Goal: Task Accomplishment & Management: Complete application form

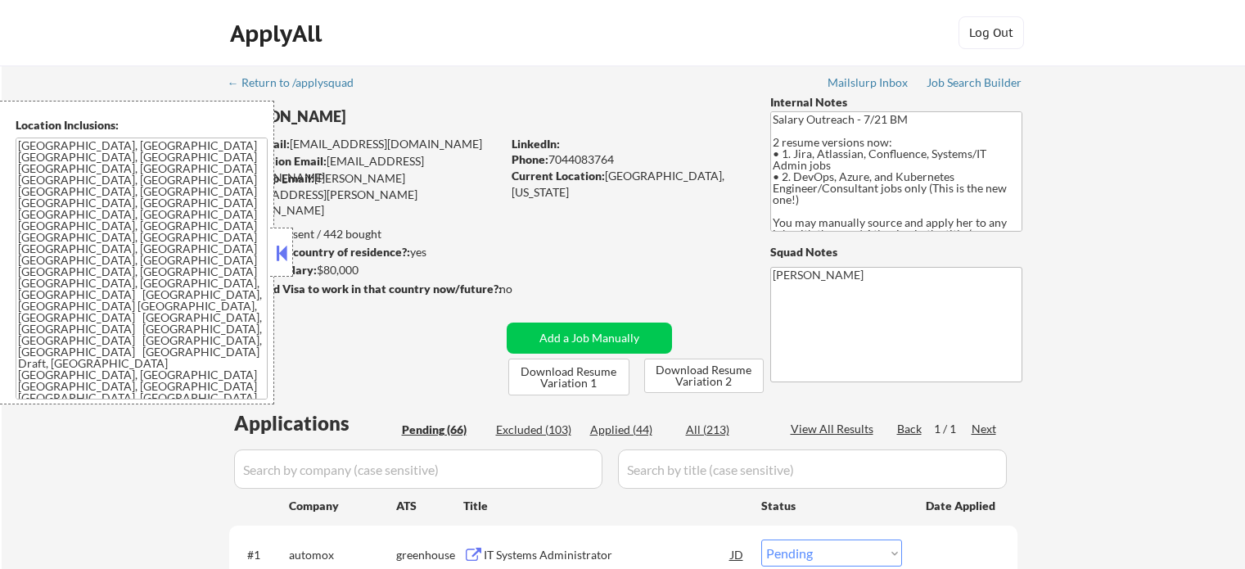
select select ""pending""
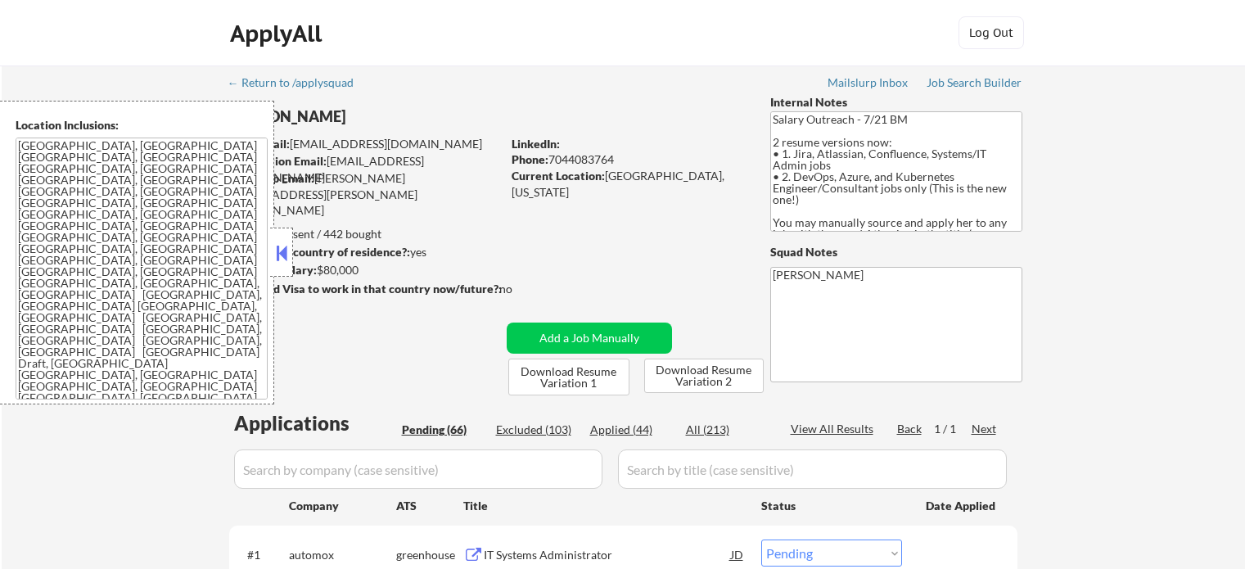
select select ""pending""
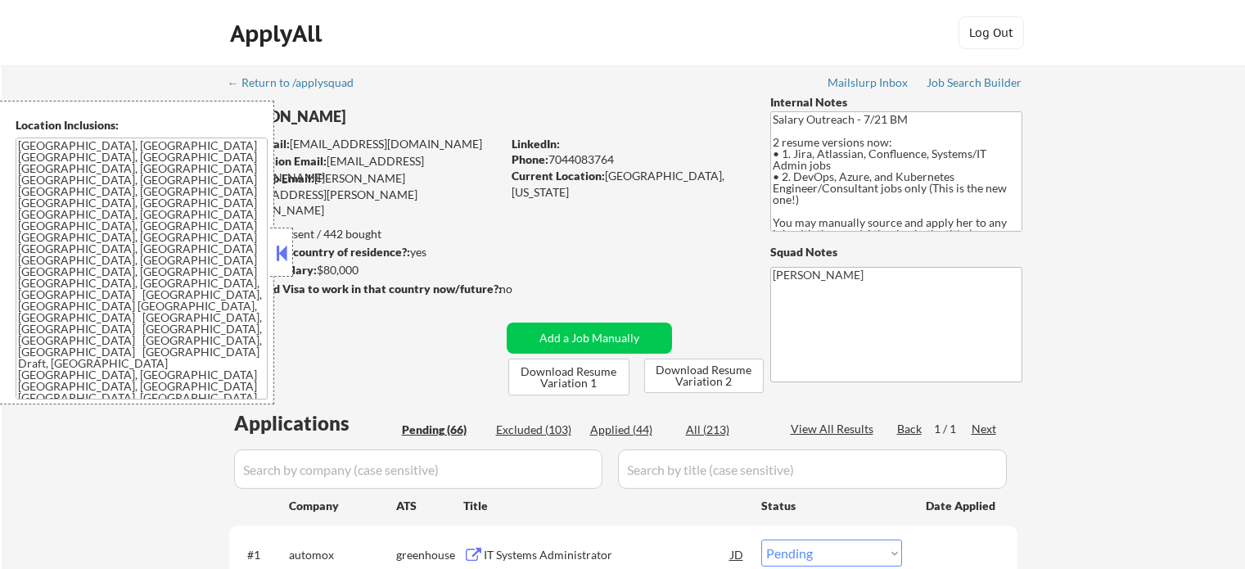
select select ""pending""
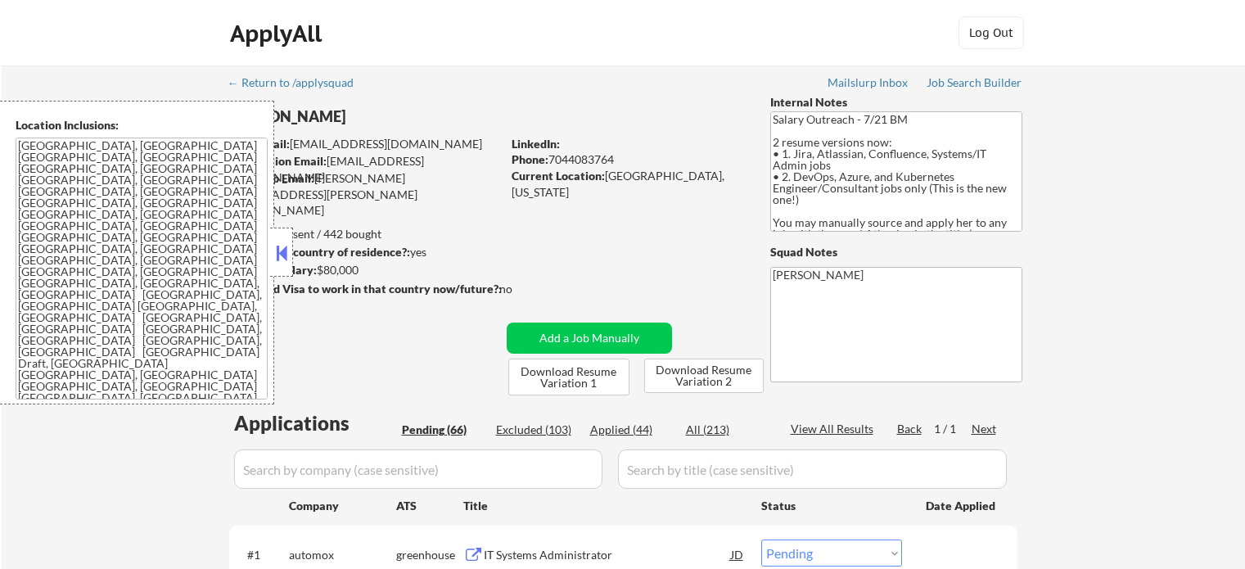
select select ""pending""
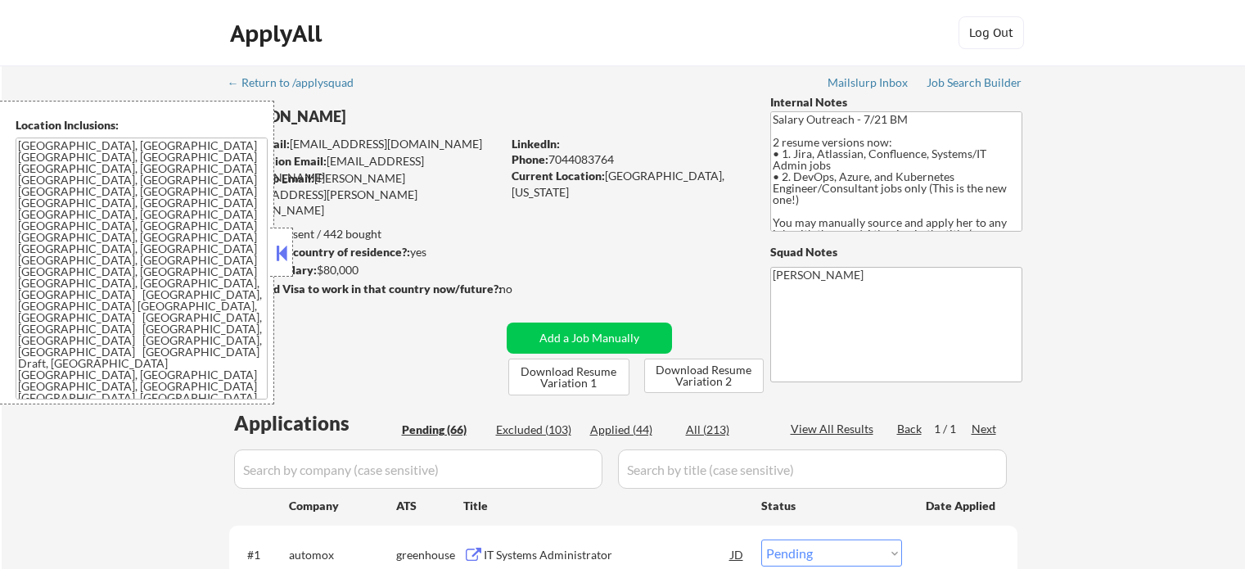
select select ""pending""
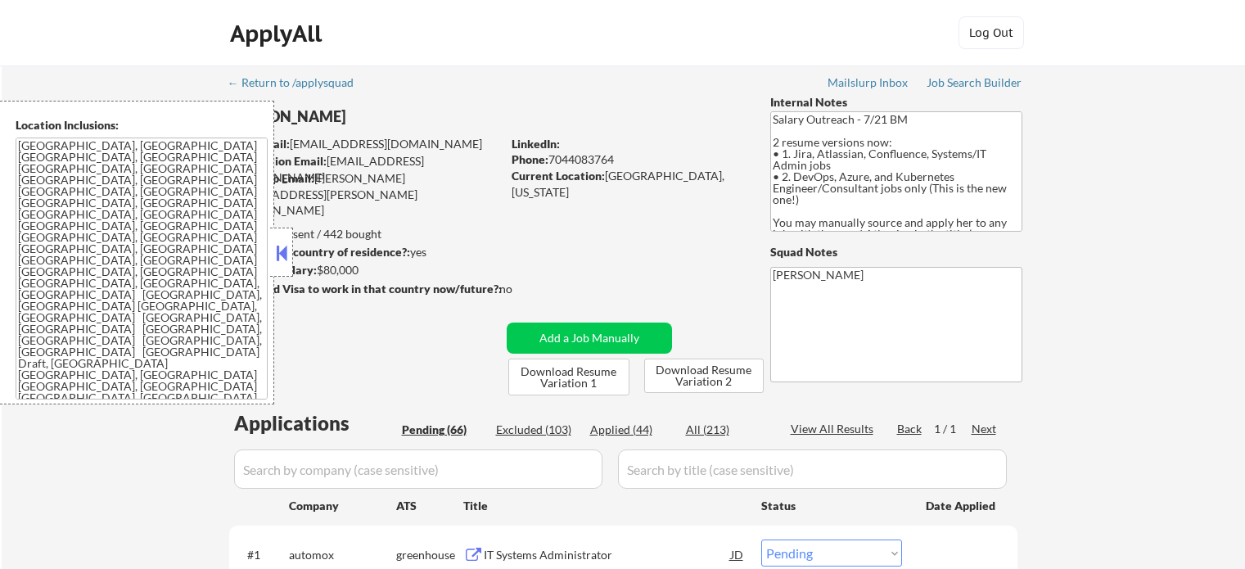
select select ""pending""
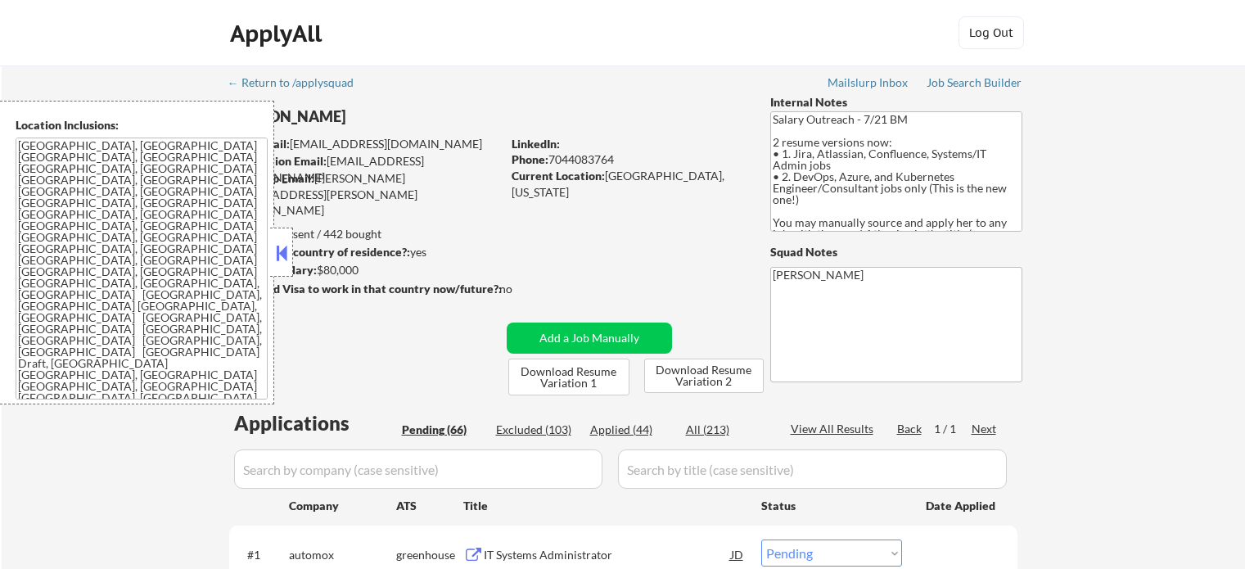
select select ""pending""
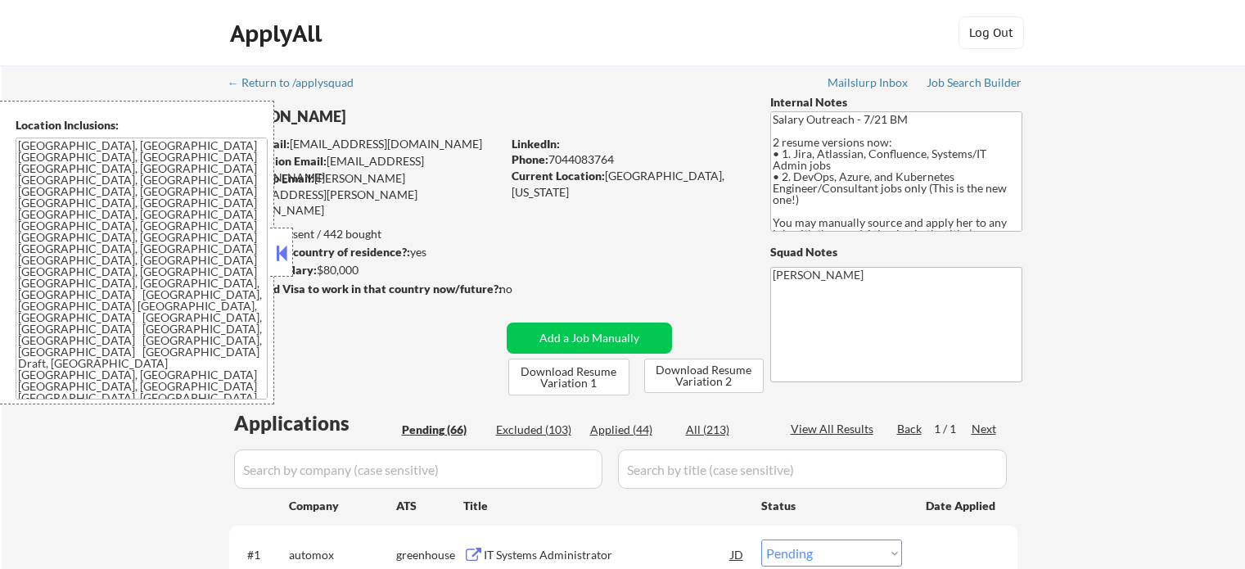
select select ""pending""
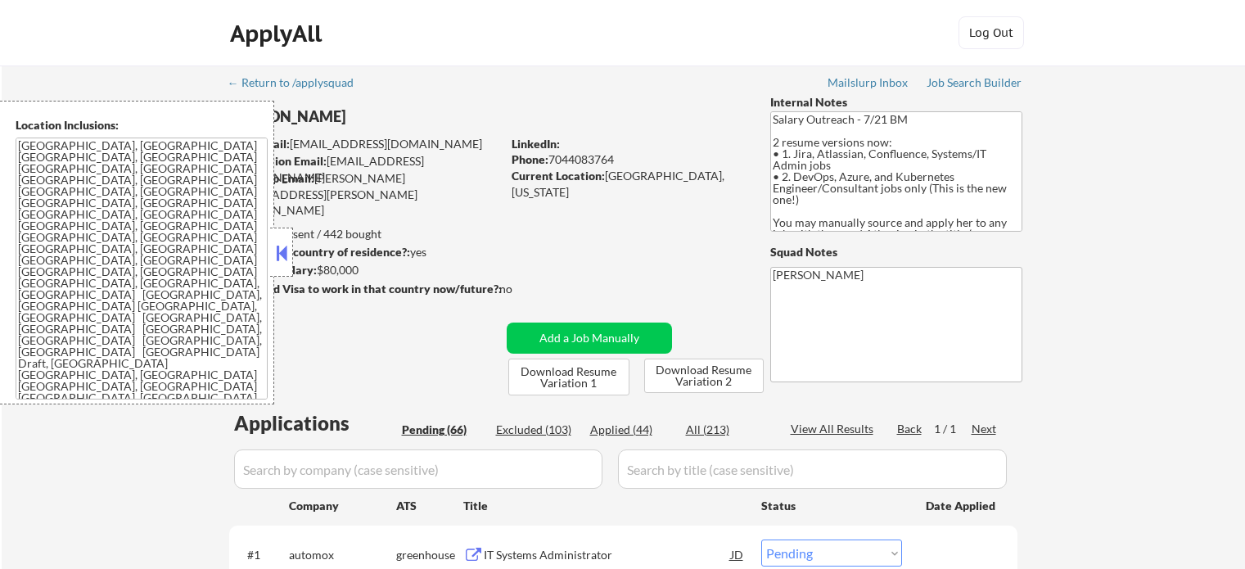
select select ""pending""
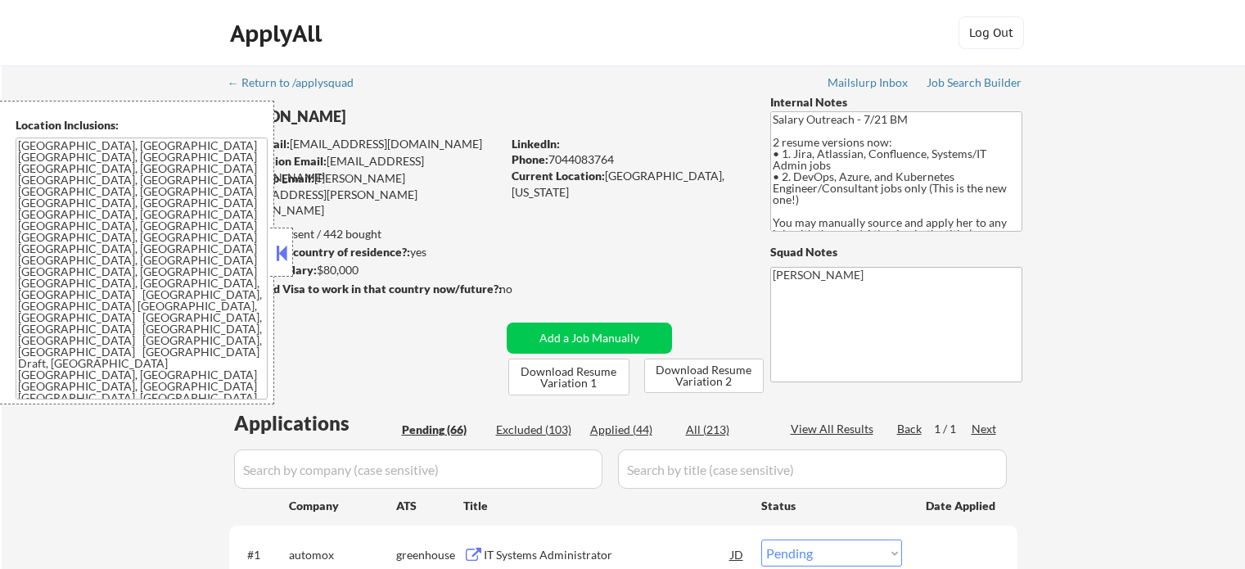
select select ""pending""
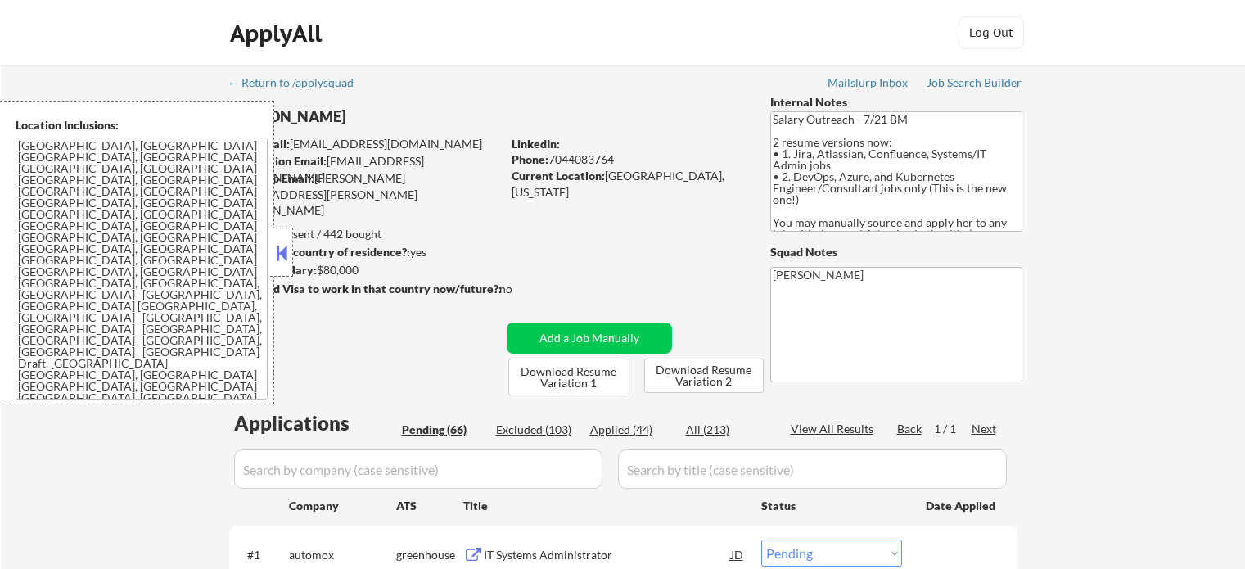
select select ""pending""
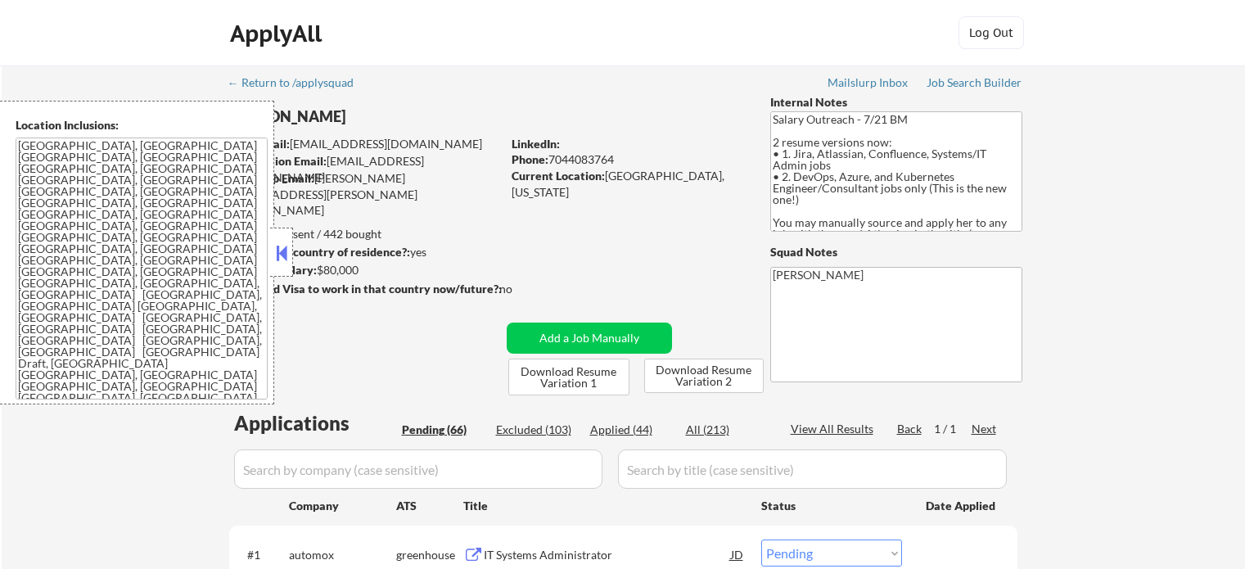
select select ""pending""
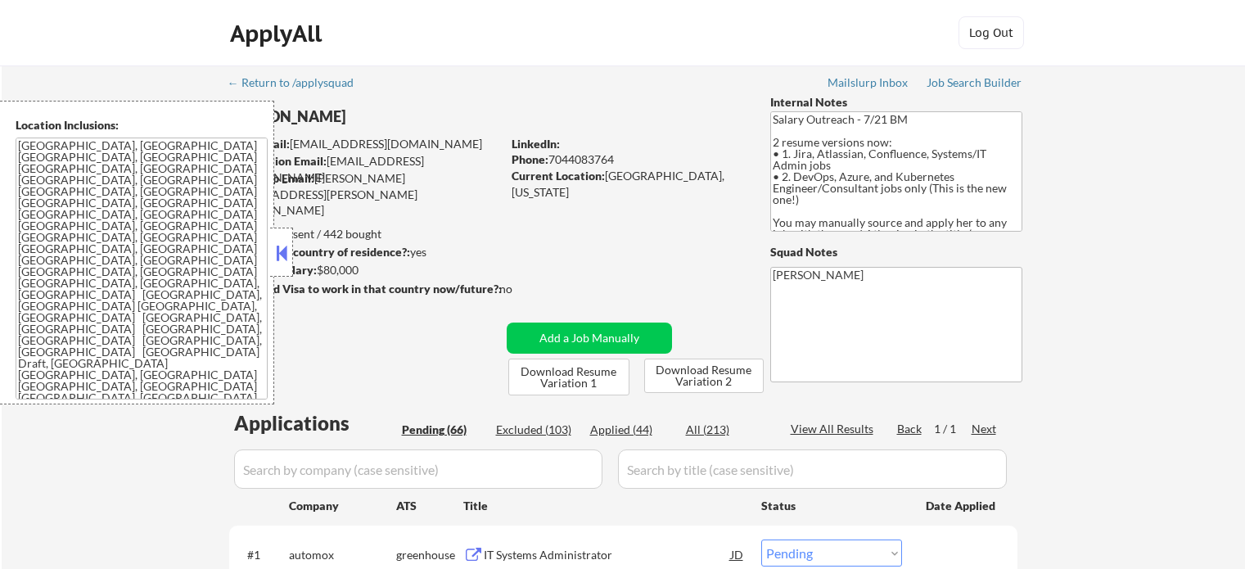
select select ""pending""
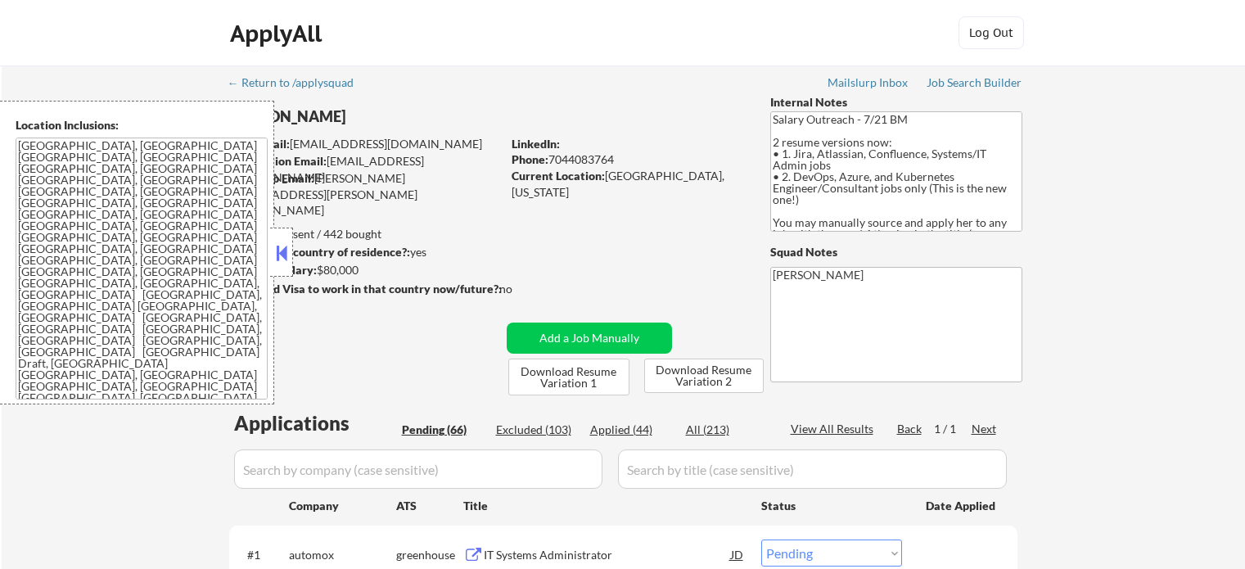
select select ""pending""
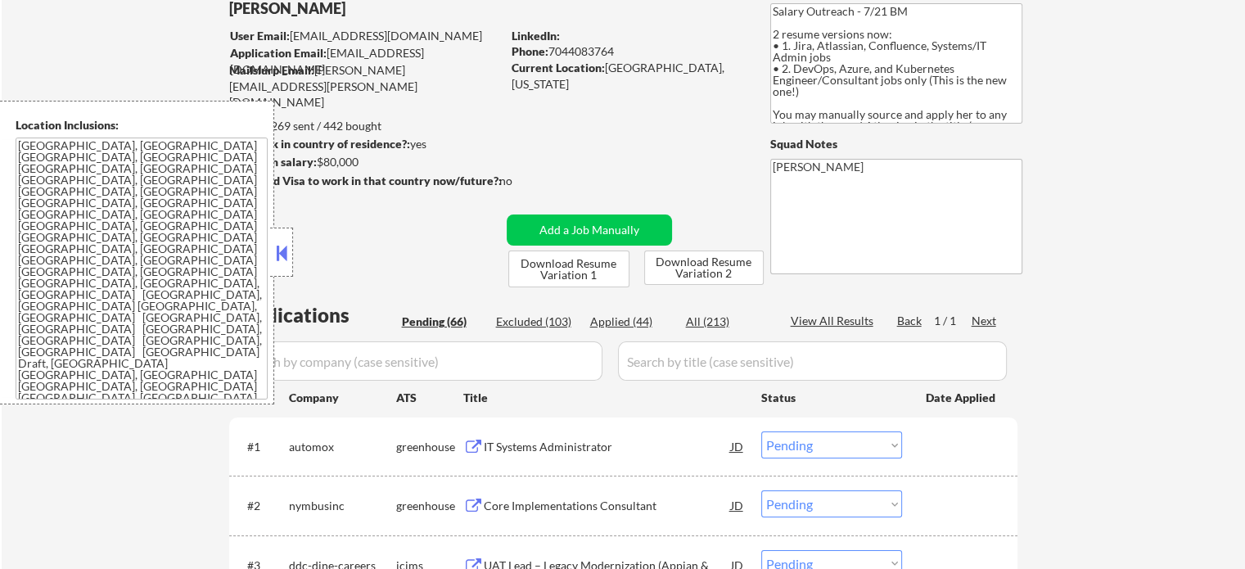
scroll to position [328, 0]
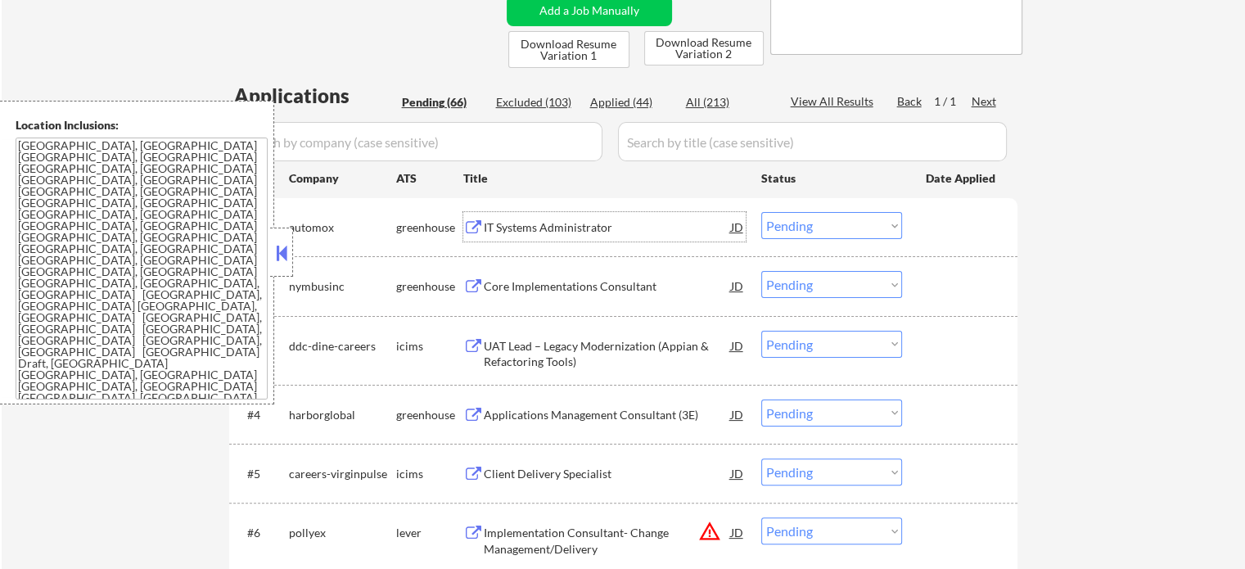
click at [544, 227] on div "IT Systems Administrator" at bounding box center [607, 227] width 247 height 16
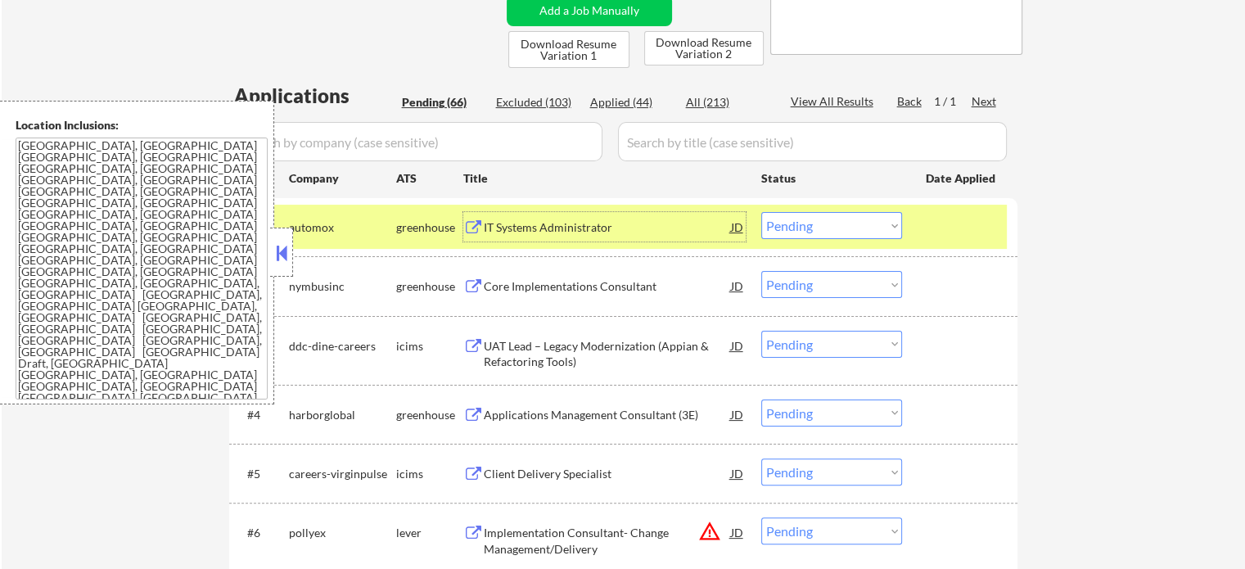
click at [844, 228] on select "Choose an option... Pending Applied Excluded (Questions) Excluded (Expired) Exc…" at bounding box center [832, 225] width 141 height 27
click at [762, 212] on select "Choose an option... Pending Applied Excluded (Questions) Excluded (Expired) Exc…" at bounding box center [832, 225] width 141 height 27
click at [947, 229] on div at bounding box center [962, 226] width 72 height 29
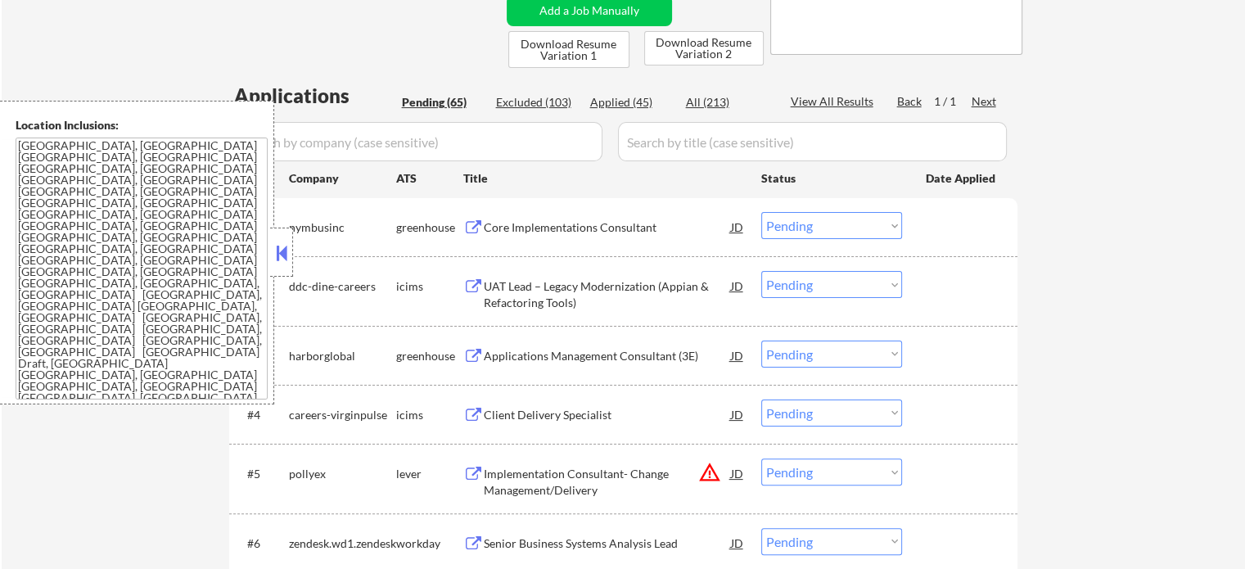
click at [589, 230] on div "Core Implementations Consultant" at bounding box center [607, 227] width 247 height 16
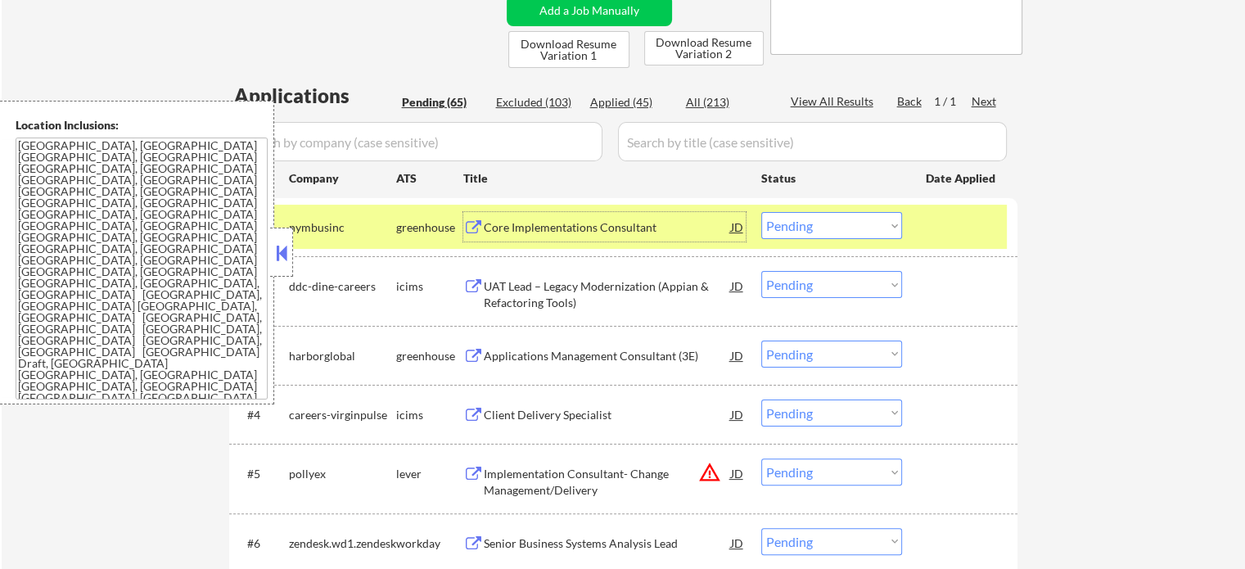
click at [812, 232] on select "Choose an option... Pending Applied Excluded (Questions) Excluded (Expired) Exc…" at bounding box center [832, 225] width 141 height 27
click at [762, 212] on select "Choose an option... Pending Applied Excluded (Questions) Excluded (Expired) Exc…" at bounding box center [832, 225] width 141 height 27
click at [930, 228] on div at bounding box center [962, 226] width 72 height 29
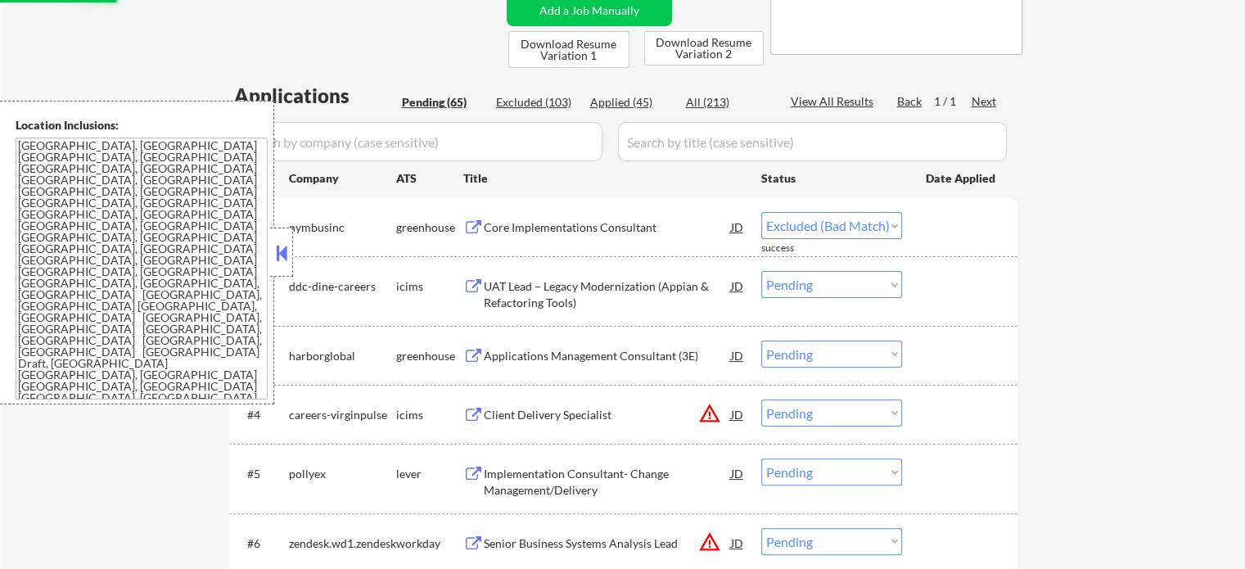
select select ""pending""
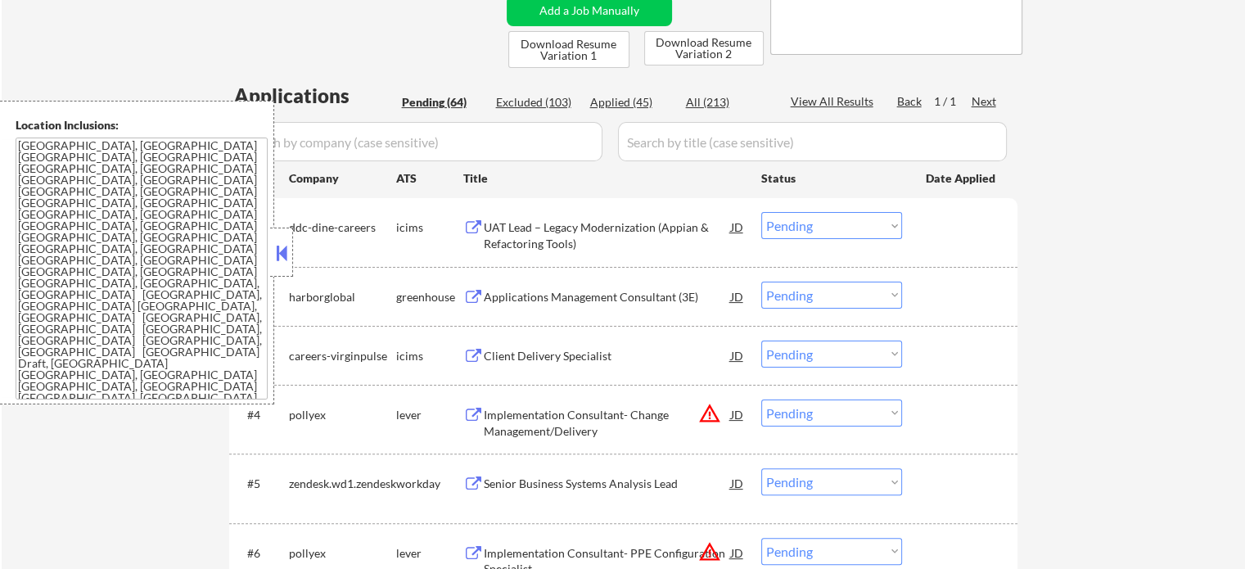
click at [568, 296] on div "Applications Management Consultant (3E)" at bounding box center [607, 297] width 247 height 16
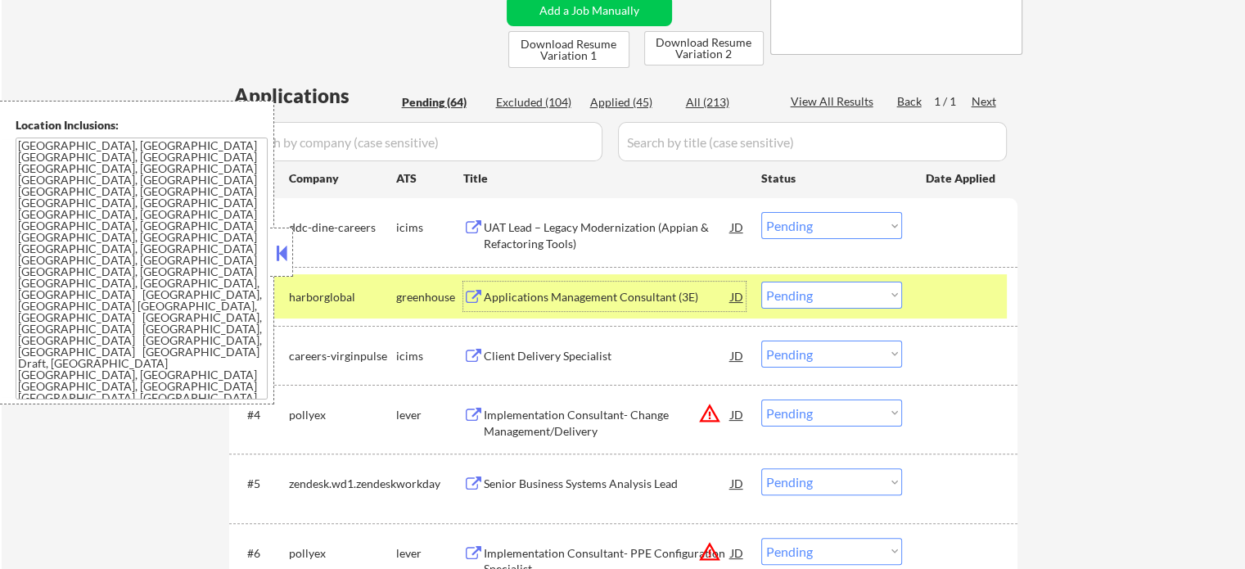
click at [812, 306] on select "Choose an option... Pending Applied Excluded (Questions) Excluded (Expired) Exc…" at bounding box center [832, 295] width 141 height 27
click at [762, 282] on select "Choose an option... Pending Applied Excluded (Questions) Excluded (Expired) Exc…" at bounding box center [832, 295] width 141 height 27
click at [953, 291] on div at bounding box center [962, 296] width 72 height 29
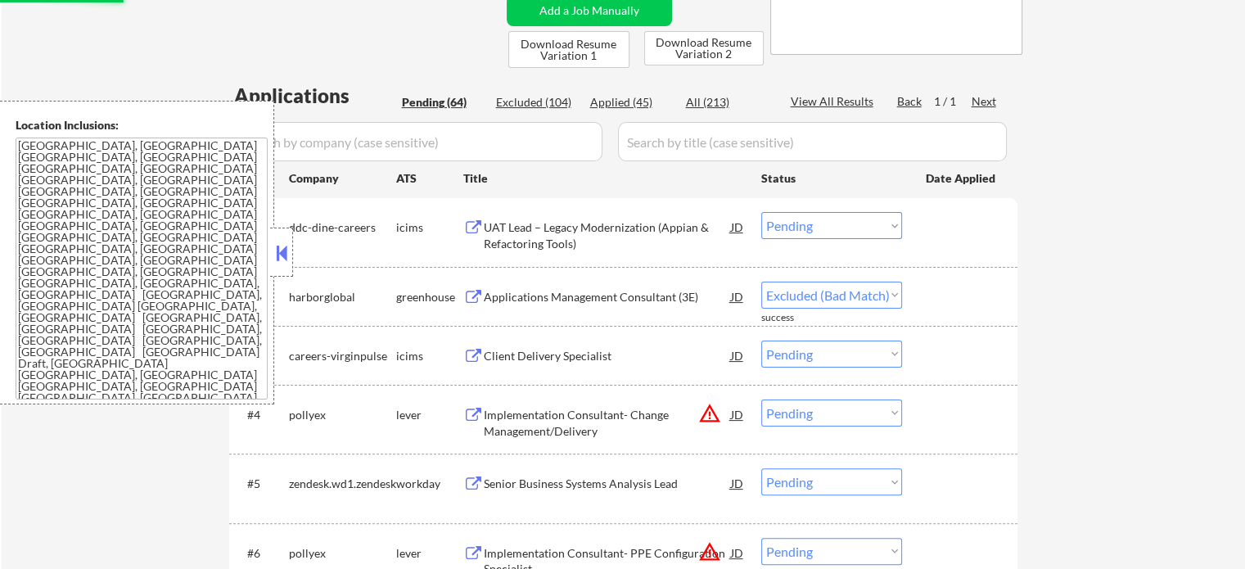
select select ""pending""
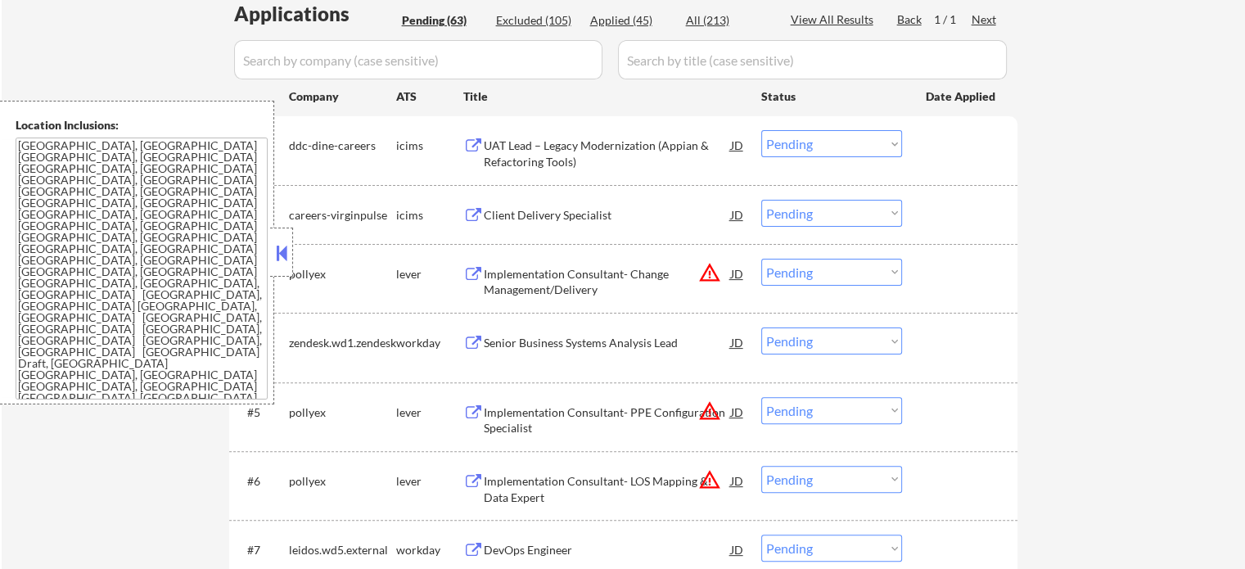
scroll to position [491, 0]
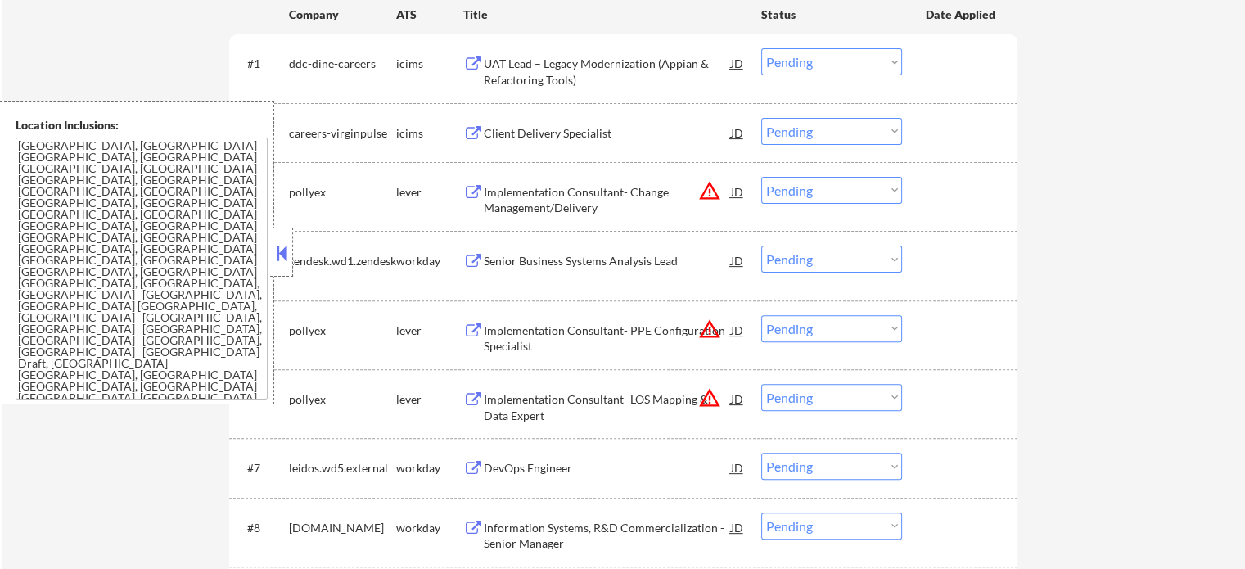
click at [545, 194] on div "Implementation Consultant- Change Management/Delivery" at bounding box center [607, 200] width 247 height 32
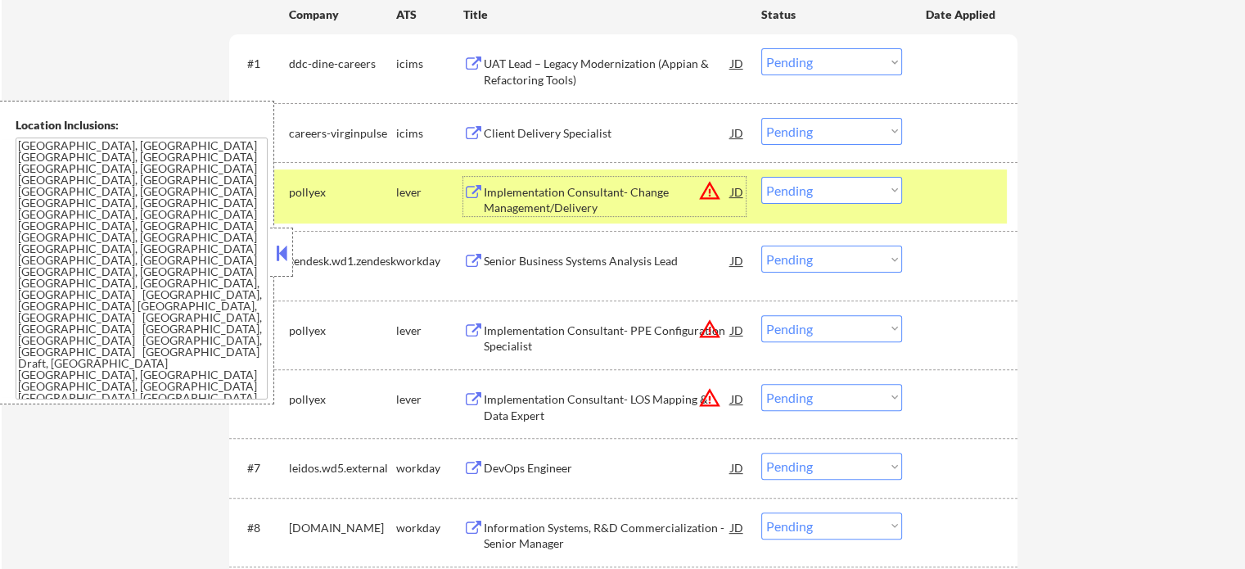
click at [834, 189] on select "Choose an option... Pending Applied Excluded (Questions) Excluded (Expired) Exc…" at bounding box center [832, 190] width 141 height 27
click at [762, 177] on select "Choose an option... Pending Applied Excluded (Questions) Excluded (Expired) Exc…" at bounding box center [832, 190] width 141 height 27
click at [941, 186] on div at bounding box center [962, 191] width 72 height 29
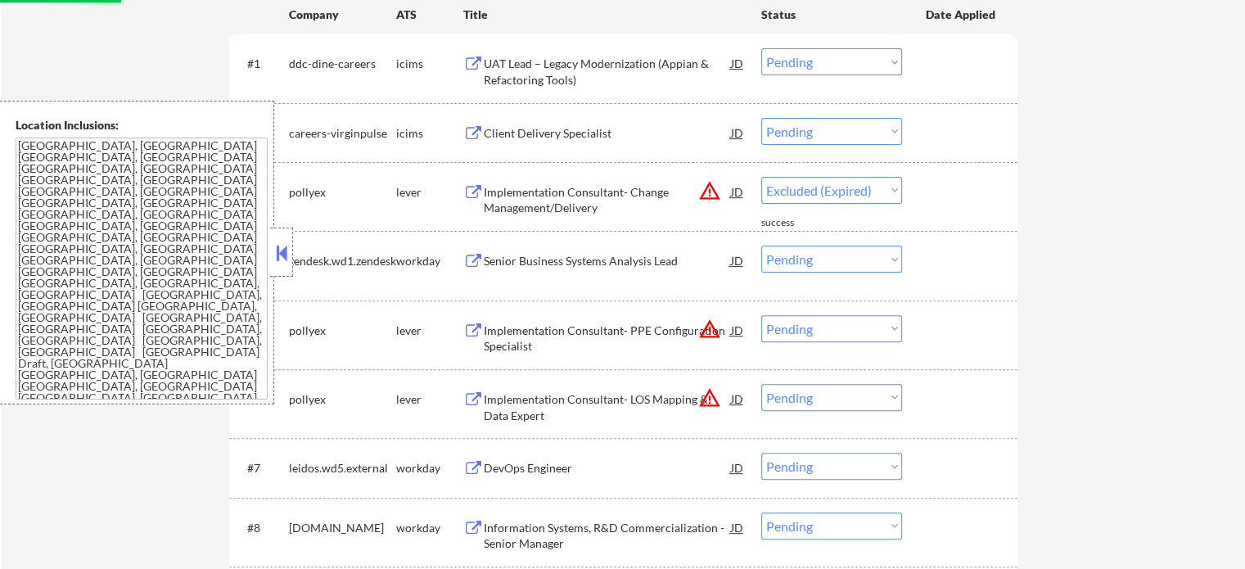
select select ""pending""
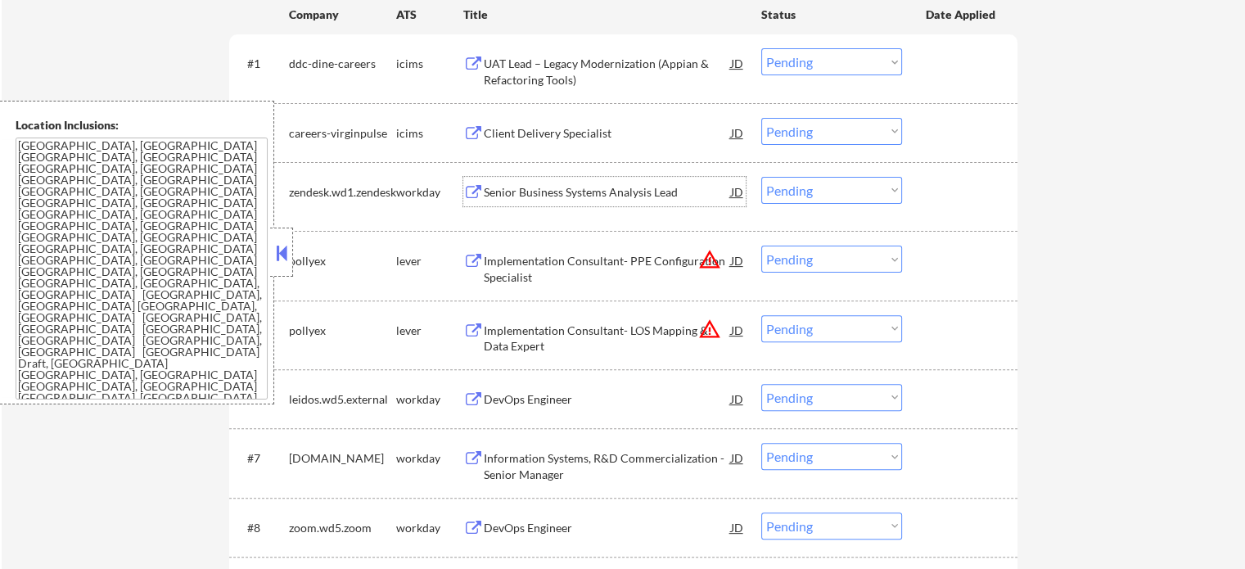
click at [535, 193] on div "Senior Business Systems Analysis Lead" at bounding box center [607, 192] width 247 height 16
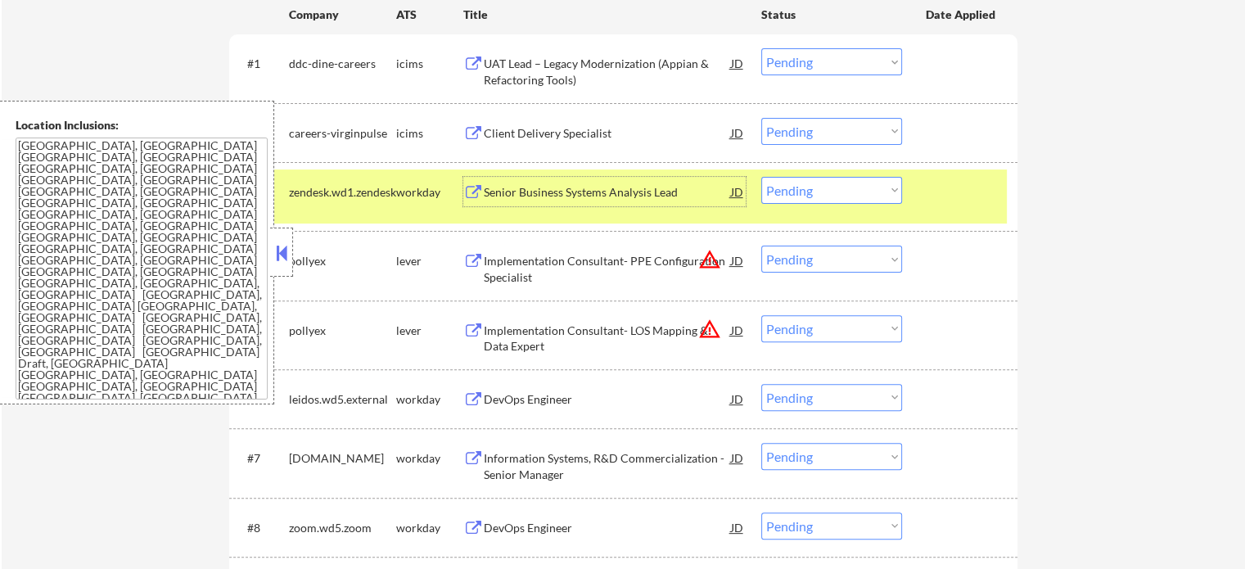
click at [942, 197] on div at bounding box center [962, 191] width 72 height 29
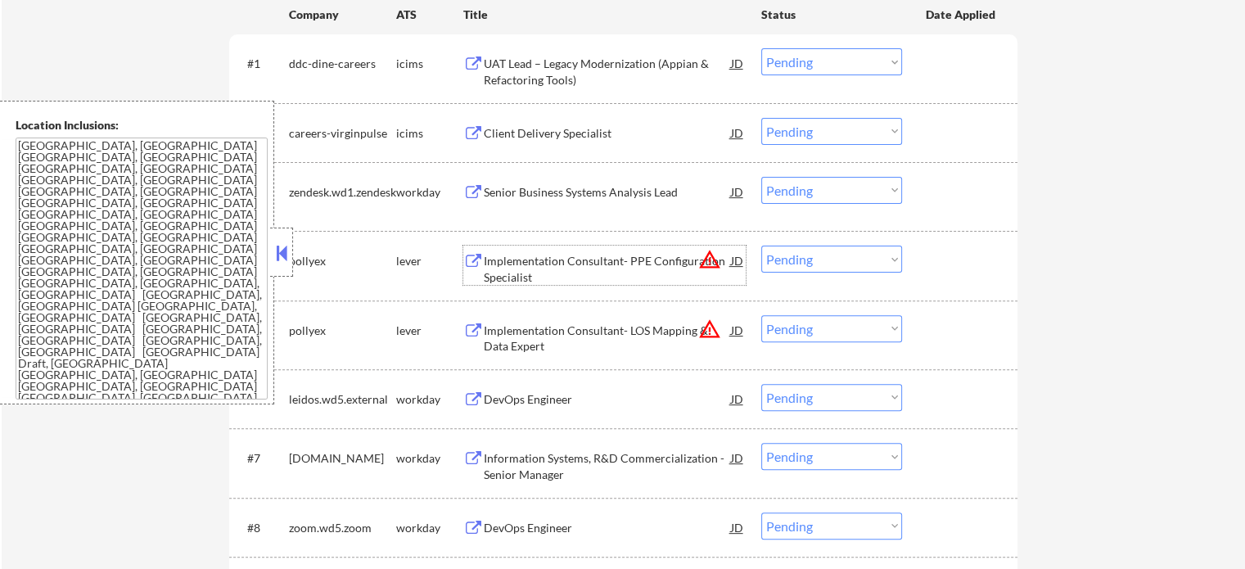
click at [579, 264] on div "Implementation Consultant- PPE Configuration Specialist" at bounding box center [607, 269] width 247 height 32
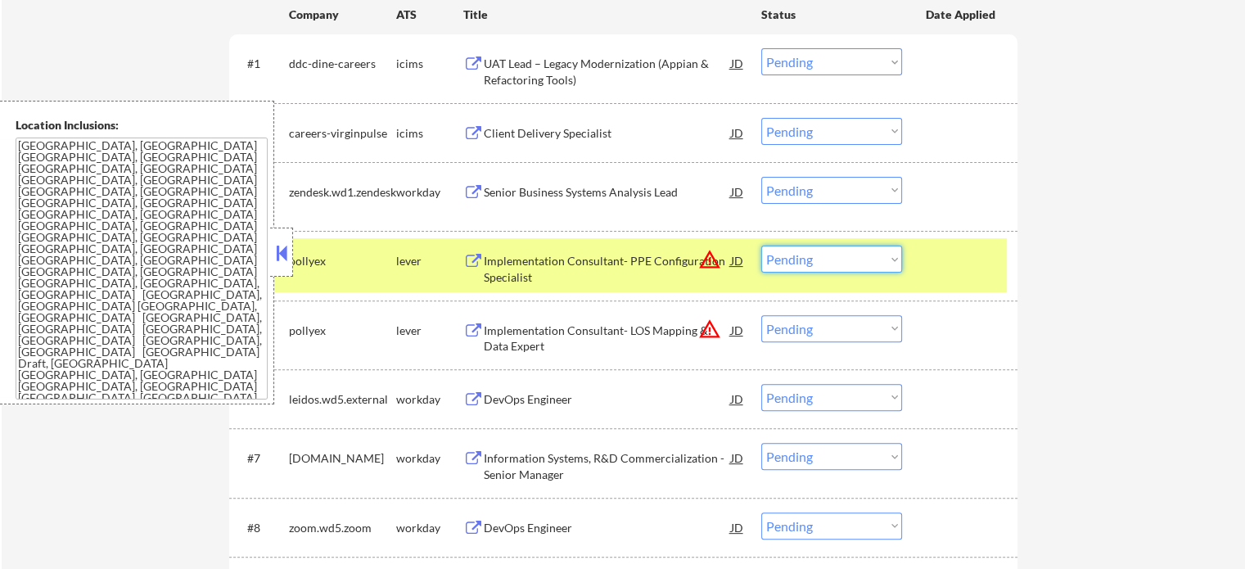
click at [825, 259] on select "Choose an option... Pending Applied Excluded (Questions) Excluded (Expired) Exc…" at bounding box center [832, 259] width 141 height 27
click at [762, 246] on select "Choose an option... Pending Applied Excluded (Questions) Excluded (Expired) Exc…" at bounding box center [832, 259] width 141 height 27
click at [964, 260] on div at bounding box center [962, 260] width 72 height 29
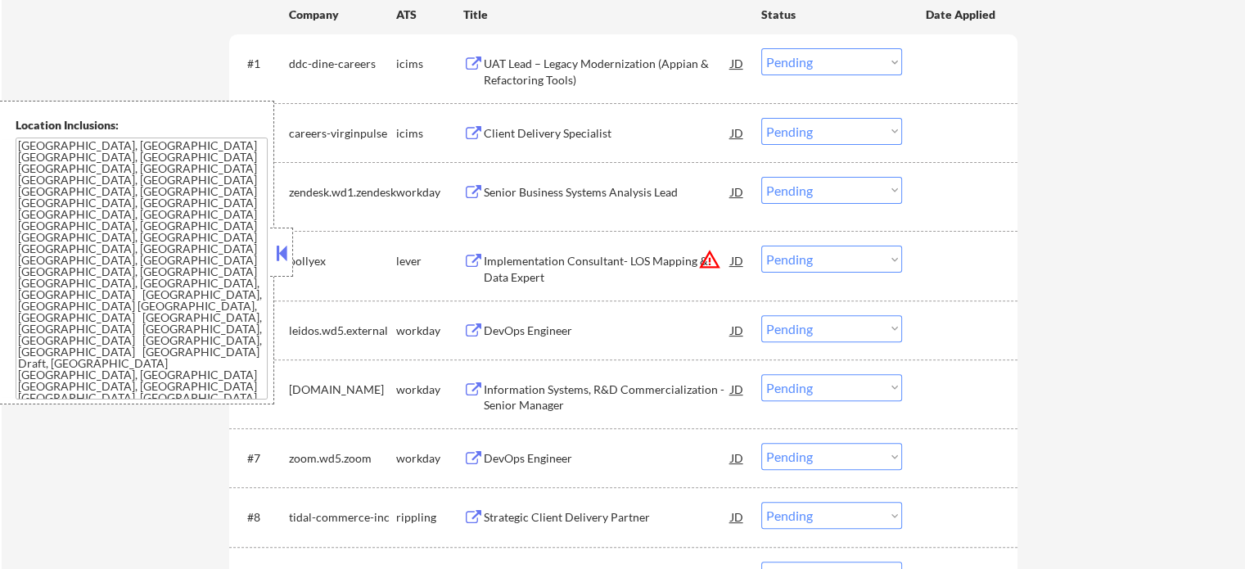
click at [540, 266] on div "Implementation Consultant- LOS Mapping & Data Expert" at bounding box center [607, 269] width 247 height 32
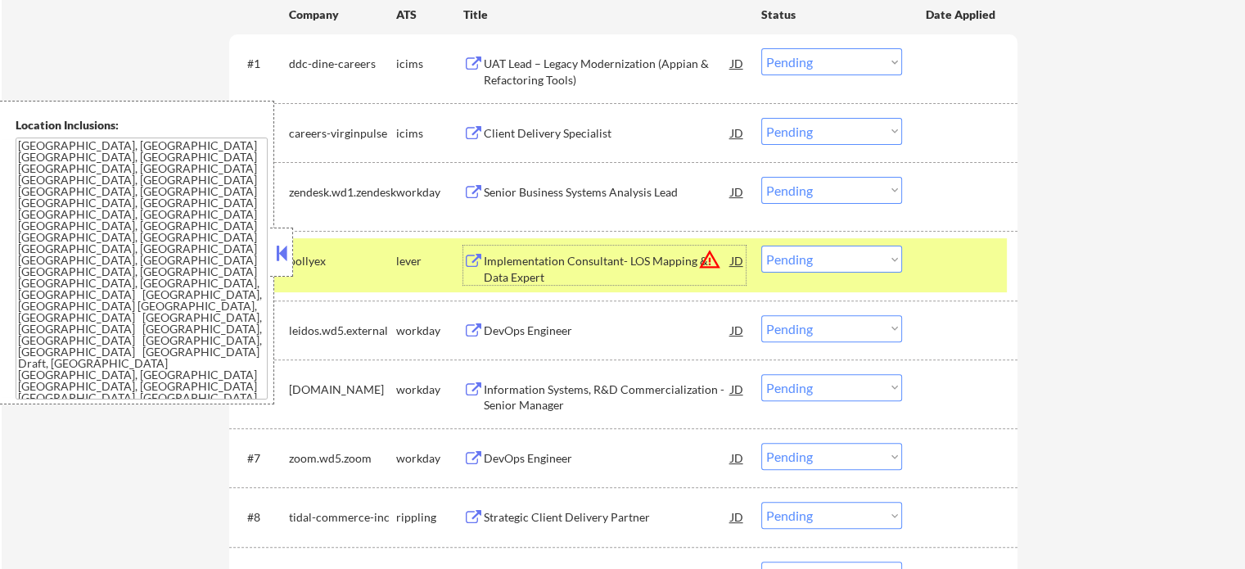
click at [834, 263] on select "Choose an option... Pending Applied Excluded (Questions) Excluded (Expired) Exc…" at bounding box center [832, 259] width 141 height 27
click at [762, 246] on select "Choose an option... Pending Applied Excluded (Questions) Excluded (Expired) Exc…" at bounding box center [832, 259] width 141 height 27
click at [967, 269] on div at bounding box center [962, 260] width 72 height 29
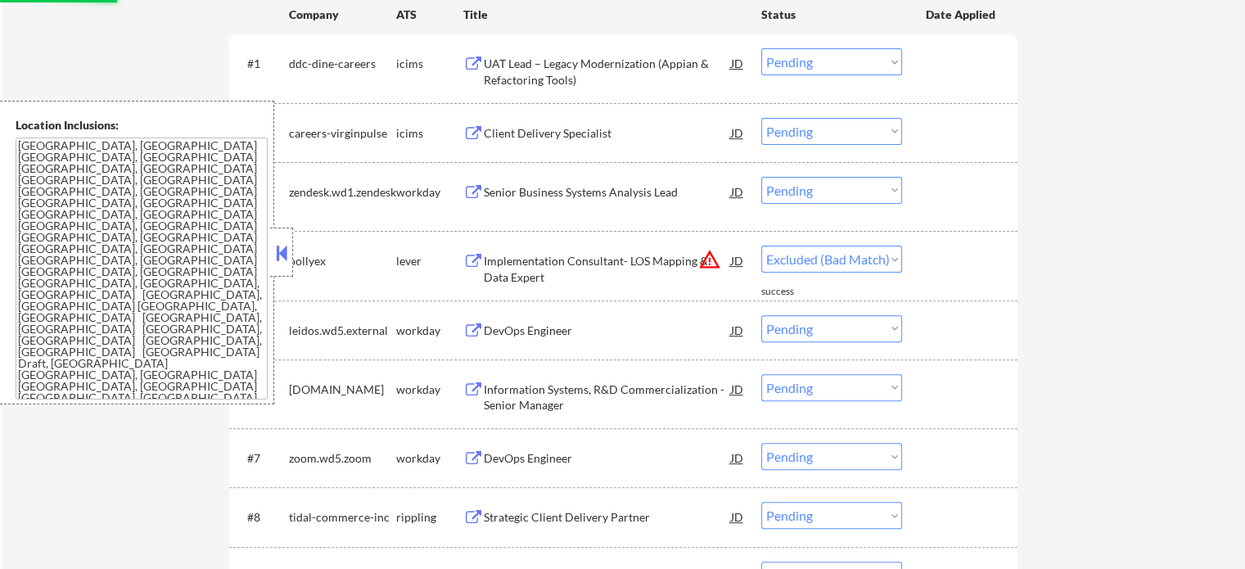
select select ""pending""
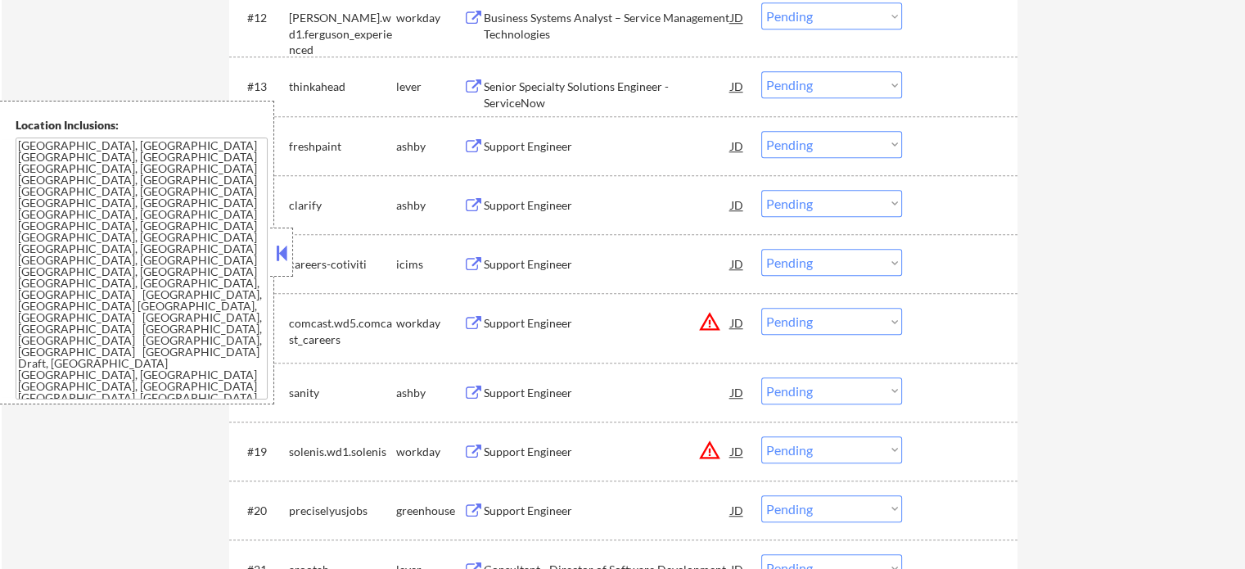
scroll to position [1228, 0]
click at [512, 206] on div "Support Engineer" at bounding box center [607, 205] width 247 height 16
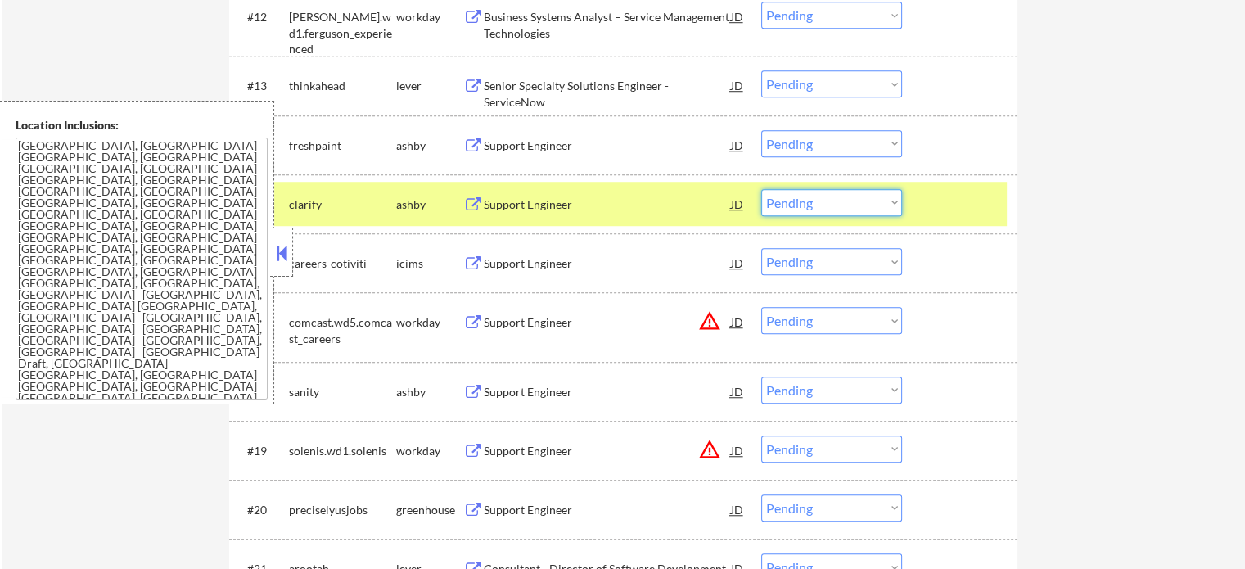
click at [832, 202] on select "Choose an option... Pending Applied Excluded (Questions) Excluded (Expired) Exc…" at bounding box center [832, 202] width 141 height 27
click at [762, 189] on select "Choose an option... Pending Applied Excluded (Questions) Excluded (Expired) Exc…" at bounding box center [832, 202] width 141 height 27
click at [930, 201] on div at bounding box center [962, 203] width 72 height 29
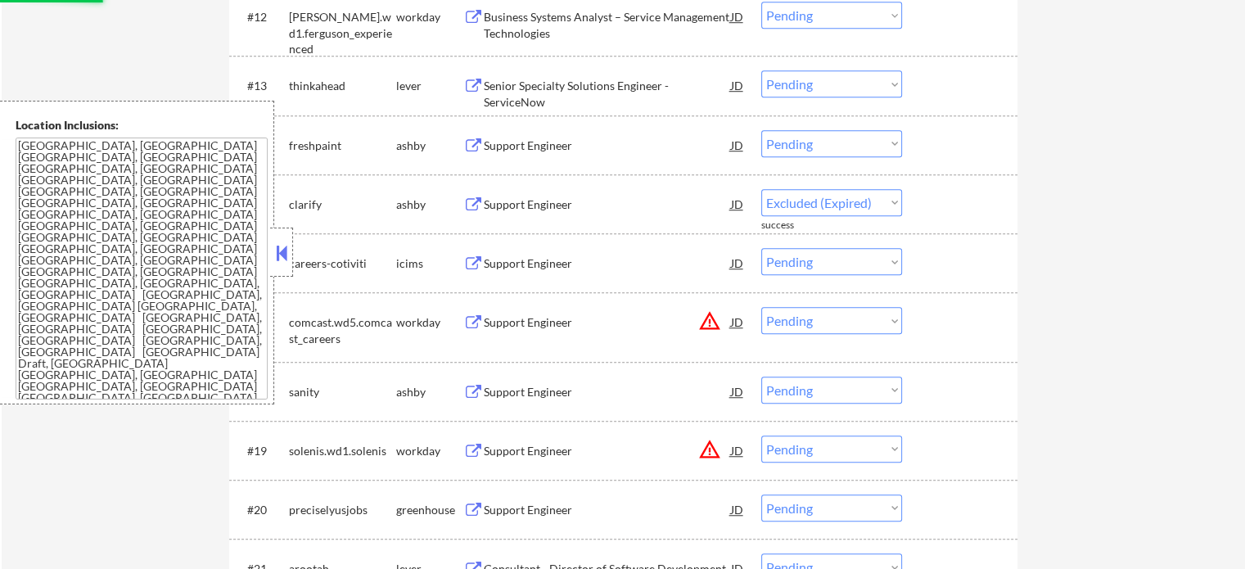
select select ""pending""
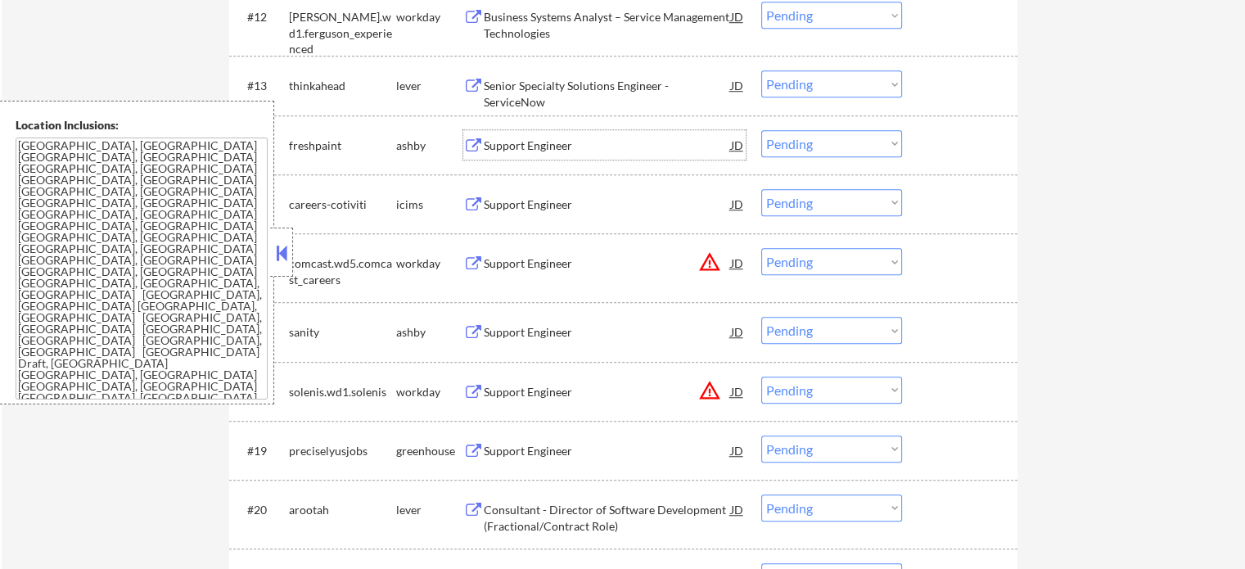
click at [494, 146] on div "Support Engineer" at bounding box center [607, 146] width 247 height 16
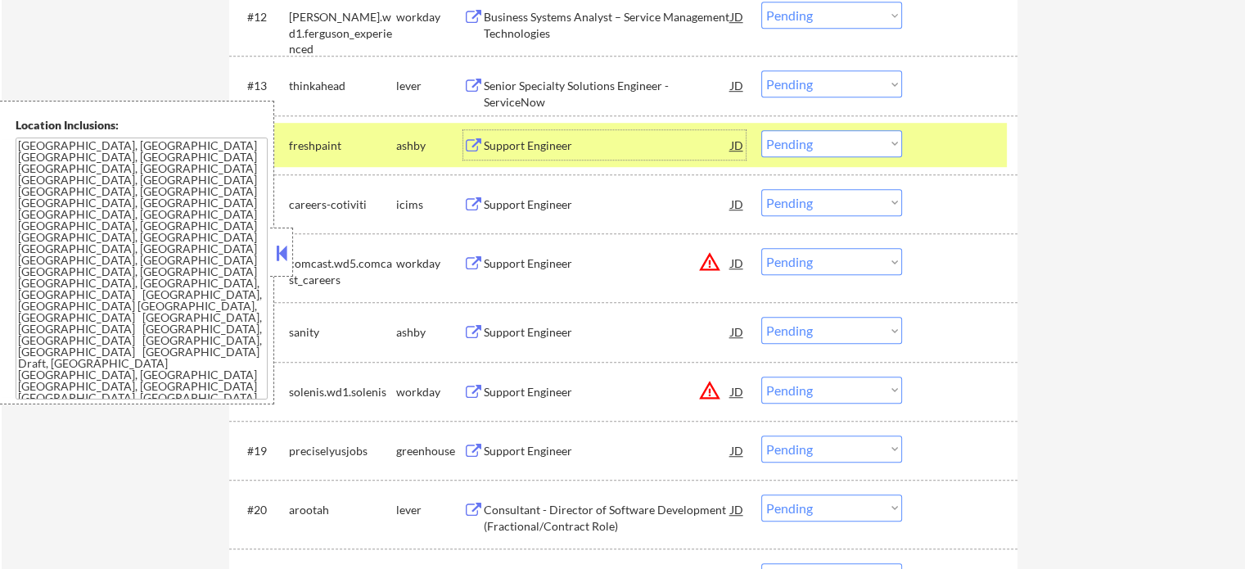
click at [886, 136] on select "Choose an option... Pending Applied Excluded (Questions) Excluded (Expired) Exc…" at bounding box center [832, 143] width 141 height 27
click at [762, 130] on select "Choose an option... Pending Applied Excluded (Questions) Excluded (Expired) Exc…" at bounding box center [832, 143] width 141 height 27
select select ""pending""
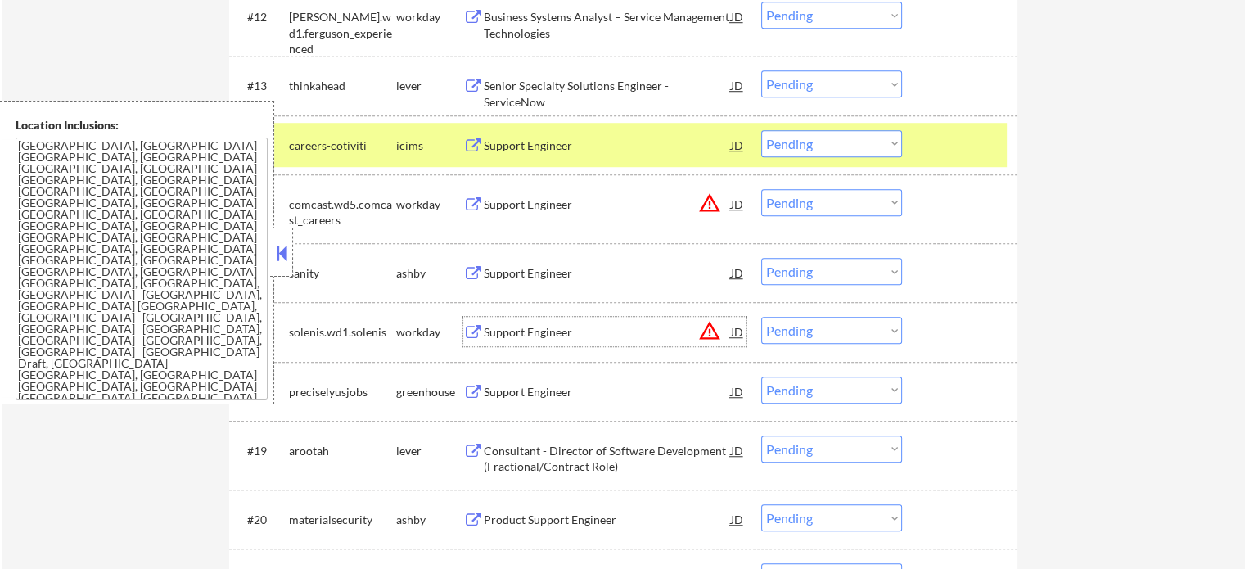
click at [530, 327] on div "Support Engineer" at bounding box center [607, 332] width 247 height 16
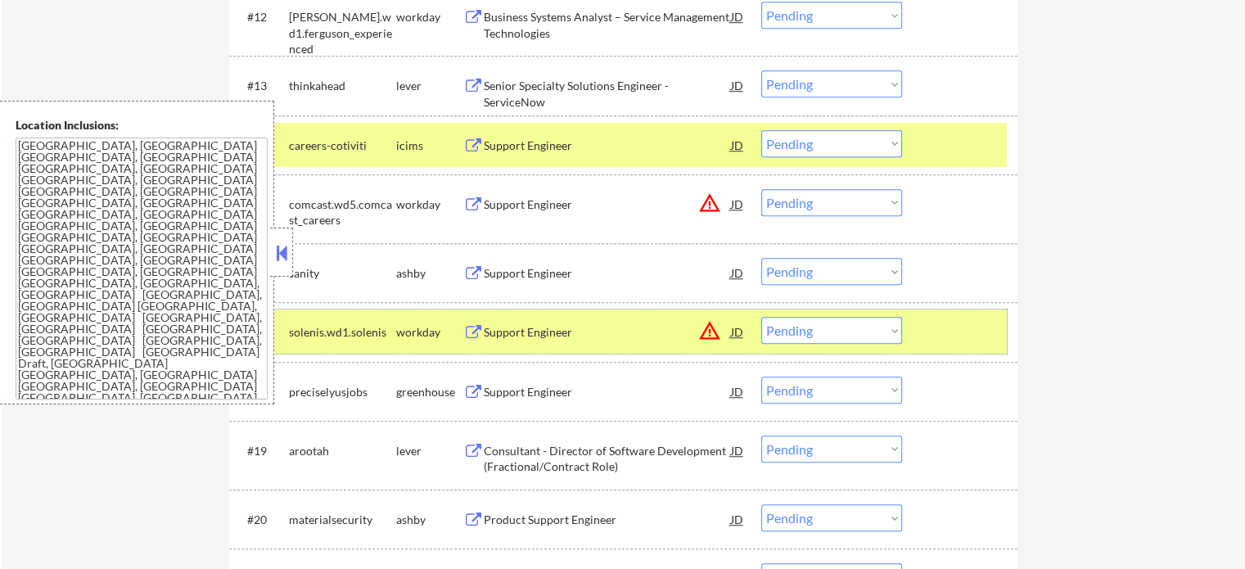
click at [975, 320] on div at bounding box center [962, 331] width 72 height 29
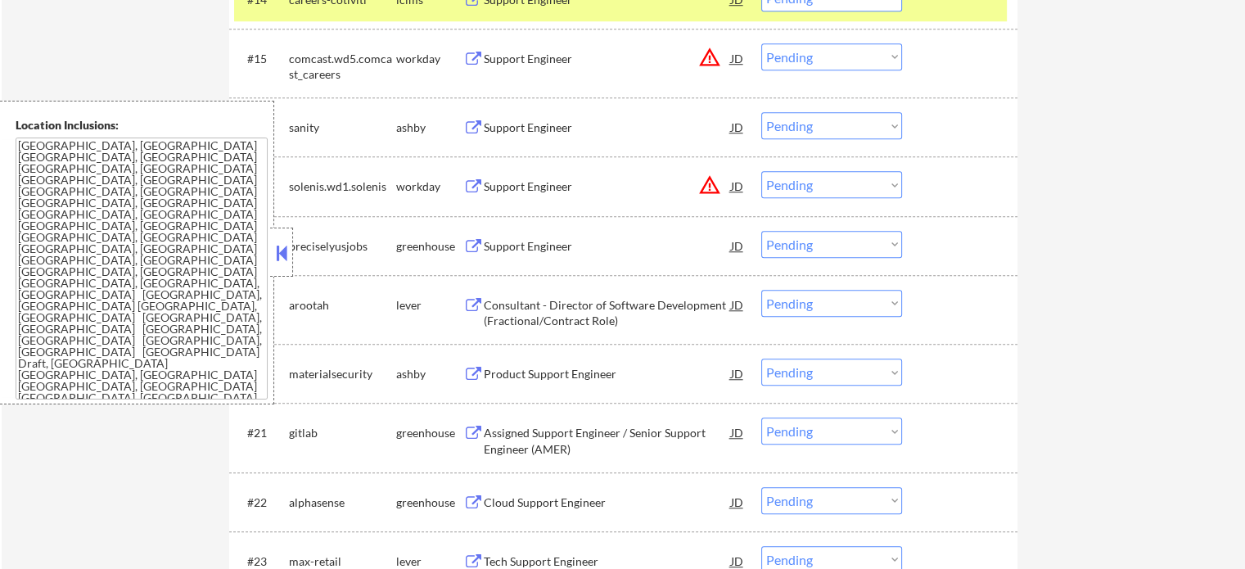
scroll to position [1474, 0]
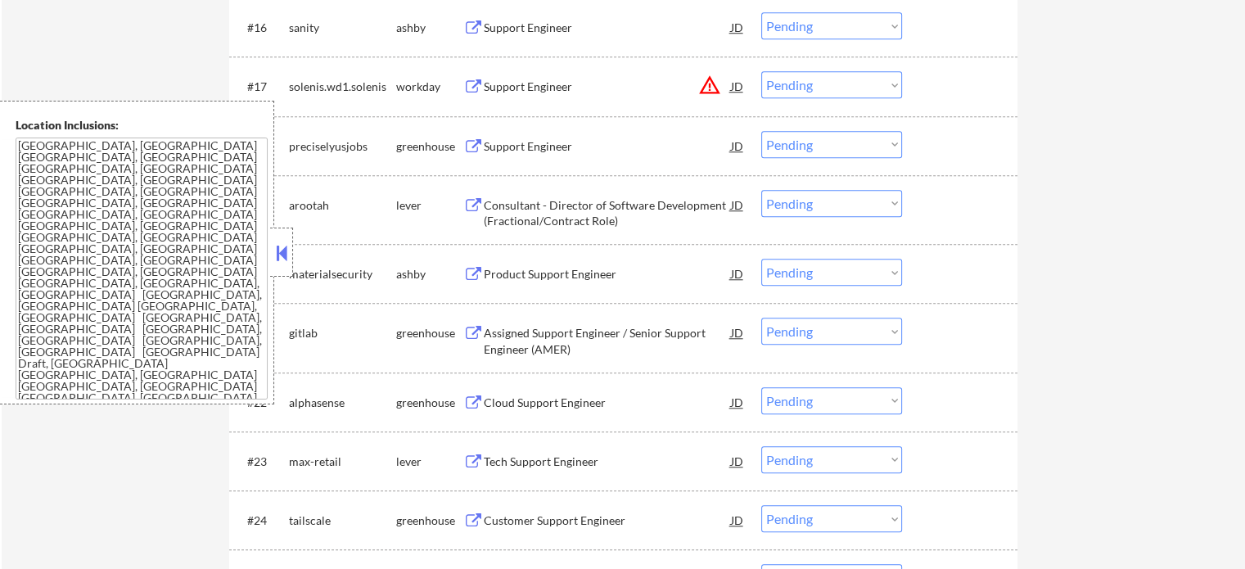
click at [498, 138] on div "Support Engineer" at bounding box center [607, 146] width 247 height 16
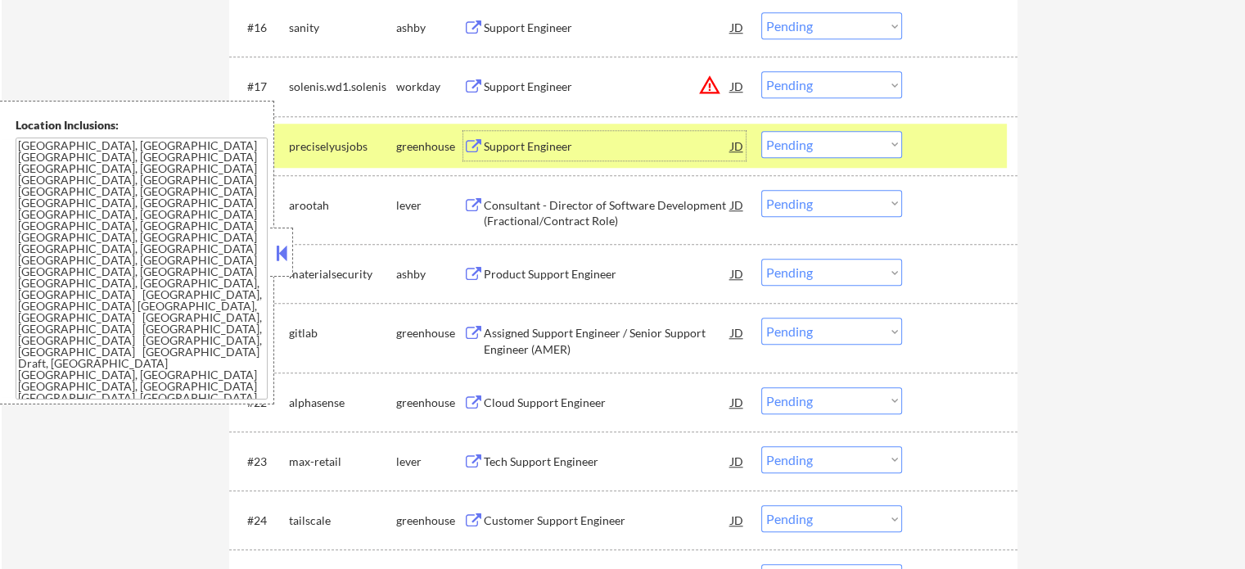
click at [812, 138] on select "Choose an option... Pending Applied Excluded (Questions) Excluded (Expired) Exc…" at bounding box center [832, 144] width 141 height 27
click at [762, 131] on select "Choose an option... Pending Applied Excluded (Questions) Excluded (Expired) Exc…" at bounding box center [832, 144] width 141 height 27
click at [979, 145] on div at bounding box center [962, 145] width 72 height 29
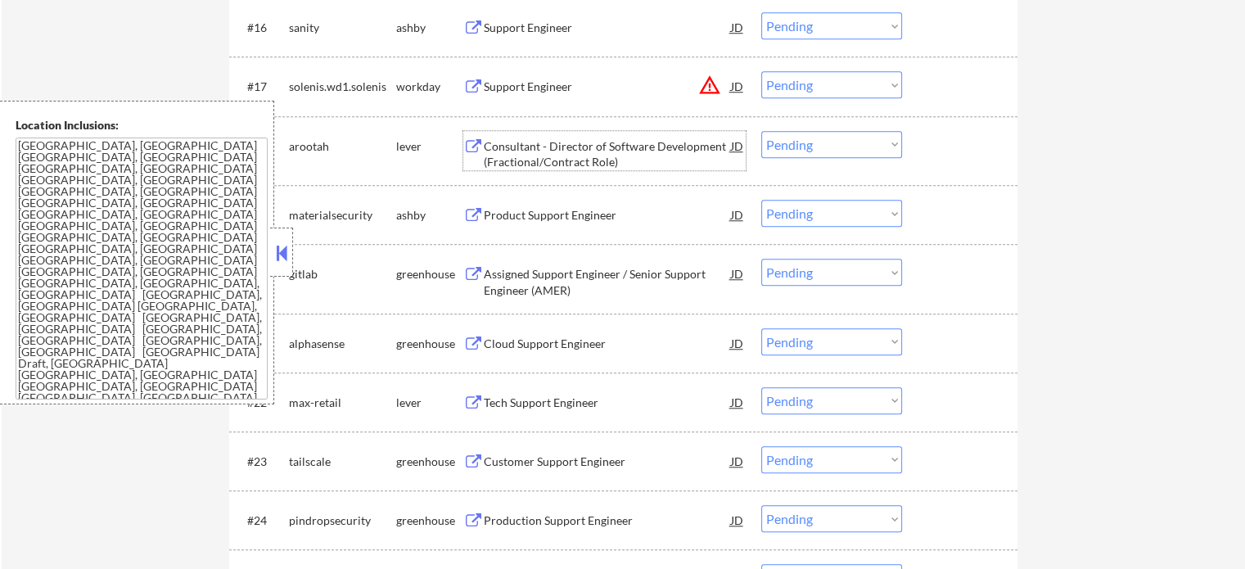
click at [536, 156] on div "Consultant - Director of Software Development (Fractional/Contract Role)" at bounding box center [607, 154] width 247 height 32
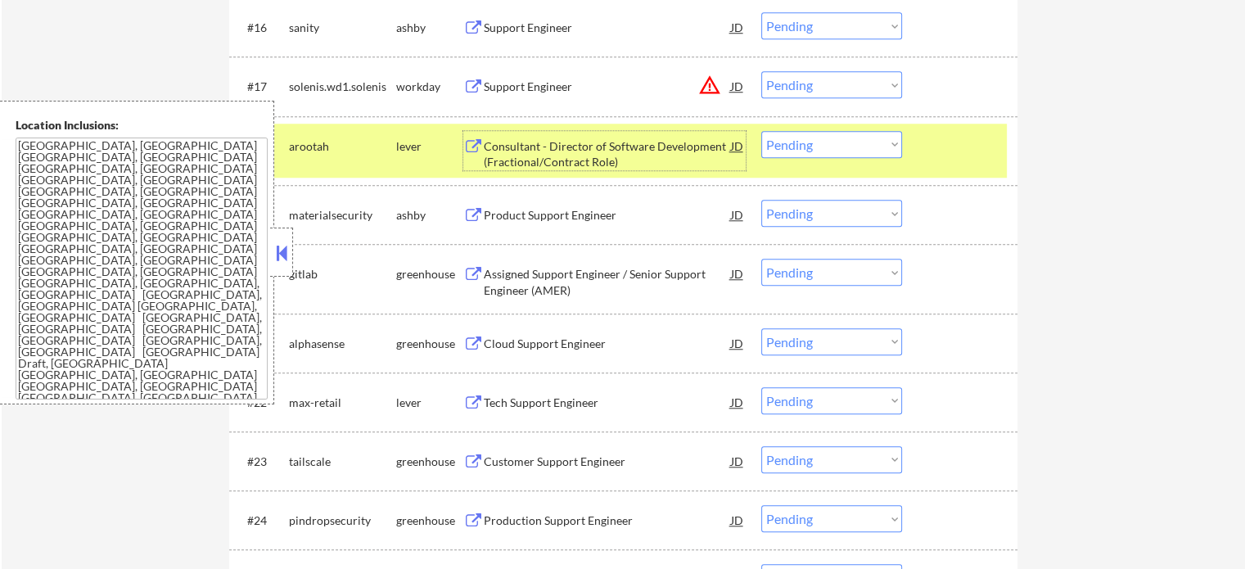
click at [808, 142] on select "Choose an option... Pending Applied Excluded (Questions) Excluded (Expired) Exc…" at bounding box center [832, 144] width 141 height 27
click at [762, 131] on select "Choose an option... Pending Applied Excluded (Questions) Excluded (Expired) Exc…" at bounding box center [832, 144] width 141 height 27
click at [948, 146] on div at bounding box center [962, 145] width 72 height 29
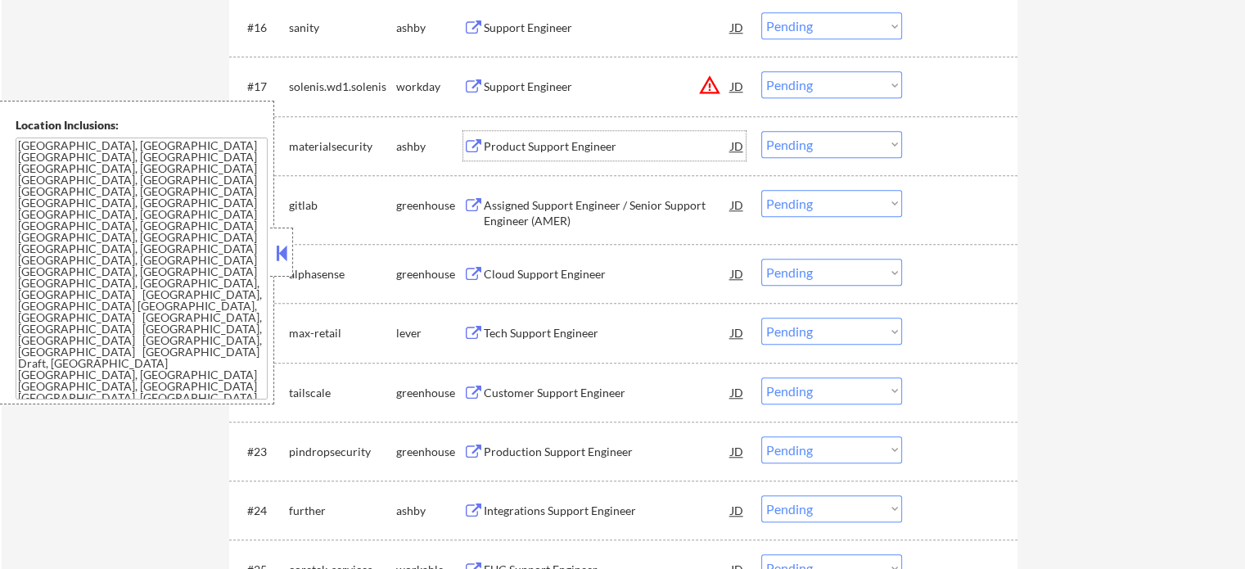
click at [522, 152] on div "Product Support Engineer" at bounding box center [607, 146] width 247 height 16
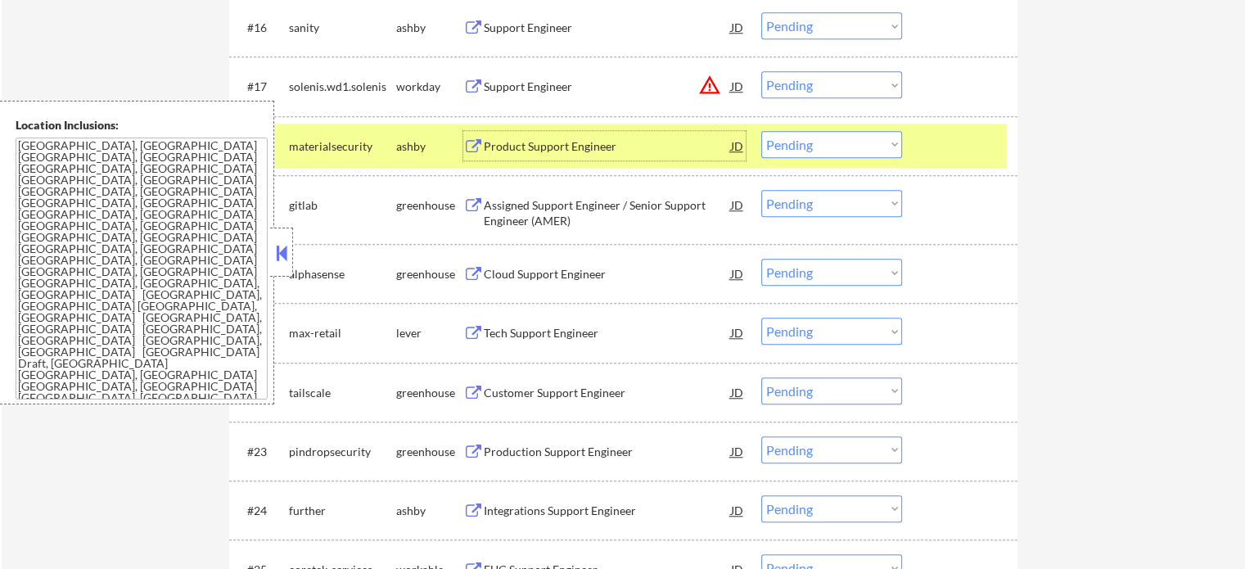
click at [831, 147] on select "Choose an option... Pending Applied Excluded (Questions) Excluded (Expired) Exc…" at bounding box center [832, 144] width 141 height 27
click at [762, 131] on select "Choose an option... Pending Applied Excluded (Questions) Excluded (Expired) Exc…" at bounding box center [832, 144] width 141 height 27
click at [945, 150] on div at bounding box center [962, 145] width 72 height 29
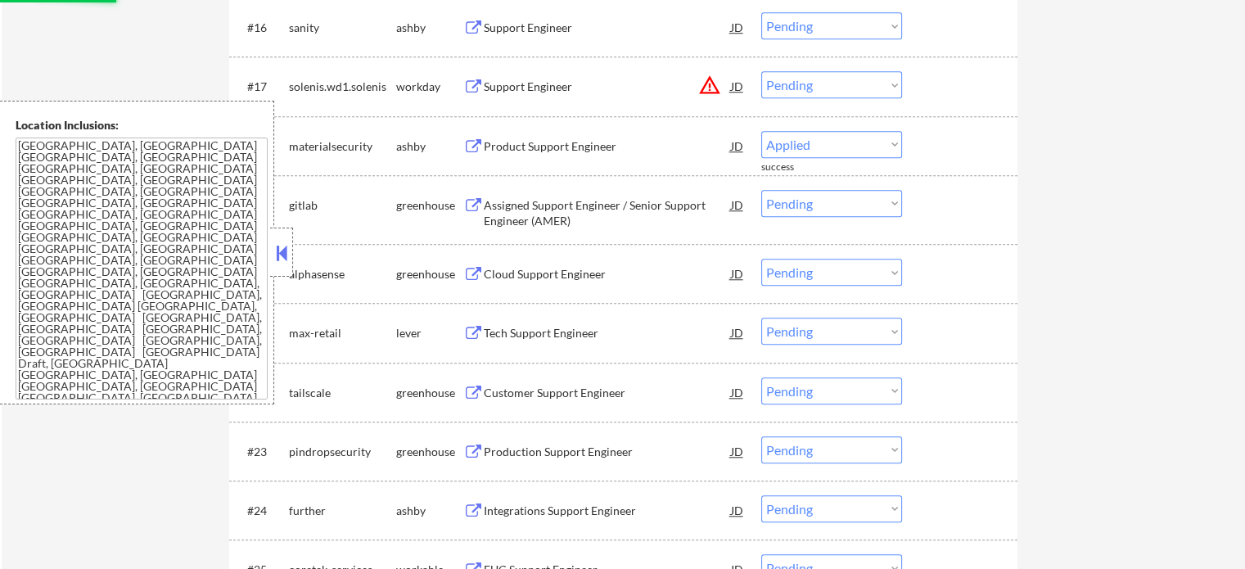
select select ""pending""
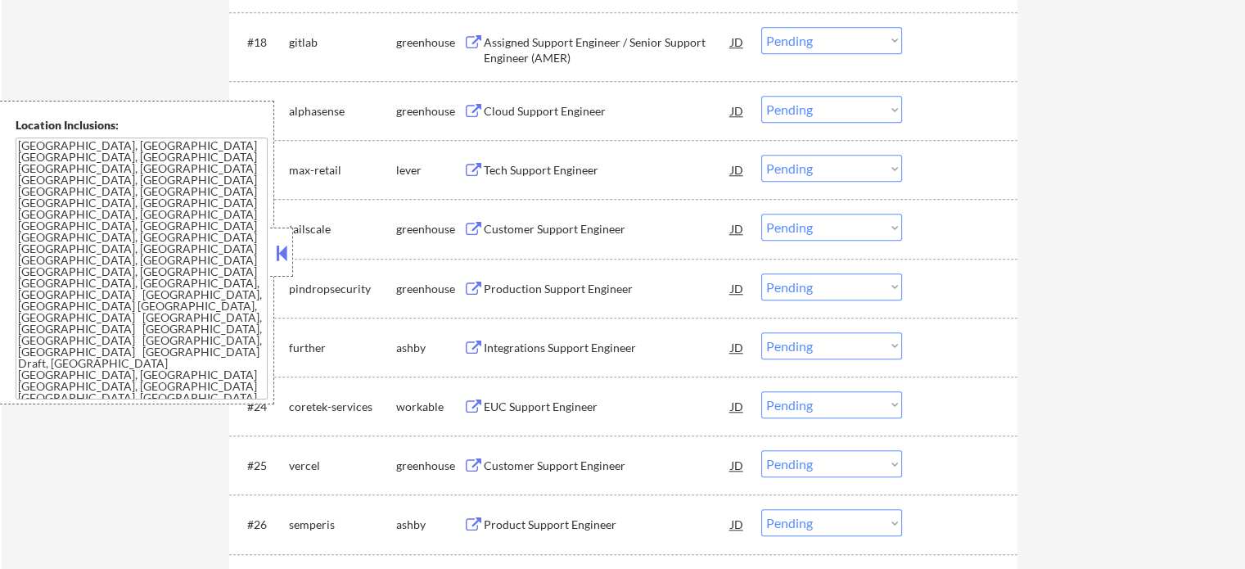
scroll to position [1720, 0]
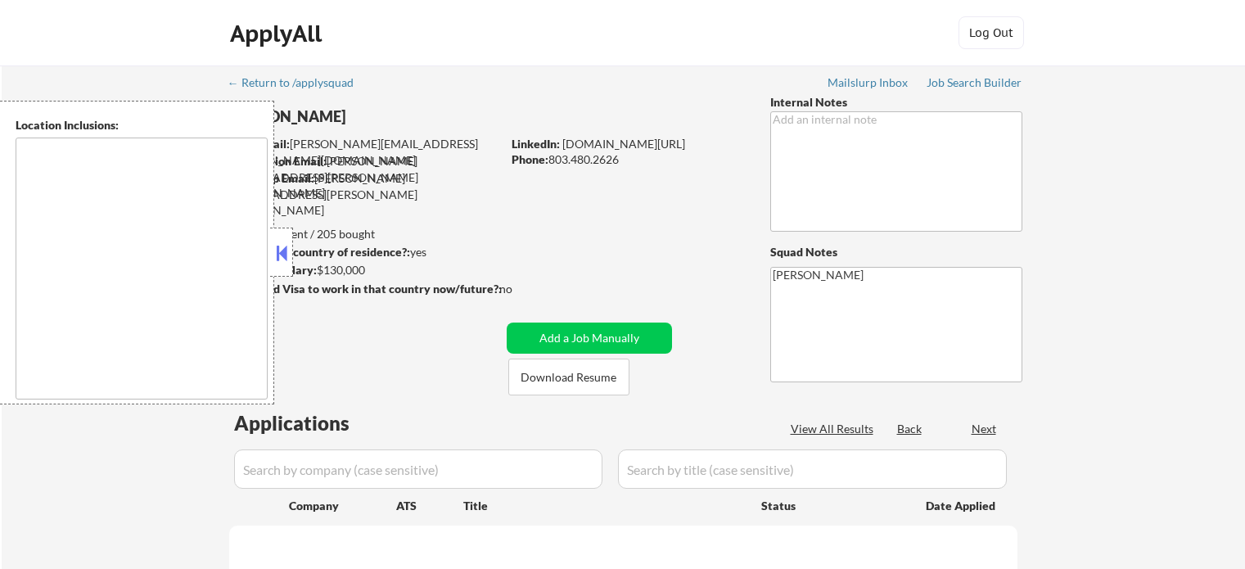
type textarea "[GEOGRAPHIC_DATA], [GEOGRAPHIC_DATA] [GEOGRAPHIC_DATA], [GEOGRAPHIC_DATA] [GEOG…"
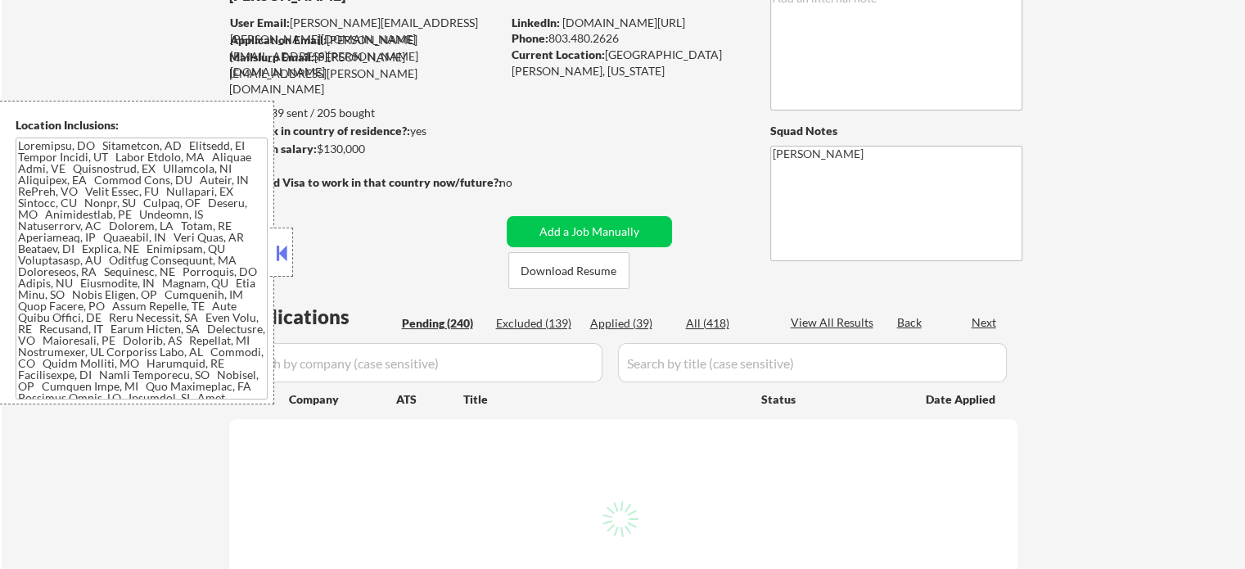
scroll to position [164, 0]
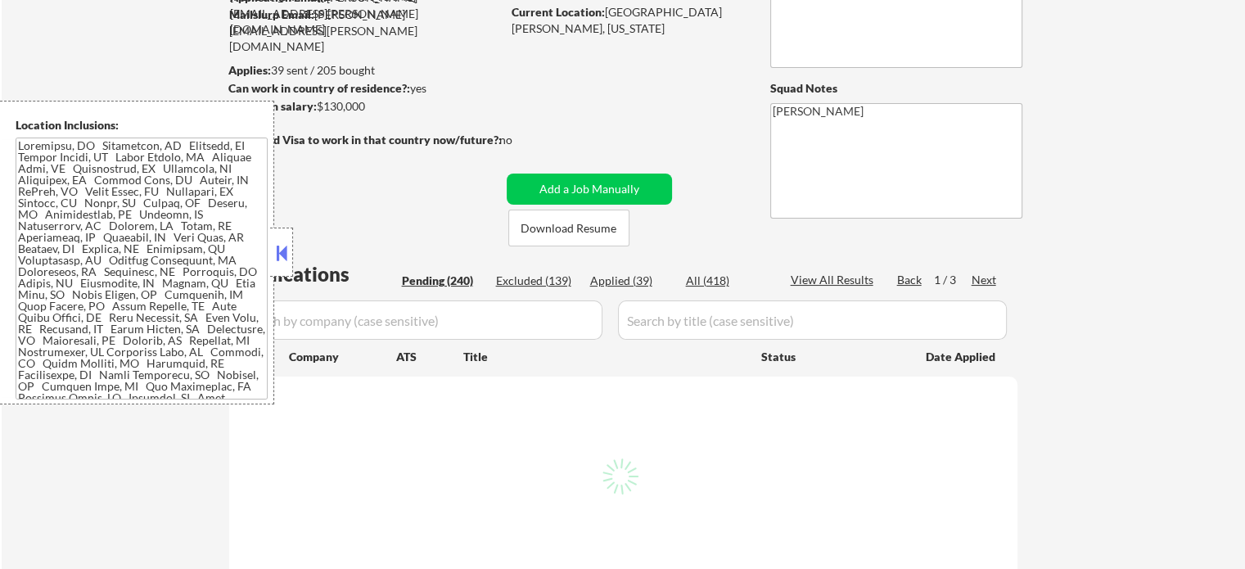
select select ""pending""
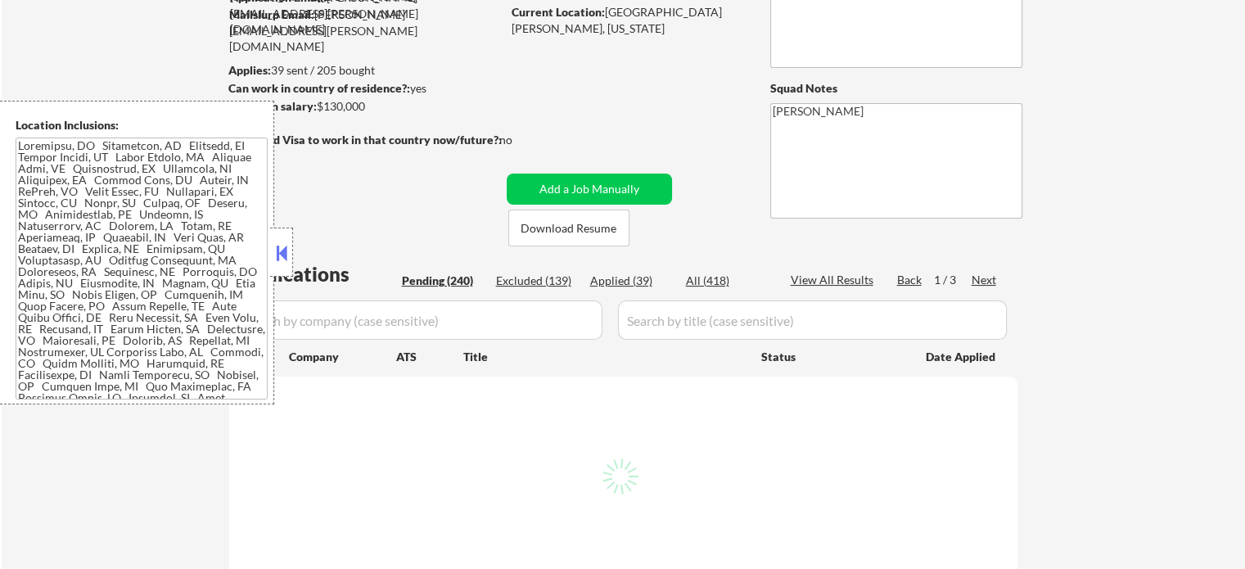
select select ""pending""
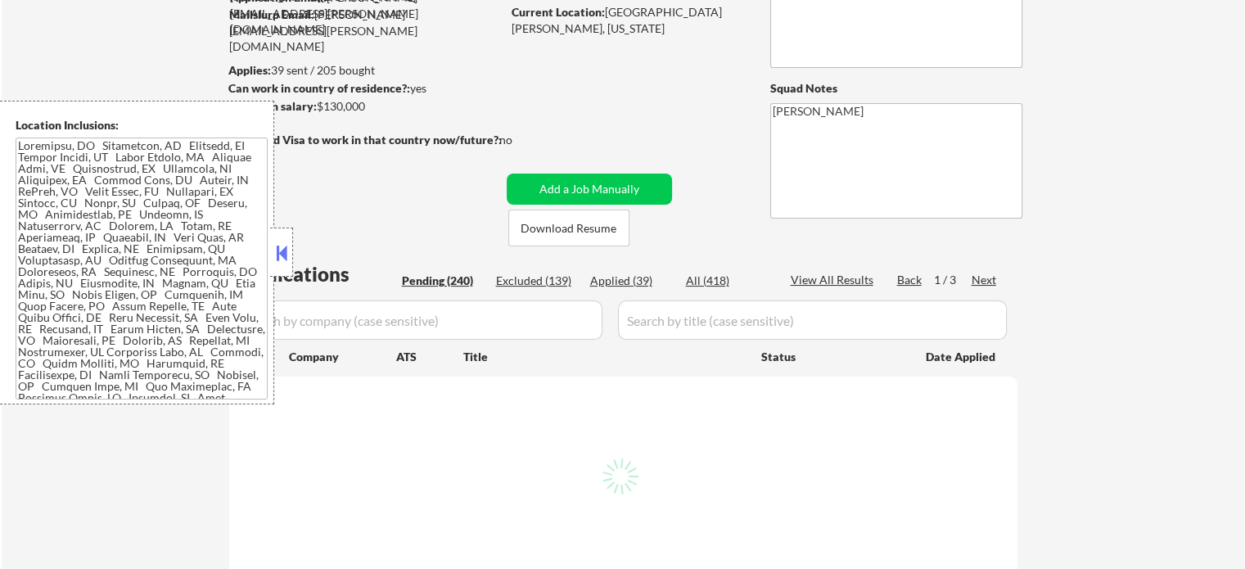
select select ""pending""
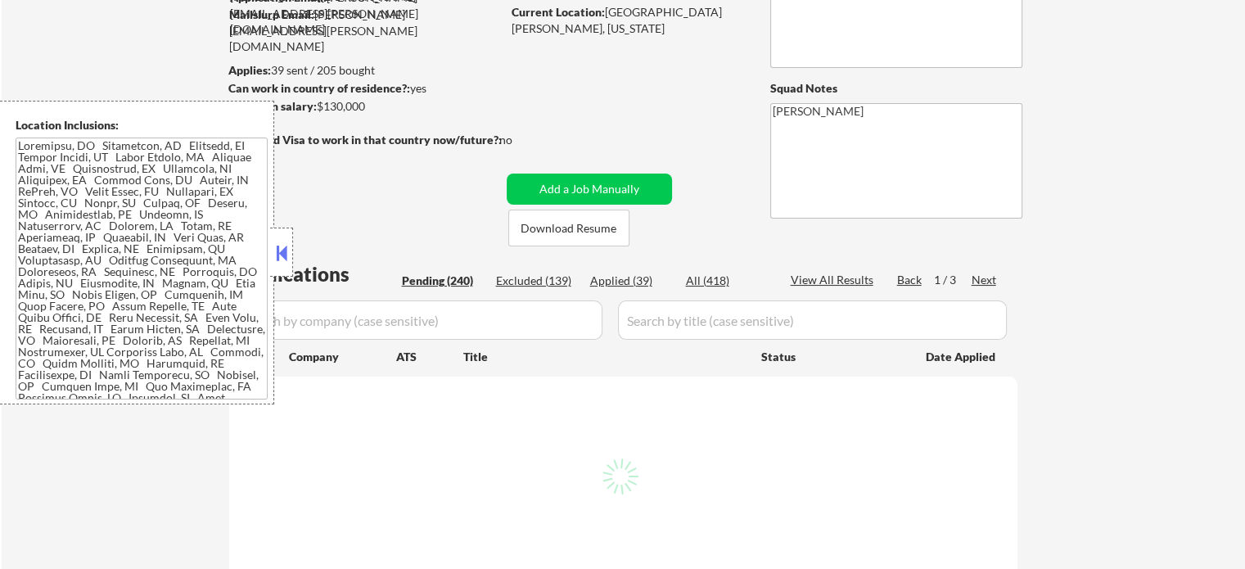
select select ""pending""
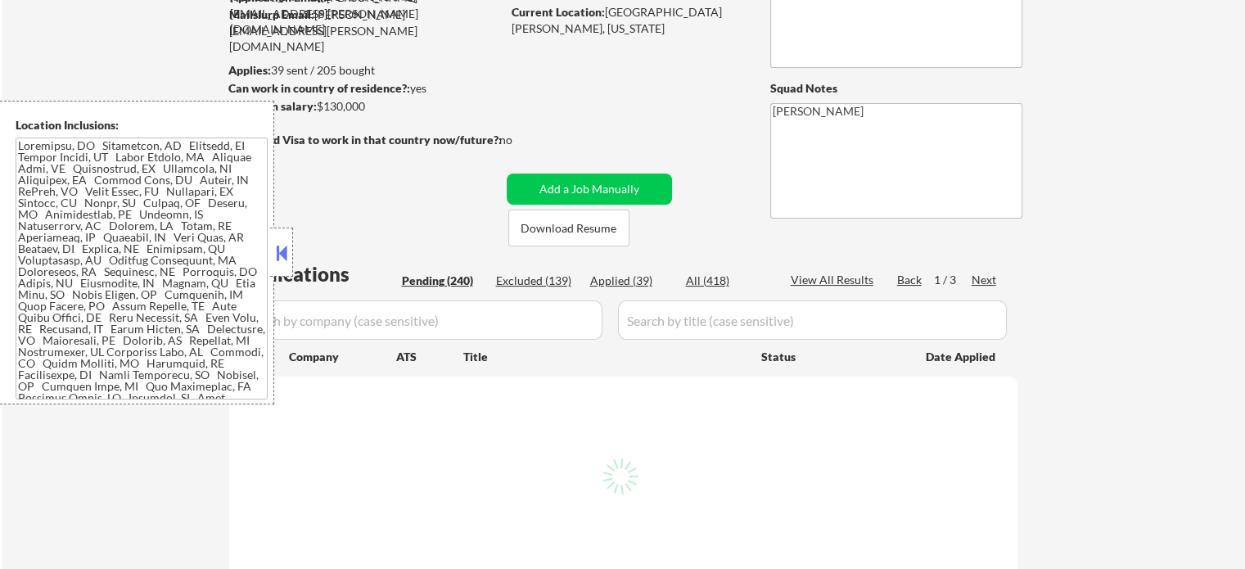
select select ""pending""
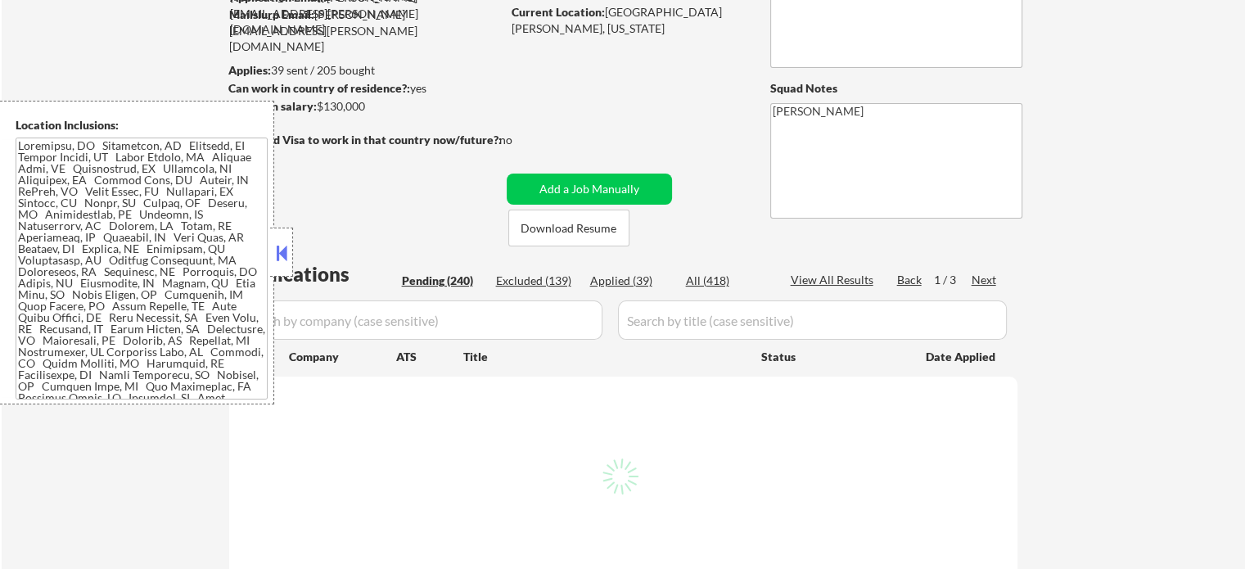
select select ""pending""
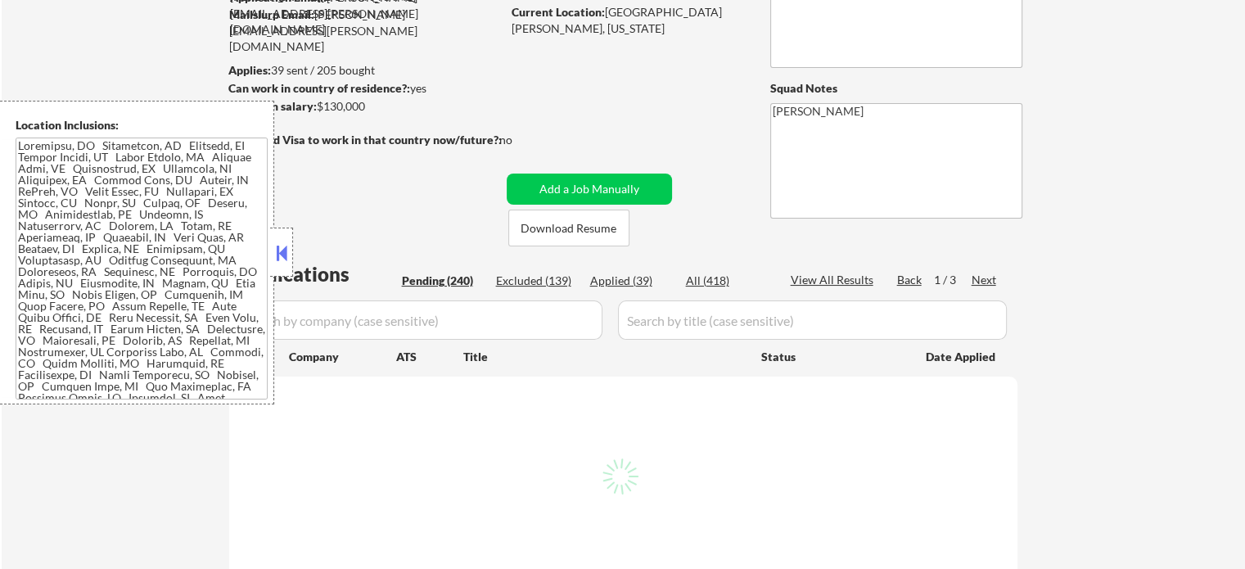
select select ""pending""
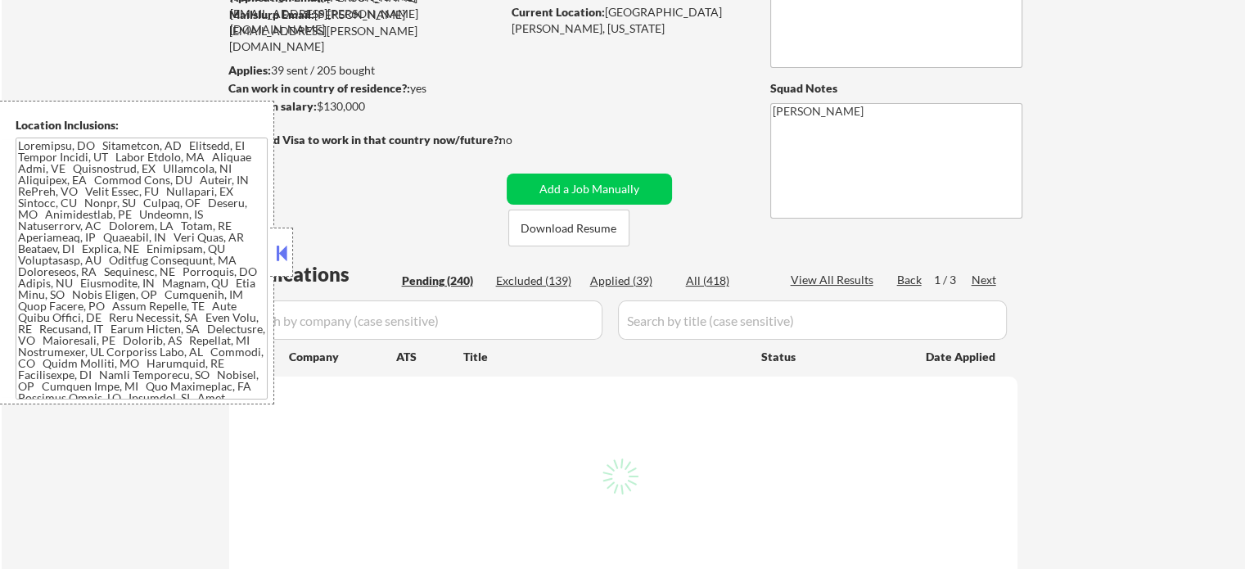
select select ""pending""
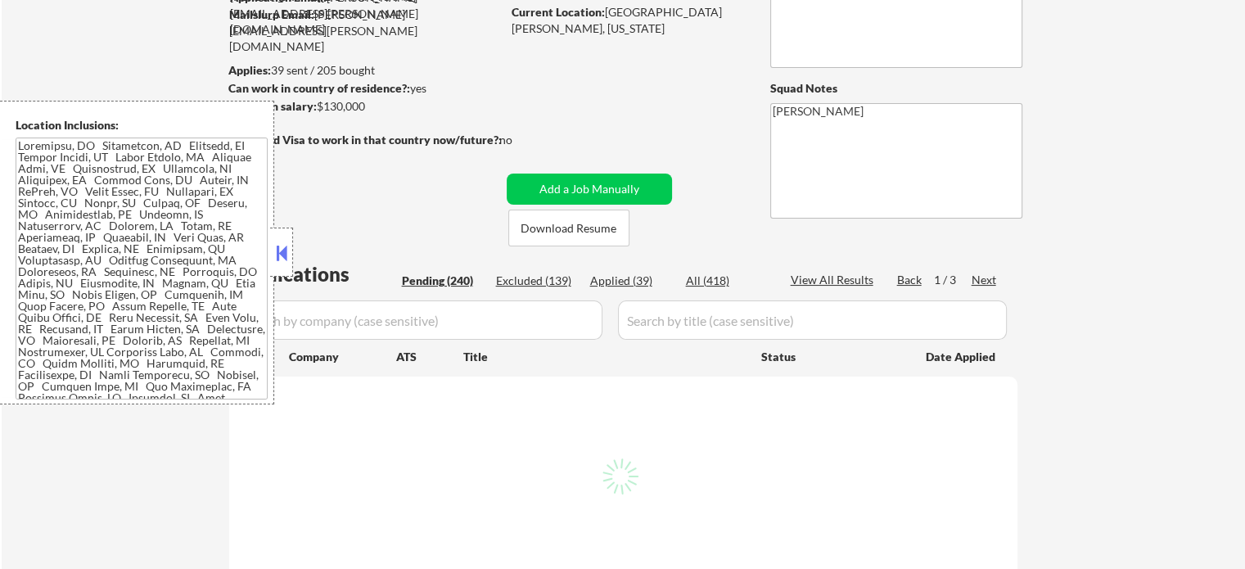
select select ""pending""
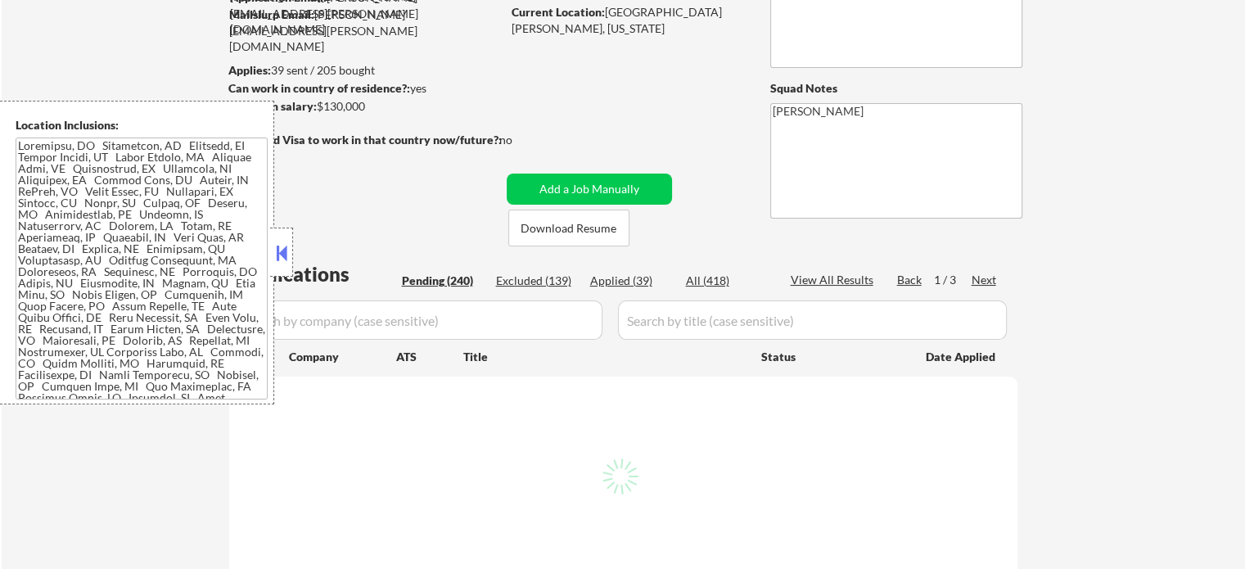
select select ""pending""
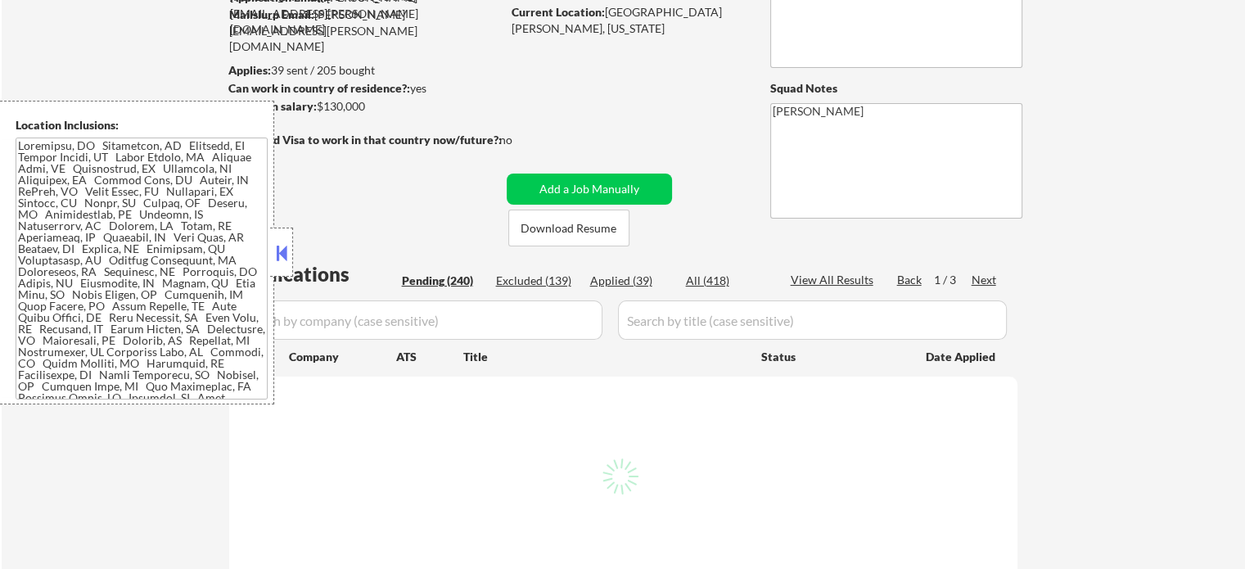
select select ""pending""
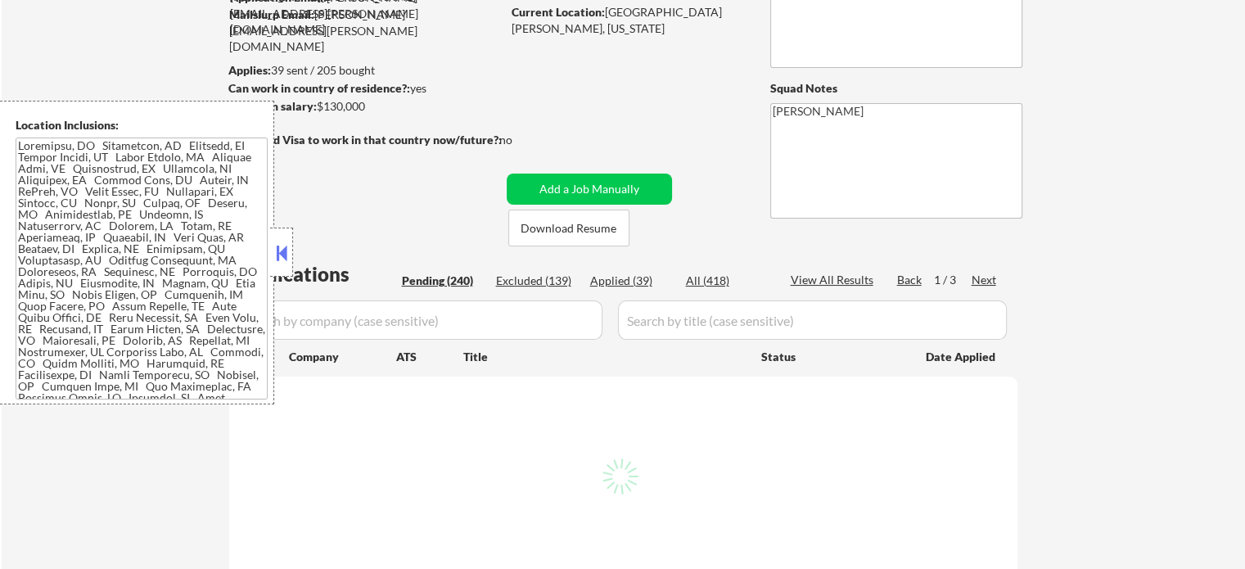
select select ""pending""
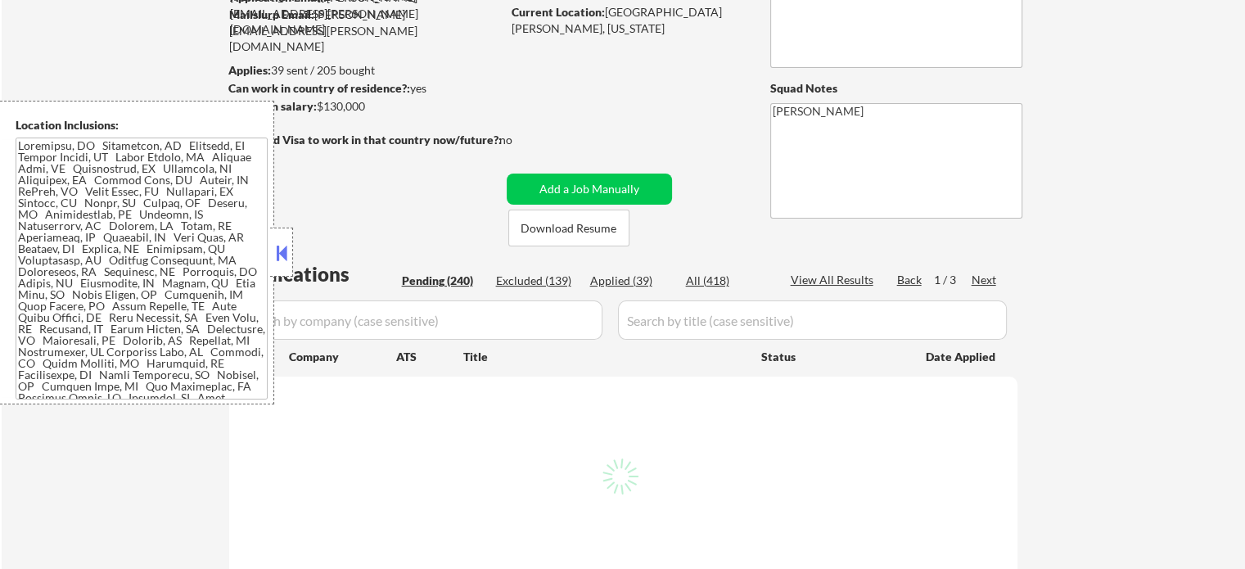
select select ""pending""
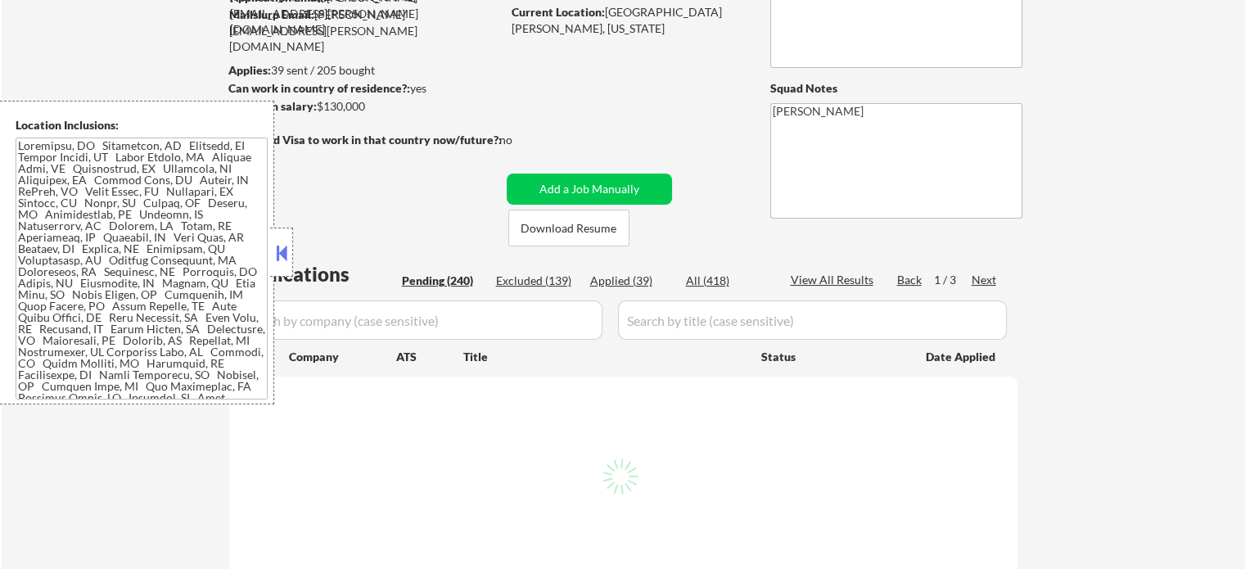
select select ""pending""
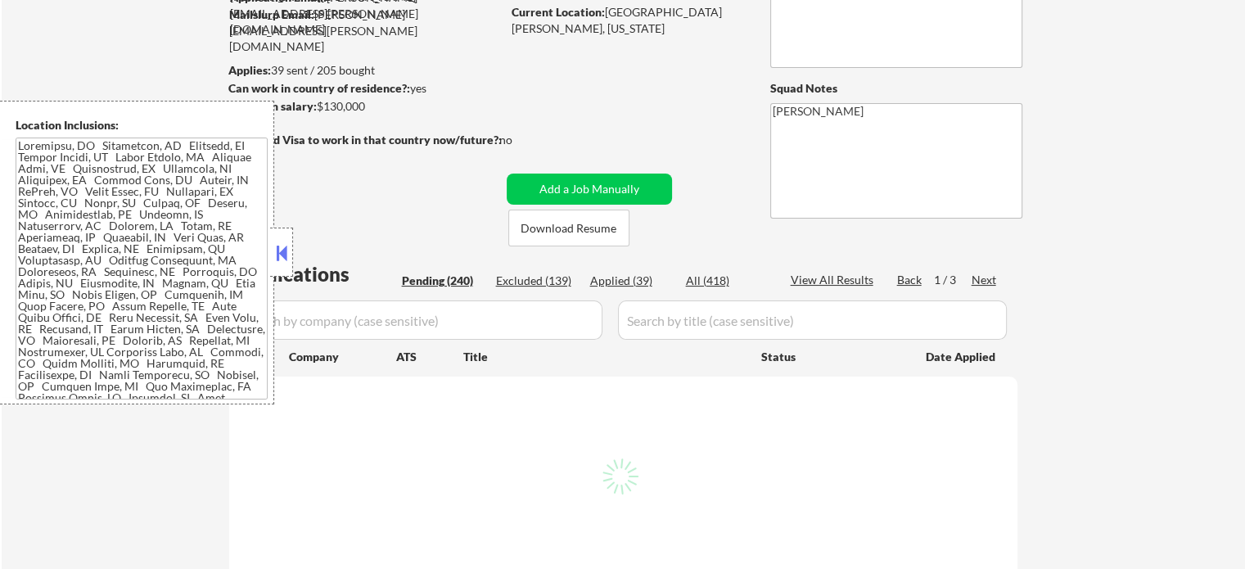
select select ""pending""
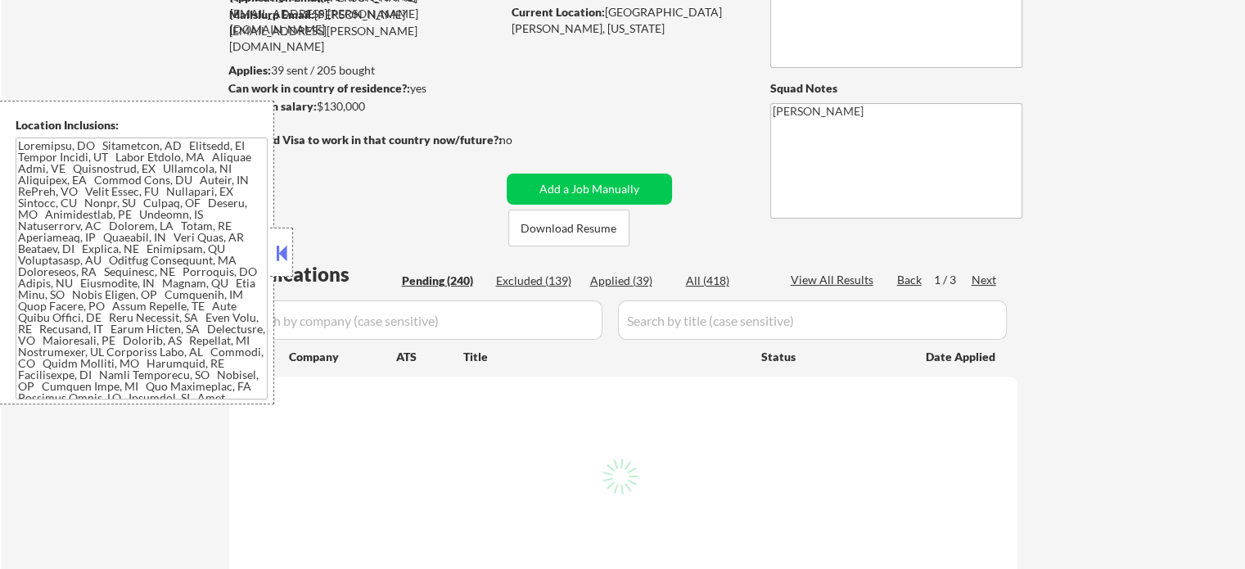
select select ""pending""
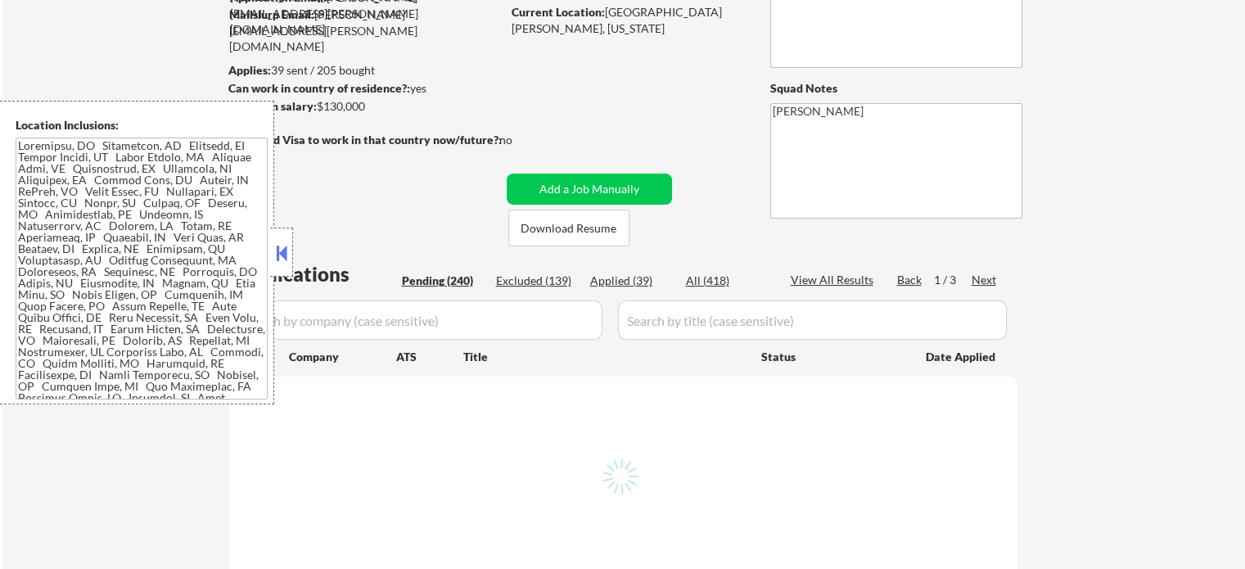
select select ""pending""
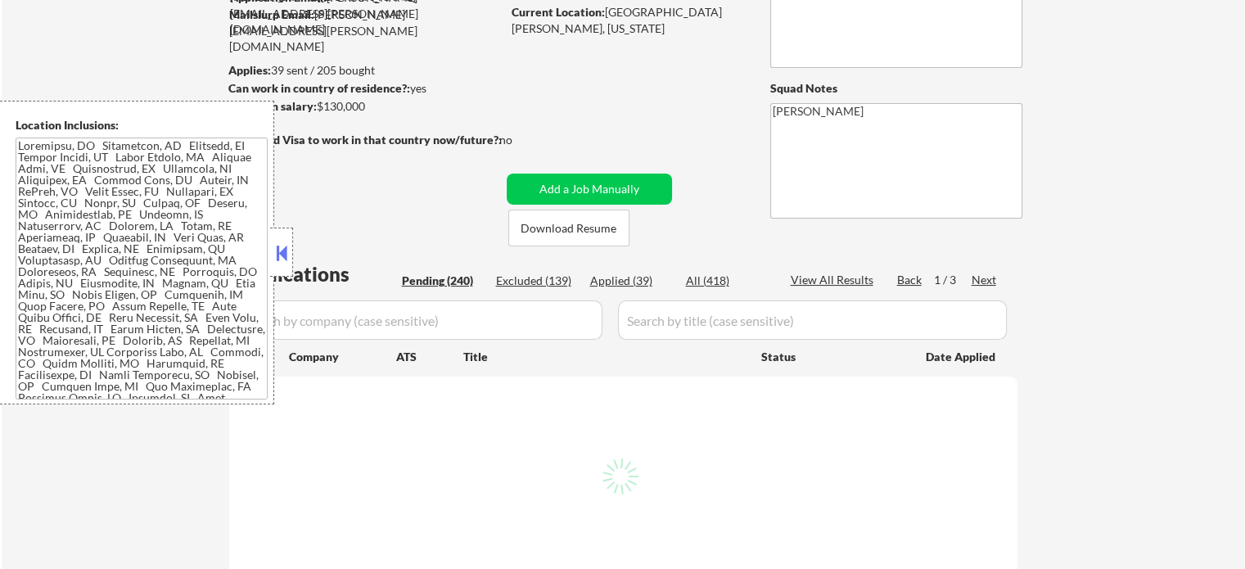
select select ""pending""
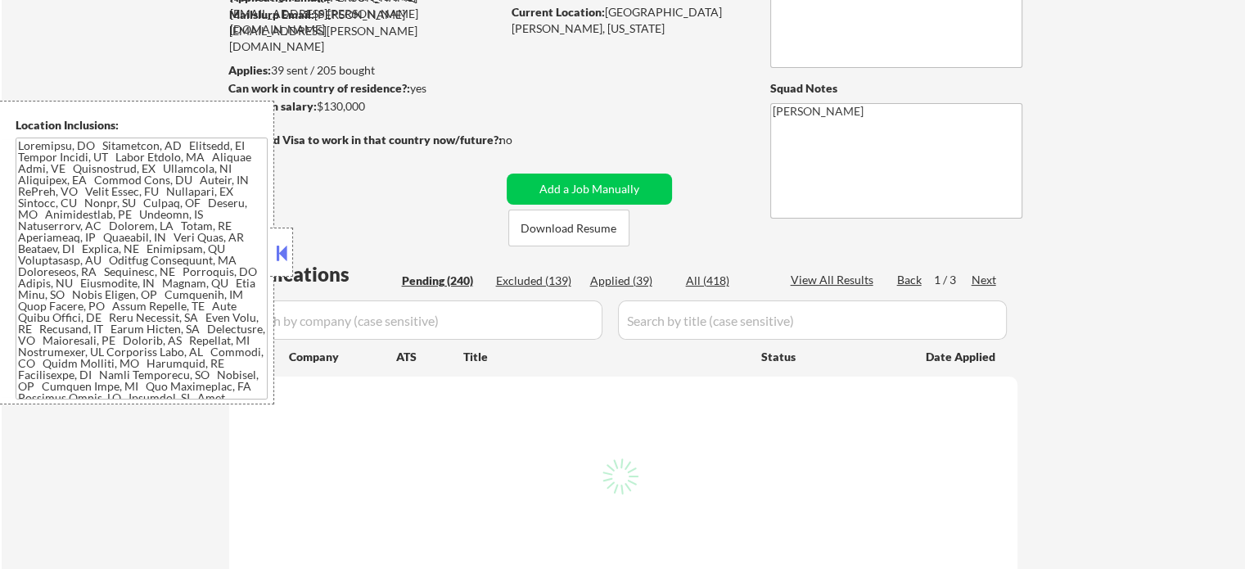
select select ""pending""
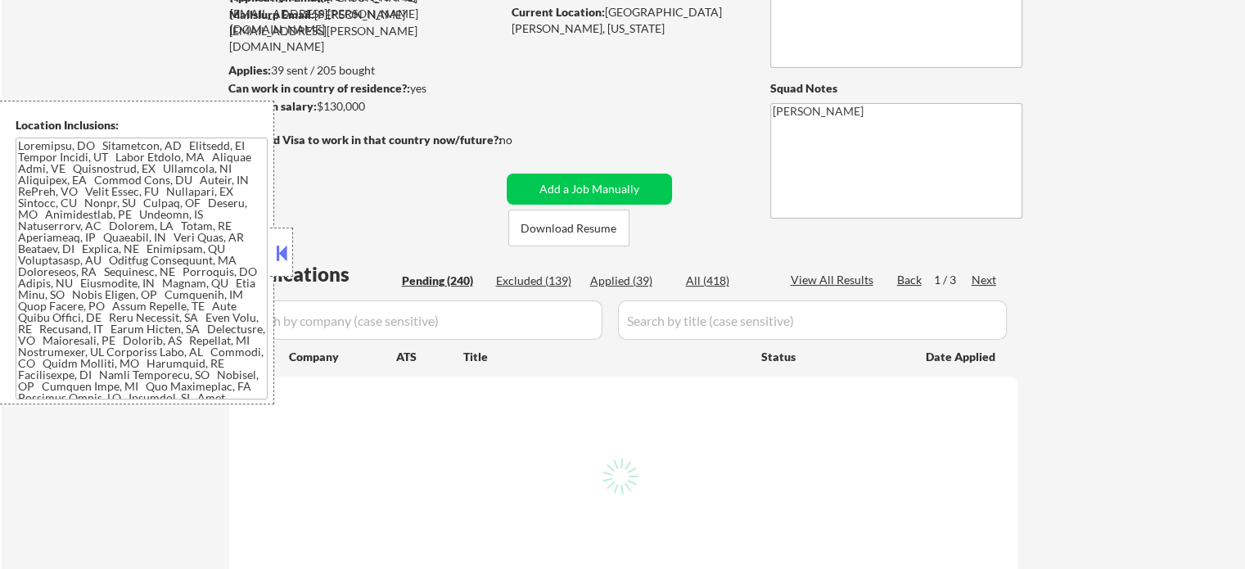
select select ""pending""
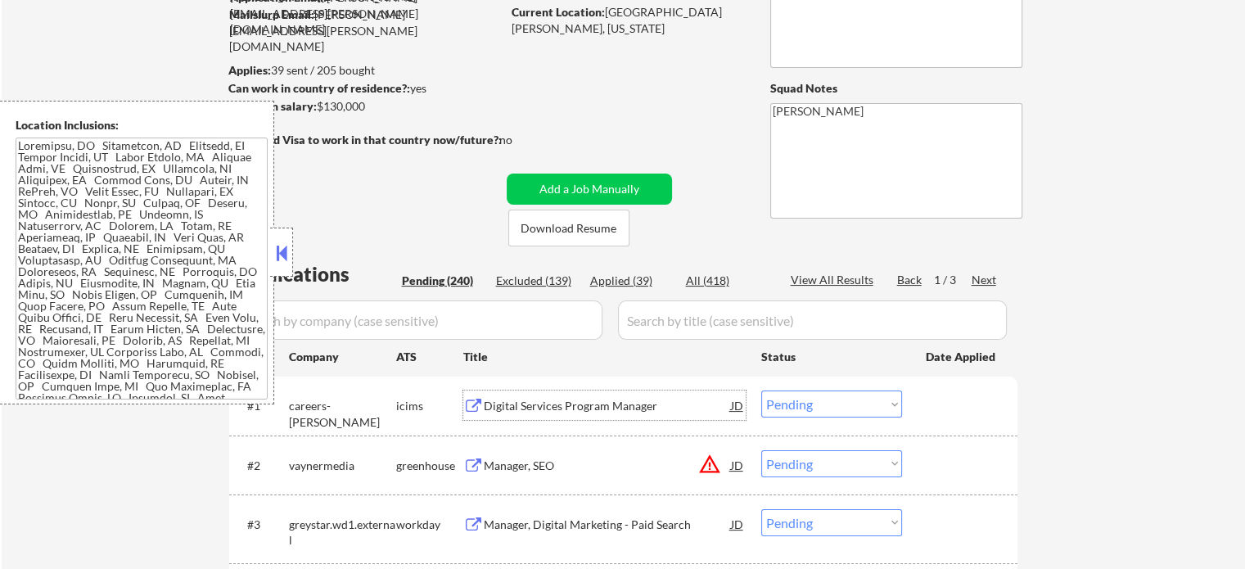
click at [539, 409] on div "Digital Services Program Manager" at bounding box center [607, 406] width 247 height 16
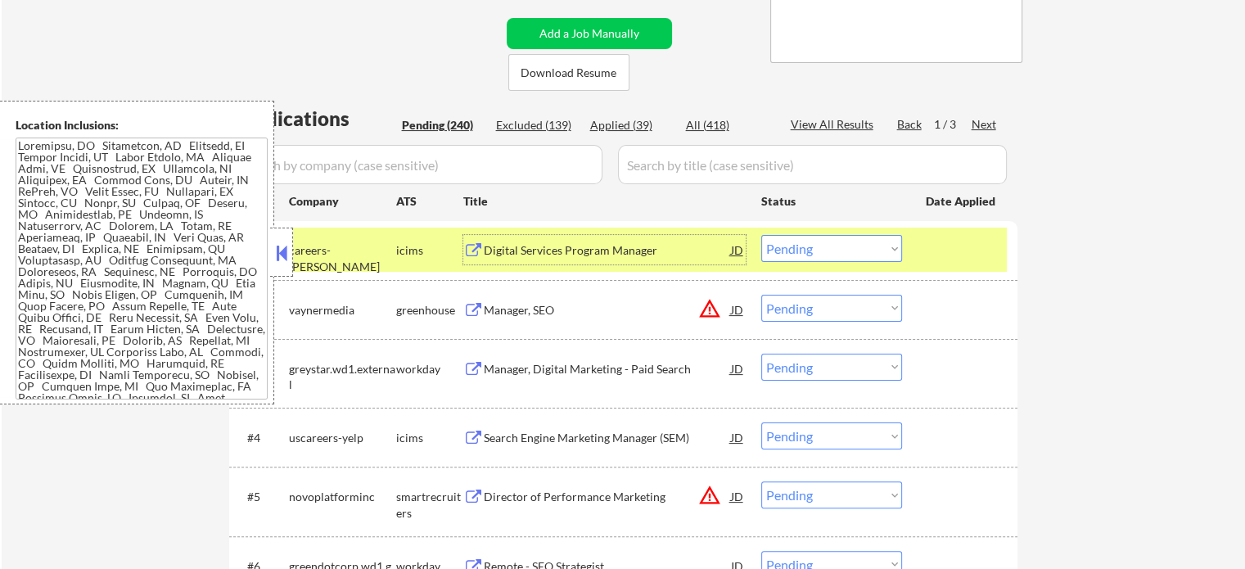
scroll to position [328, 0]
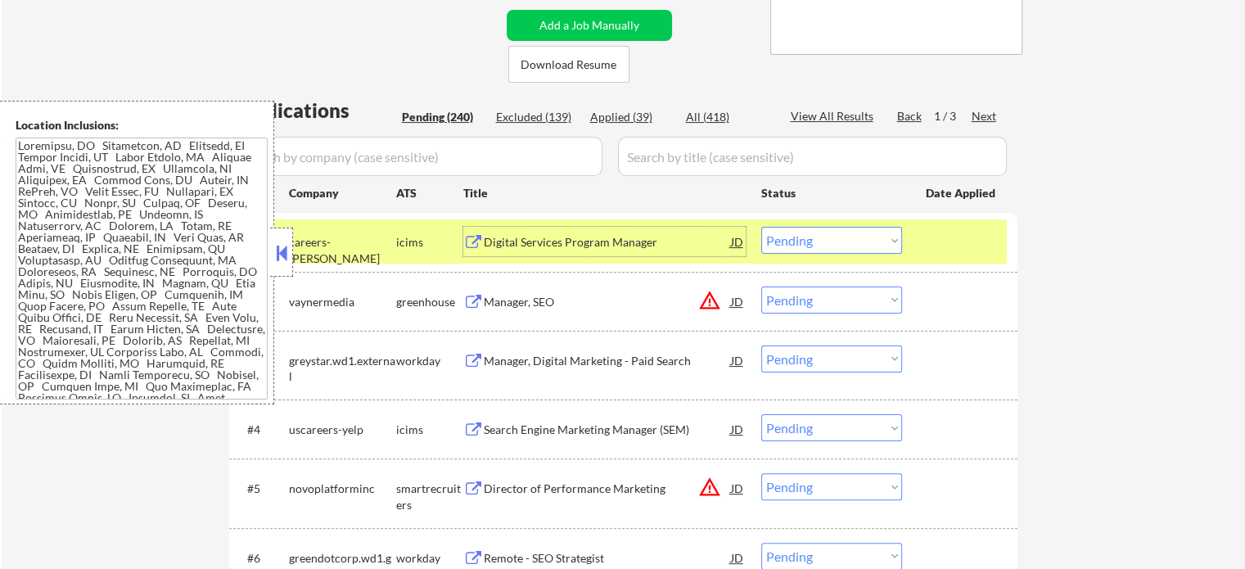
click at [933, 231] on div at bounding box center [962, 241] width 72 height 29
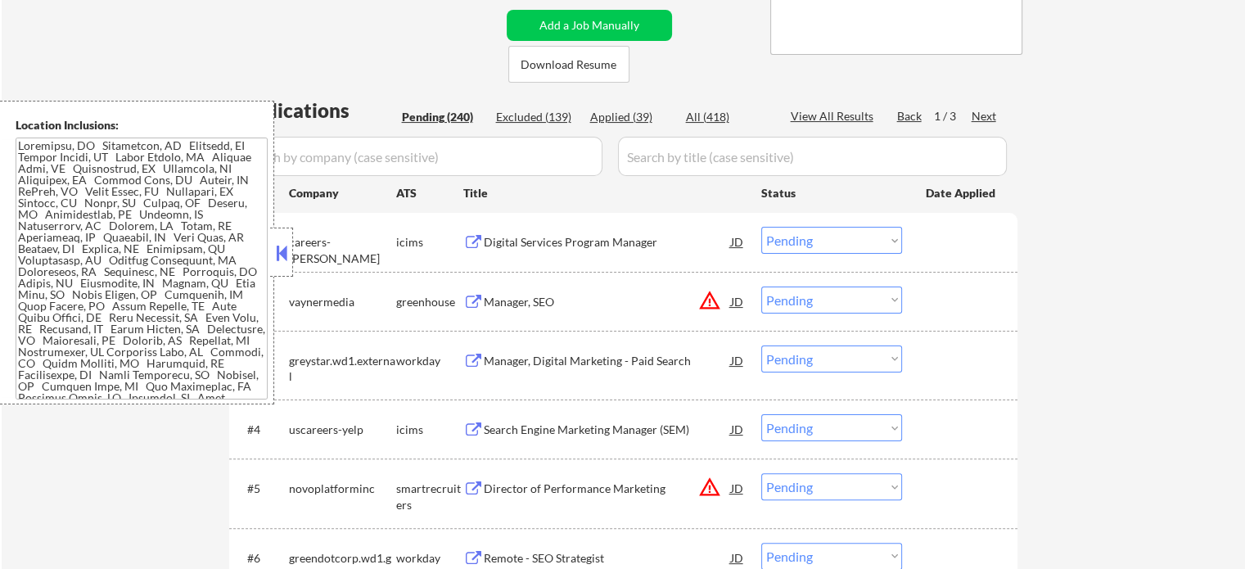
click at [512, 244] on div "Digital Services Program Manager" at bounding box center [607, 242] width 247 height 16
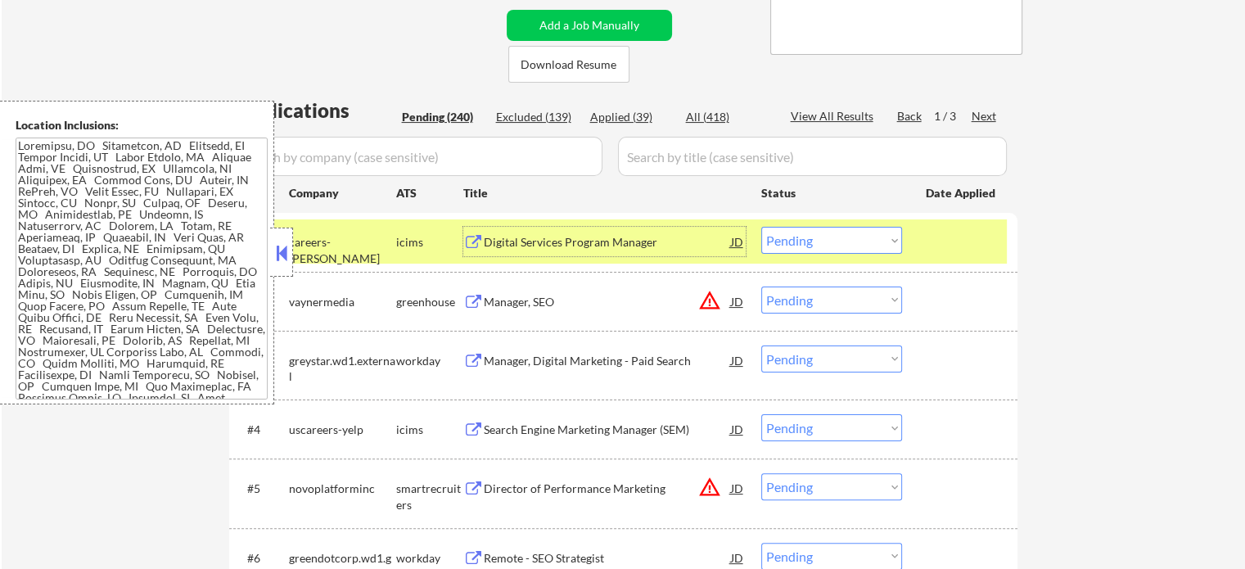
scroll to position [409, 0]
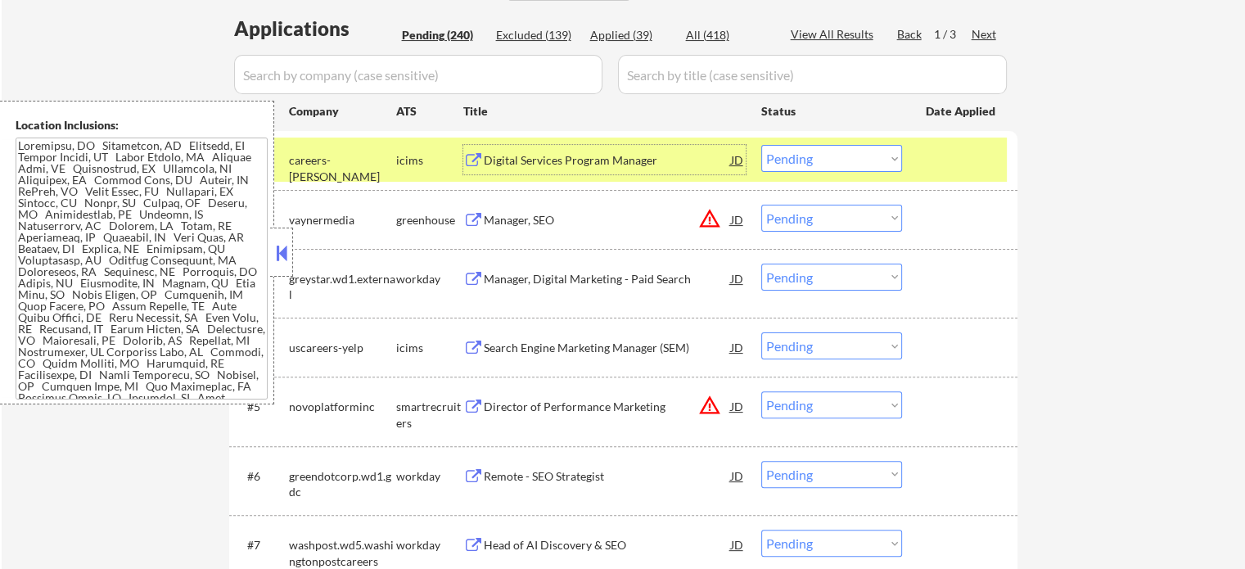
click at [512, 215] on div "Manager, SEO" at bounding box center [607, 220] width 247 height 16
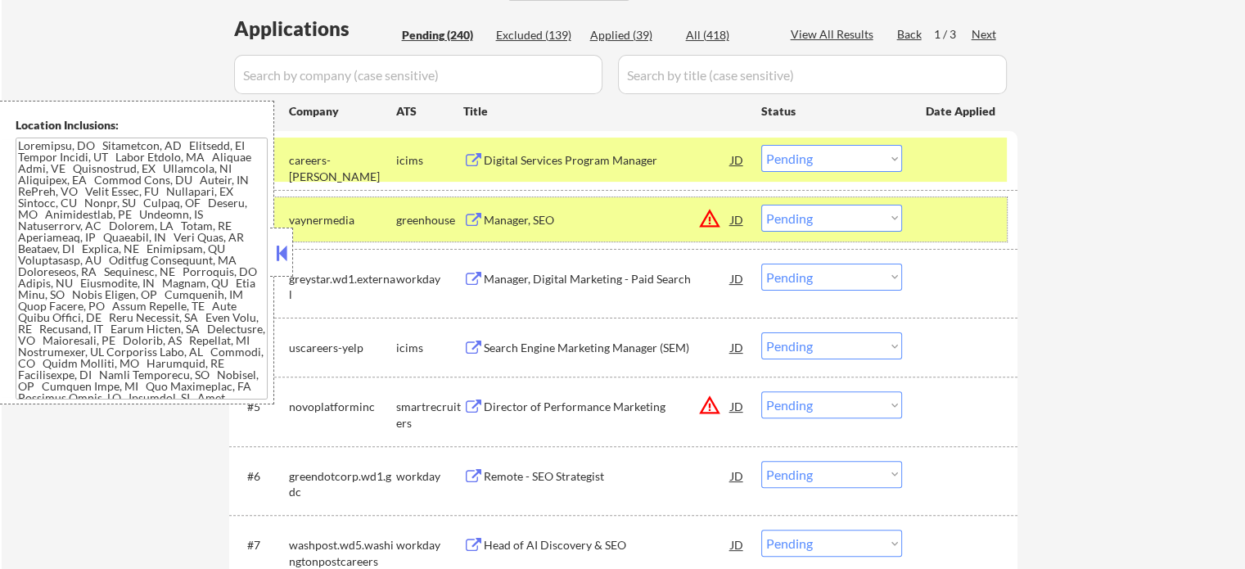
click at [983, 224] on div at bounding box center [962, 219] width 72 height 29
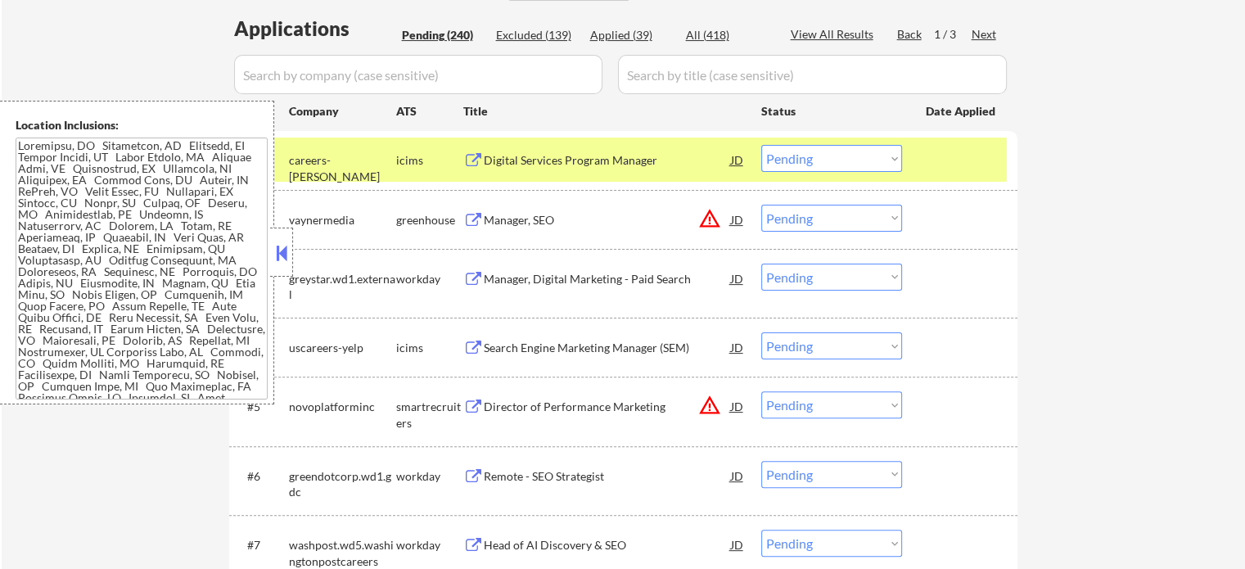
click at [946, 157] on div at bounding box center [962, 159] width 72 height 29
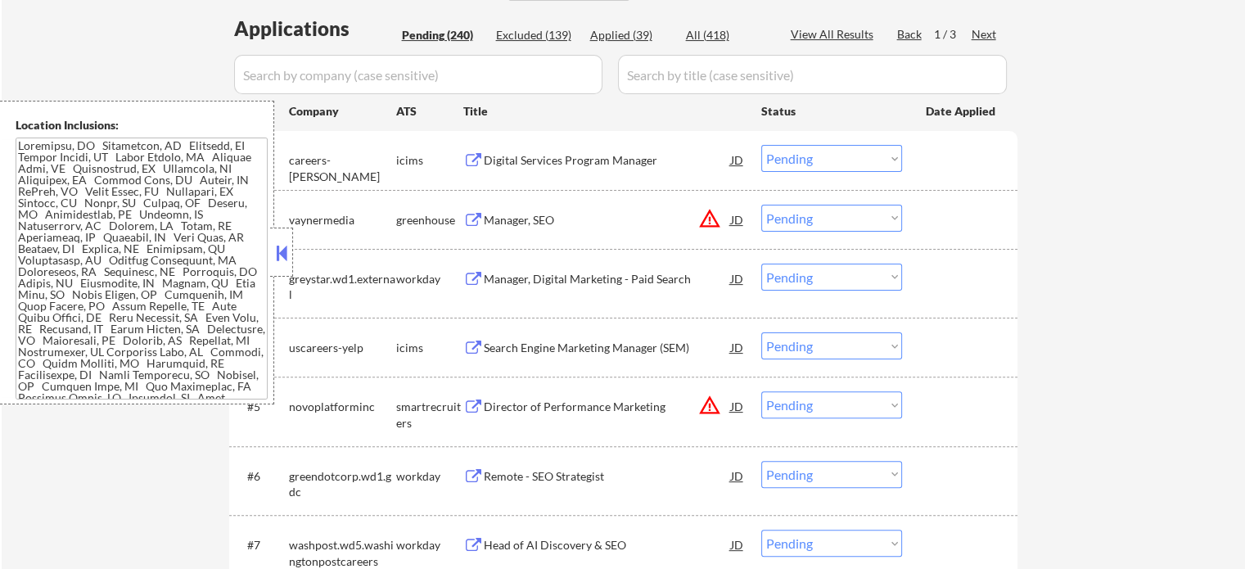
click at [504, 288] on div "Manager, Digital Marketing - Paid Search" at bounding box center [607, 278] width 247 height 29
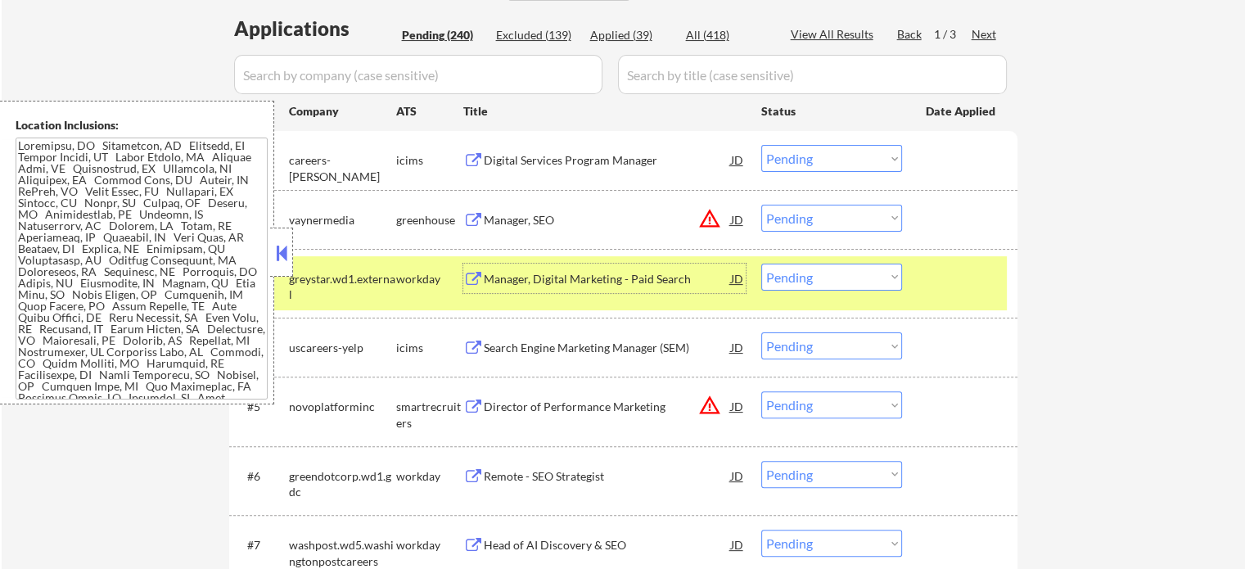
click at [943, 261] on div "#3 greystar.wd1.external workday Manager, Digital Marketing - Paid Search JD Ch…" at bounding box center [620, 283] width 773 height 54
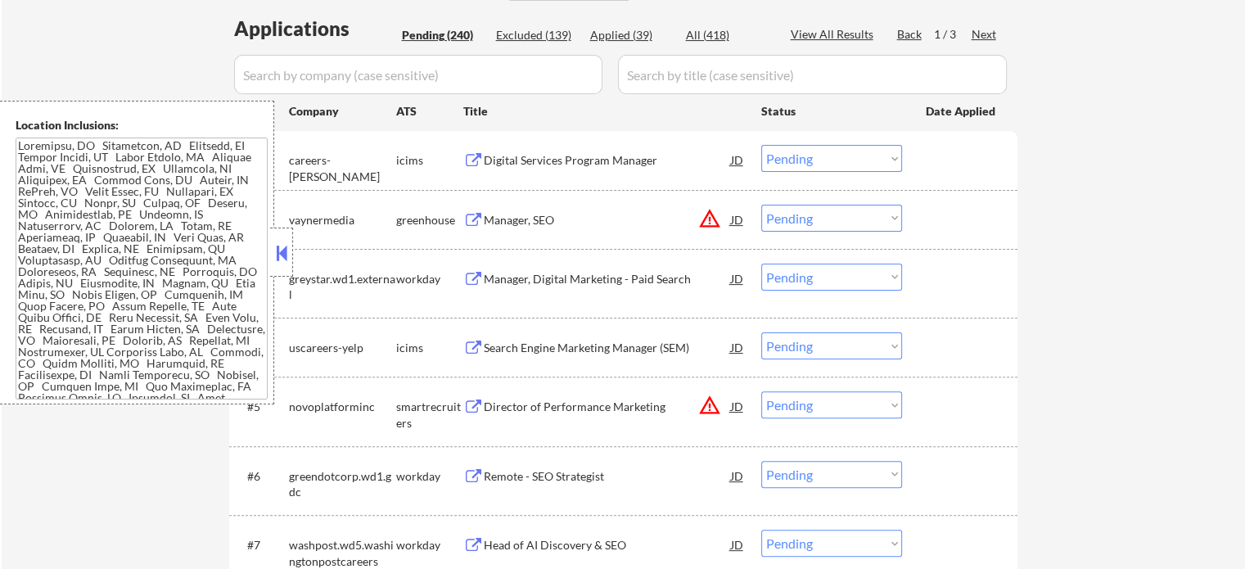
click at [700, 350] on div "Search Engine Marketing Manager (SEM)" at bounding box center [607, 348] width 247 height 16
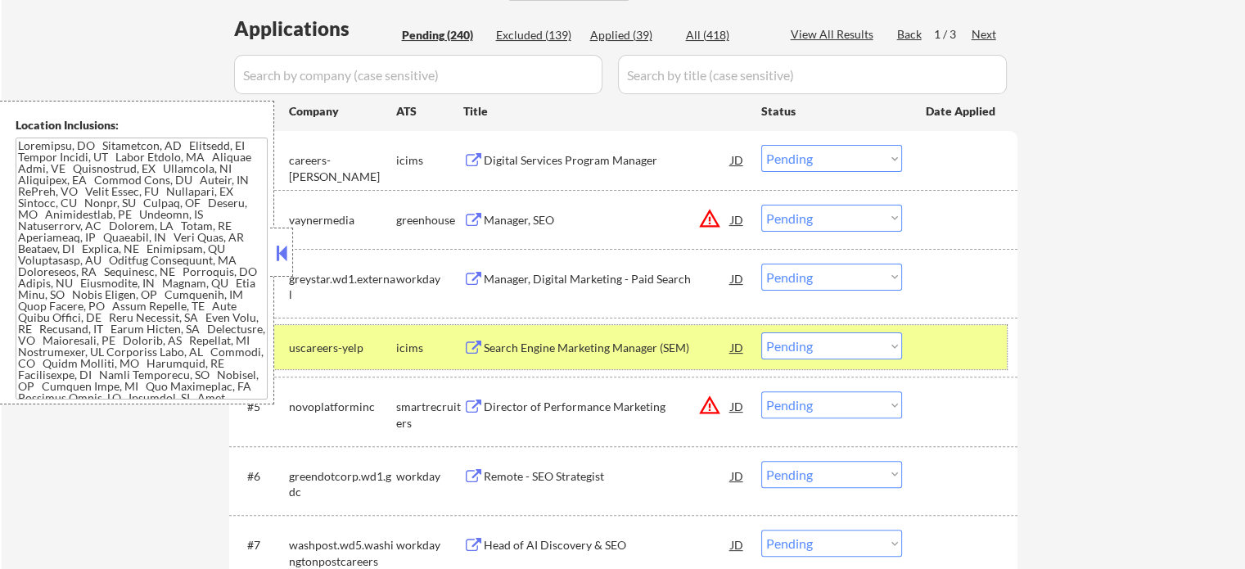
click at [935, 346] on div at bounding box center [962, 346] width 72 height 29
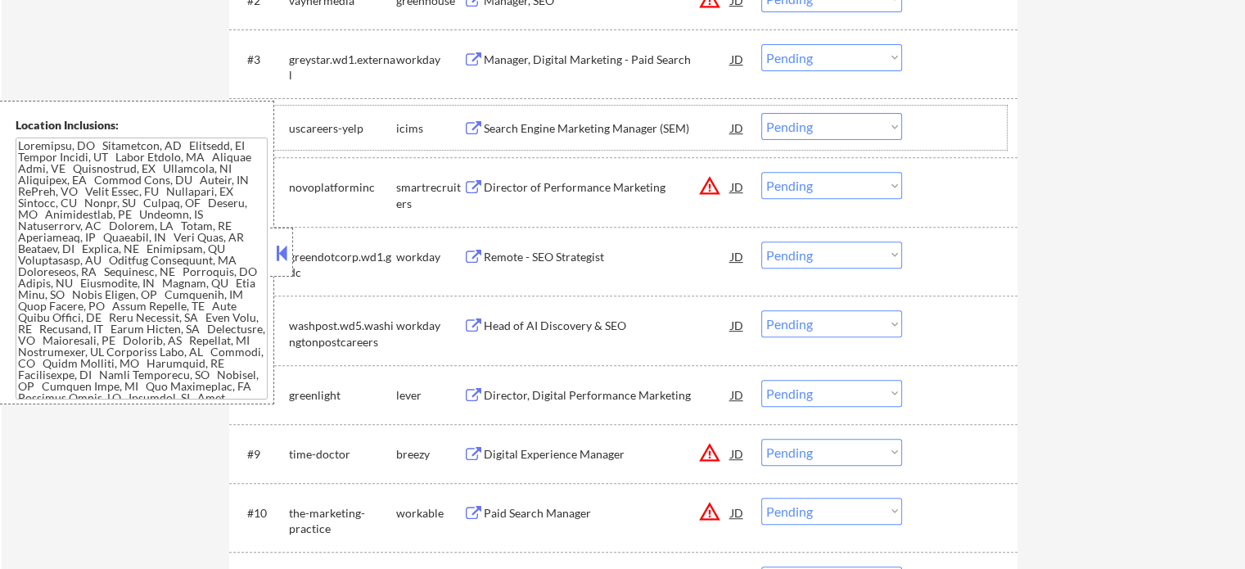
scroll to position [655, 0]
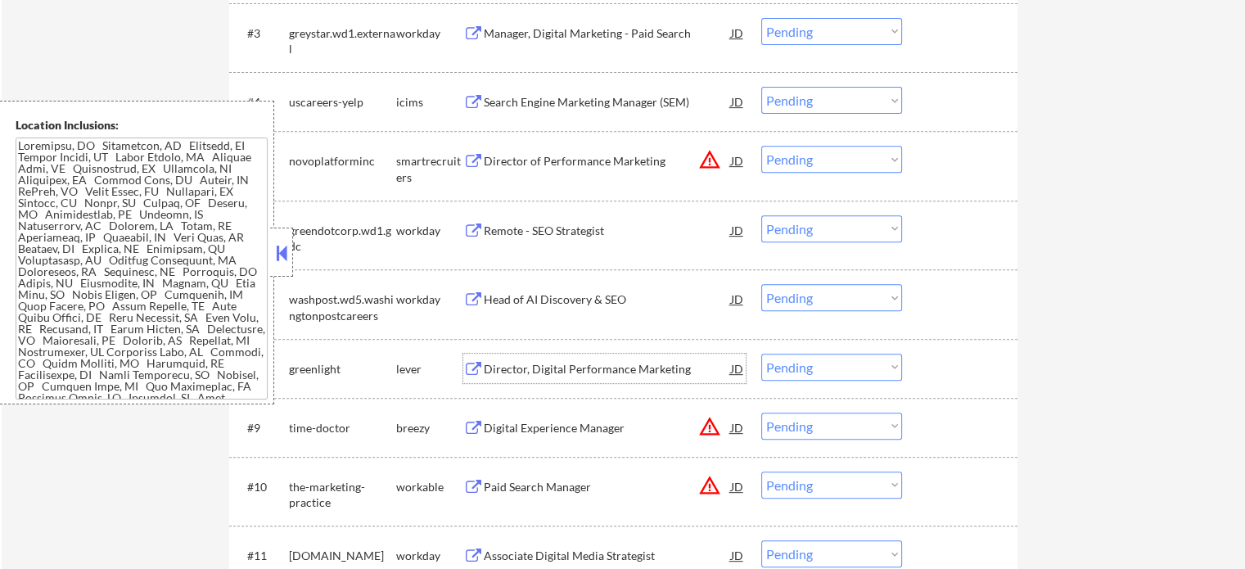
click at [586, 355] on div "Director, Digital Performance Marketing" at bounding box center [607, 368] width 247 height 29
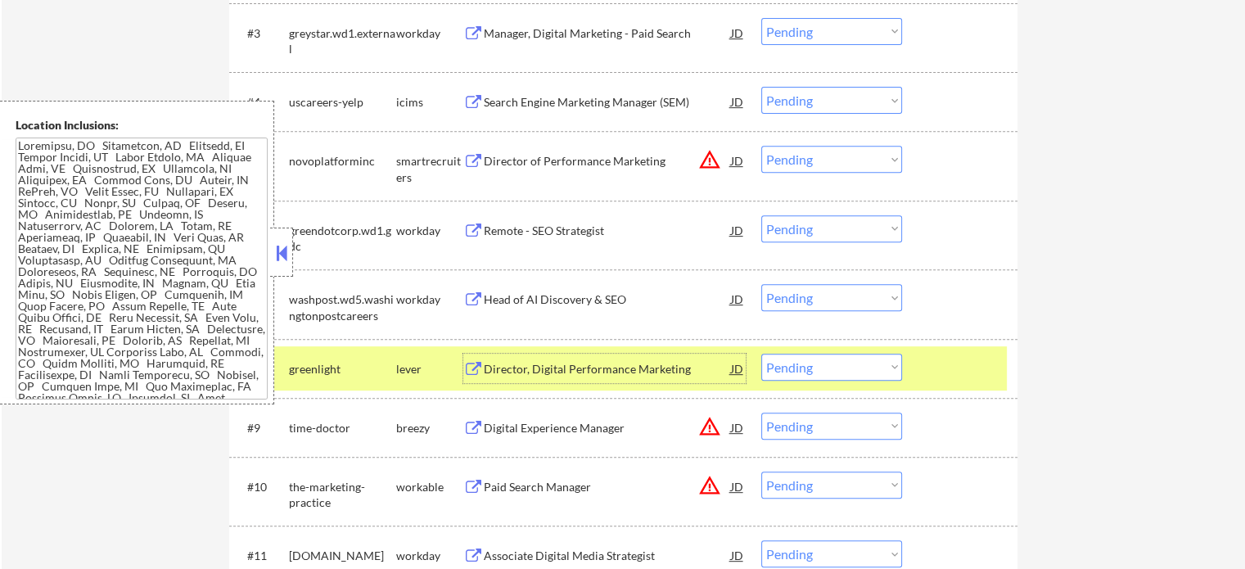
click at [930, 364] on div at bounding box center [962, 368] width 72 height 29
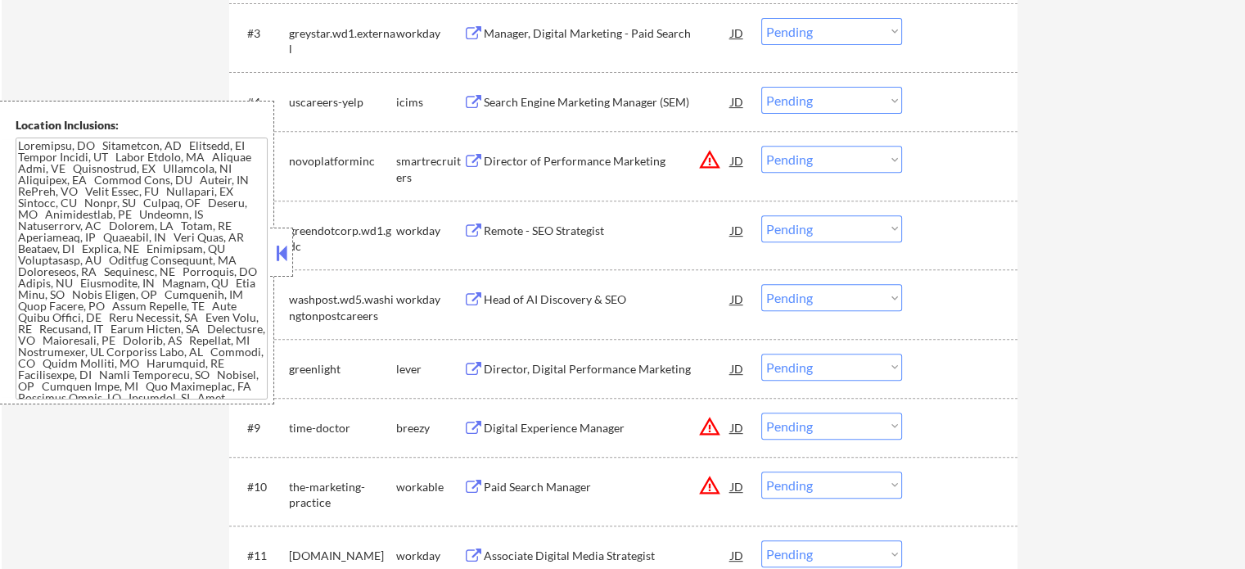
scroll to position [1065, 0]
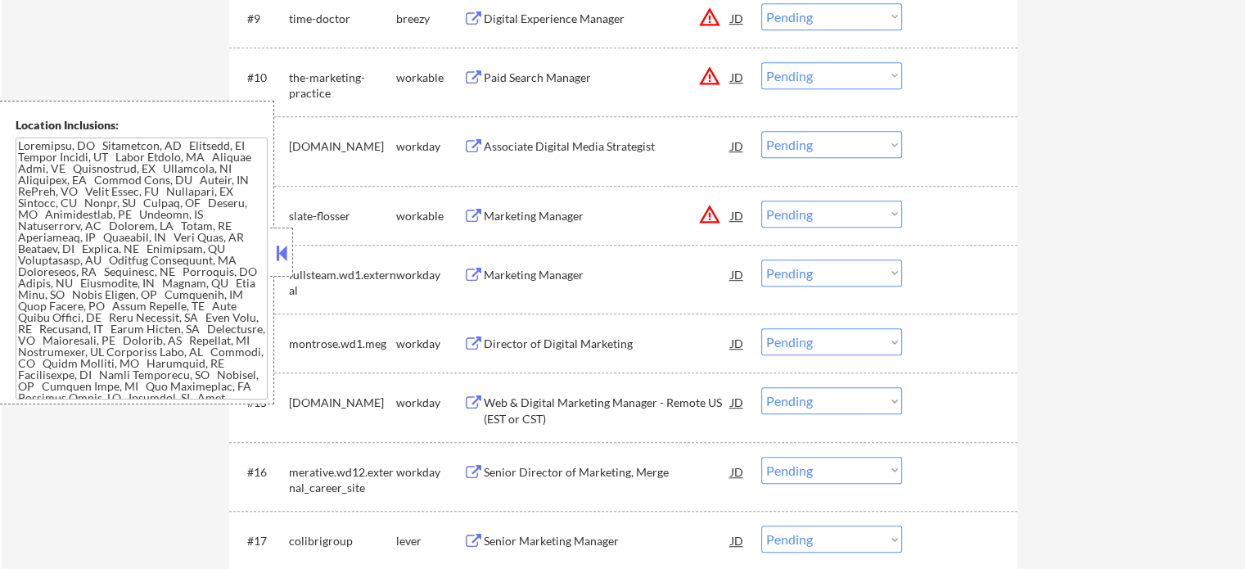
click at [547, 341] on div "Director of Digital Marketing" at bounding box center [607, 344] width 247 height 16
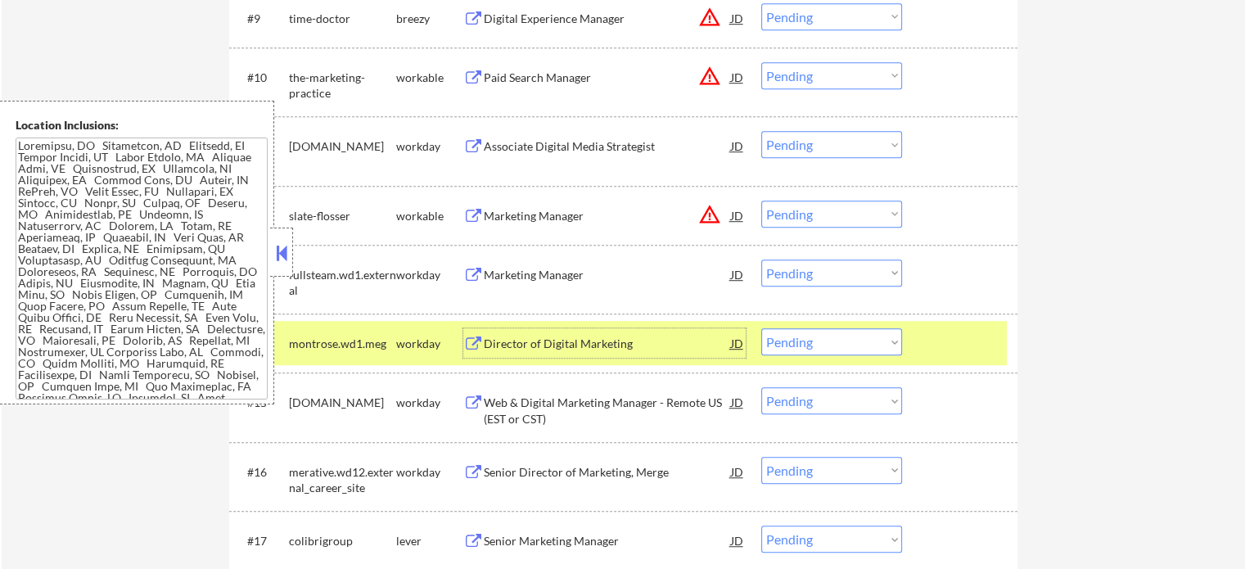
click at [983, 343] on div at bounding box center [962, 342] width 72 height 29
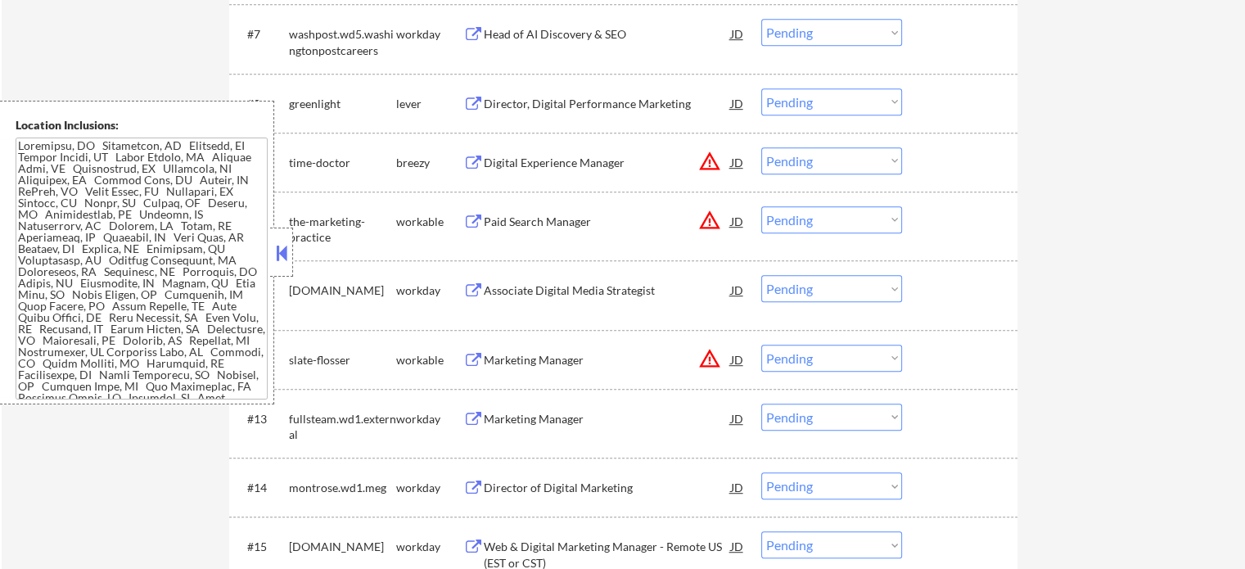
scroll to position [737, 0]
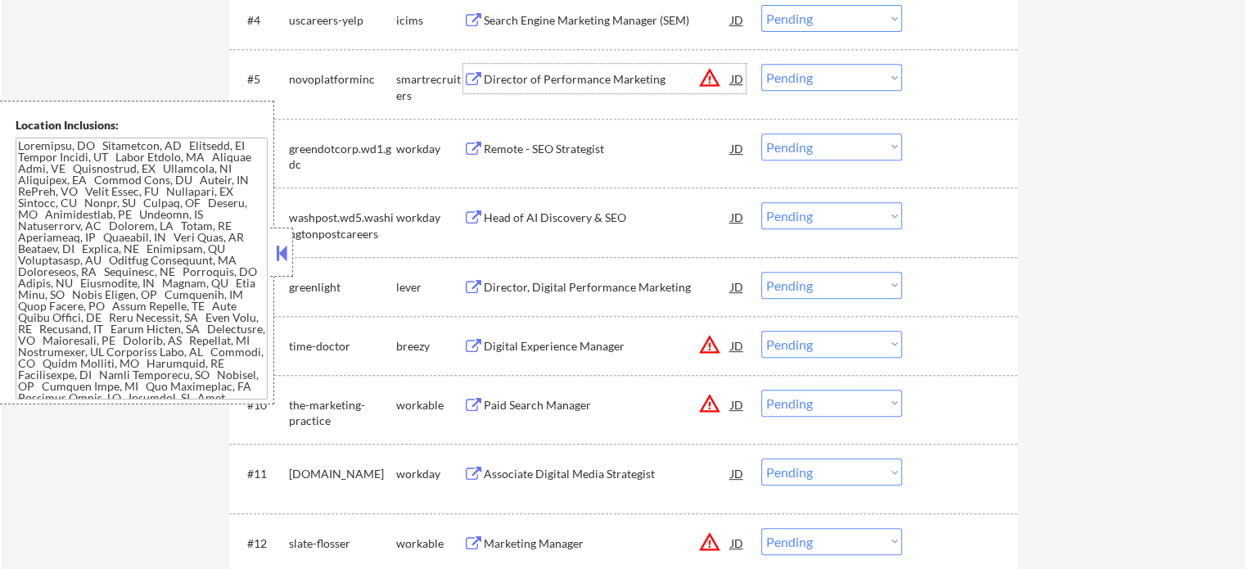
click at [565, 83] on div "Director of Performance Marketing" at bounding box center [607, 79] width 247 height 16
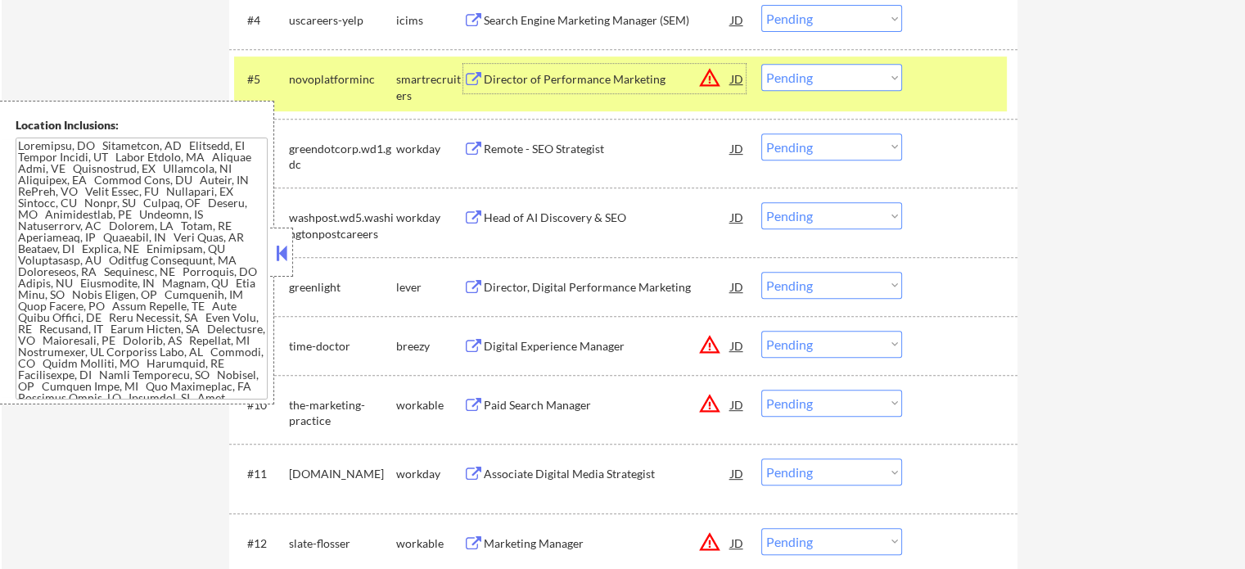
click at [924, 84] on div "#5 novoplatforminc smartrecruiters Director of Performance Marketing JD warning…" at bounding box center [620, 84] width 773 height 54
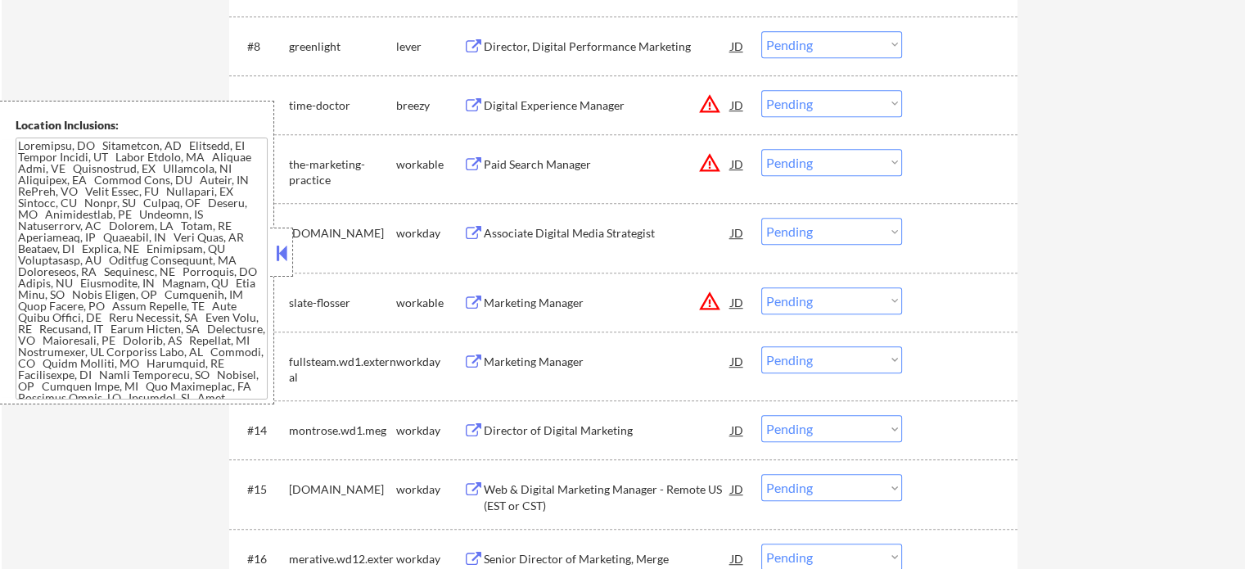
scroll to position [983, 0]
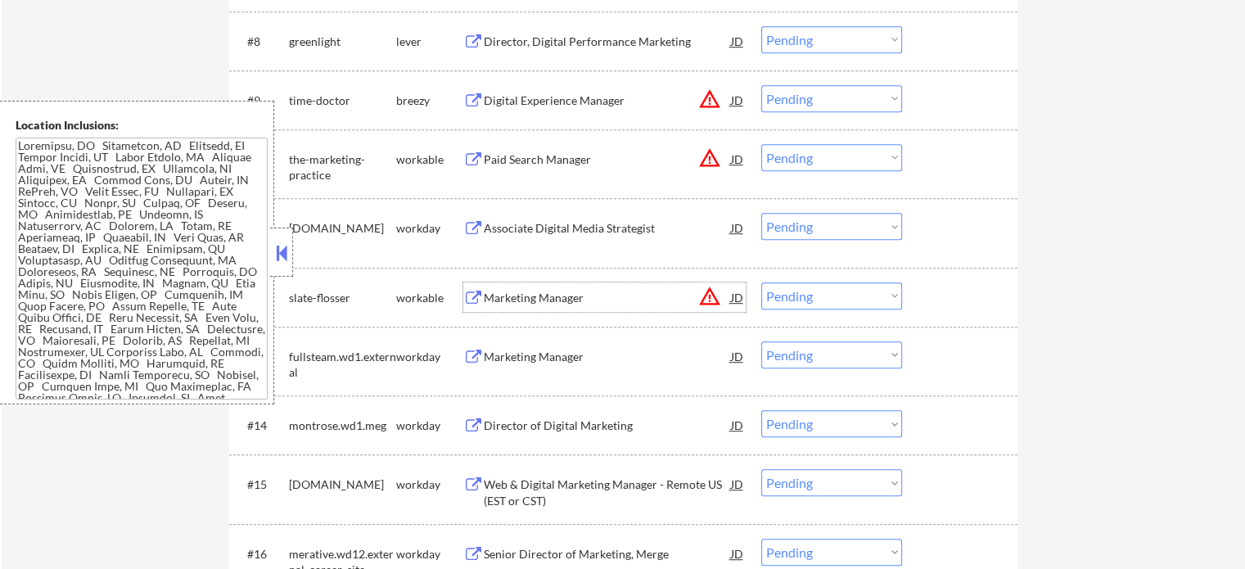
click at [564, 296] on div "Marketing Manager" at bounding box center [607, 298] width 247 height 16
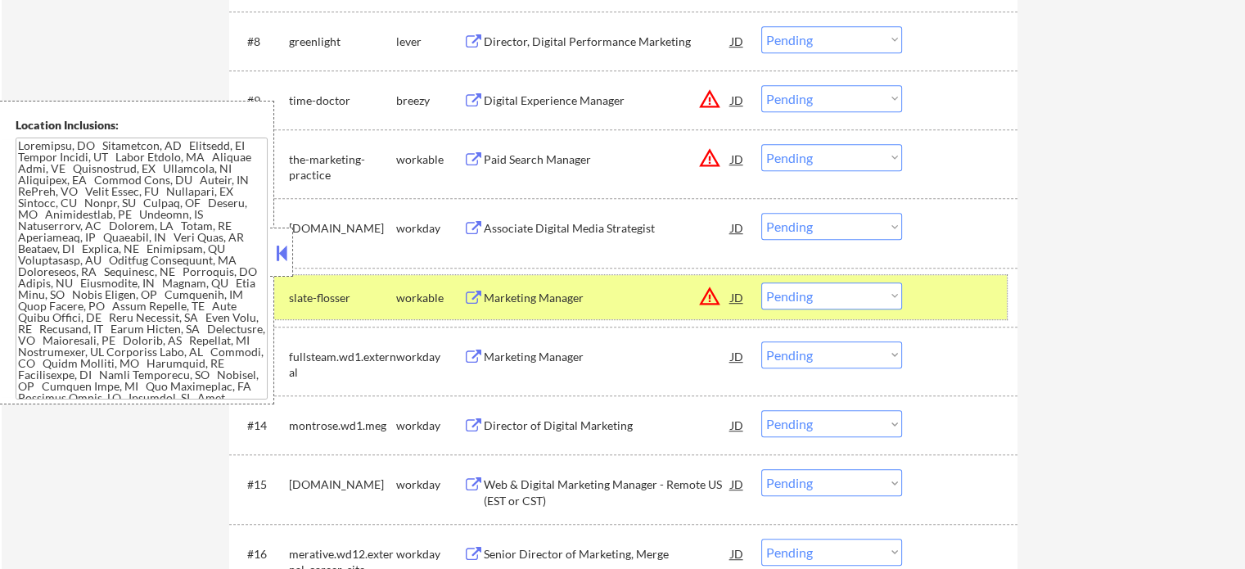
click at [956, 301] on div at bounding box center [962, 297] width 72 height 29
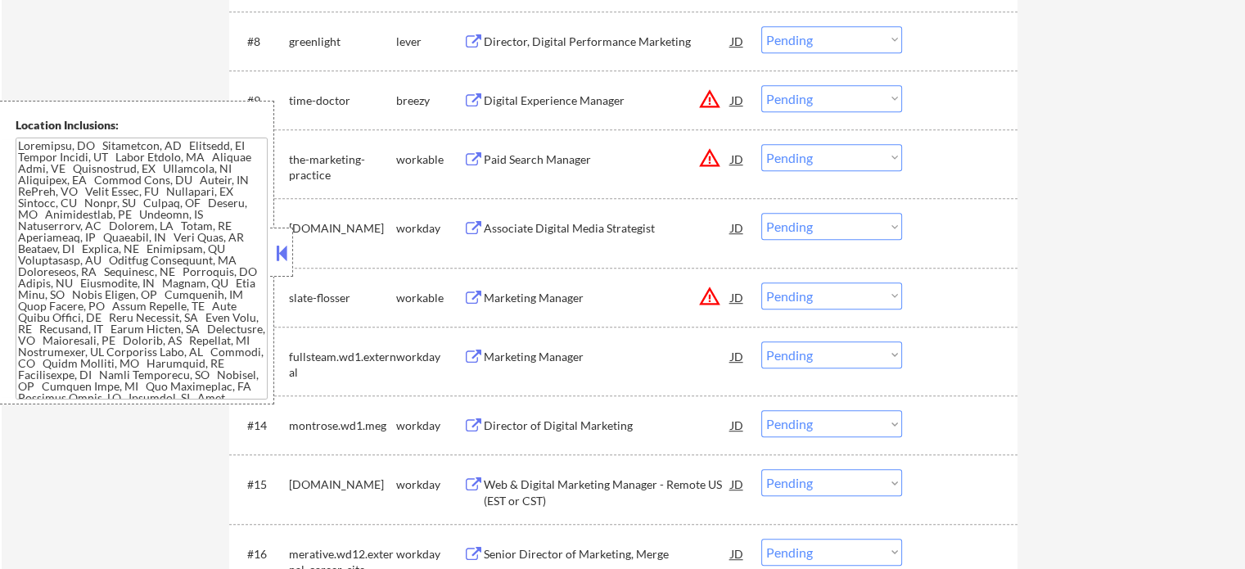
scroll to position [1392, 0]
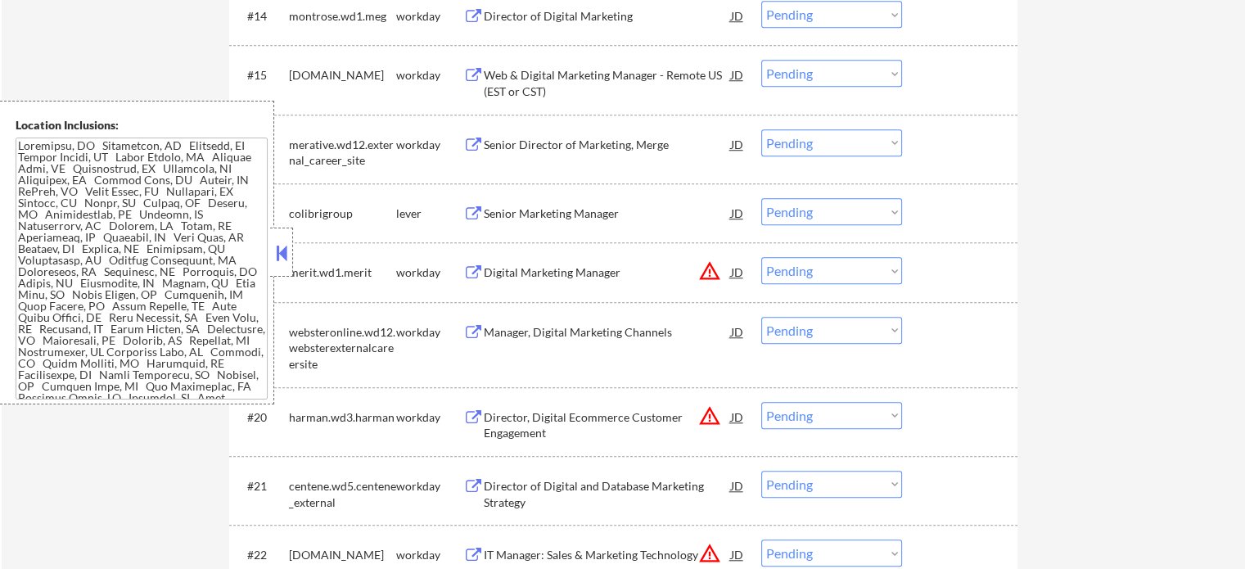
click at [613, 330] on div "Manager, Digital Marketing Channels" at bounding box center [607, 332] width 247 height 16
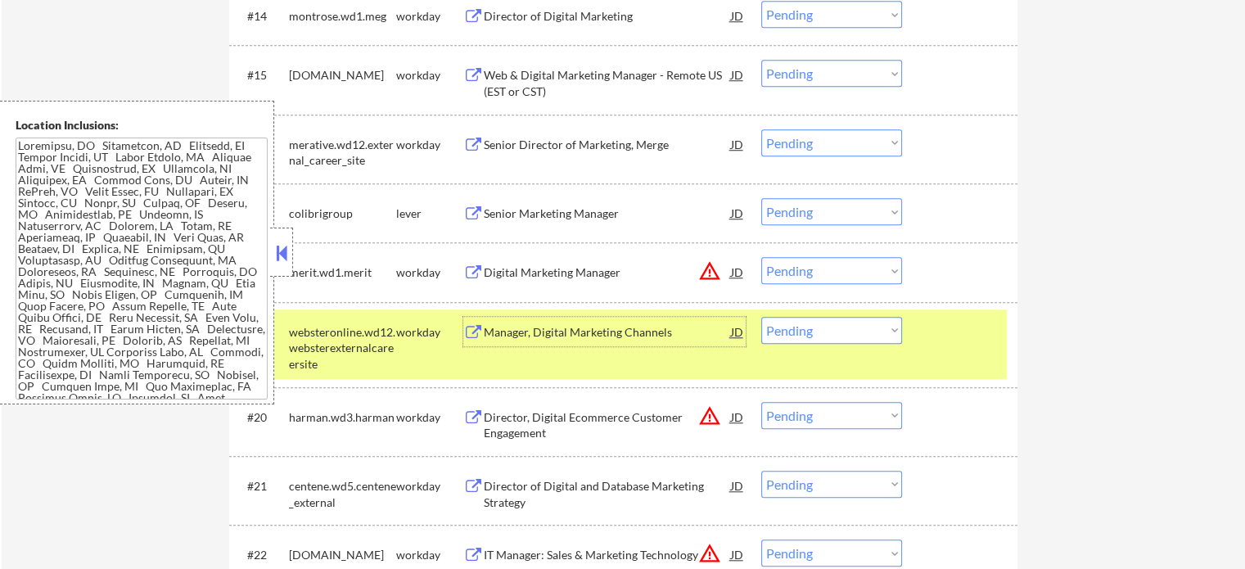
click at [918, 333] on div "#19 websteronline.wd12.websterexternalcareersite workday Manager, Digital Marke…" at bounding box center [620, 345] width 773 height 70
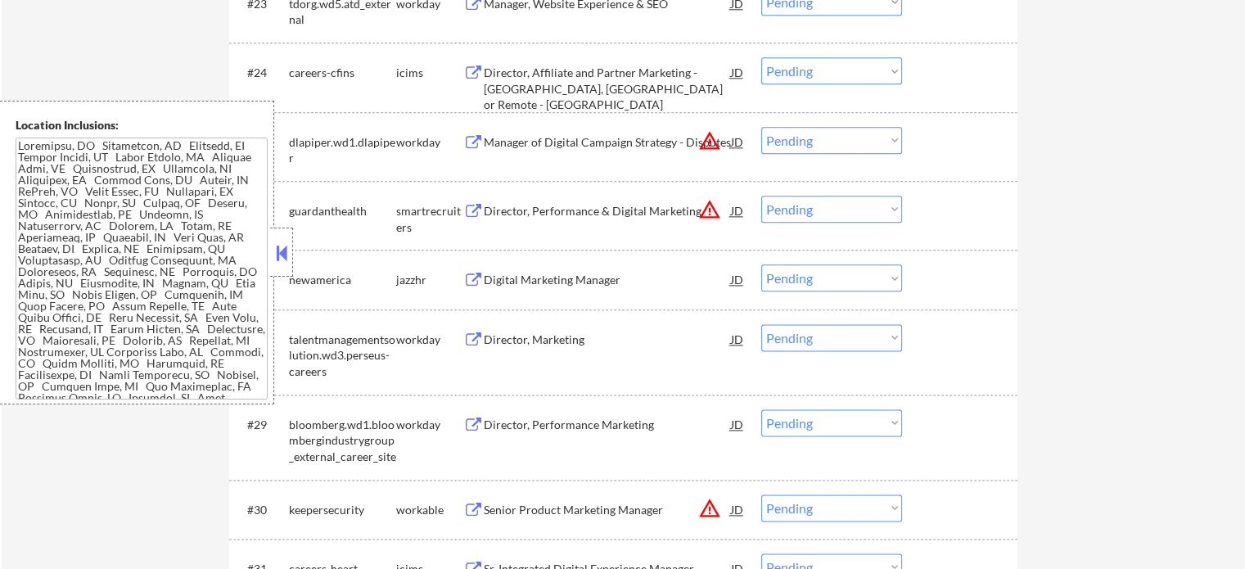
scroll to position [2129, 0]
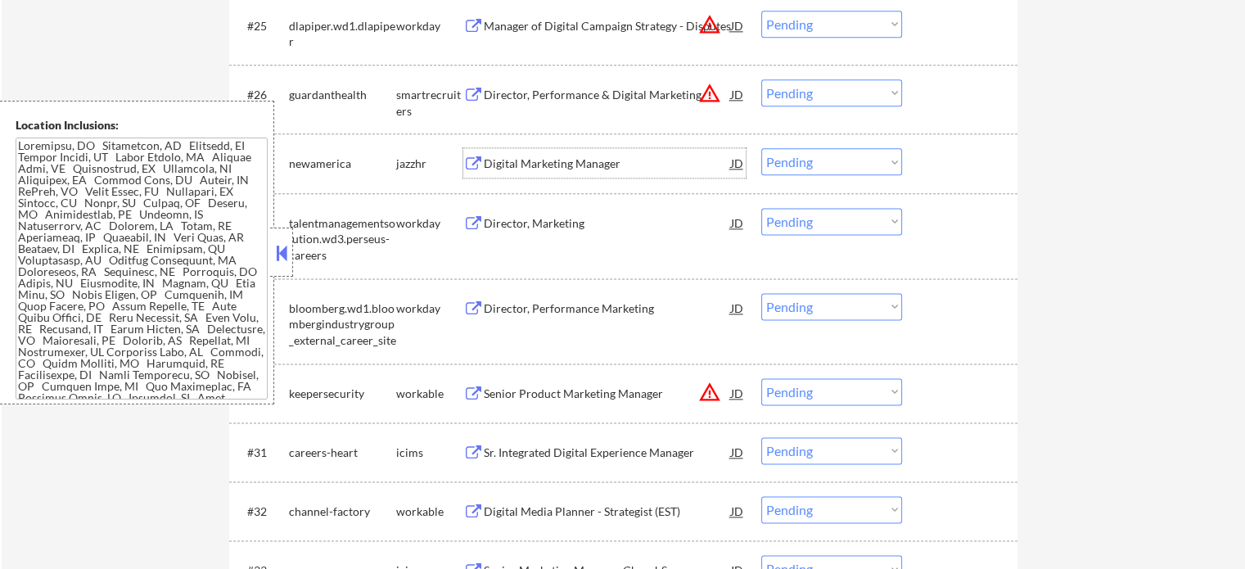
click at [561, 172] on div "Digital Marketing Manager" at bounding box center [607, 162] width 247 height 29
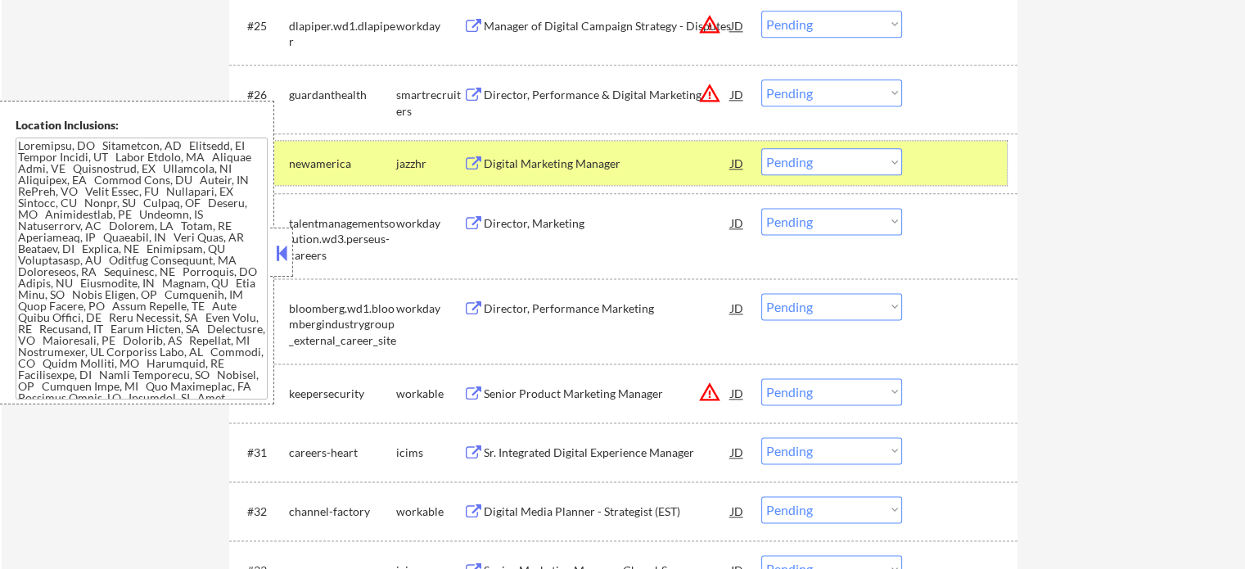
click at [909, 176] on div "#27 newamerica jazzhr Digital Marketing Manager [PERSON_NAME] an option... Pend…" at bounding box center [620, 163] width 773 height 44
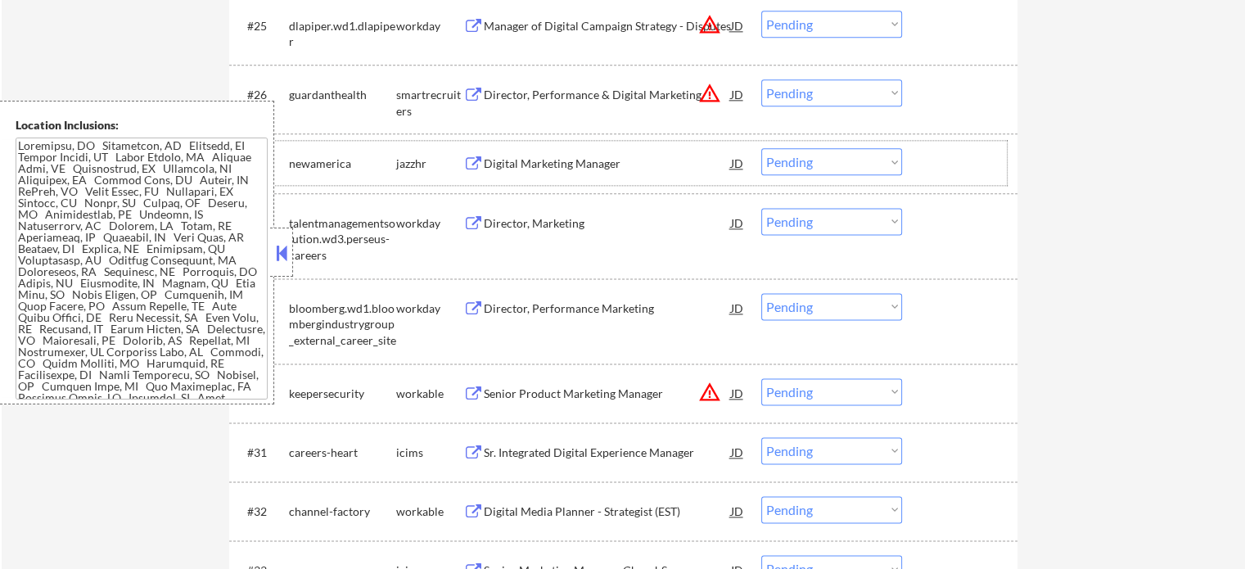
click at [518, 393] on div "Senior Product Marketing Manager" at bounding box center [607, 394] width 247 height 16
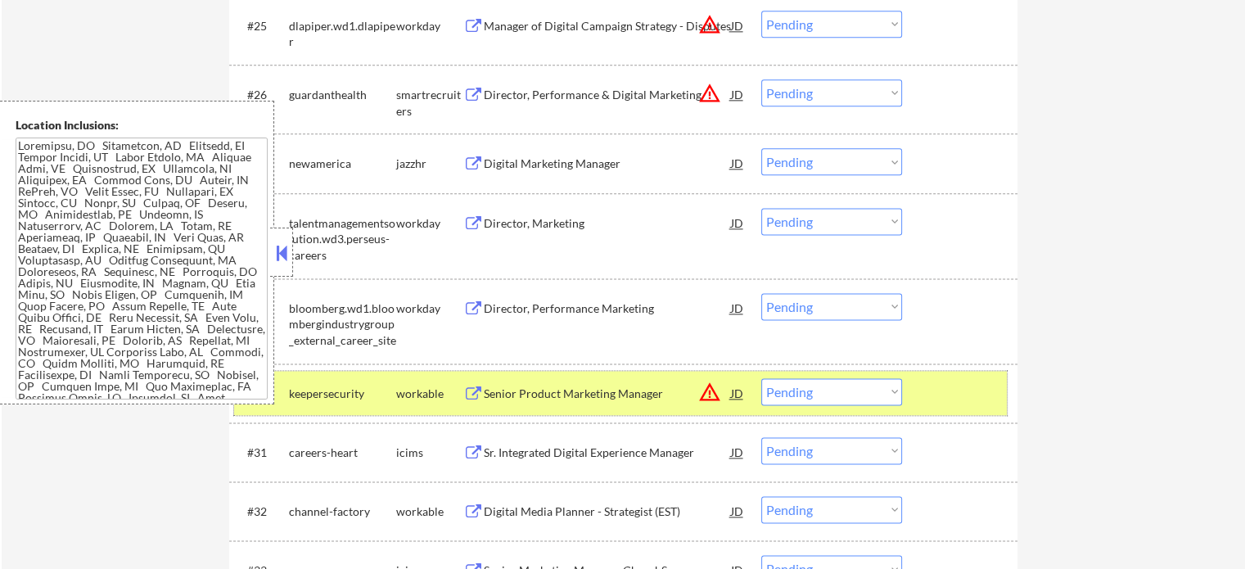
click at [944, 378] on div at bounding box center [962, 392] width 72 height 29
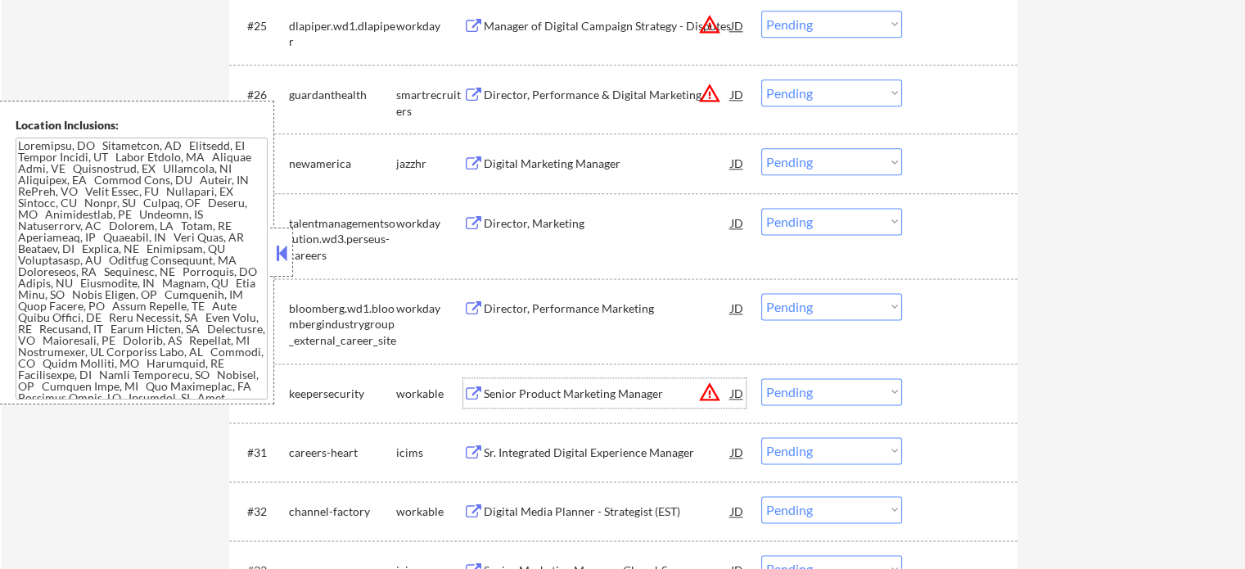
click at [521, 379] on div "Senior Product Marketing Manager" at bounding box center [607, 392] width 247 height 29
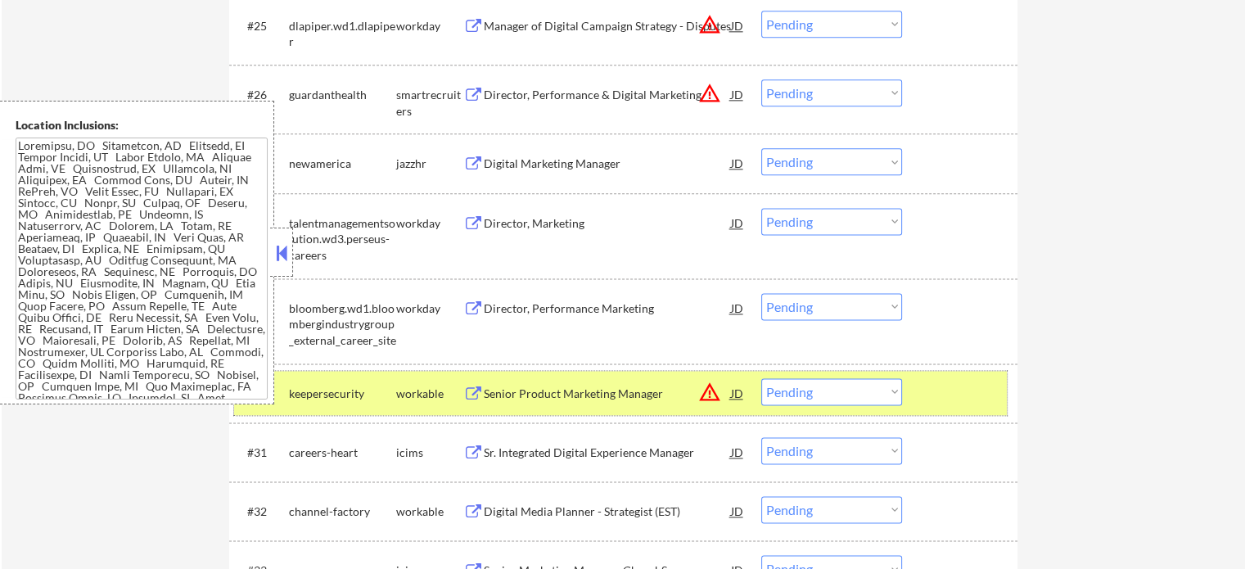
click at [936, 386] on div at bounding box center [962, 392] width 72 height 29
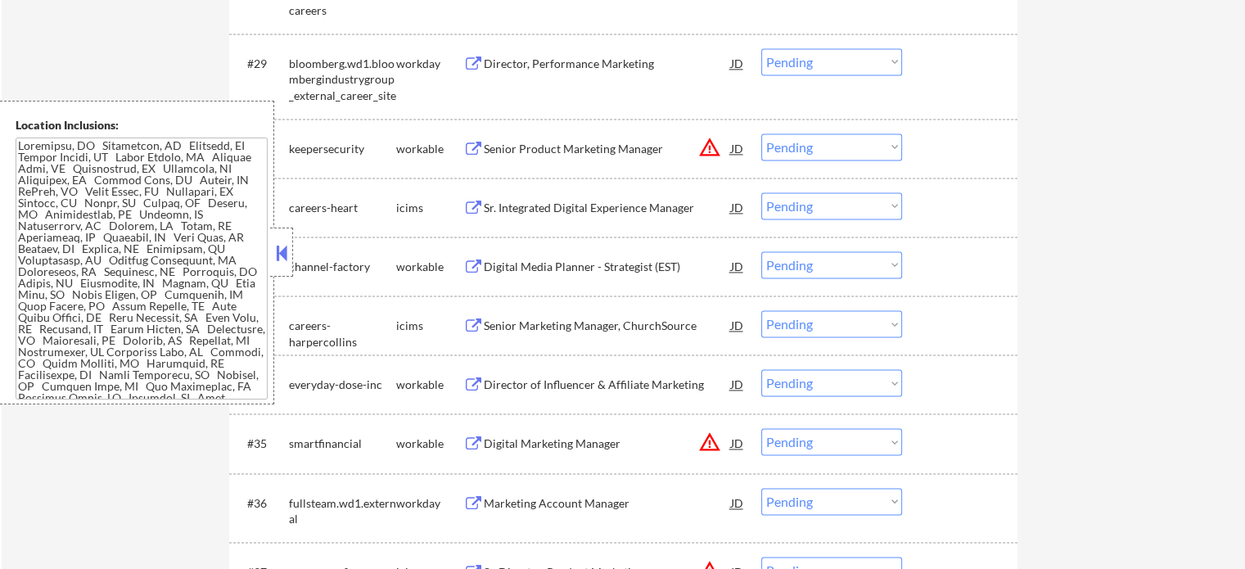
scroll to position [2457, 0]
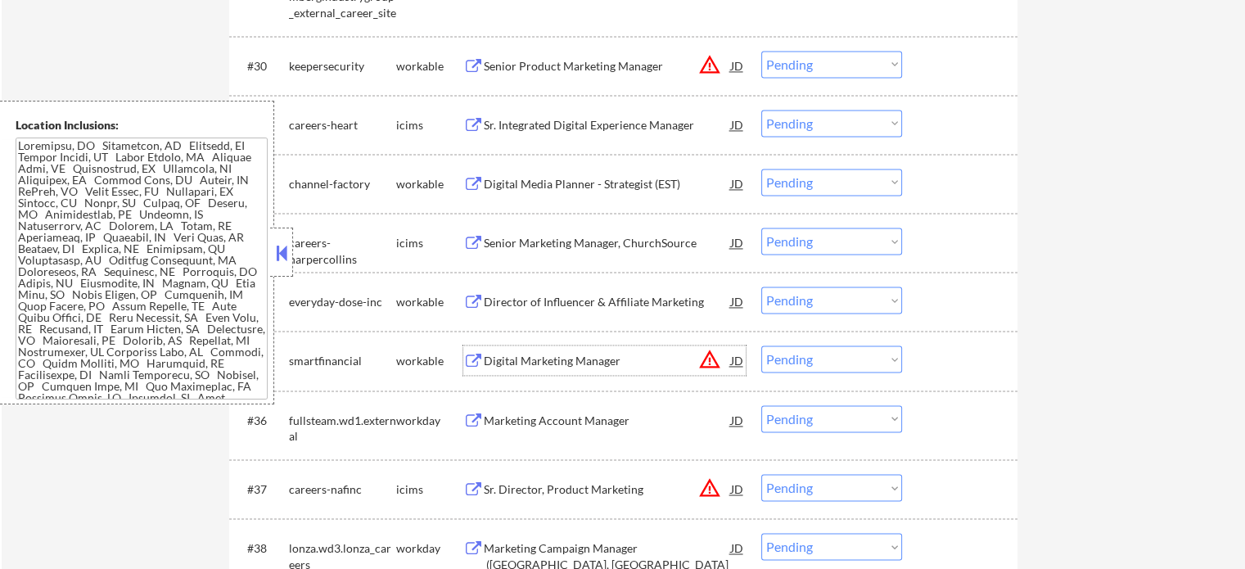
click at [607, 368] on div "Digital Marketing Manager" at bounding box center [607, 361] width 247 height 16
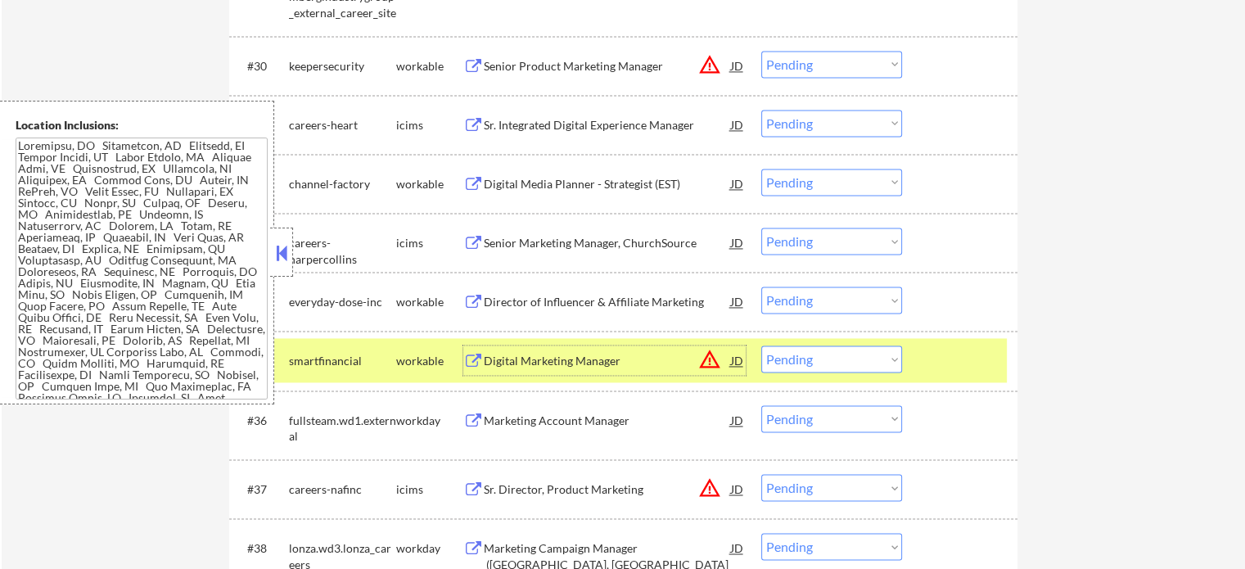
click at [957, 339] on div "#35 smartfinancial workable Digital Marketing Manager JD warning_amber Choose a…" at bounding box center [620, 360] width 773 height 44
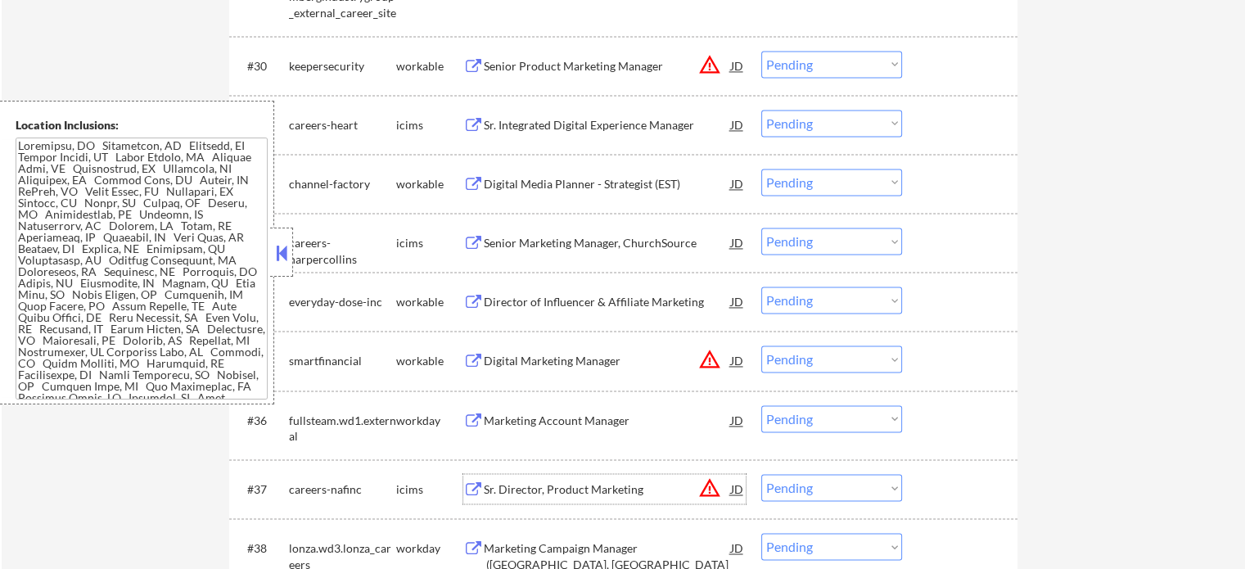
click at [540, 485] on div "Sr. Director, Product Marketing" at bounding box center [607, 489] width 247 height 16
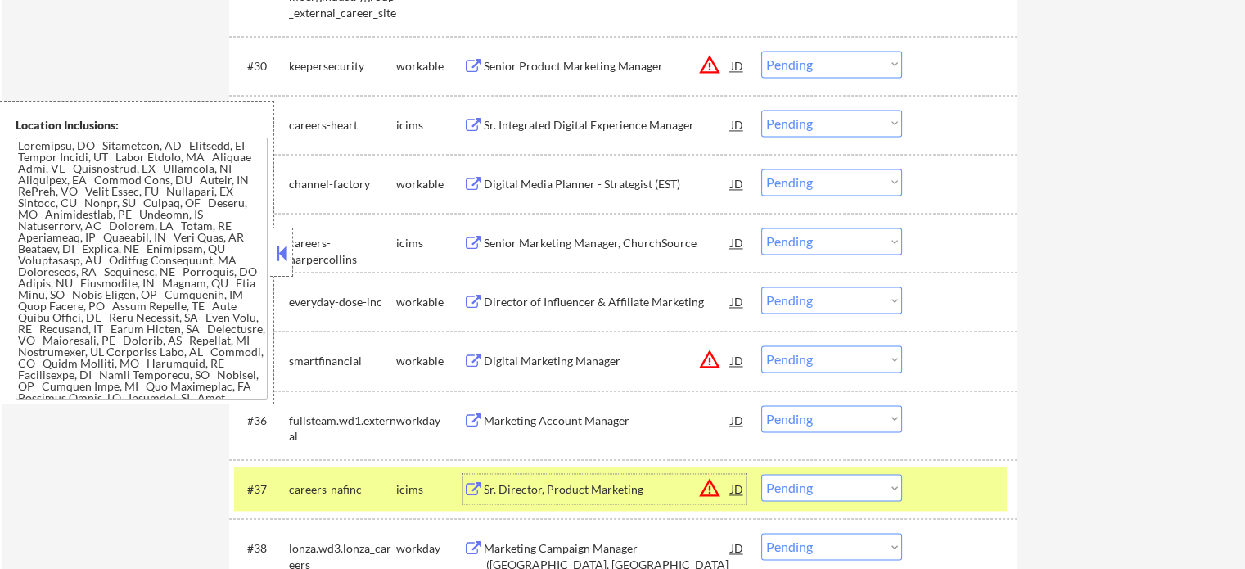
click at [956, 477] on div at bounding box center [962, 488] width 72 height 29
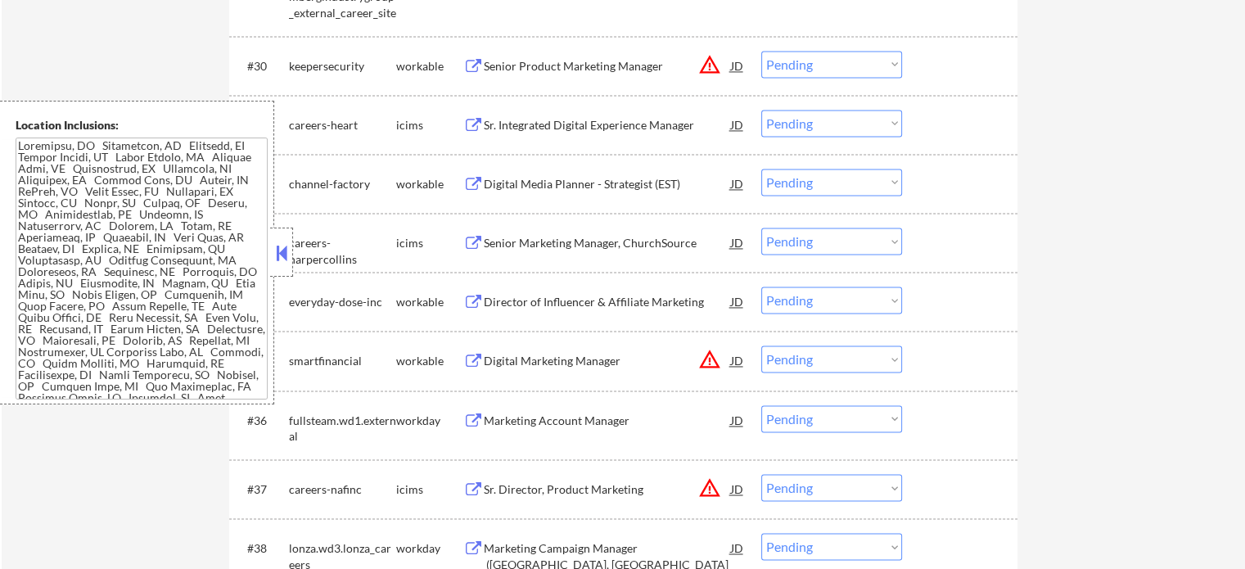
click at [590, 350] on div "Digital Marketing Manager" at bounding box center [607, 360] width 247 height 29
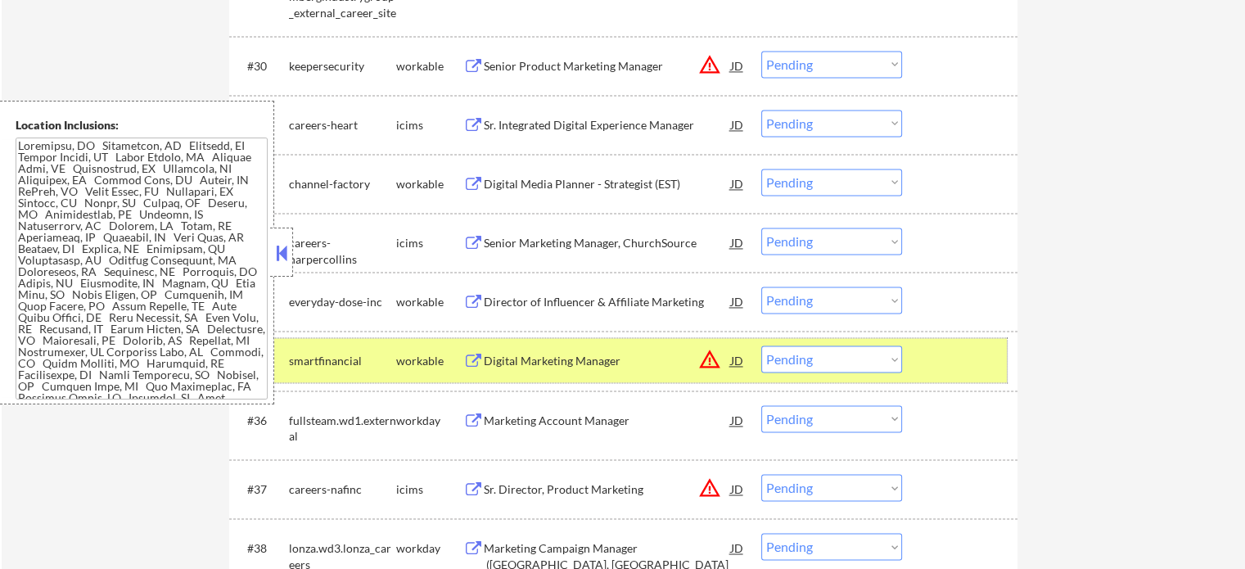
click at [924, 375] on div "#35 smartfinancial workable Digital Marketing Manager JD warning_amber Choose a…" at bounding box center [620, 360] width 773 height 44
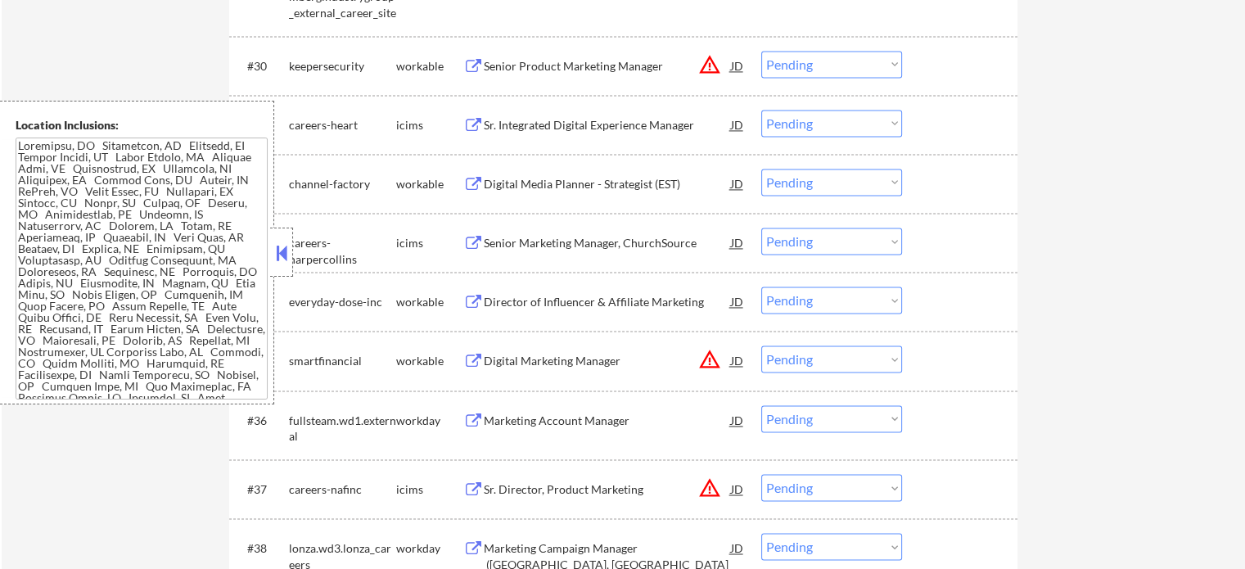
scroll to position [2702, 0]
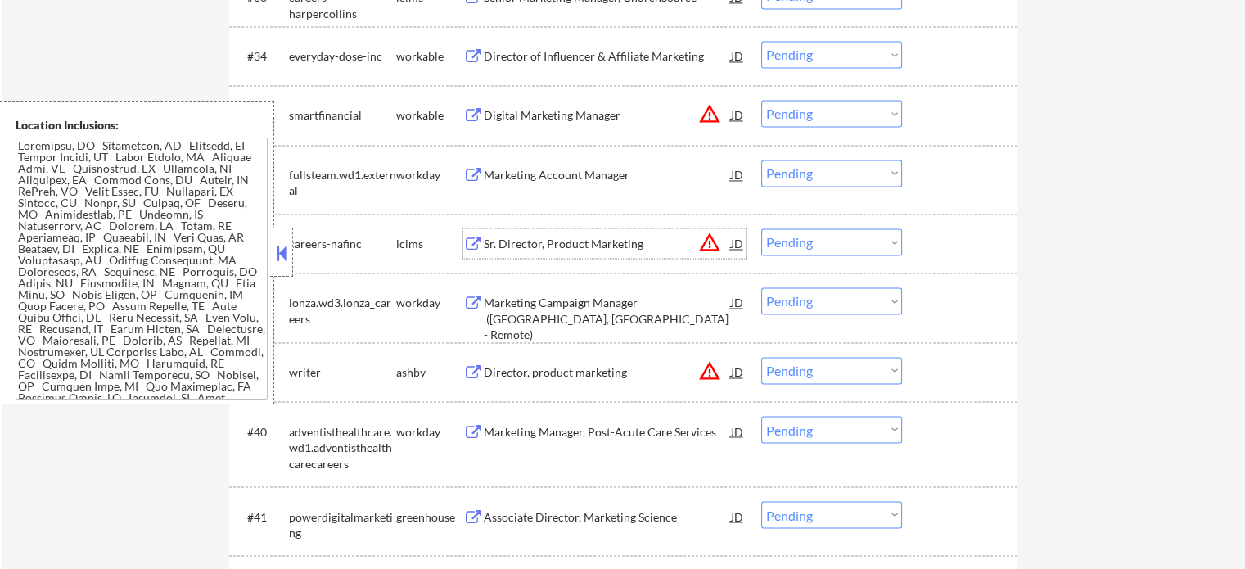
click at [531, 252] on div "Sr. Director, Product Marketing" at bounding box center [607, 242] width 247 height 29
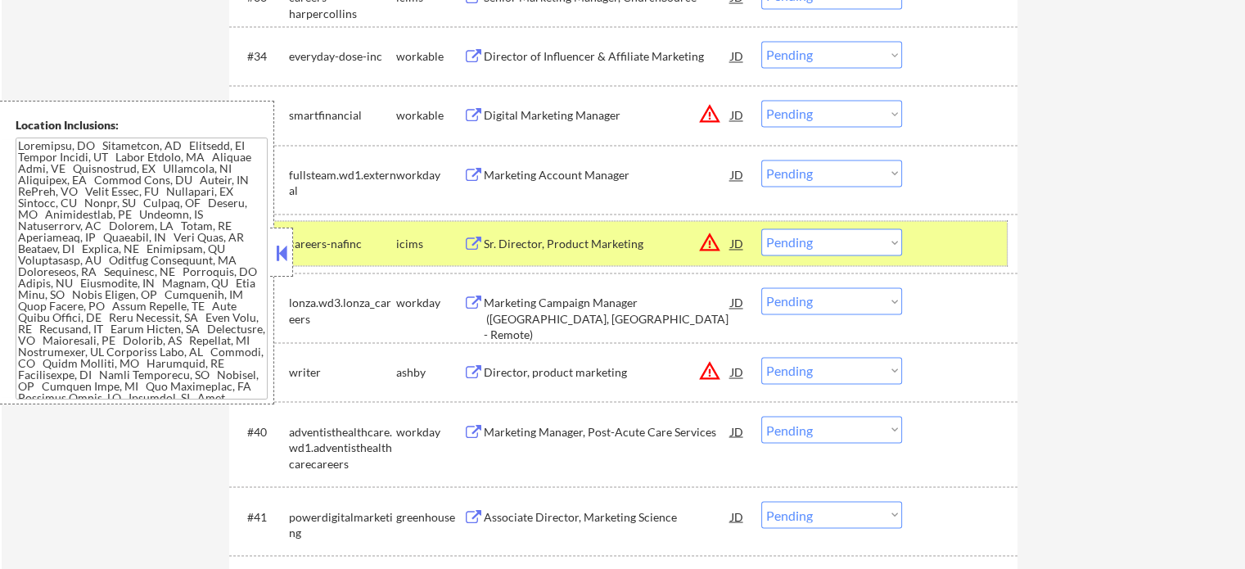
click at [988, 242] on div at bounding box center [962, 242] width 72 height 29
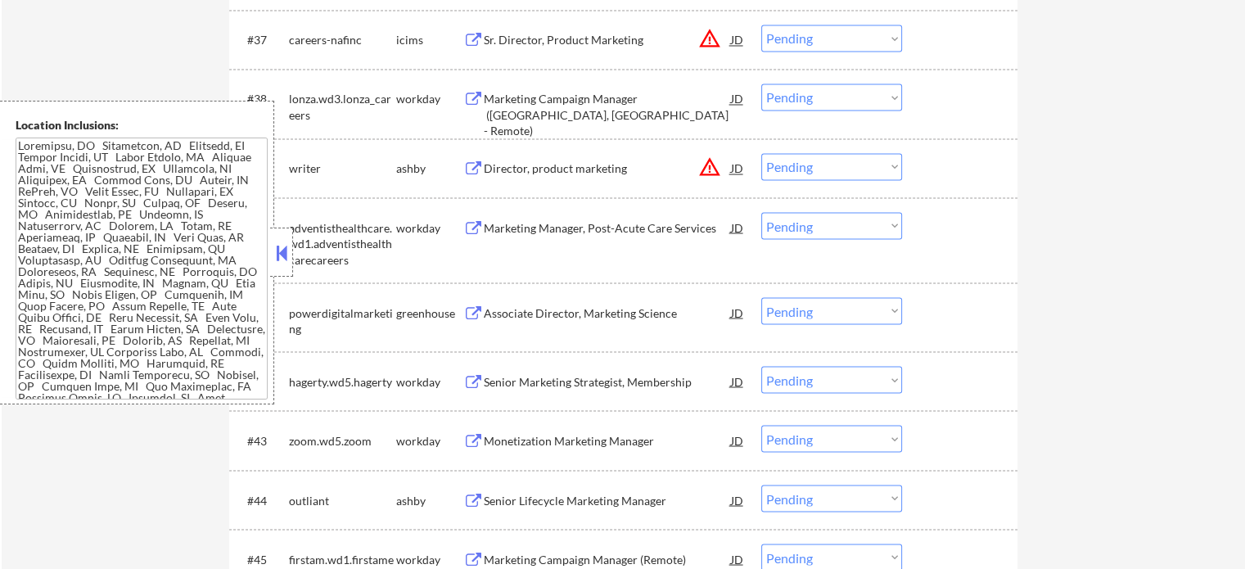
scroll to position [2948, 0]
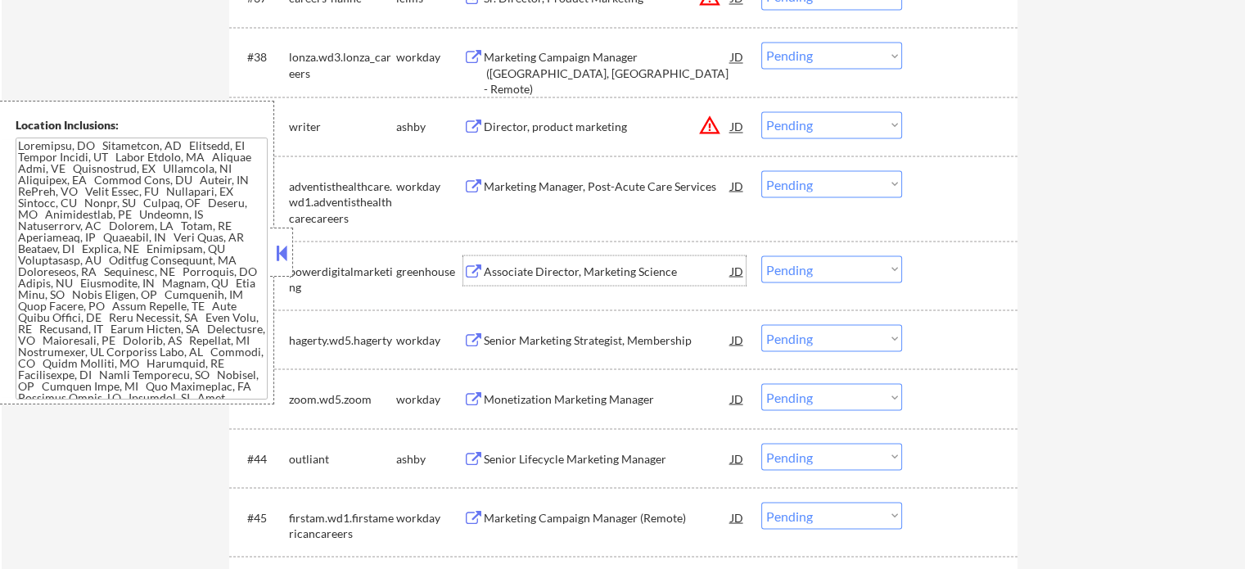
click at [534, 269] on div "Associate Director, Marketing Science" at bounding box center [607, 271] width 247 height 16
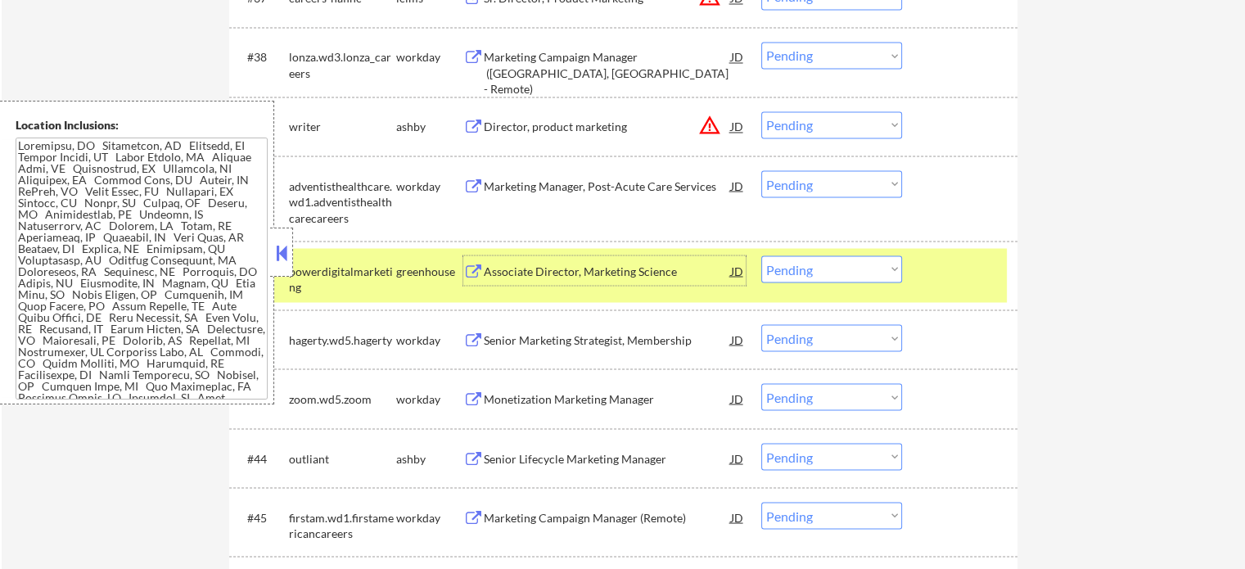
click at [926, 276] on div at bounding box center [962, 269] width 72 height 29
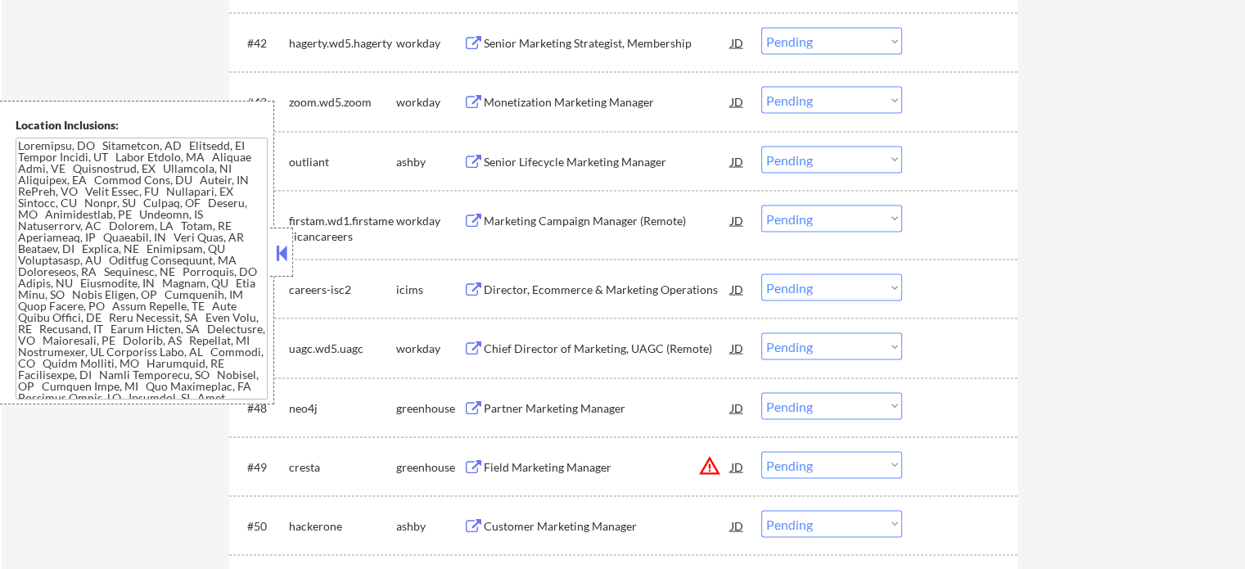
scroll to position [3275, 0]
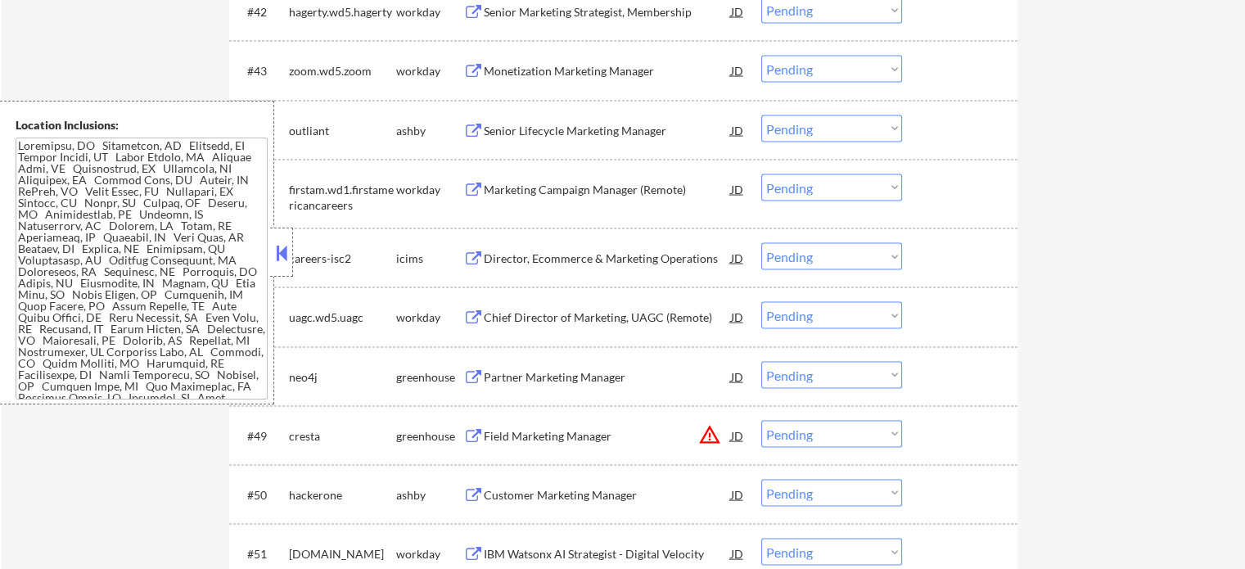
click at [544, 374] on div "Partner Marketing Manager" at bounding box center [607, 377] width 247 height 16
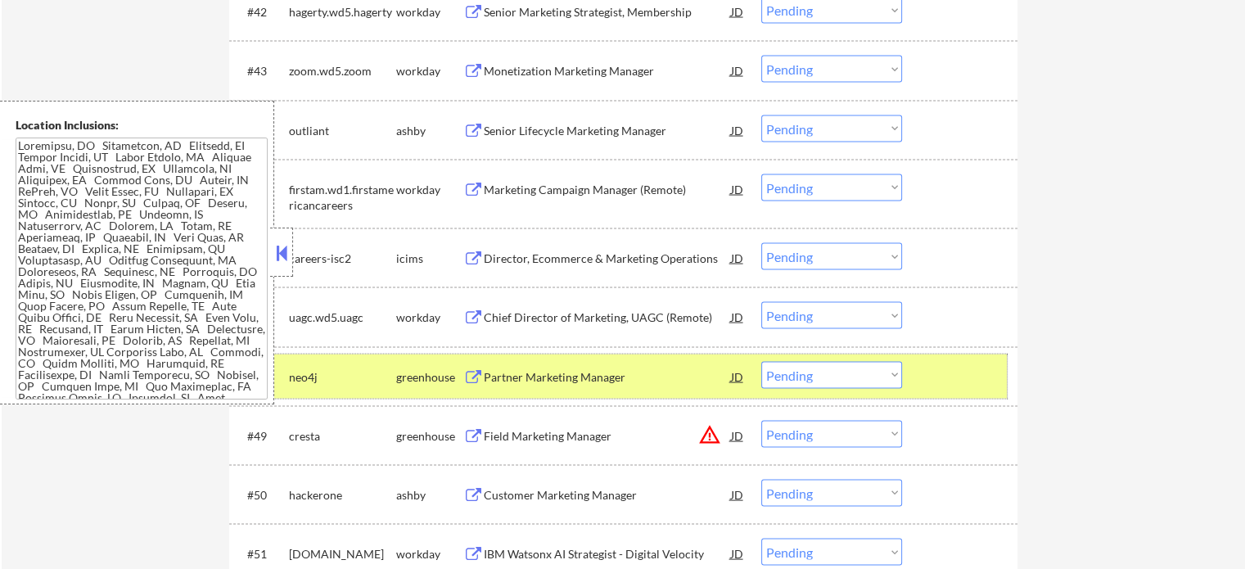
click at [971, 376] on div at bounding box center [962, 376] width 72 height 29
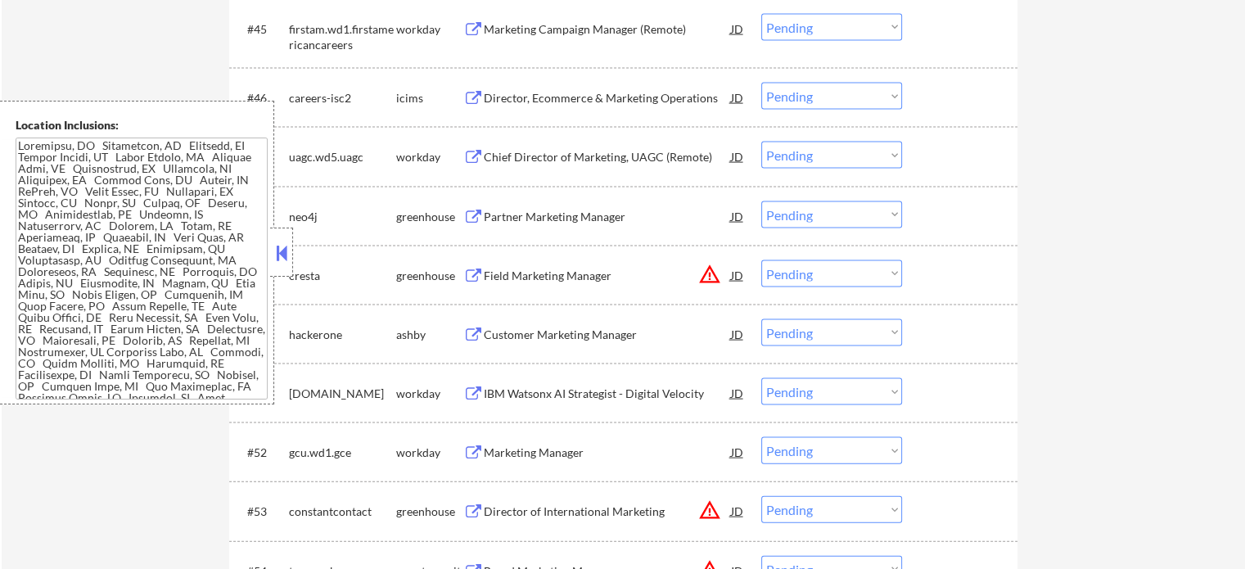
scroll to position [3439, 0]
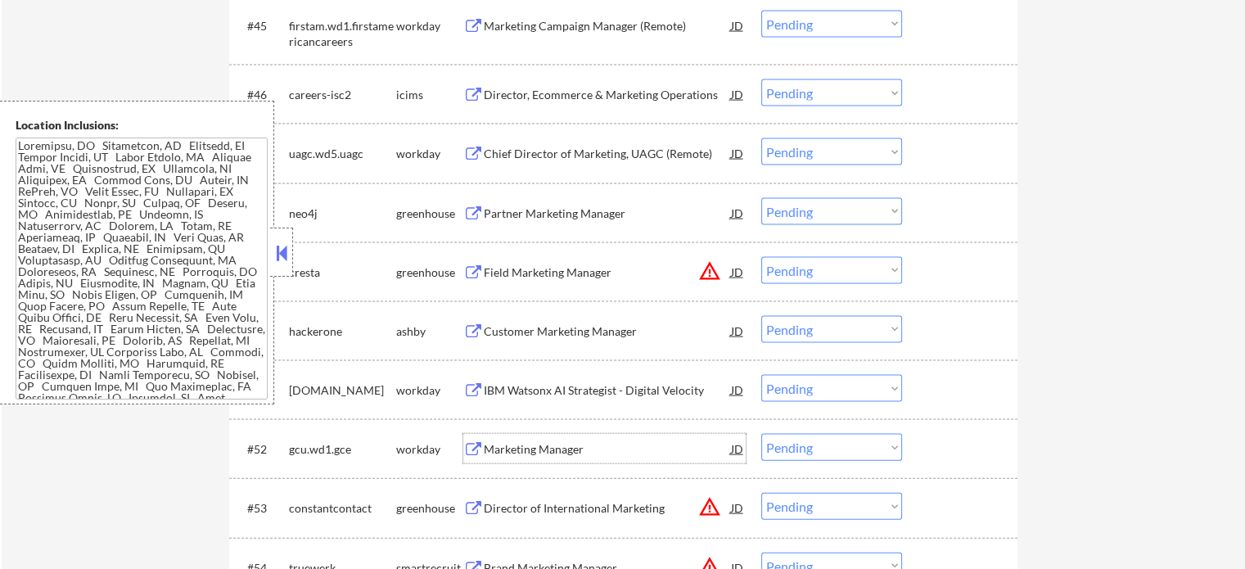
click at [576, 461] on div "Marketing Manager" at bounding box center [607, 448] width 247 height 29
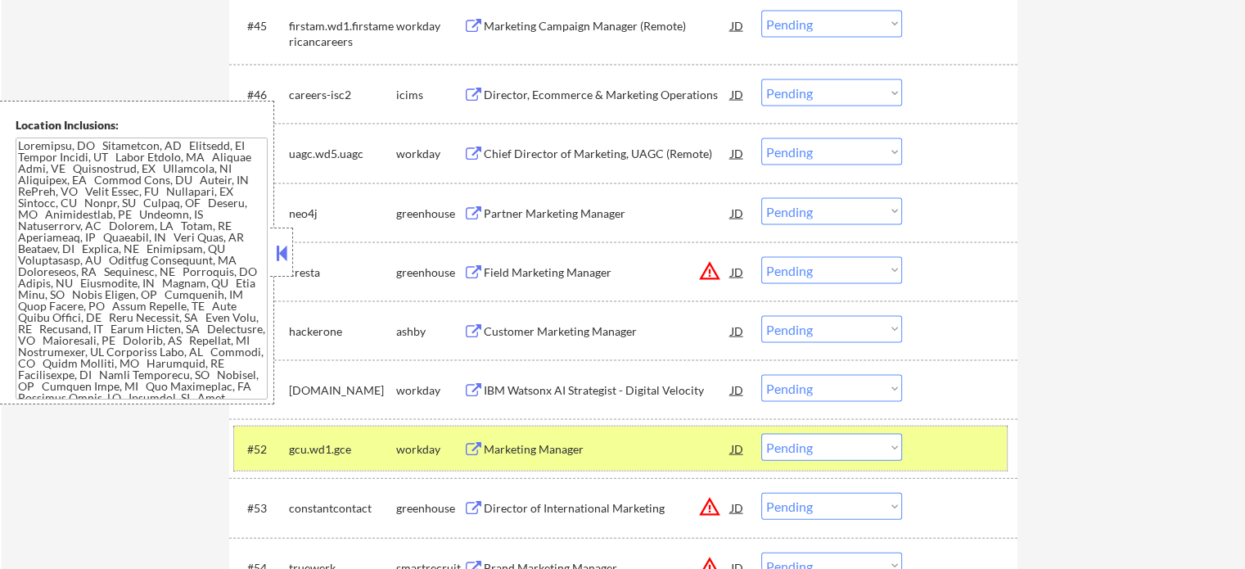
click at [920, 441] on div "#52 gcu.wd1.gce workday Marketing Manager JD Choose an option... Pending Applie…" at bounding box center [620, 449] width 773 height 44
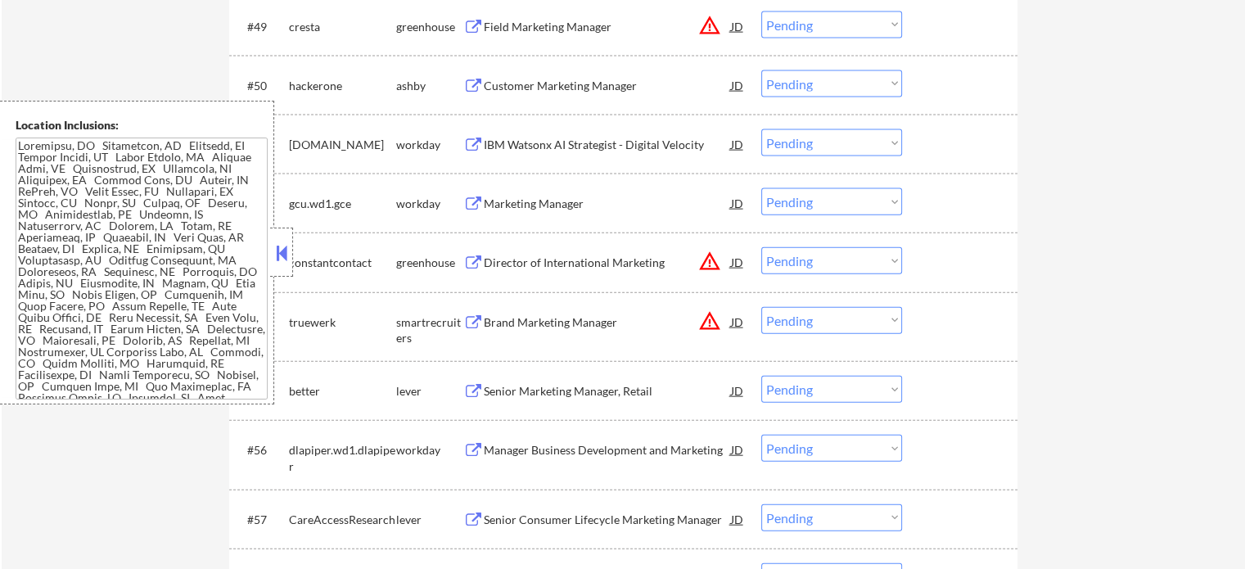
scroll to position [3849, 0]
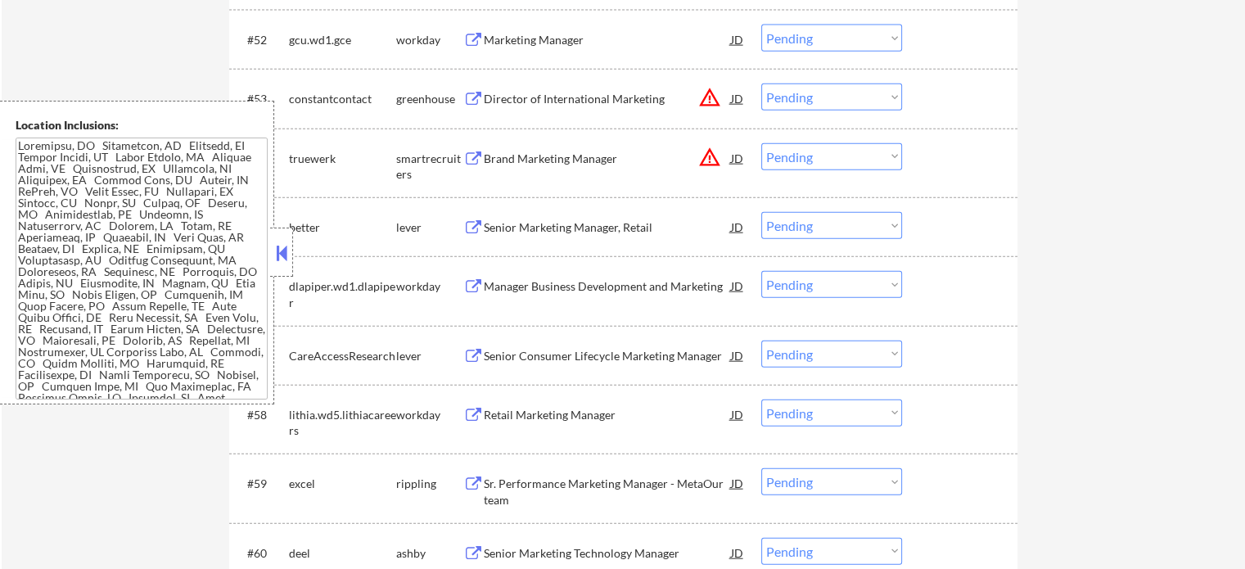
click at [531, 417] on div "Retail Marketing Manager" at bounding box center [607, 415] width 247 height 16
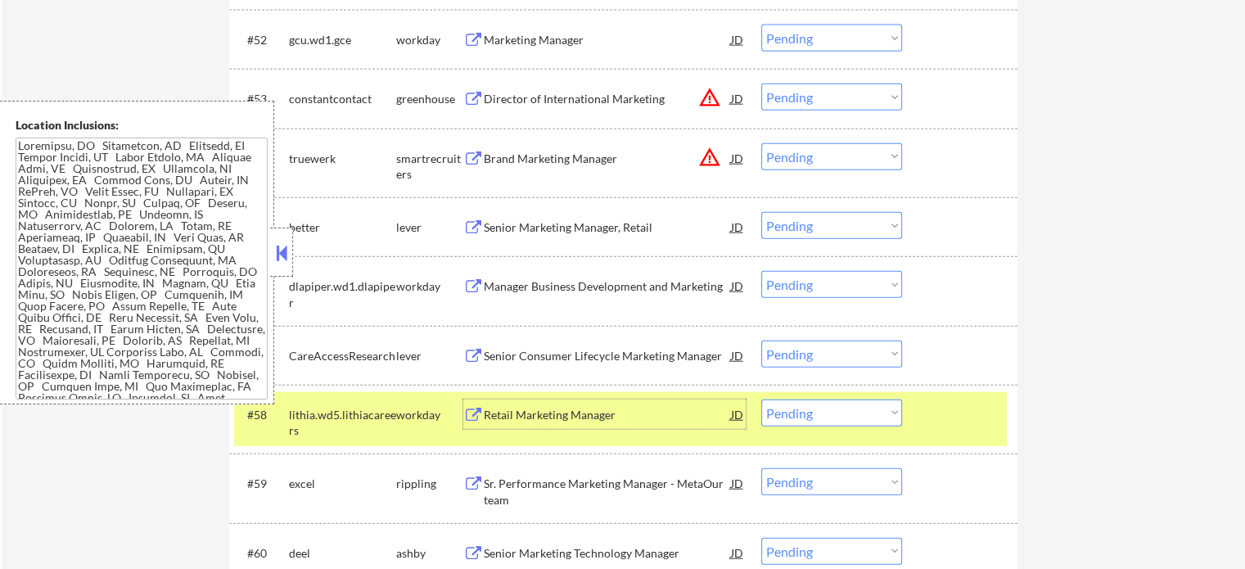
click at [933, 405] on div at bounding box center [962, 414] width 72 height 29
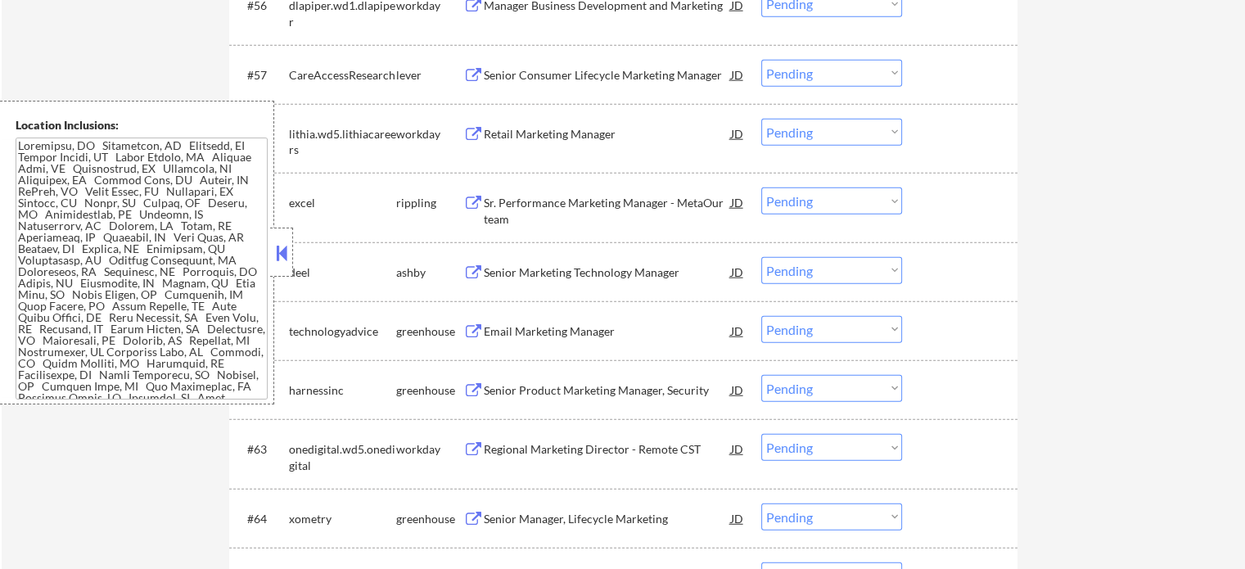
scroll to position [4258, 0]
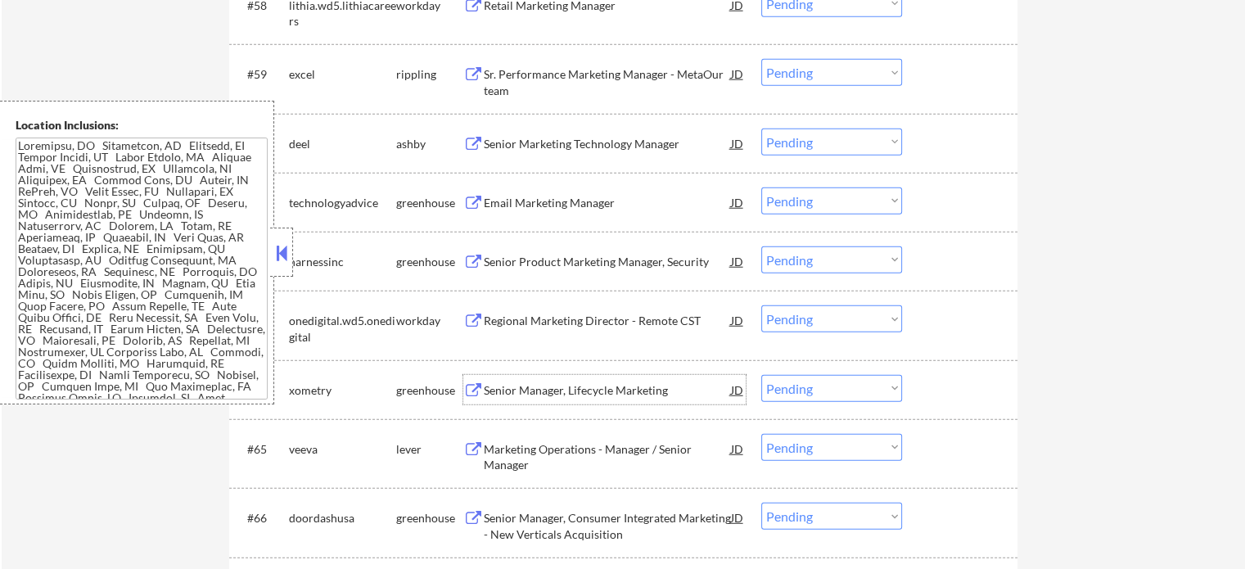
click at [630, 376] on div "Senior Manager, Lifecycle Marketing" at bounding box center [607, 389] width 247 height 29
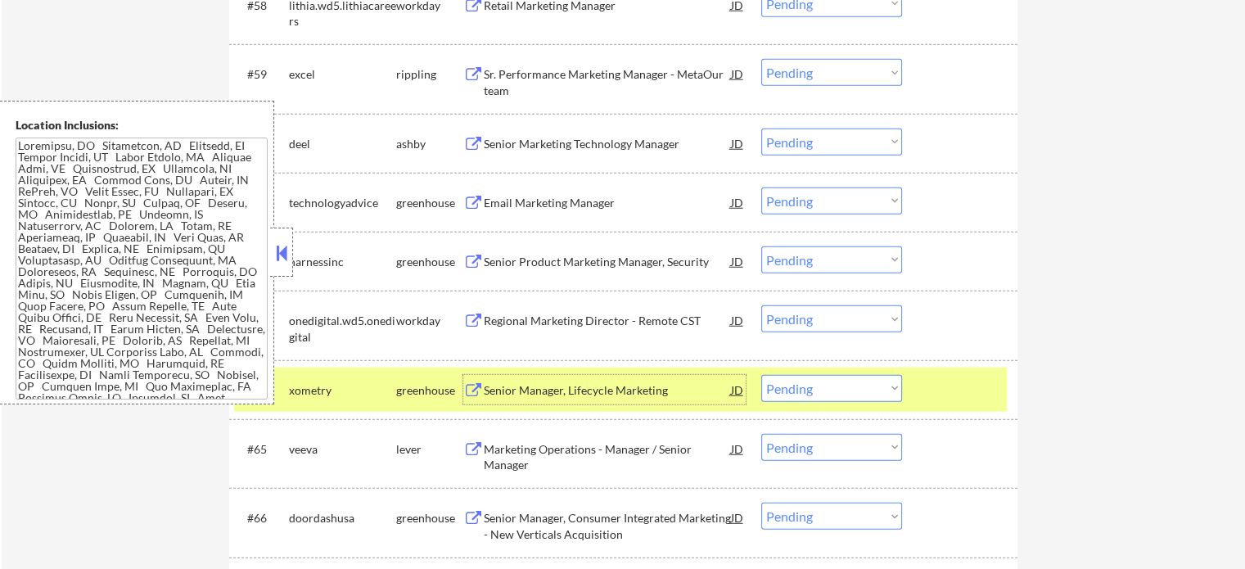
click at [976, 387] on div at bounding box center [962, 389] width 72 height 29
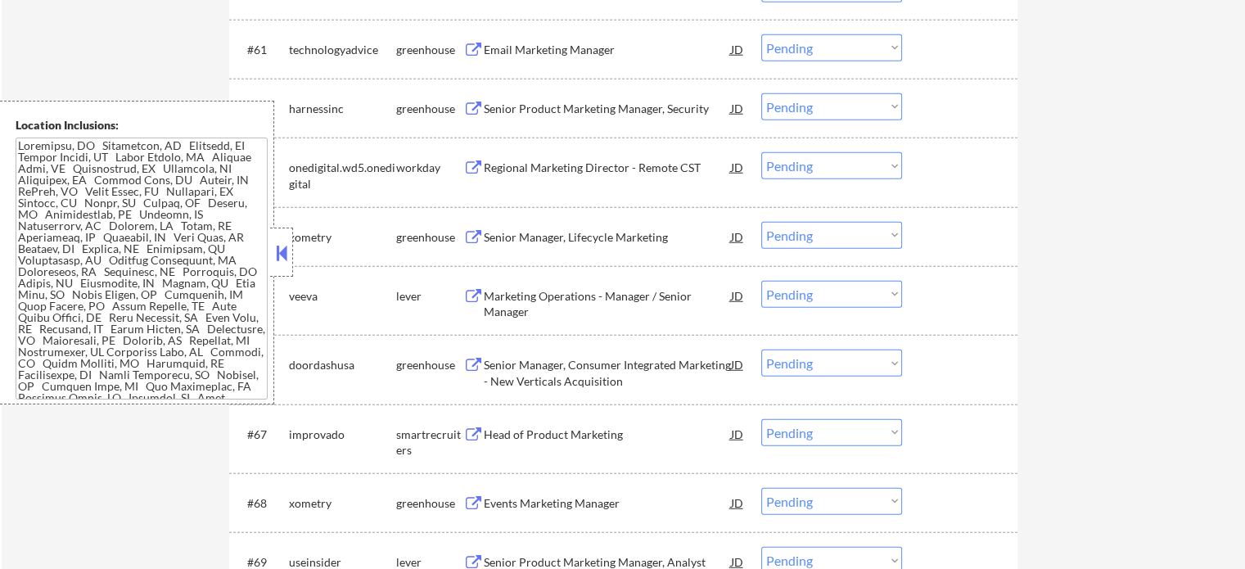
scroll to position [4504, 0]
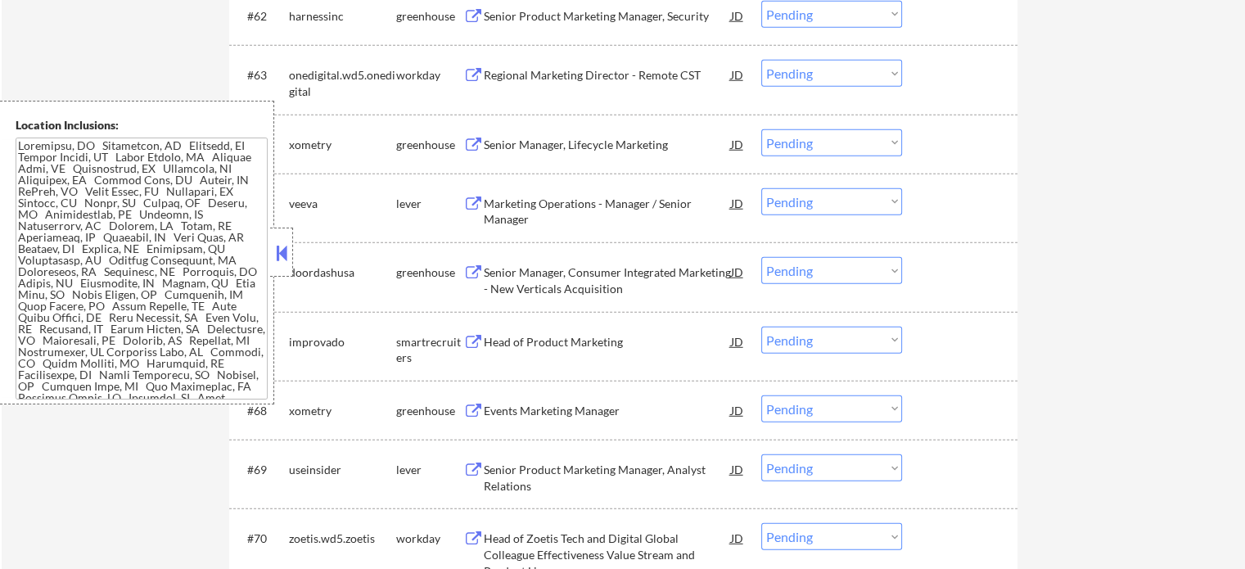
click at [509, 405] on div "Events Marketing Manager" at bounding box center [607, 411] width 247 height 16
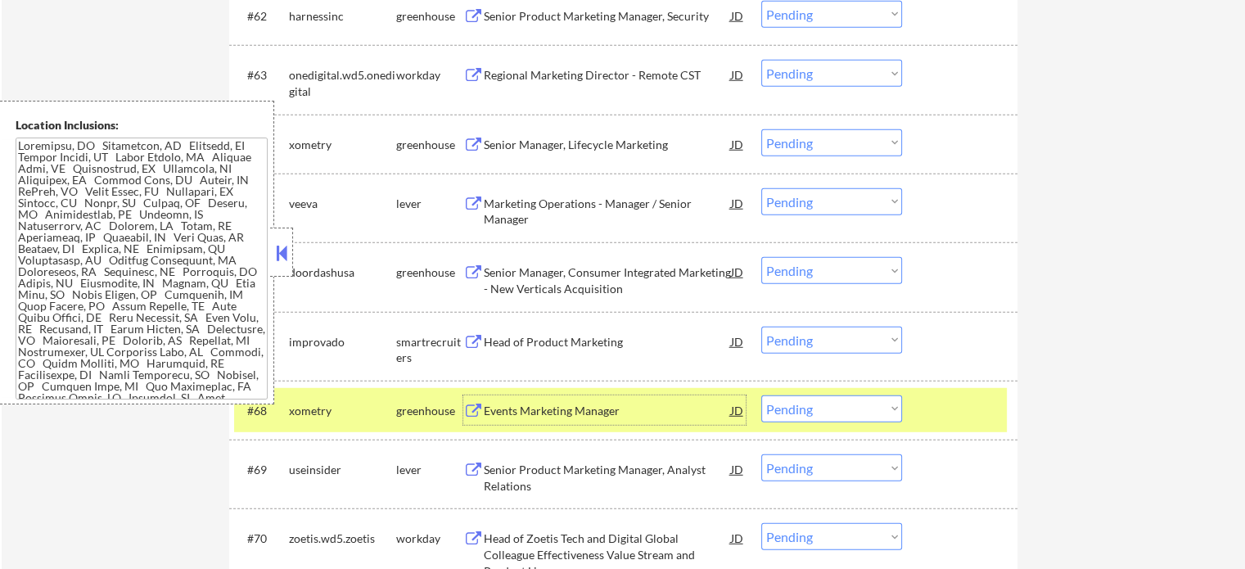
click at [952, 413] on div at bounding box center [962, 410] width 72 height 29
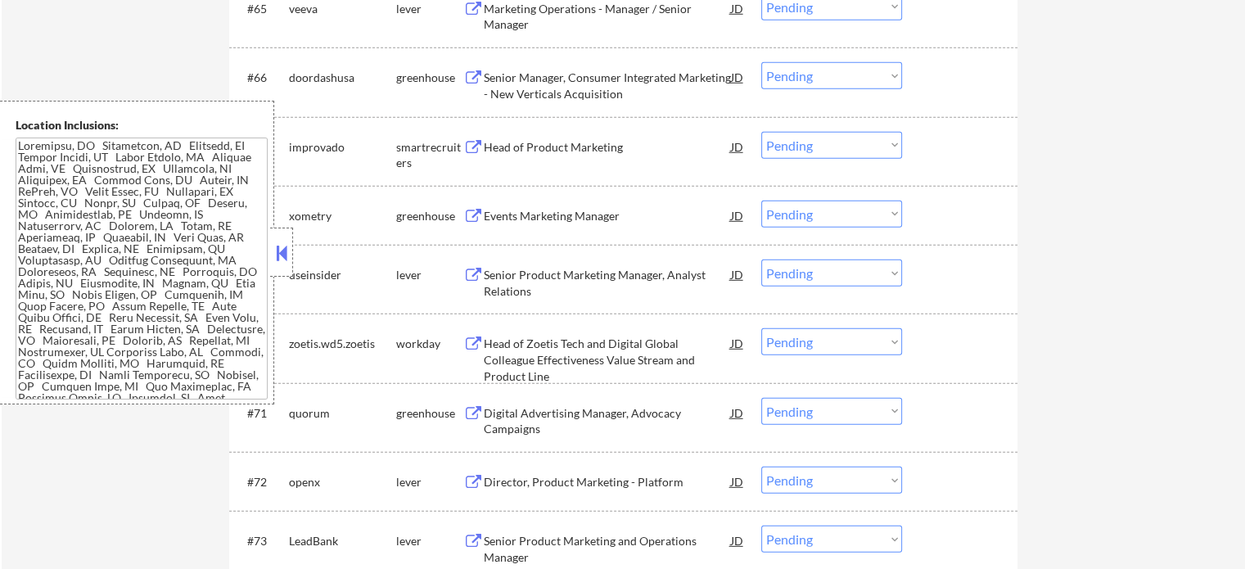
scroll to position [4831, 0]
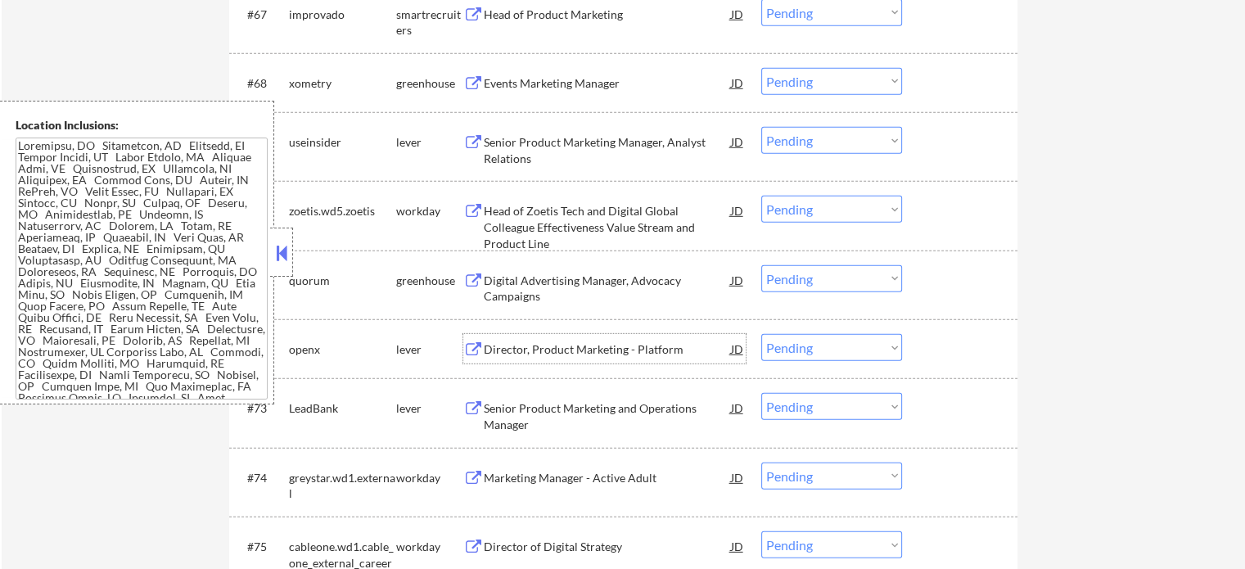
click at [627, 347] on div "Director, Product Marketing - Platform" at bounding box center [607, 349] width 247 height 16
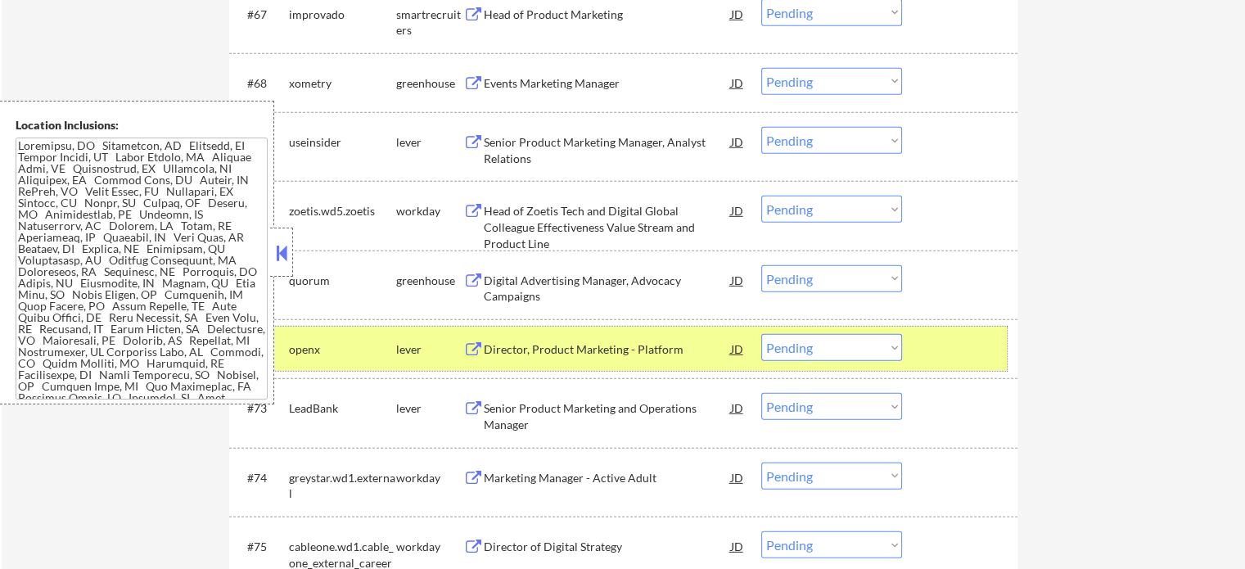
click at [1001, 343] on div "#72 openx lever Director, Product Marketing - Platform JD Choose an option... P…" at bounding box center [620, 349] width 773 height 44
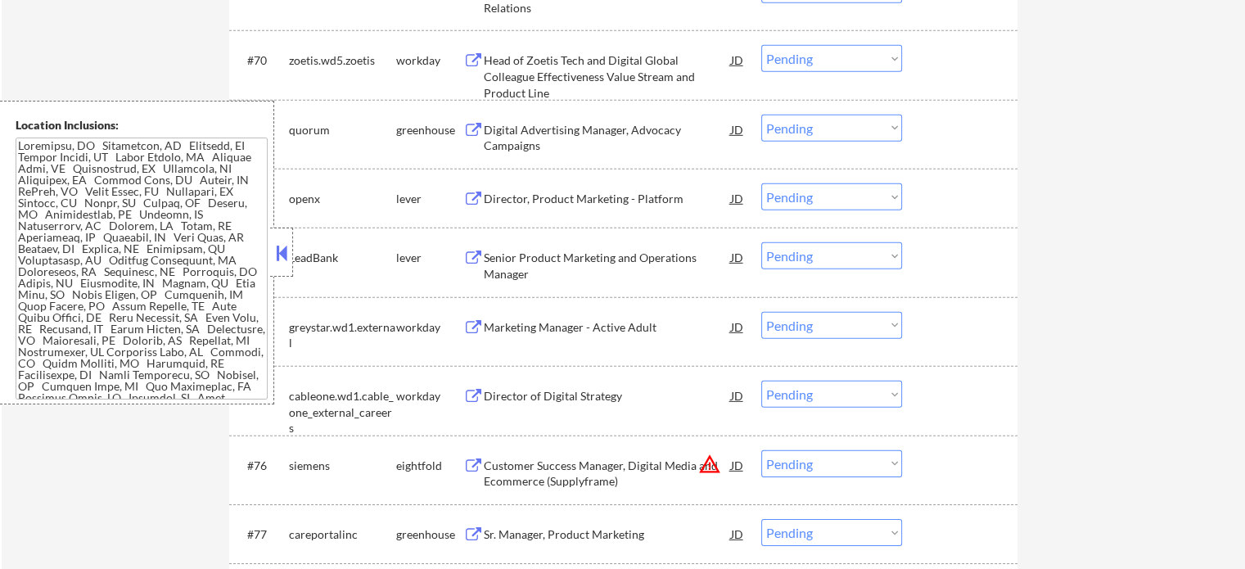
scroll to position [5077, 0]
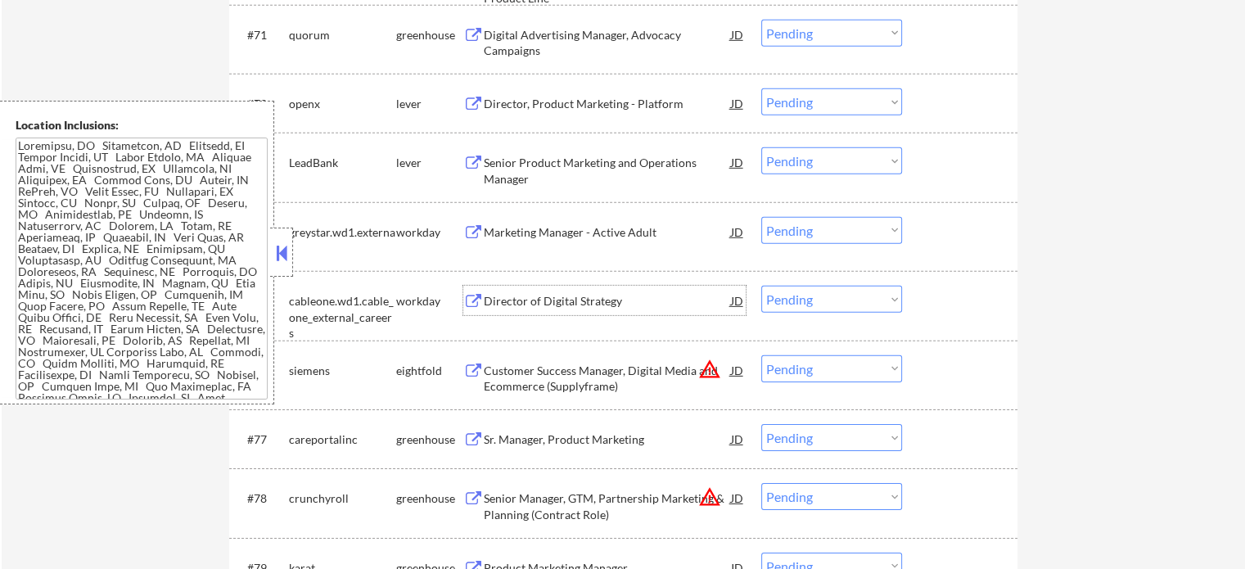
click at [598, 304] on div "Director of Digital Strategy" at bounding box center [607, 301] width 247 height 16
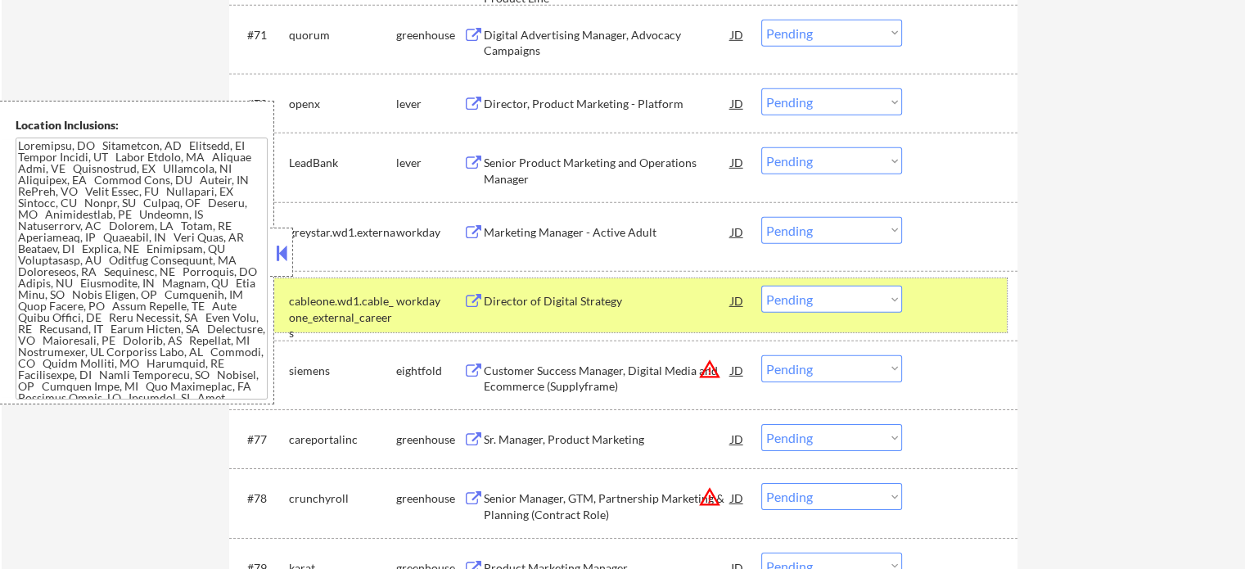
click at [960, 310] on div at bounding box center [962, 300] width 72 height 29
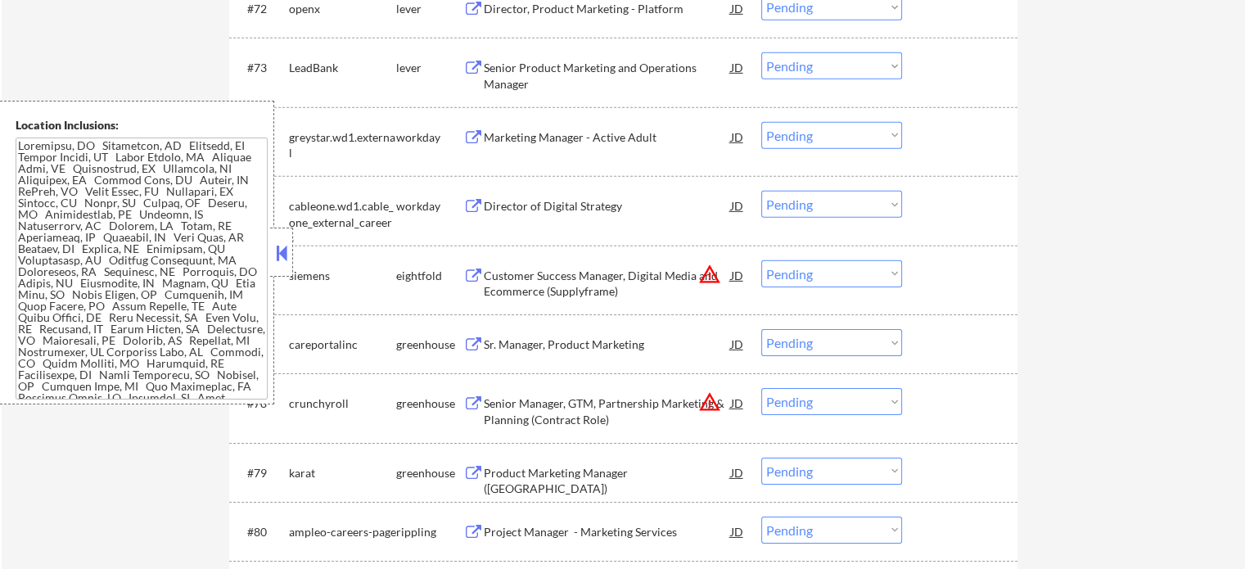
scroll to position [5241, 0]
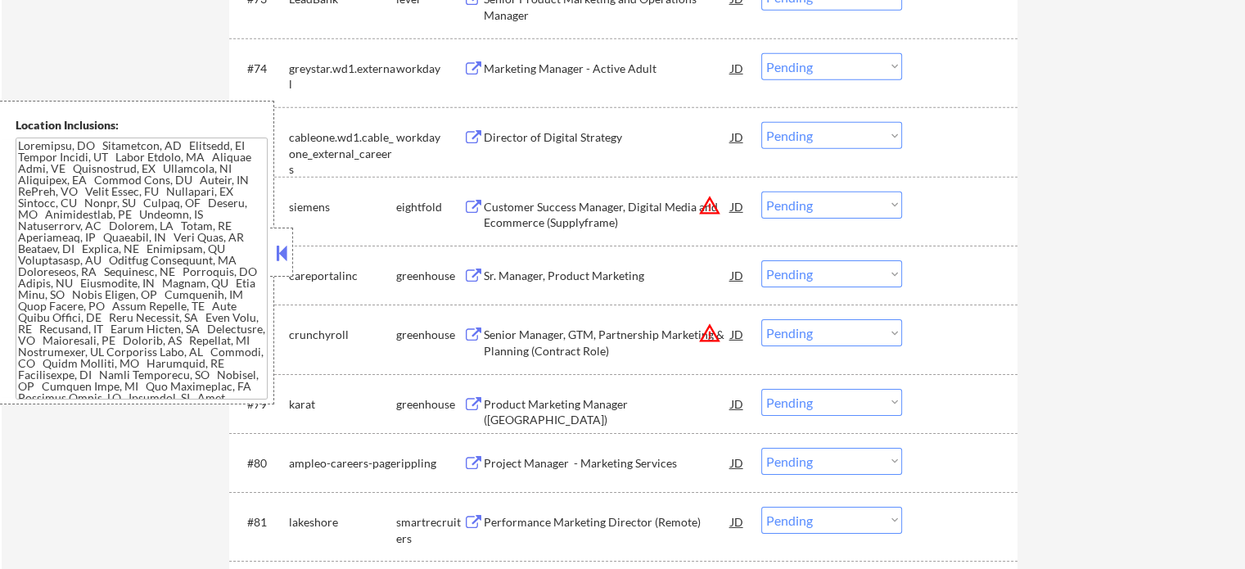
click at [619, 463] on div "Project Manager - Marketing Services" at bounding box center [607, 463] width 247 height 16
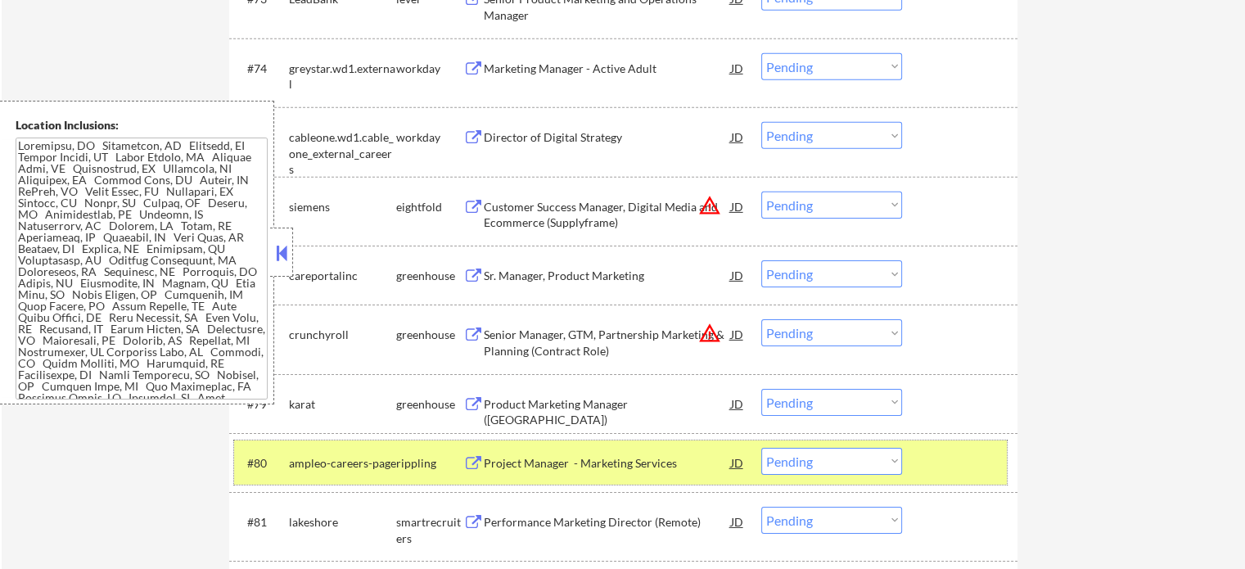
click at [935, 462] on div at bounding box center [962, 462] width 72 height 29
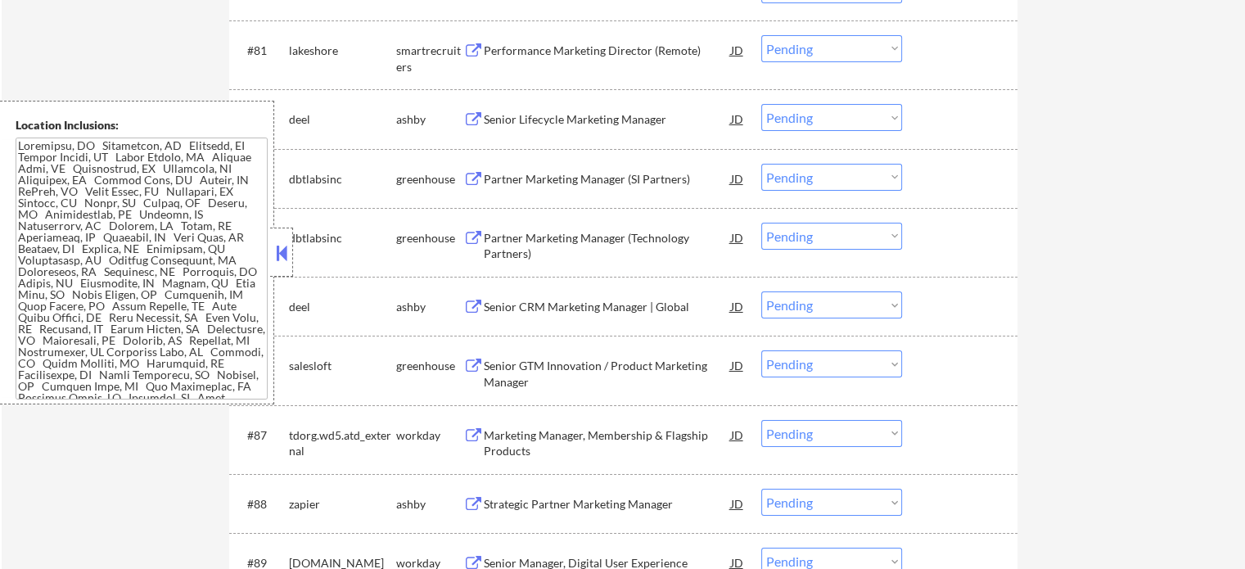
scroll to position [5814, 0]
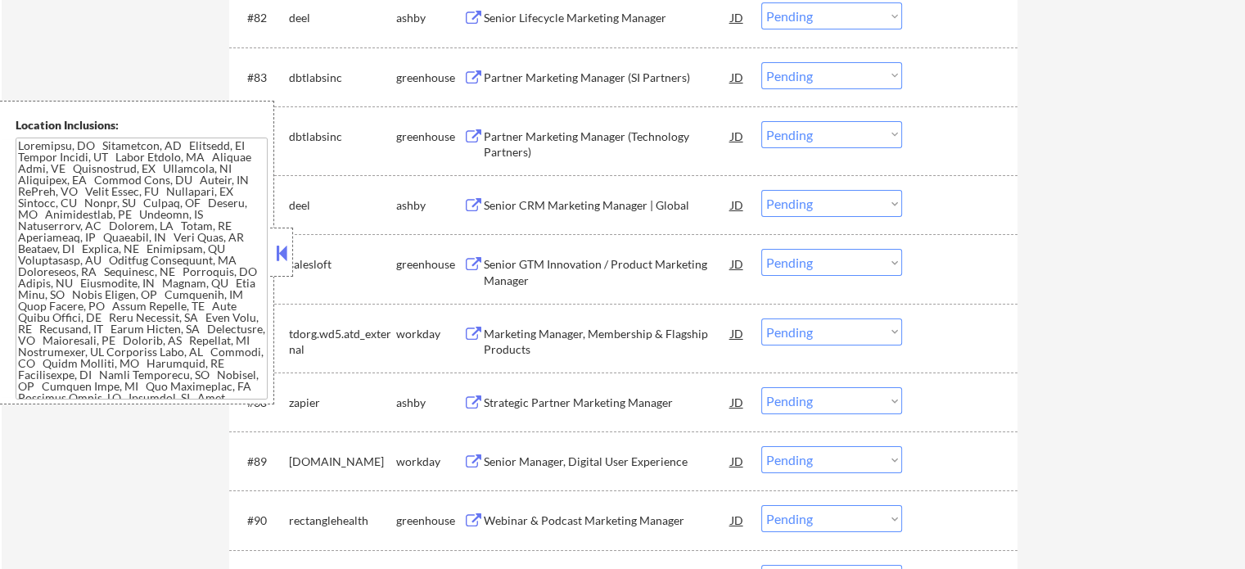
click at [621, 405] on div "Strategic Partner Marketing Manager" at bounding box center [607, 403] width 247 height 16
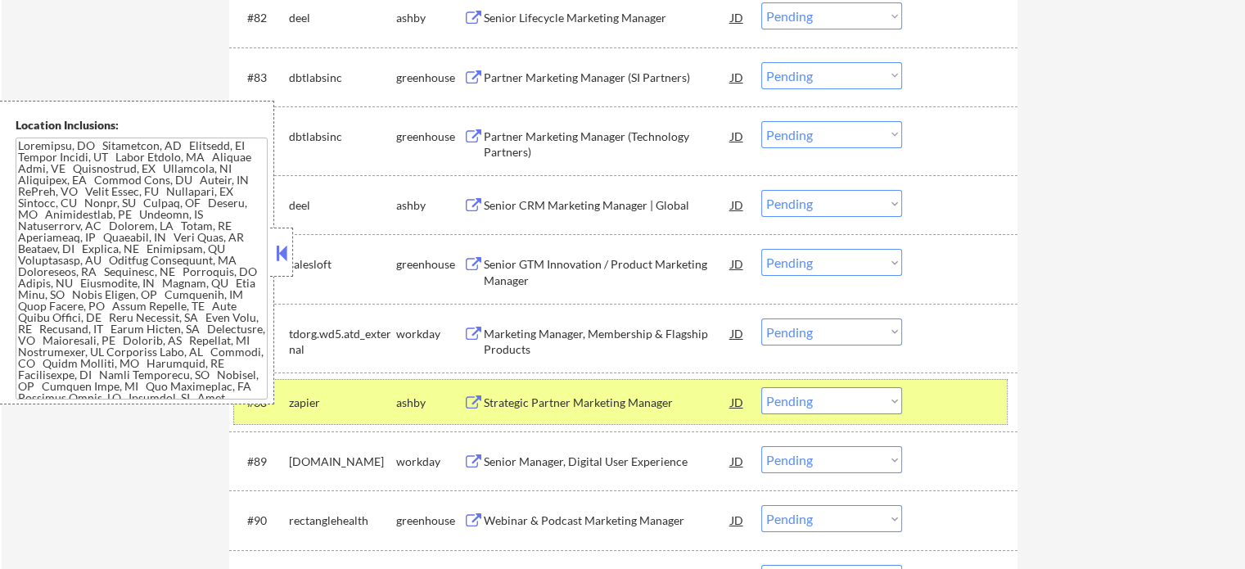
click at [924, 399] on div "#88 zapier [PERSON_NAME] Strategic Partner Marketing Manager JD Choose an optio…" at bounding box center [620, 402] width 773 height 44
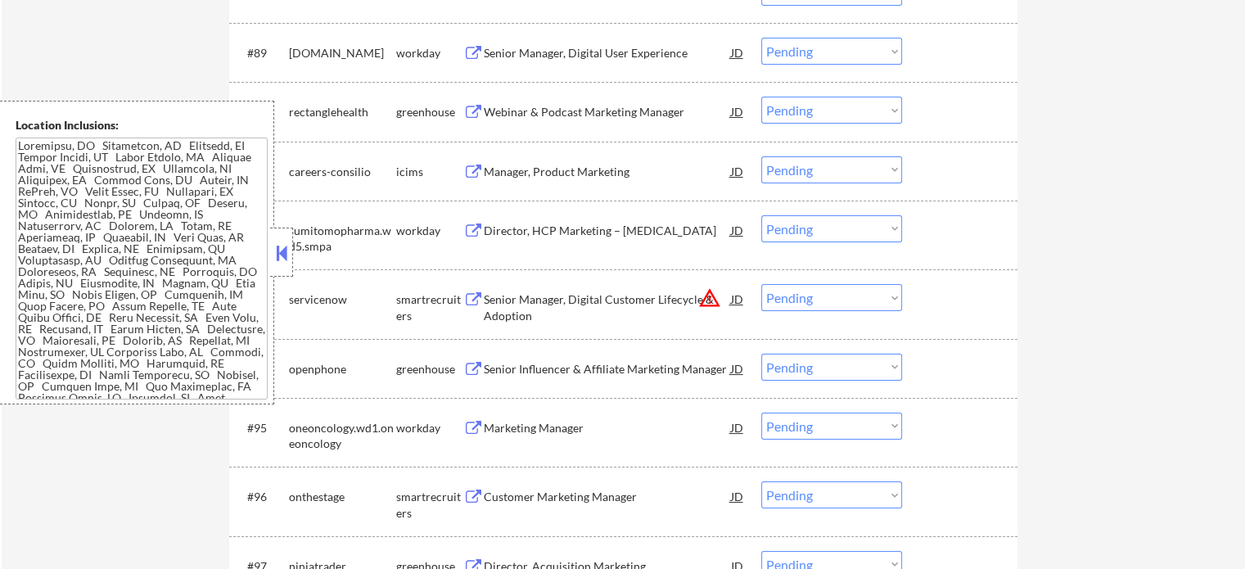
scroll to position [6223, 0]
click at [576, 231] on div "Director, HCP Marketing – [MEDICAL_DATA]" at bounding box center [607, 230] width 247 height 16
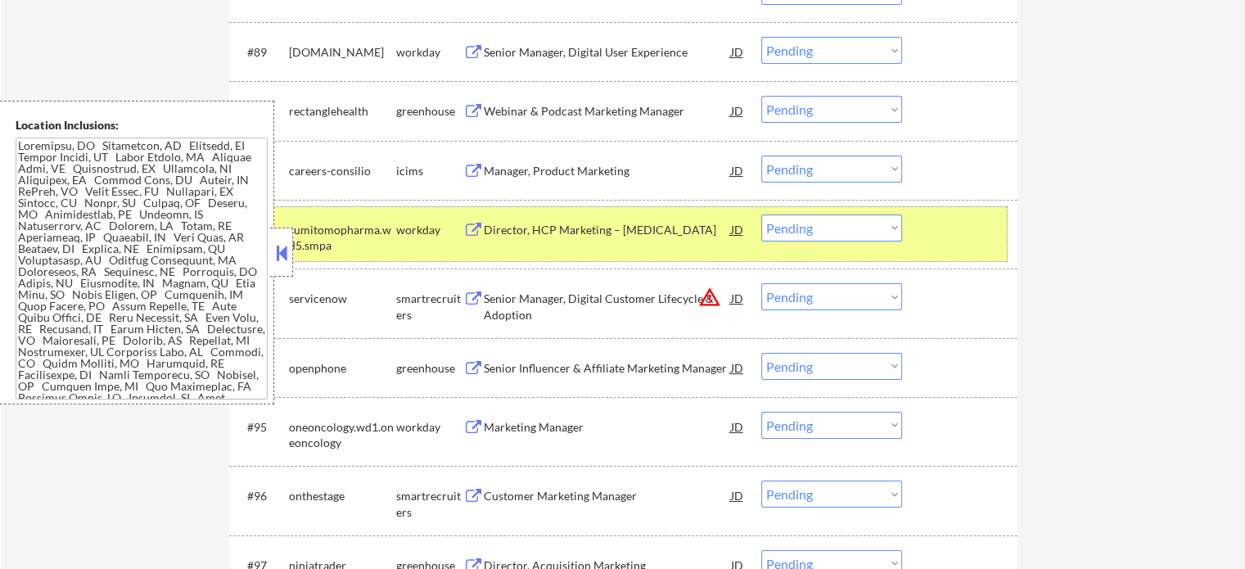
click at [984, 221] on div at bounding box center [962, 229] width 72 height 29
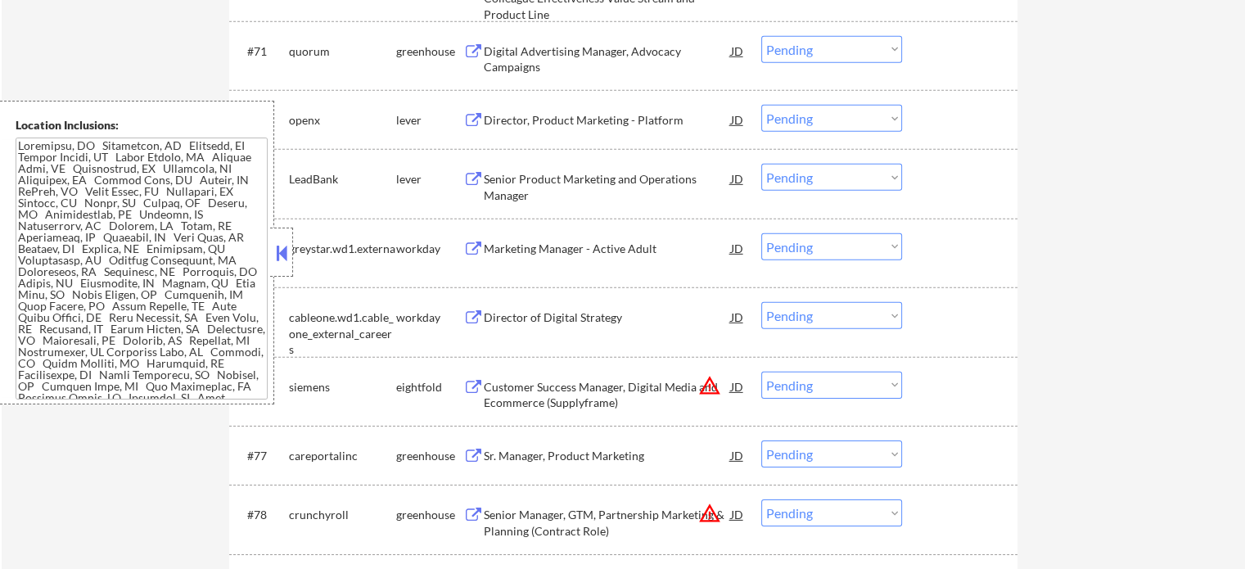
scroll to position [5241, 0]
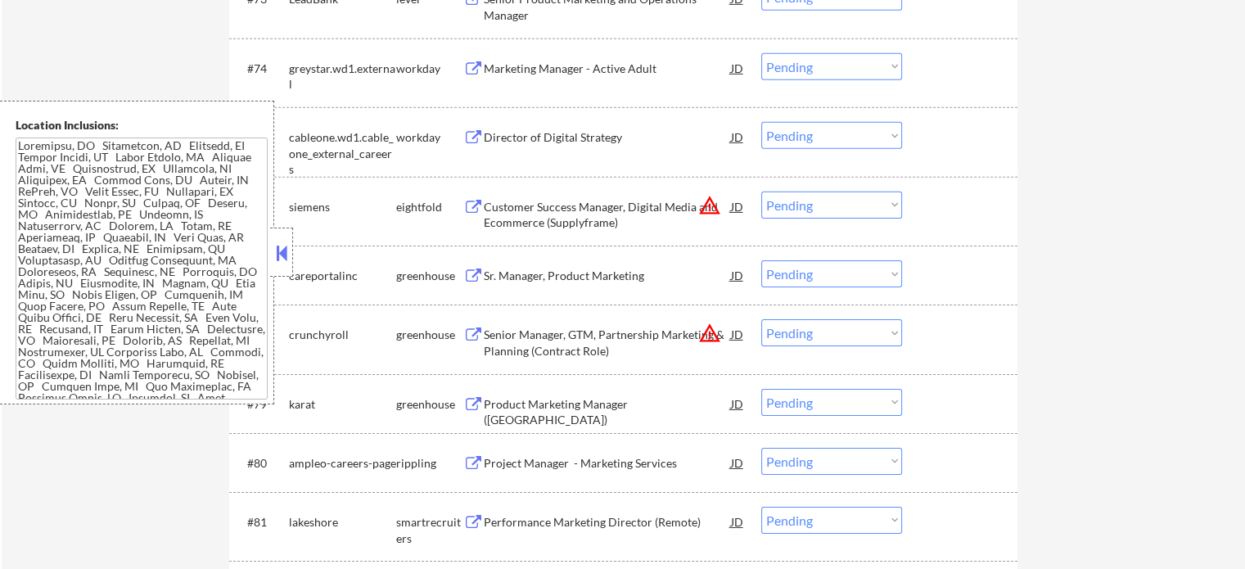
click at [575, 158] on div "#75 cableone.wd1.cable_one_external_careers workday Director of Digital Strateg…" at bounding box center [620, 142] width 773 height 54
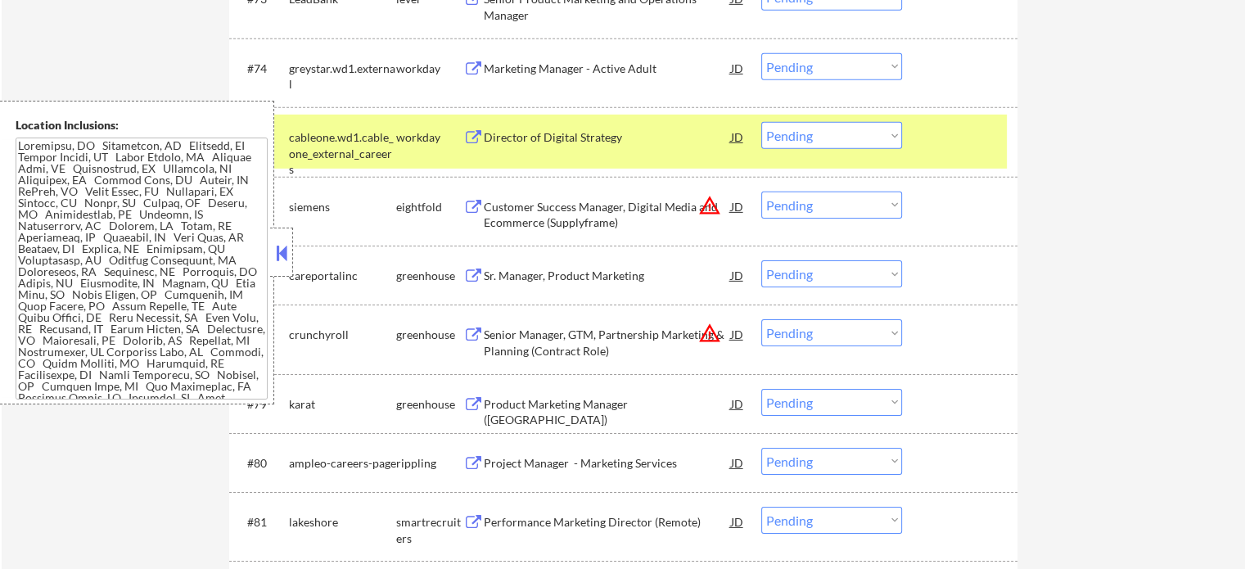
click at [513, 150] on div "Director of Digital Strategy" at bounding box center [607, 136] width 247 height 29
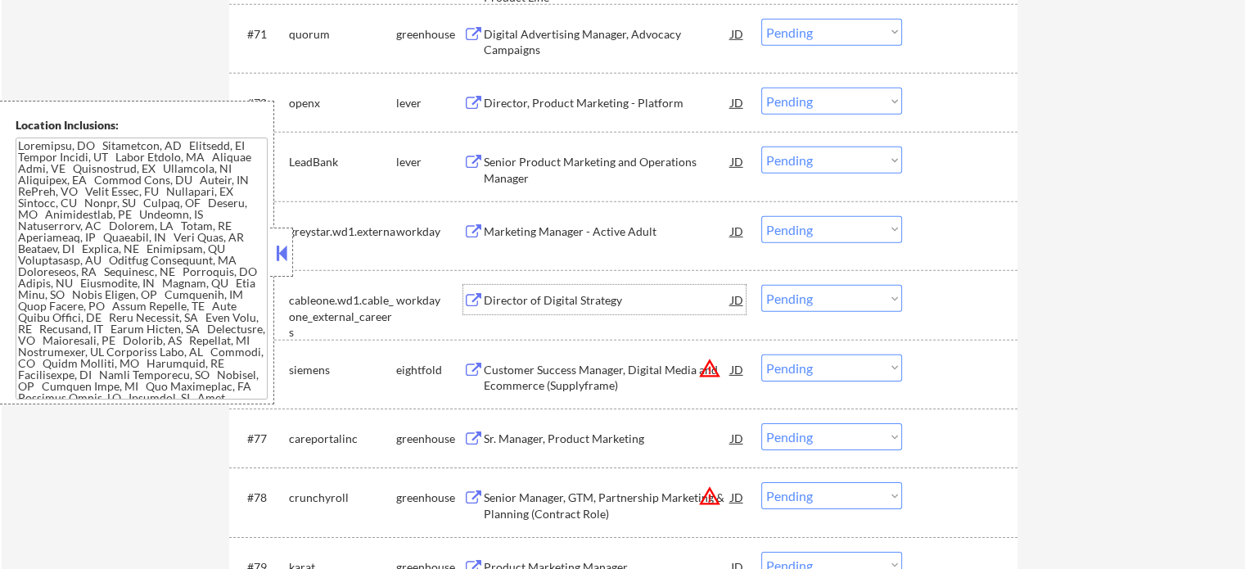
scroll to position [4831, 0]
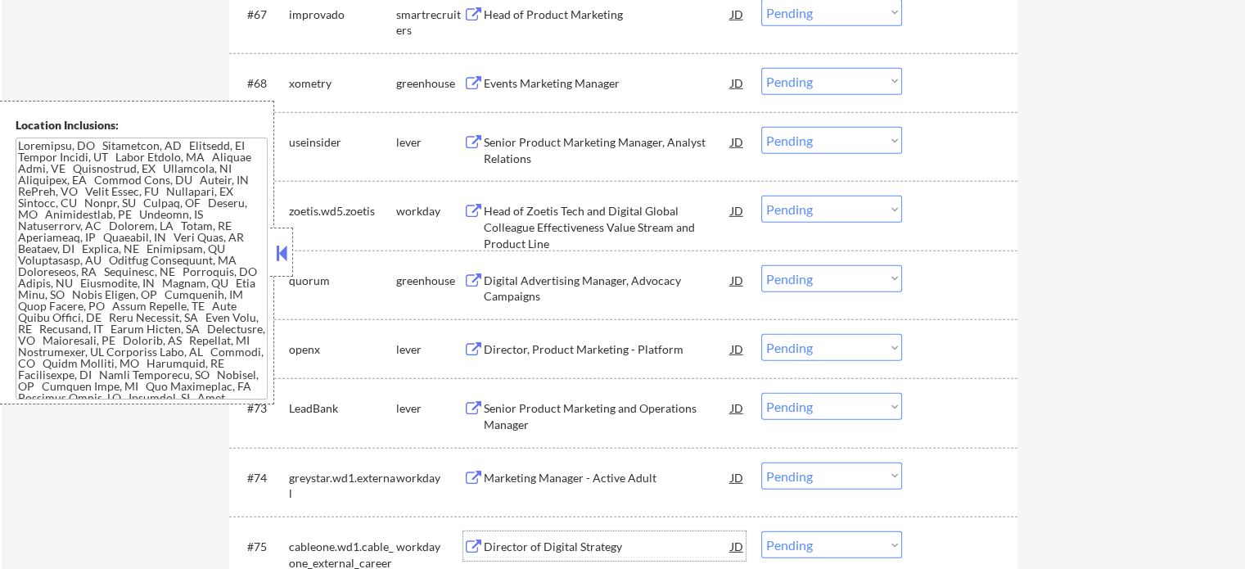
click at [606, 151] on div "Senior Product Marketing Manager, Analyst Relations" at bounding box center [607, 150] width 247 height 32
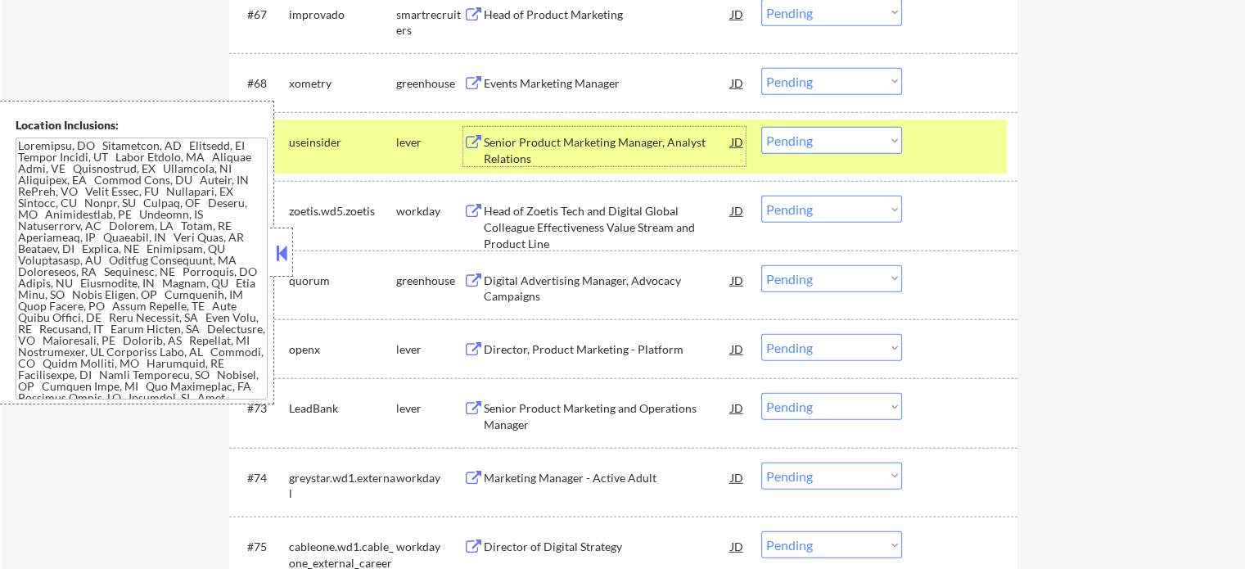
click at [922, 164] on div "#69 useinsider lever Senior Product Marketing Manager, Analyst Relations JD Cho…" at bounding box center [620, 147] width 773 height 54
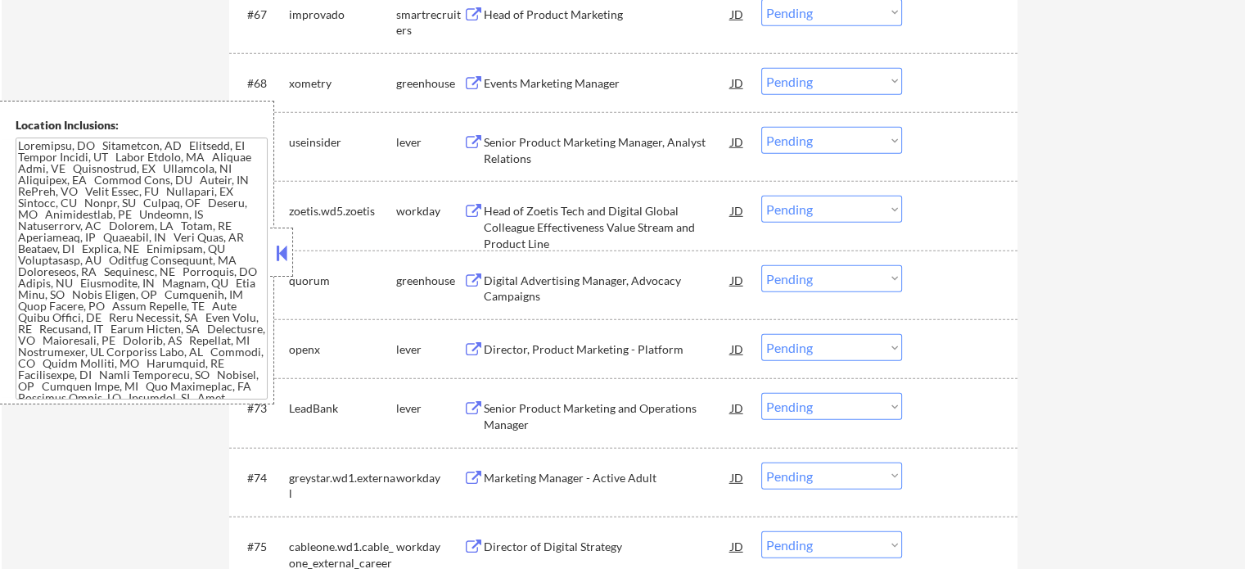
scroll to position [4422, 0]
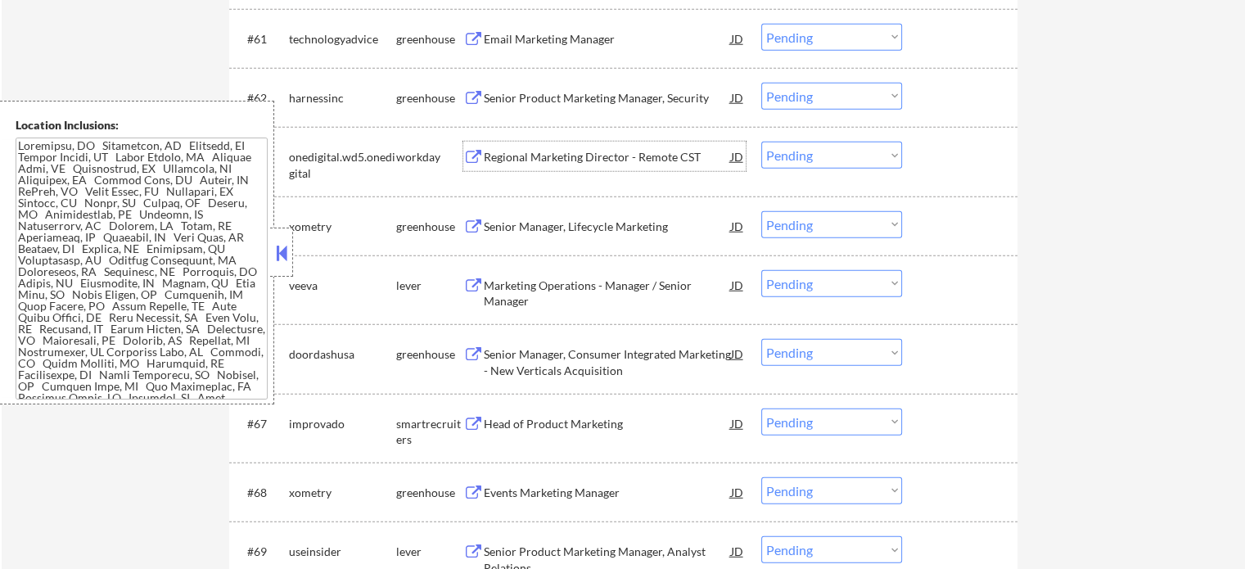
click at [658, 150] on div "Regional Marketing Director - Remote CST" at bounding box center [607, 157] width 247 height 16
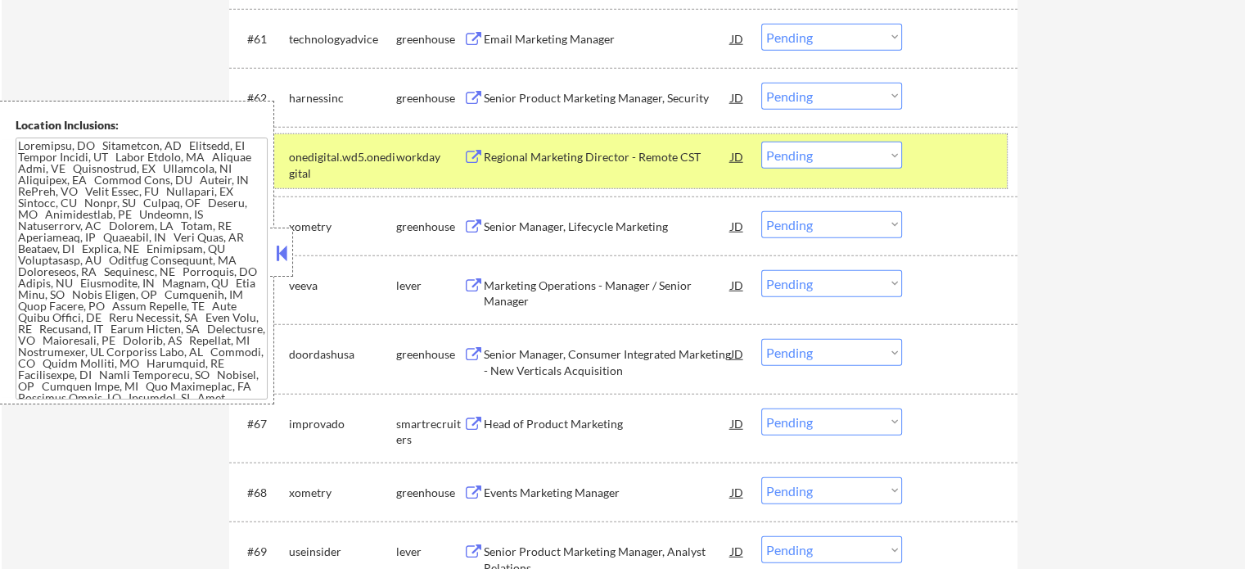
click at [970, 178] on div "#63 onedigital.wd5.onedigital workday Regional Marketing Director - Remote CST …" at bounding box center [620, 161] width 773 height 54
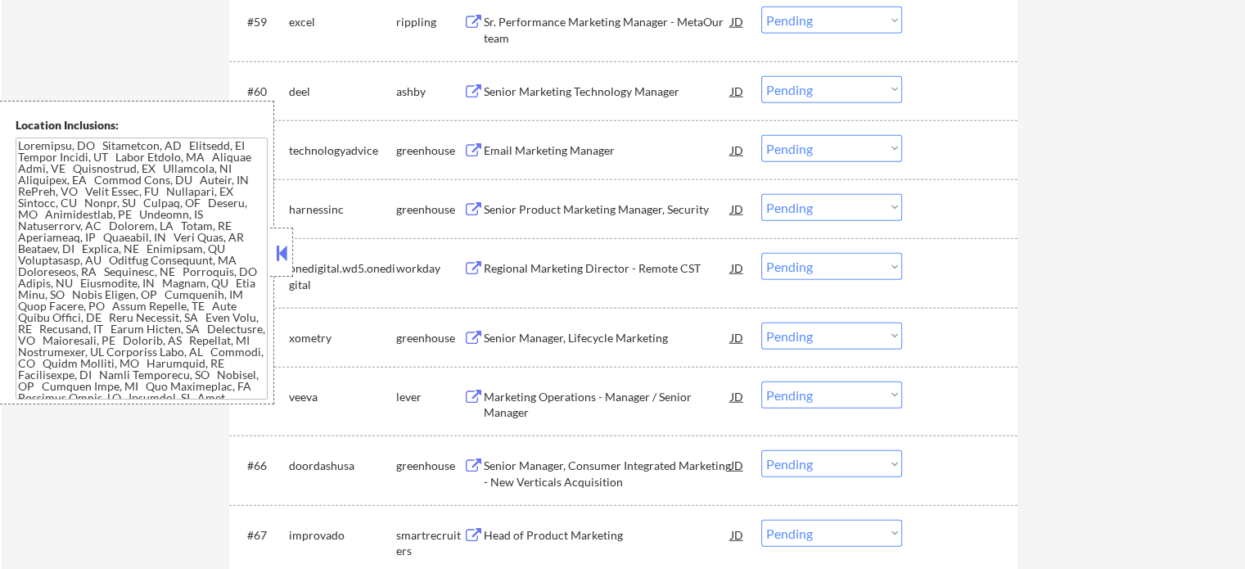
scroll to position [4012, 0]
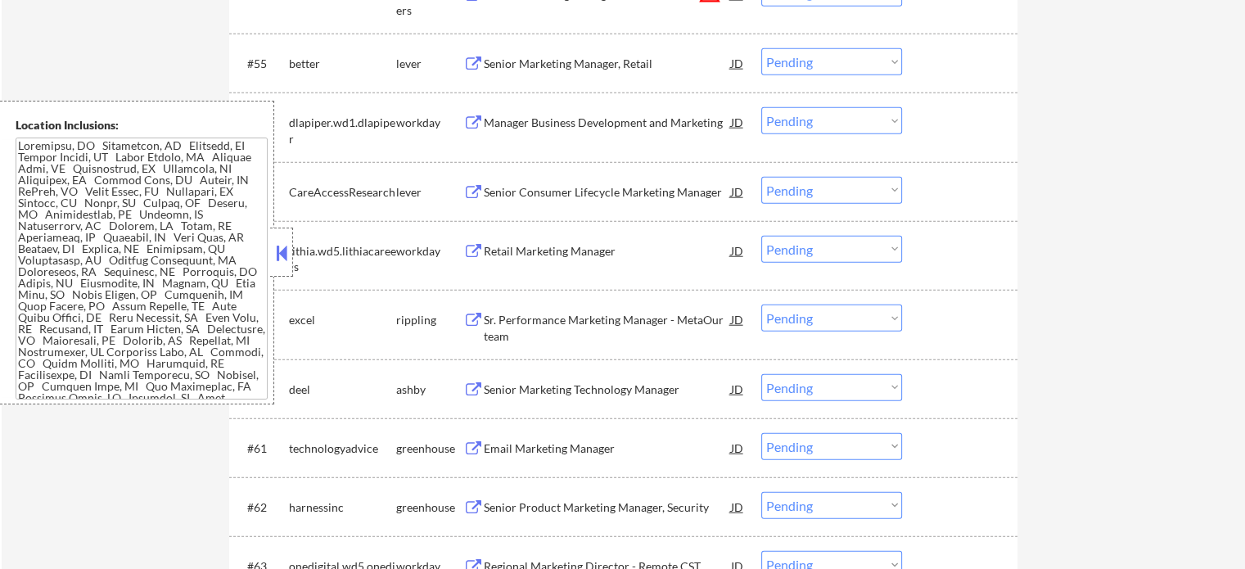
click at [509, 131] on div "Manager Business Development and Marketing" at bounding box center [607, 121] width 247 height 29
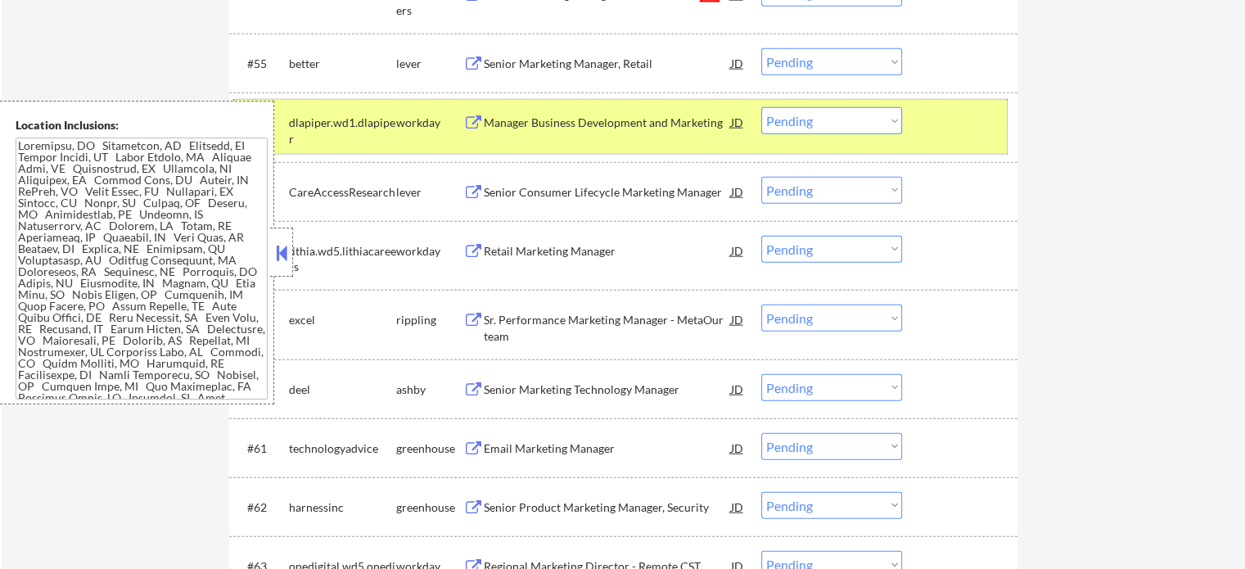
click at [937, 113] on div at bounding box center [962, 121] width 72 height 29
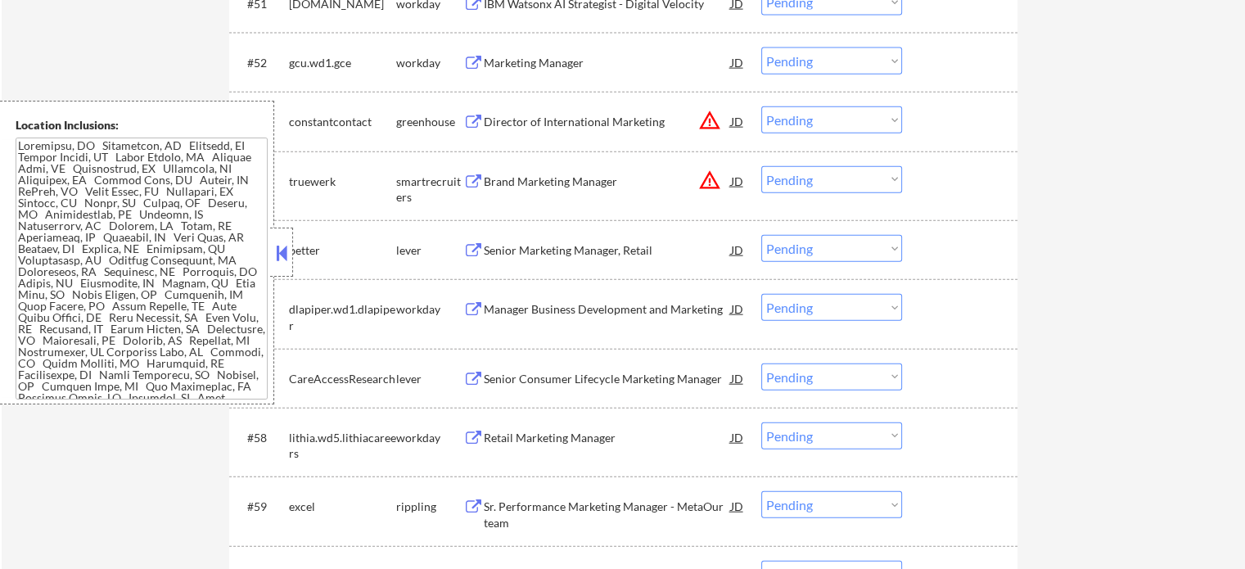
scroll to position [3439, 0]
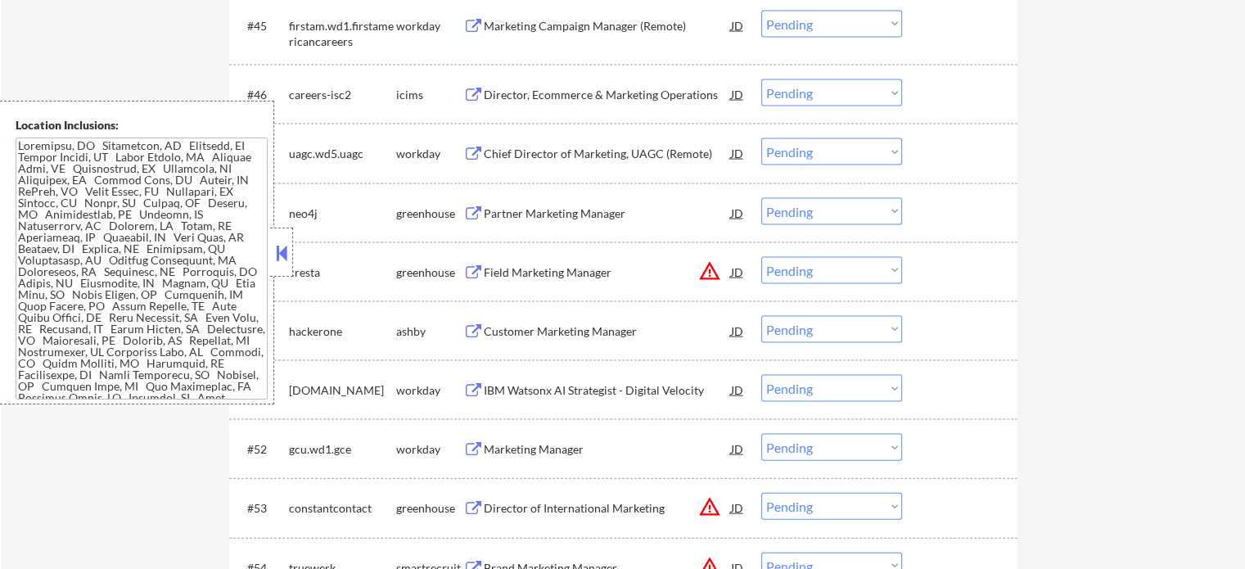
click at [580, 163] on div "Chief Director of Marketing, UAGC (Remote)" at bounding box center [607, 152] width 247 height 29
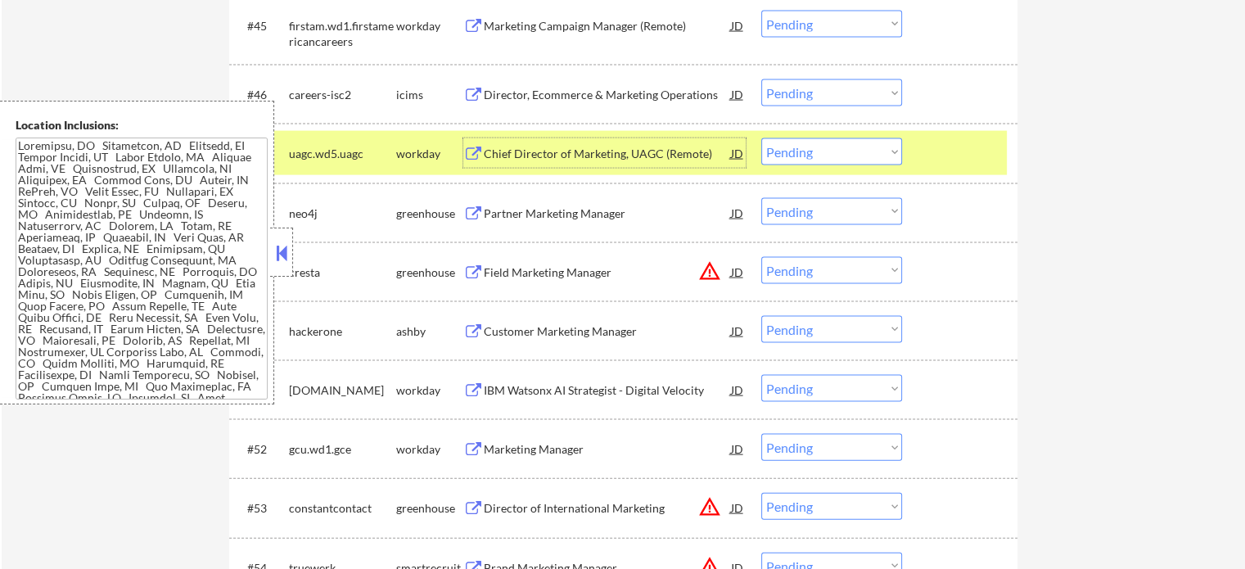
click at [954, 133] on div "#47 uagc.wd5.uagc workday Chief Director of Marketing, UAGC (Remote) JD Choose …" at bounding box center [620, 153] width 773 height 44
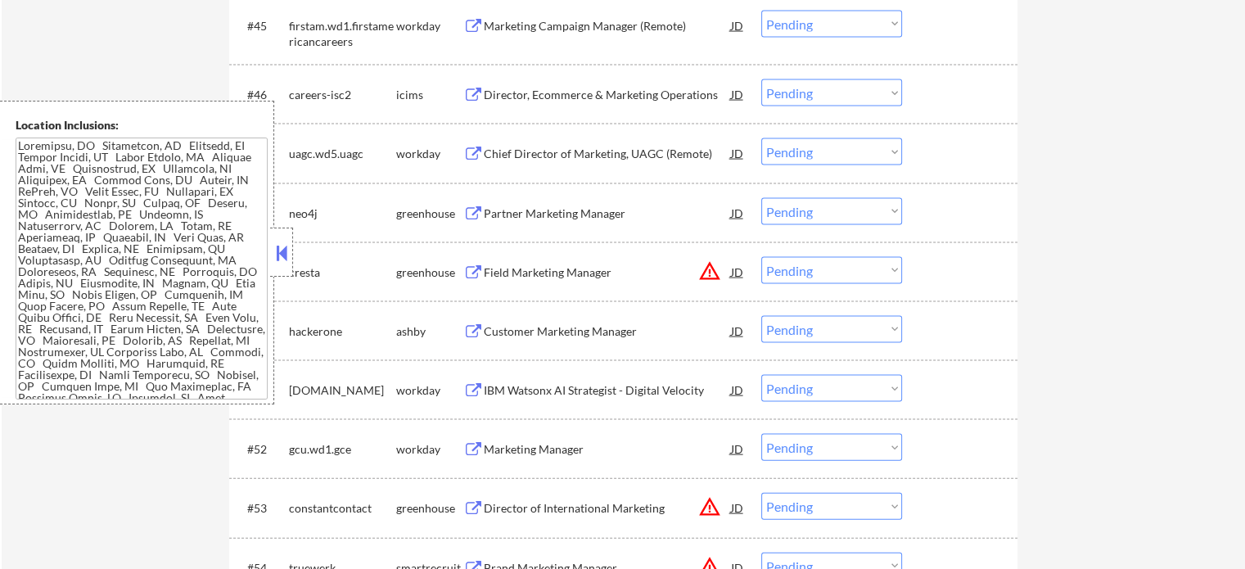
scroll to position [3603, 0]
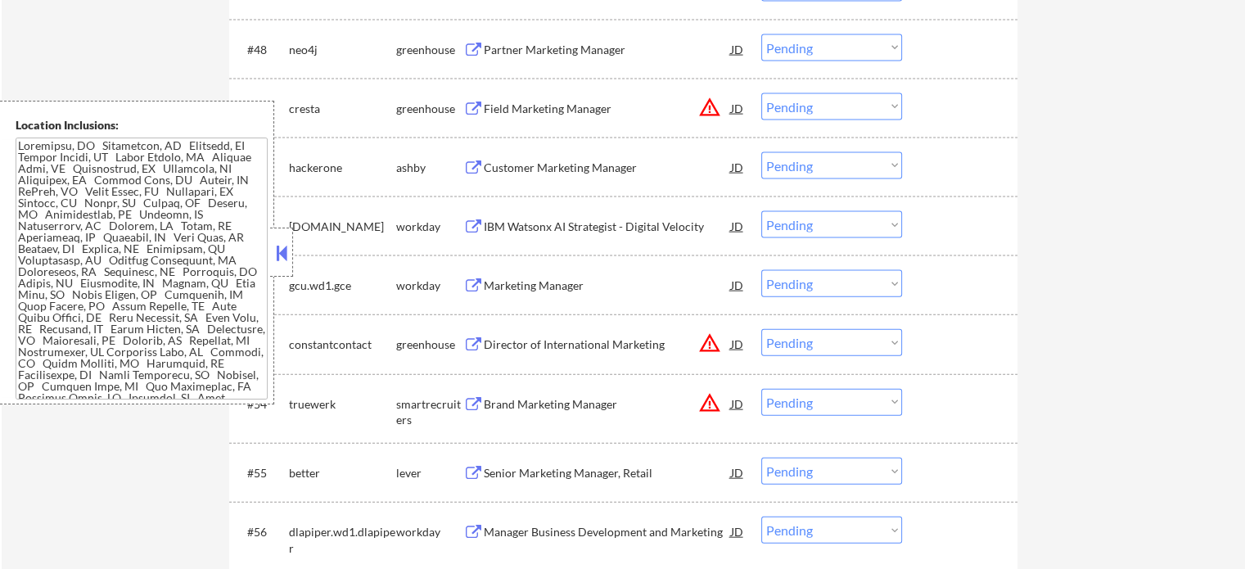
click at [543, 228] on div "IBM Watsonx AI Strategist - Digital Velocity" at bounding box center [607, 227] width 247 height 16
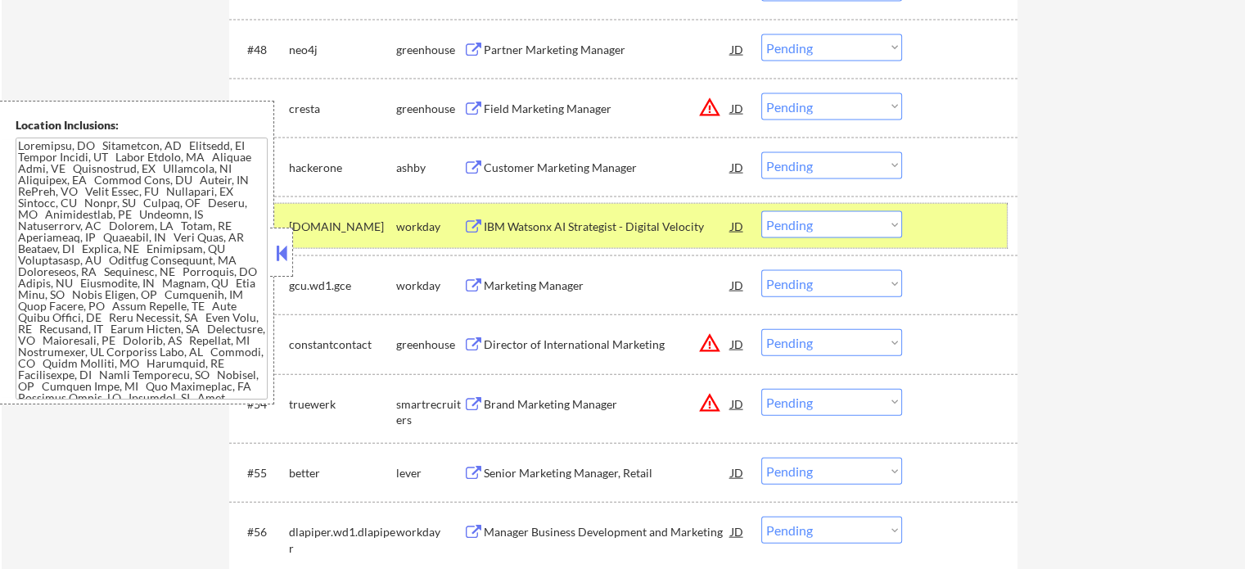
click at [983, 237] on div at bounding box center [962, 225] width 72 height 29
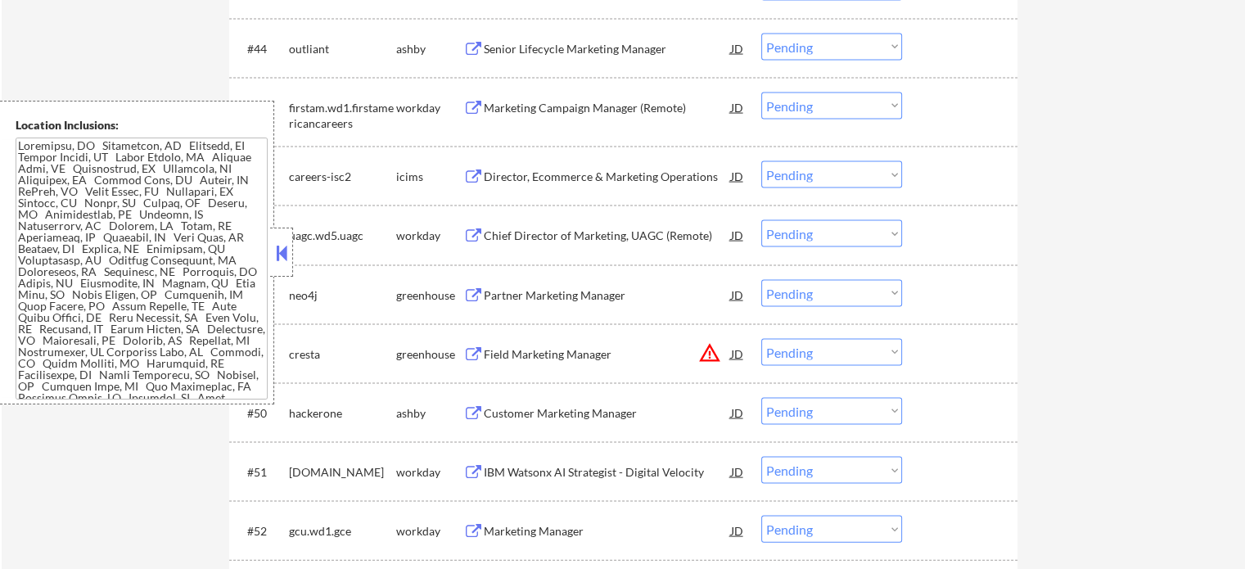
scroll to position [3357, 0]
click at [599, 188] on div "Director, Ecommerce & Marketing Operations" at bounding box center [607, 175] width 247 height 29
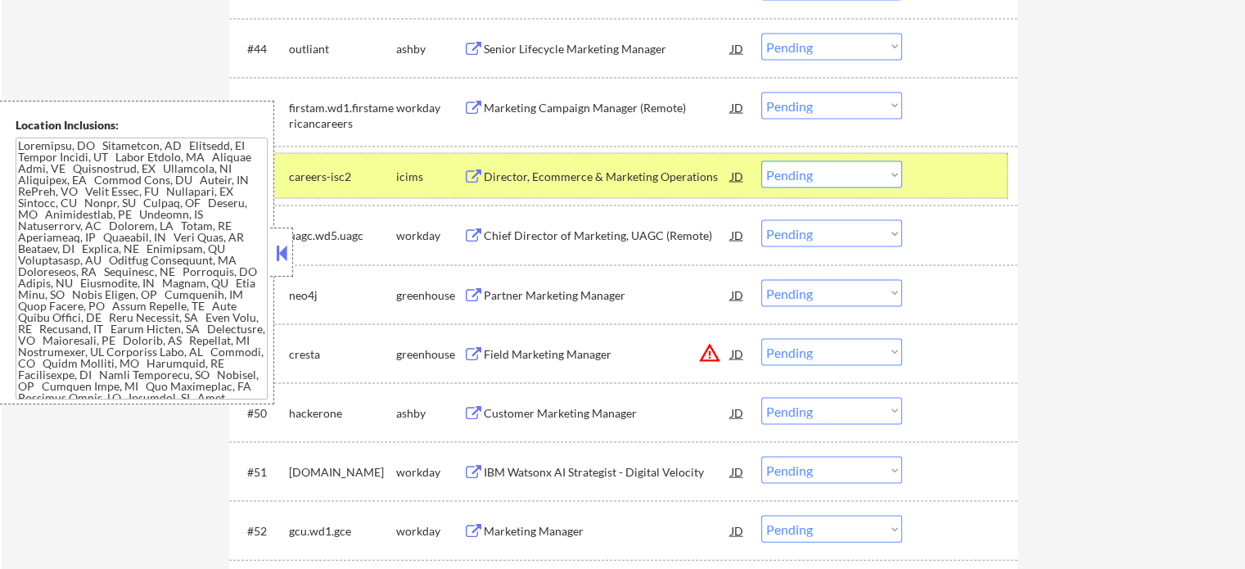
click at [923, 175] on div "#46 careers-isc2 icims Director, Ecommerce & Marketing Operations JD Choose an …" at bounding box center [620, 176] width 773 height 44
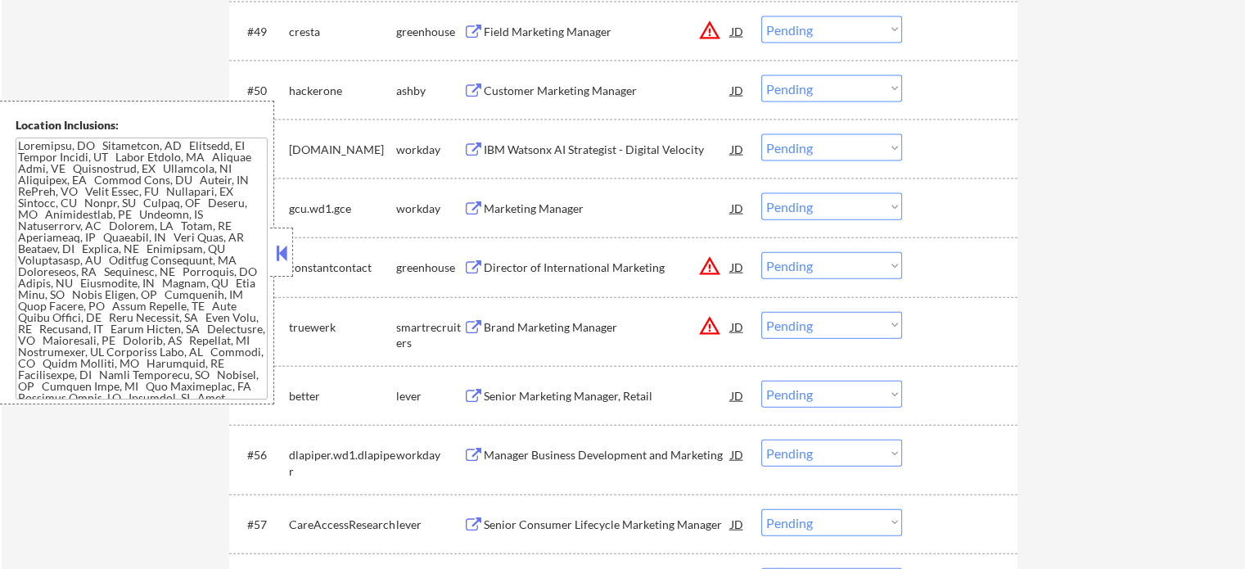
scroll to position [3685, 0]
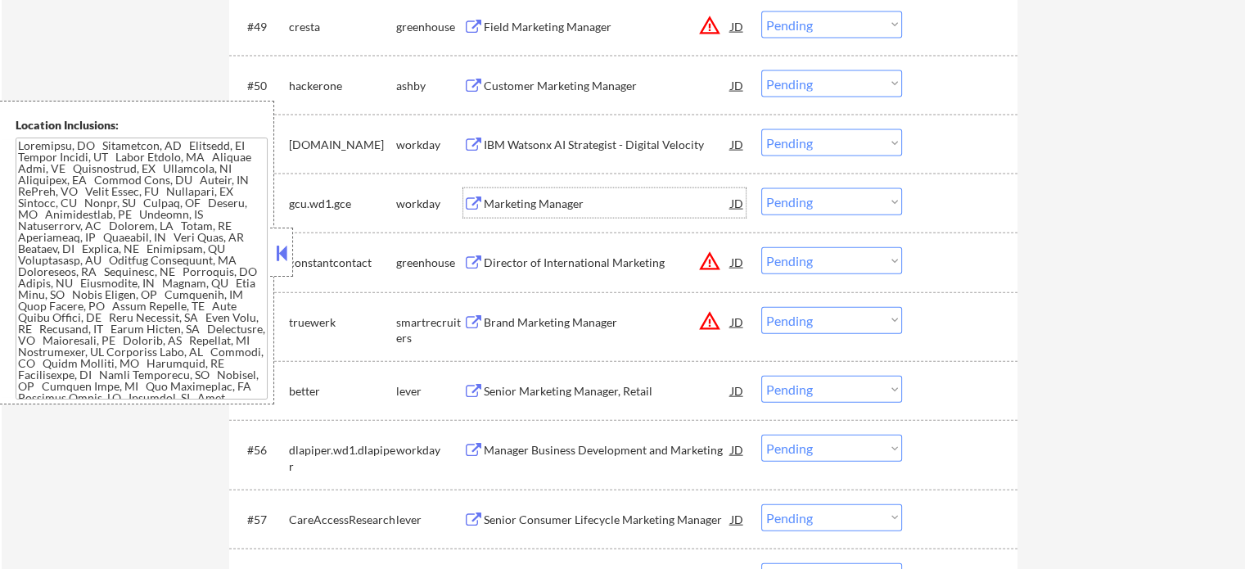
click at [567, 195] on div "Marketing Manager" at bounding box center [607, 202] width 247 height 29
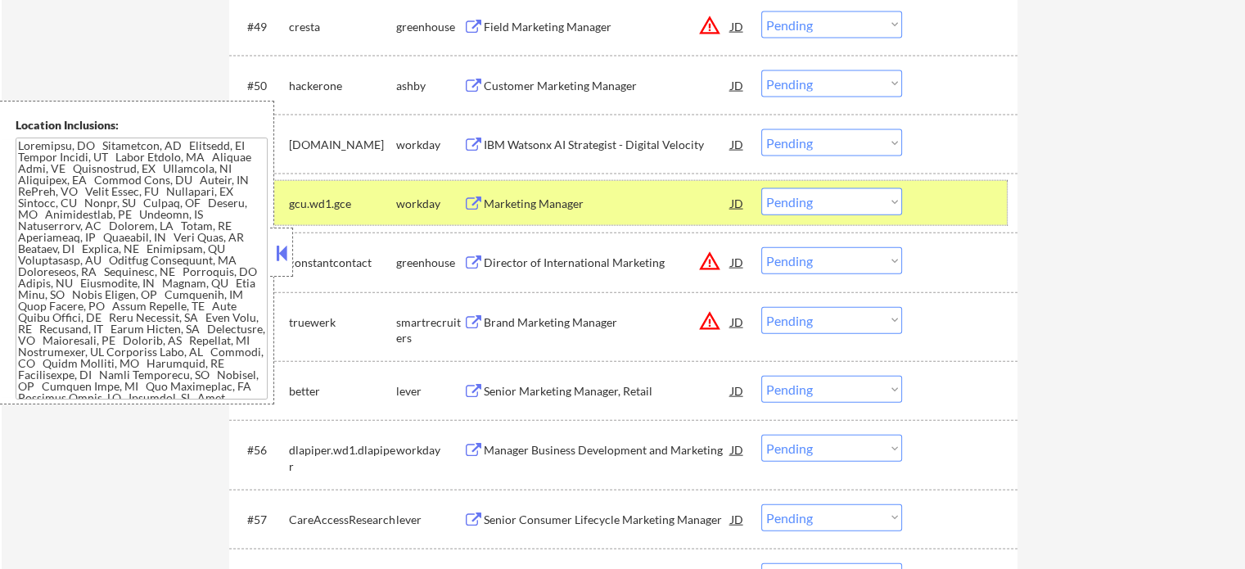
click at [943, 201] on div at bounding box center [962, 202] width 72 height 29
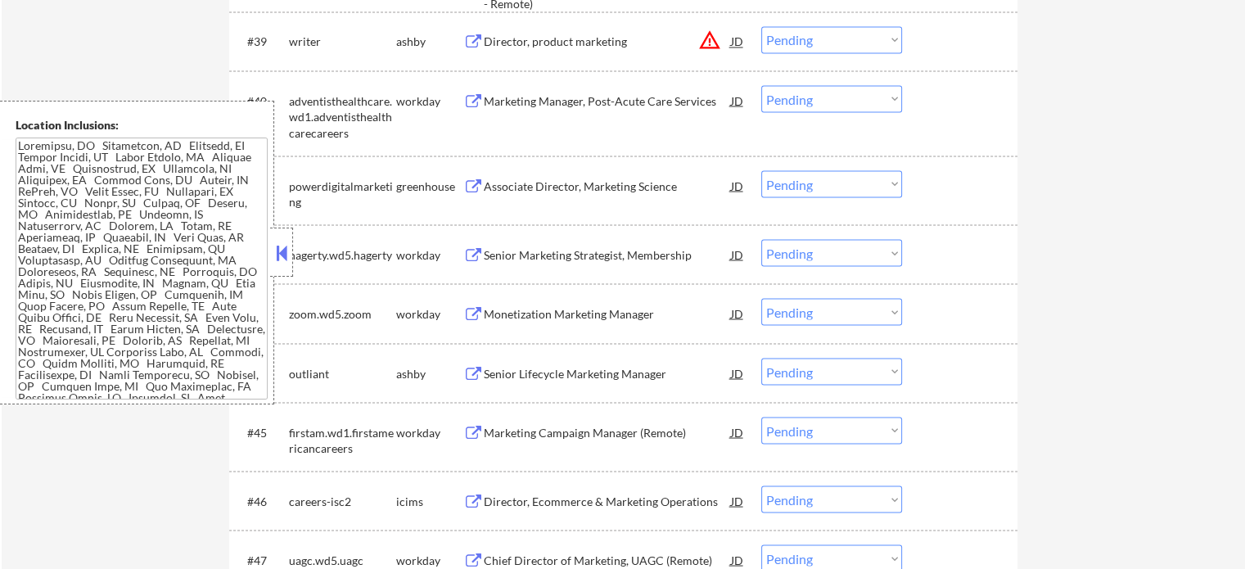
scroll to position [3030, 0]
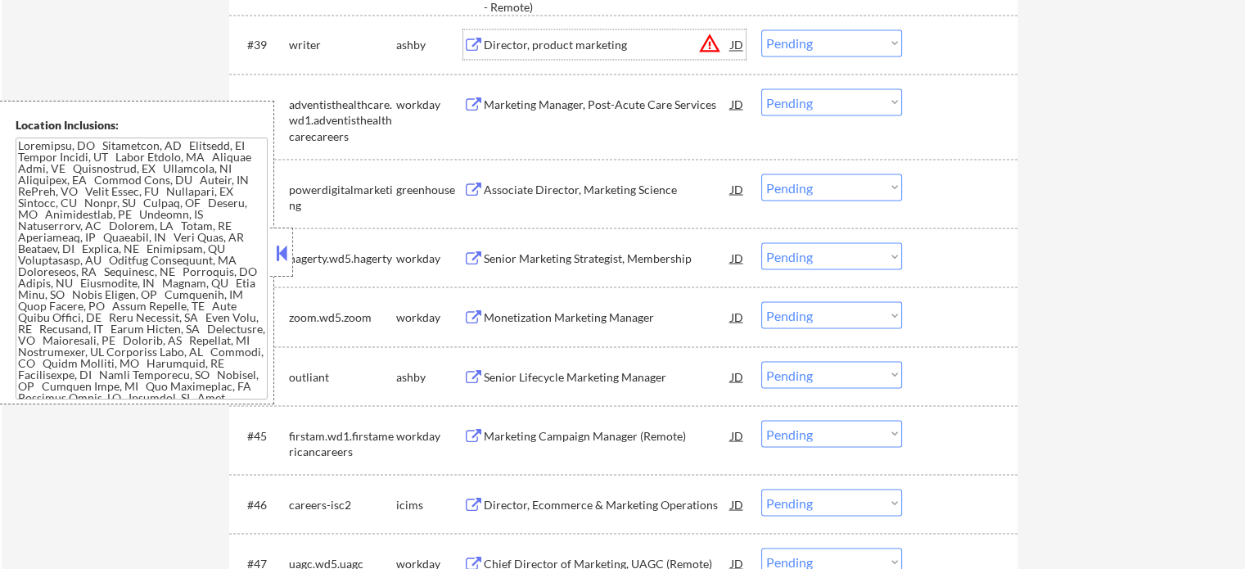
click at [583, 45] on div "Director, product marketing" at bounding box center [607, 45] width 247 height 16
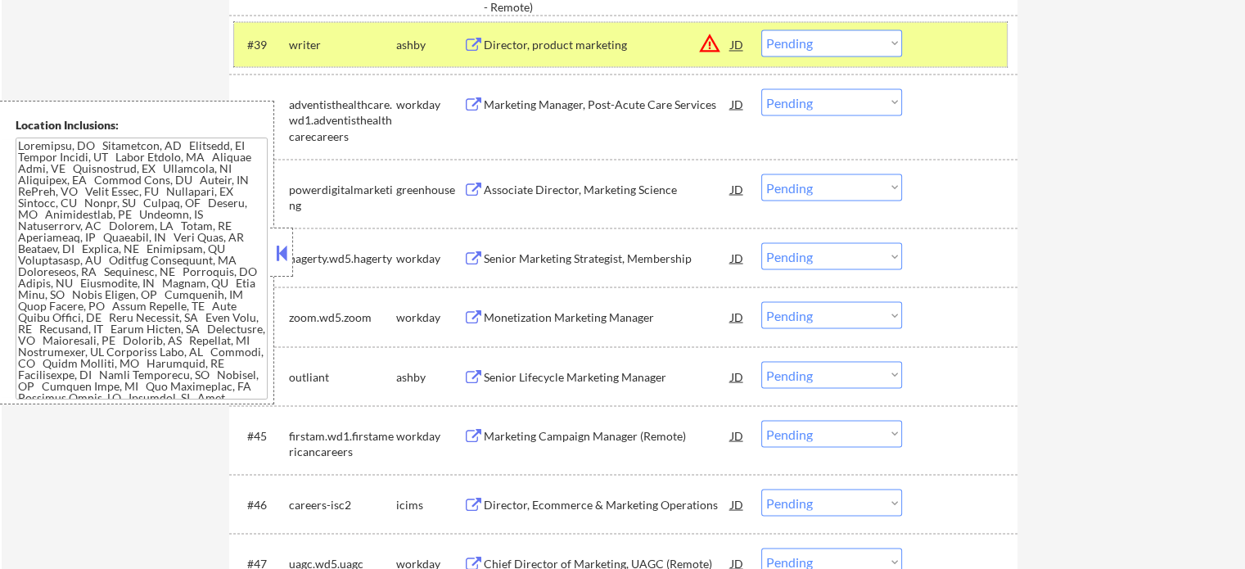
drag, startPoint x: 938, startPoint y: 47, endPoint x: 922, endPoint y: 53, distance: 16.6
click at [937, 47] on div at bounding box center [962, 43] width 72 height 29
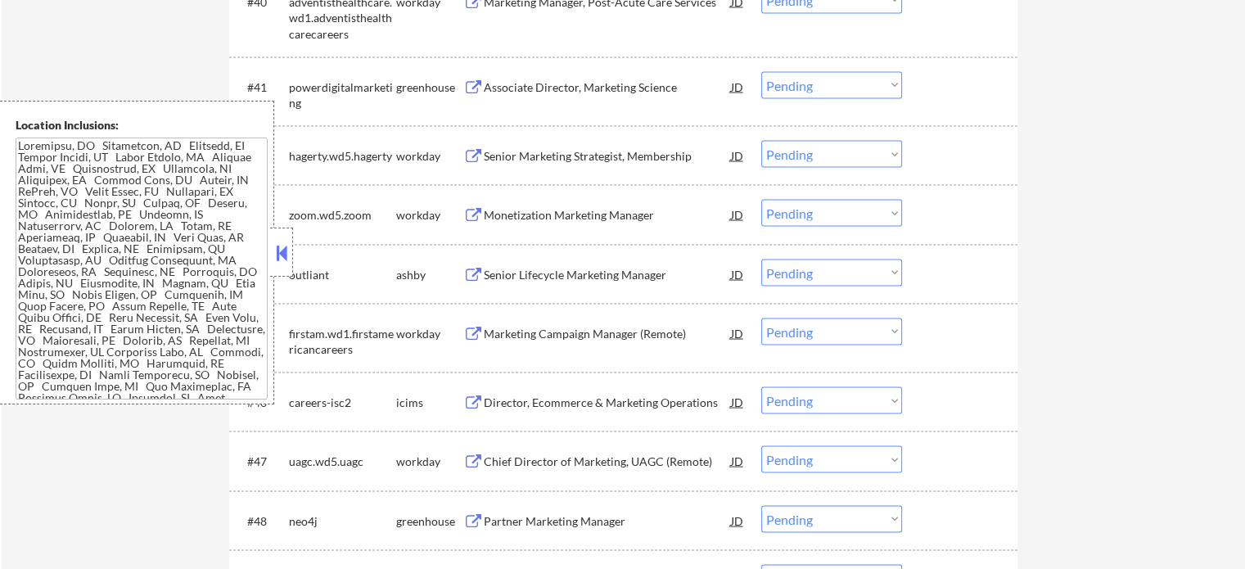
scroll to position [3357, 0]
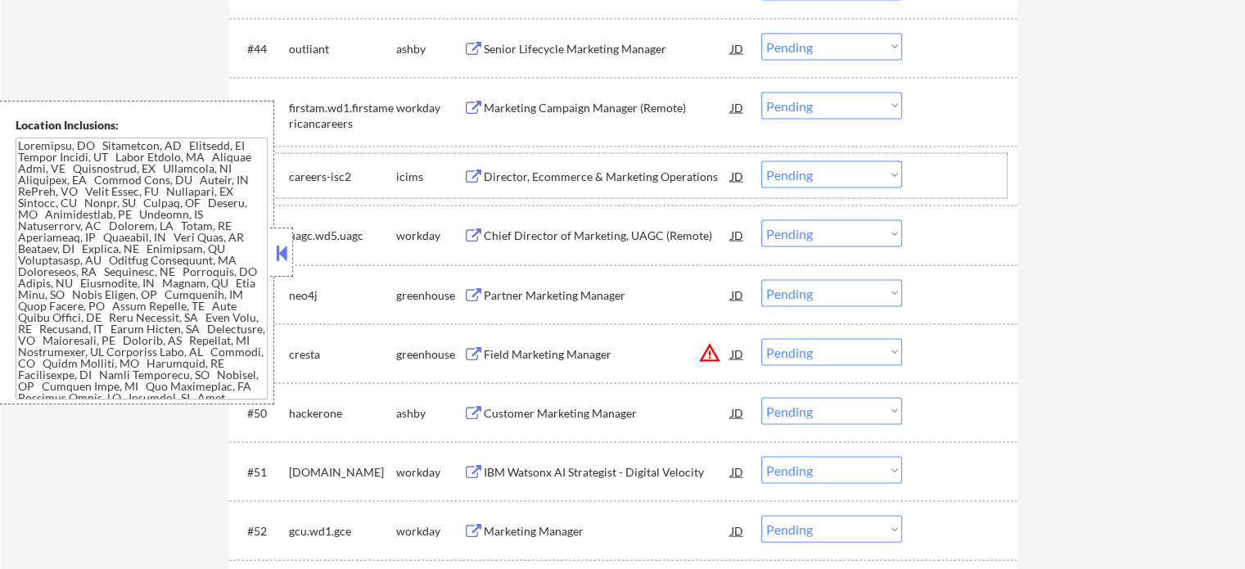
click at [557, 192] on div "#46 careers-isc2 icims Director, Ecommerce & Marketing Operations JD Choose an …" at bounding box center [620, 176] width 773 height 44
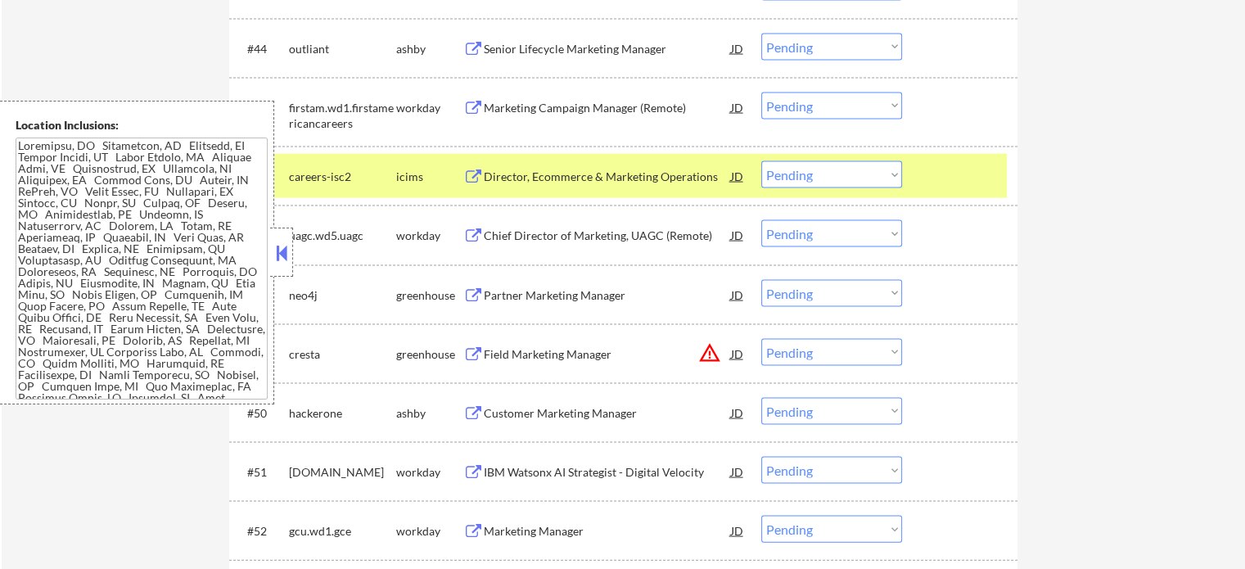
click at [557, 192] on div "#46 careers-isc2 icims Director, Ecommerce & Marketing Operations JD Choose an …" at bounding box center [620, 176] width 773 height 44
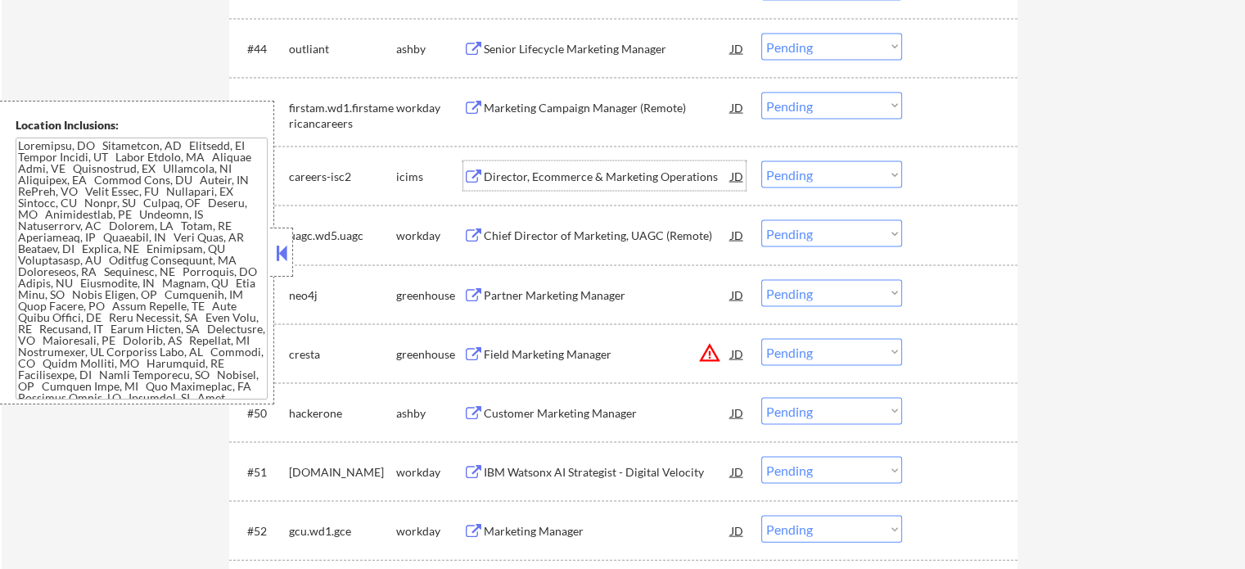
click at [549, 179] on div "Director, Ecommerce & Marketing Operations" at bounding box center [607, 177] width 247 height 16
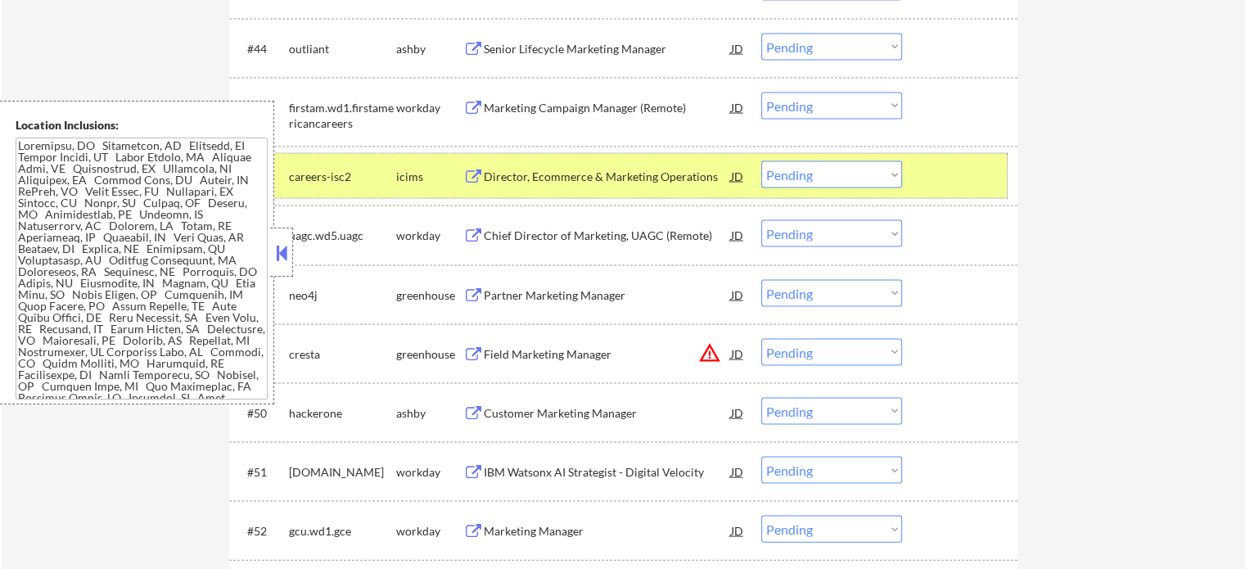
click at [949, 181] on div at bounding box center [962, 175] width 72 height 29
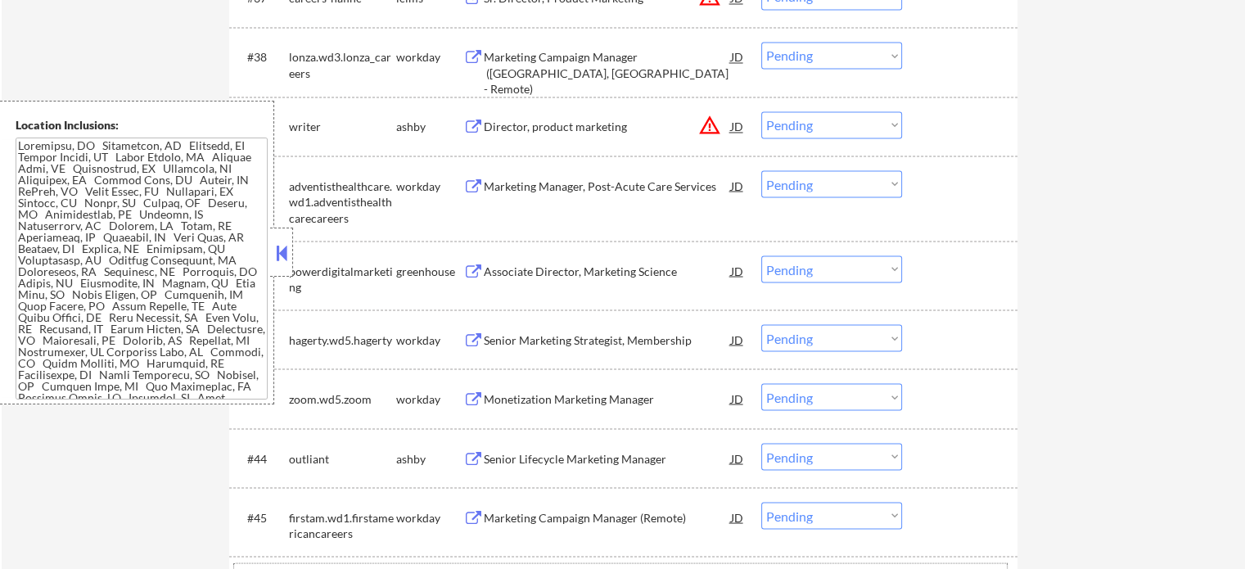
scroll to position [2538, 0]
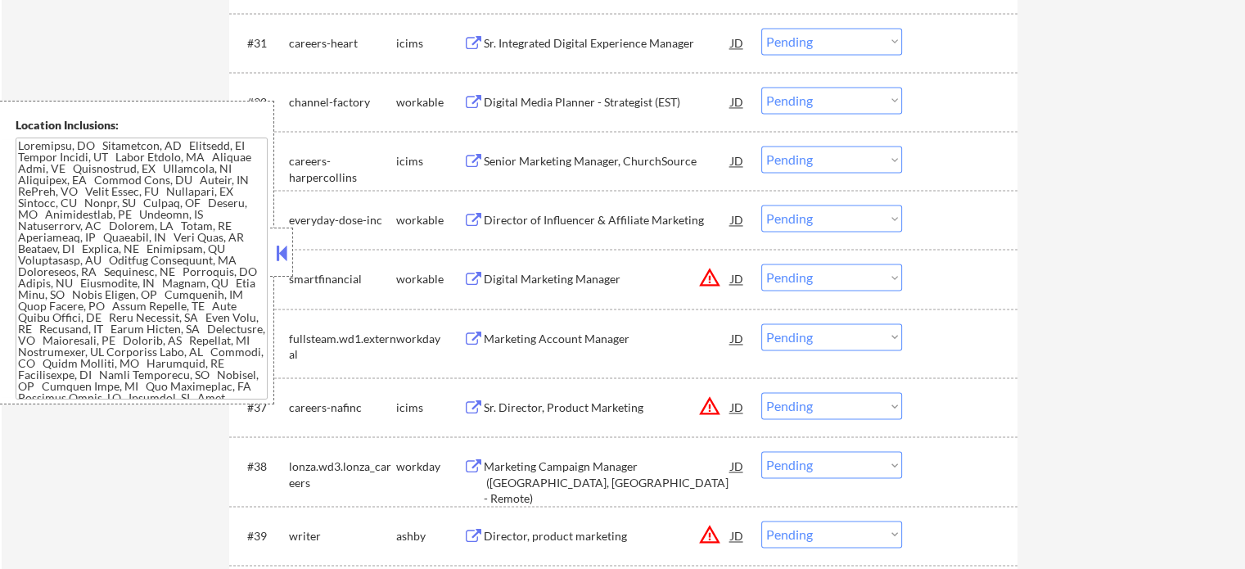
click at [501, 107] on div "Digital Media Planner - Strategist (EST)" at bounding box center [607, 102] width 247 height 16
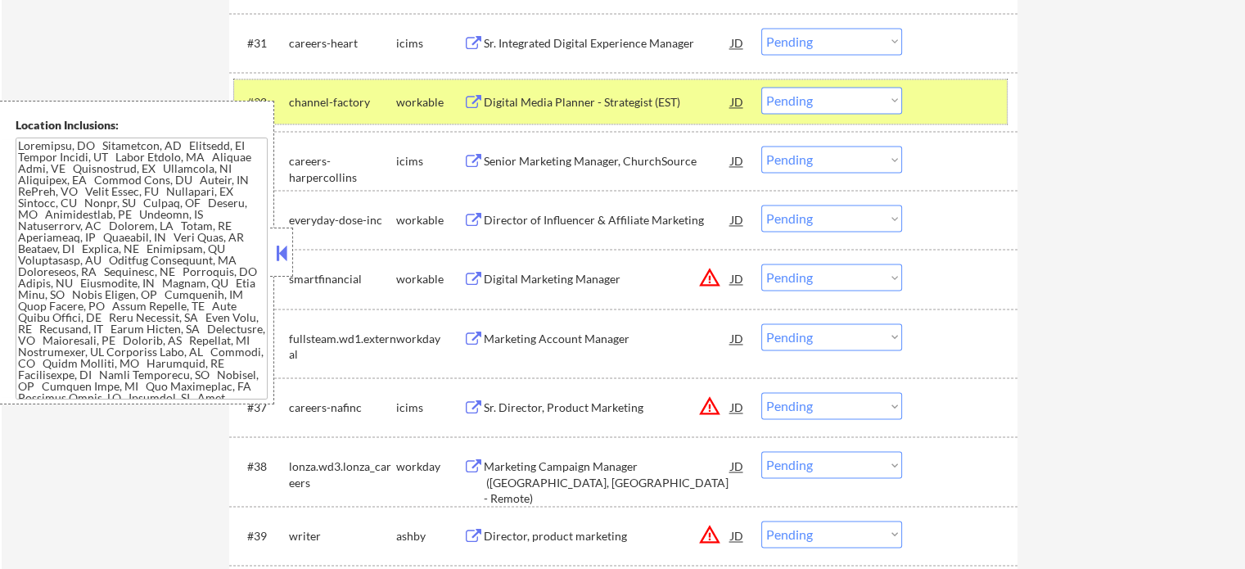
drag, startPoint x: 924, startPoint y: 97, endPoint x: 915, endPoint y: 102, distance: 10.3
click at [915, 102] on div "#32 channel-factory workable Digital Media Planner - Strategist (EST) JD Choose…" at bounding box center [620, 101] width 773 height 44
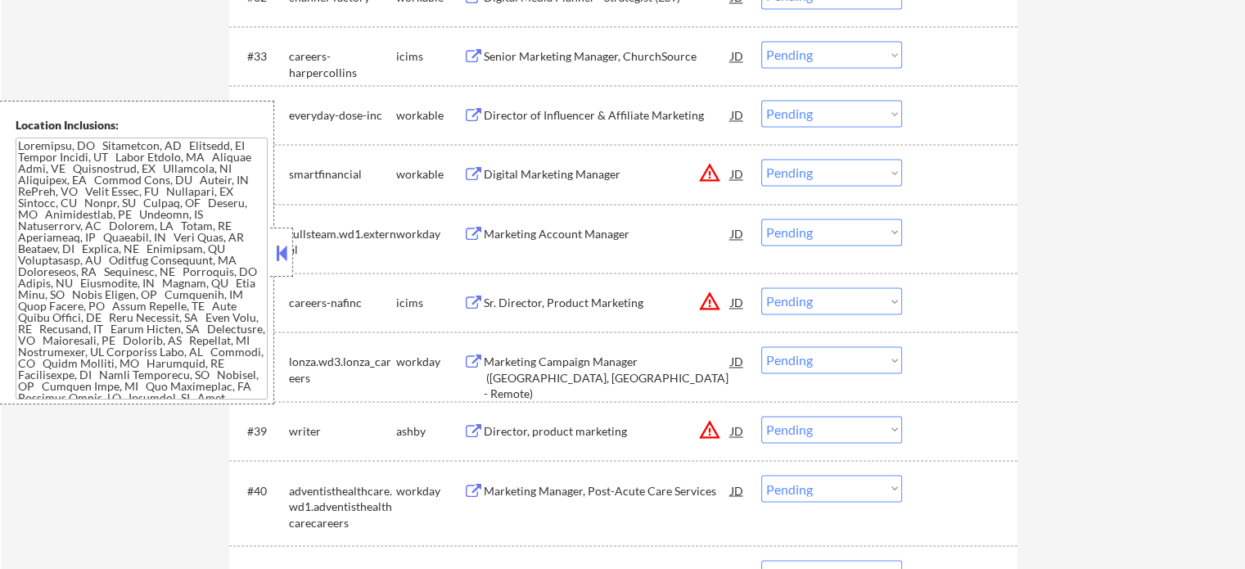
scroll to position [2784, 0]
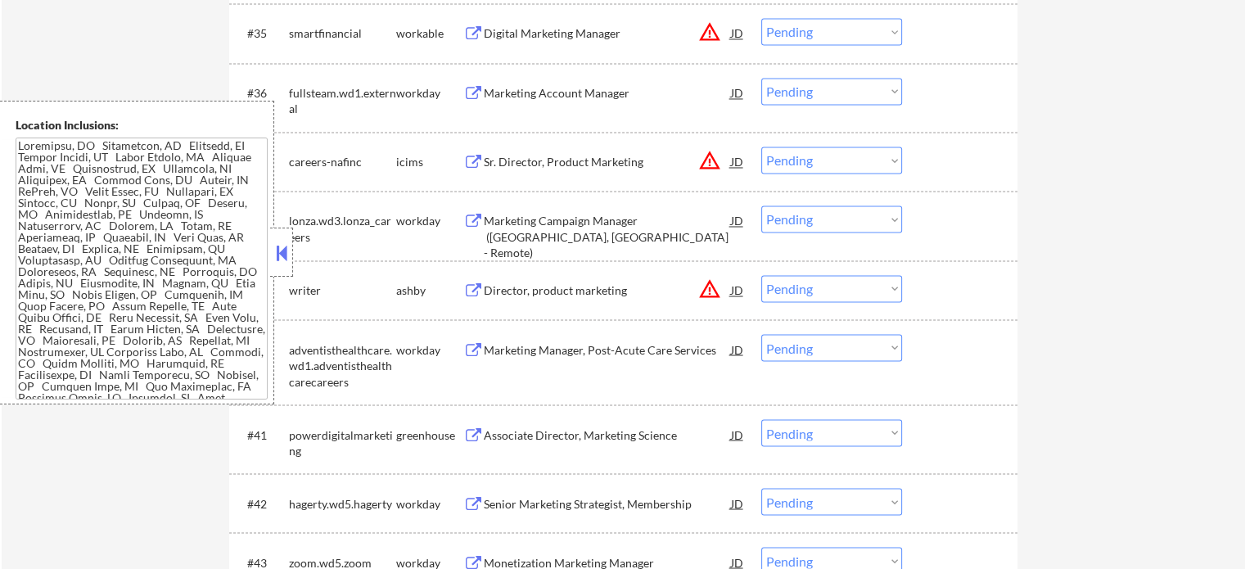
click at [579, 284] on div "Director, product marketing" at bounding box center [607, 291] width 247 height 16
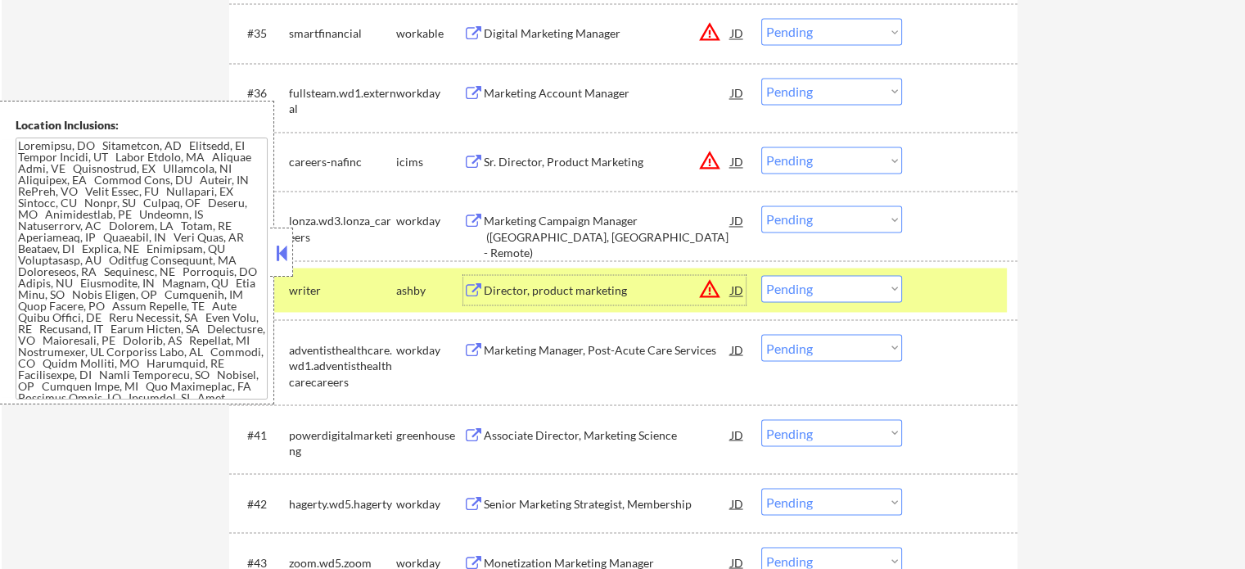
click at [937, 290] on div at bounding box center [962, 289] width 72 height 29
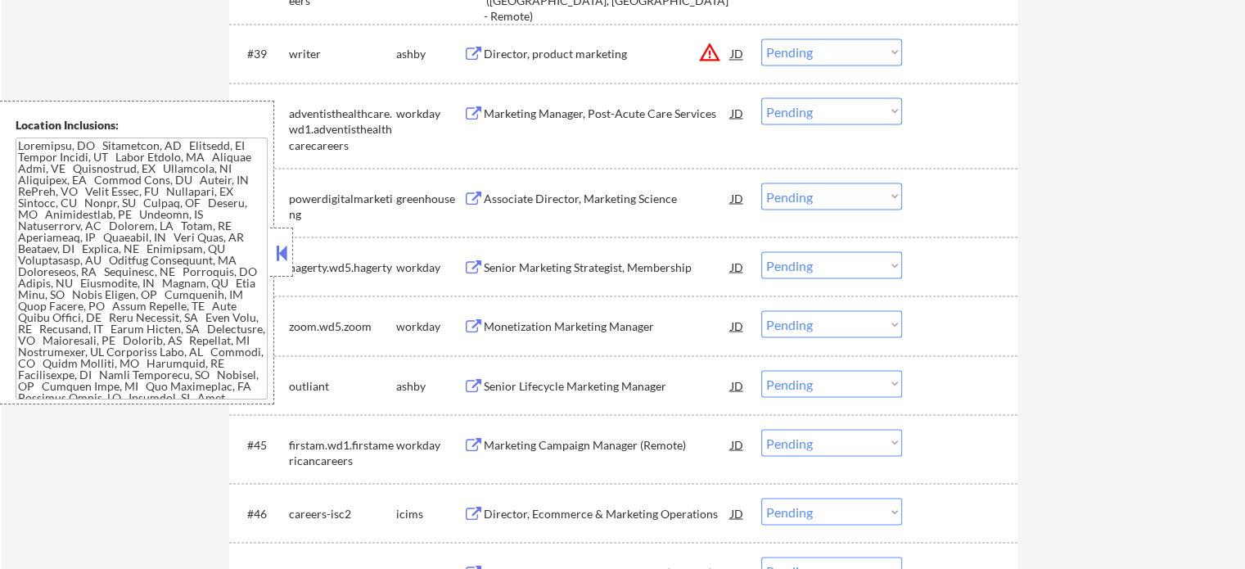
scroll to position [3275, 0]
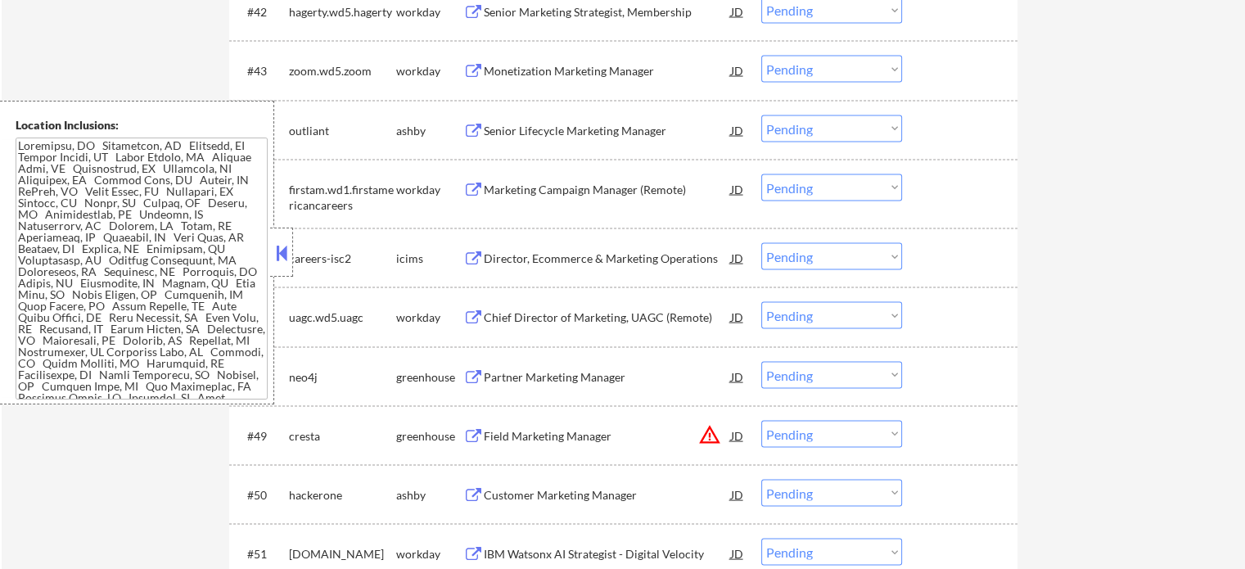
click at [641, 321] on div "Chief Director of Marketing, UAGC (Remote)" at bounding box center [607, 318] width 247 height 16
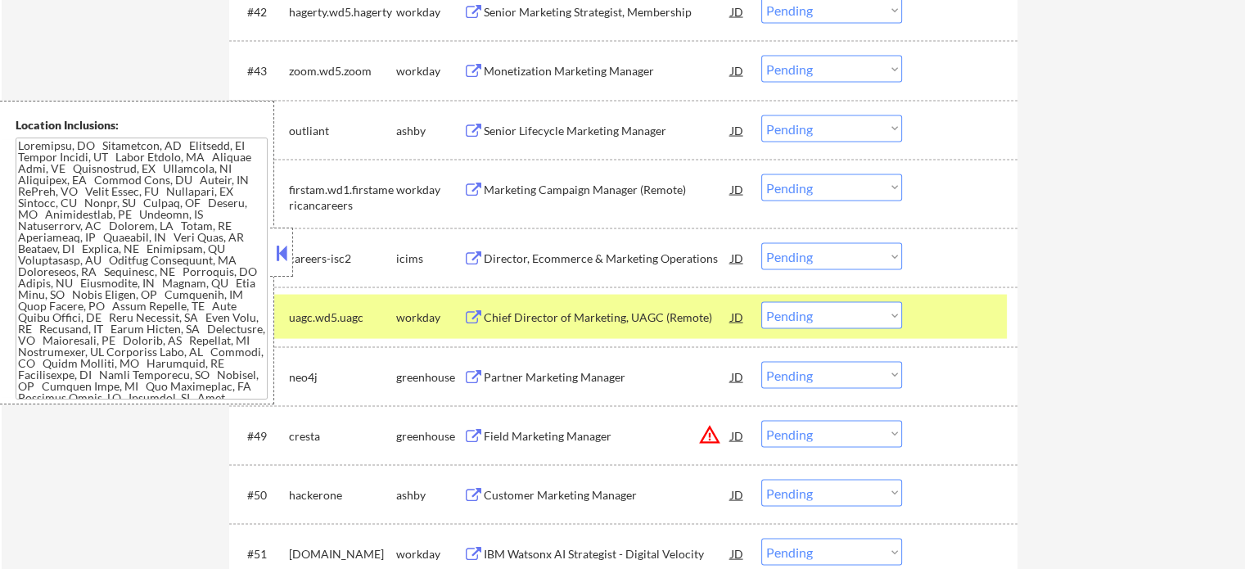
click at [940, 341] on div "#47 uagc.wd5.uagc workday Chief Director of Marketing, UAGC (Remote) JD Choose …" at bounding box center [623, 316] width 789 height 59
click at [934, 325] on div at bounding box center [962, 316] width 72 height 29
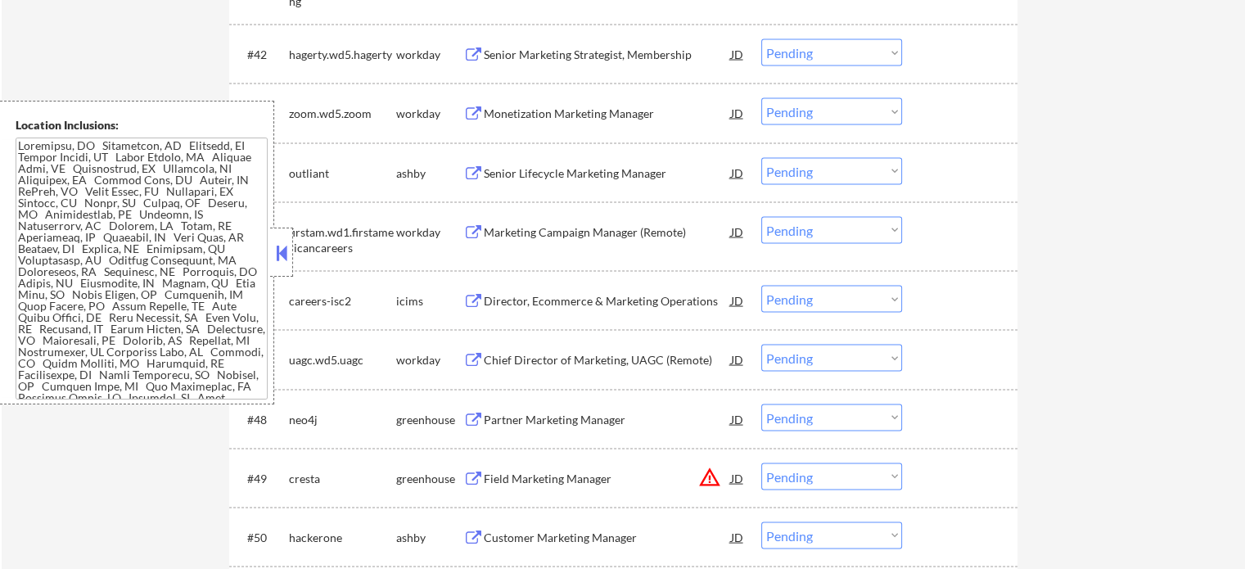
scroll to position [3194, 0]
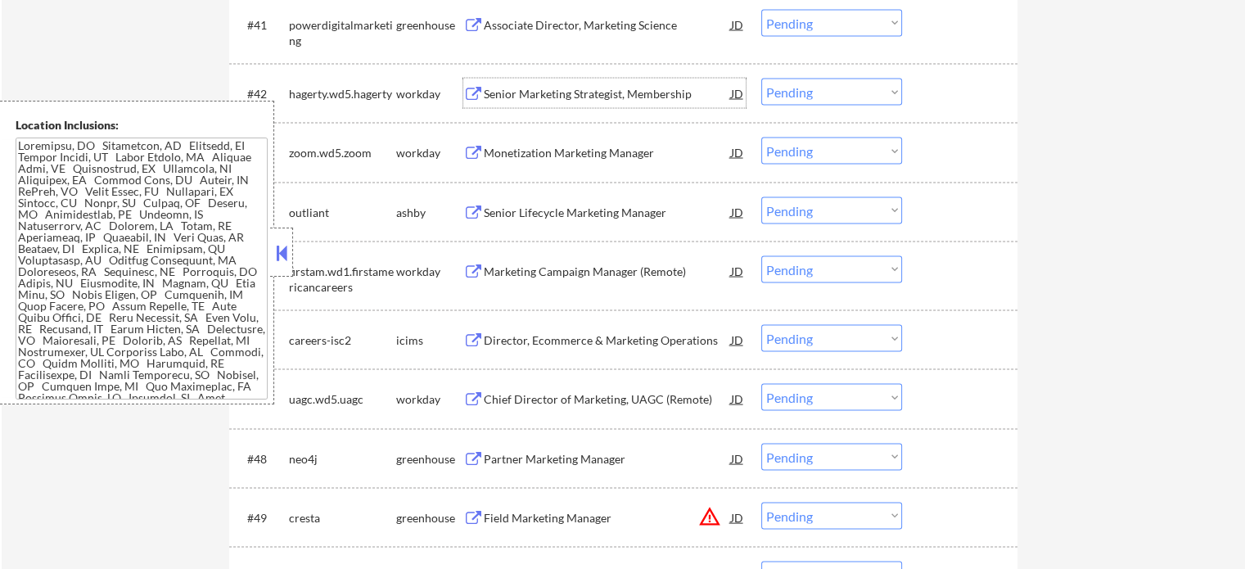
click at [586, 87] on div "Senior Marketing Strategist, Membership" at bounding box center [607, 94] width 247 height 16
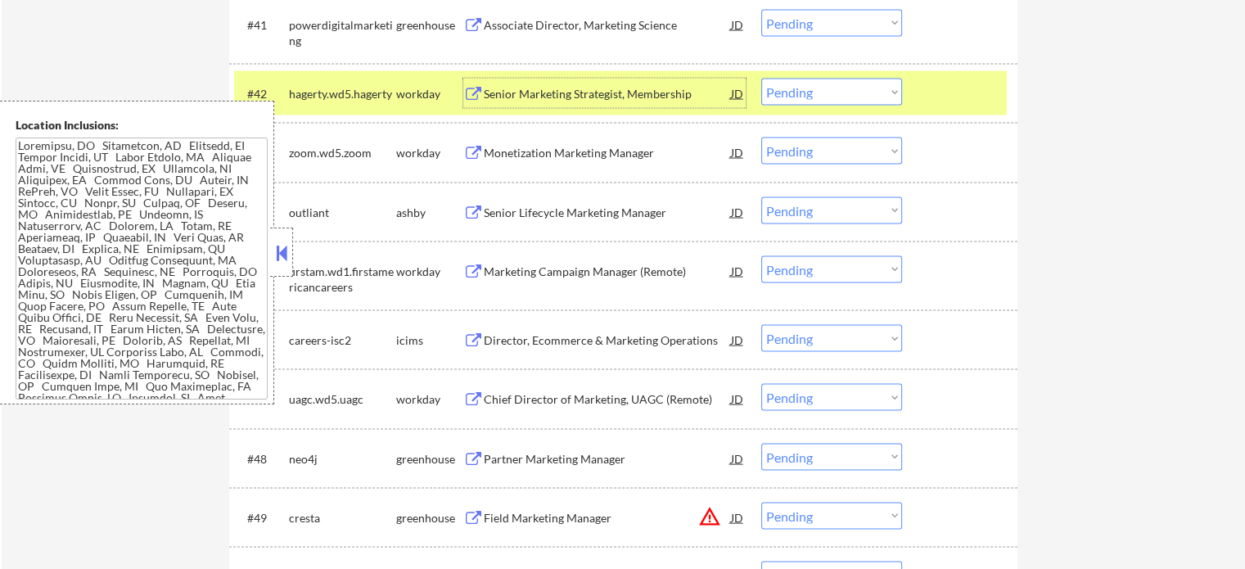
click at [917, 81] on div "#42 [PERSON_NAME].wd5.[PERSON_NAME] workday Senior Marketing Strategist, Member…" at bounding box center [620, 93] width 773 height 44
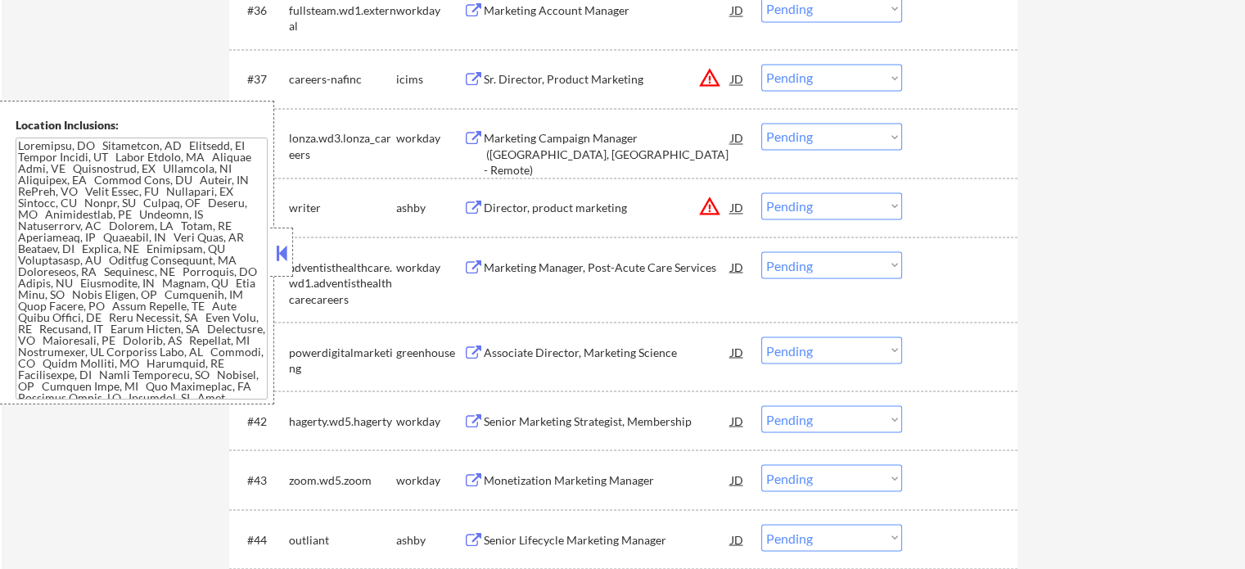
scroll to position [2866, 0]
click at [540, 154] on div "Marketing Campaign Manager ([GEOGRAPHIC_DATA], [GEOGRAPHIC_DATA] - Remote)" at bounding box center [607, 155] width 247 height 48
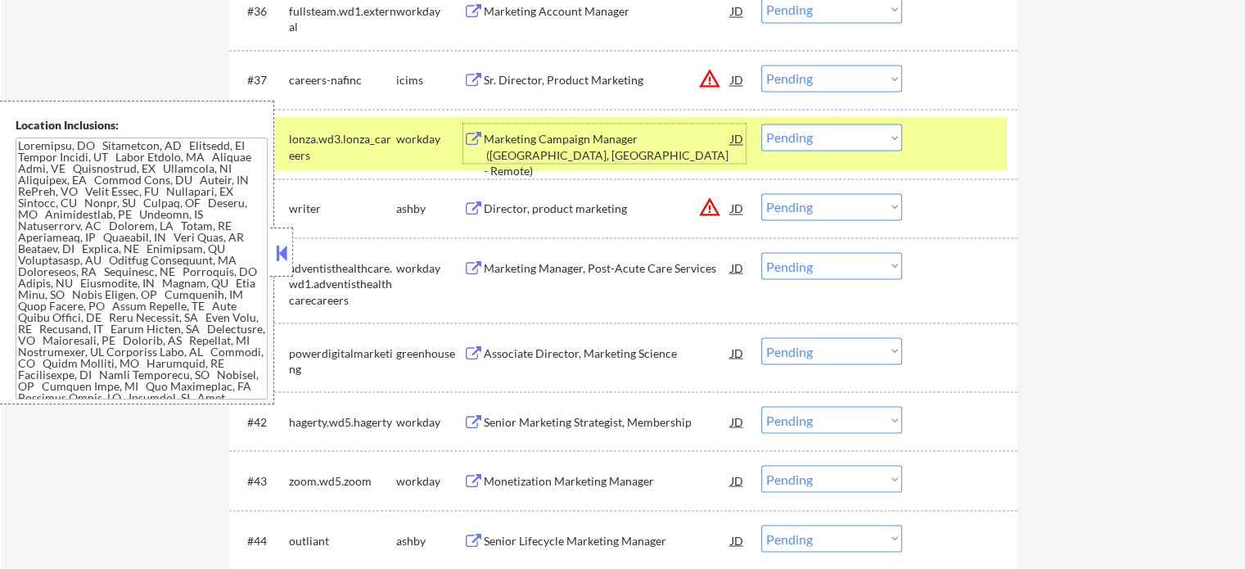
click at [946, 163] on div "#38 lonza.wd3.lonza_careers workday Marketing Campaign Manager ([GEOGRAPHIC_DAT…" at bounding box center [620, 143] width 773 height 54
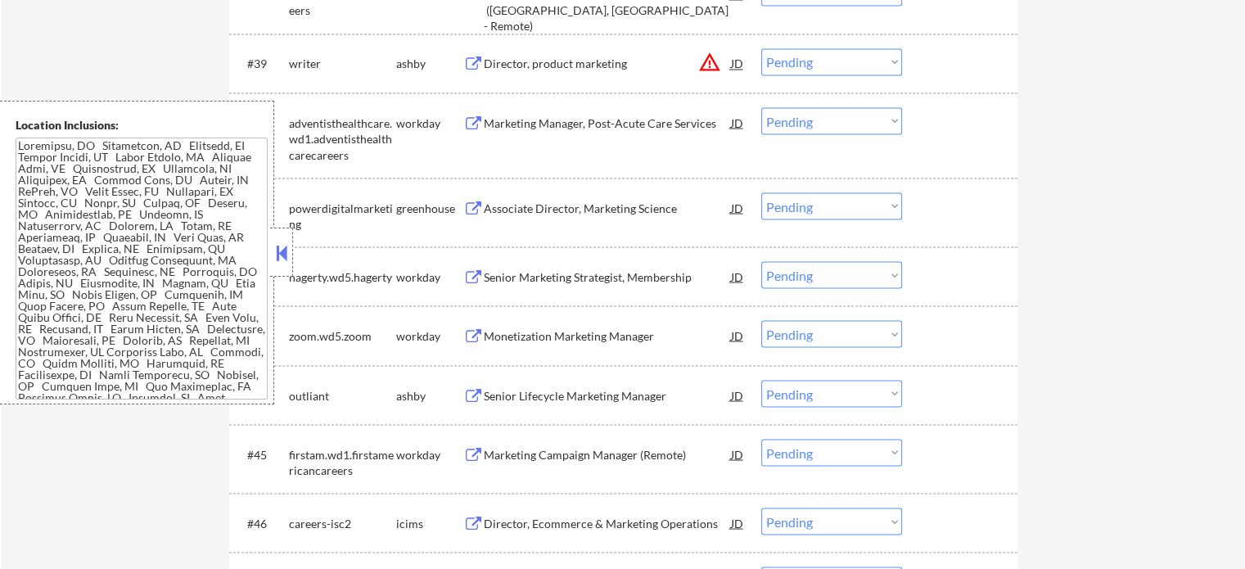
scroll to position [3112, 0]
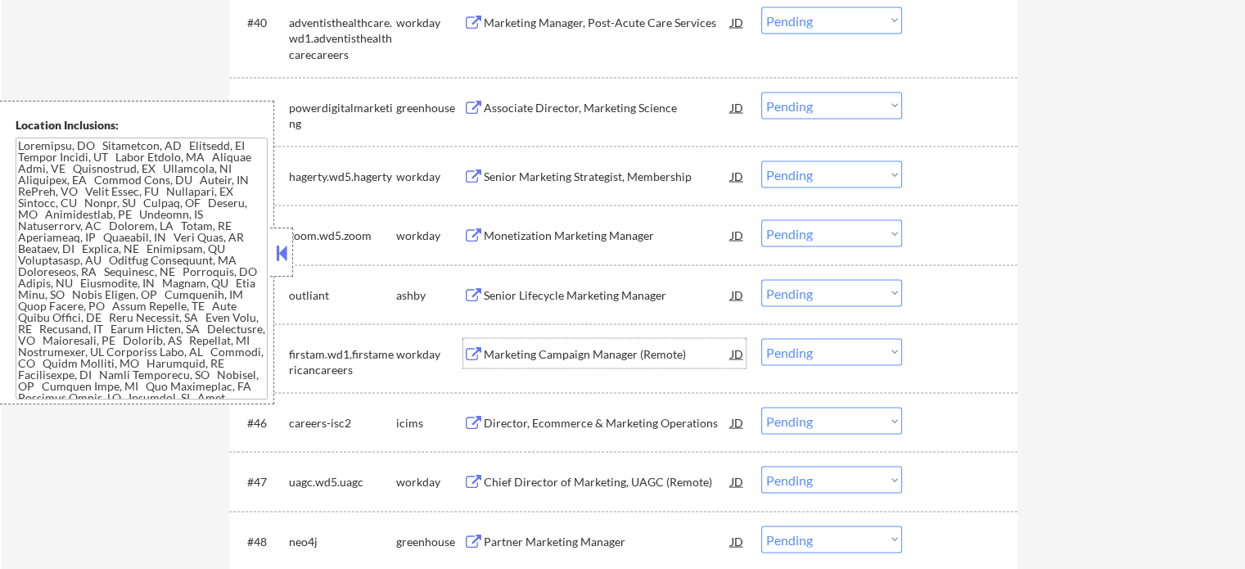
click at [541, 364] on div "Marketing Campaign Manager (Remote)" at bounding box center [607, 352] width 247 height 29
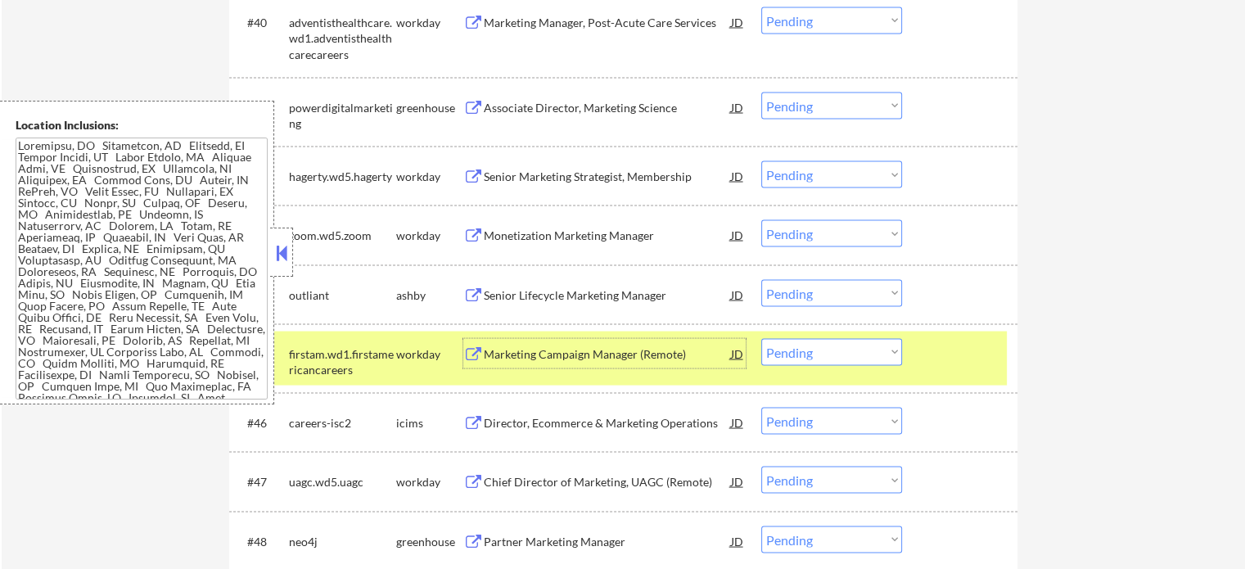
click at [968, 380] on div "#45 firstam.wd1.firstamericancareers workday Marketing Campaign Manager (Remote…" at bounding box center [620, 358] width 773 height 54
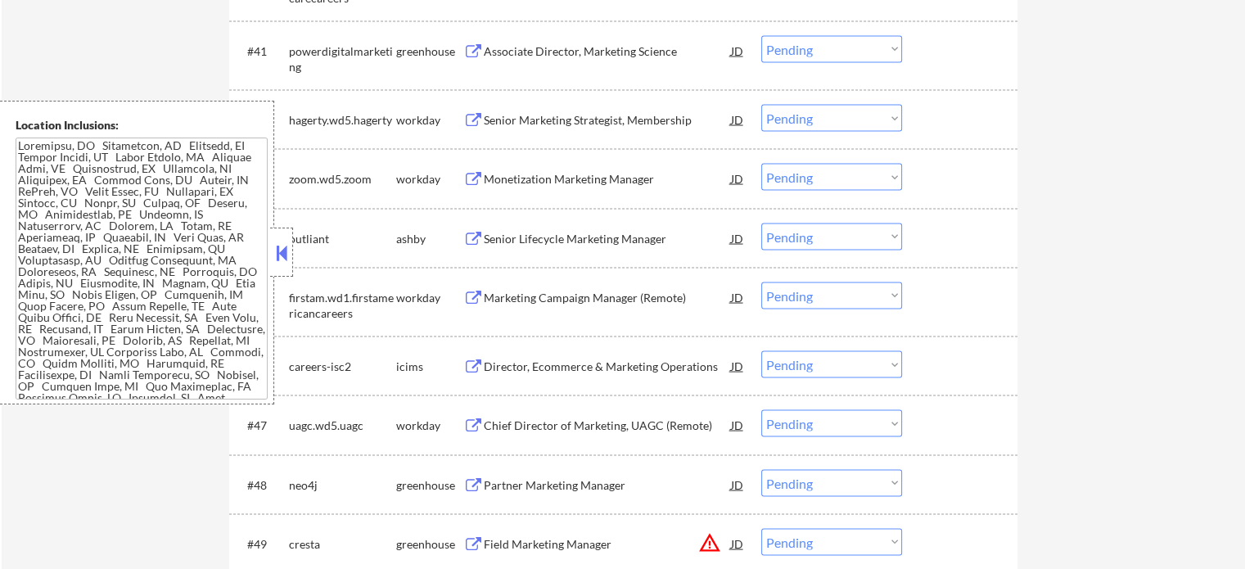
scroll to position [3194, 0]
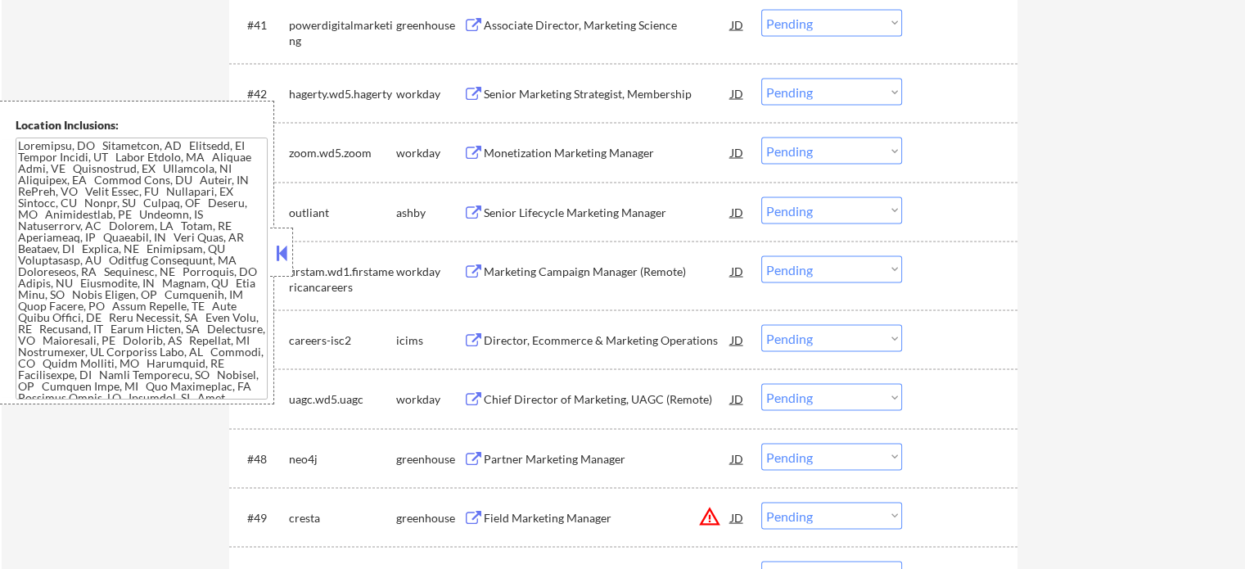
click at [549, 333] on div "Director, Ecommerce & Marketing Operations" at bounding box center [607, 340] width 247 height 16
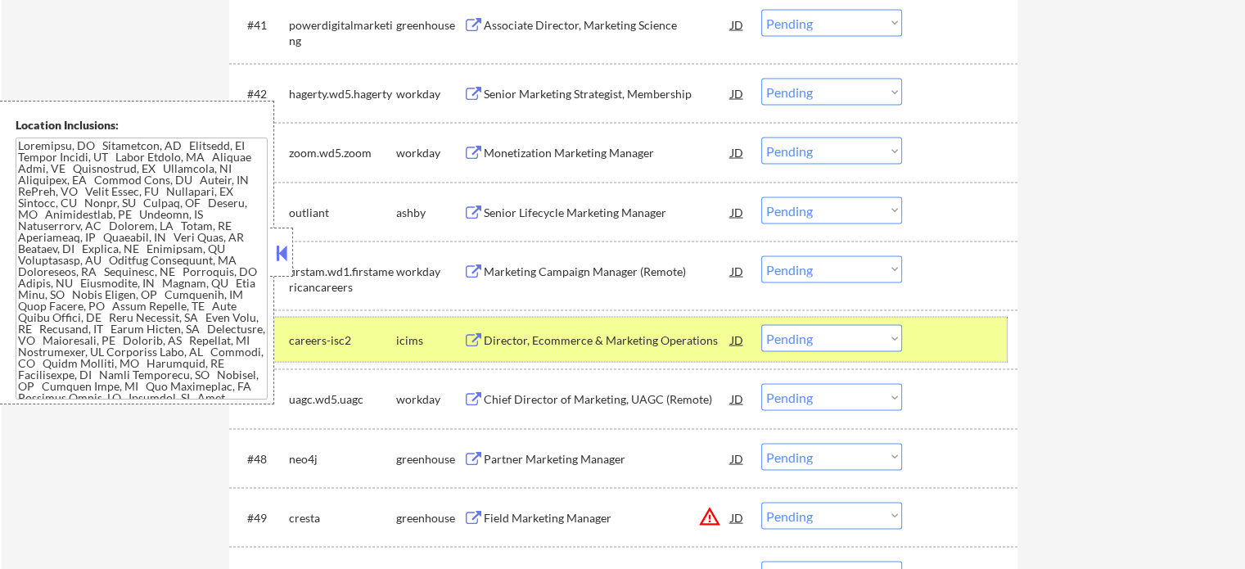
click at [913, 333] on div "#46 careers-isc2 icims Director, Ecommerce & Marketing Operations JD Choose an …" at bounding box center [620, 340] width 773 height 44
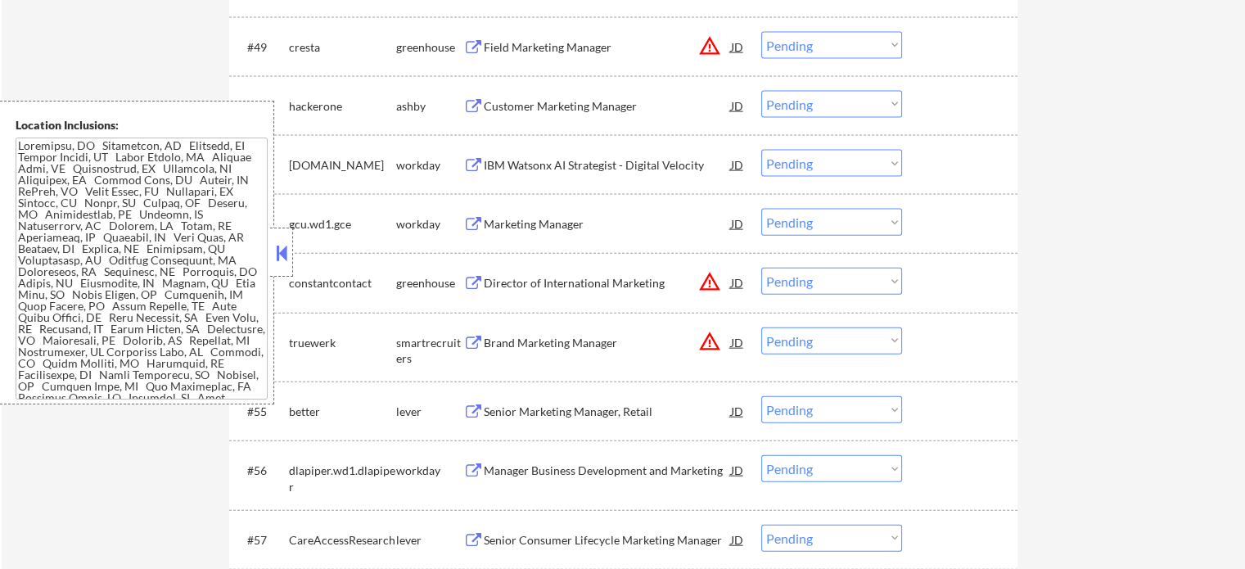
scroll to position [3767, 0]
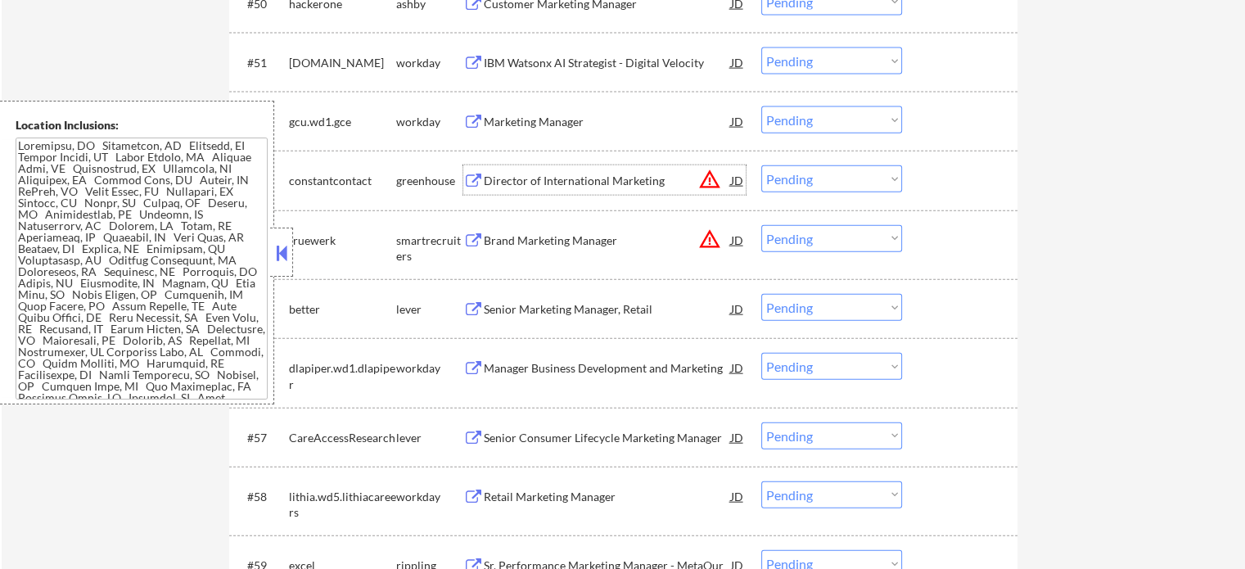
click at [646, 186] on div "Director of International Marketing" at bounding box center [607, 181] width 247 height 16
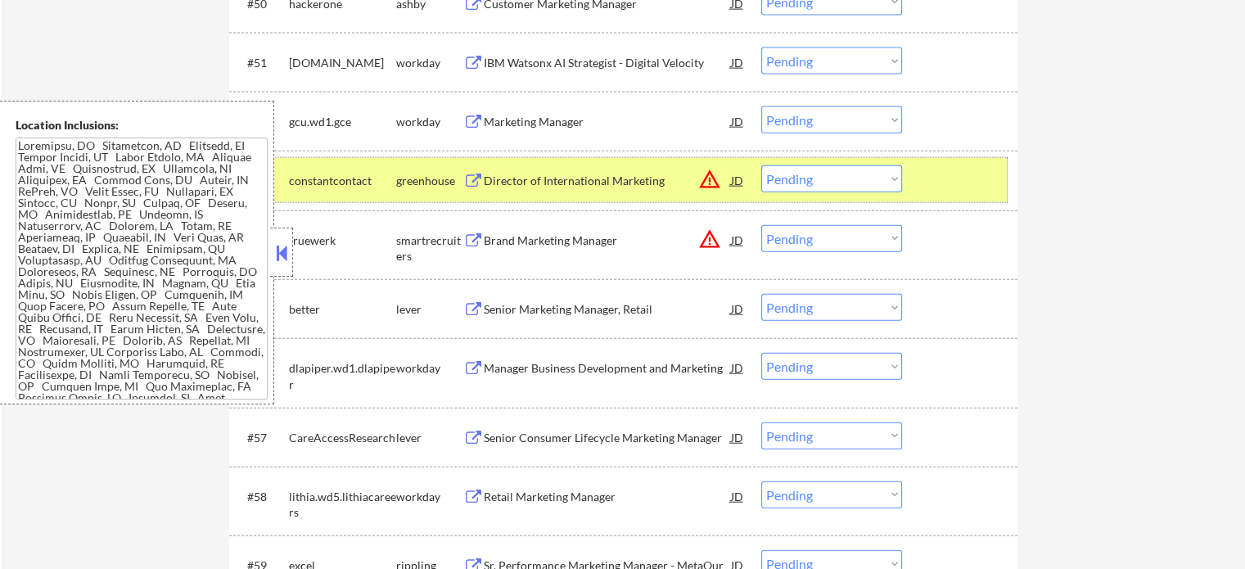
click at [933, 179] on div at bounding box center [962, 179] width 72 height 29
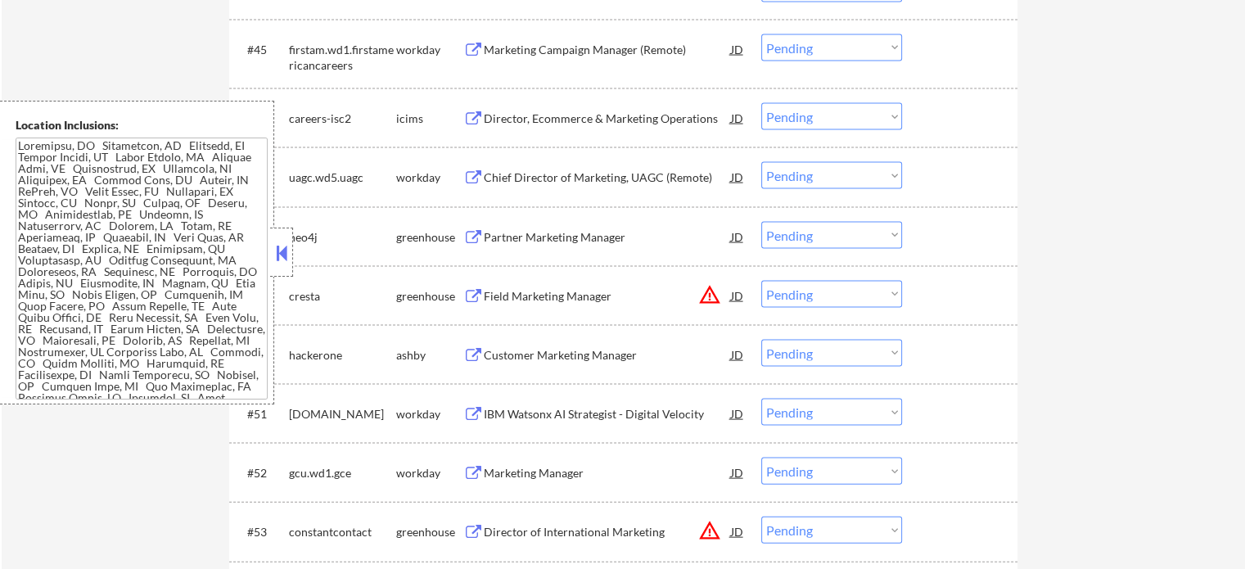
scroll to position [3357, 0]
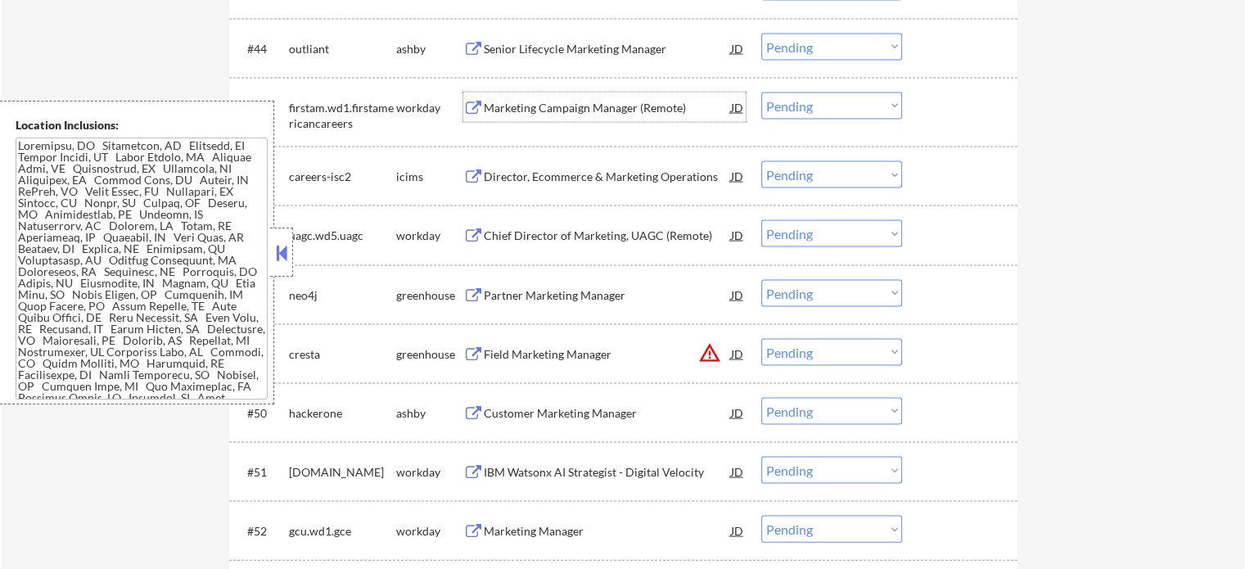
click at [590, 117] on div "Marketing Campaign Manager (Remote)" at bounding box center [607, 107] width 247 height 29
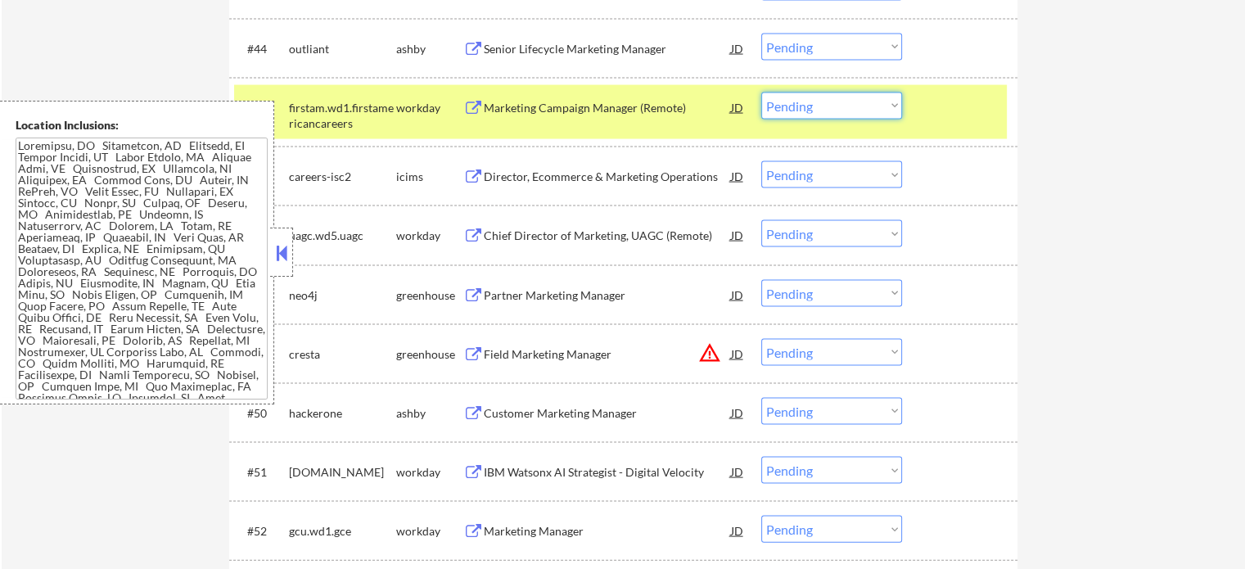
click at [897, 114] on select "Choose an option... Pending Applied Excluded (Questions) Excluded (Expired) Exc…" at bounding box center [832, 106] width 141 height 27
click at [941, 106] on div at bounding box center [962, 107] width 72 height 29
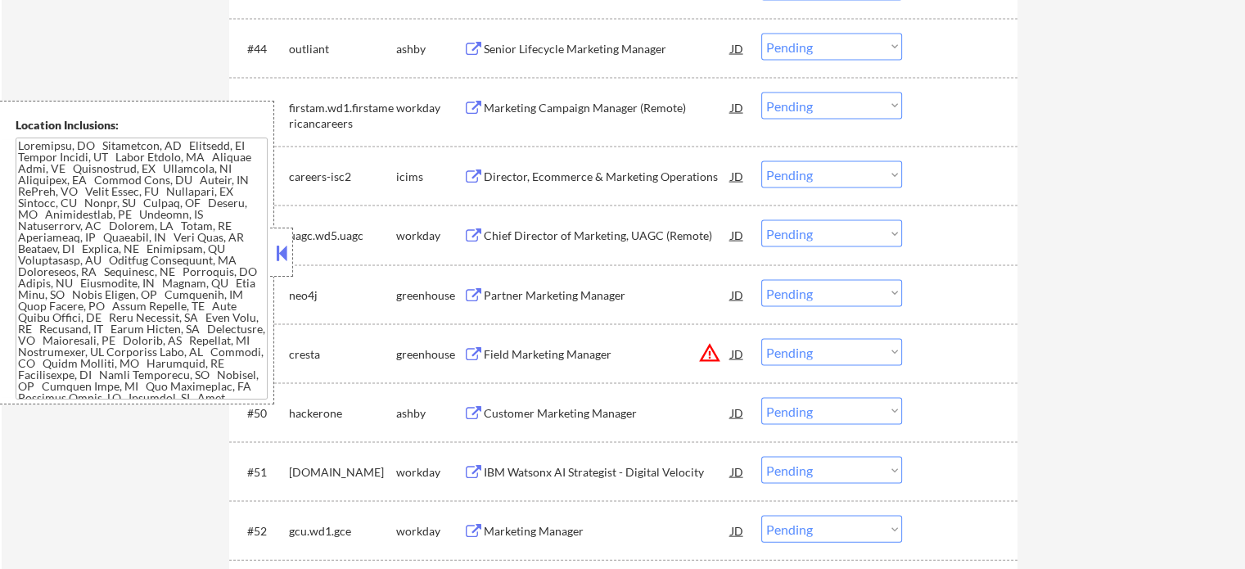
click at [542, 232] on div "Chief Director of Marketing, UAGC (Remote)" at bounding box center [607, 236] width 247 height 16
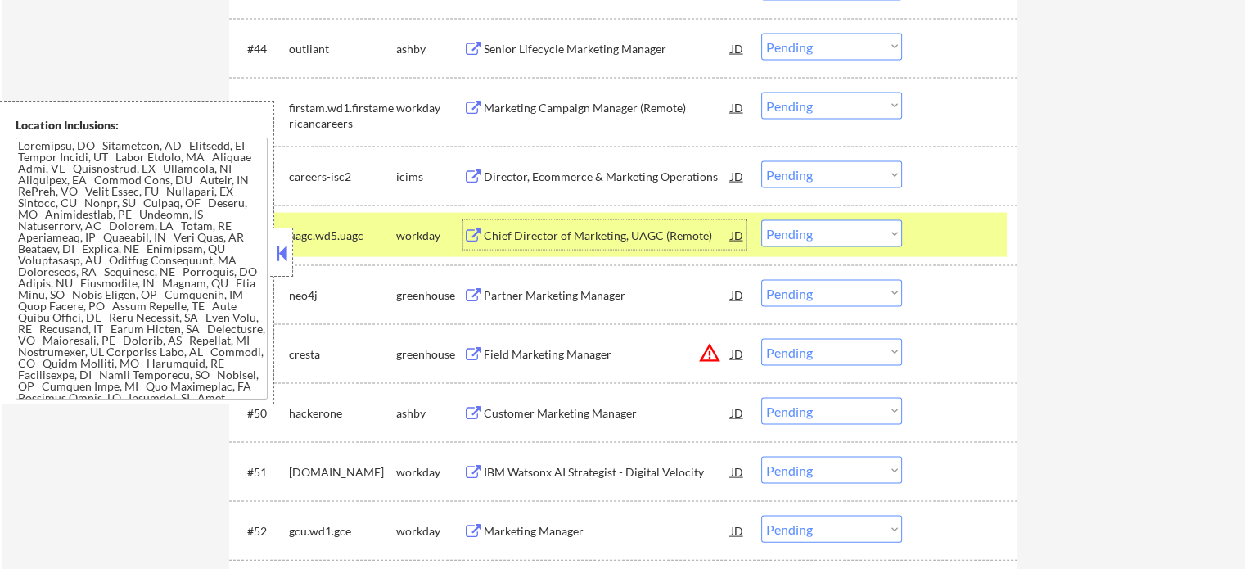
click at [976, 237] on div at bounding box center [962, 234] width 72 height 29
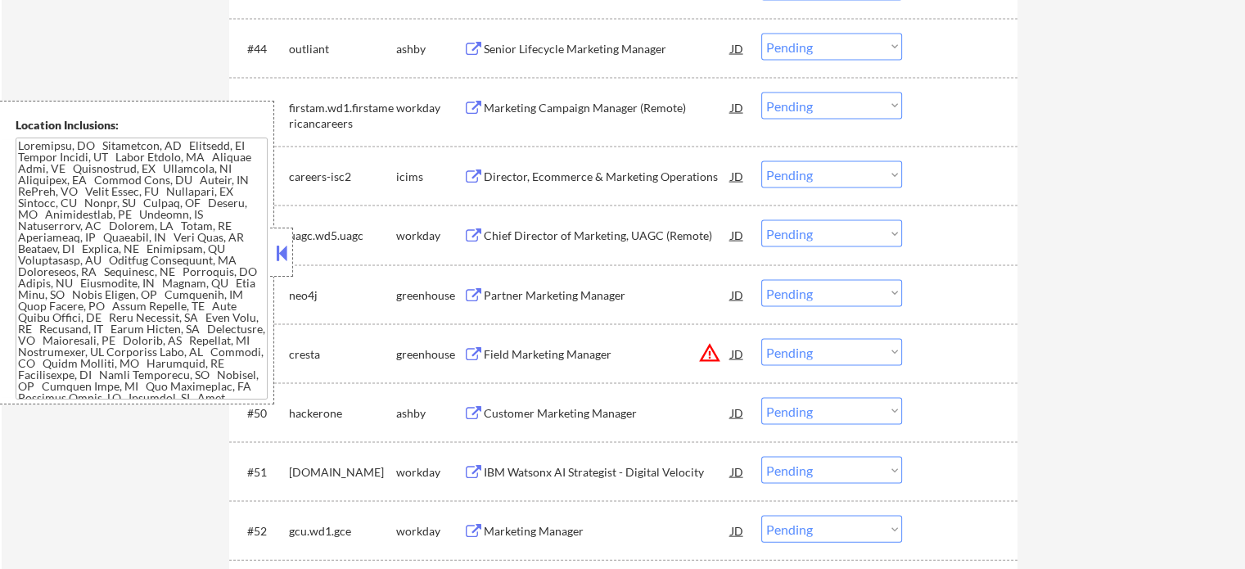
scroll to position [3521, 0]
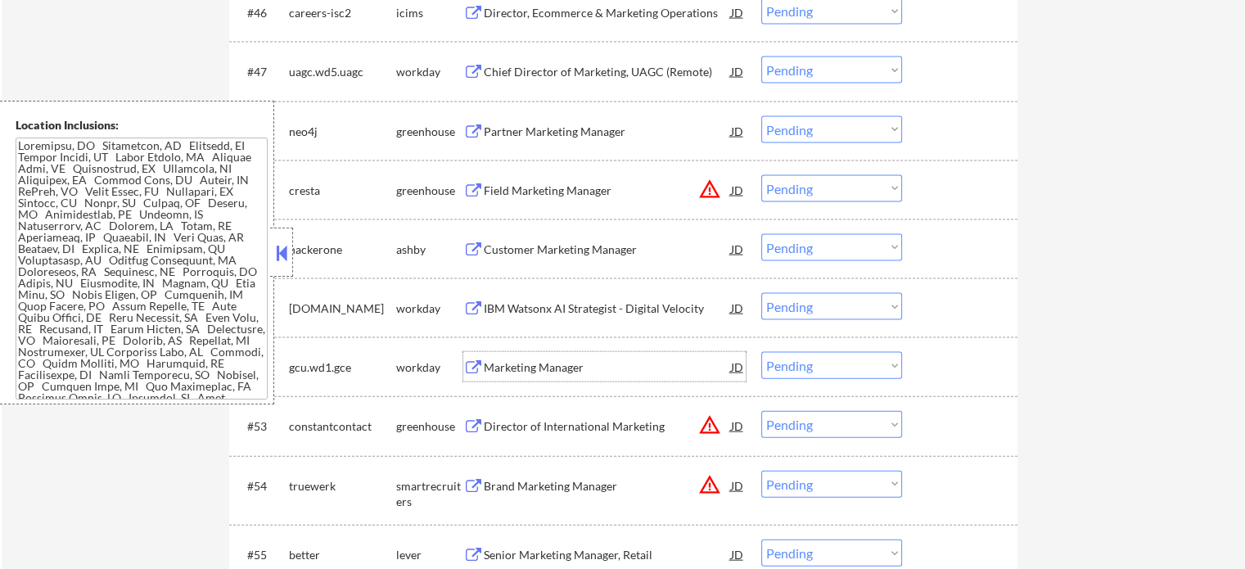
click at [516, 369] on div "Marketing Manager" at bounding box center [607, 367] width 247 height 16
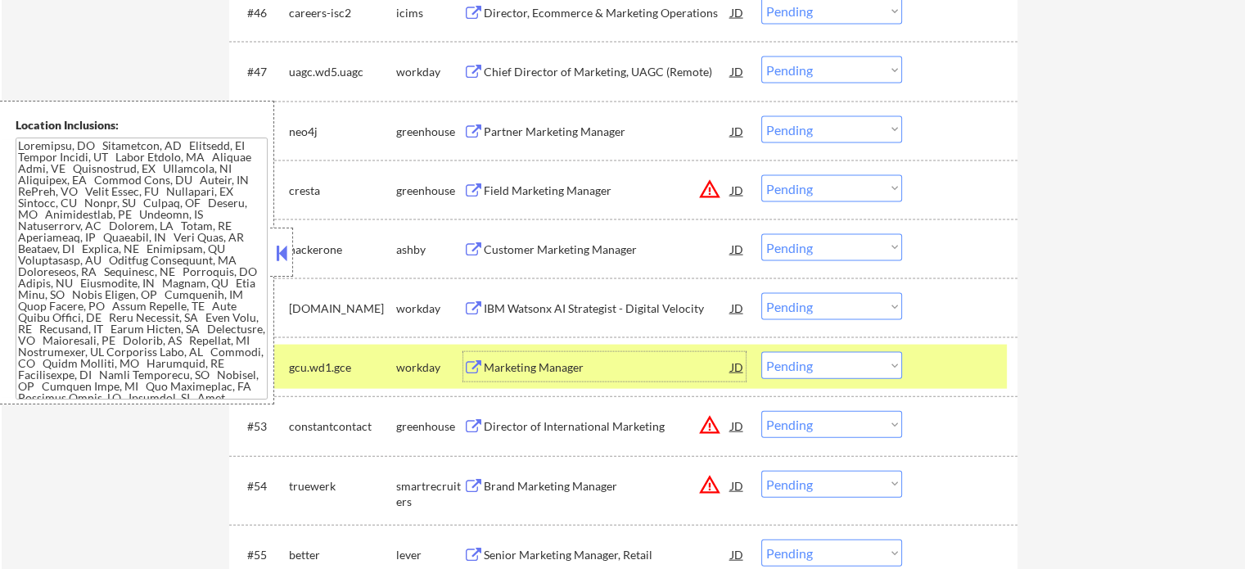
click at [965, 384] on div "#52 gcu.wd1.gce workday Marketing Manager JD Choose an option... Pending Applie…" at bounding box center [620, 367] width 773 height 44
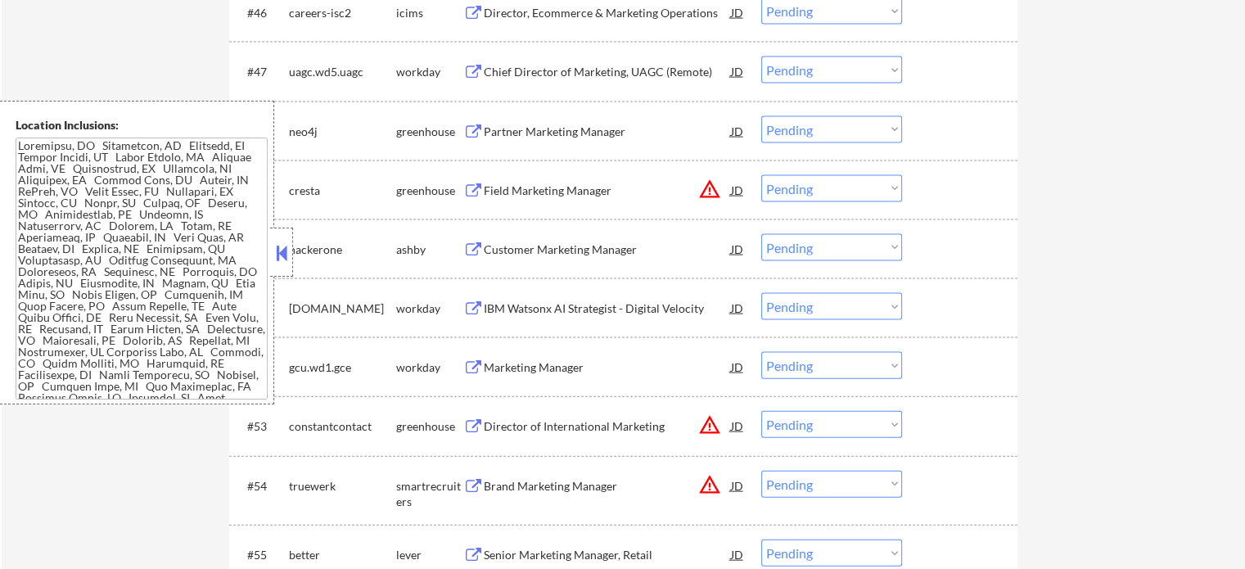
click at [625, 67] on div "Chief Director of Marketing, UAGC (Remote)" at bounding box center [607, 72] width 247 height 16
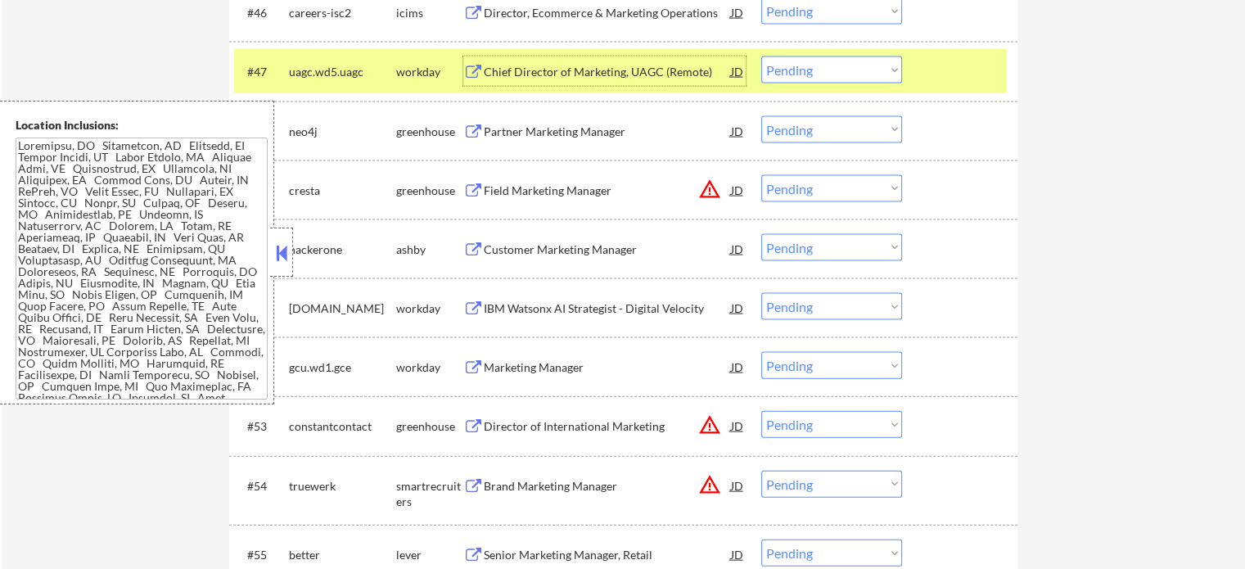
click at [936, 90] on div "#47 uagc.wd5.uagc workday Chief Director of Marketing, UAGC (Remote) JD Choose …" at bounding box center [620, 71] width 773 height 44
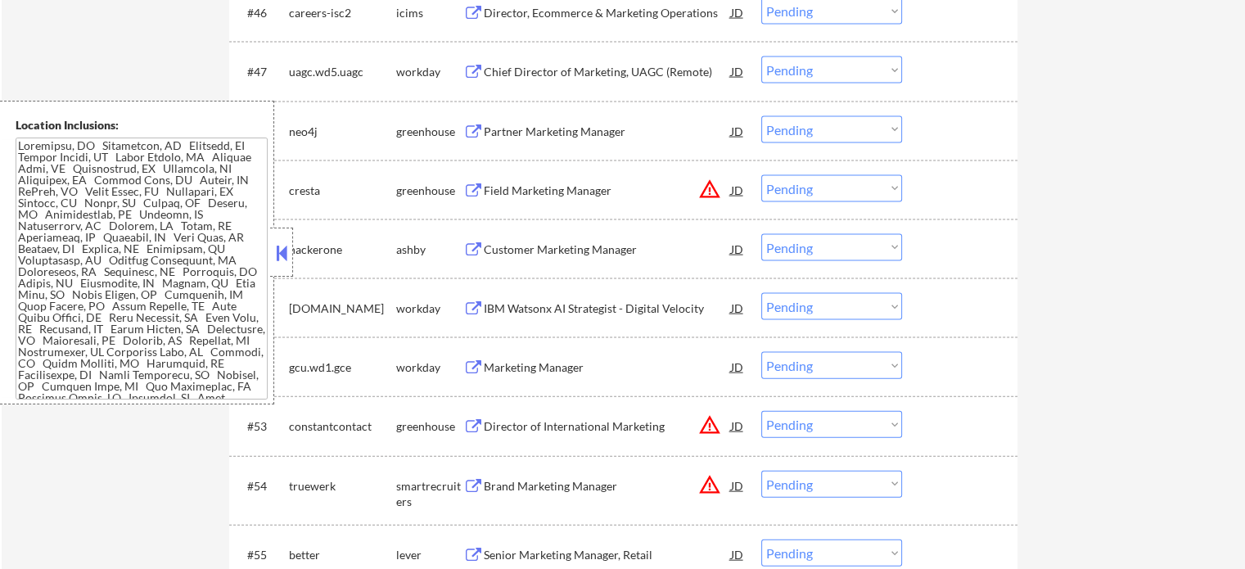
scroll to position [3603, 0]
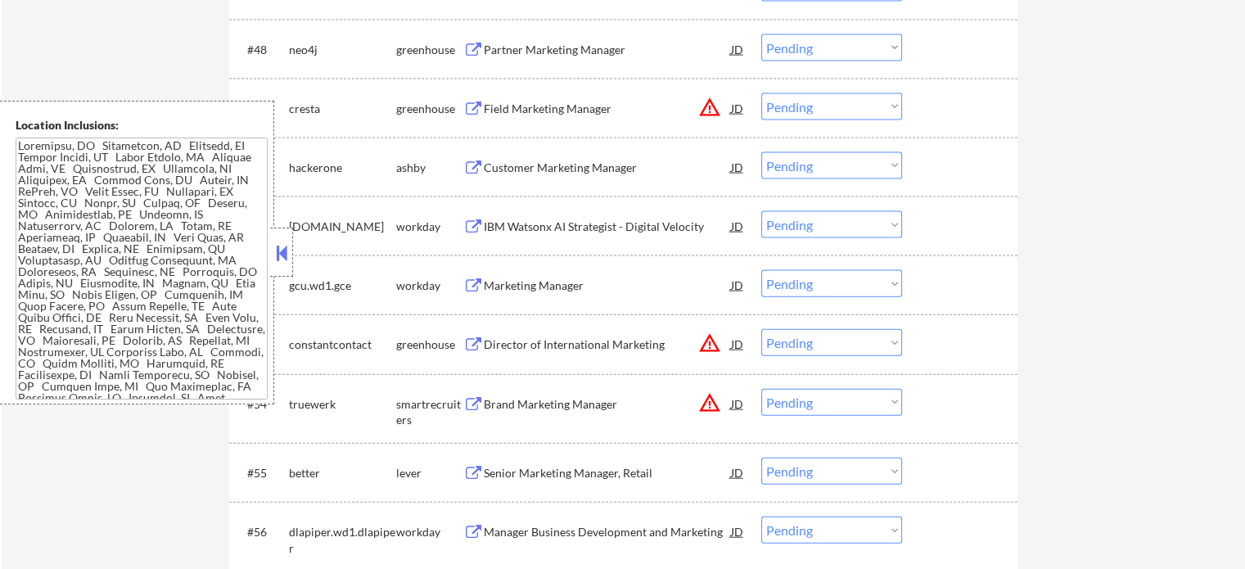
click at [526, 161] on div "Customer Marketing Manager" at bounding box center [607, 168] width 247 height 16
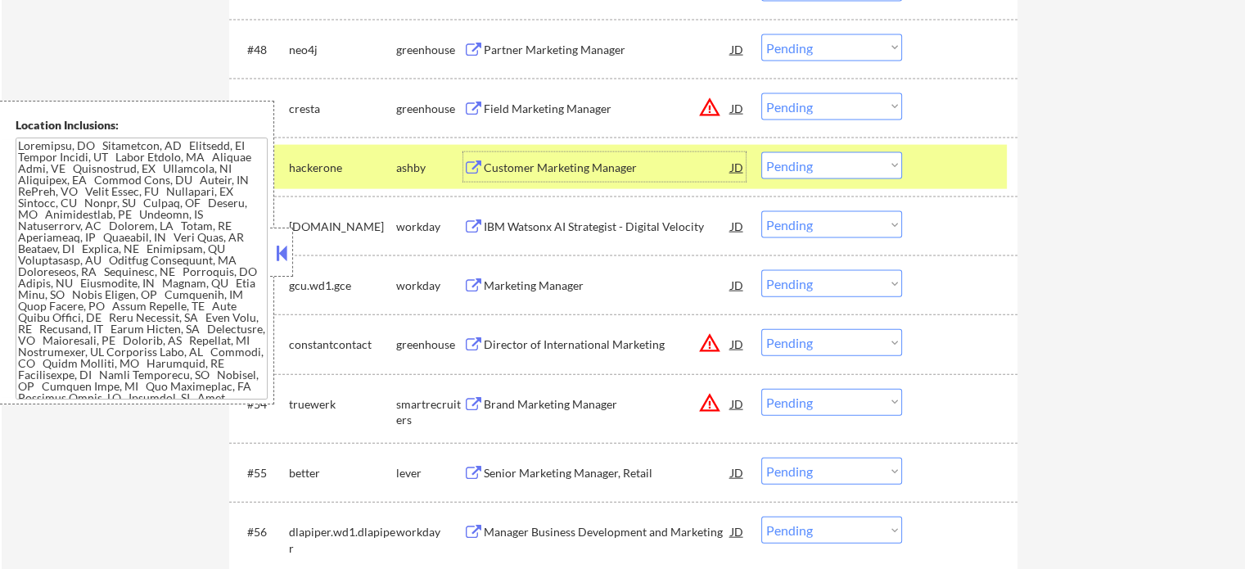
click at [928, 176] on div at bounding box center [962, 166] width 72 height 29
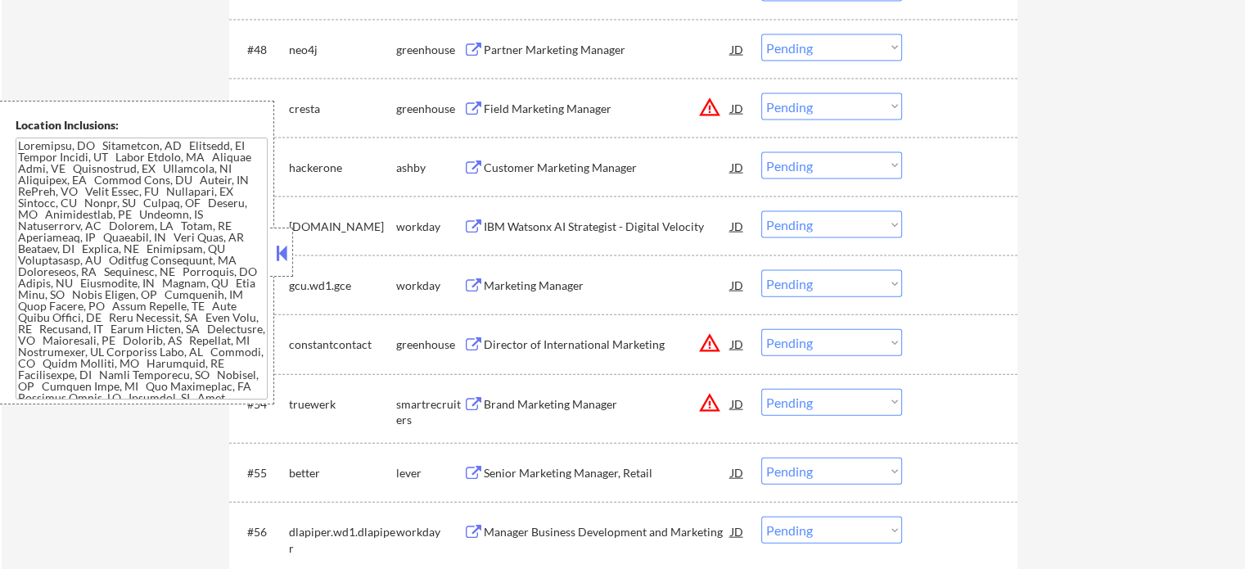
click at [540, 346] on div "Director of International Marketing" at bounding box center [607, 345] width 247 height 16
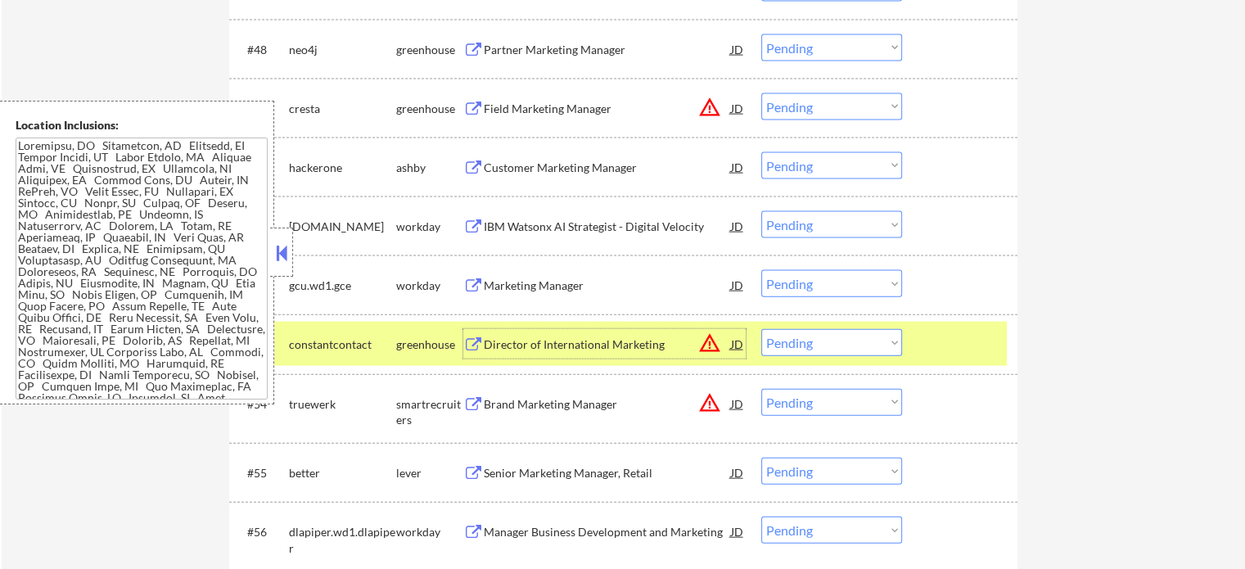
click at [965, 358] on div at bounding box center [962, 343] width 72 height 29
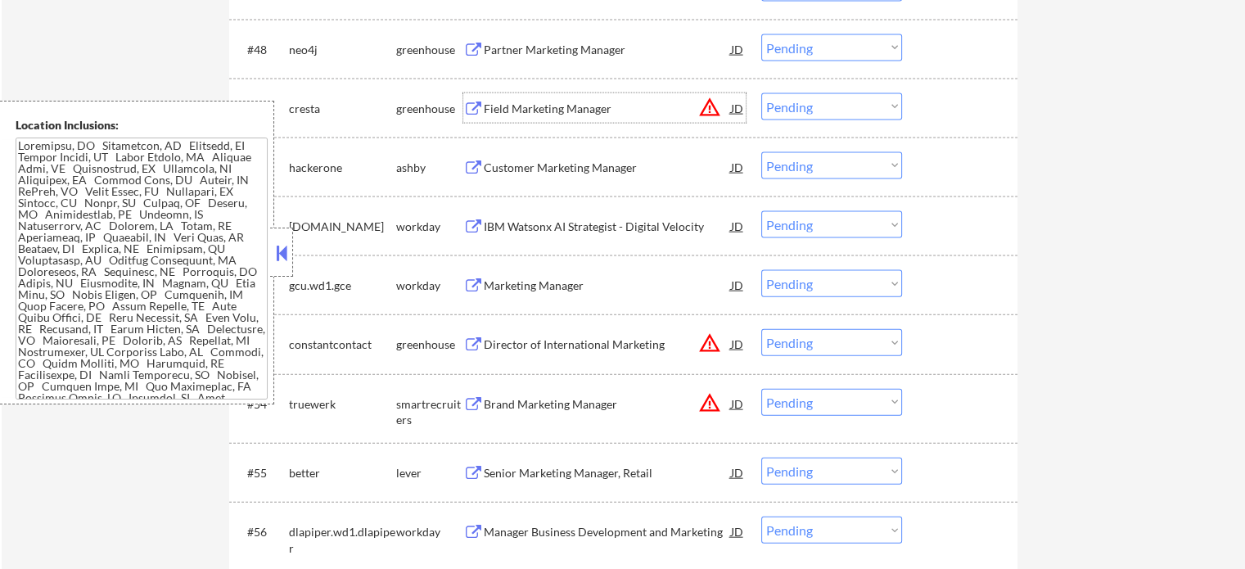
click at [546, 113] on div "Field Marketing Manager" at bounding box center [607, 109] width 247 height 16
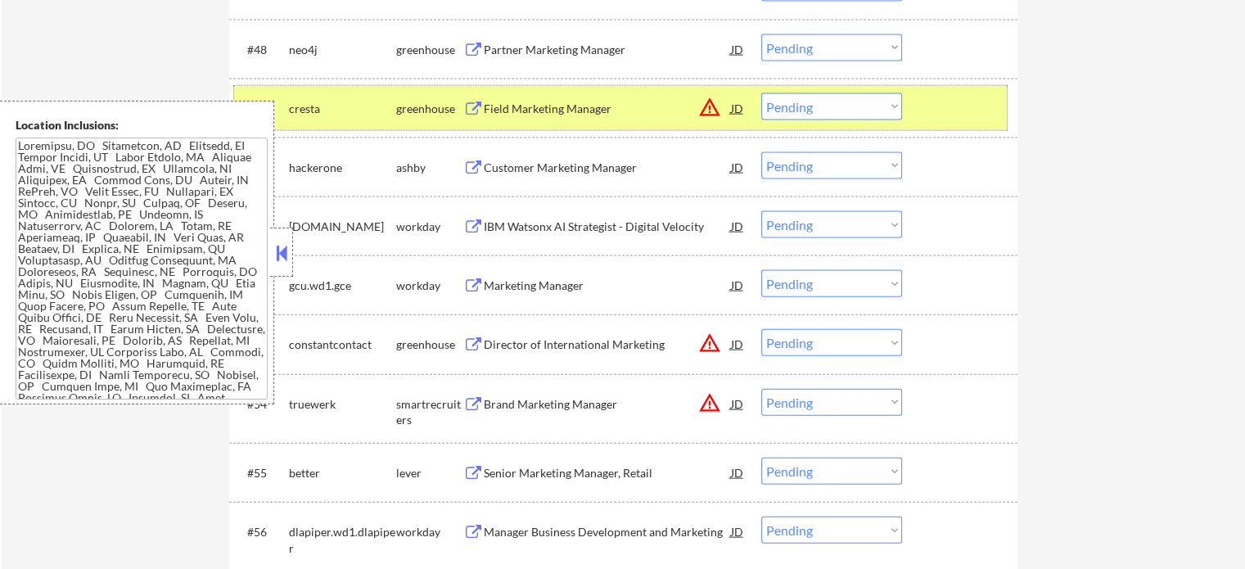
click at [956, 129] on div "#49 cresta greenhouse Field Marketing Manager JD warning_amber Choose an option…" at bounding box center [620, 108] width 773 height 44
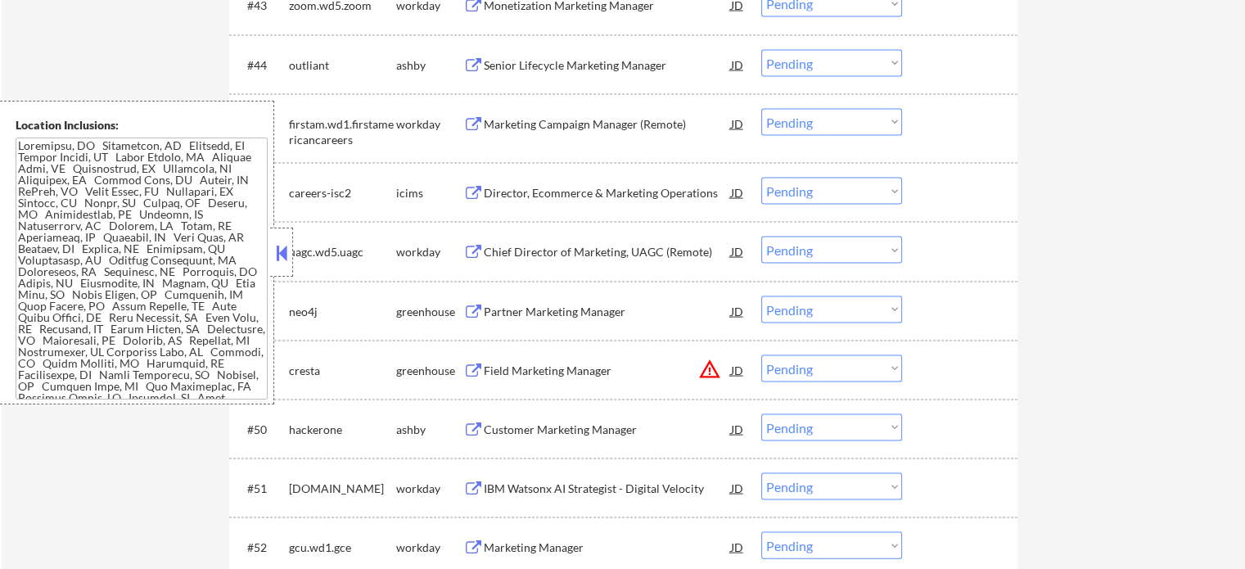
scroll to position [3275, 0]
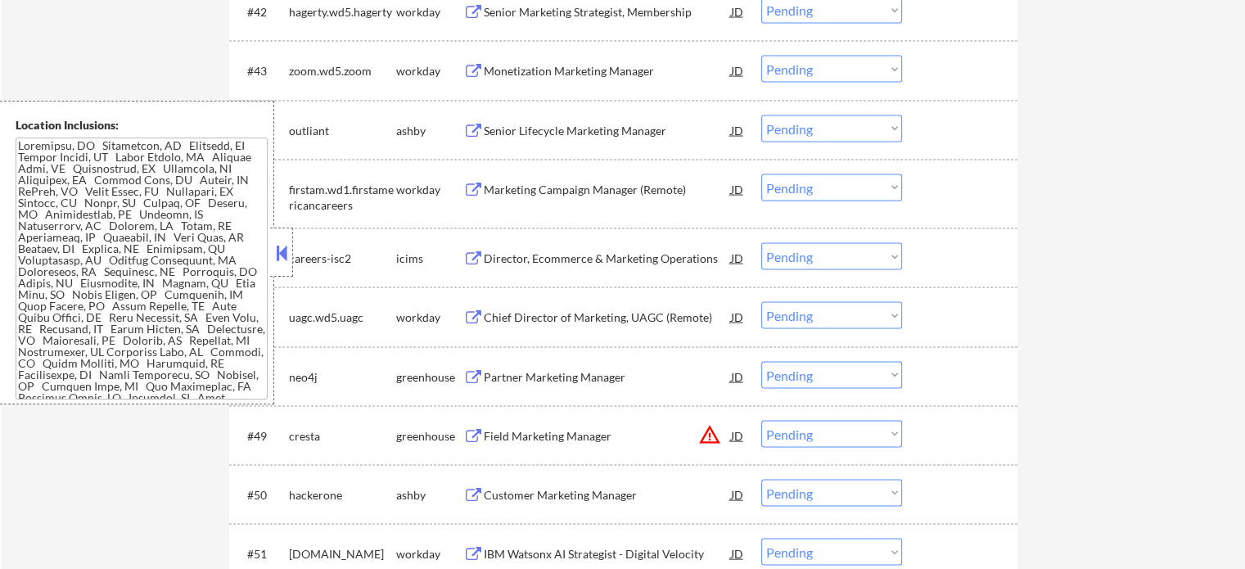
click at [588, 123] on div "Senior Lifecycle Marketing Manager" at bounding box center [607, 131] width 247 height 16
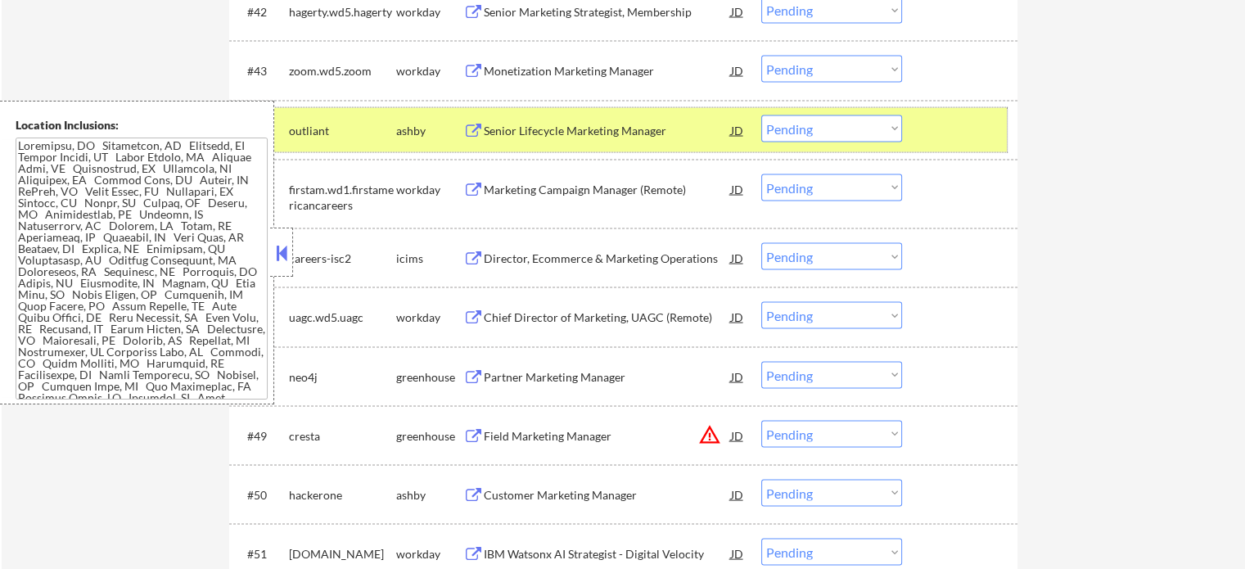
click at [915, 137] on div "#44 outliant [PERSON_NAME] Senior Lifecycle Marketing Manager JD Choose an opti…" at bounding box center [620, 130] width 773 height 44
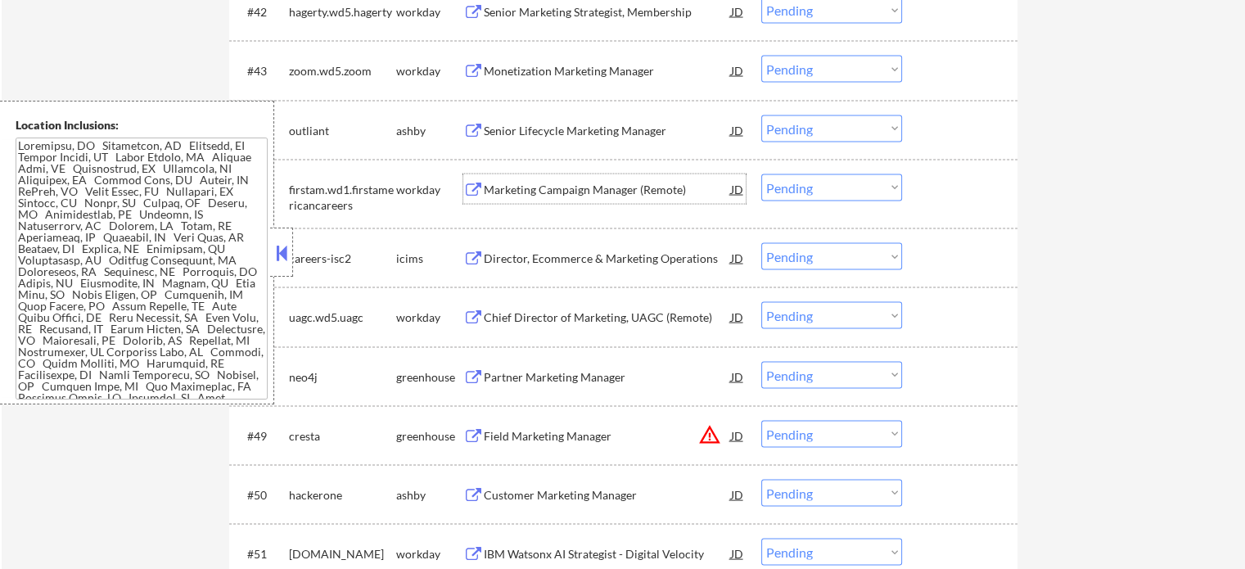
click at [524, 195] on div "Marketing Campaign Manager (Remote)" at bounding box center [607, 190] width 247 height 16
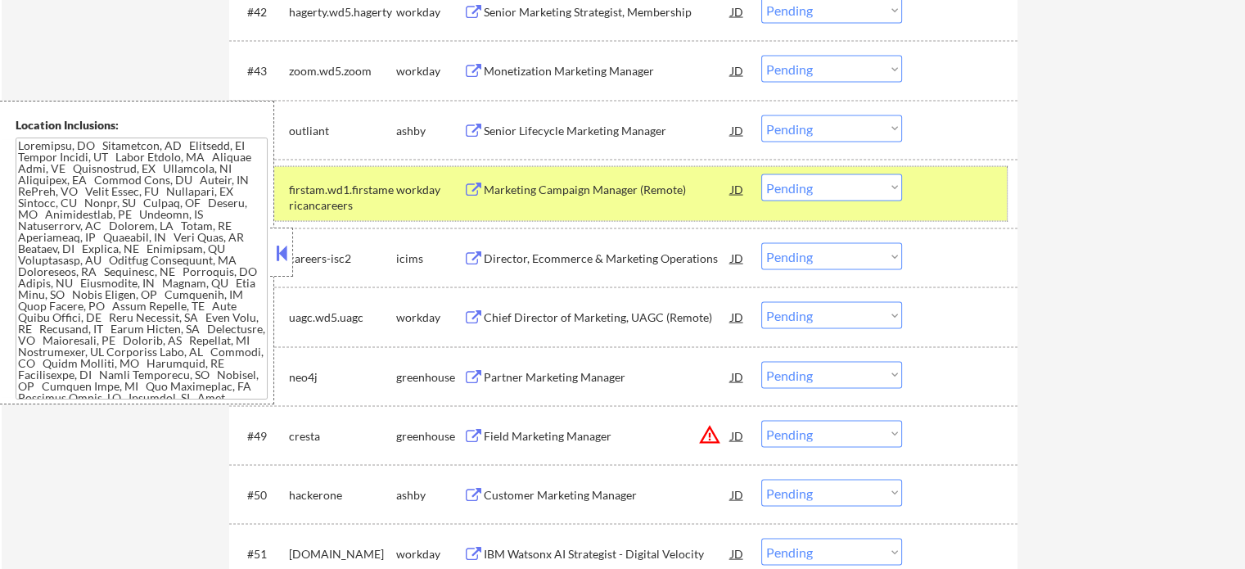
click at [911, 210] on div "#45 firstam.wd1.firstamericancareers workday Marketing Campaign Manager (Remote…" at bounding box center [620, 194] width 773 height 54
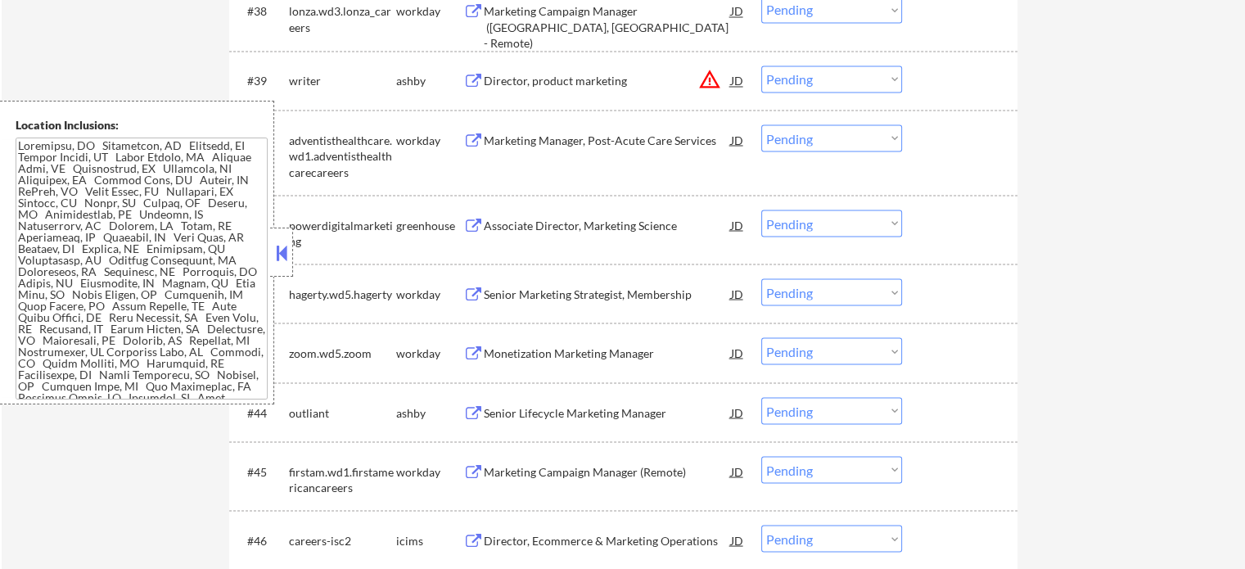
scroll to position [2948, 0]
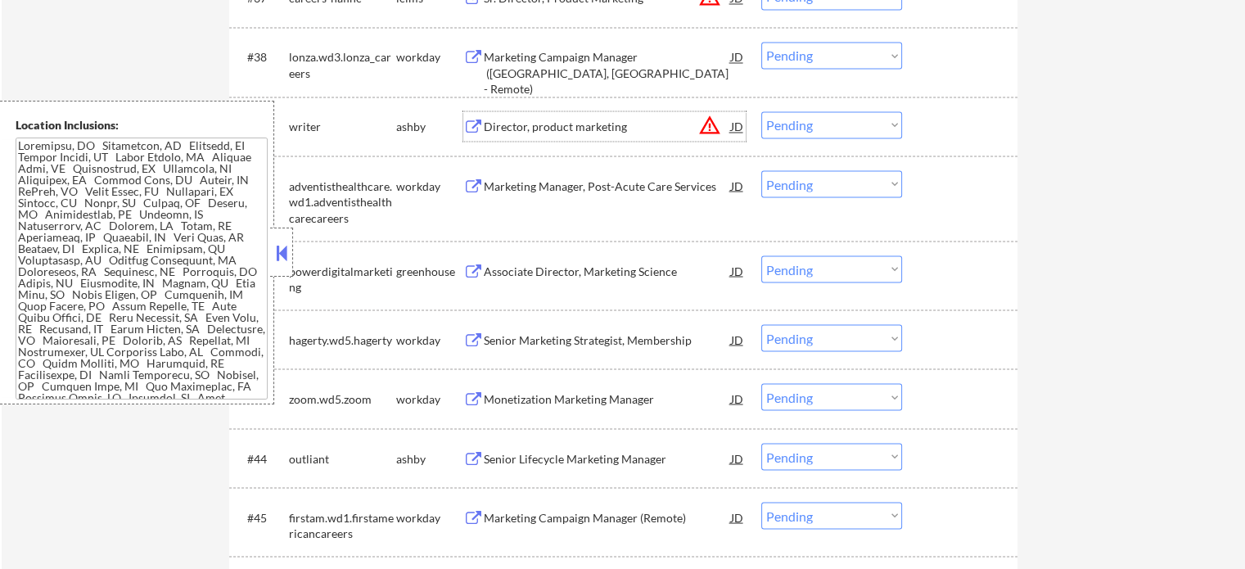
click at [567, 117] on div "Director, product marketing" at bounding box center [607, 125] width 247 height 29
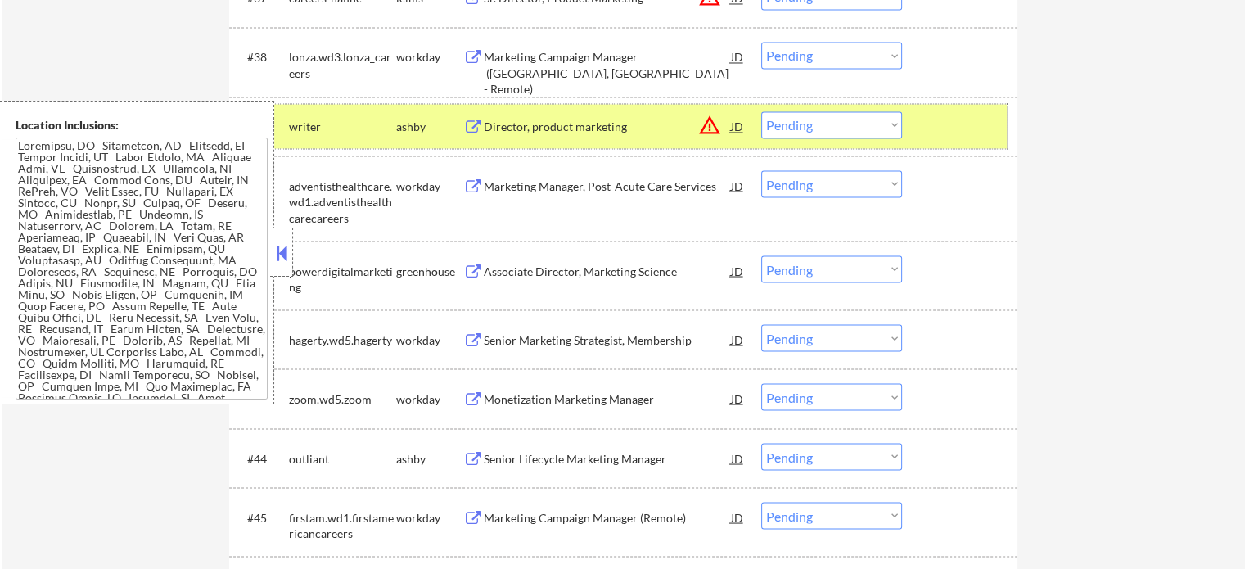
click at [980, 121] on div at bounding box center [962, 125] width 72 height 29
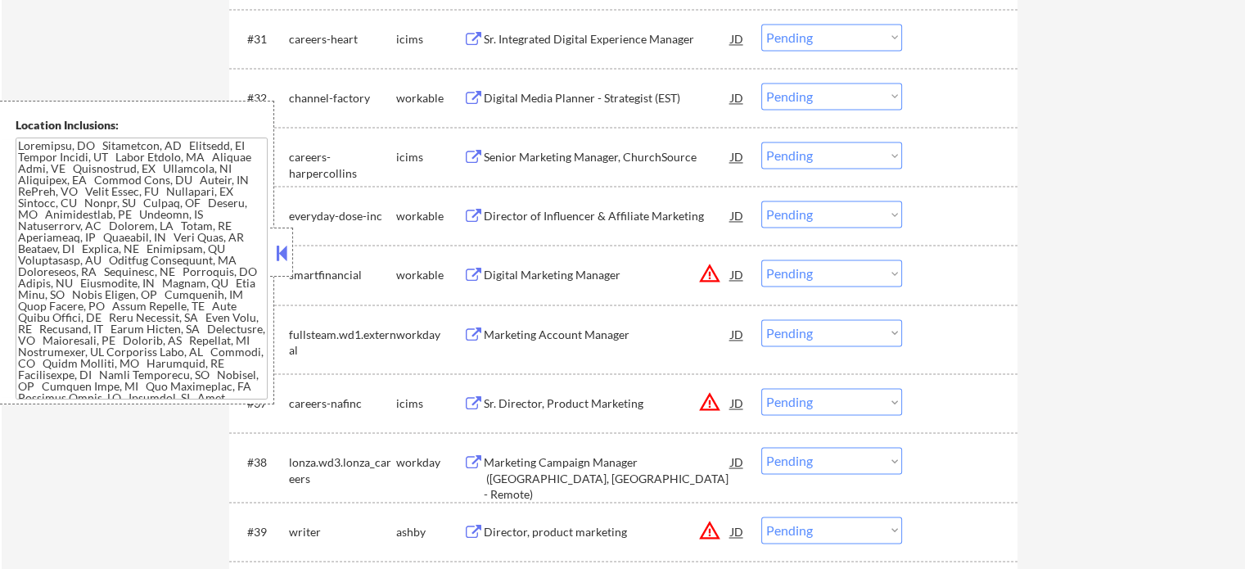
scroll to position [2538, 0]
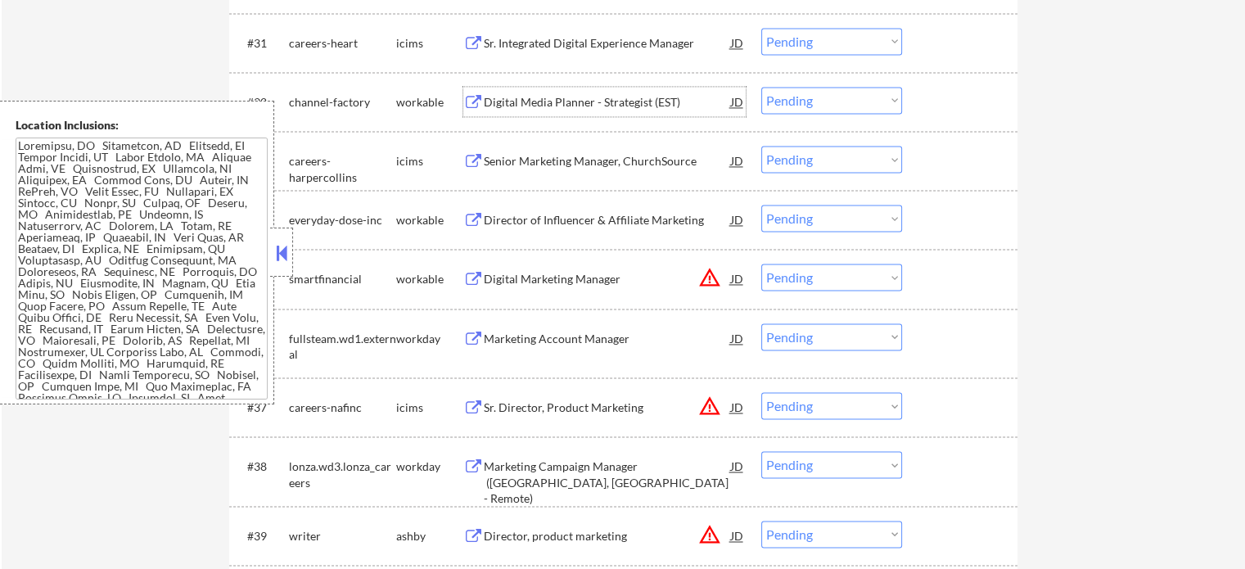
click at [607, 97] on div "Digital Media Planner - Strategist (EST)" at bounding box center [607, 102] width 247 height 16
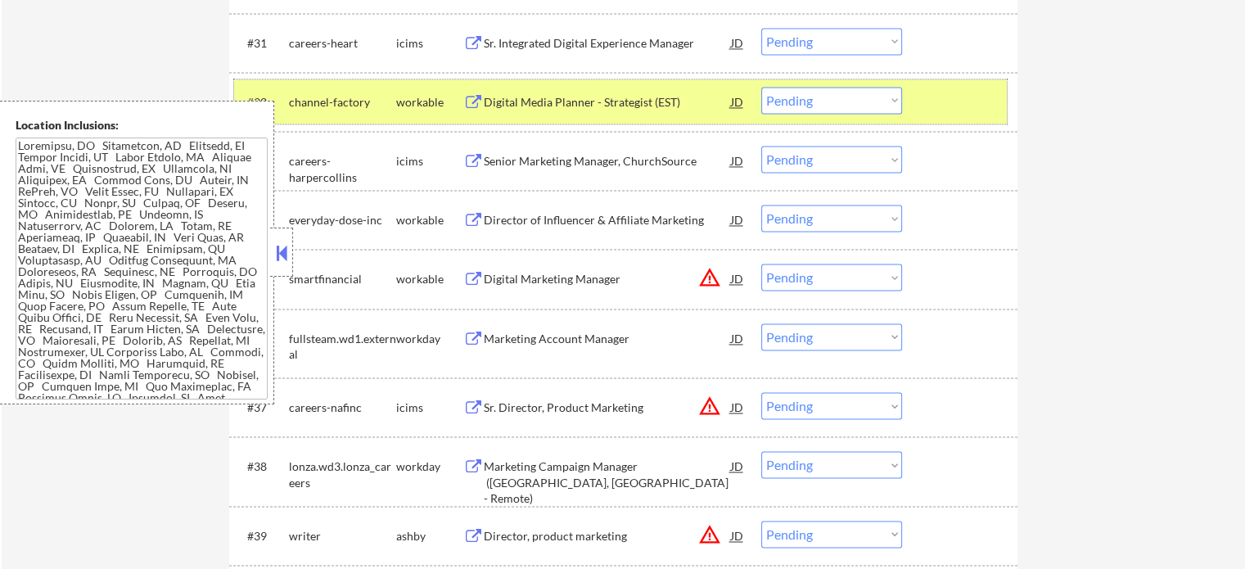
click at [960, 90] on div at bounding box center [962, 101] width 72 height 29
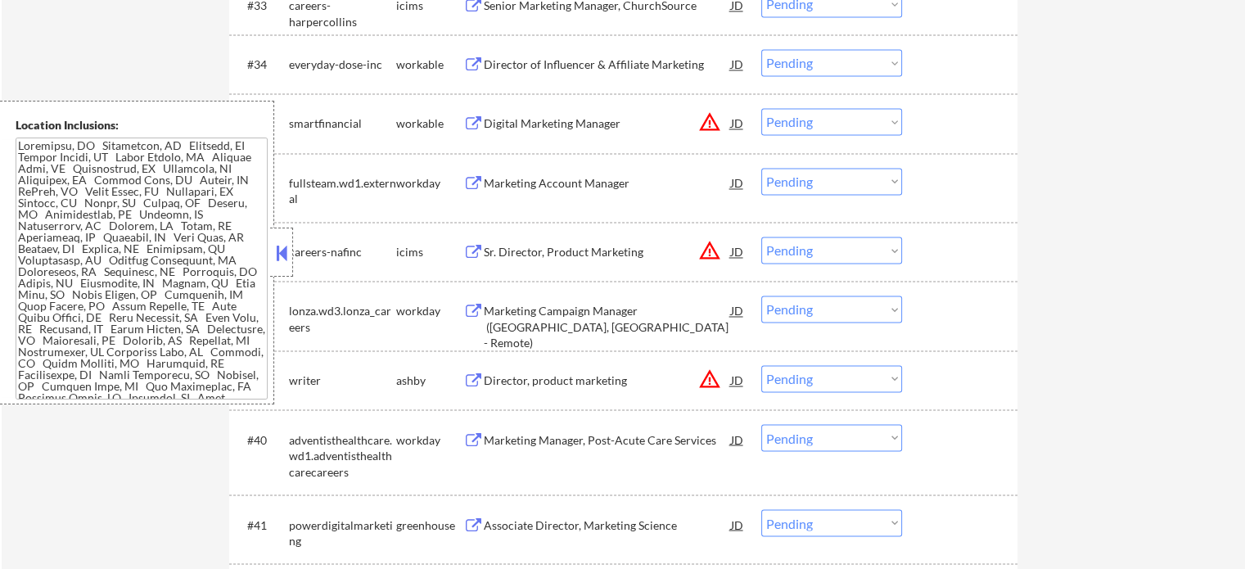
scroll to position [2702, 0]
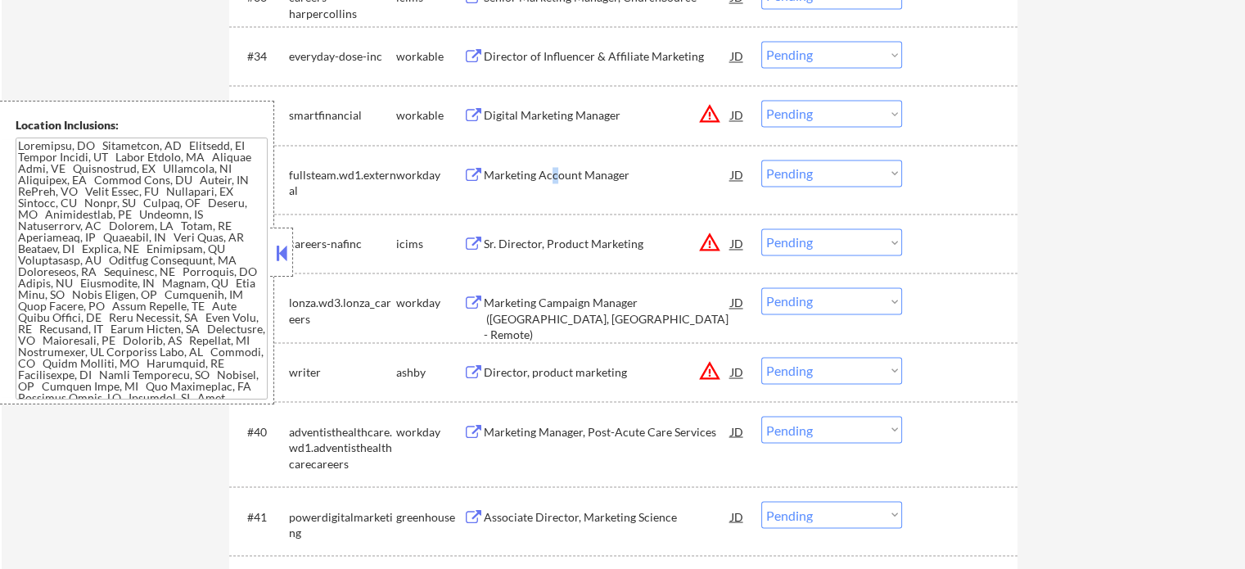
click at [555, 175] on div "Marketing Account Manager" at bounding box center [607, 175] width 247 height 16
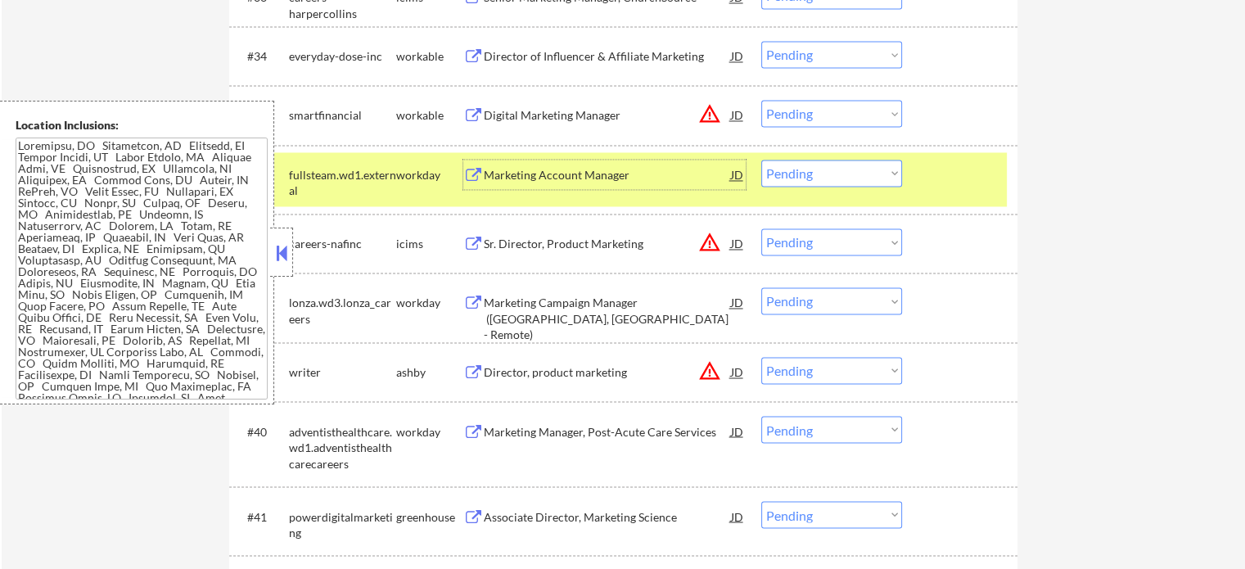
click at [930, 179] on div at bounding box center [962, 174] width 72 height 29
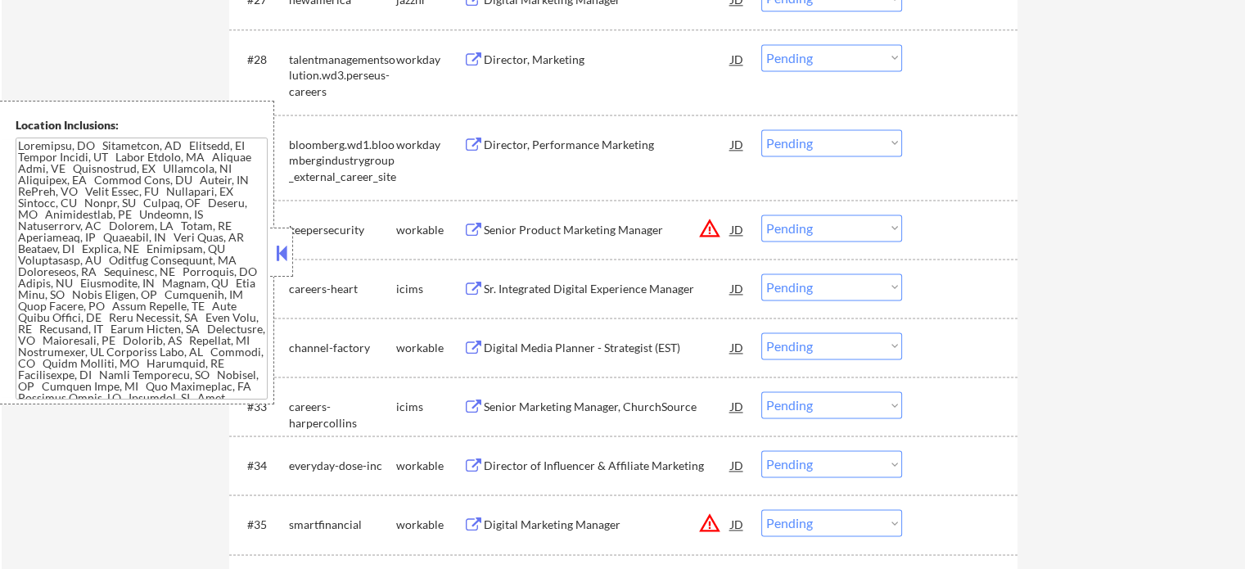
scroll to position [2211, 0]
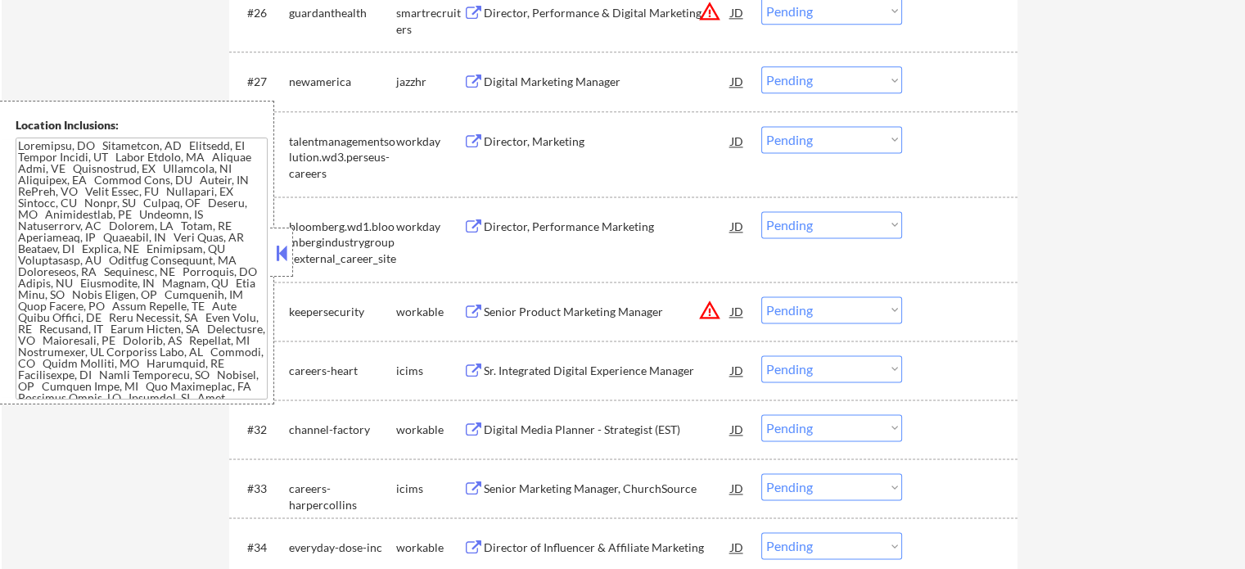
click at [527, 81] on div "Digital Marketing Manager" at bounding box center [607, 82] width 247 height 16
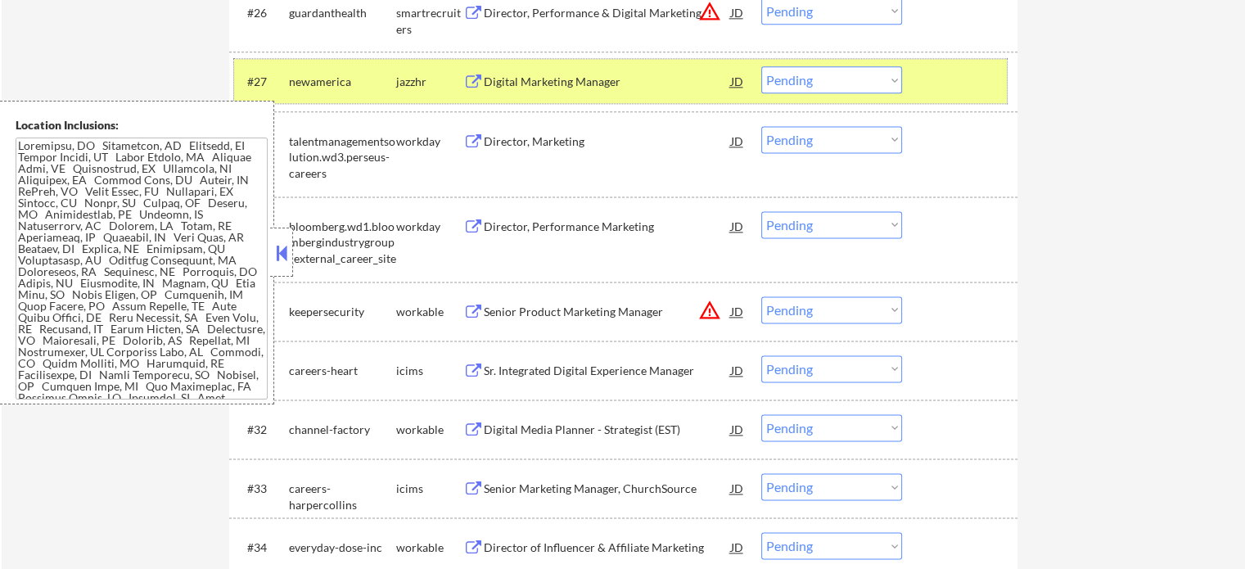
click at [976, 84] on div at bounding box center [962, 80] width 72 height 29
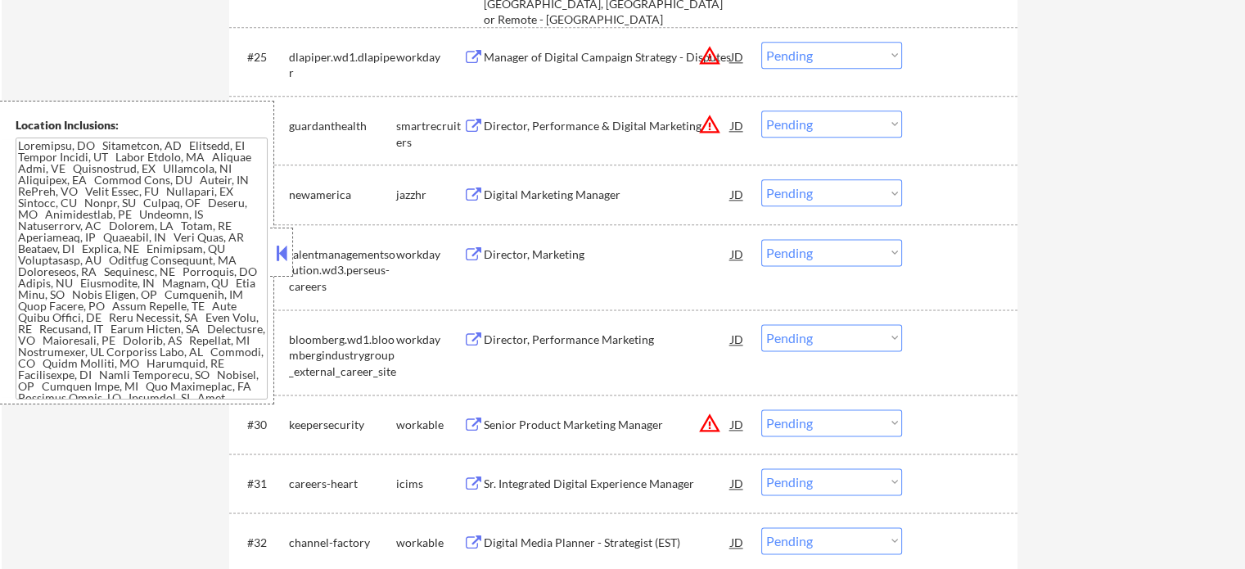
scroll to position [1965, 0]
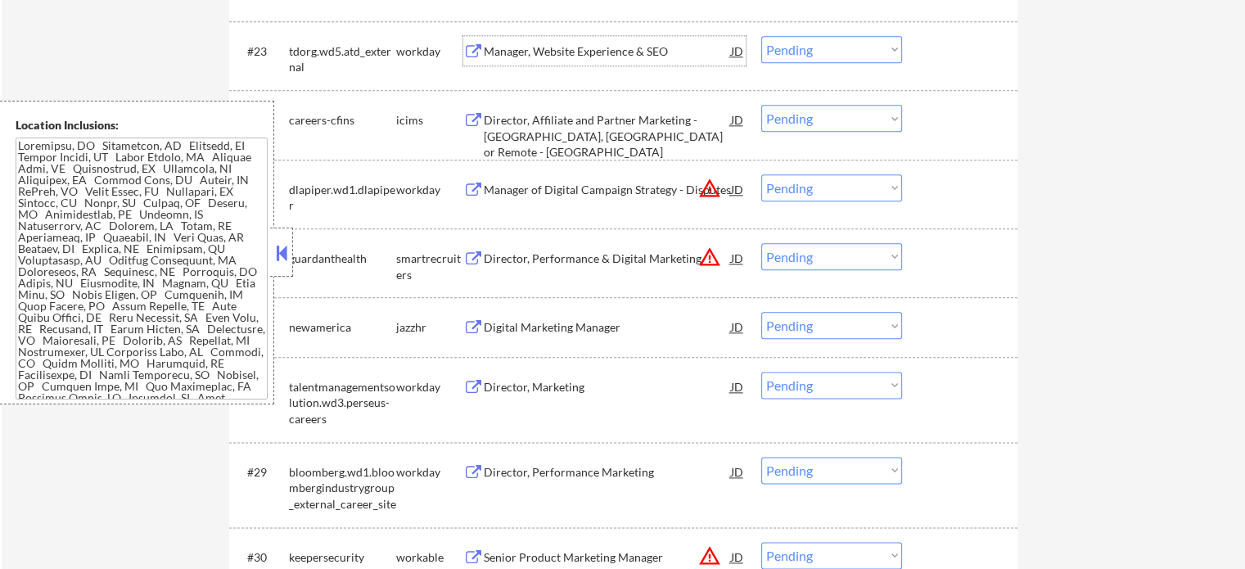
click at [595, 43] on div "Manager, Website Experience & SEO" at bounding box center [607, 51] width 247 height 16
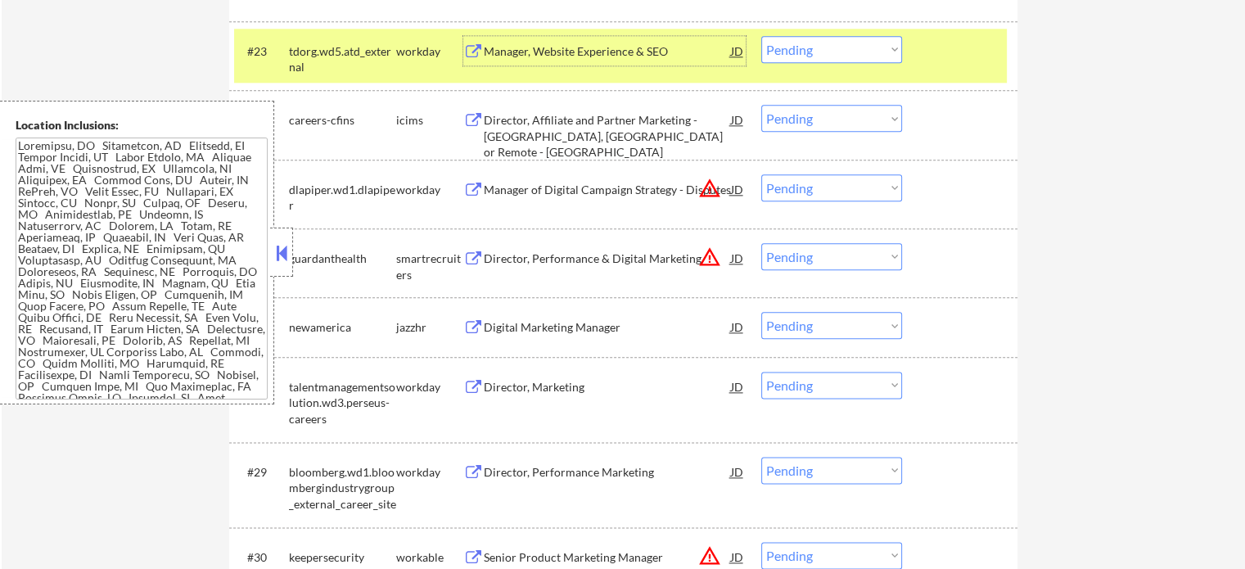
click at [924, 70] on div "#23 tdorg.wd5.atd_external workday Manager, Website Experience & SEO JD Choose …" at bounding box center [620, 56] width 773 height 54
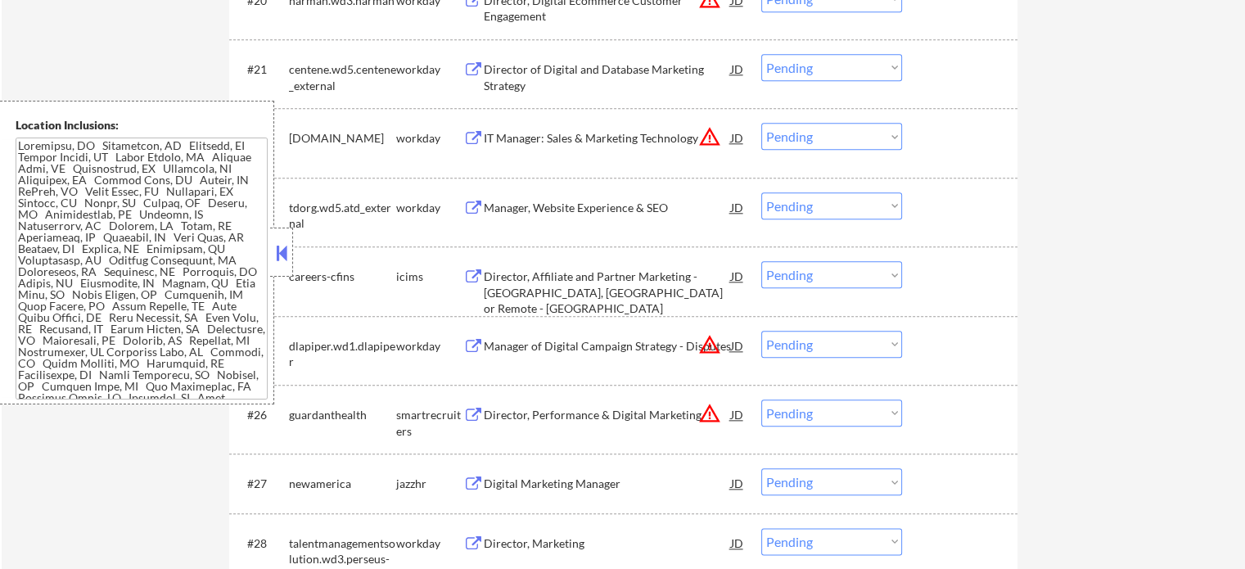
scroll to position [1801, 0]
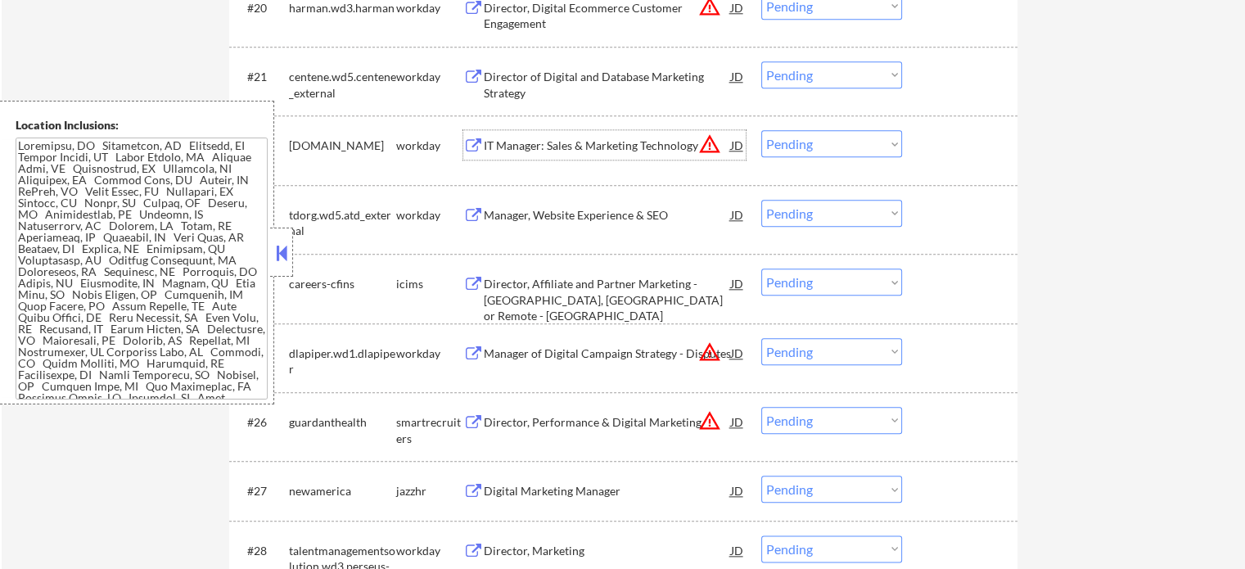
click at [582, 135] on div "IT Manager: Sales & Marketing Technology" at bounding box center [607, 144] width 247 height 29
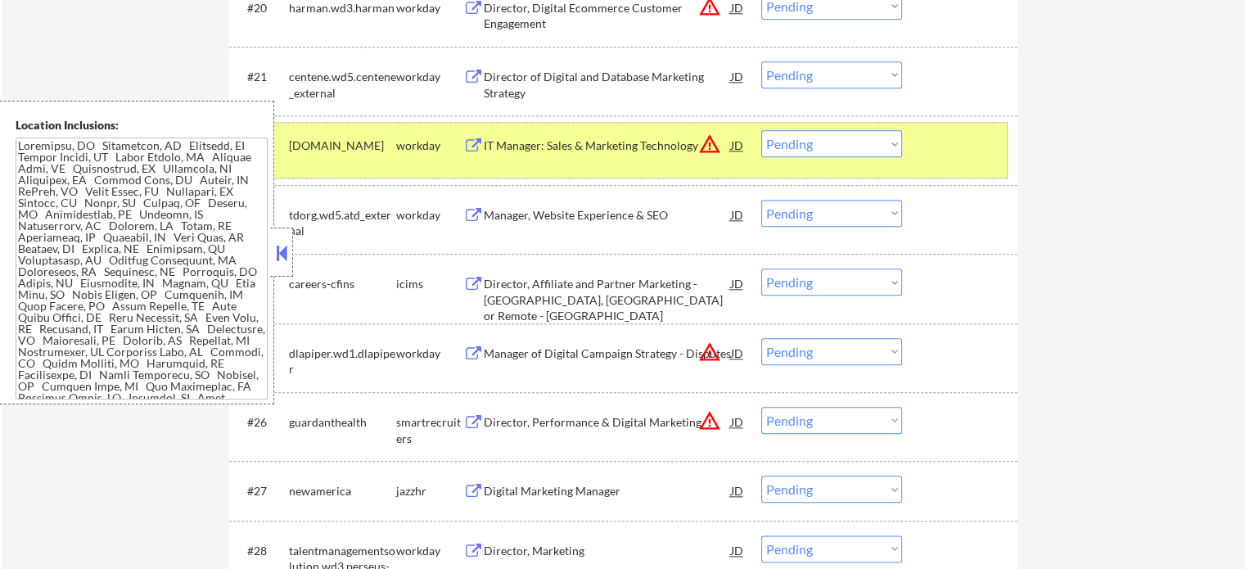
click at [944, 147] on div at bounding box center [962, 144] width 72 height 29
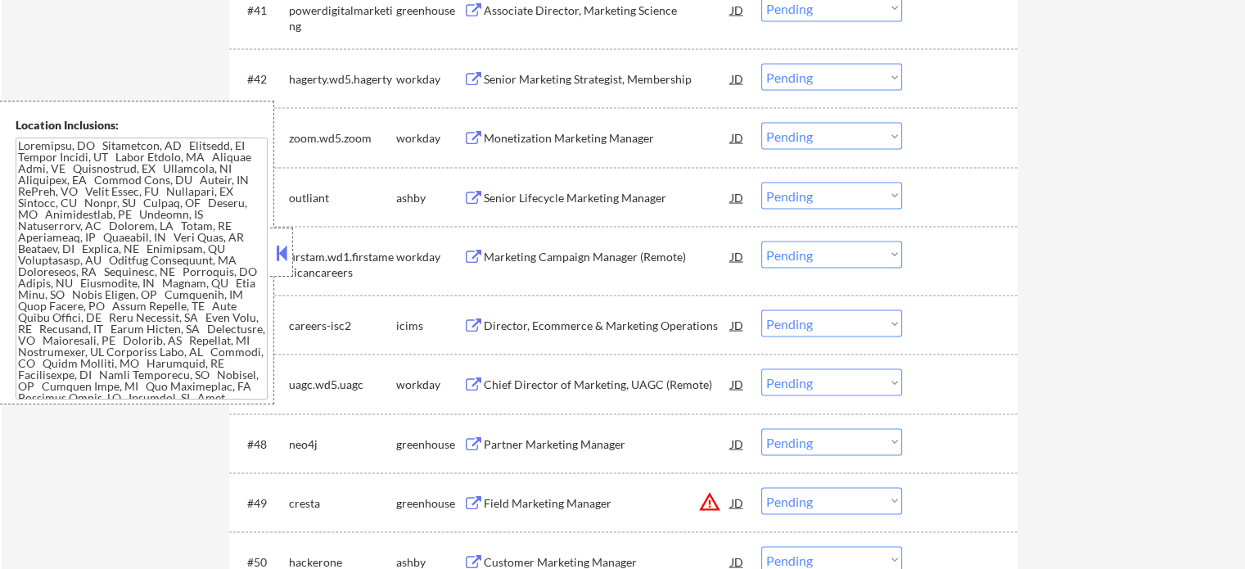
scroll to position [3521, 0]
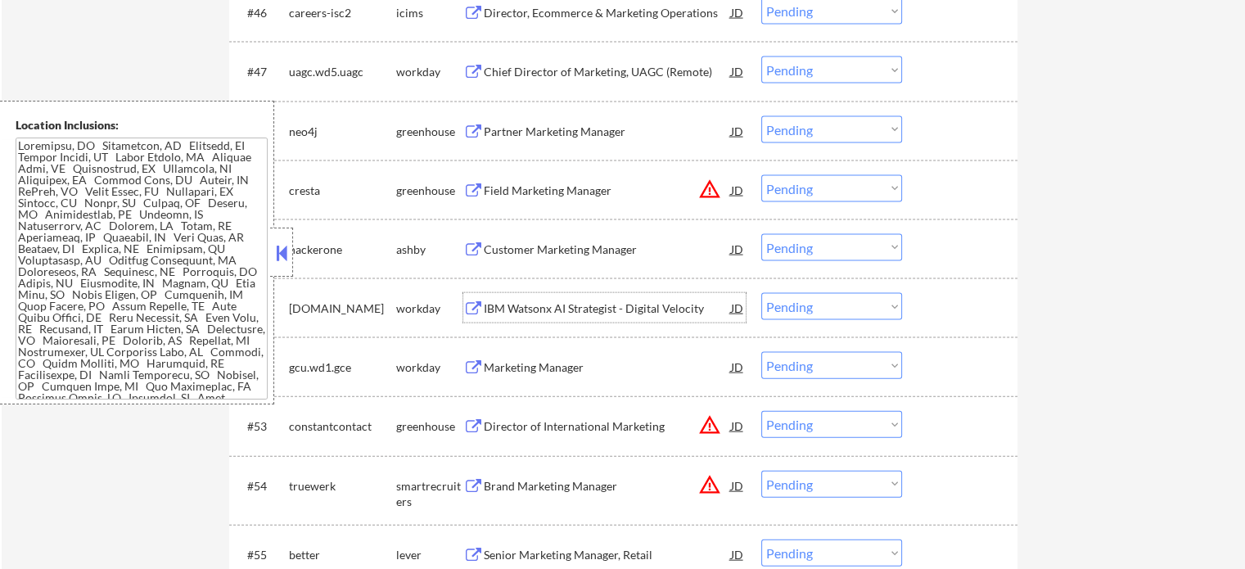
click at [584, 307] on div "IBM Watsonx AI Strategist - Digital Velocity" at bounding box center [607, 309] width 247 height 16
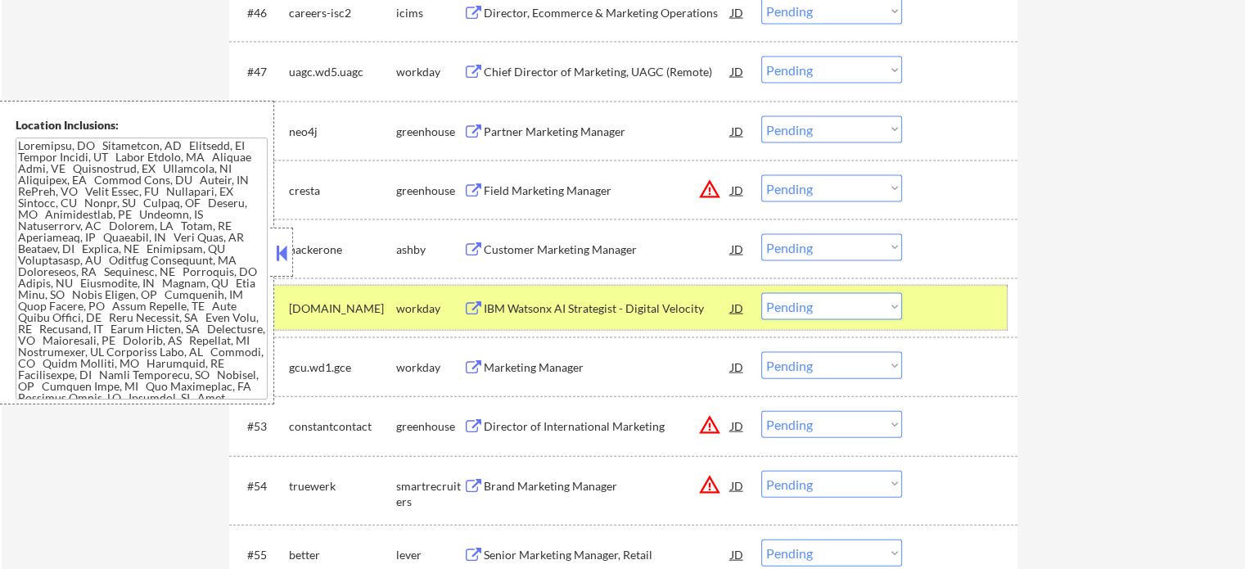
click at [931, 320] on div at bounding box center [962, 307] width 72 height 29
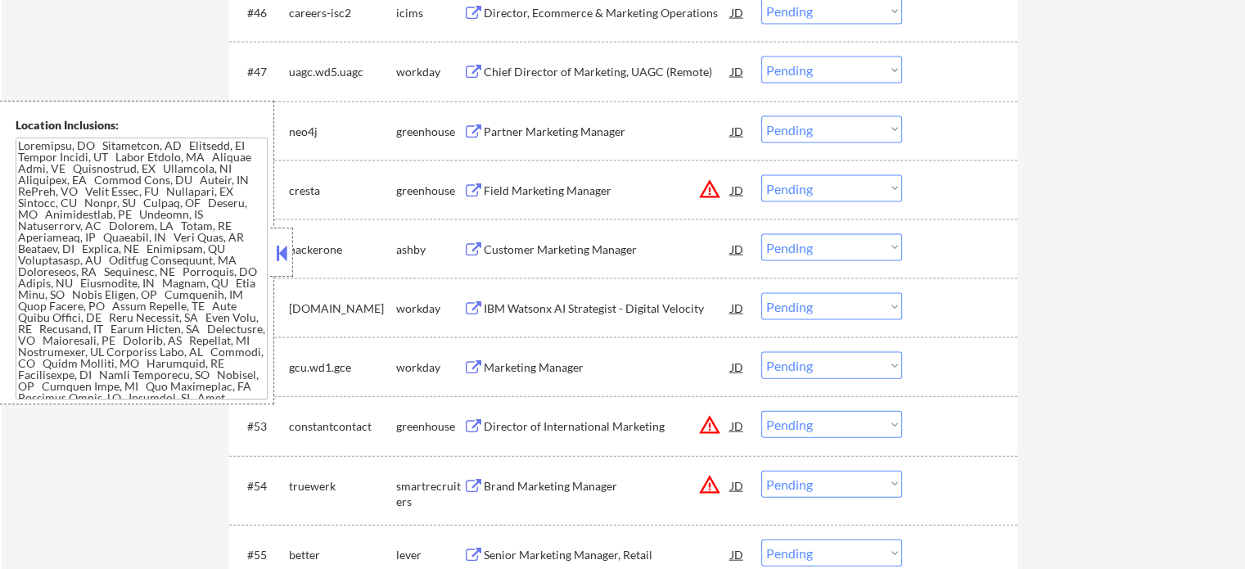
scroll to position [3194, 0]
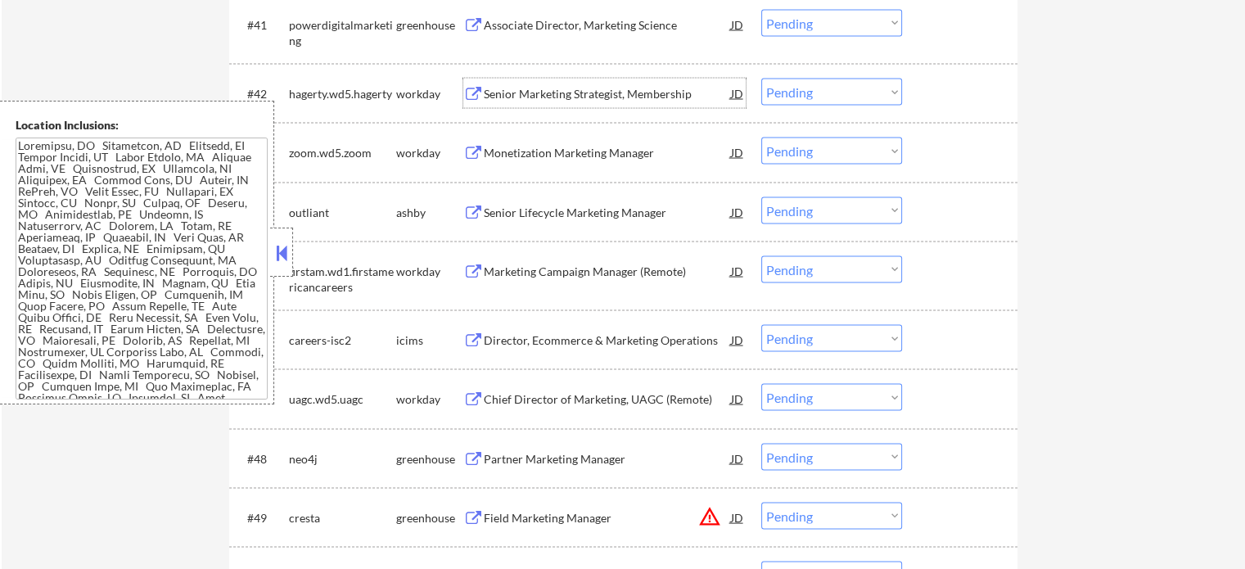
click at [578, 89] on div "Senior Marketing Strategist, Membership" at bounding box center [607, 94] width 247 height 16
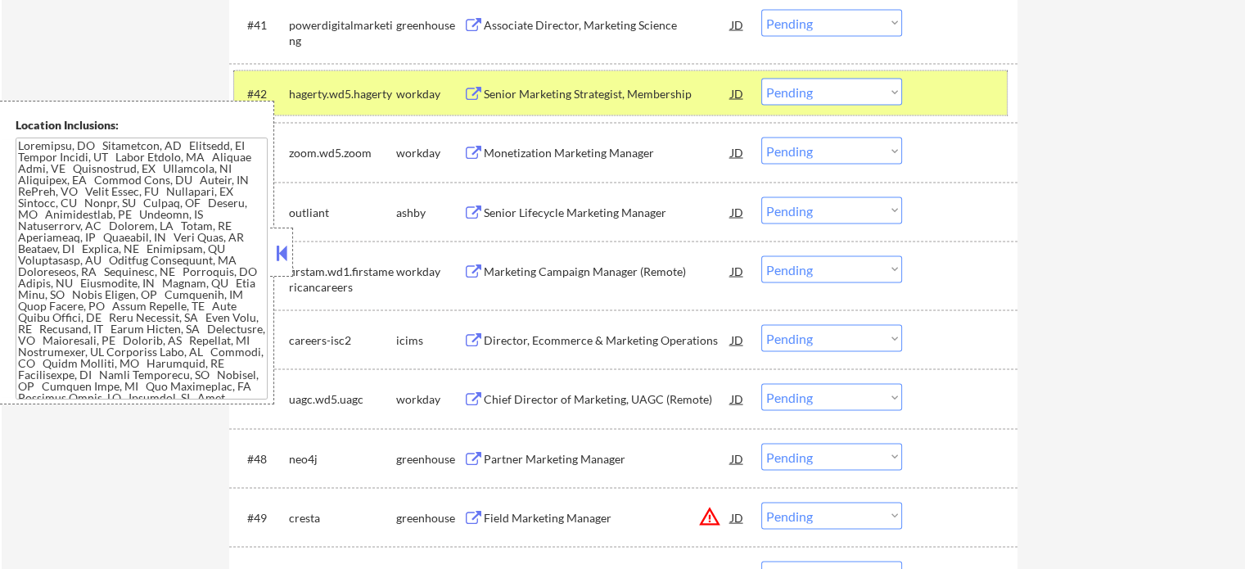
click at [938, 90] on div at bounding box center [962, 93] width 72 height 29
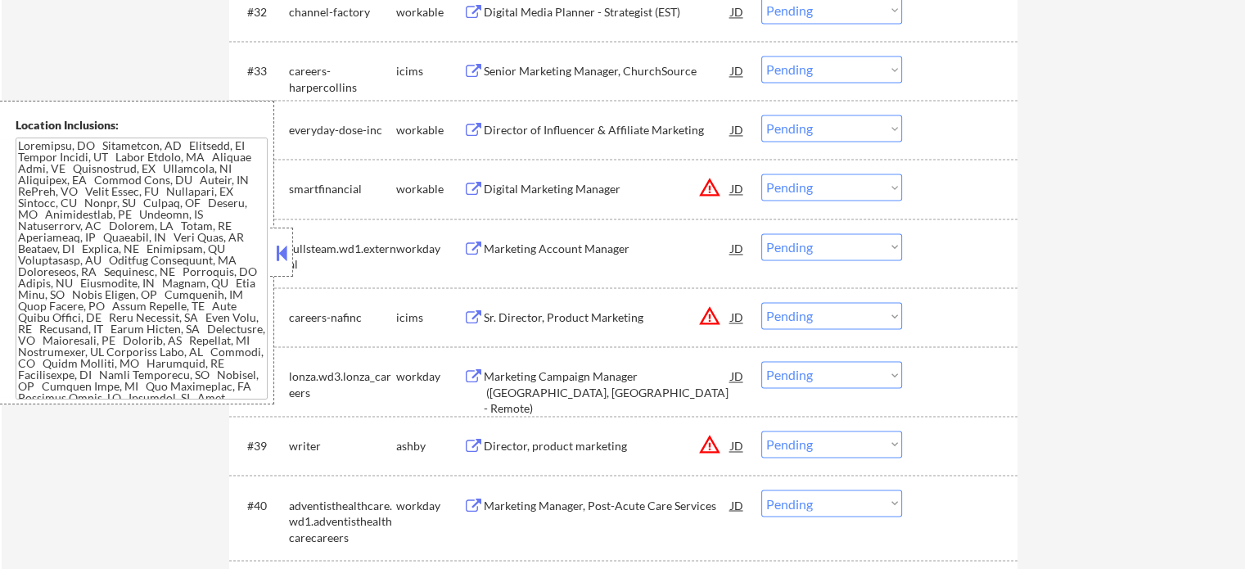
scroll to position [2620, 0]
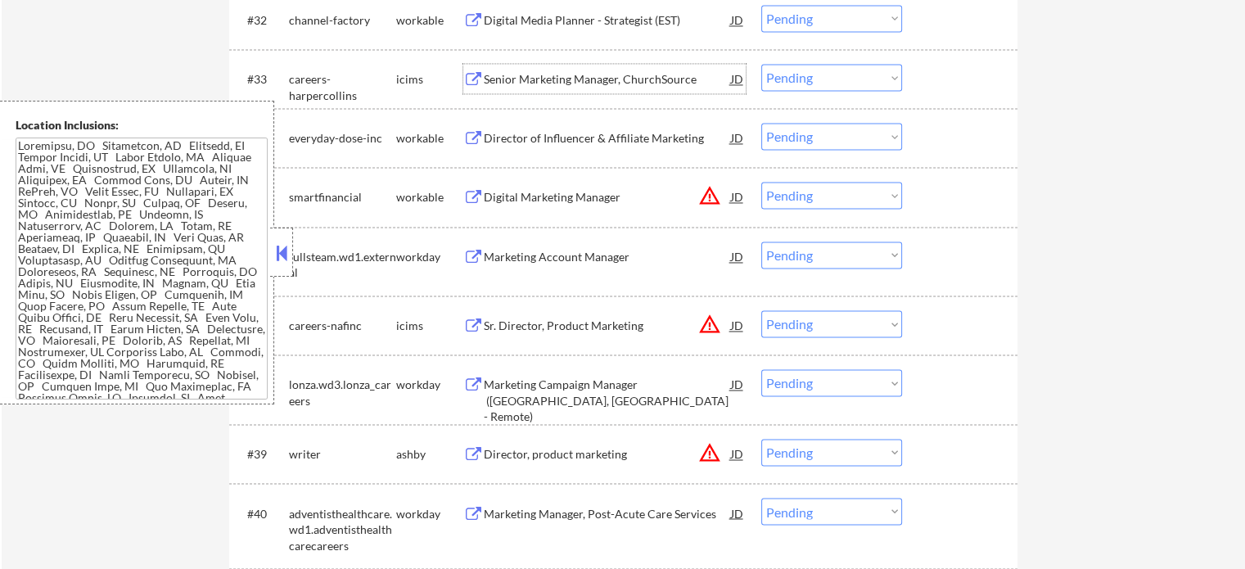
click at [617, 88] on div "Senior Marketing Manager, ChurchSource" at bounding box center [607, 78] width 247 height 29
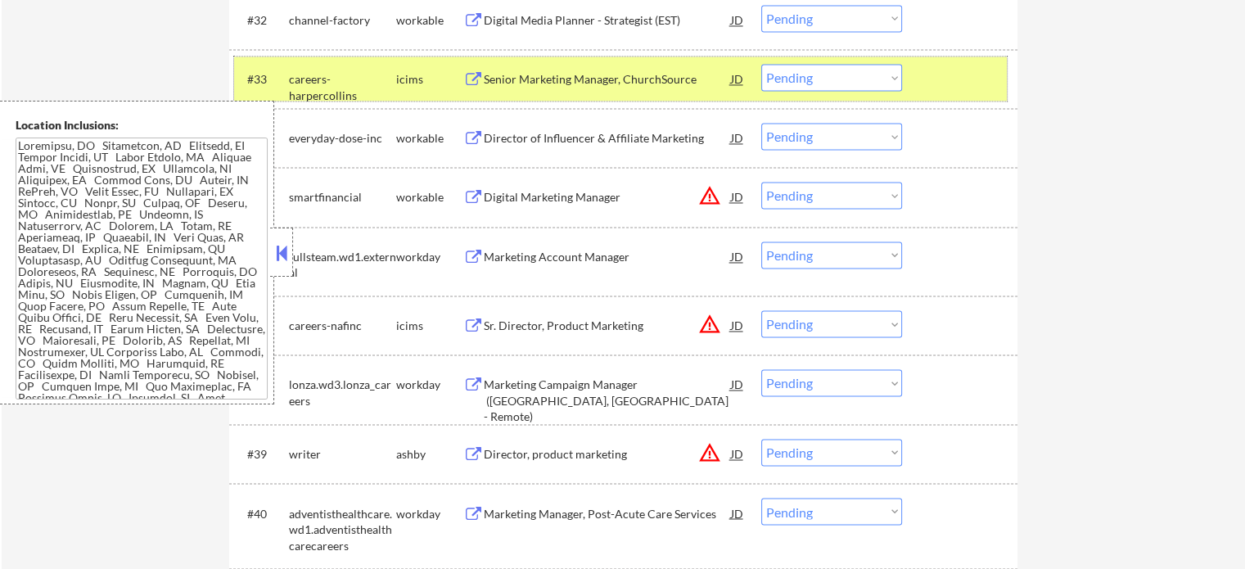
click at [938, 91] on div at bounding box center [962, 78] width 72 height 29
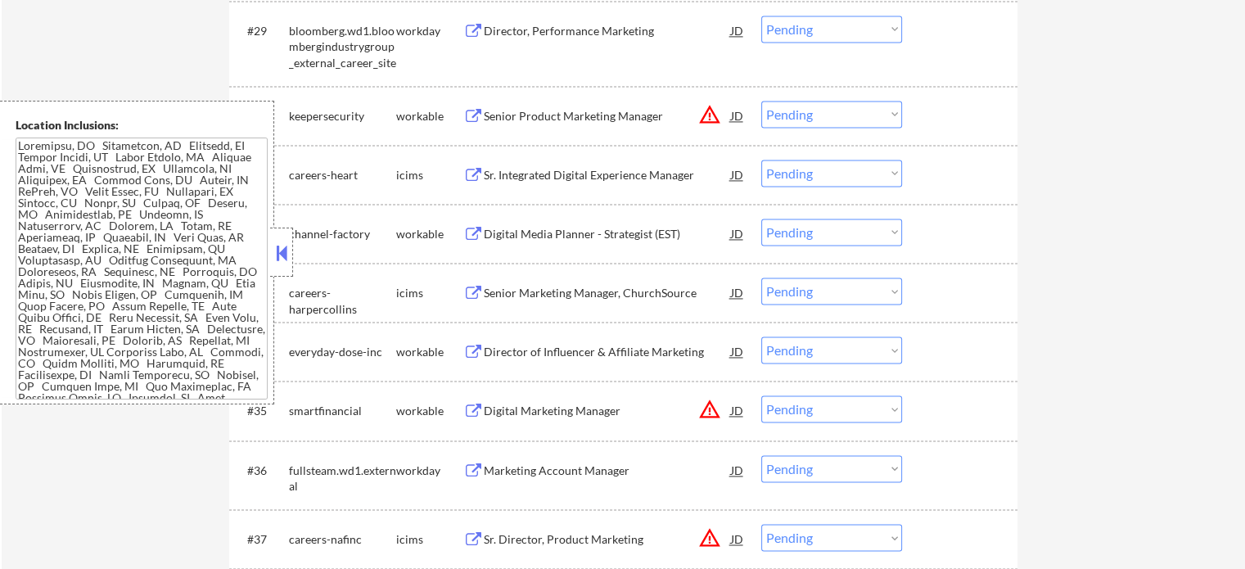
scroll to position [2293, 0]
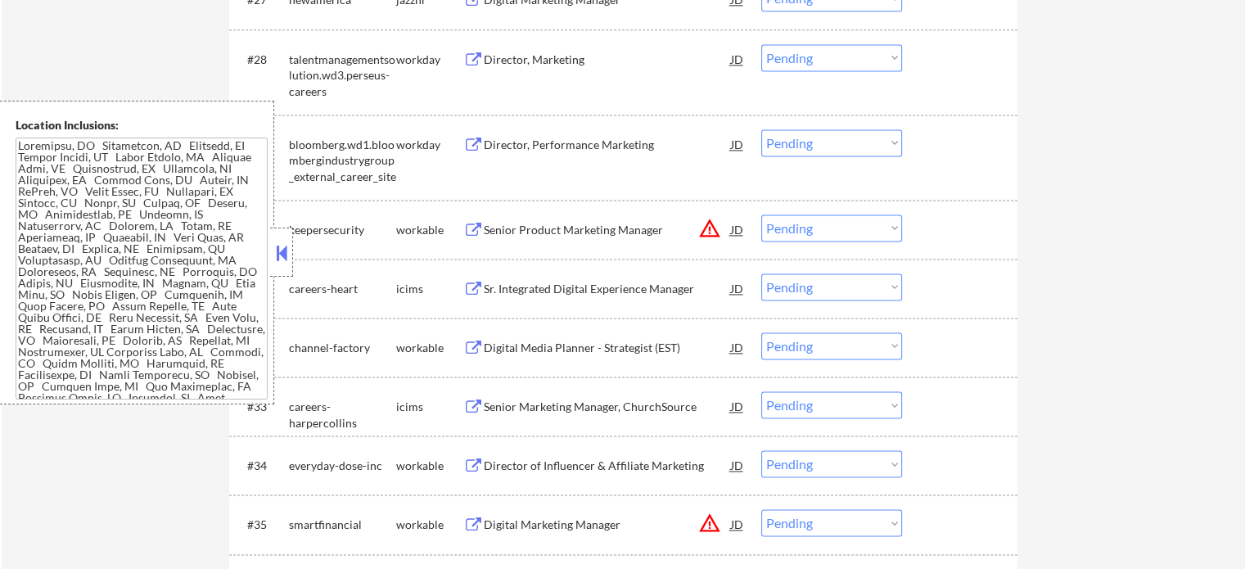
click at [561, 66] on div "Director, Marketing" at bounding box center [607, 60] width 247 height 16
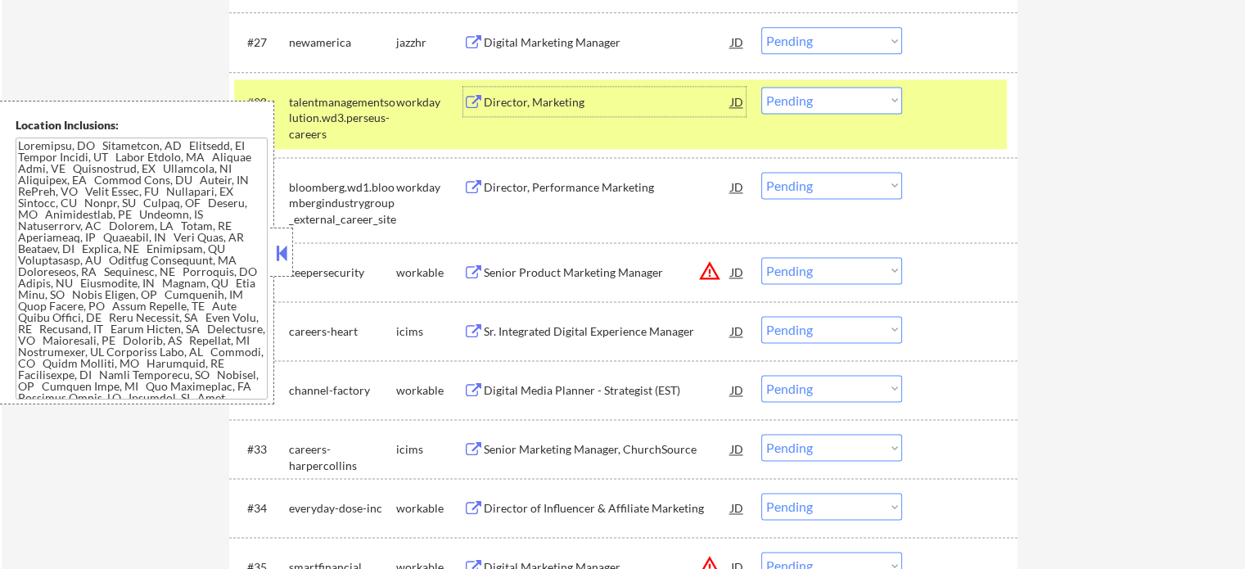
scroll to position [2211, 0]
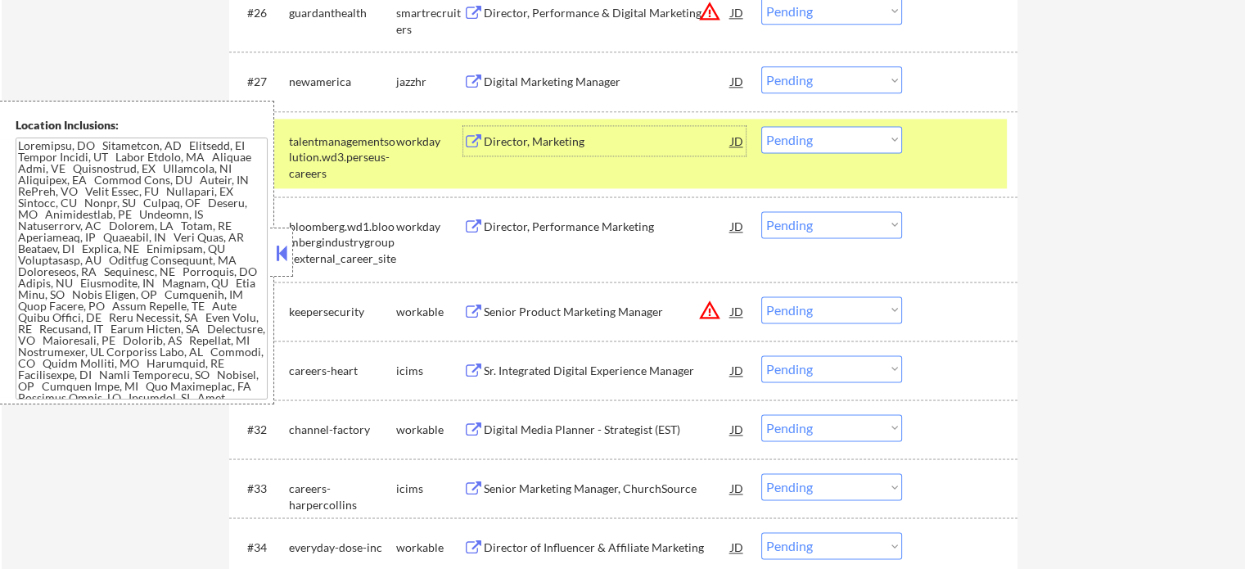
click at [943, 174] on div "#28 talentmanagementsolution.wd3.perseus-careers workday Director, Marketing JD…" at bounding box center [620, 154] width 773 height 70
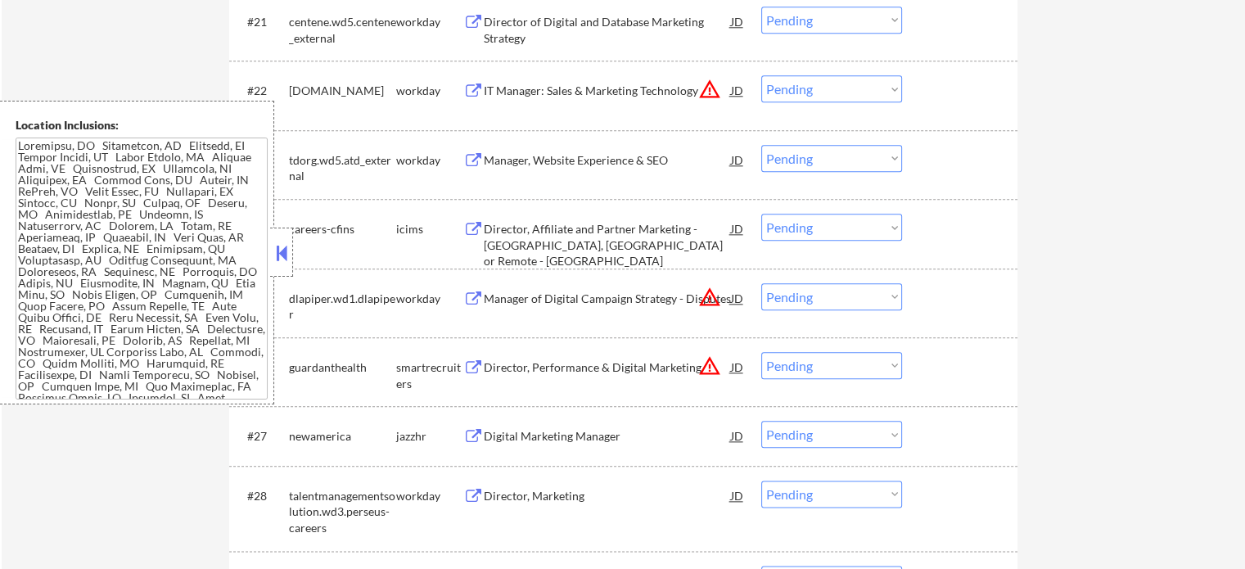
scroll to position [1801, 0]
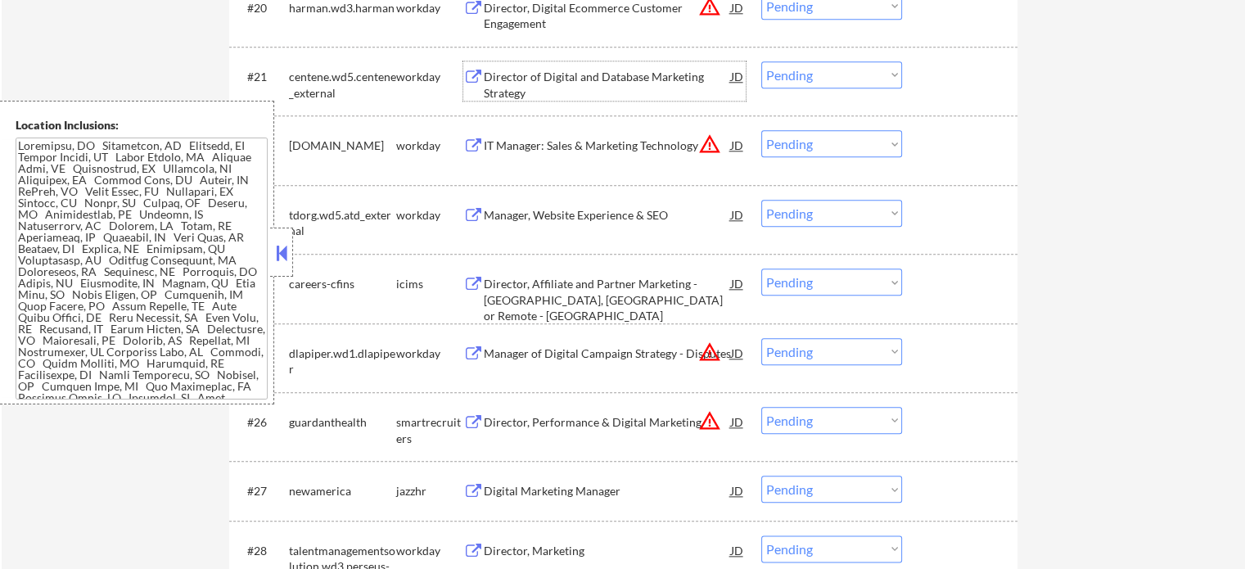
click at [588, 75] on div "Director of Digital and Database Marketing Strategy" at bounding box center [607, 85] width 247 height 32
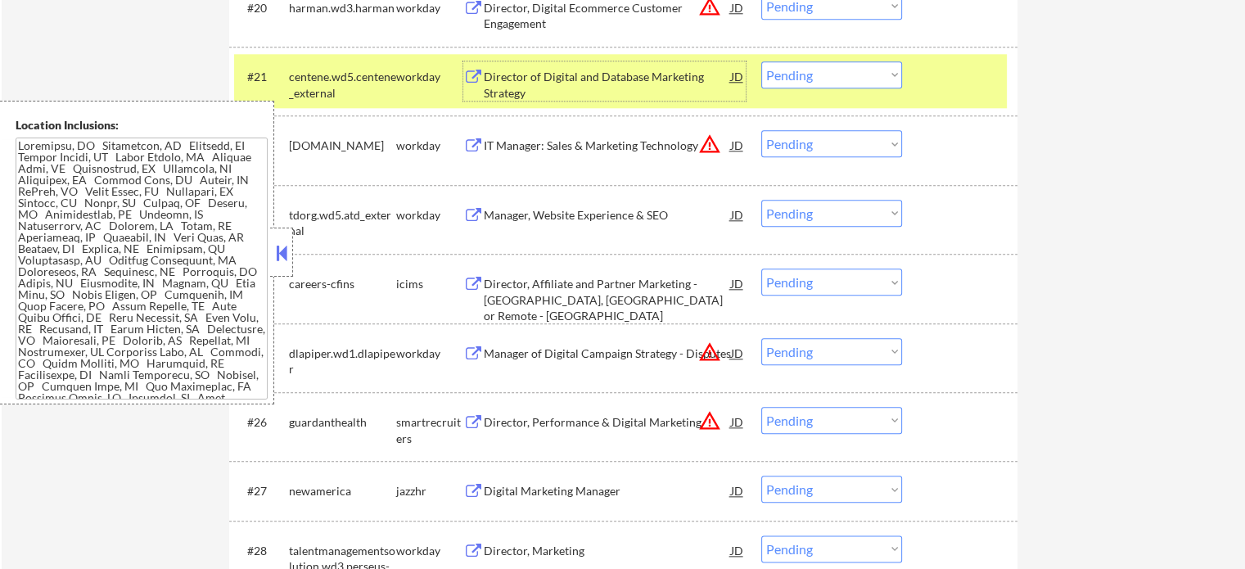
drag, startPoint x: 948, startPoint y: 101, endPoint x: 875, endPoint y: 61, distance: 83.5
click at [948, 100] on div "#21 centene.wd5.centene_external workday Director of Digital and Database Marke…" at bounding box center [620, 81] width 773 height 54
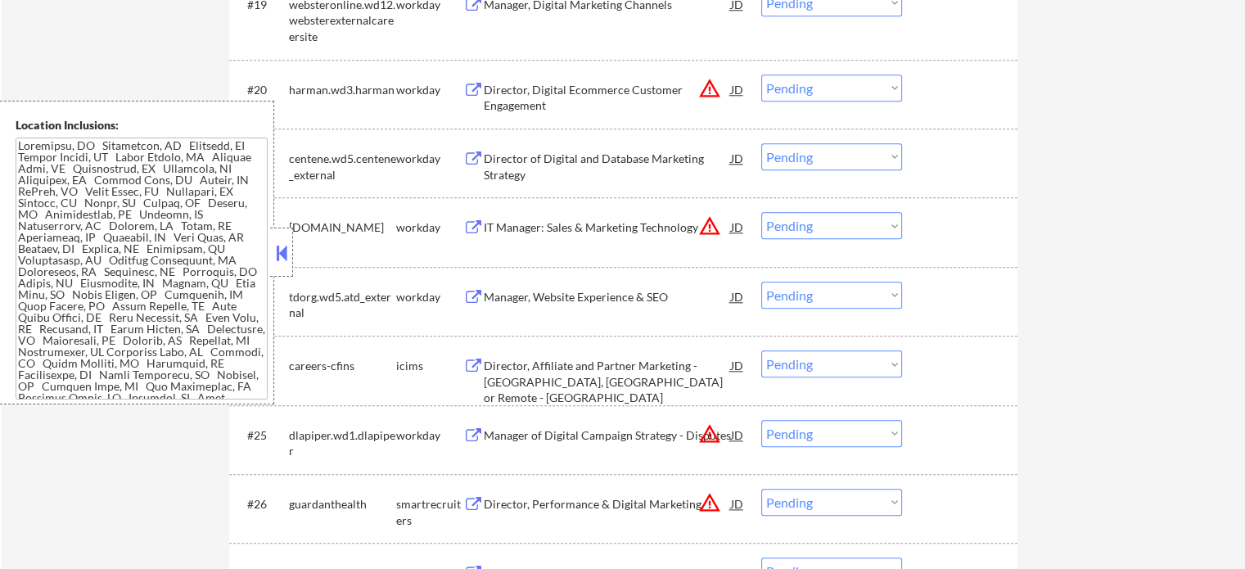
scroll to position [1392, 0]
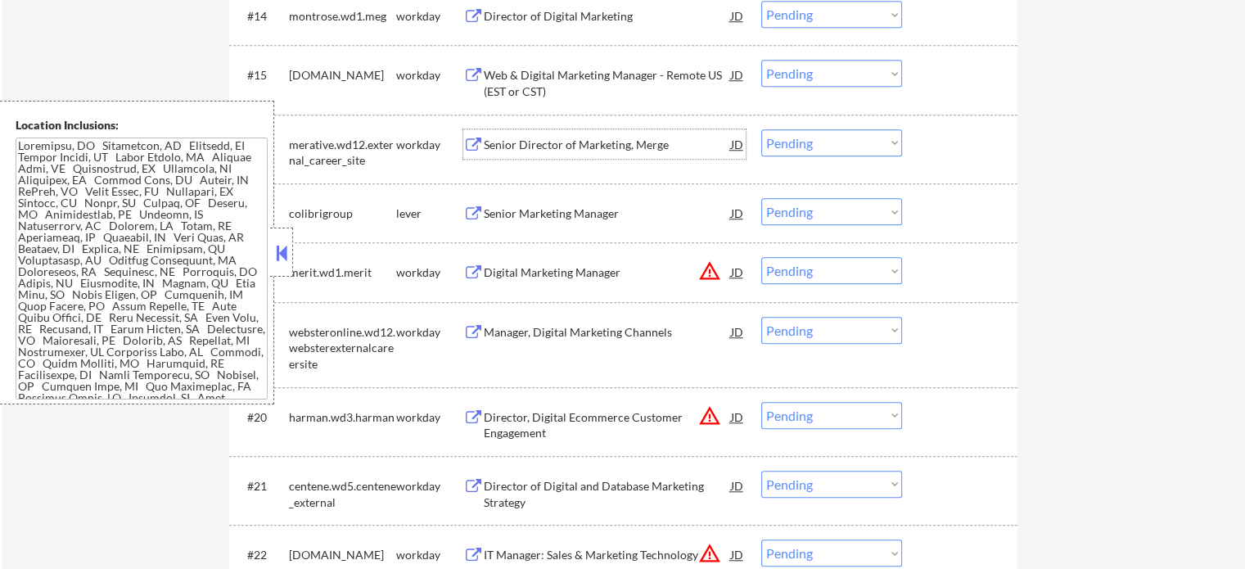
click at [509, 149] on div "Senior Director of Marketing, Merge" at bounding box center [607, 145] width 247 height 16
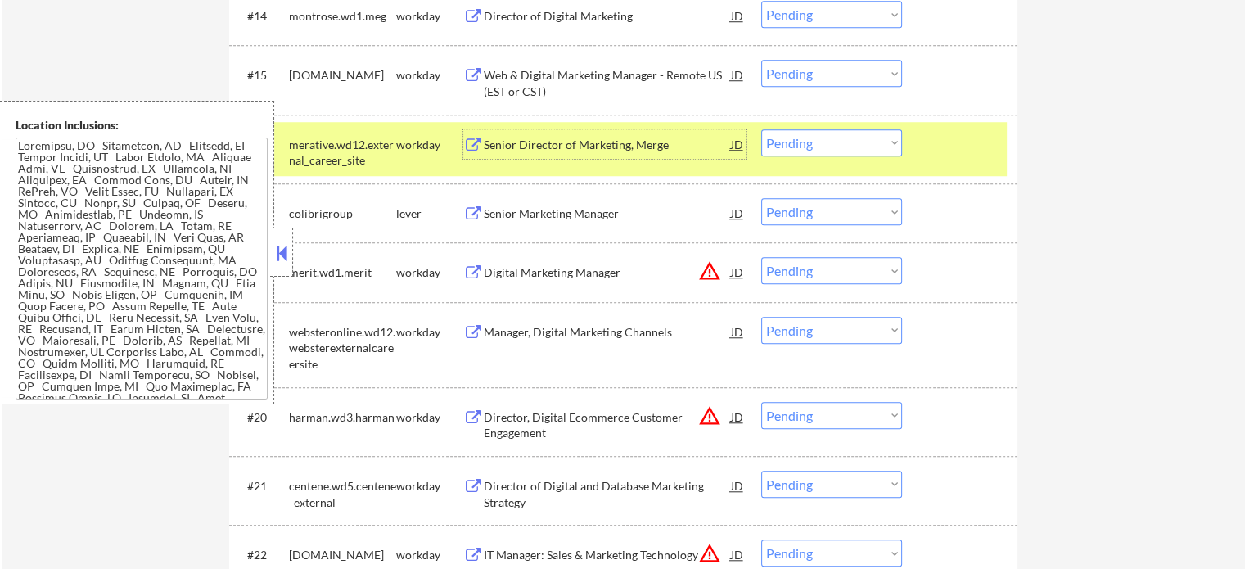
click at [956, 147] on div at bounding box center [962, 143] width 72 height 29
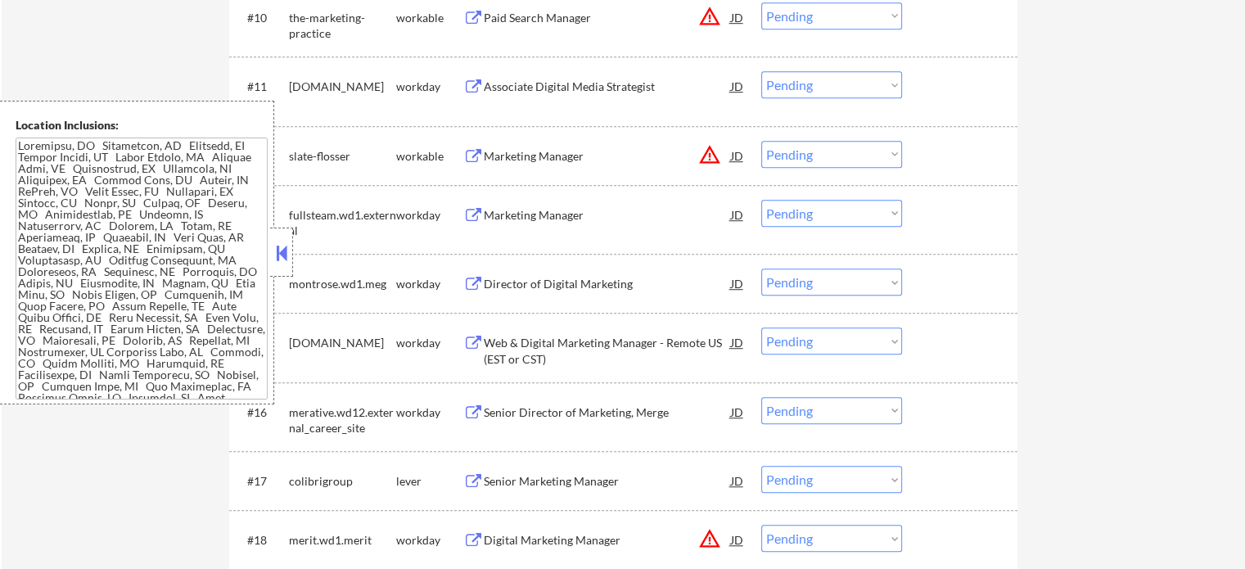
scroll to position [983, 0]
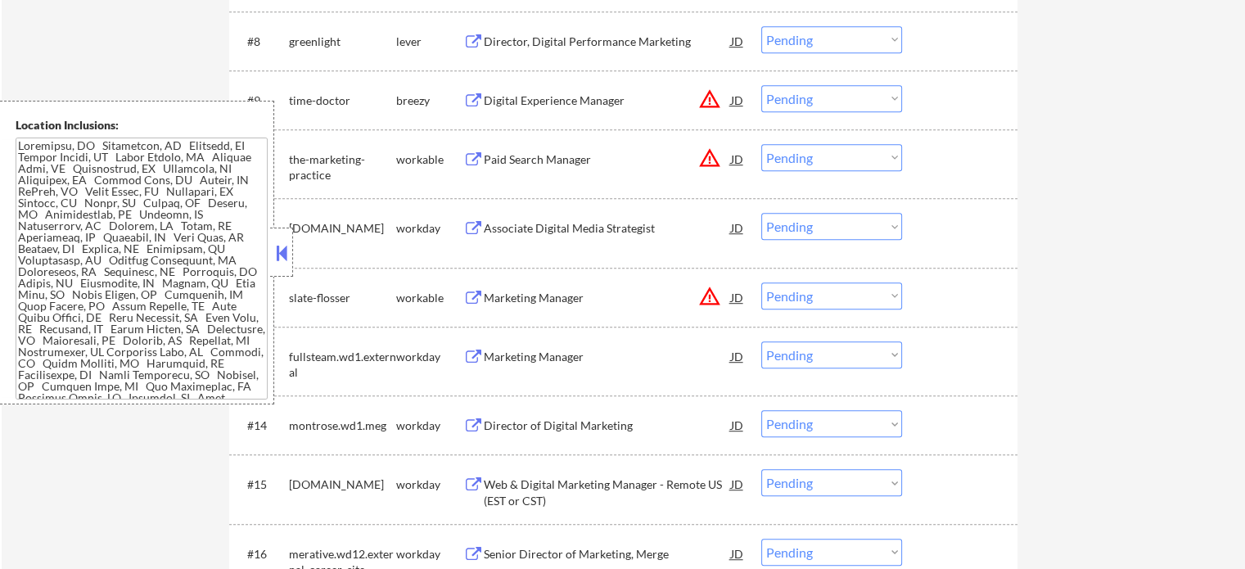
click at [570, 94] on div "Digital Experience Manager" at bounding box center [607, 101] width 247 height 16
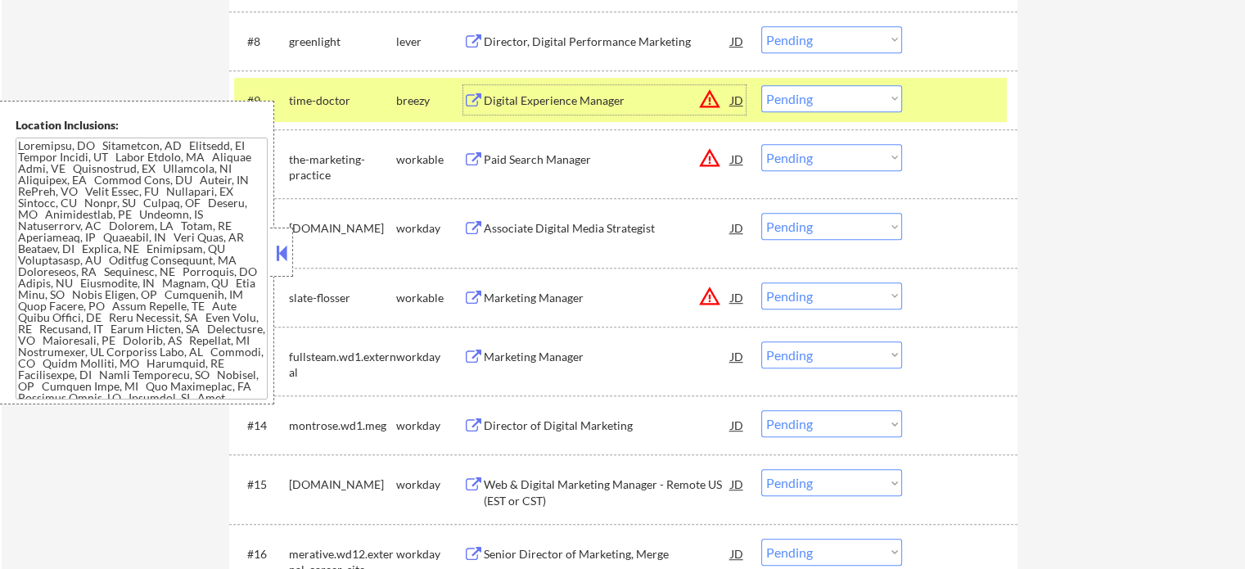
click at [945, 114] on div at bounding box center [962, 99] width 72 height 29
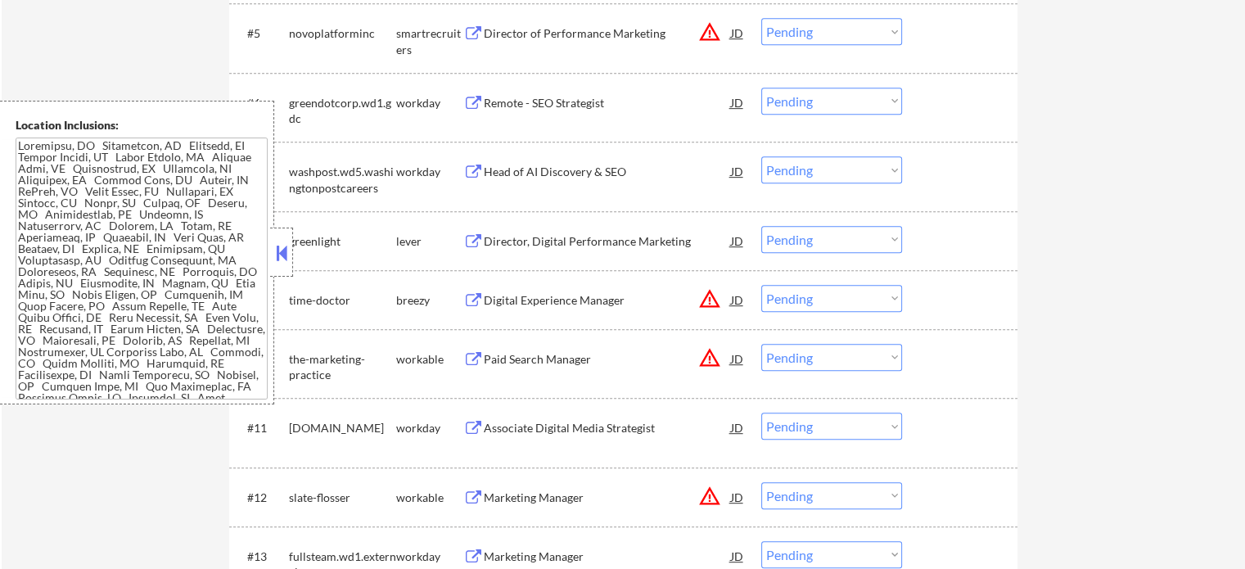
scroll to position [737, 0]
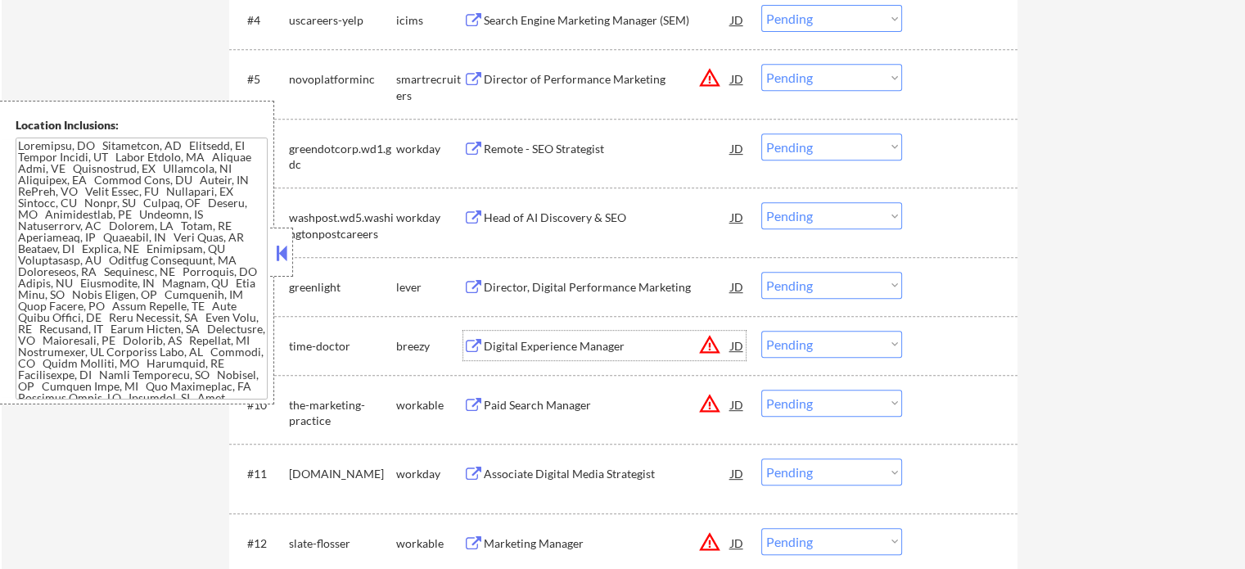
click at [518, 339] on div "Digital Experience Manager" at bounding box center [607, 346] width 247 height 16
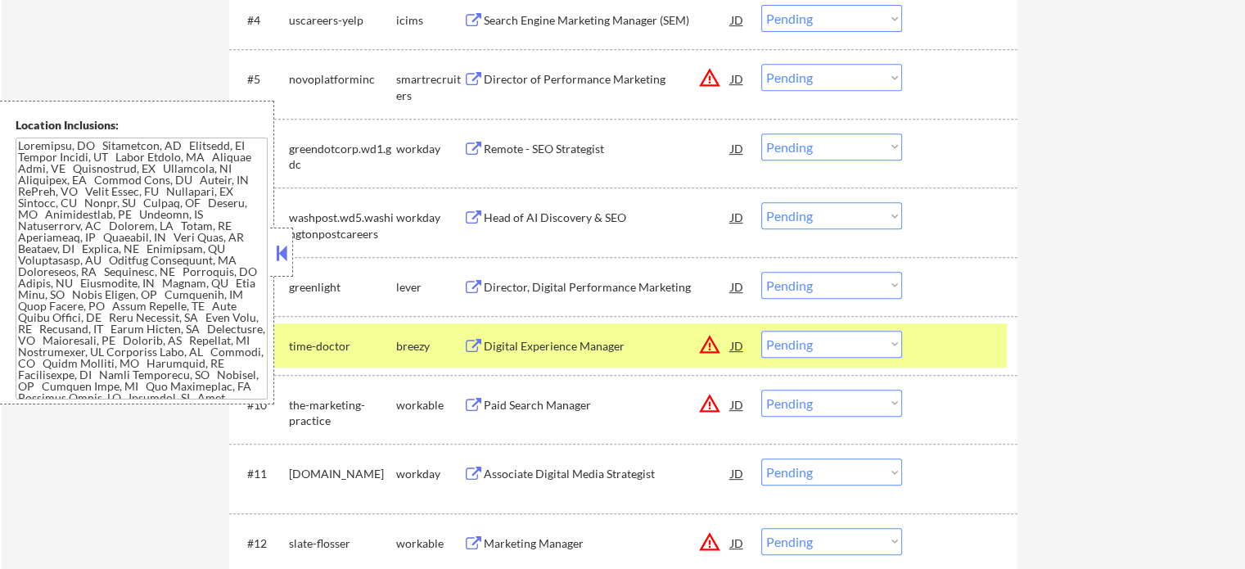
click at [945, 375] on div "#10 the-marketing-practice workable Paid Search Manager JD warning_amber Choose…" at bounding box center [623, 409] width 789 height 69
click at [944, 359] on div at bounding box center [962, 345] width 72 height 29
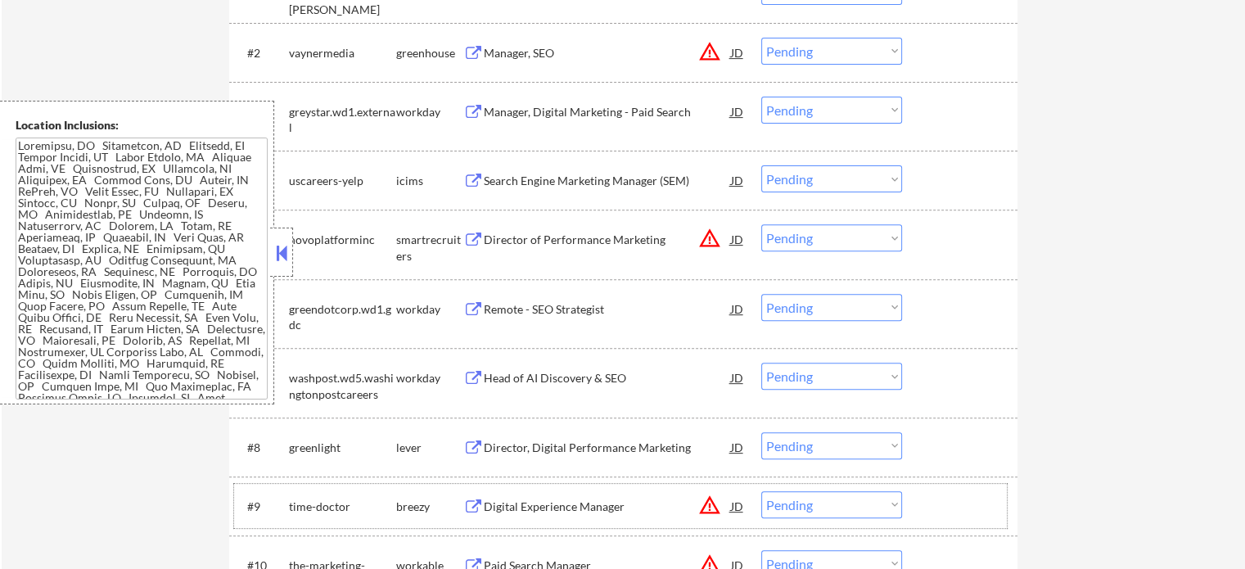
scroll to position [573, 0]
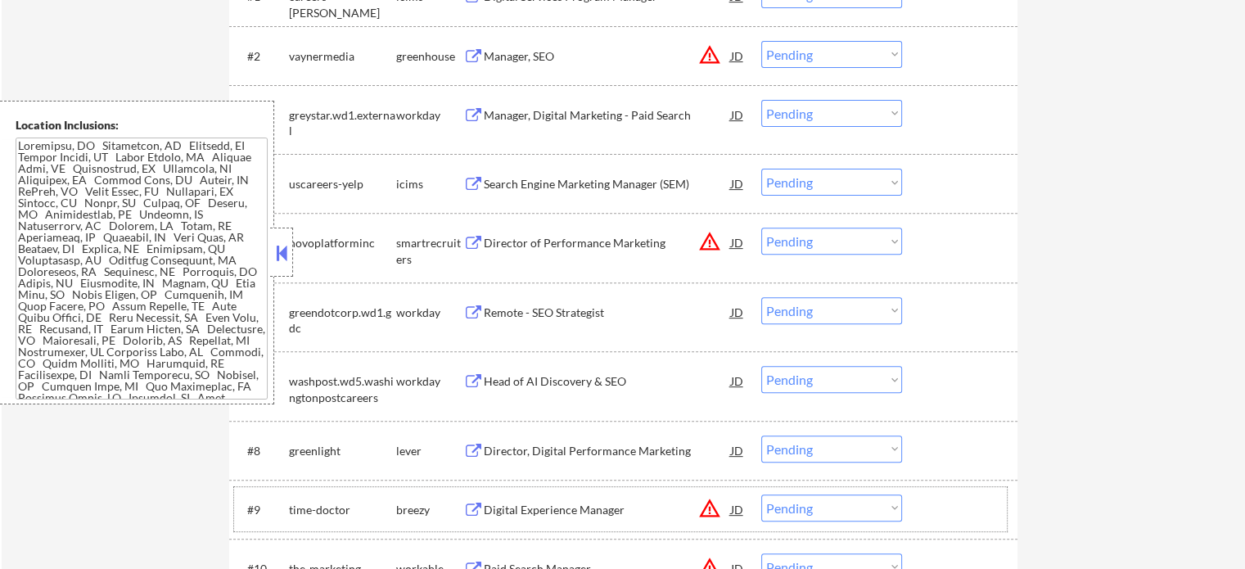
click at [513, 63] on div "Manager, SEO" at bounding box center [607, 56] width 247 height 16
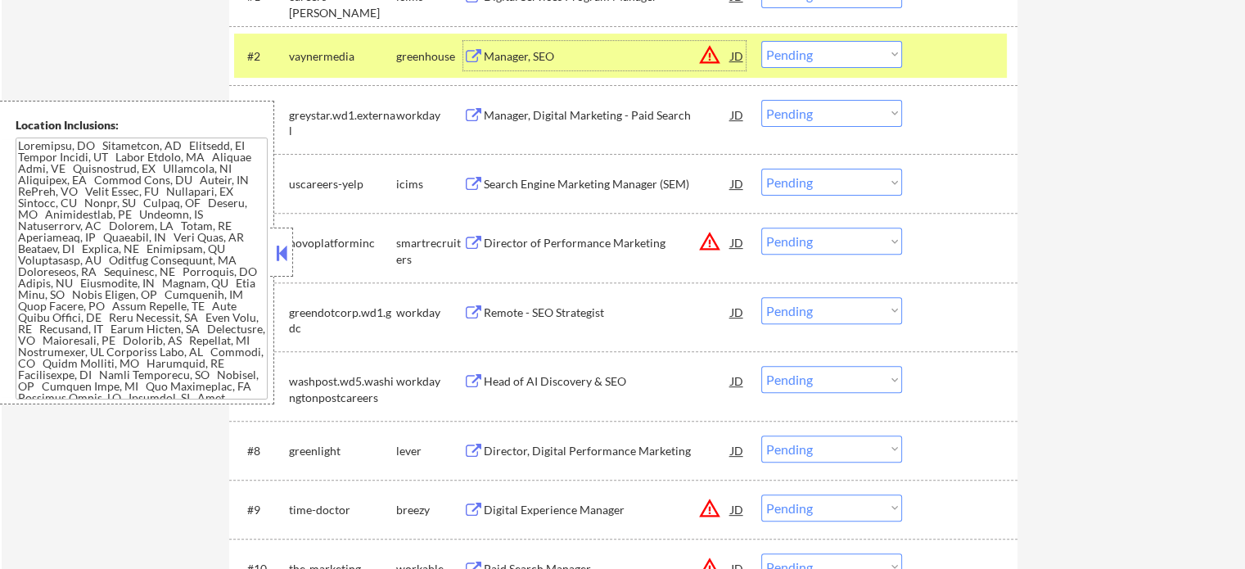
click at [943, 57] on div at bounding box center [962, 55] width 72 height 29
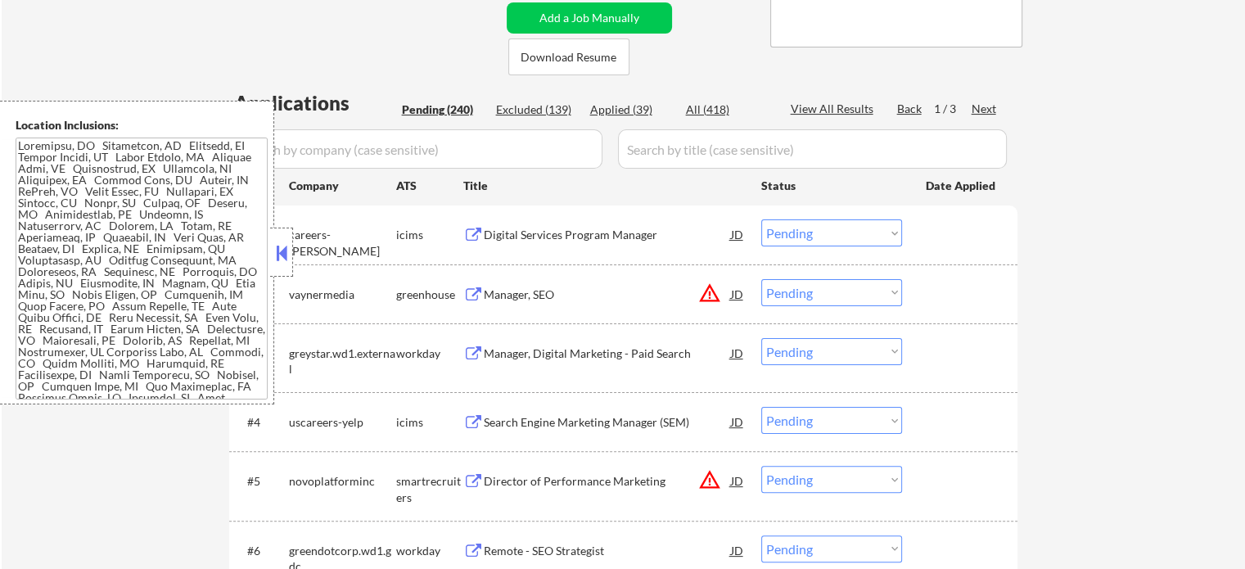
scroll to position [328, 0]
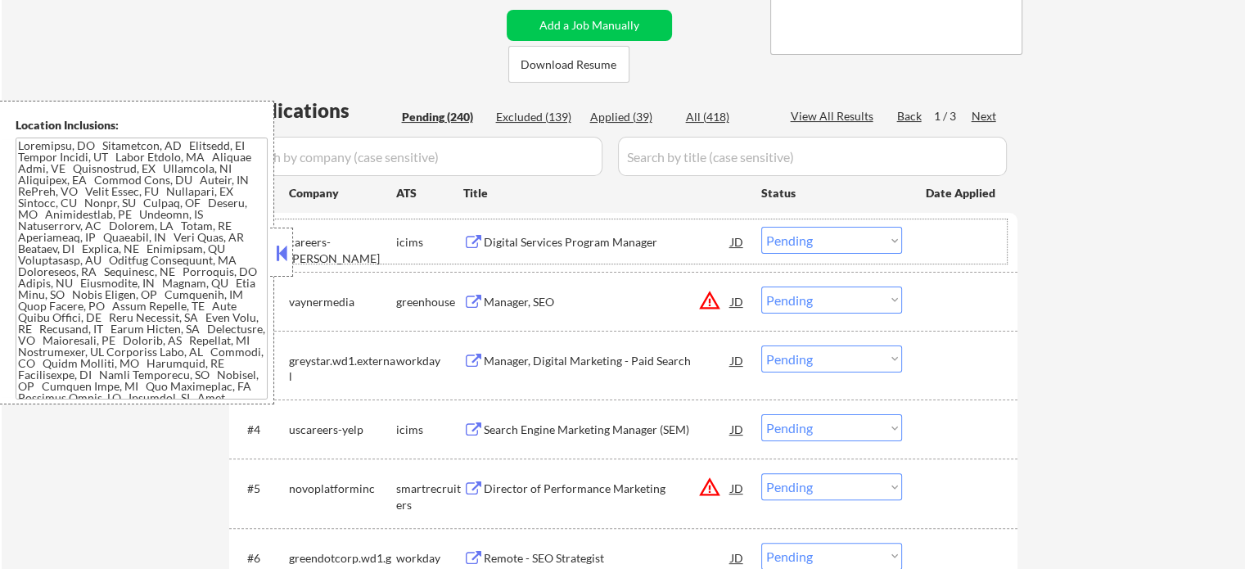
click at [524, 219] on div "#1 careers-[PERSON_NAME] icims Digital Services Program Manager JD Choose an op…" at bounding box center [620, 241] width 773 height 44
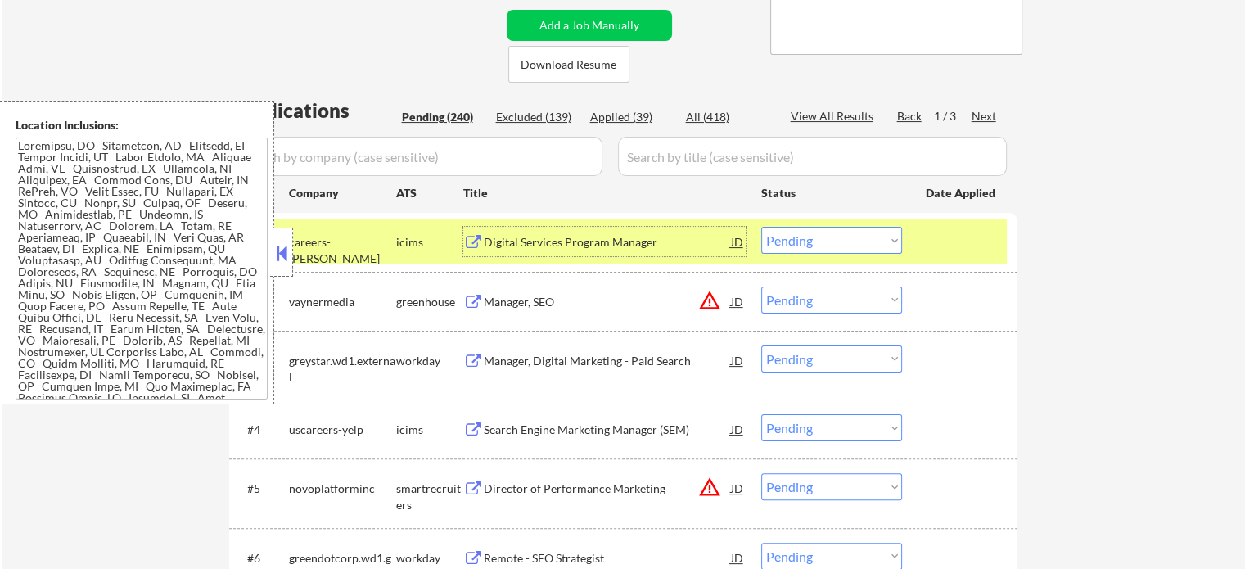
click at [525, 242] on div "Digital Services Program Manager" at bounding box center [607, 242] width 247 height 16
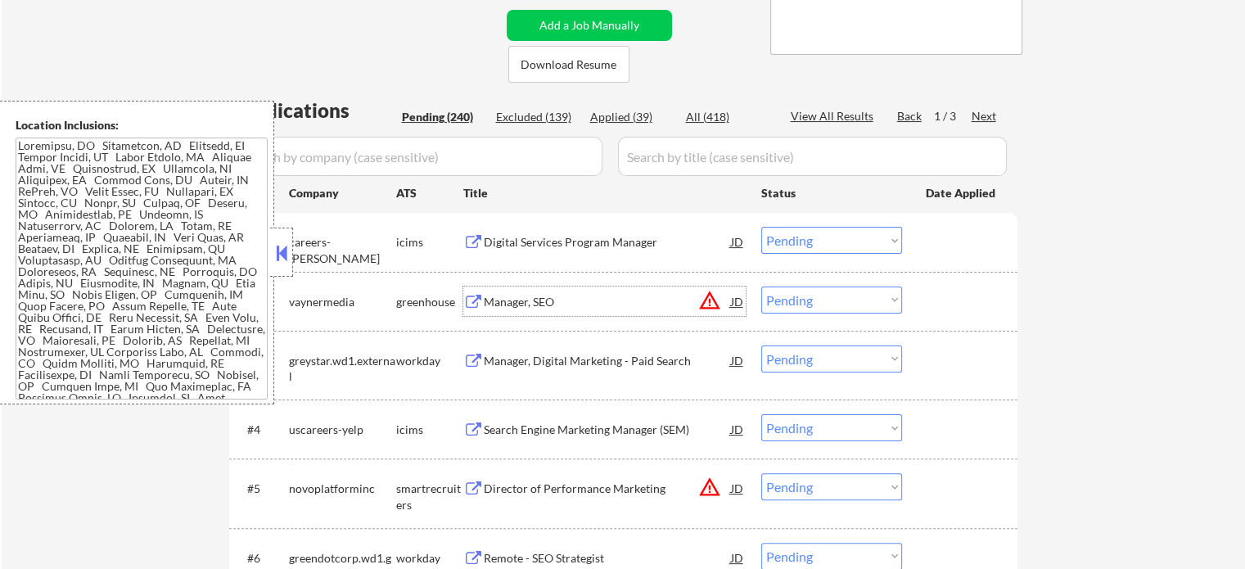
click at [514, 305] on div "Manager, SEO" at bounding box center [607, 302] width 247 height 16
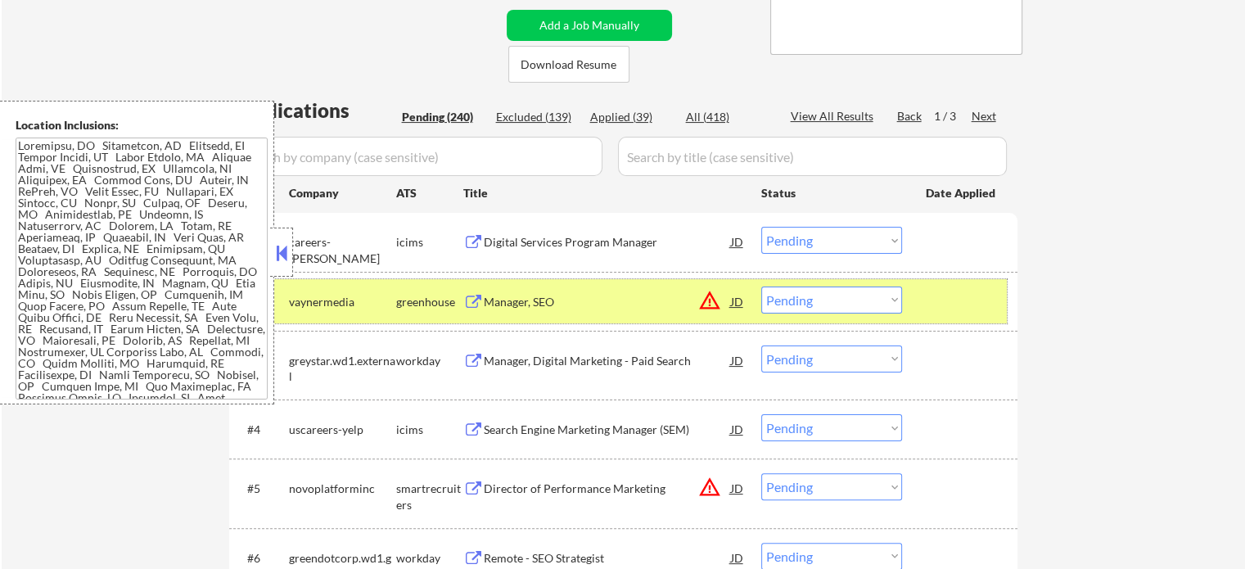
click at [937, 307] on div at bounding box center [962, 301] width 72 height 29
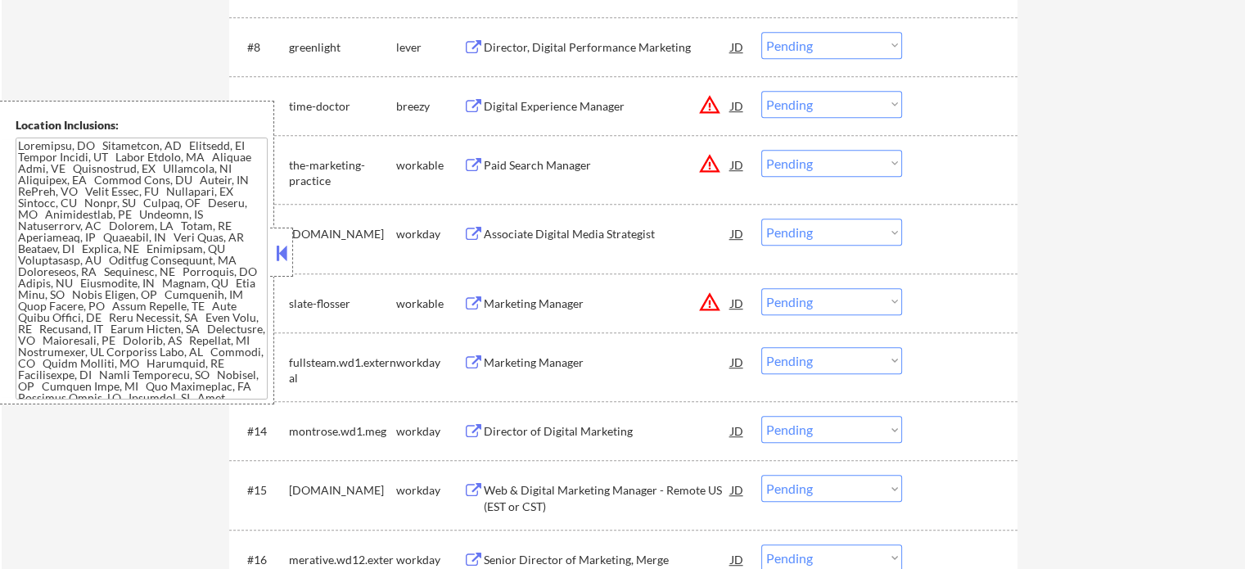
scroll to position [1228, 0]
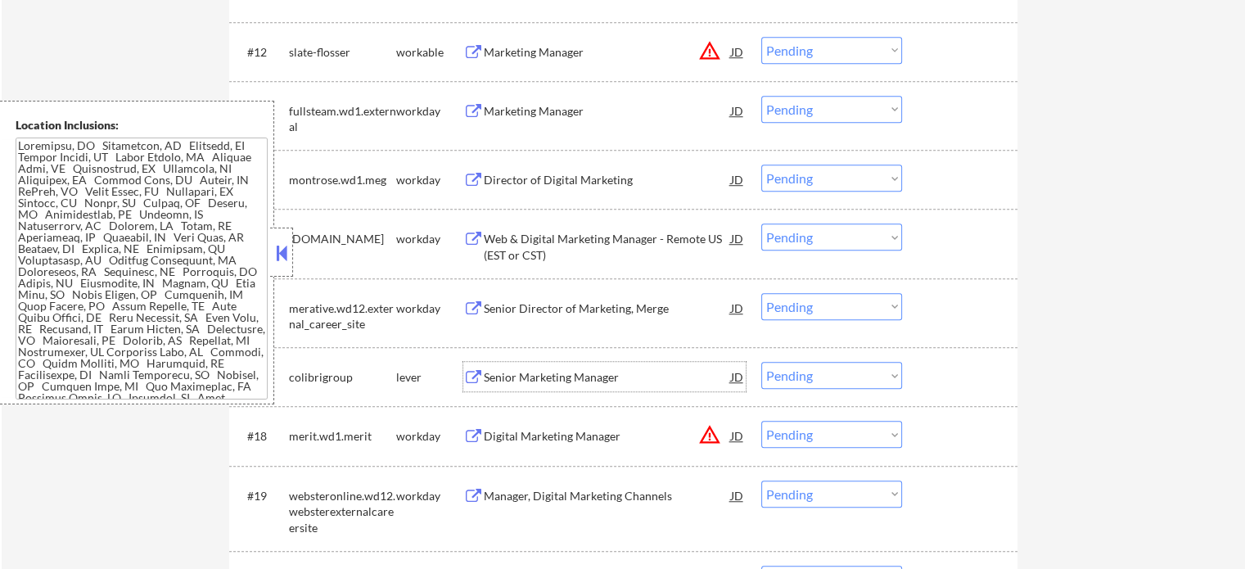
click at [524, 382] on div "Senior Marketing Manager" at bounding box center [607, 377] width 247 height 16
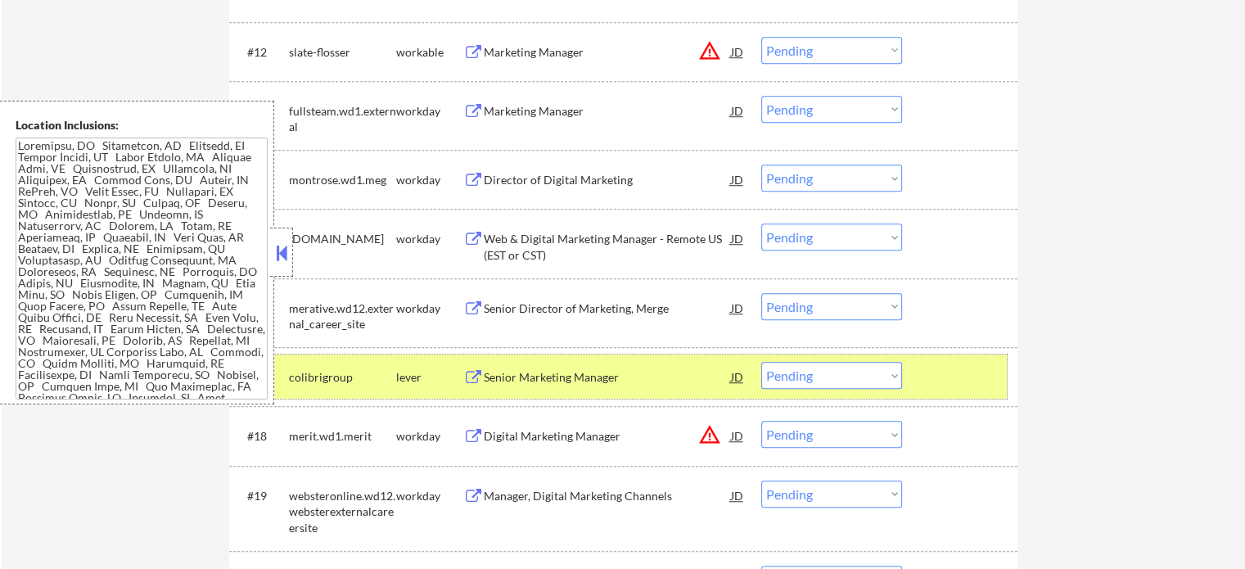
click at [943, 373] on div at bounding box center [962, 376] width 72 height 29
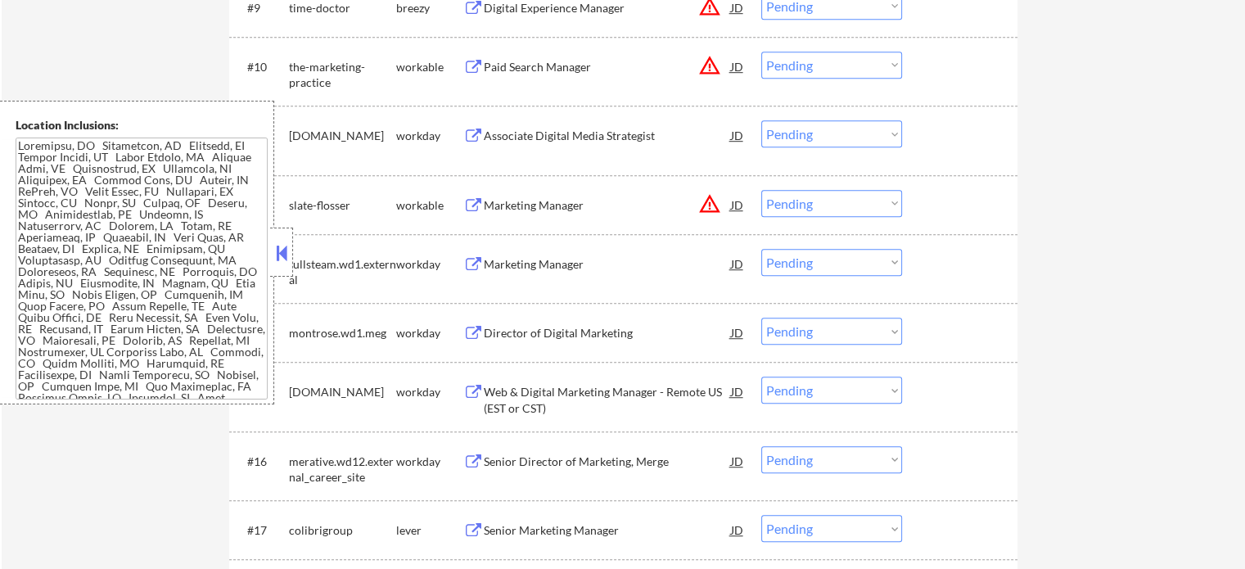
scroll to position [983, 0]
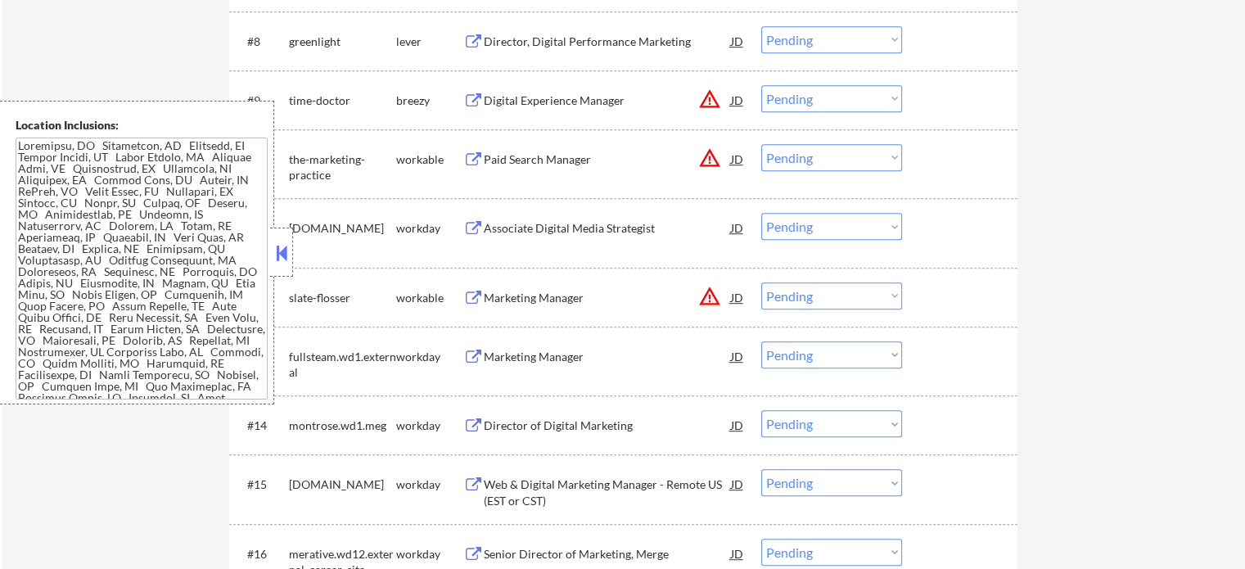
click at [574, 148] on div "Paid Search Manager" at bounding box center [607, 158] width 247 height 29
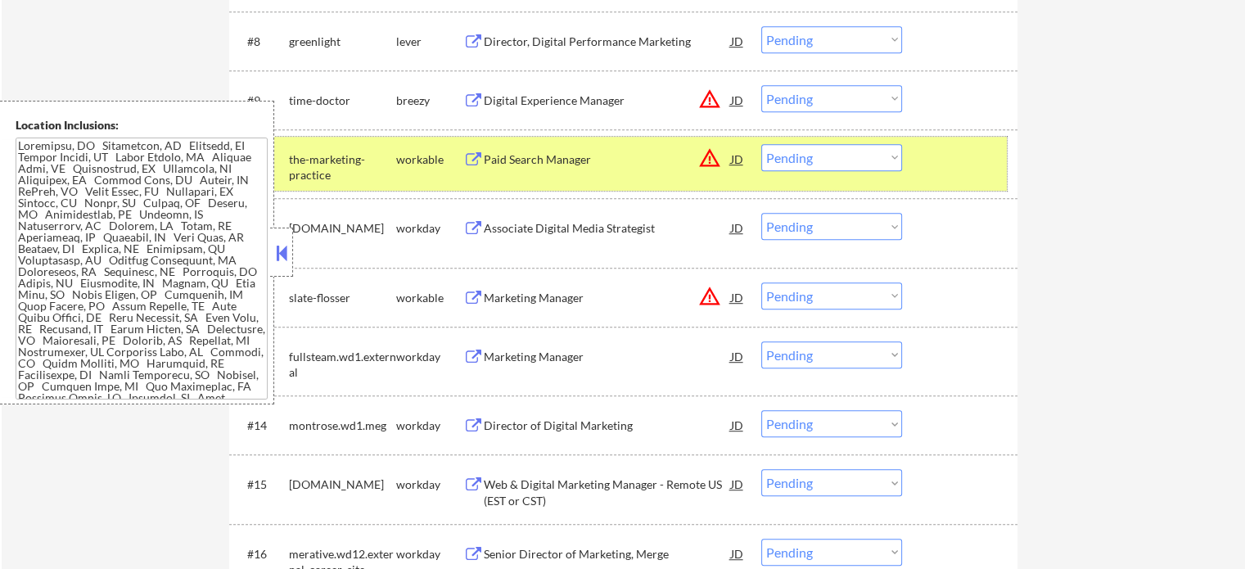
drag, startPoint x: 932, startPoint y: 183, endPoint x: 806, endPoint y: 160, distance: 128.2
click at [930, 183] on div "#10 the-marketing-practice workable Paid Search Manager JD warning_amber Choose…" at bounding box center [620, 164] width 773 height 54
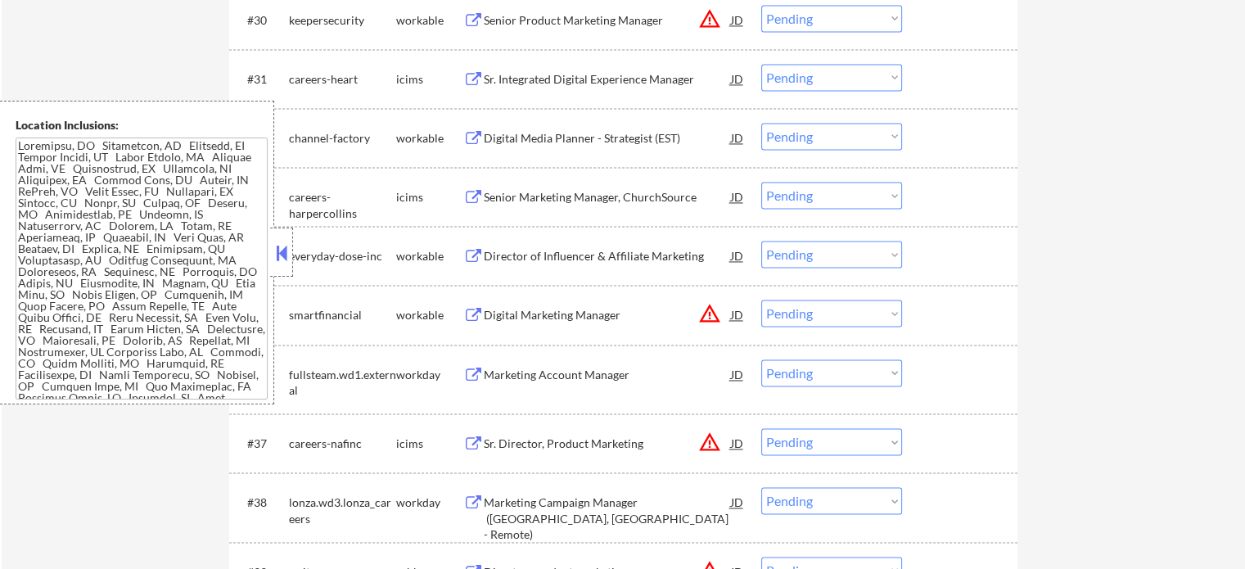
scroll to position [2702, 0]
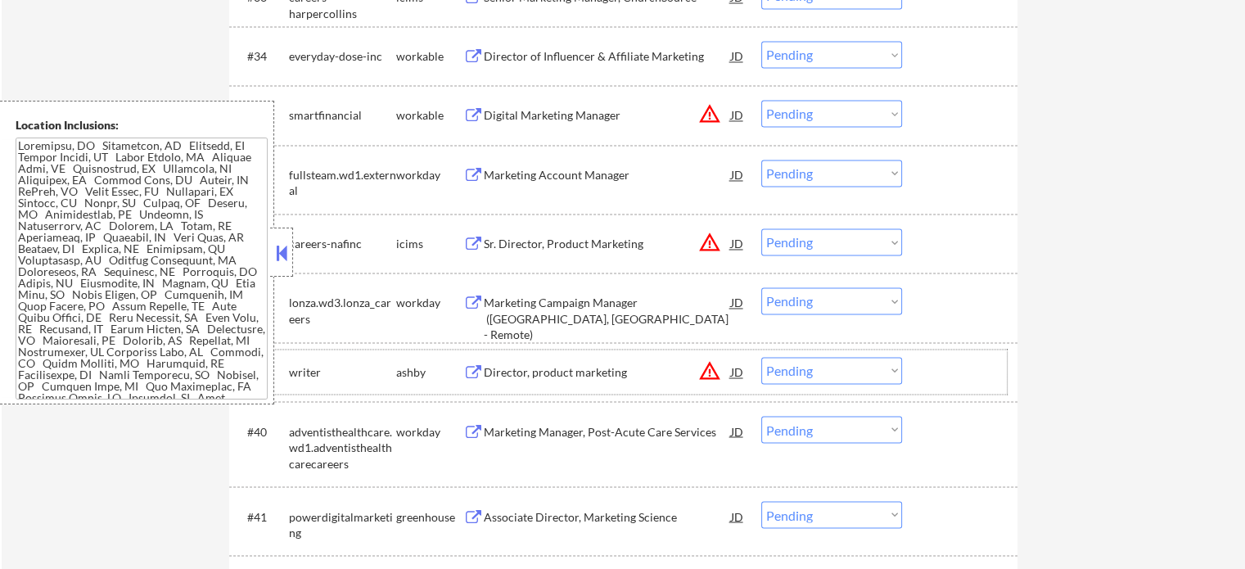
click at [590, 390] on div "#39 writer [PERSON_NAME] Director, product marketing JD warning_amber Choose an…" at bounding box center [620, 372] width 773 height 44
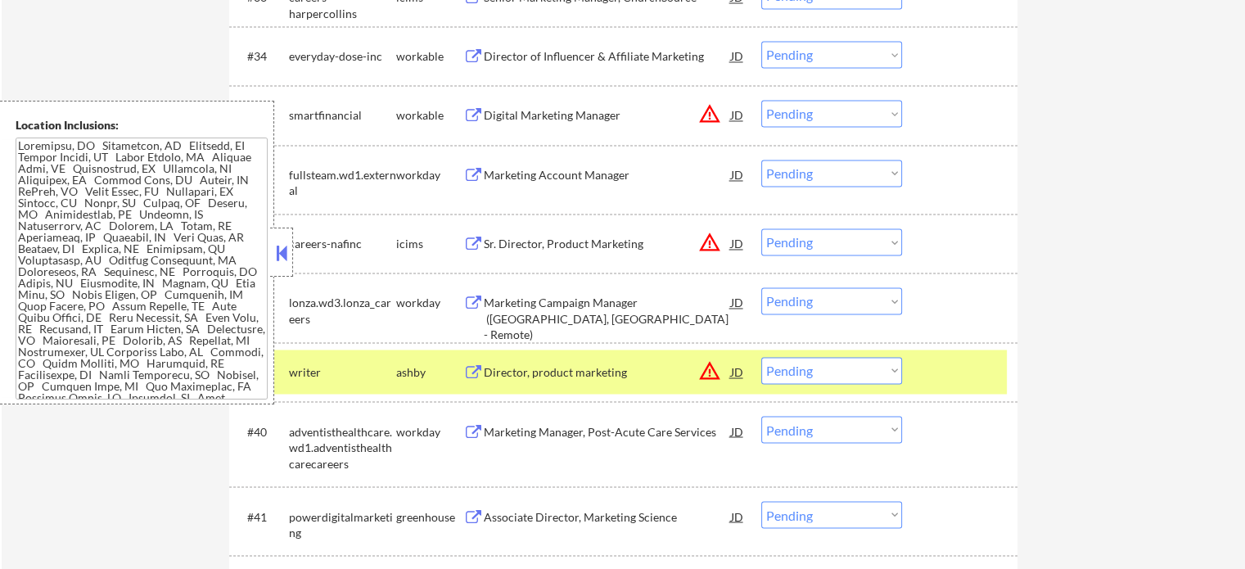
click at [590, 390] on div "#39 writer [PERSON_NAME] Director, product marketing JD warning_amber Choose an…" at bounding box center [620, 372] width 773 height 44
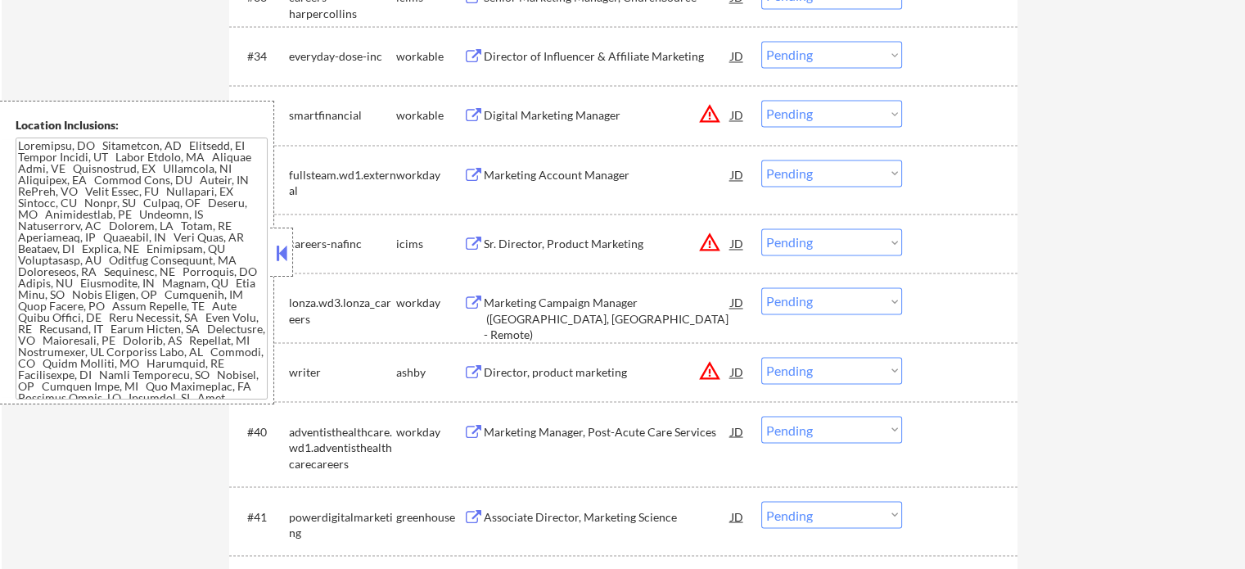
click at [590, 366] on div "Director, product marketing" at bounding box center [607, 372] width 247 height 16
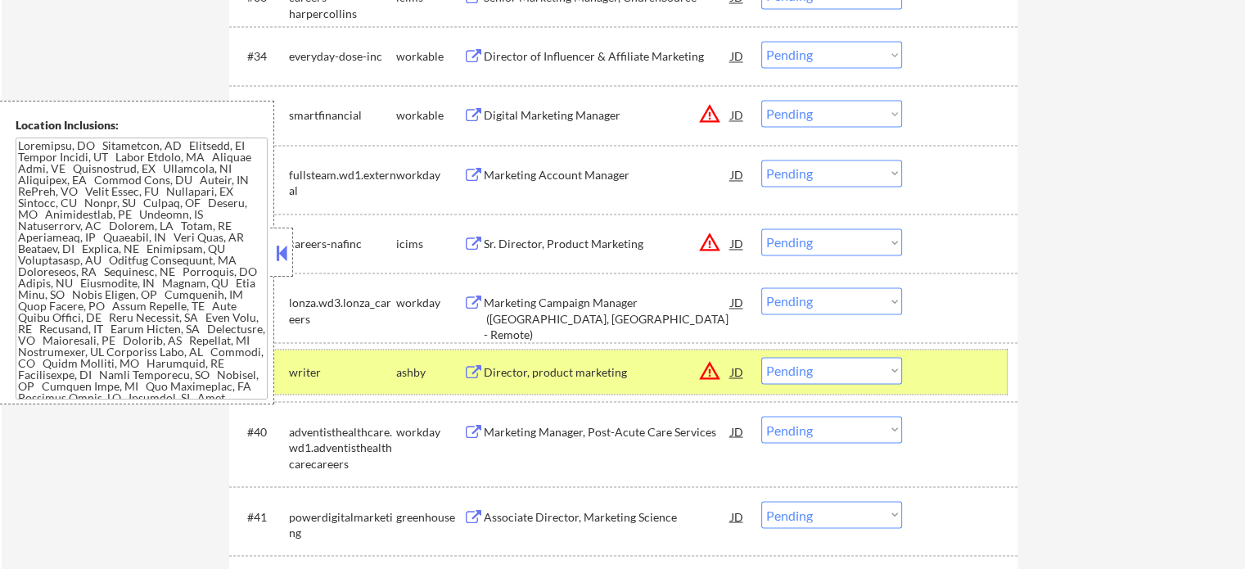
drag, startPoint x: 979, startPoint y: 386, endPoint x: 967, endPoint y: 387, distance: 11.6
click at [977, 386] on div "#39 writer [PERSON_NAME] Director, product marketing JD warning_amber Choose an…" at bounding box center [620, 372] width 773 height 44
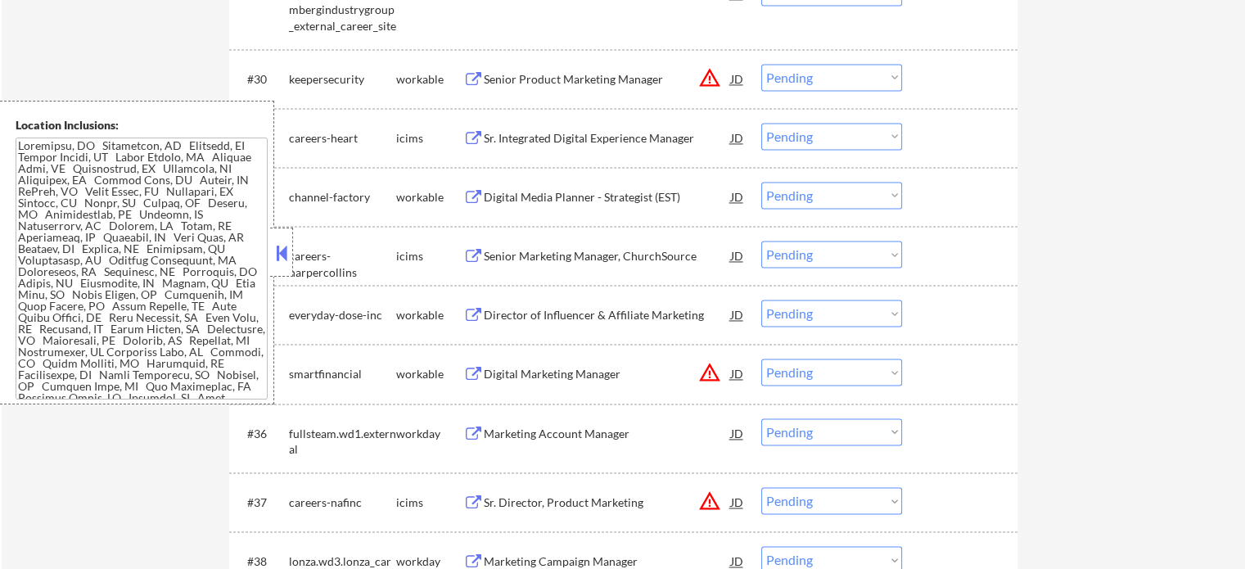
scroll to position [2375, 0]
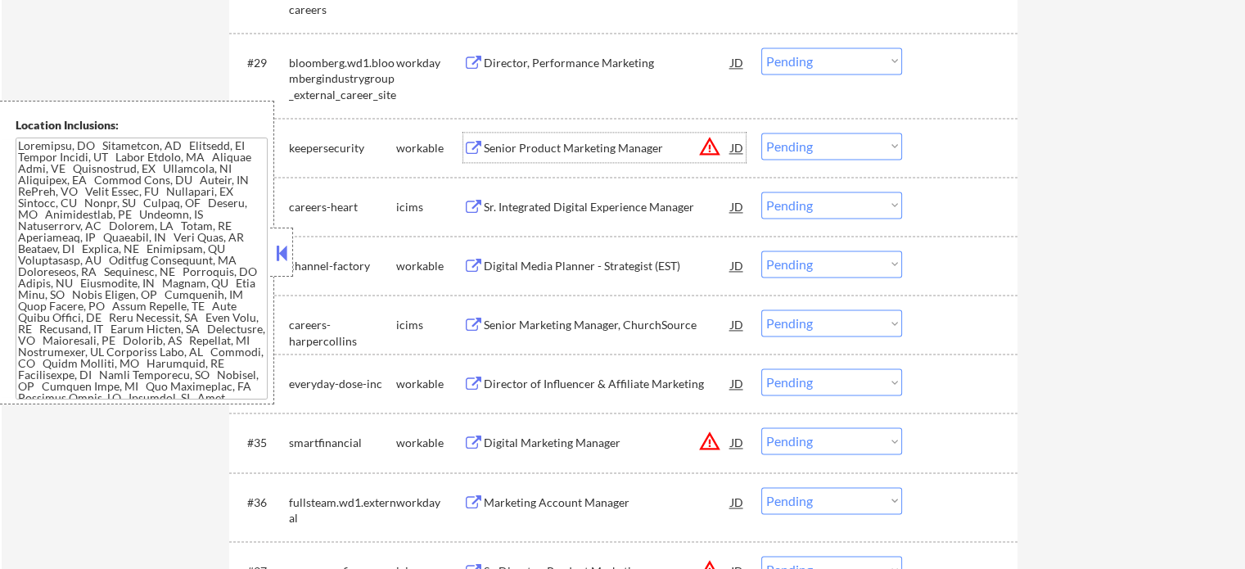
click at [550, 133] on div "Senior Product Marketing Manager" at bounding box center [607, 147] width 247 height 29
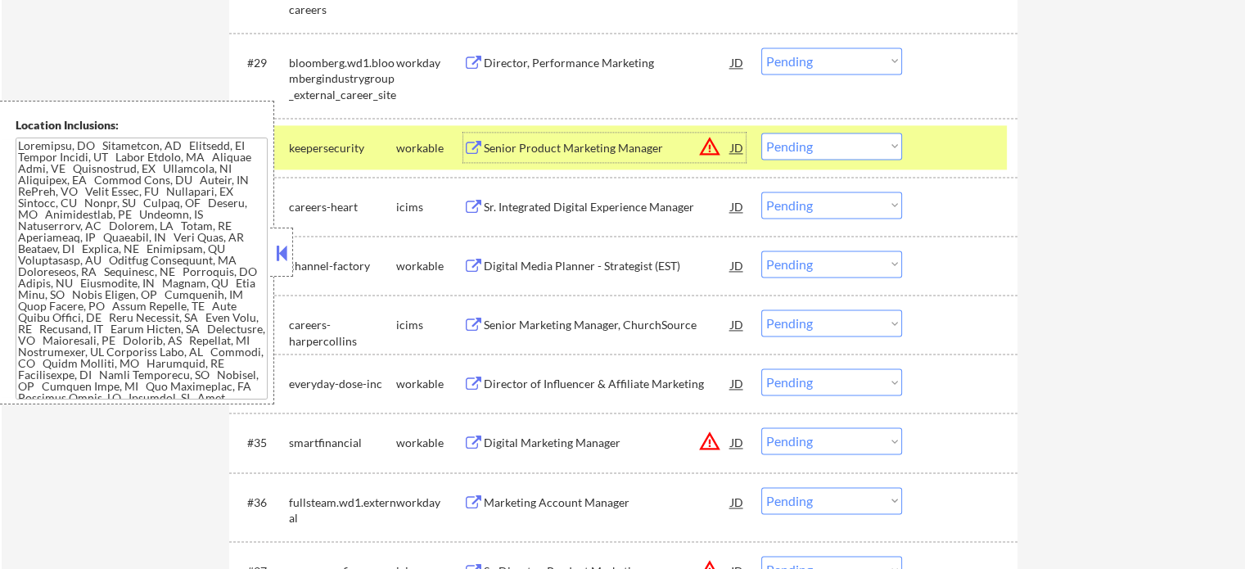
click at [488, 61] on div "Director, Performance Marketing" at bounding box center [607, 63] width 247 height 16
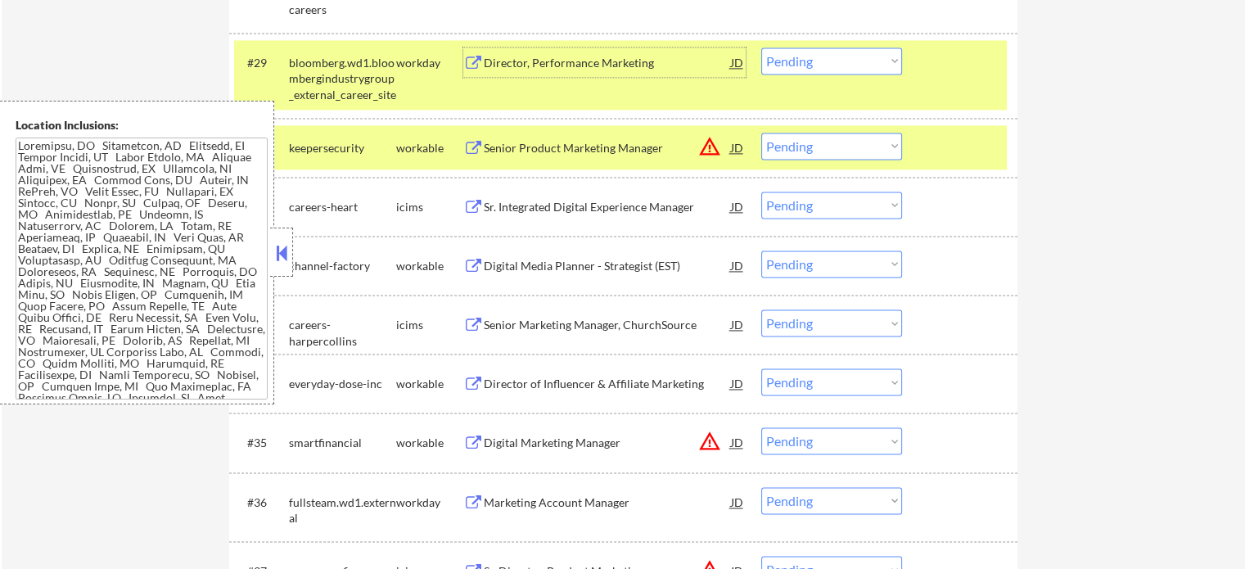
click at [943, 153] on div at bounding box center [962, 147] width 72 height 29
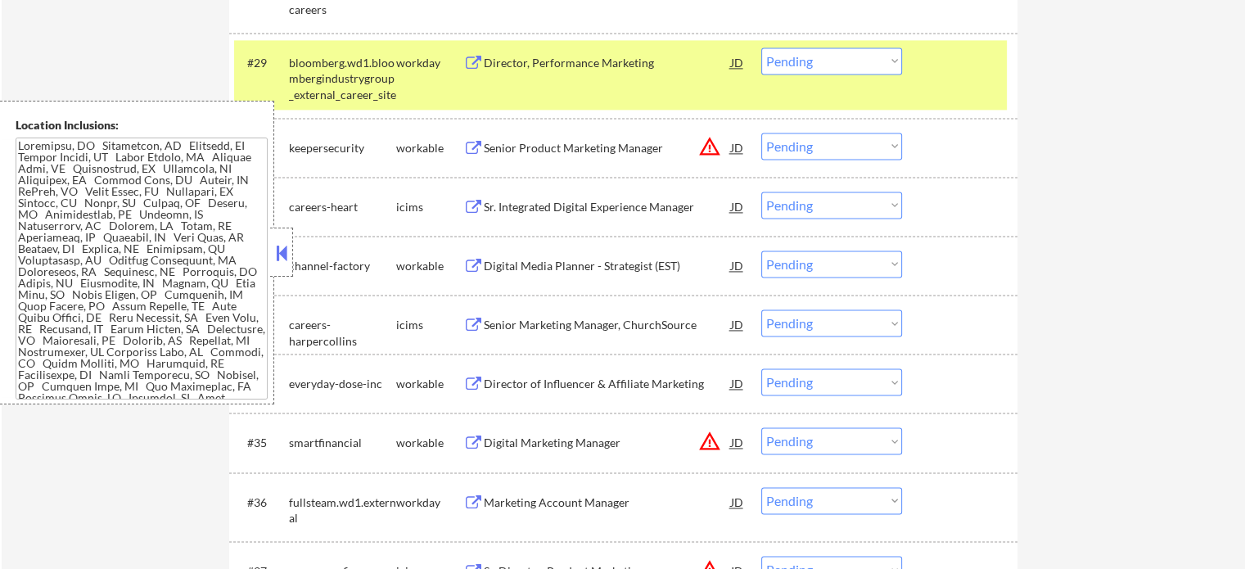
click at [958, 78] on div "#29 bloomberg.wd1.bloombergindustrygroup_external_career_site workday Director,…" at bounding box center [620, 75] width 773 height 70
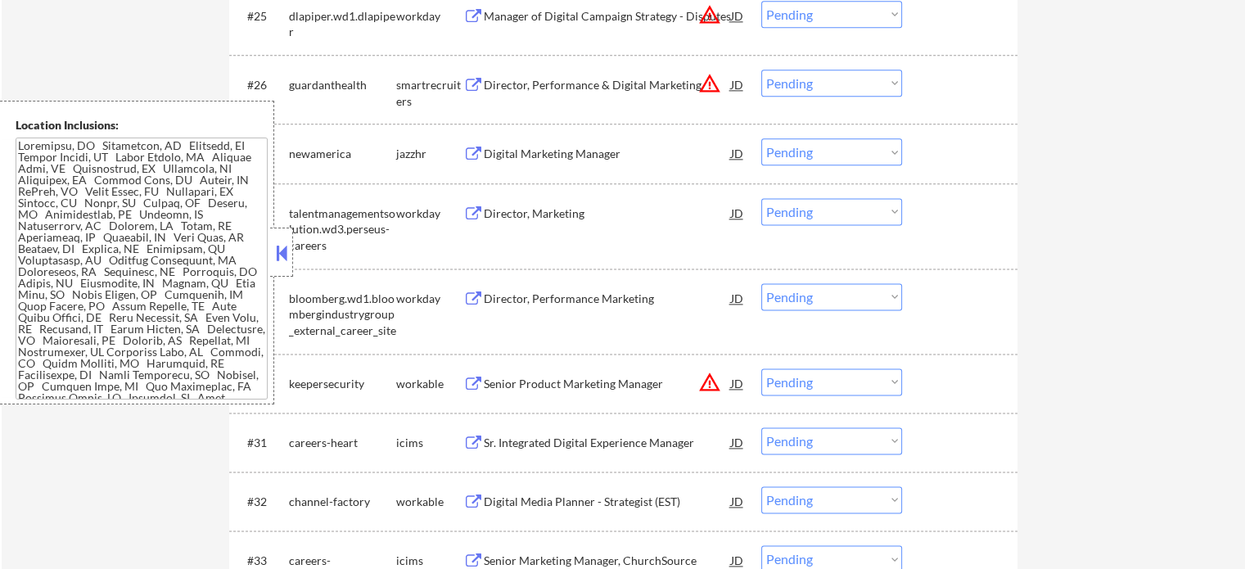
scroll to position [2129, 0]
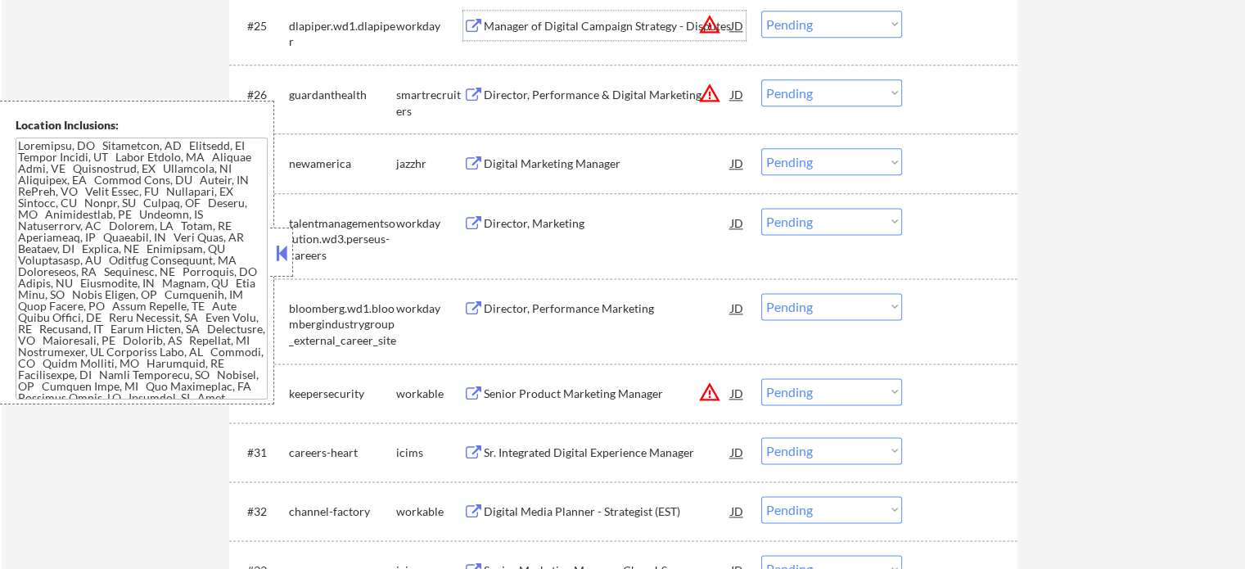
click at [635, 18] on div "Manager of Digital Campaign Strategy - Disputes" at bounding box center [607, 26] width 247 height 16
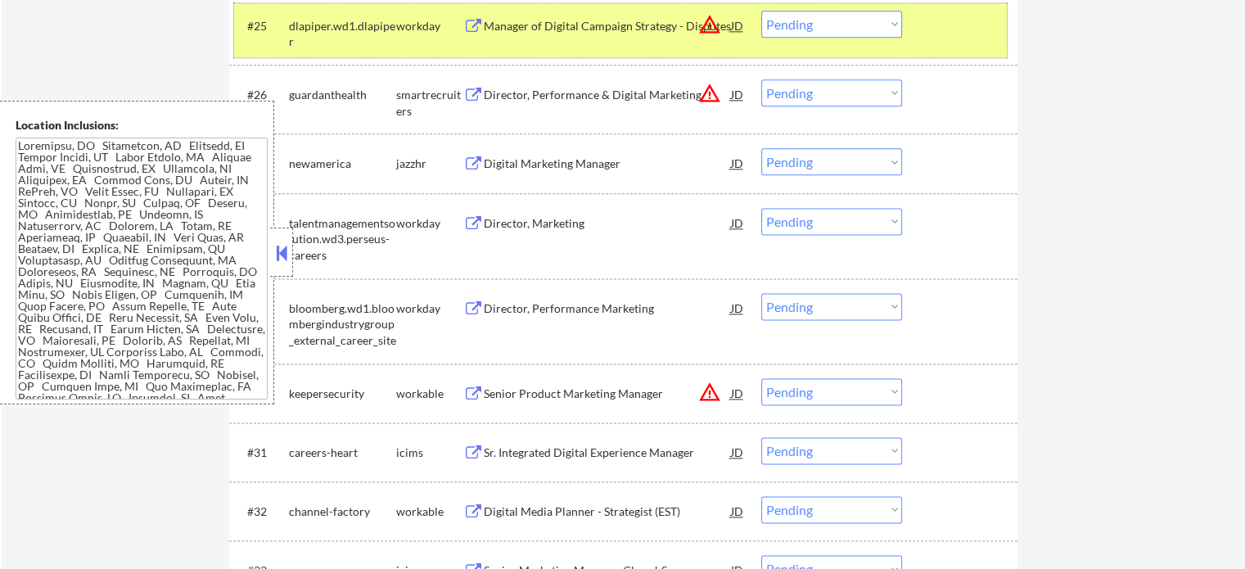
click at [944, 43] on div "#25 dlapiper.wd1.dlapiper workday Manager of Digital Campaign Strategy - Disput…" at bounding box center [620, 30] width 773 height 54
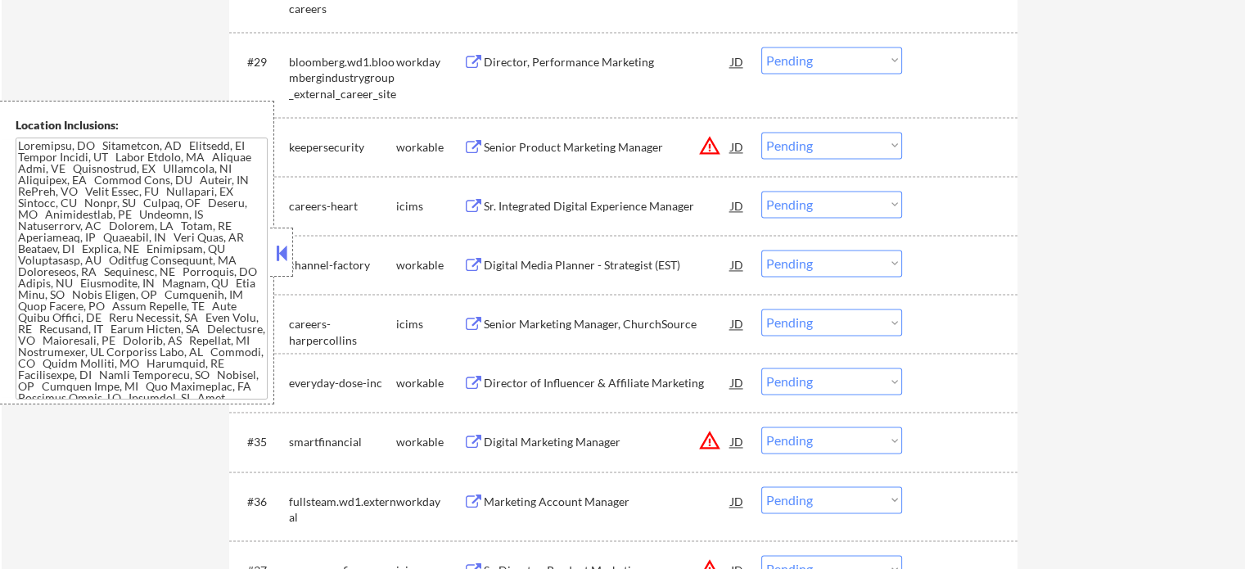
scroll to position [2457, 0]
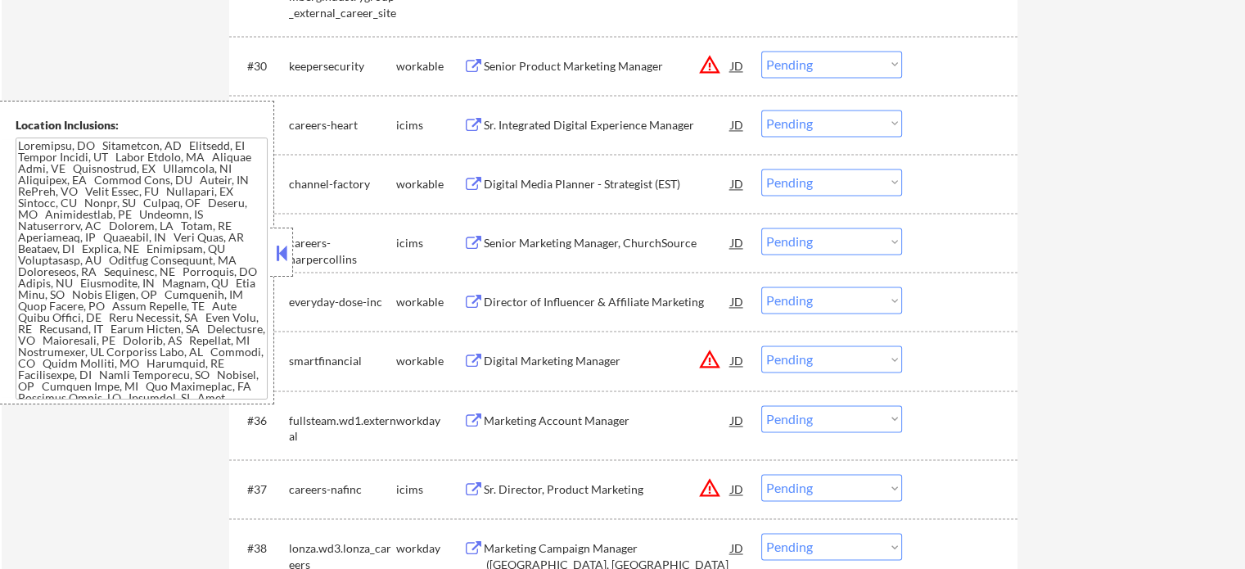
click at [530, 237] on div "Senior Marketing Manager, ChurchSource" at bounding box center [607, 243] width 247 height 16
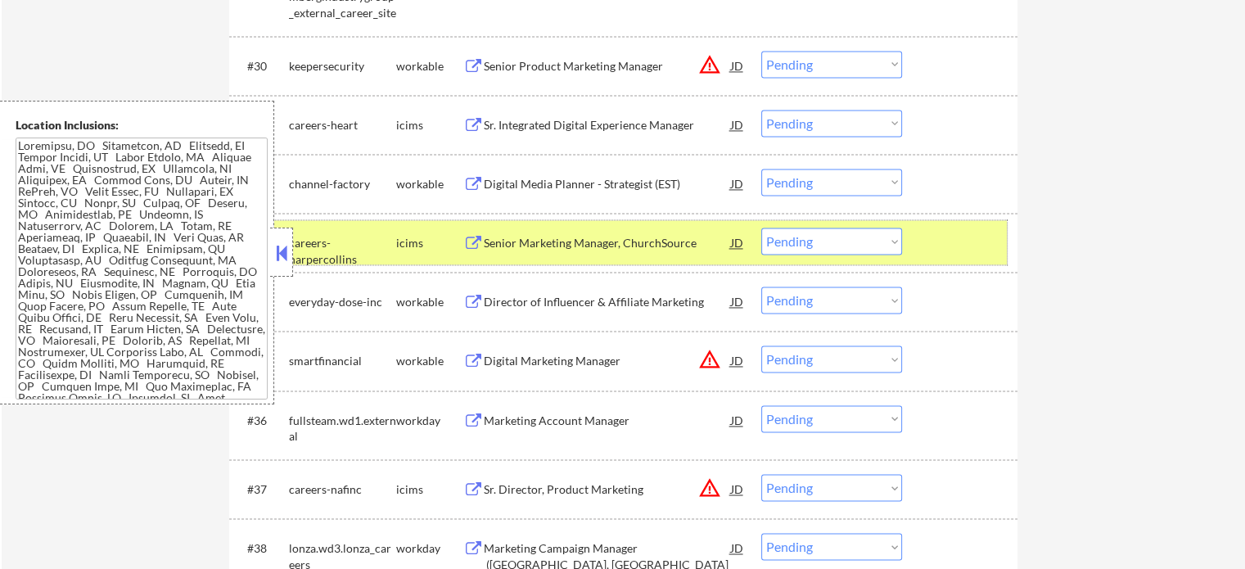
drag, startPoint x: 960, startPoint y: 250, endPoint x: 741, endPoint y: 211, distance: 222.0
click at [956, 250] on div at bounding box center [962, 242] width 72 height 29
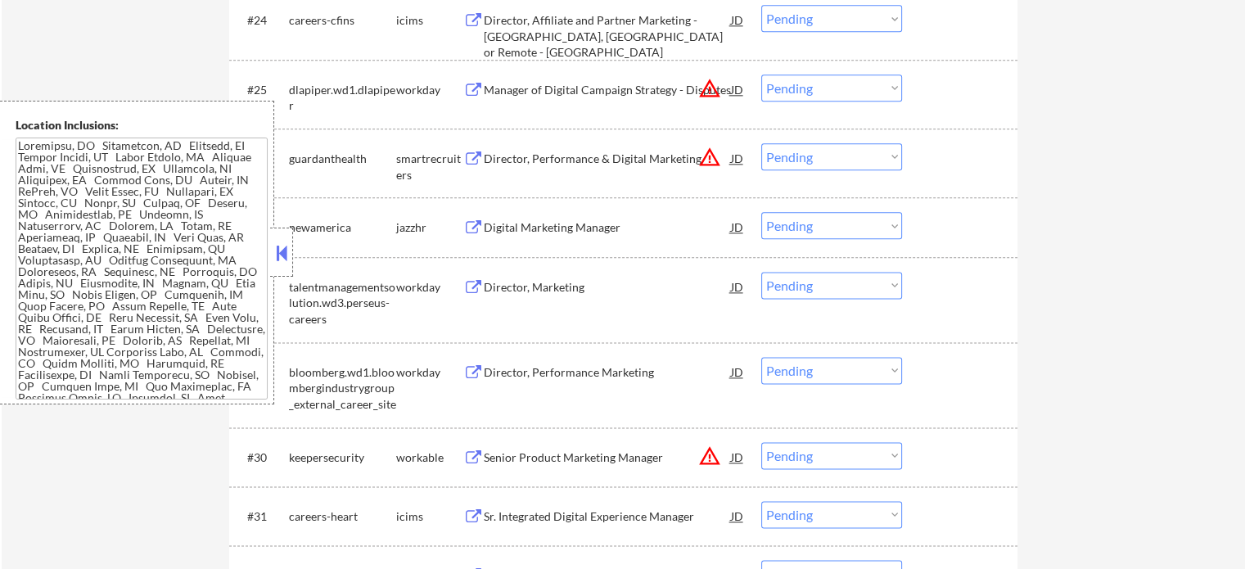
scroll to position [1965, 0]
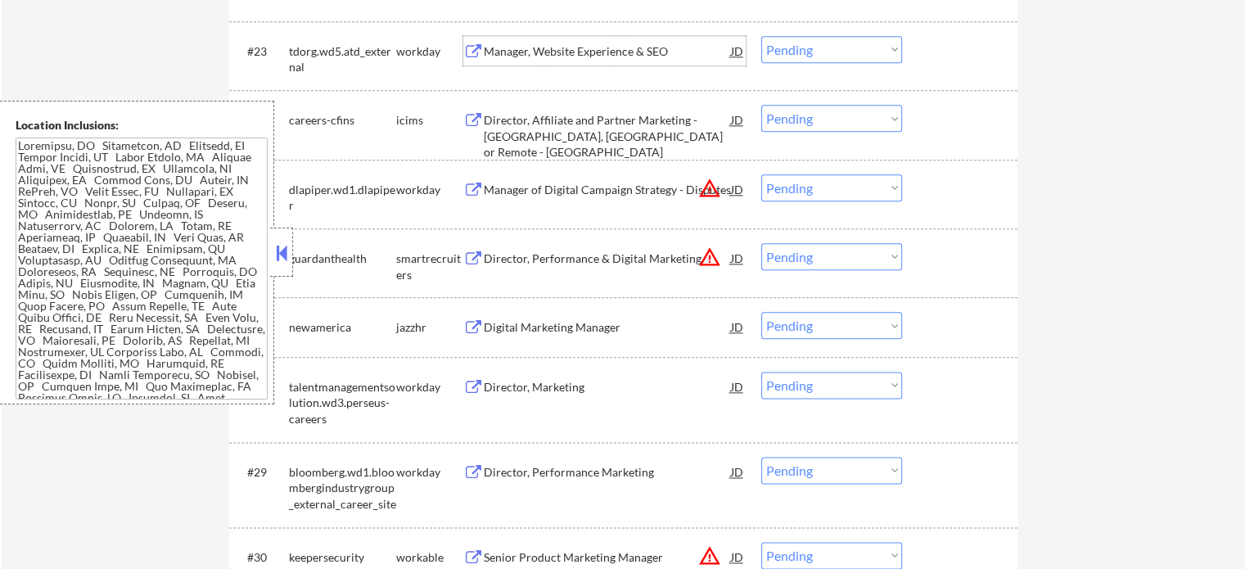
click at [524, 42] on div "Manager, Website Experience & SEO" at bounding box center [607, 50] width 247 height 29
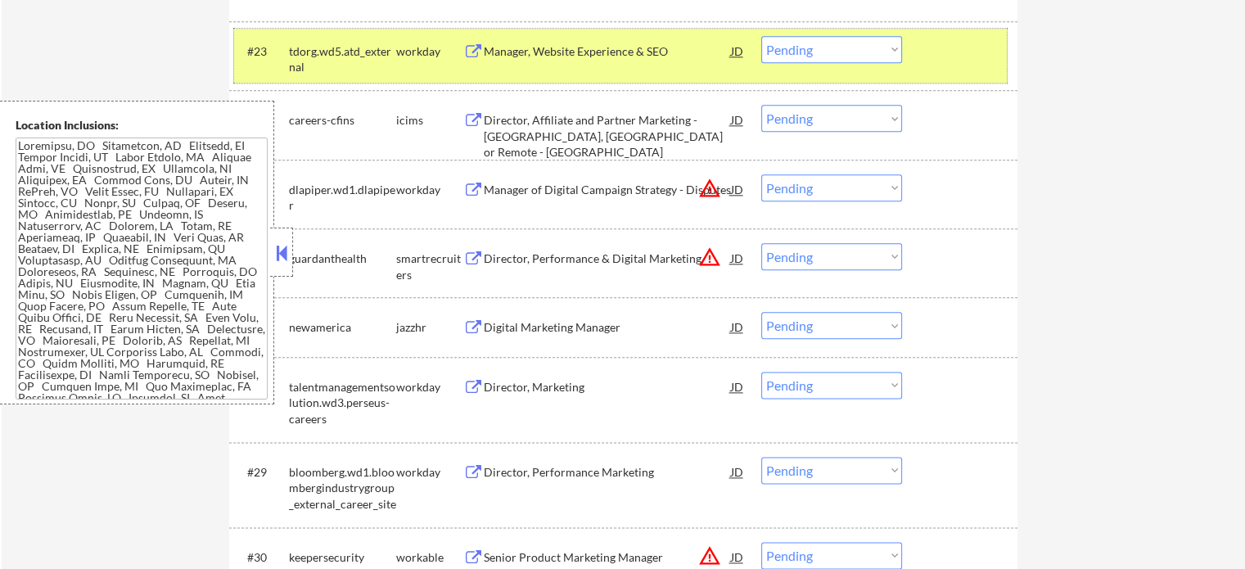
click at [926, 40] on div at bounding box center [962, 50] width 72 height 29
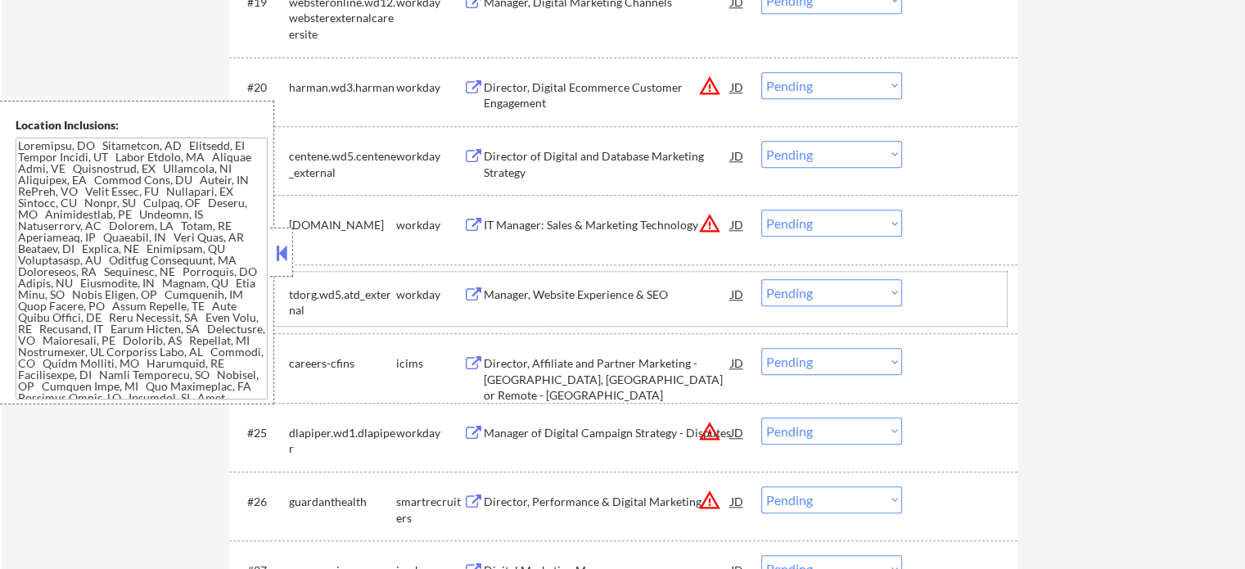
scroll to position [1720, 0]
click at [589, 88] on div "Director, Digital Ecommerce Customer Engagement" at bounding box center [607, 98] width 247 height 32
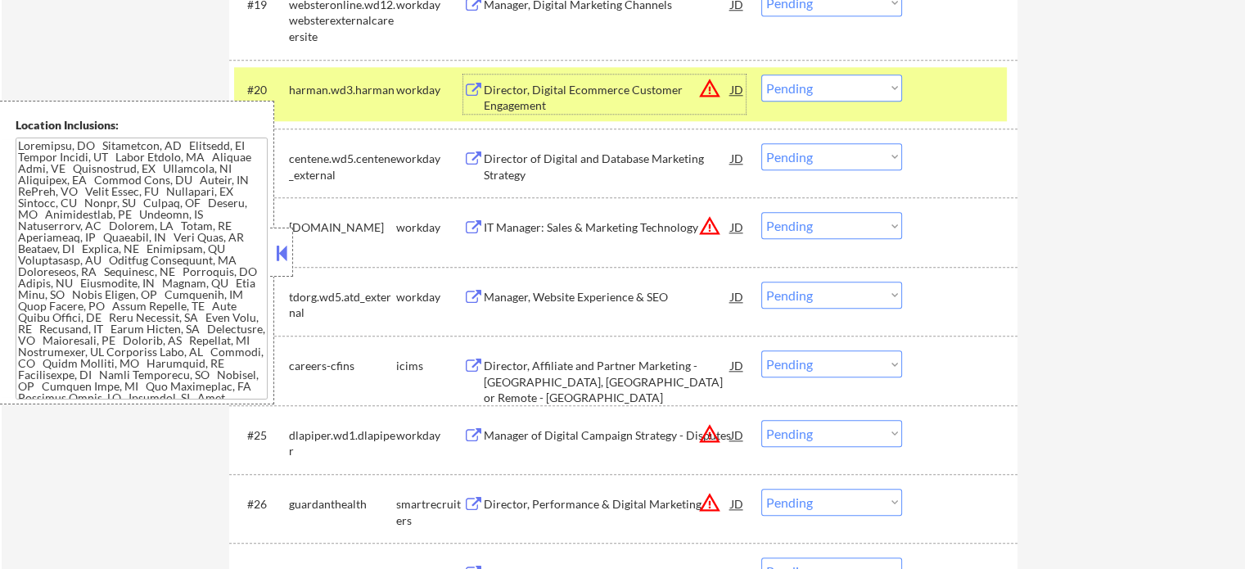
click at [979, 81] on div at bounding box center [962, 89] width 72 height 29
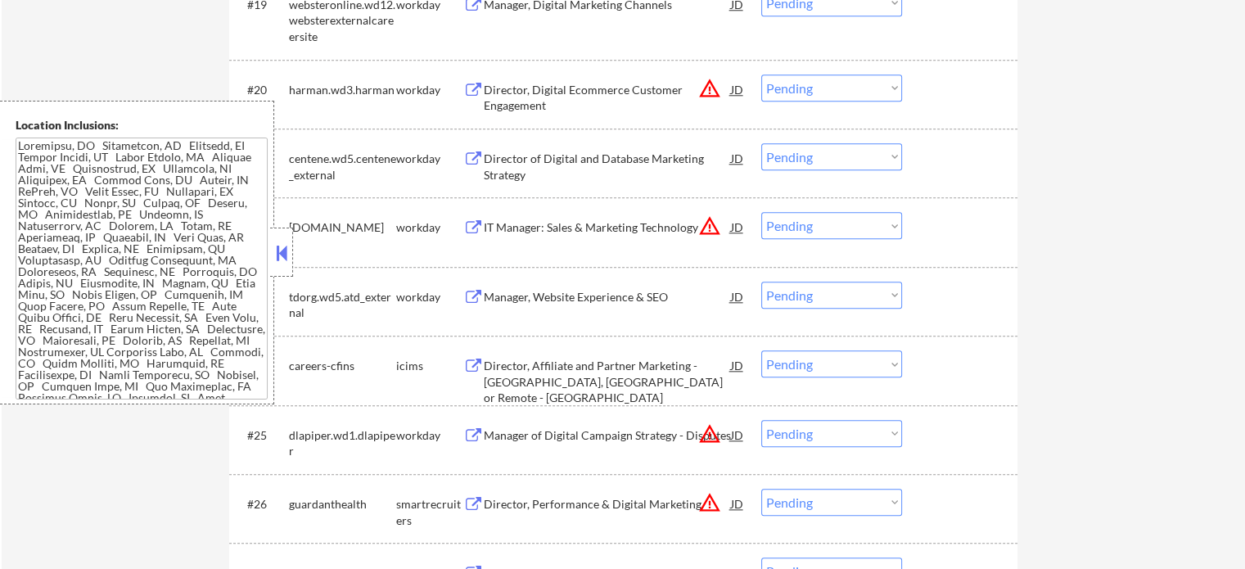
scroll to position [2047, 0]
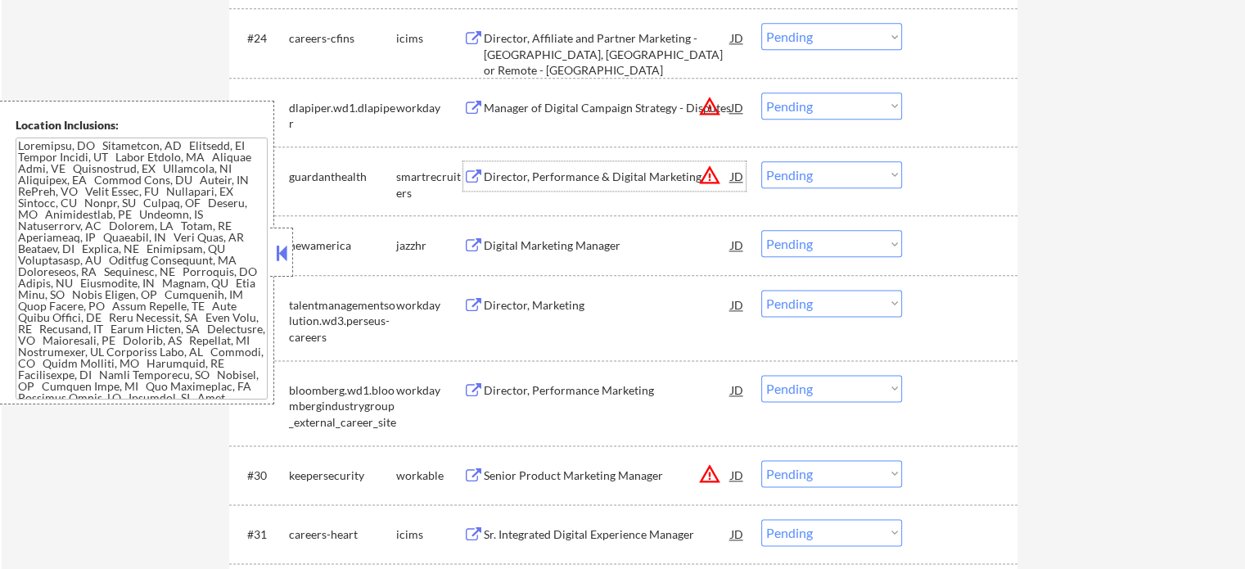
click at [640, 179] on div "Director, Performance & Digital Marketing" at bounding box center [607, 177] width 247 height 16
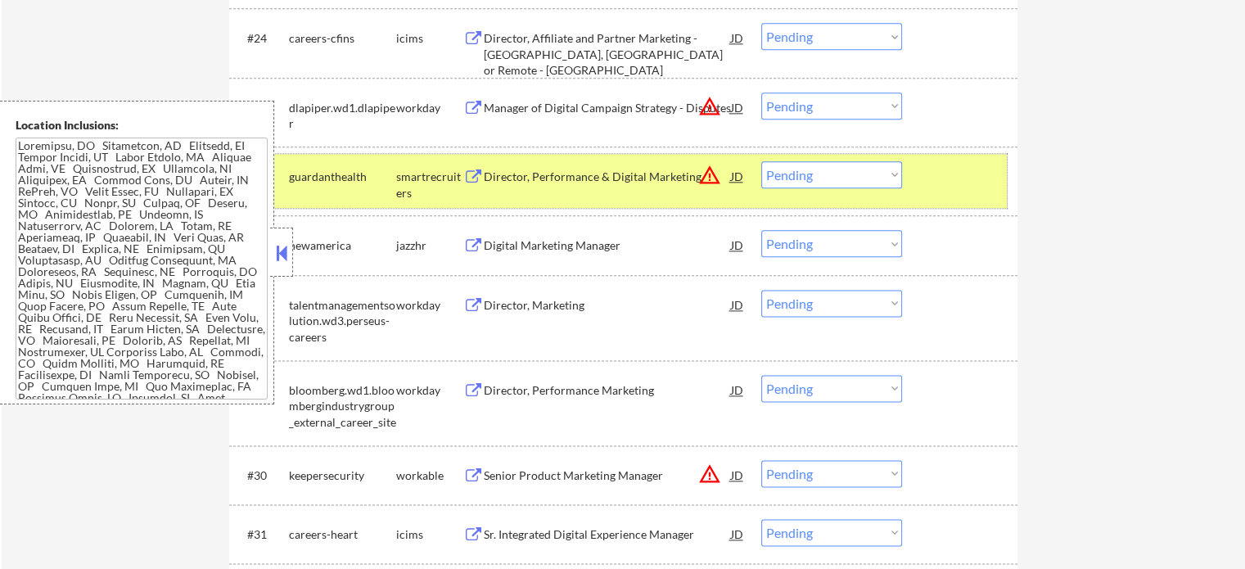
click at [967, 182] on div at bounding box center [962, 175] width 72 height 29
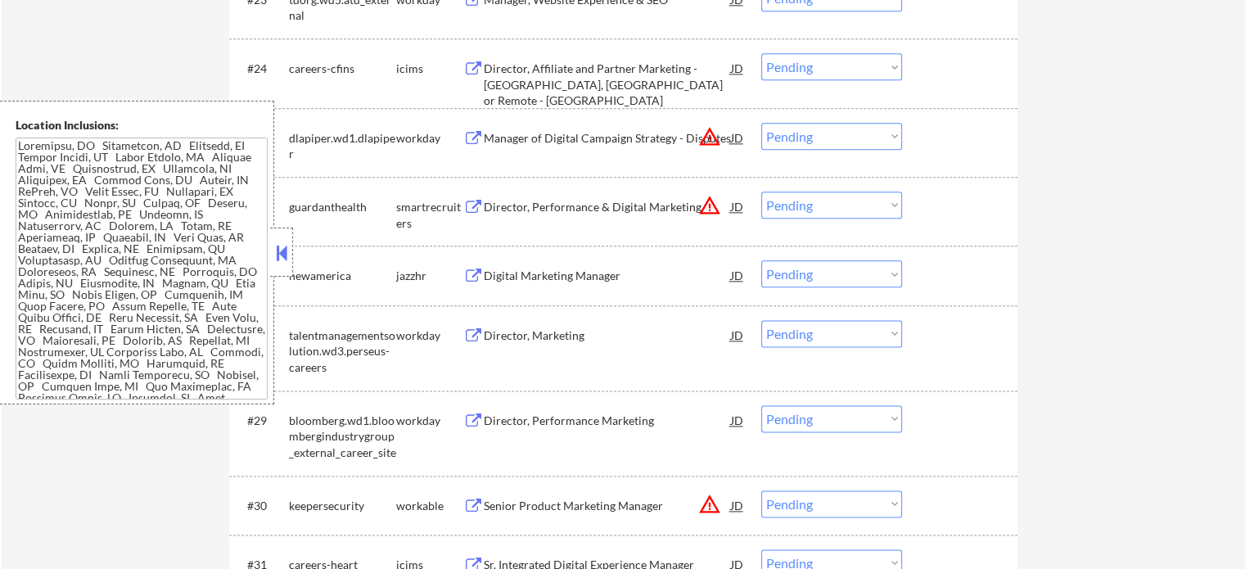
scroll to position [1965, 0]
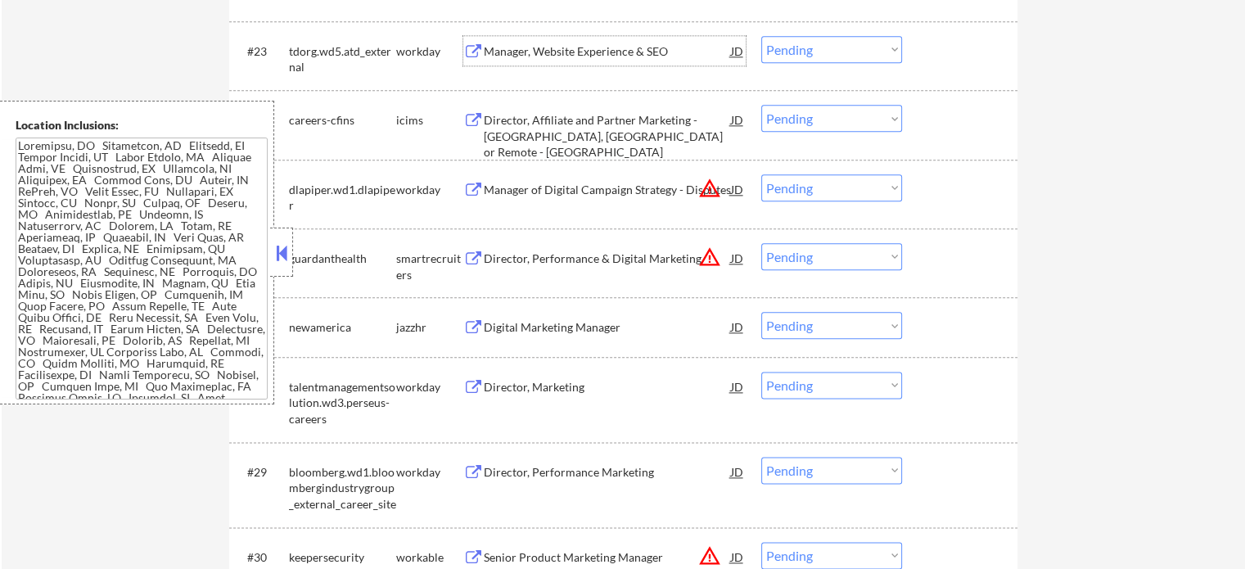
click at [500, 52] on div "Manager, Website Experience & SEO" at bounding box center [607, 51] width 247 height 16
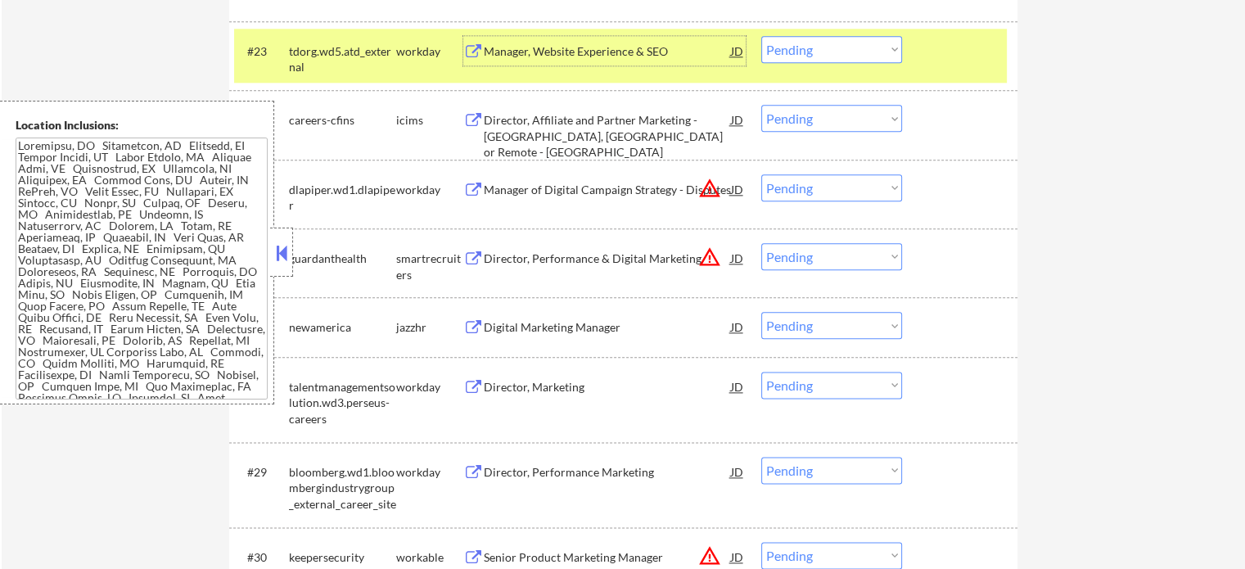
click at [909, 49] on div "#23 tdorg.wd5.atd_external workday Manager, Website Experience & SEO JD Choose …" at bounding box center [620, 56] width 773 height 54
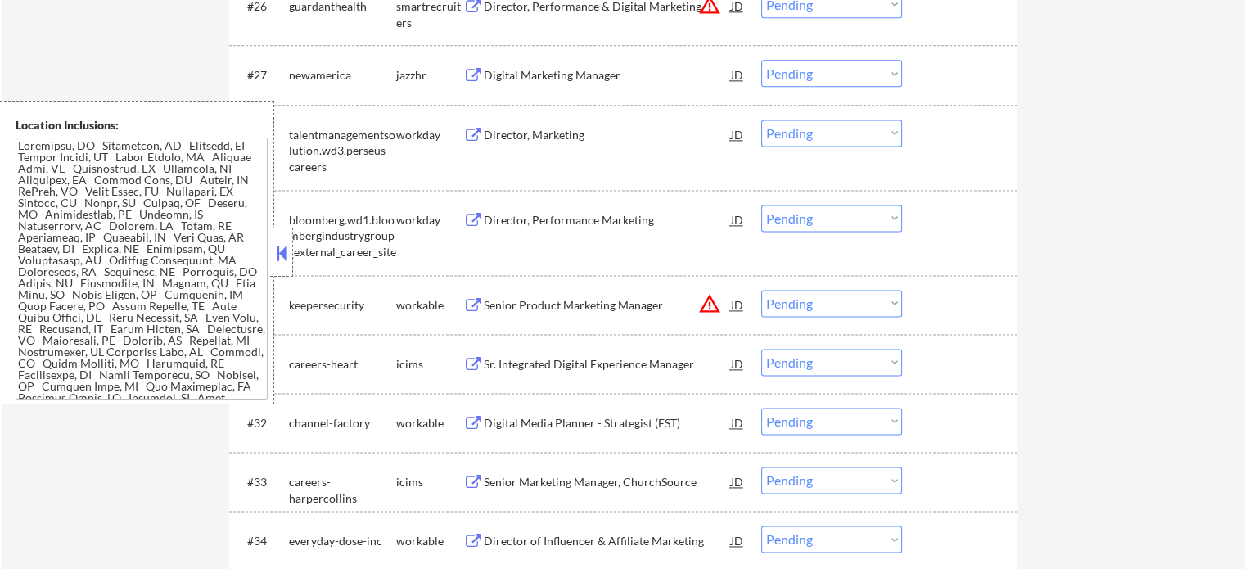
scroll to position [2375, 0]
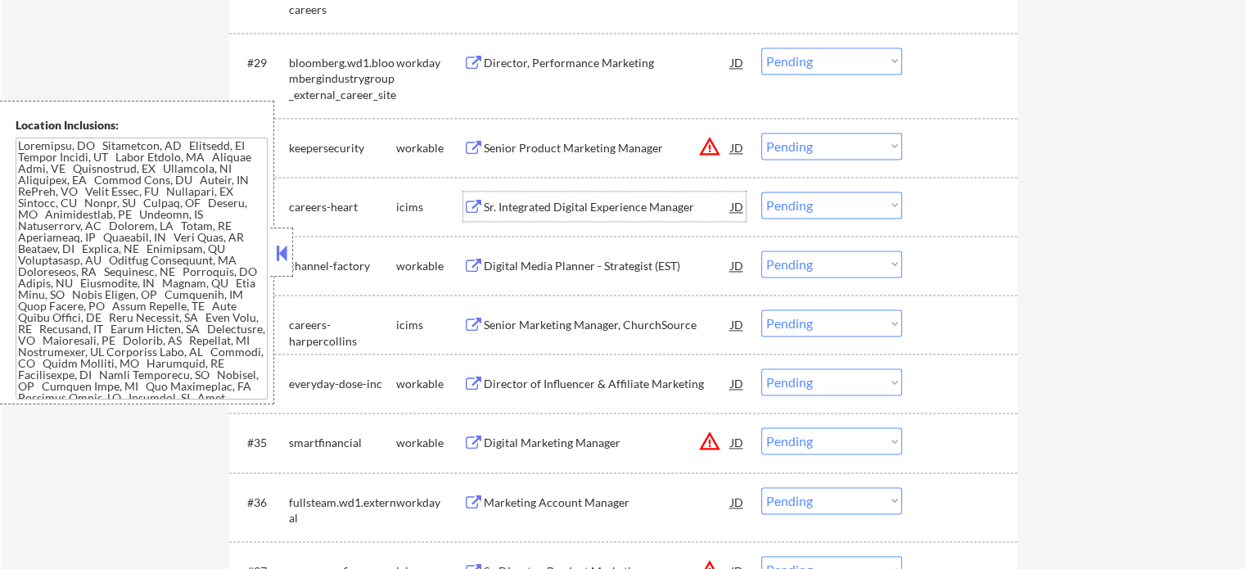
click at [563, 209] on div "Sr. Integrated Digital Experience Manager" at bounding box center [607, 207] width 247 height 16
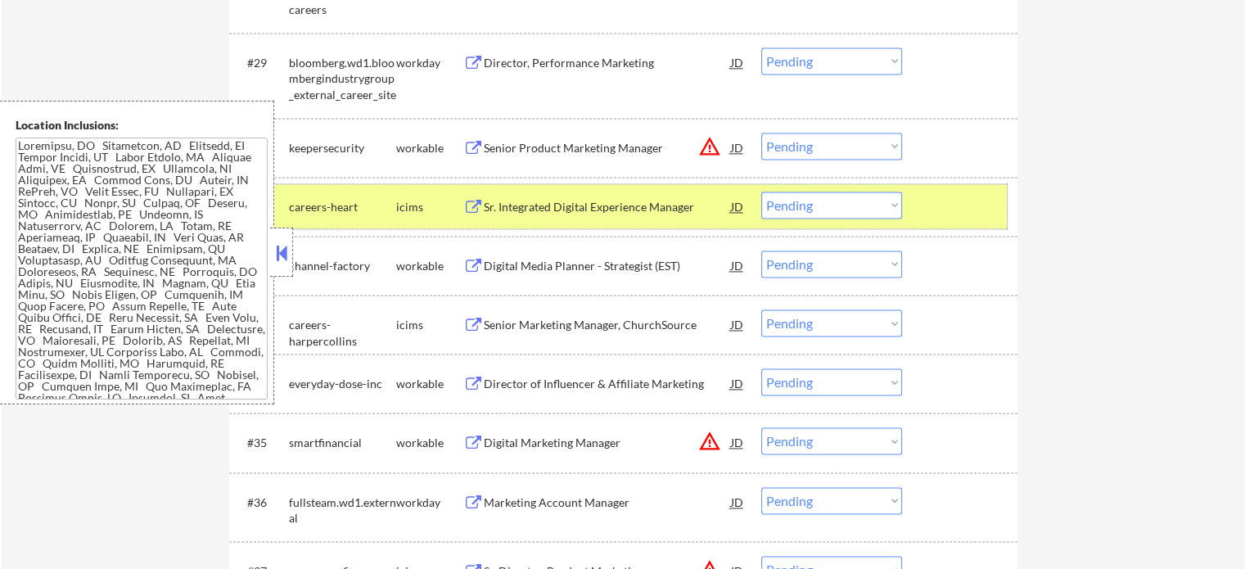
click at [948, 223] on div "#31 careers-heart icims Sr. Integrated Digital Experience Manager JD Choose an …" at bounding box center [620, 206] width 773 height 44
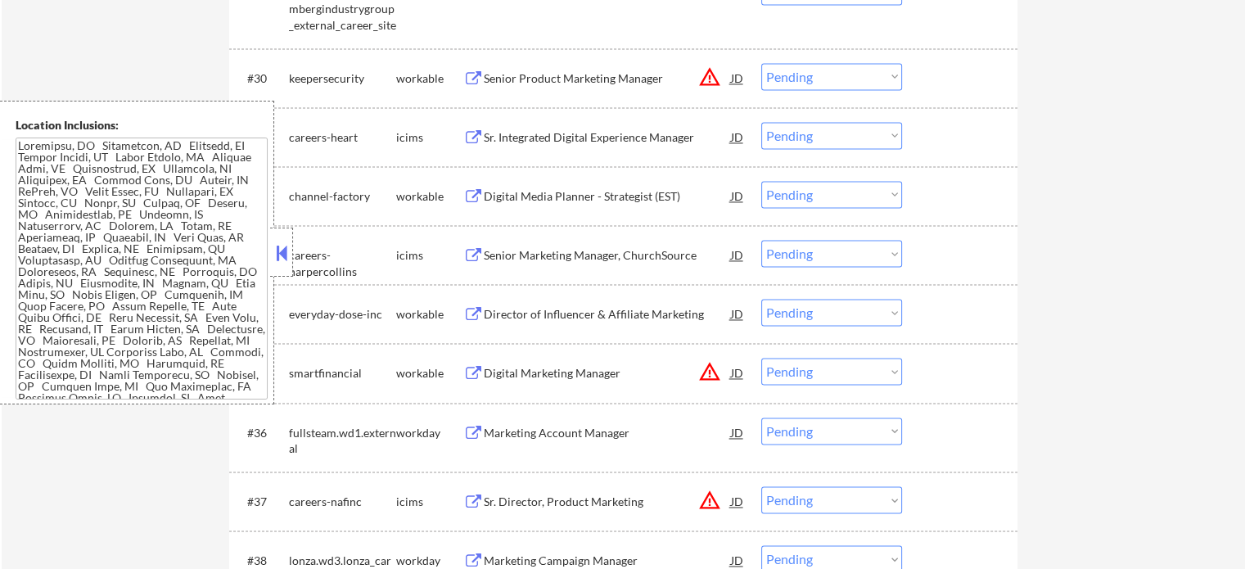
scroll to position [2538, 0]
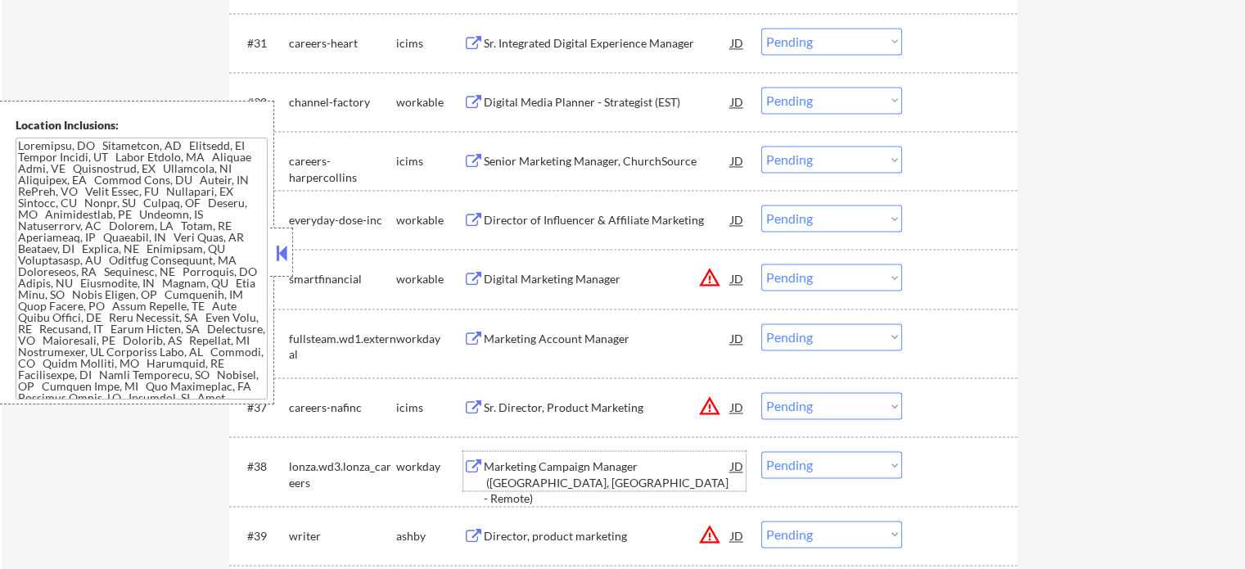
click at [564, 488] on div "Marketing Campaign Manager ([GEOGRAPHIC_DATA], [GEOGRAPHIC_DATA] - Remote)" at bounding box center [607, 483] width 247 height 48
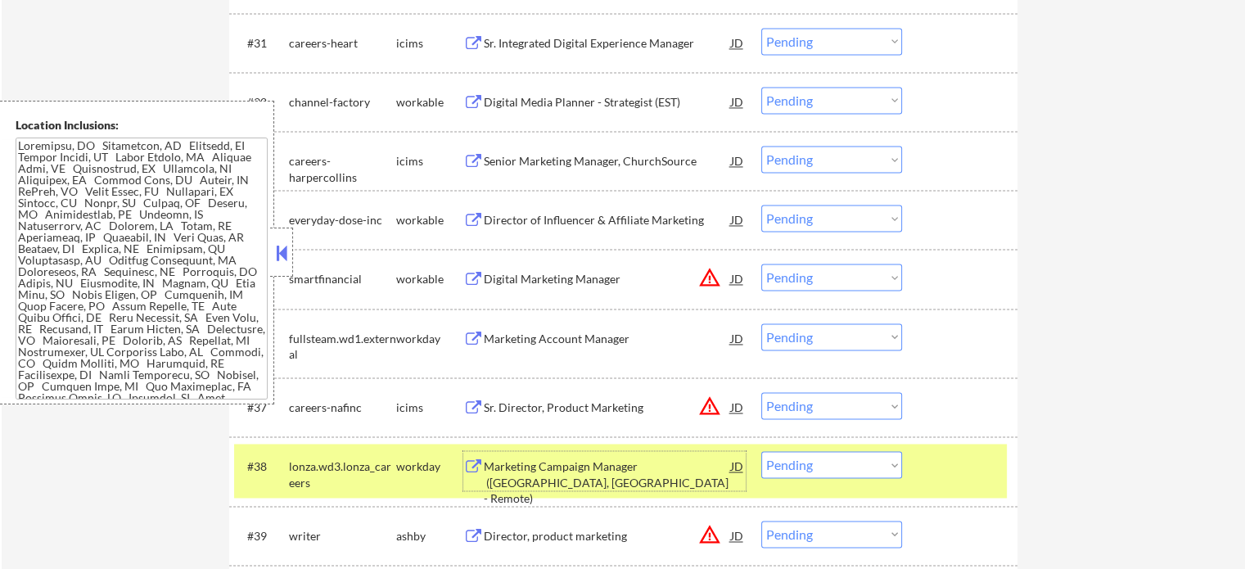
click at [965, 445] on div "#38 lonza.wd3.lonza_careers workday Marketing Campaign Manager ([GEOGRAPHIC_DAT…" at bounding box center [620, 471] width 773 height 54
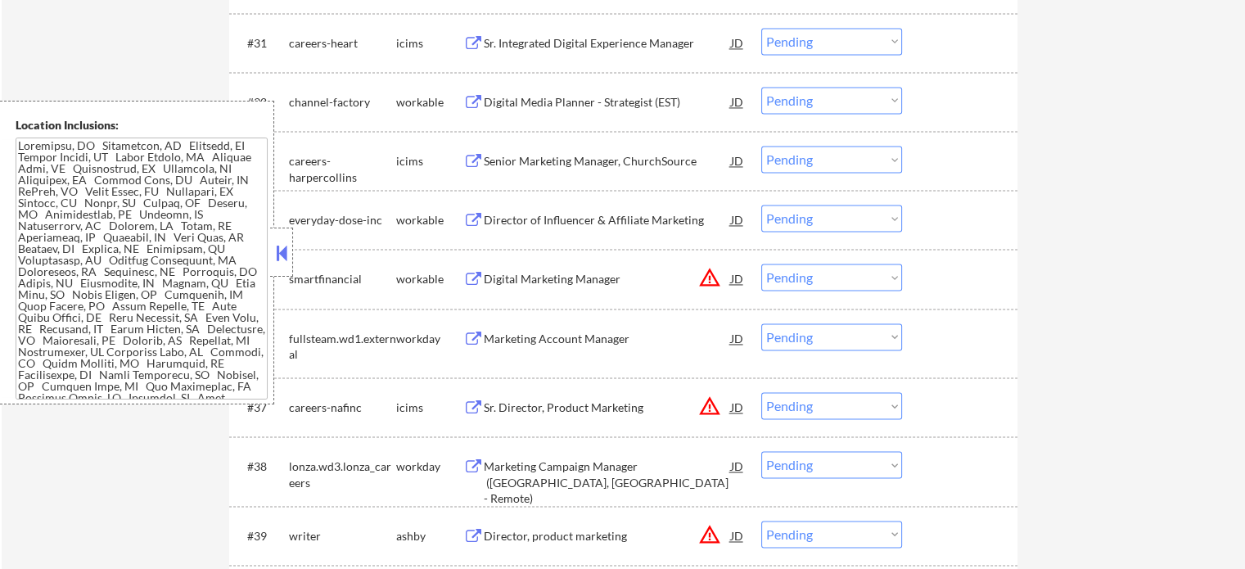
click at [637, 208] on div "Director of Influencer & Affiliate Marketing" at bounding box center [607, 219] width 247 height 29
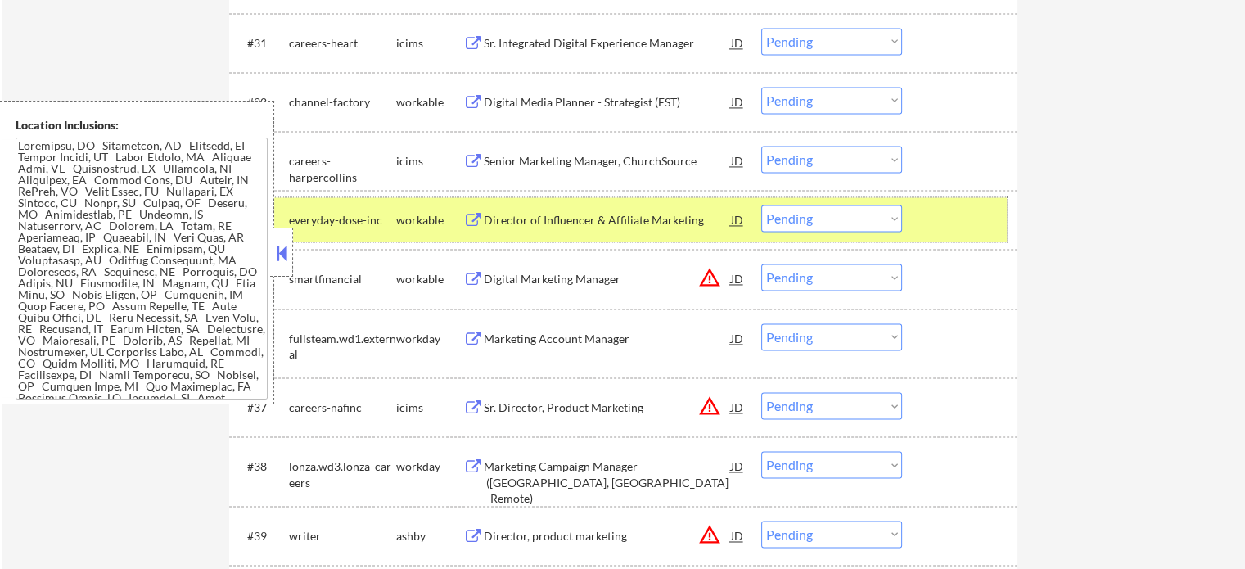
click at [971, 244] on div "#34 everyday-dose-inc workable Director of Influencer & Affiliate Marketing JD …" at bounding box center [623, 219] width 789 height 59
click at [976, 216] on div at bounding box center [962, 219] width 72 height 29
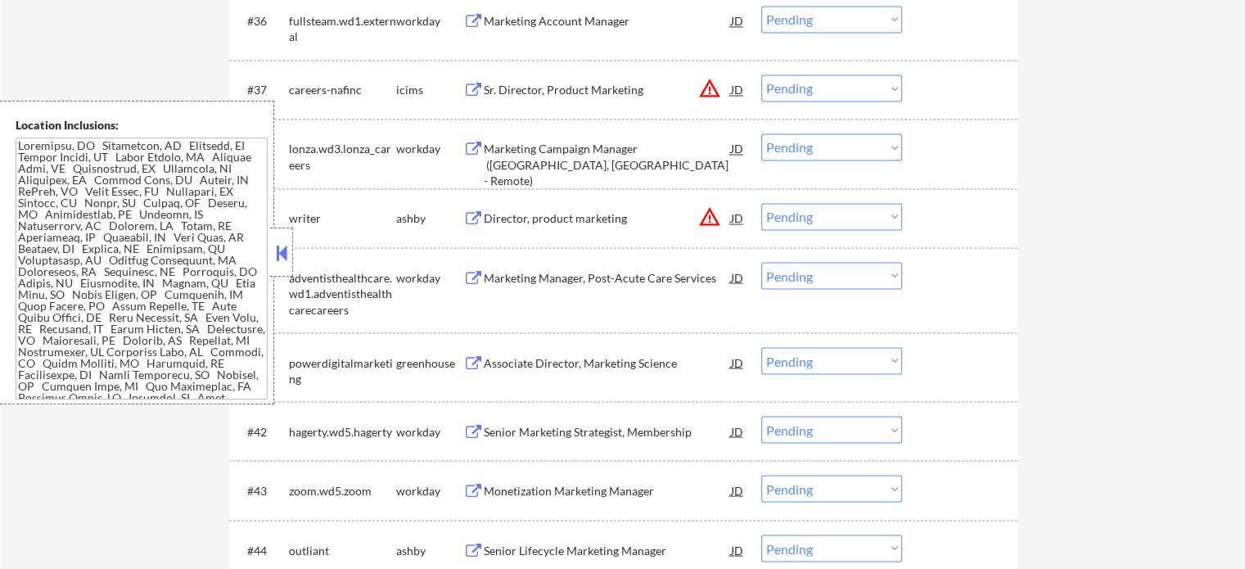
scroll to position [2866, 0]
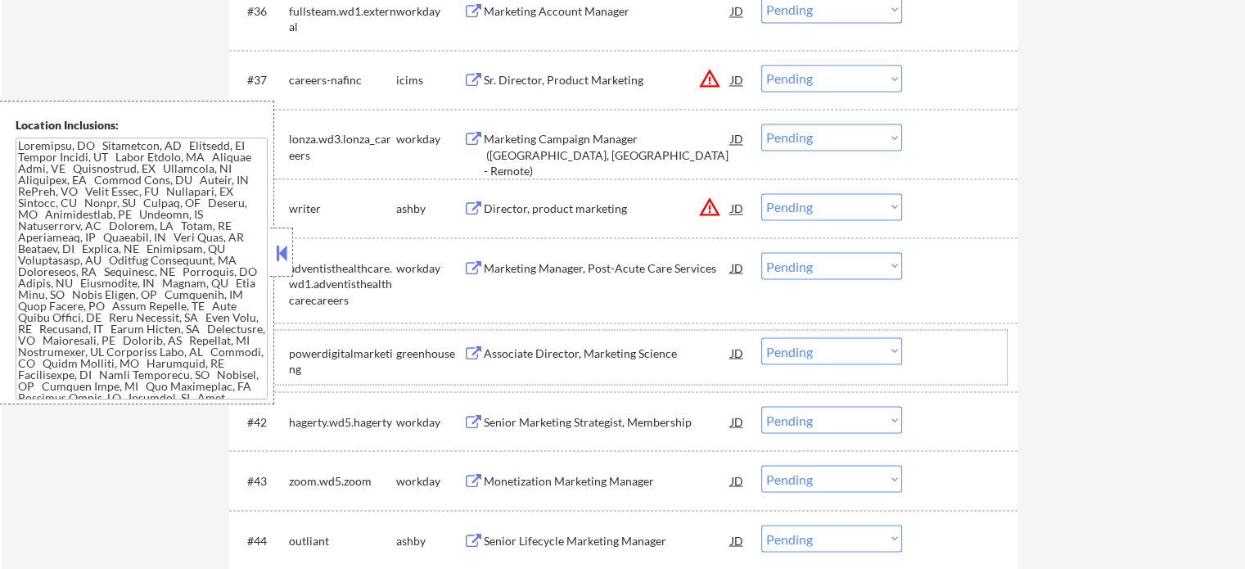
click at [576, 369] on div "#41 powerdigitalmarketing greenhouse Associate Director, Marketing Science JD C…" at bounding box center [620, 357] width 773 height 54
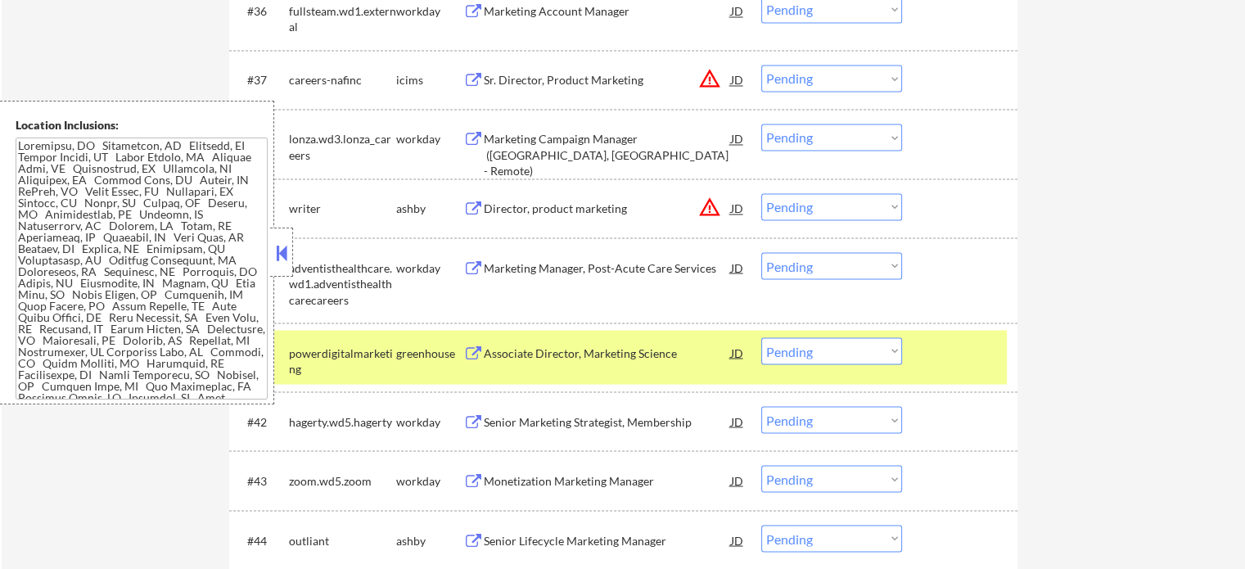
click at [597, 322] on div "#40 adventisthealthcare.wd1.adventisthealthcarecareers workday Marketing Manage…" at bounding box center [623, 279] width 789 height 85
click at [607, 351] on div "Associate Director, Marketing Science" at bounding box center [607, 353] width 247 height 16
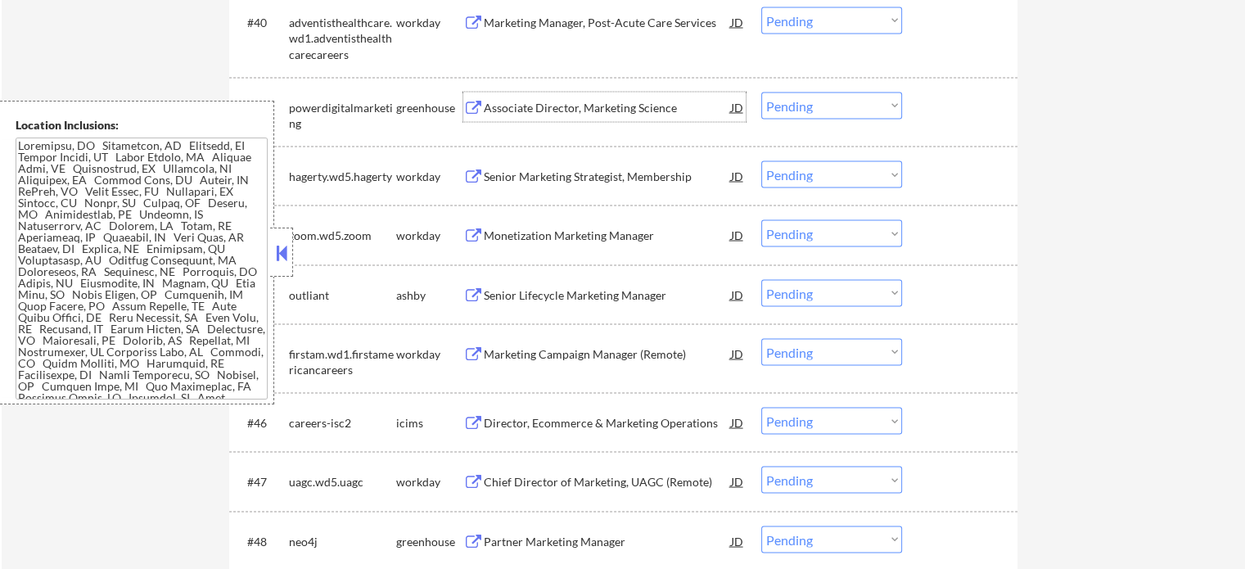
scroll to position [3439, 0]
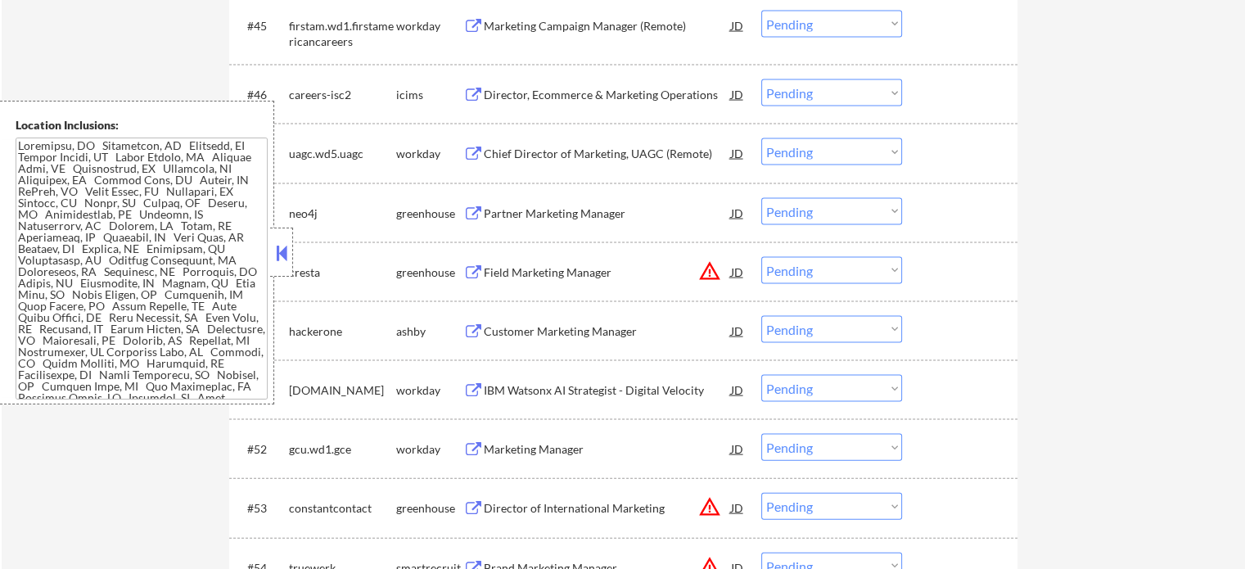
click at [573, 307] on div "#50 hackerone [PERSON_NAME] Customer Marketing Manager JD Choose an option... P…" at bounding box center [623, 330] width 789 height 59
click at [558, 278] on div "Field Marketing Manager" at bounding box center [607, 272] width 247 height 16
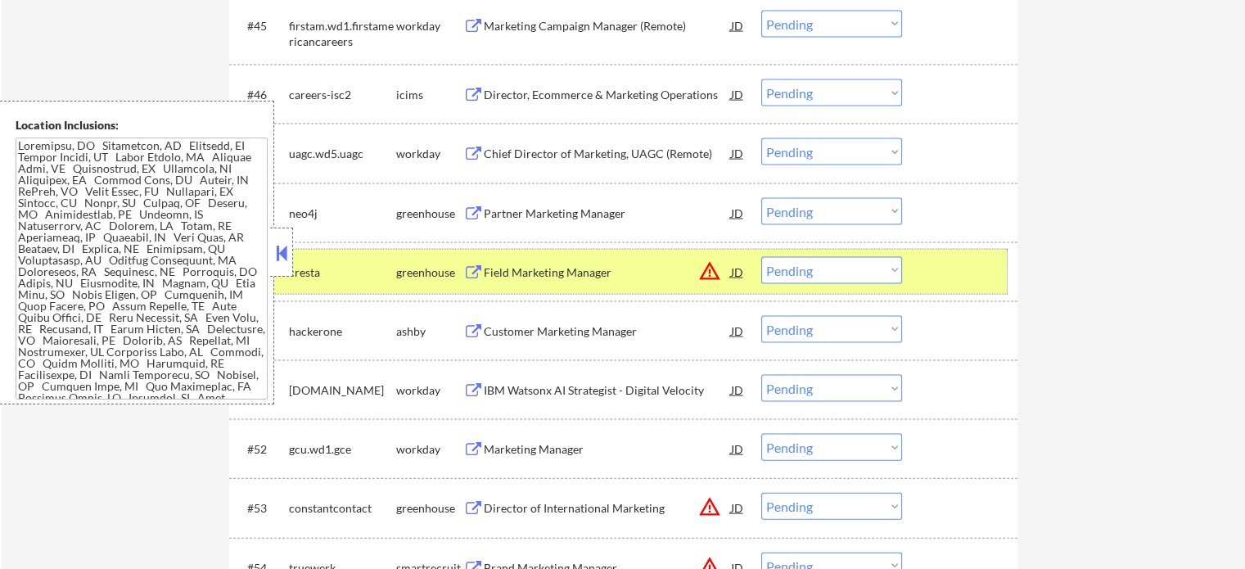
click at [929, 264] on div at bounding box center [962, 271] width 72 height 29
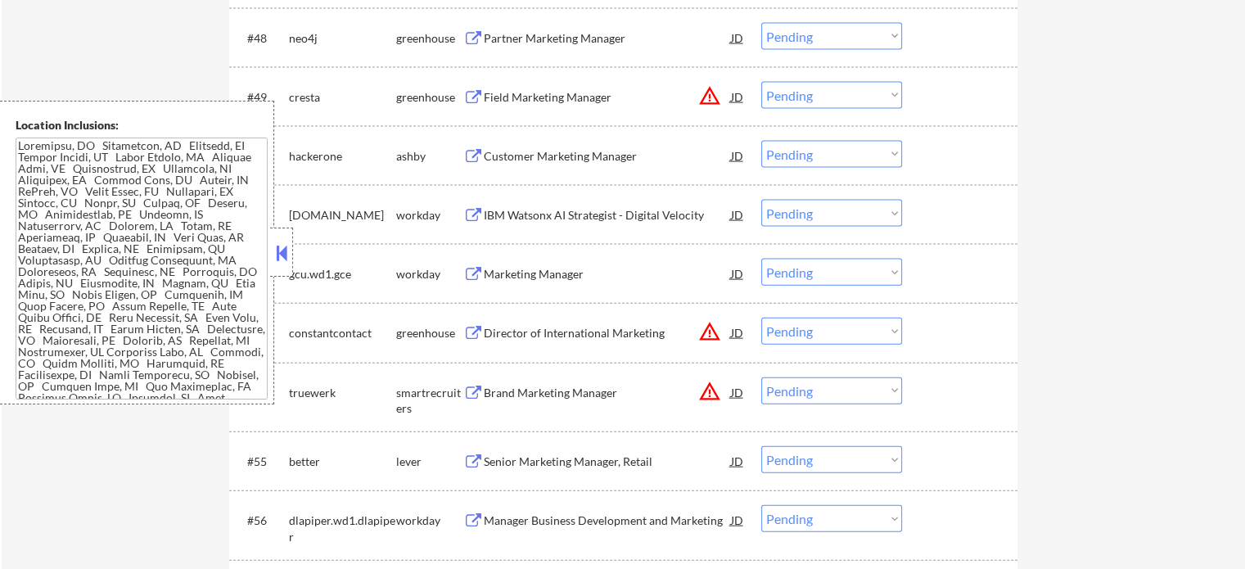
scroll to position [3685, 0]
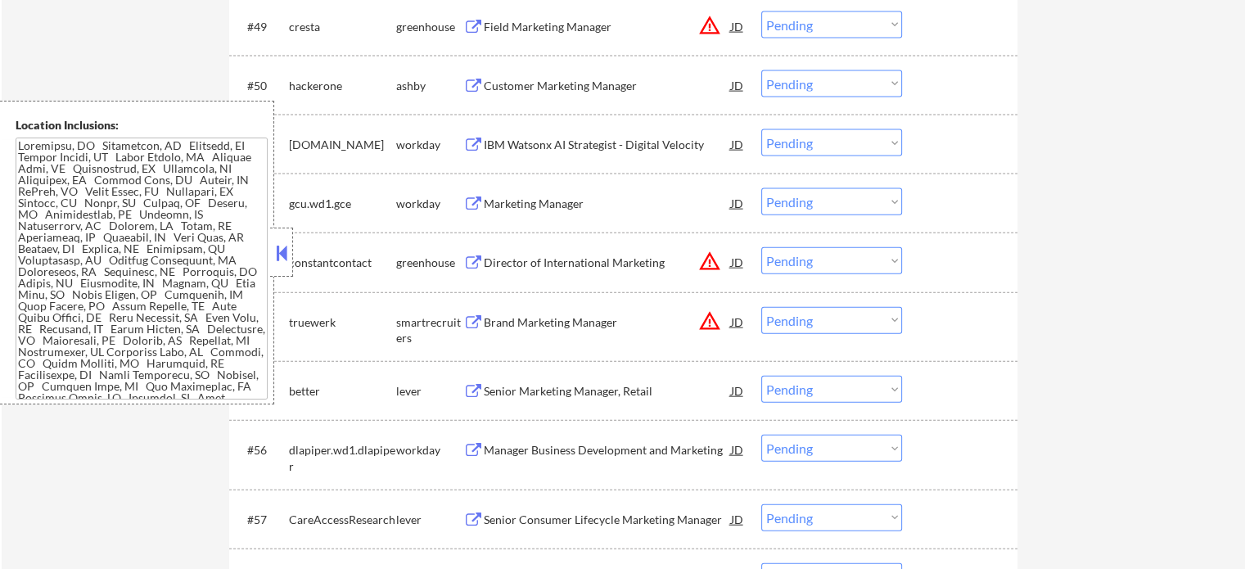
click at [590, 252] on div "Director of International Marketing" at bounding box center [607, 261] width 247 height 29
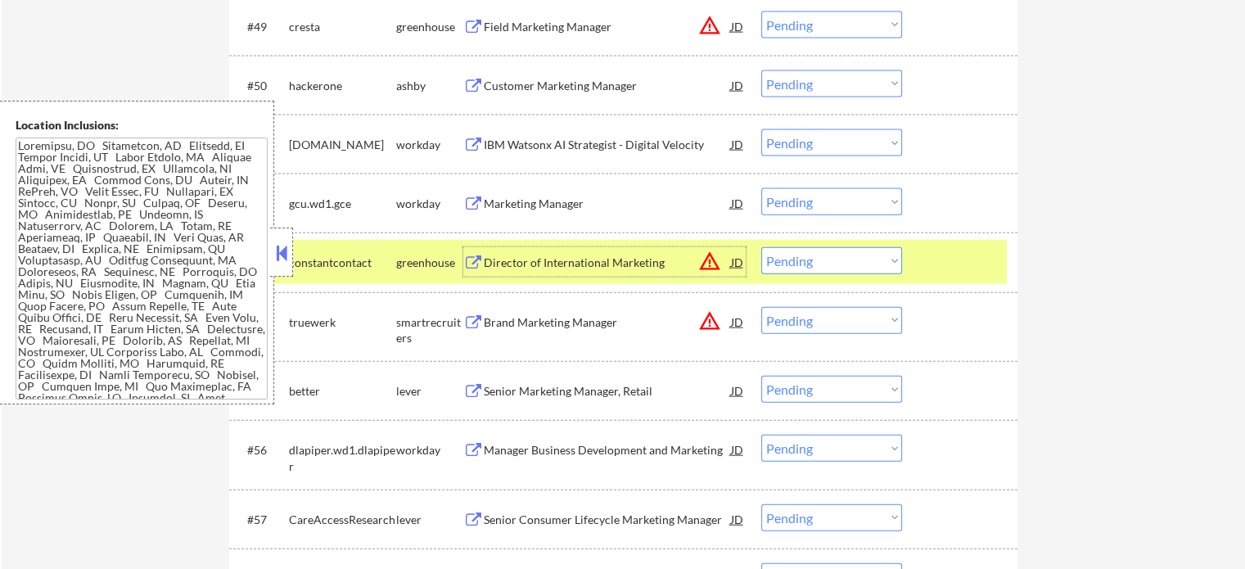
click at [930, 253] on div at bounding box center [962, 261] width 72 height 29
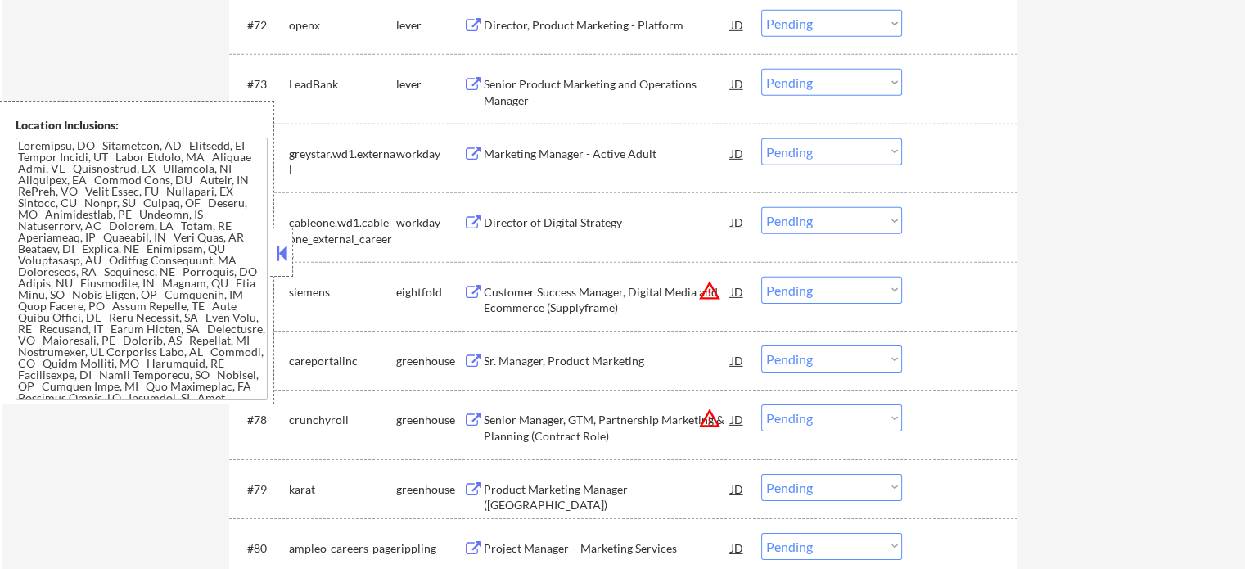
scroll to position [5159, 0]
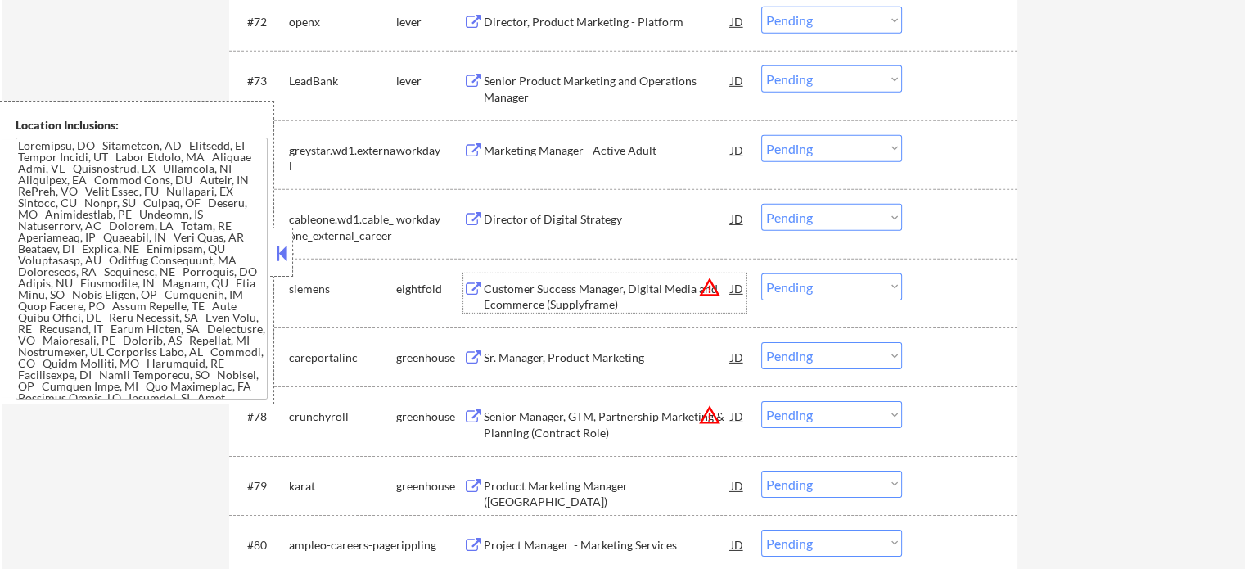
click at [504, 305] on div "Customer Success Manager, Digital Media and Ecommerce (Supplyframe)" at bounding box center [607, 297] width 247 height 32
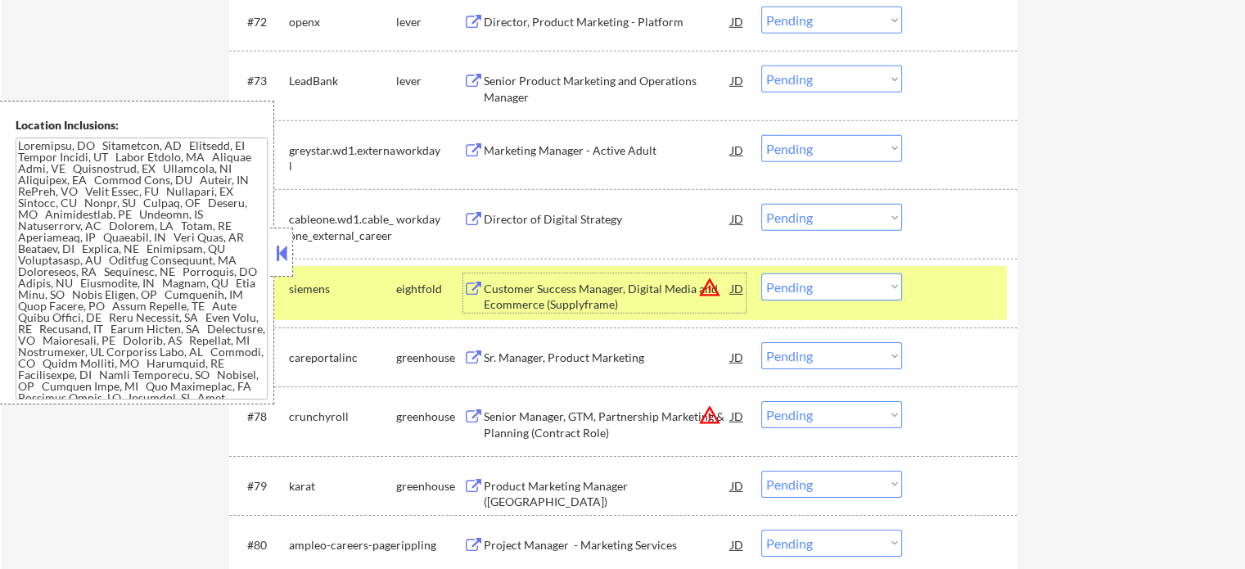
click at [920, 287] on div "#76 siemens eightfold Customer Success Manager, Digital Media and Ecommerce (Su…" at bounding box center [620, 293] width 773 height 54
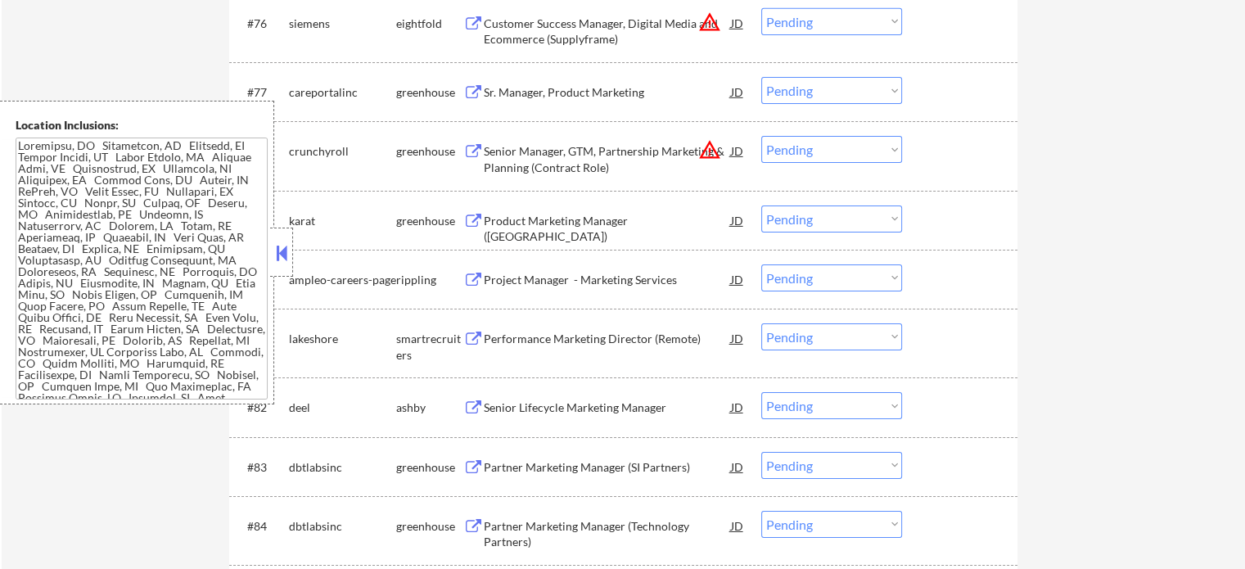
scroll to position [5486, 0]
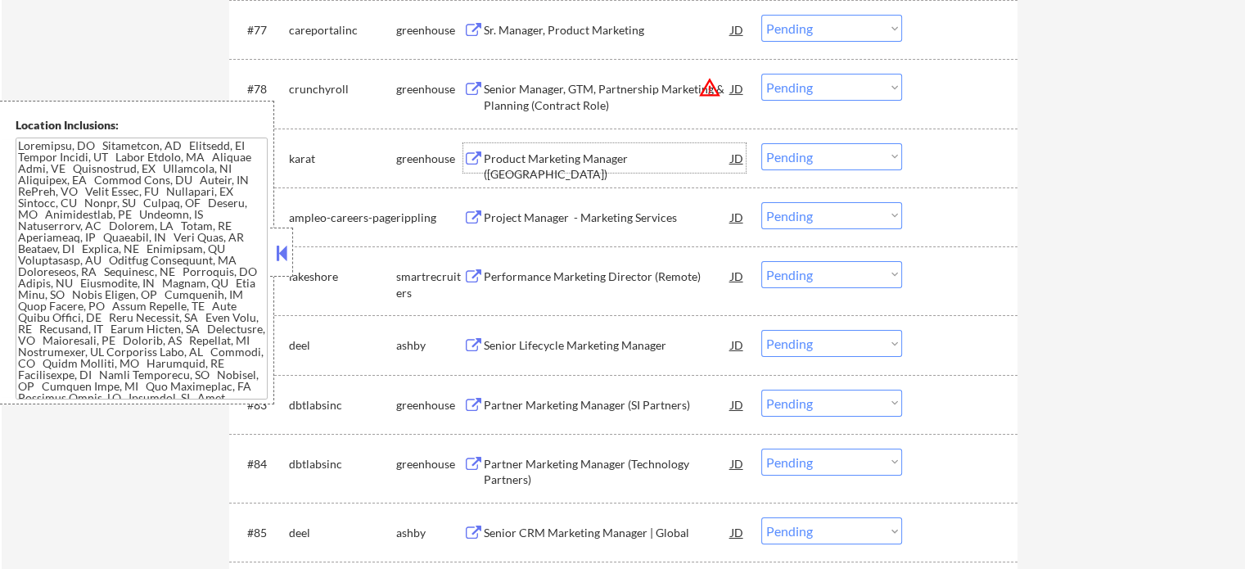
click at [550, 148] on div "Product Marketing Manager ([GEOGRAPHIC_DATA])" at bounding box center [607, 157] width 247 height 29
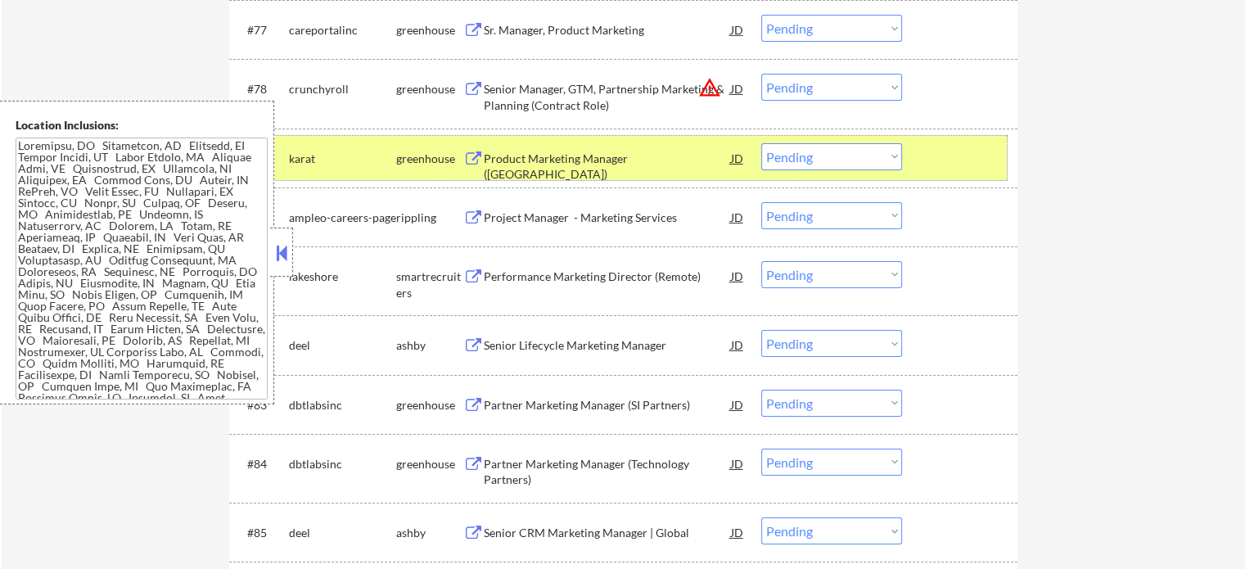
click at [941, 163] on div at bounding box center [962, 157] width 72 height 29
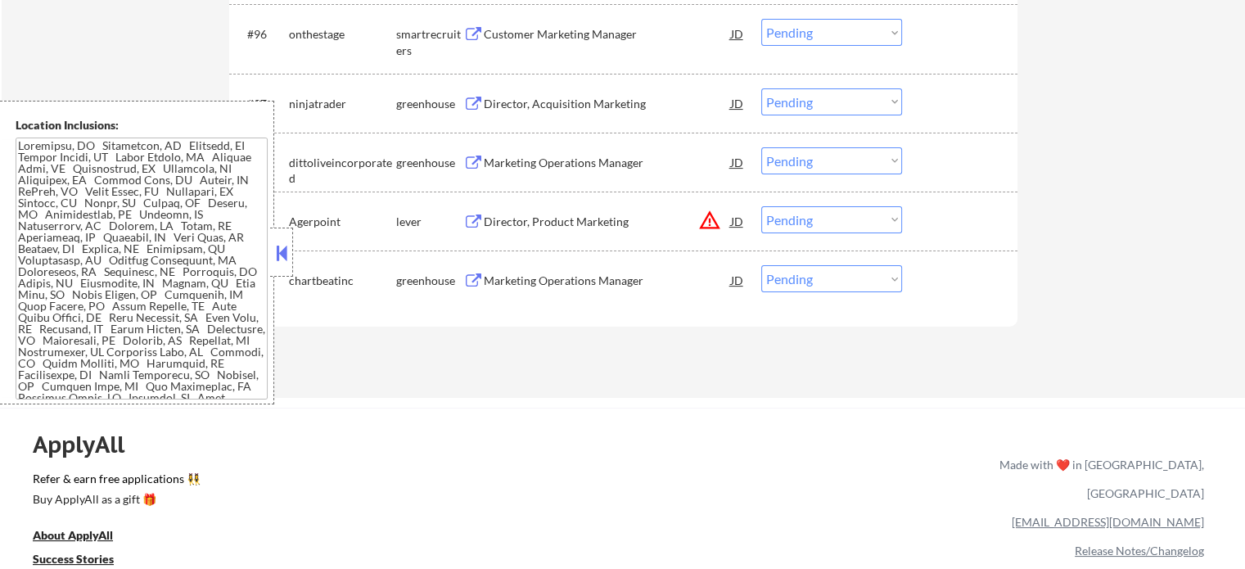
scroll to position [6715, 0]
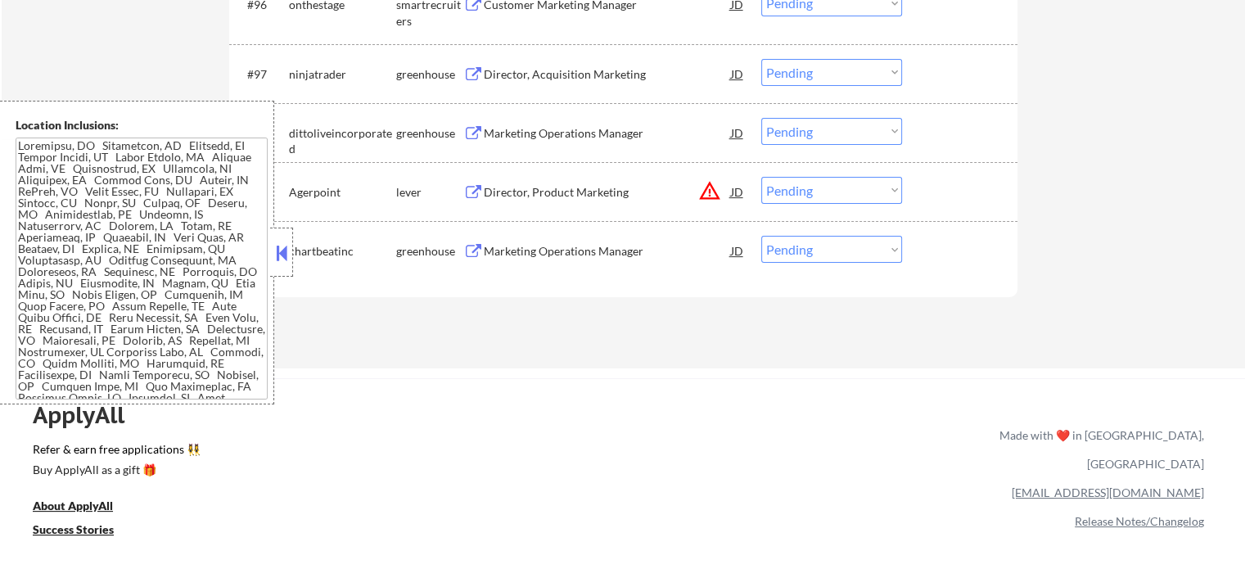
click at [622, 258] on div "Marketing Operations Manager" at bounding box center [607, 251] width 247 height 16
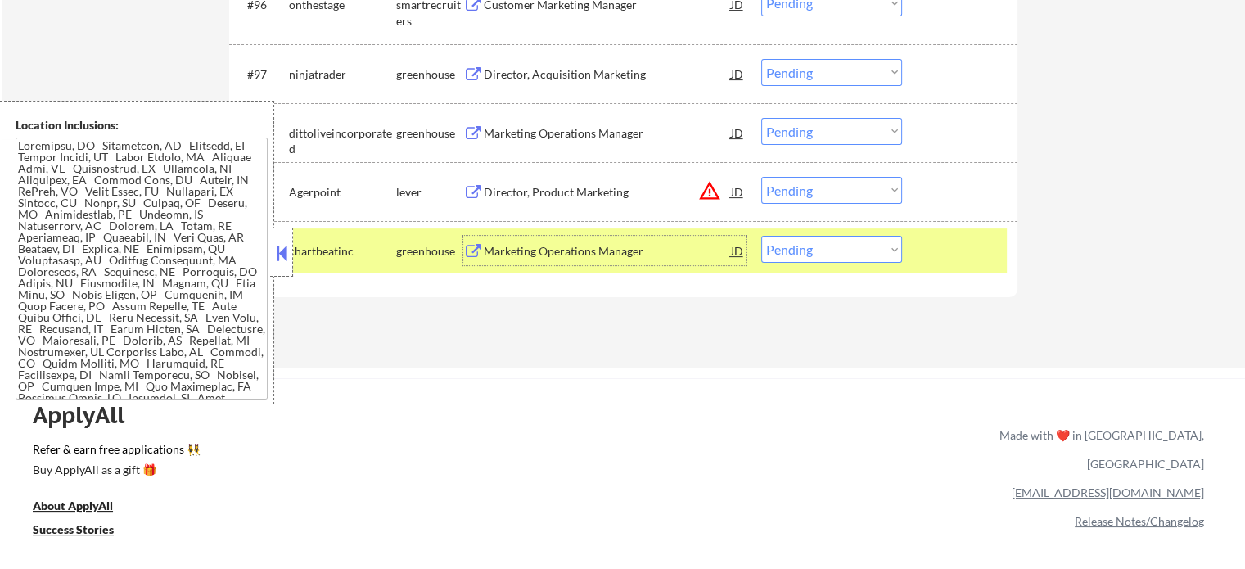
click at [959, 273] on div "#100 chartbeatinc greenhouse Marketing Operations Manager JD Choose an option..…" at bounding box center [620, 250] width 773 height 44
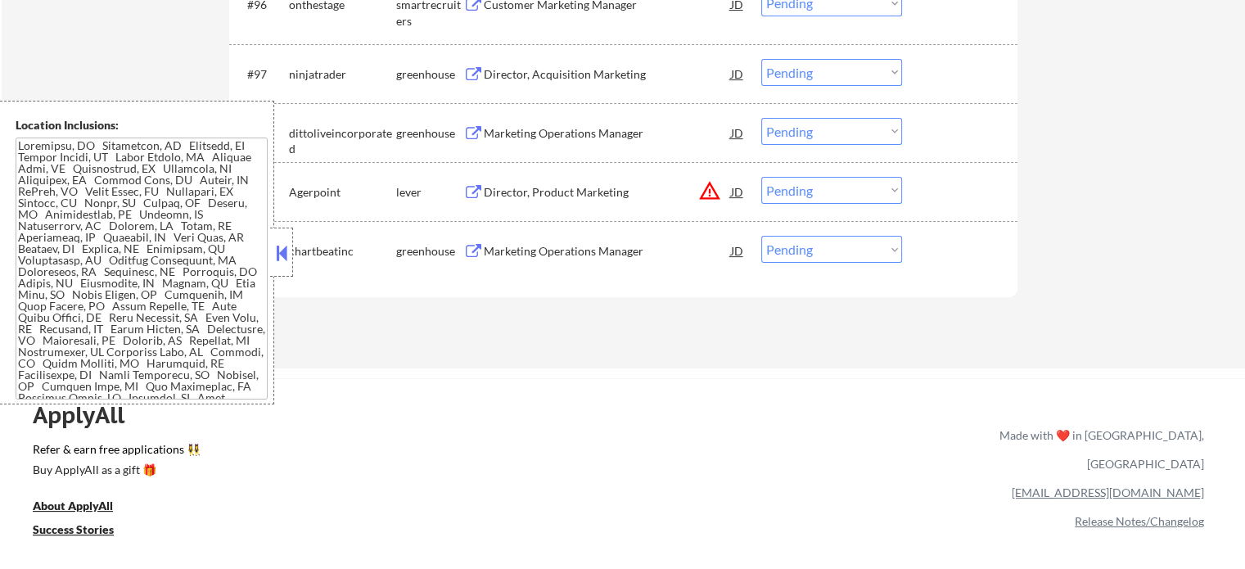
click at [576, 61] on div "Director, Acquisition Marketing" at bounding box center [607, 73] width 247 height 29
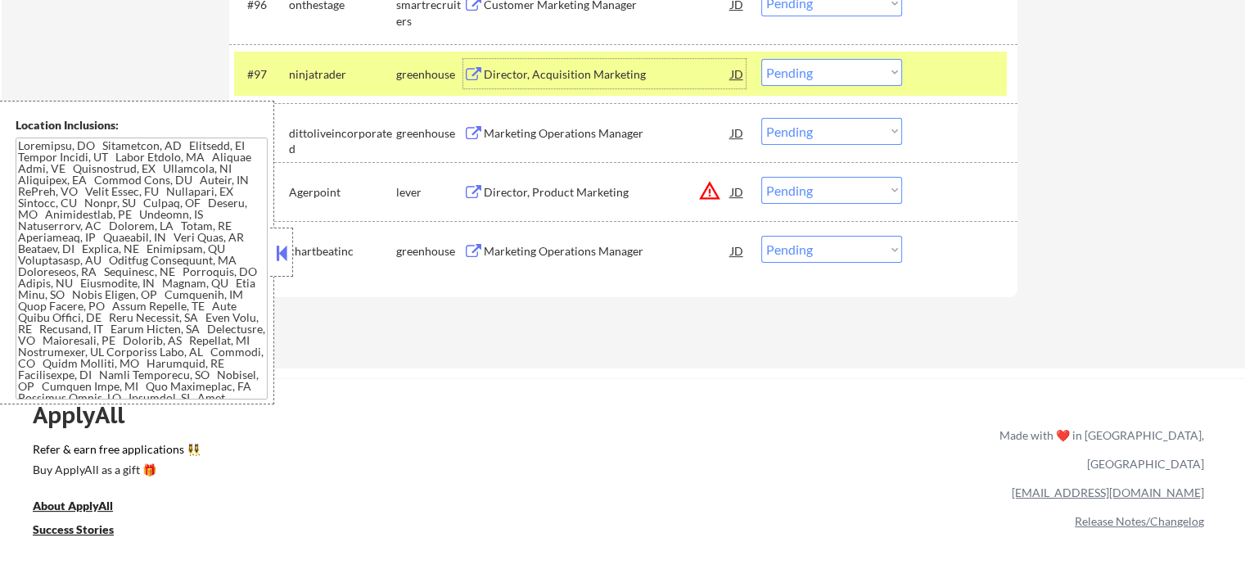
click at [957, 66] on div at bounding box center [962, 73] width 72 height 29
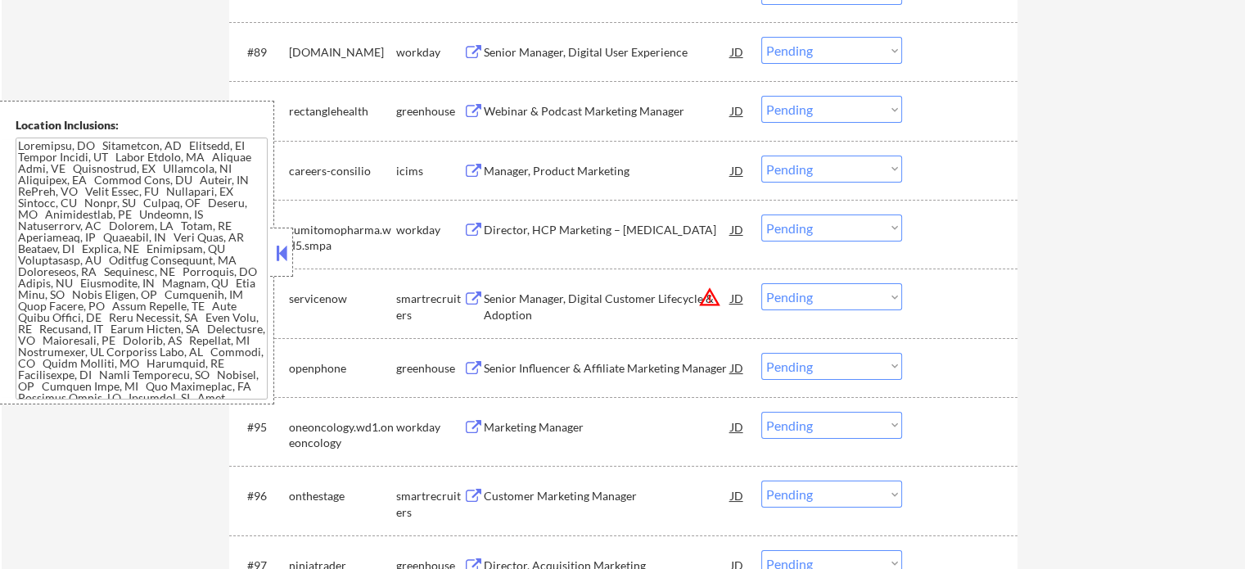
scroll to position [5814, 0]
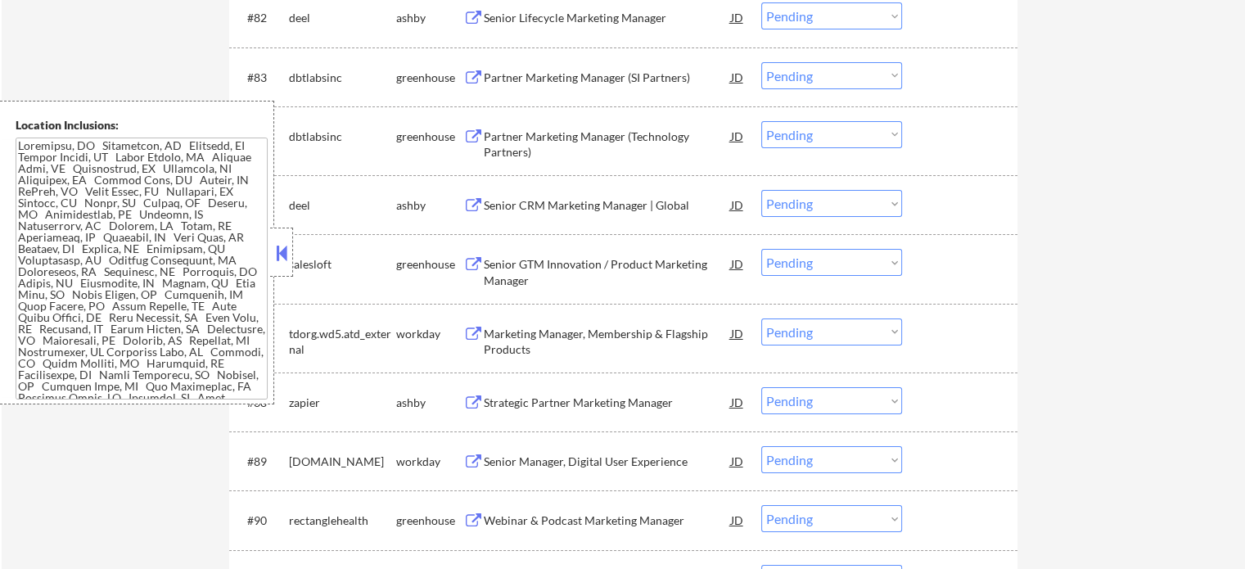
click at [627, 136] on div "Partner Marketing Manager (Technology Partners)" at bounding box center [607, 145] width 247 height 32
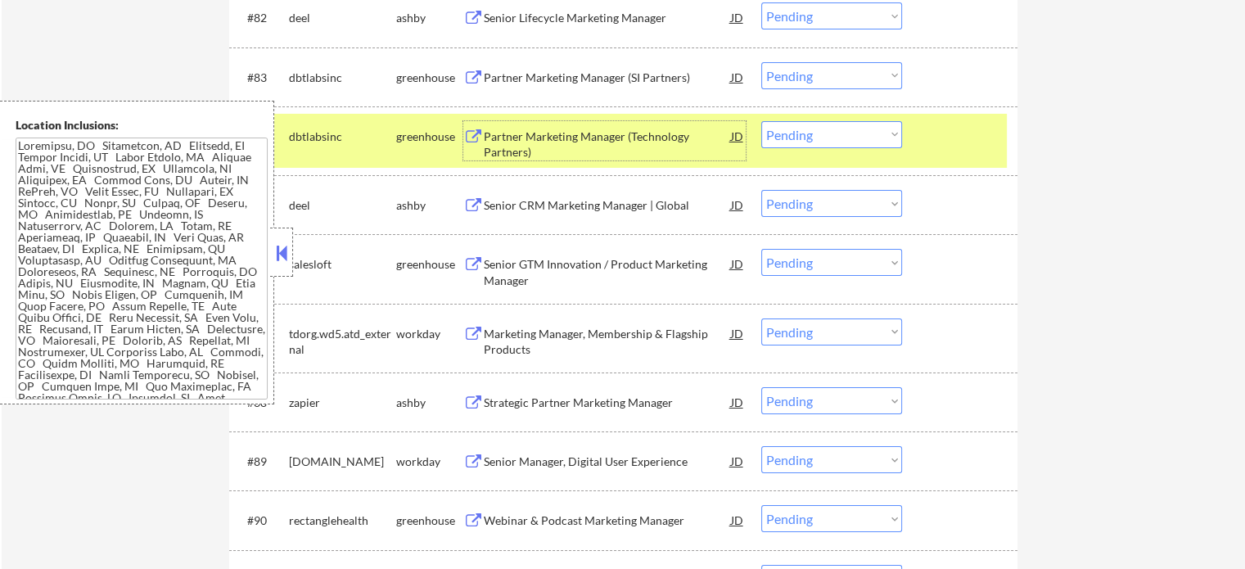
click at [967, 137] on div at bounding box center [962, 135] width 72 height 29
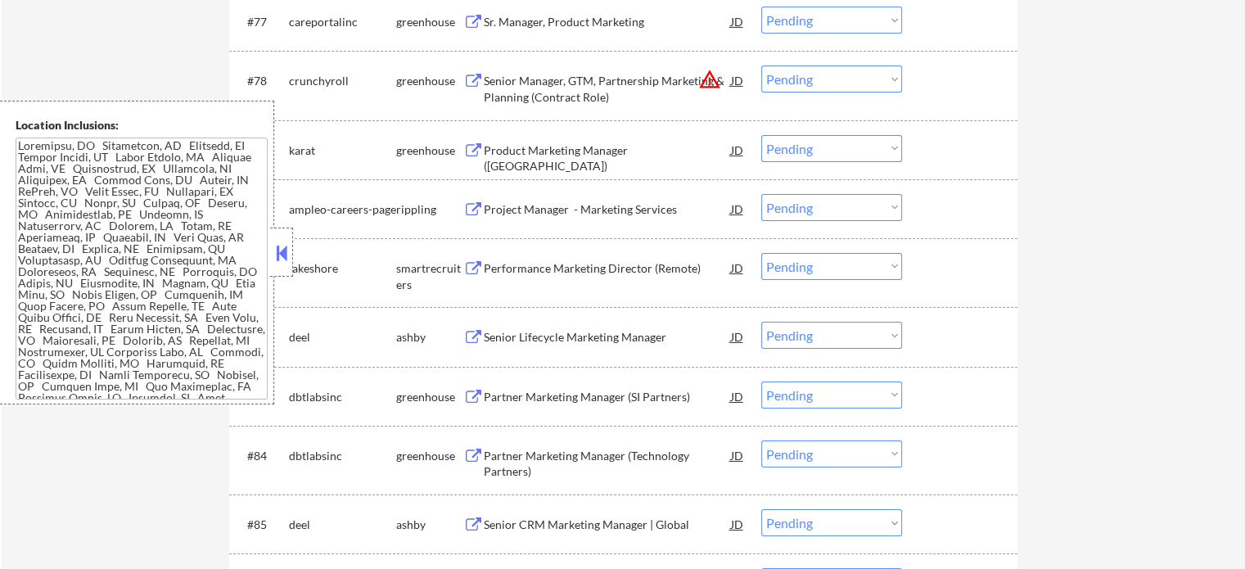
scroll to position [5404, 0]
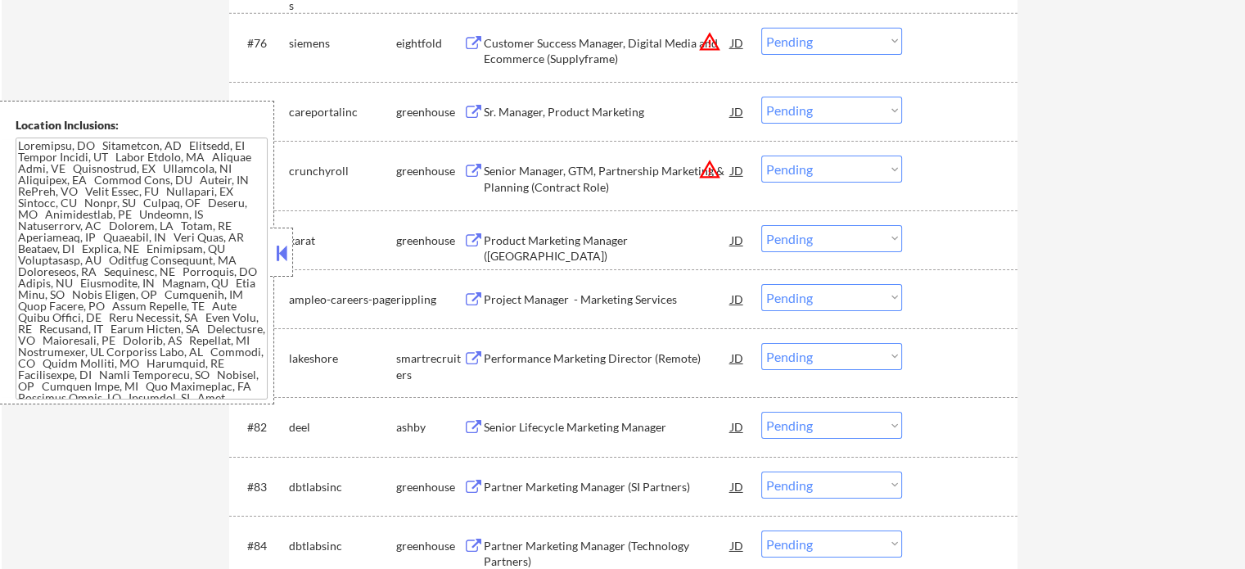
click at [606, 115] on div "Sr. Manager, Product Marketing" at bounding box center [607, 112] width 247 height 16
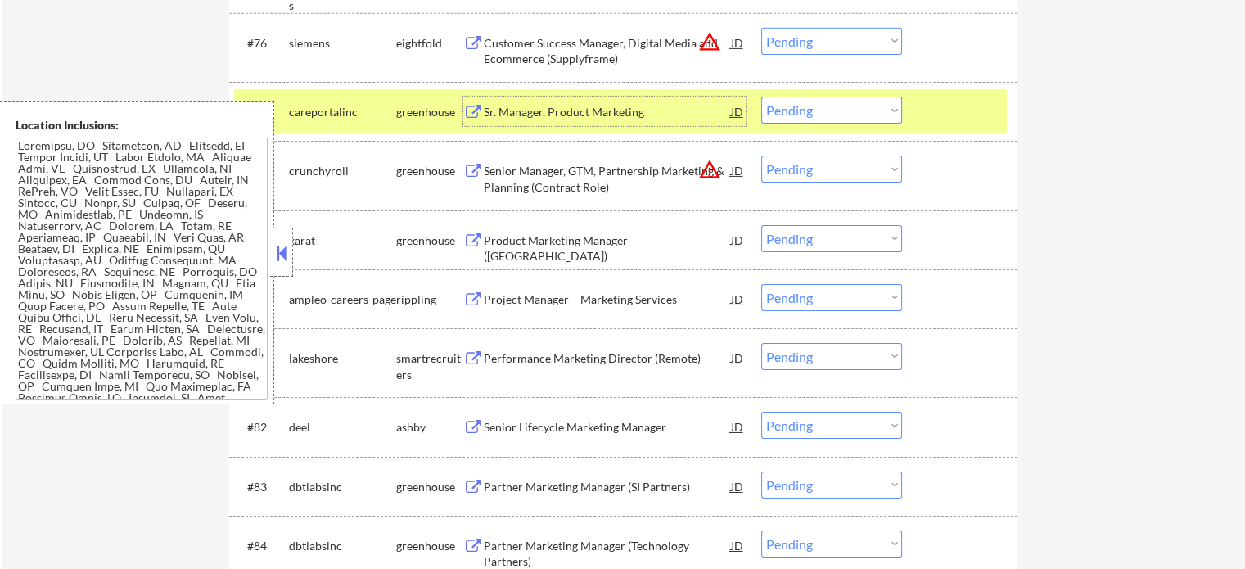
click at [952, 124] on div at bounding box center [962, 111] width 72 height 29
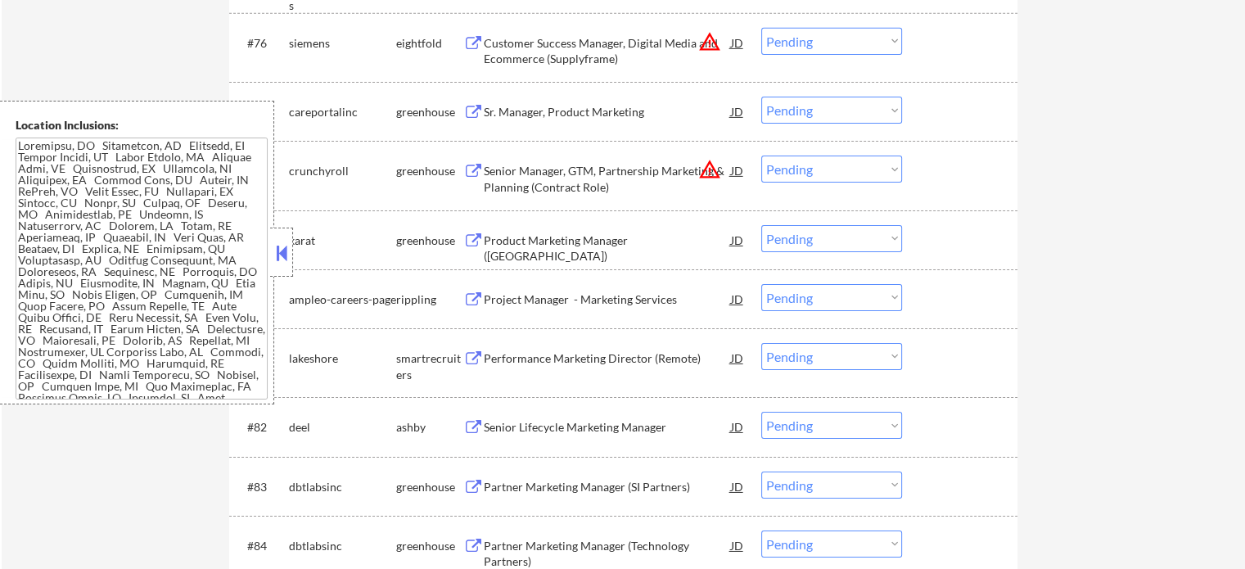
click at [573, 305] on div "Project Manager - Marketing Services" at bounding box center [607, 300] width 247 height 16
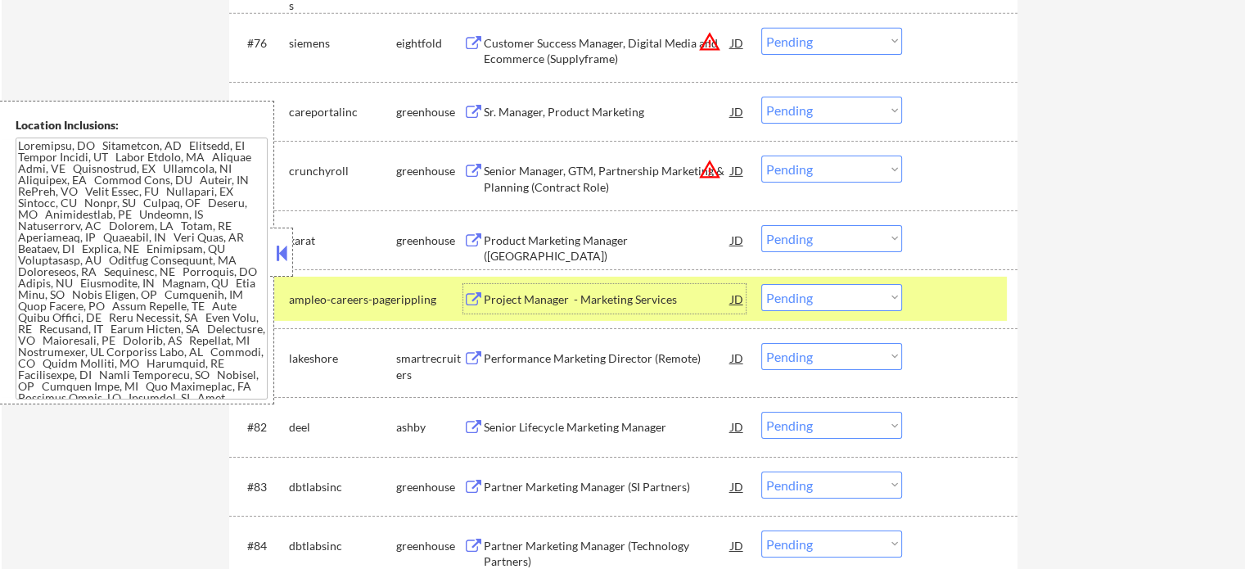
click at [965, 303] on div at bounding box center [962, 298] width 72 height 29
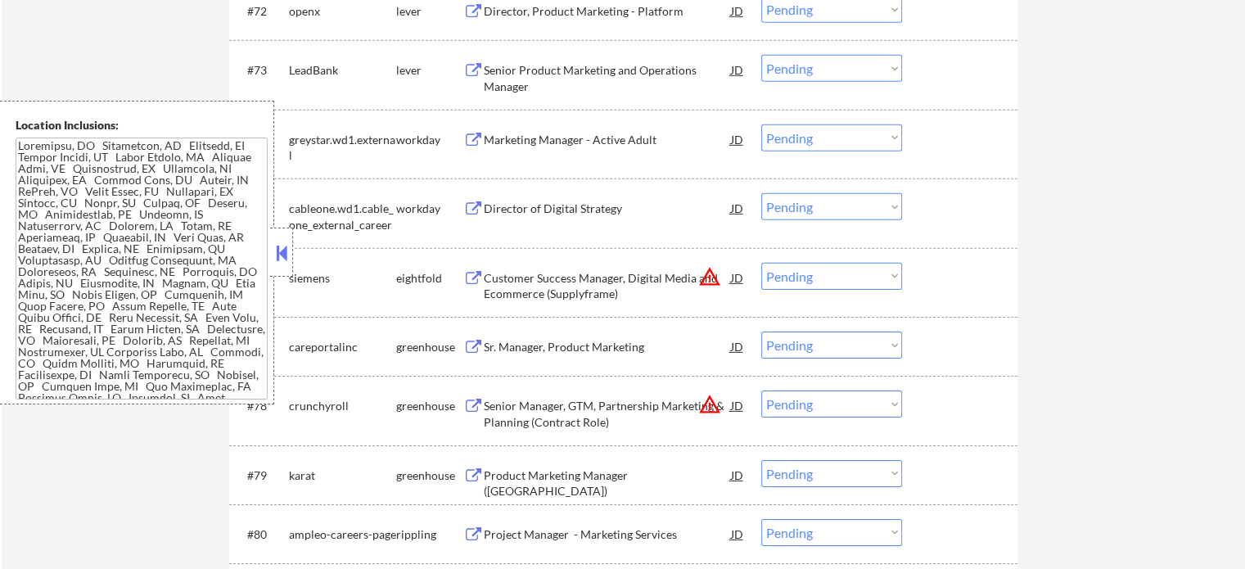
scroll to position [5159, 0]
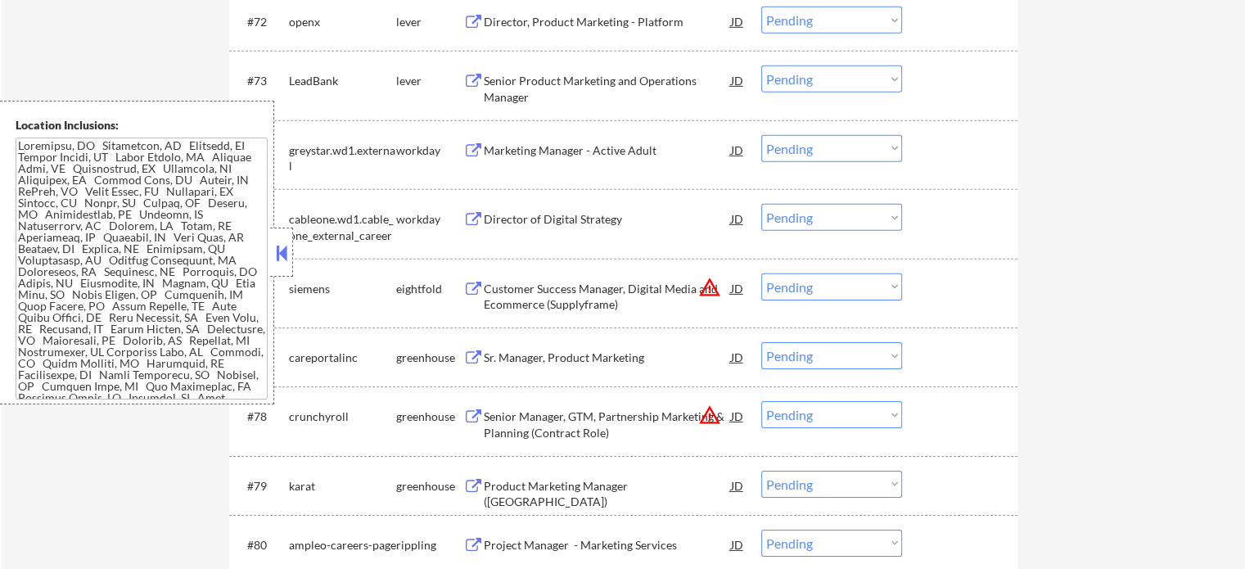
click at [569, 150] on div "Marketing Manager - Active Adult" at bounding box center [607, 150] width 247 height 16
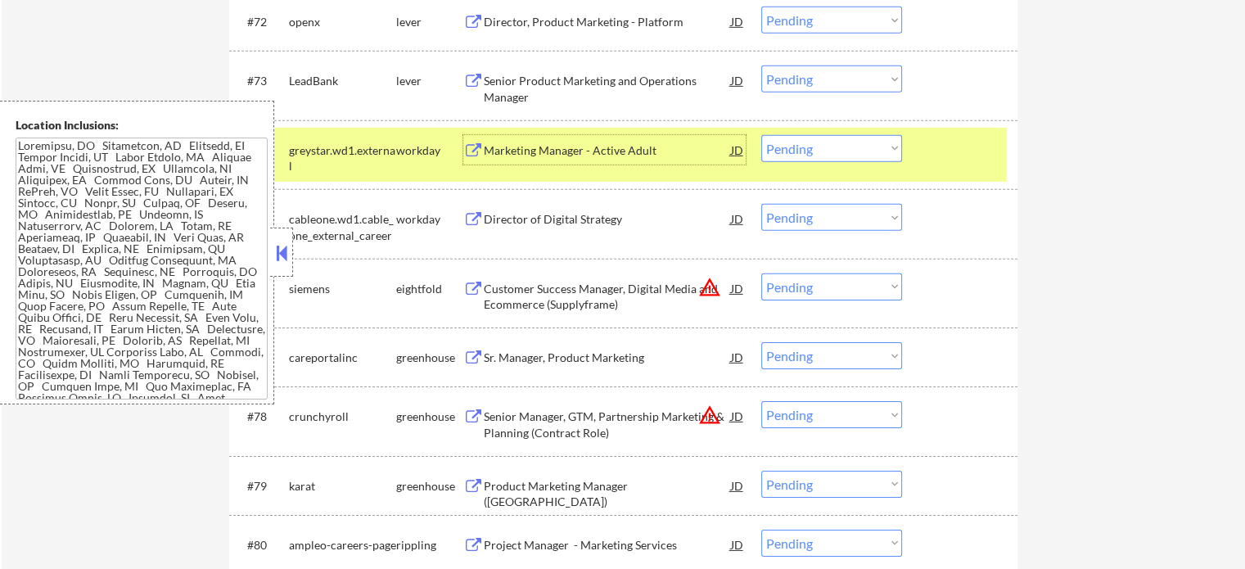
click at [938, 162] on div at bounding box center [962, 149] width 72 height 29
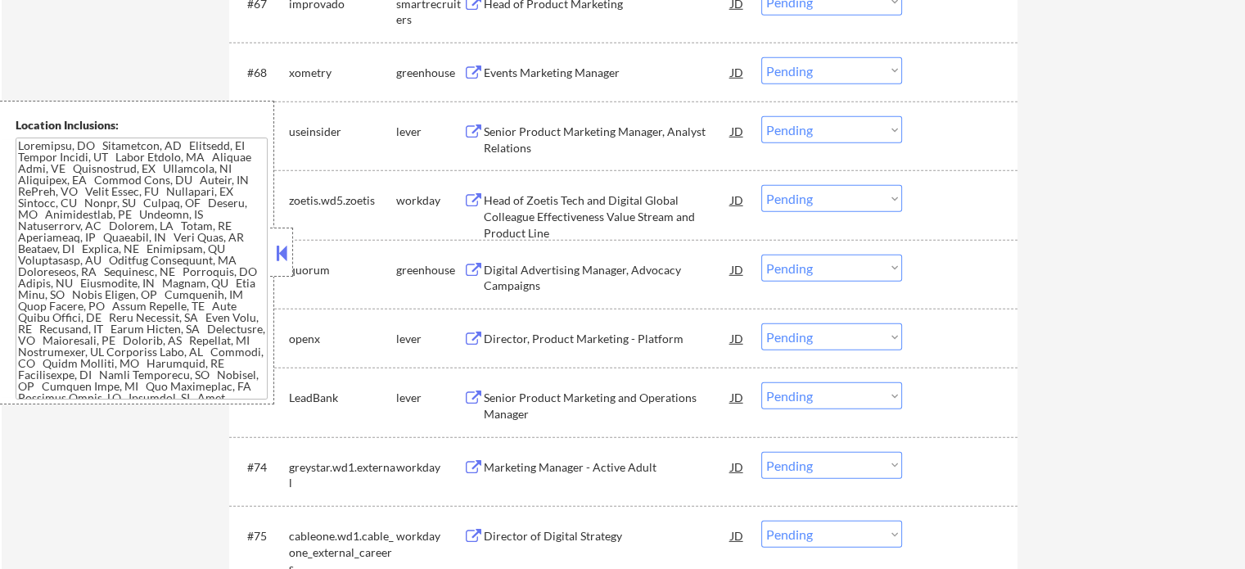
scroll to position [4831, 0]
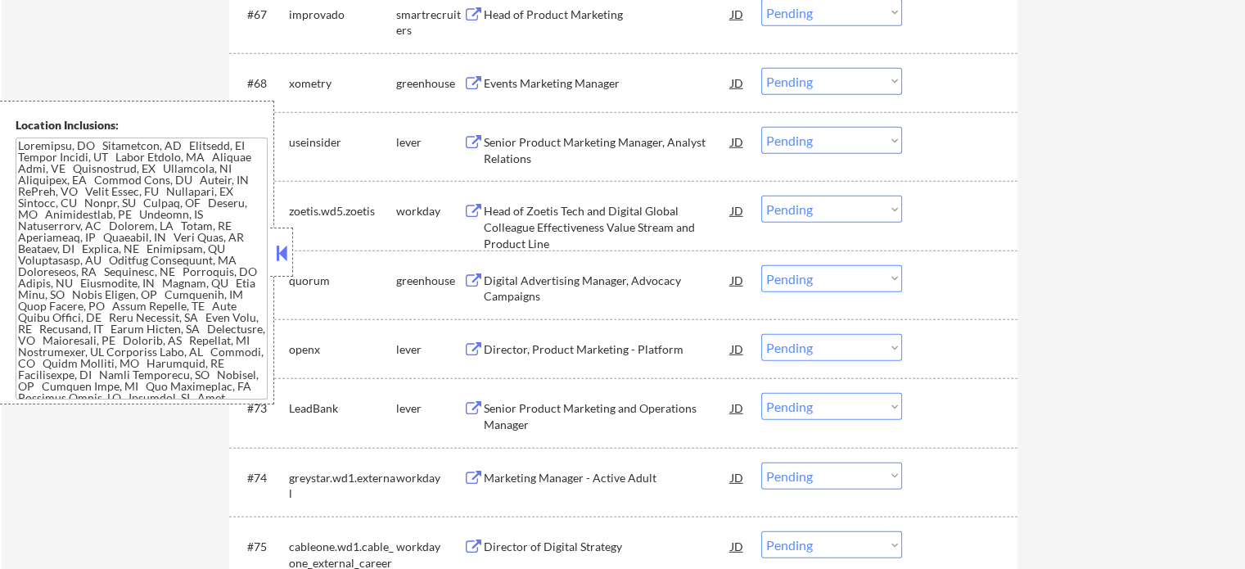
click at [582, 91] on div "Events Marketing Manager" at bounding box center [607, 83] width 247 height 16
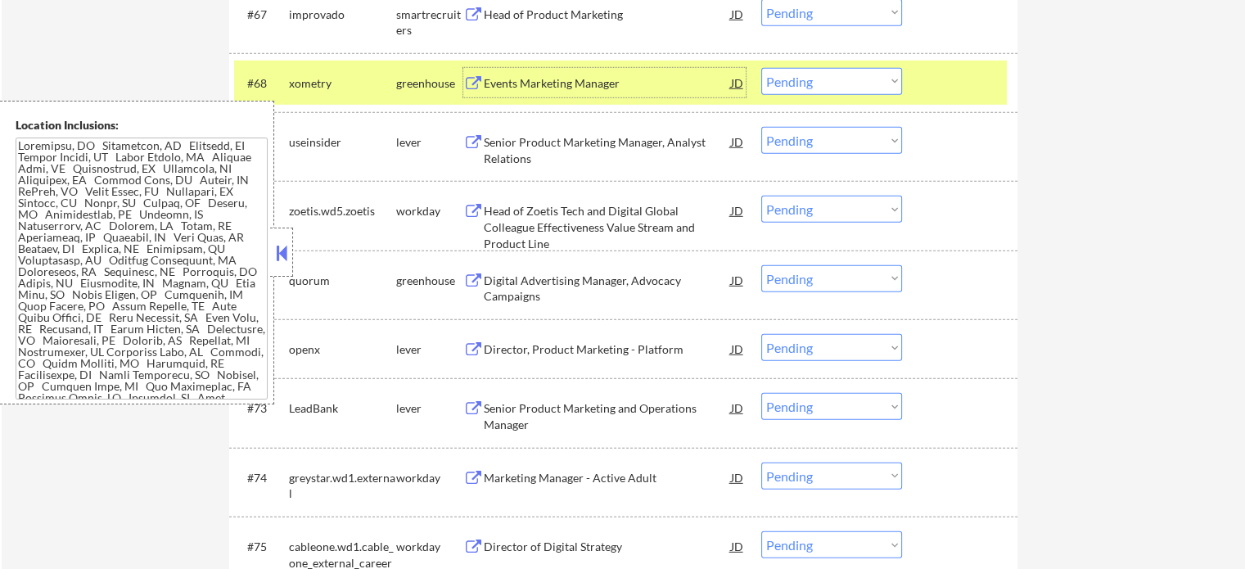
click at [924, 65] on div "#68 xometry greenhouse Events Marketing Manager JD Choose an option... Pending …" at bounding box center [620, 83] width 773 height 44
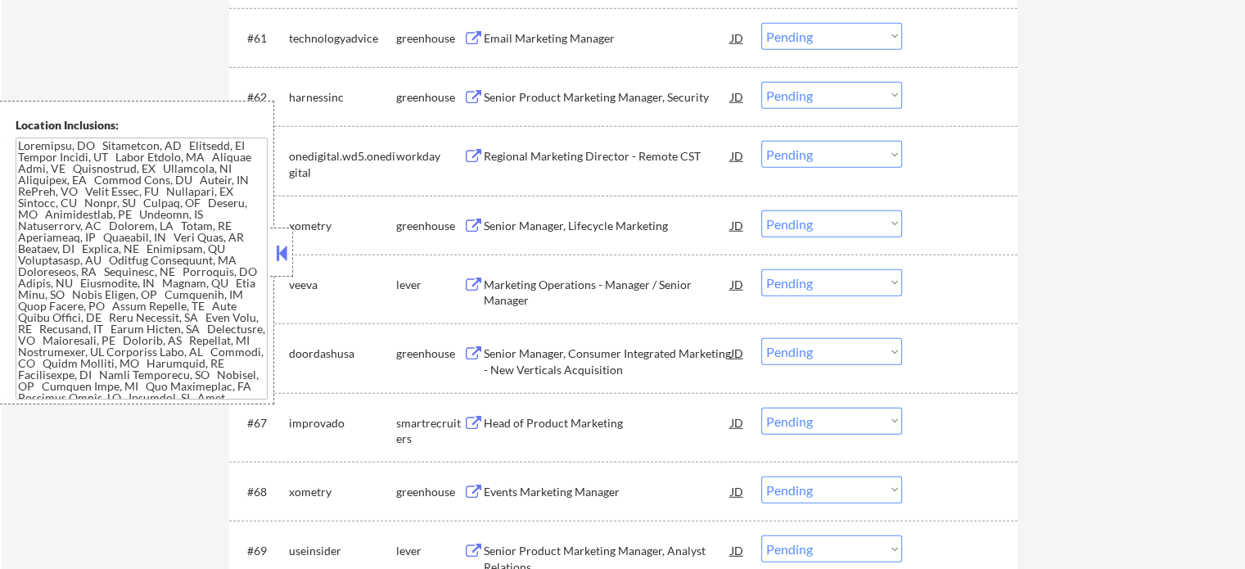
scroll to position [4422, 0]
click at [653, 154] on div "Regional Marketing Director - Remote CST" at bounding box center [607, 157] width 247 height 16
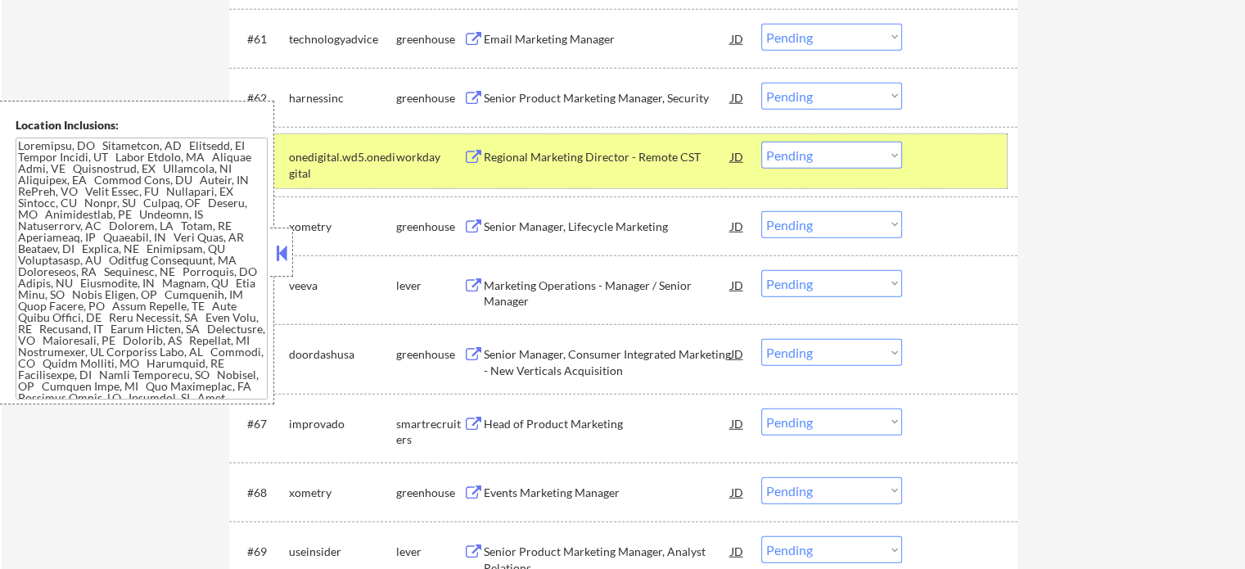
click at [936, 170] on div at bounding box center [962, 156] width 72 height 29
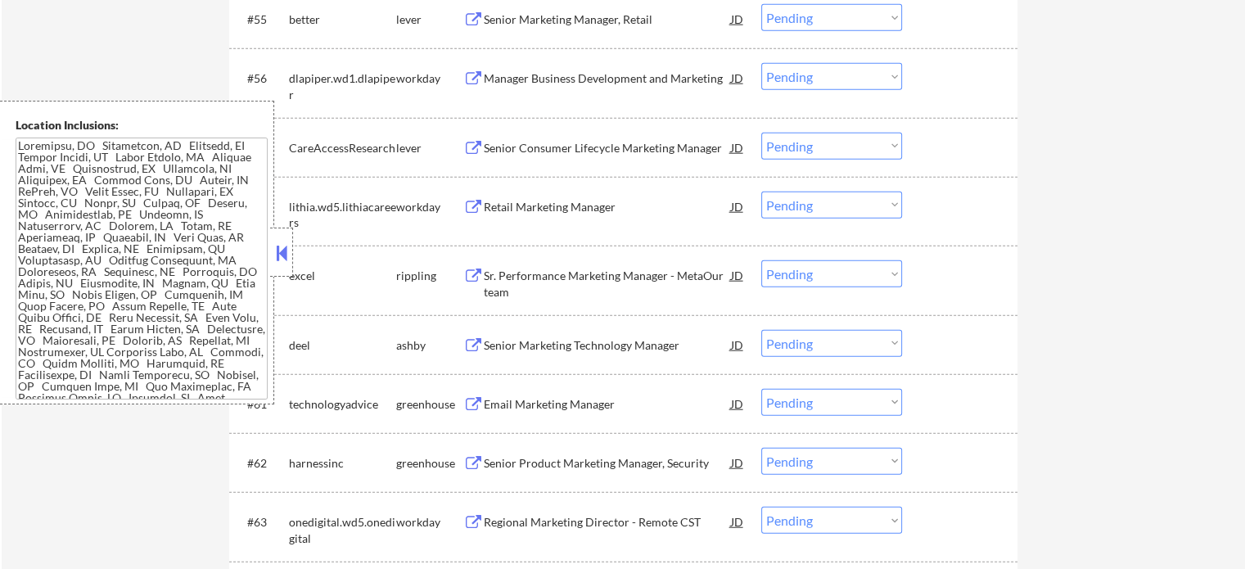
scroll to position [4012, 0]
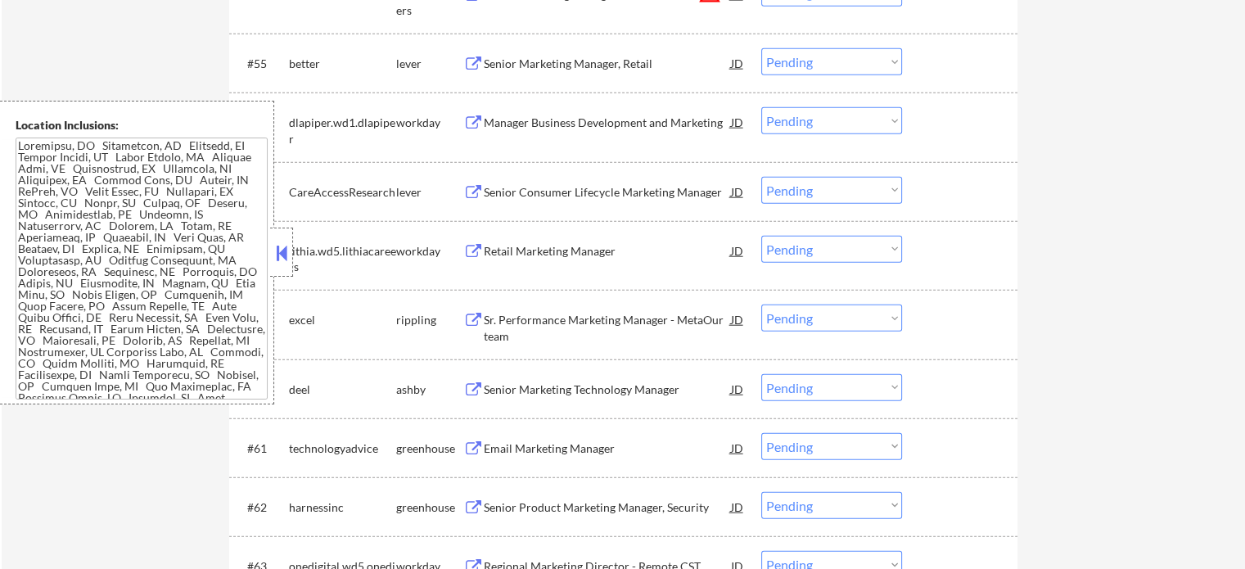
click at [550, 120] on div "Manager Business Development and Marketing" at bounding box center [607, 123] width 247 height 16
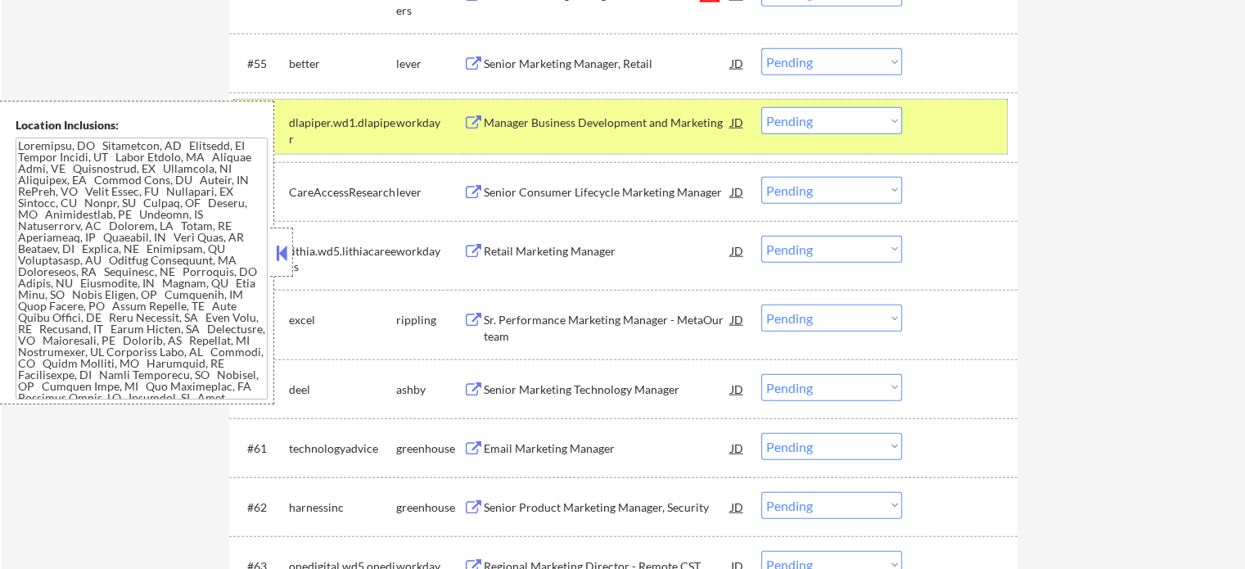
drag, startPoint x: 941, startPoint y: 133, endPoint x: 928, endPoint y: 135, distance: 13.2
click at [940, 135] on div at bounding box center [962, 121] width 72 height 29
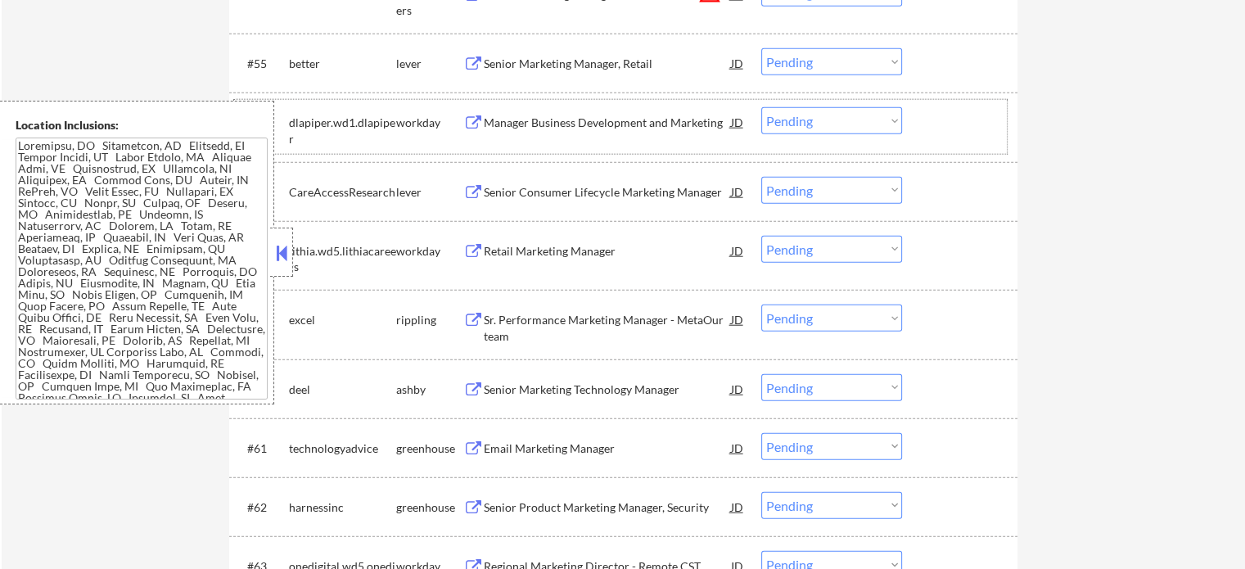
scroll to position [3685, 0]
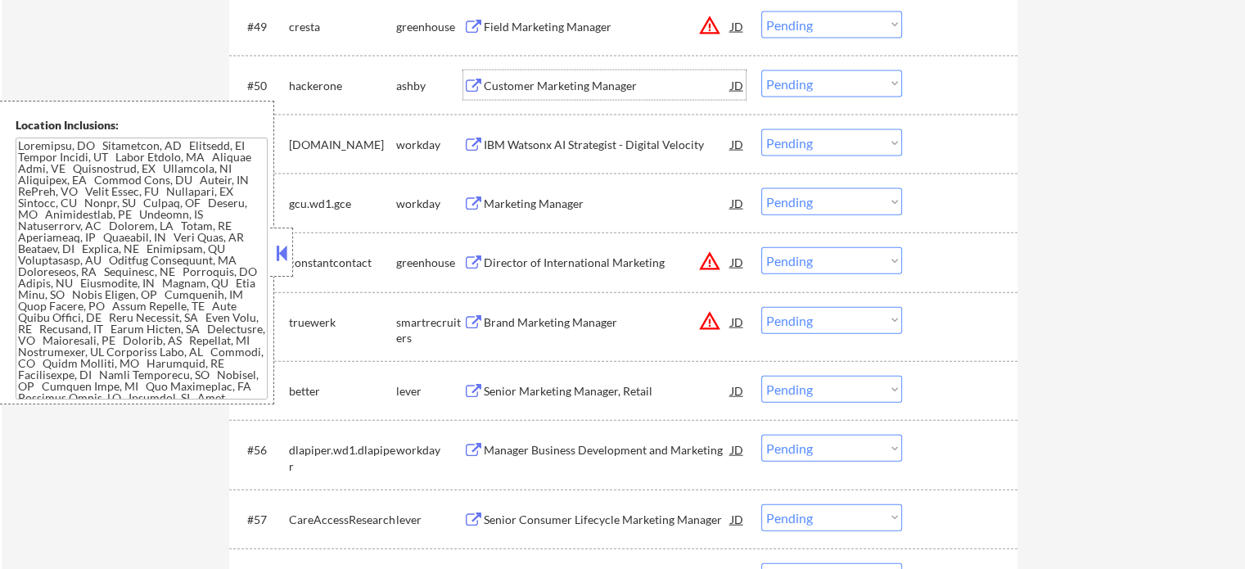
click at [581, 94] on div "Customer Marketing Manager" at bounding box center [607, 84] width 247 height 29
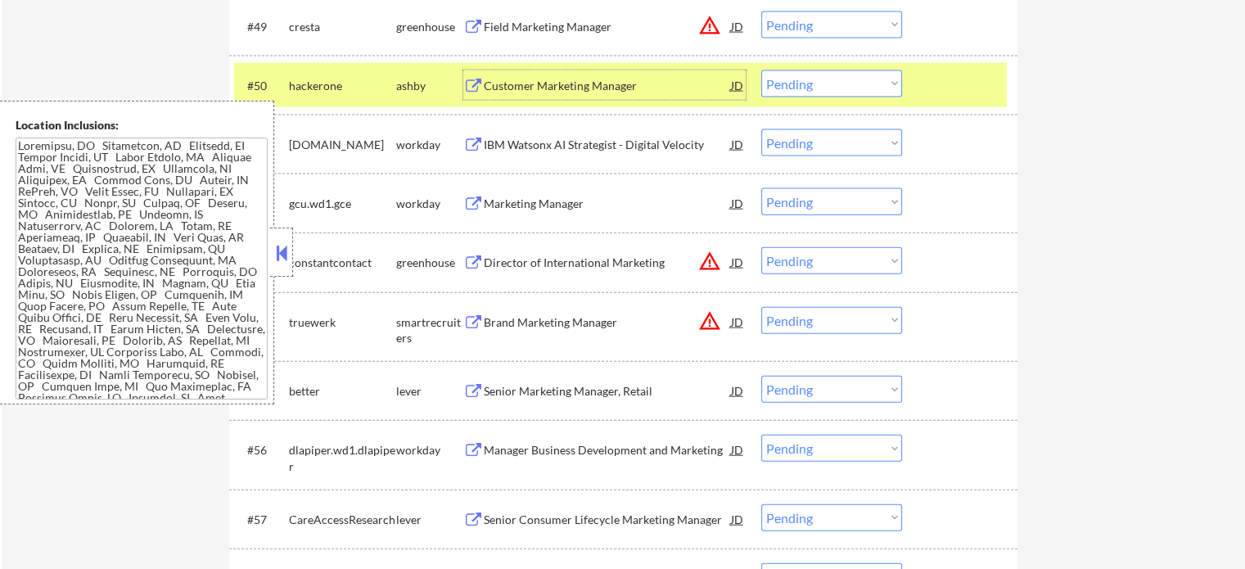
click at [933, 64] on div "#50 hackerone [PERSON_NAME] Customer Marketing Manager JD Choose an option... P…" at bounding box center [620, 85] width 773 height 44
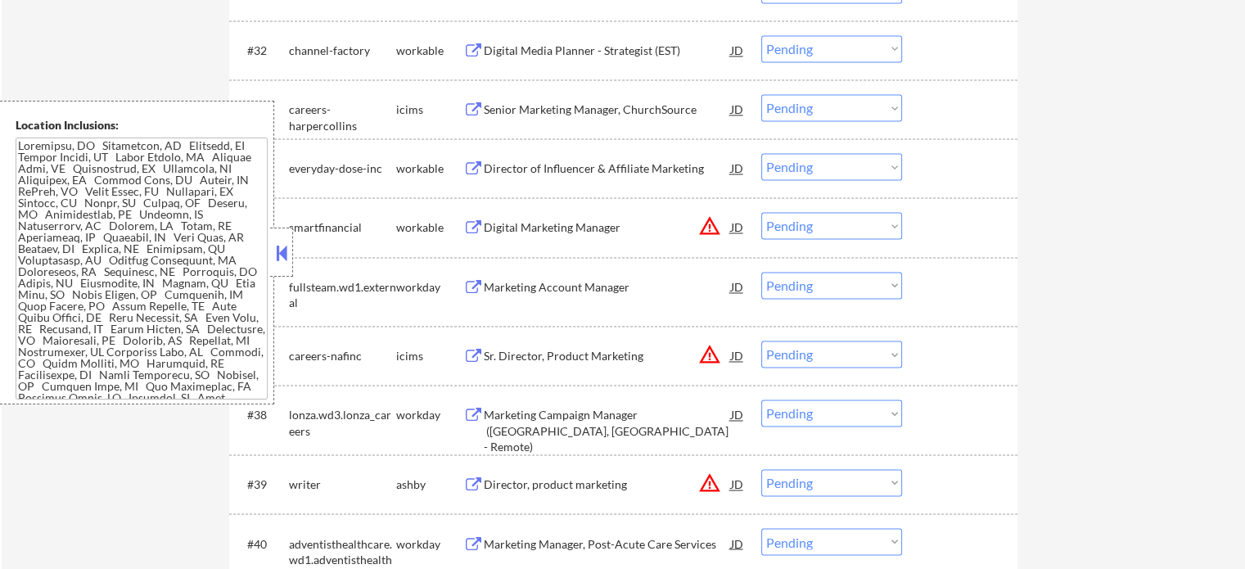
scroll to position [2457, 0]
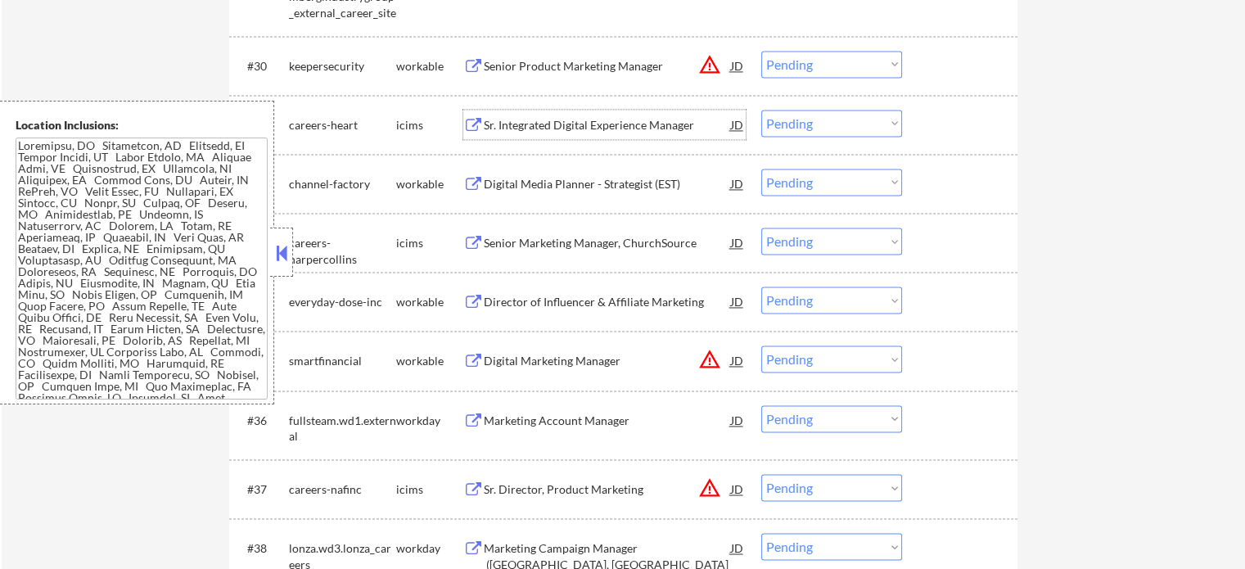
click at [687, 122] on div "Sr. Integrated Digital Experience Manager" at bounding box center [607, 125] width 247 height 16
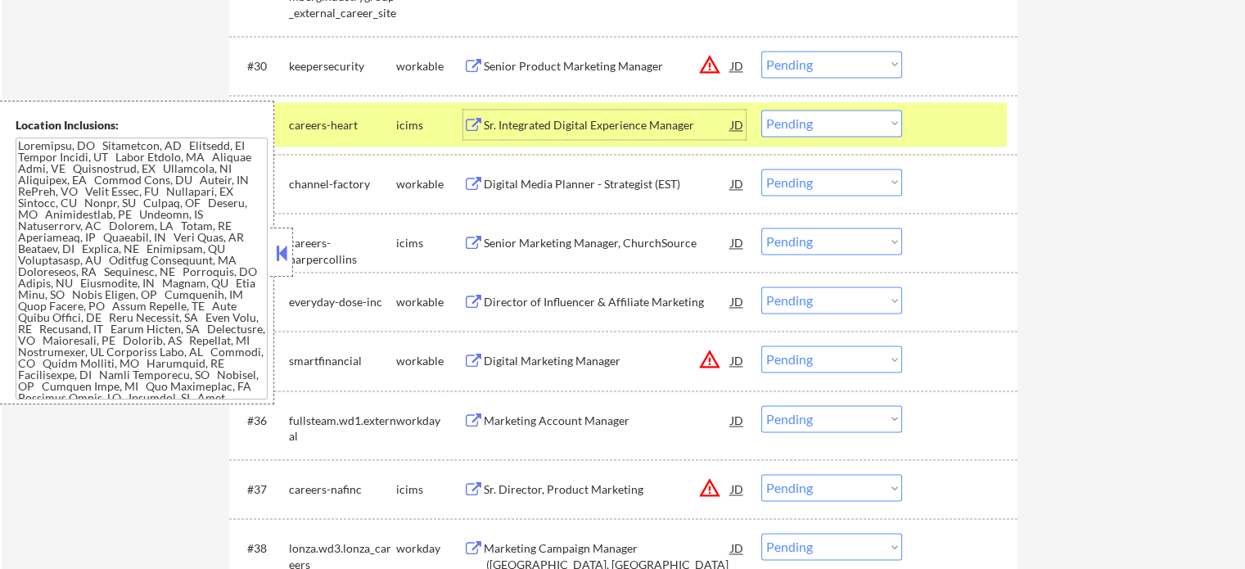
click at [932, 130] on div at bounding box center [962, 124] width 72 height 29
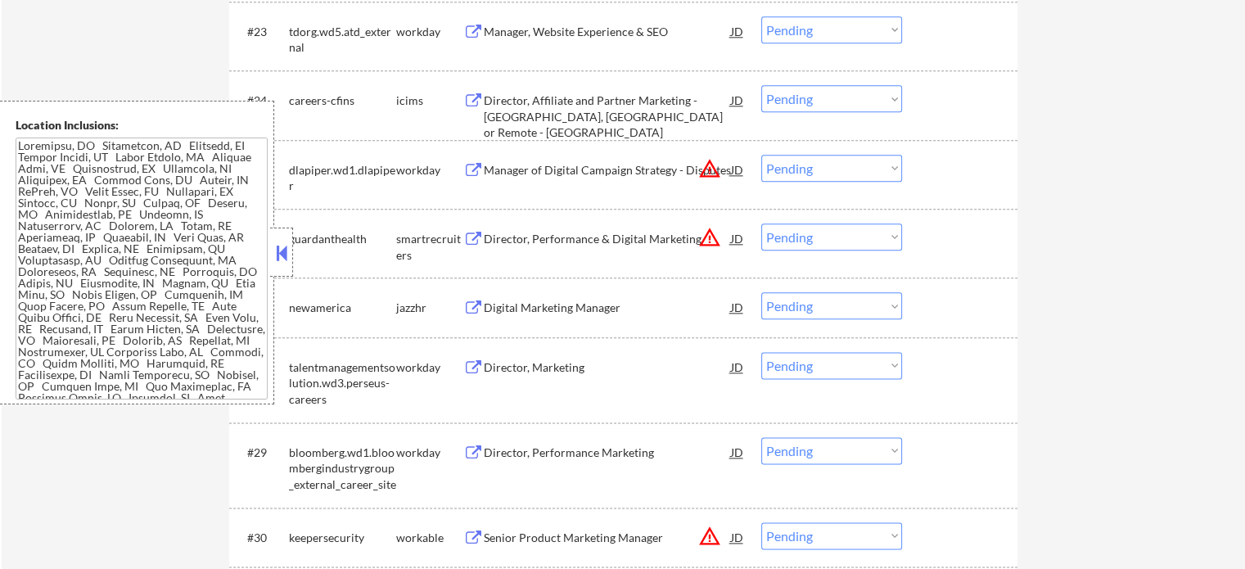
scroll to position [1883, 0]
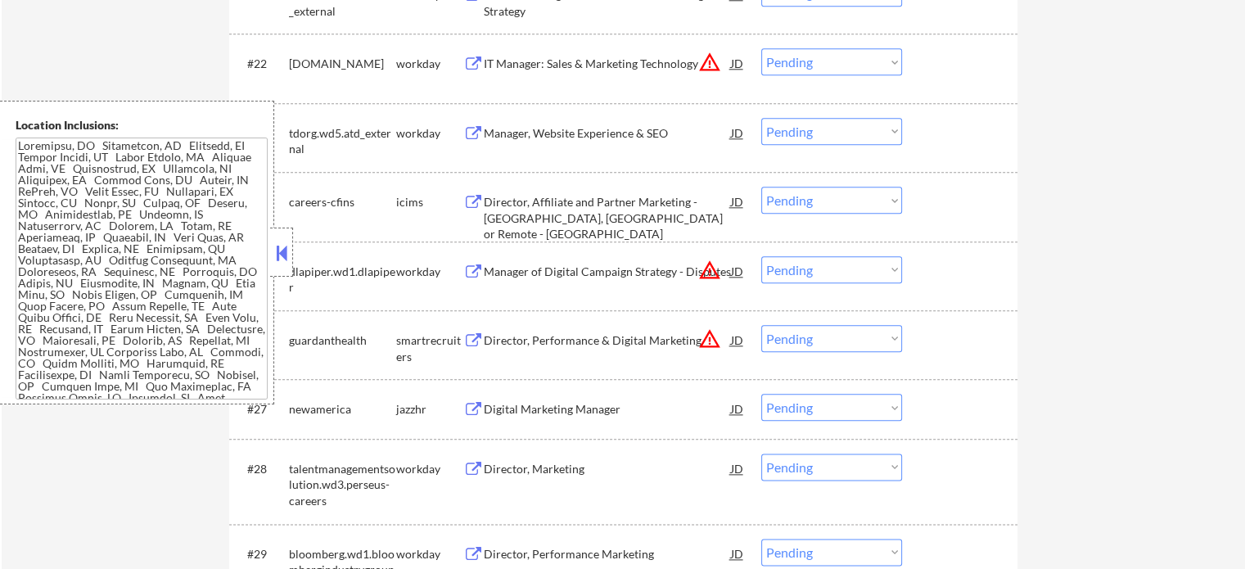
click at [554, 138] on div "Manager, Website Experience & SEO" at bounding box center [607, 133] width 247 height 16
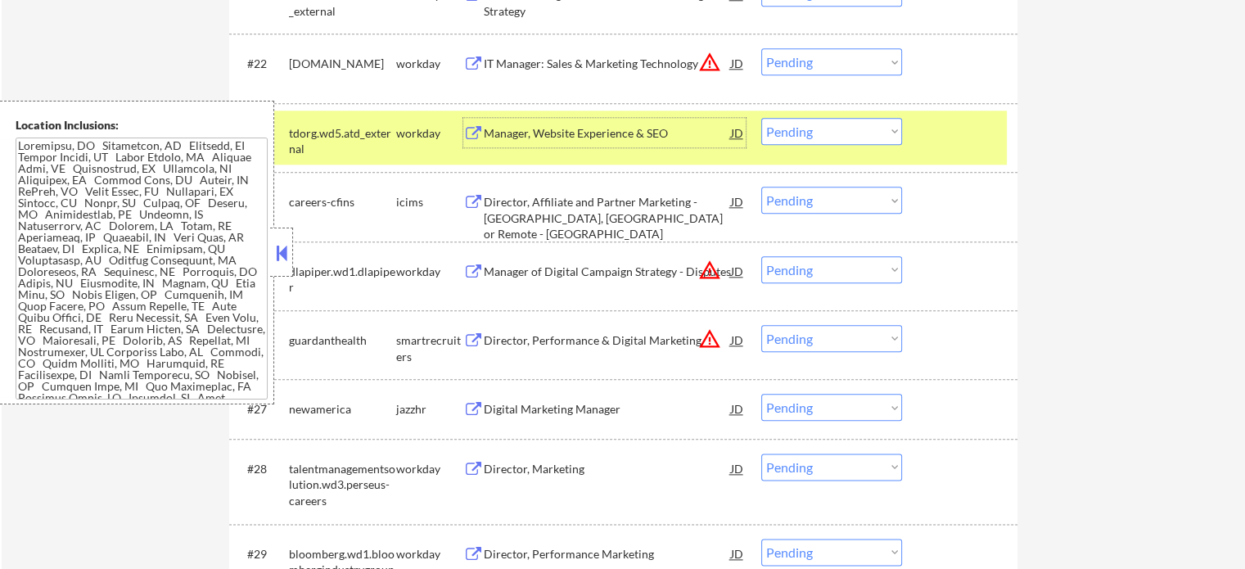
click at [930, 144] on div at bounding box center [962, 132] width 72 height 29
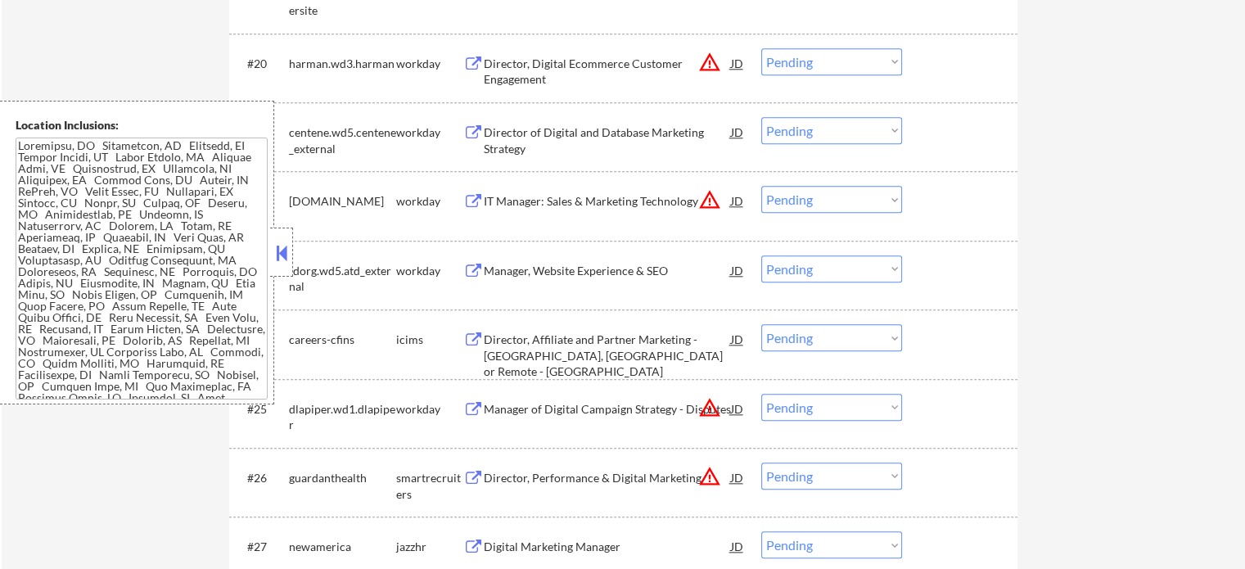
scroll to position [1556, 0]
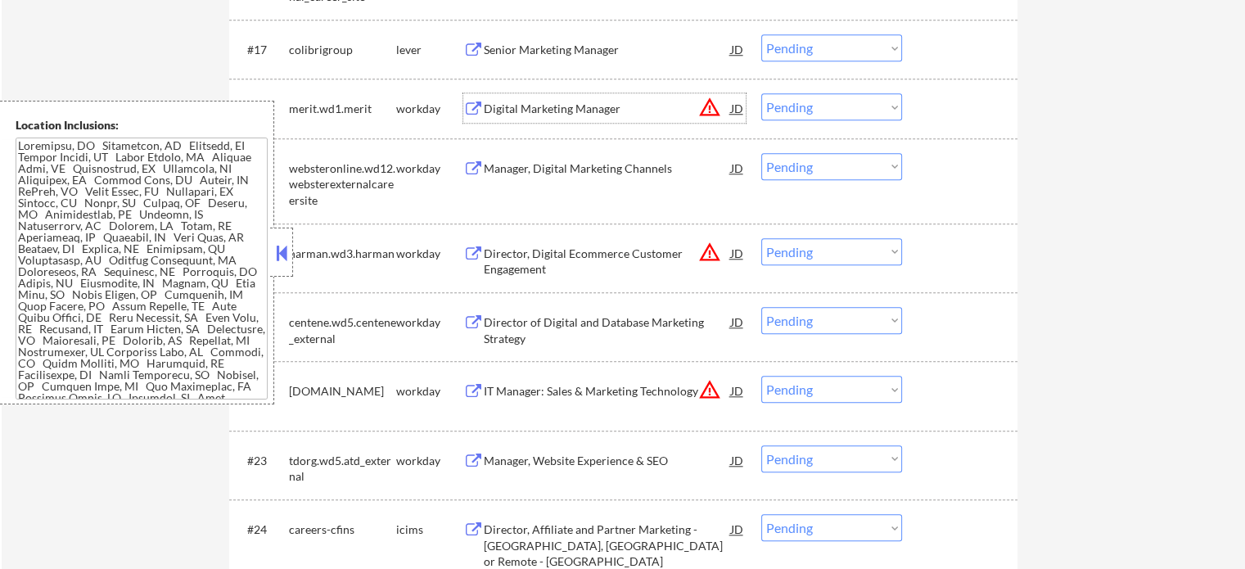
click at [525, 111] on div "Digital Marketing Manager" at bounding box center [607, 109] width 247 height 16
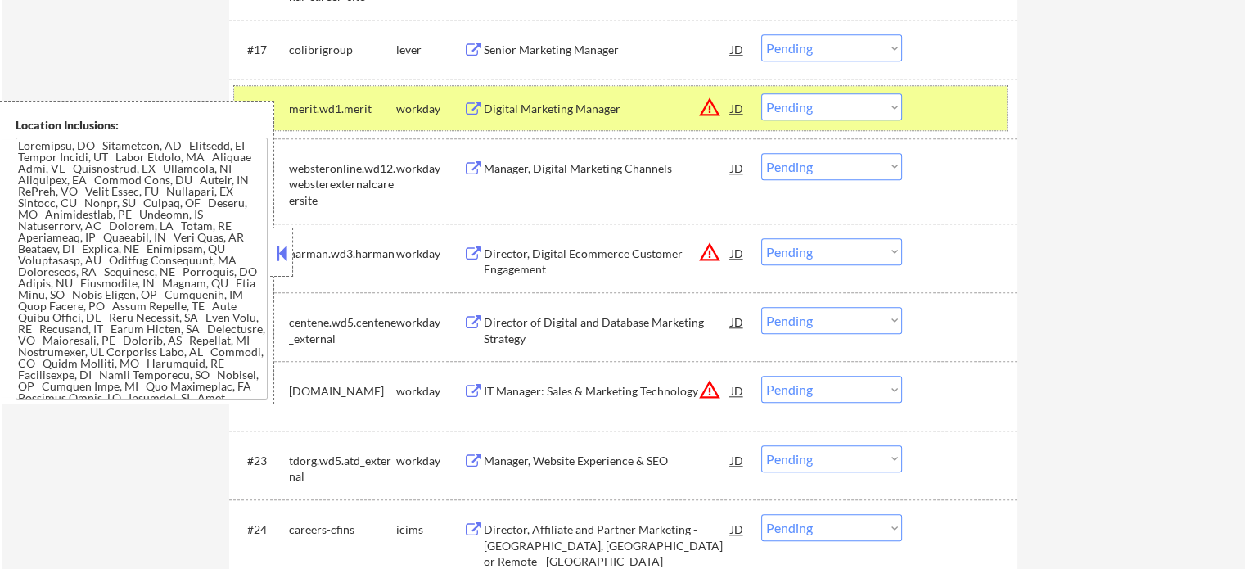
click at [917, 104] on div "#18 merit.wd1.merit workday Digital Marketing Manager JD warning_amber Choose a…" at bounding box center [620, 108] width 773 height 44
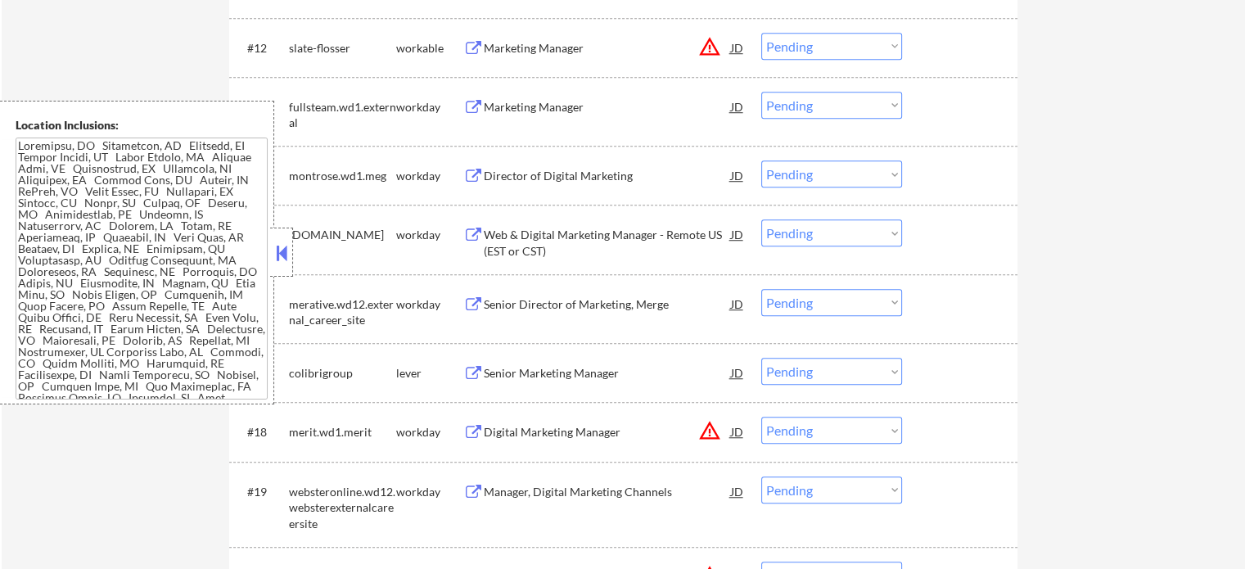
scroll to position [1228, 0]
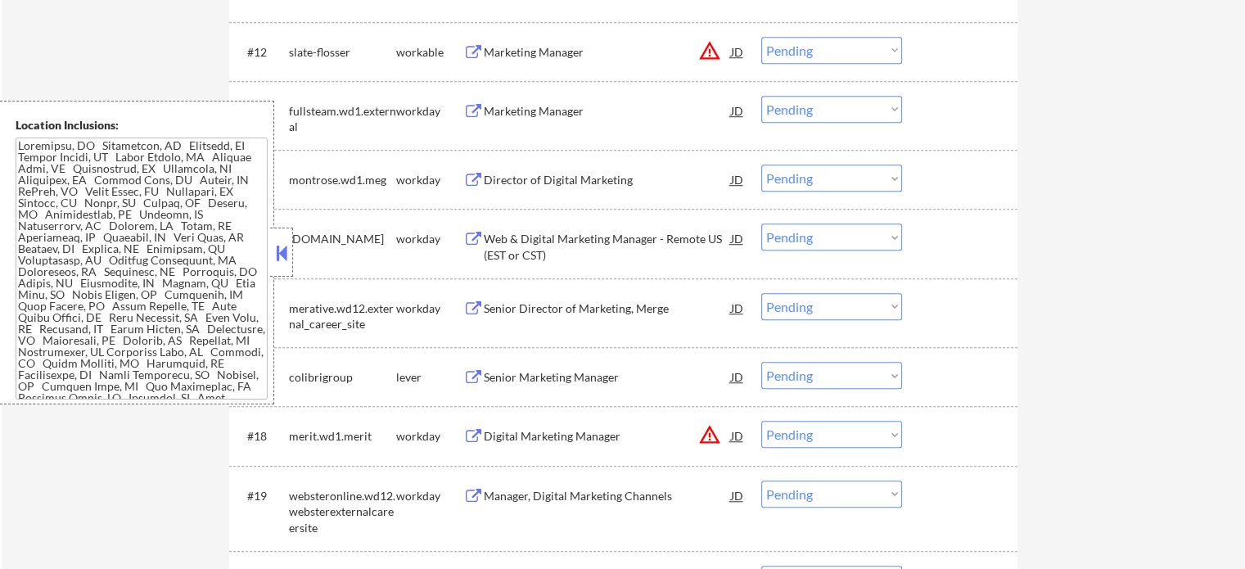
click at [567, 123] on div "Marketing Manager" at bounding box center [607, 110] width 247 height 29
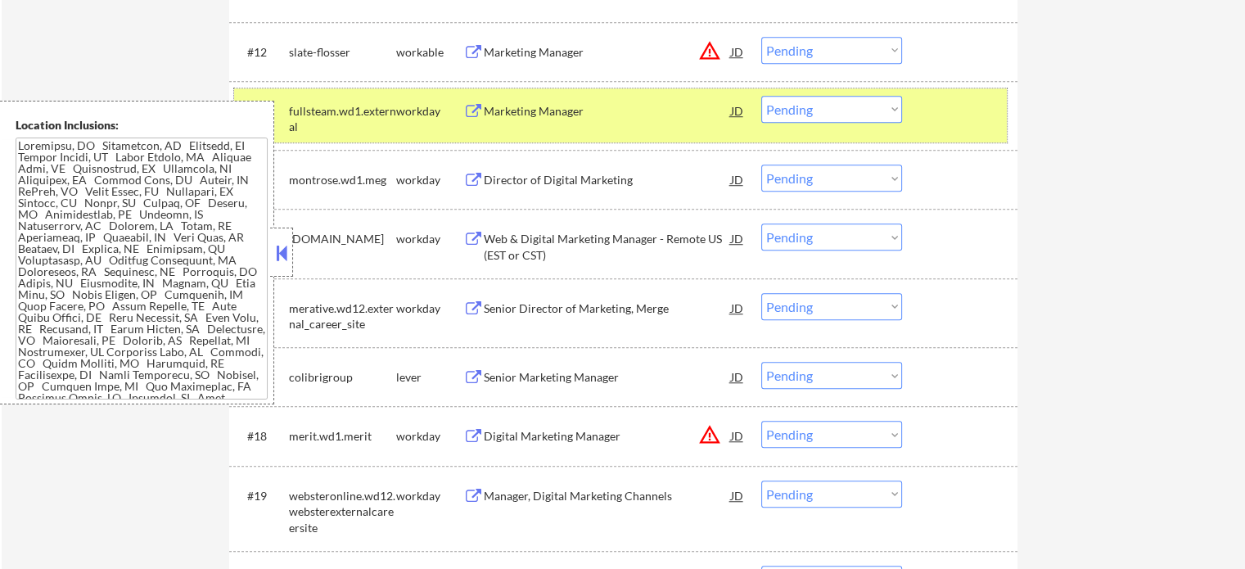
click at [930, 108] on div at bounding box center [962, 110] width 72 height 29
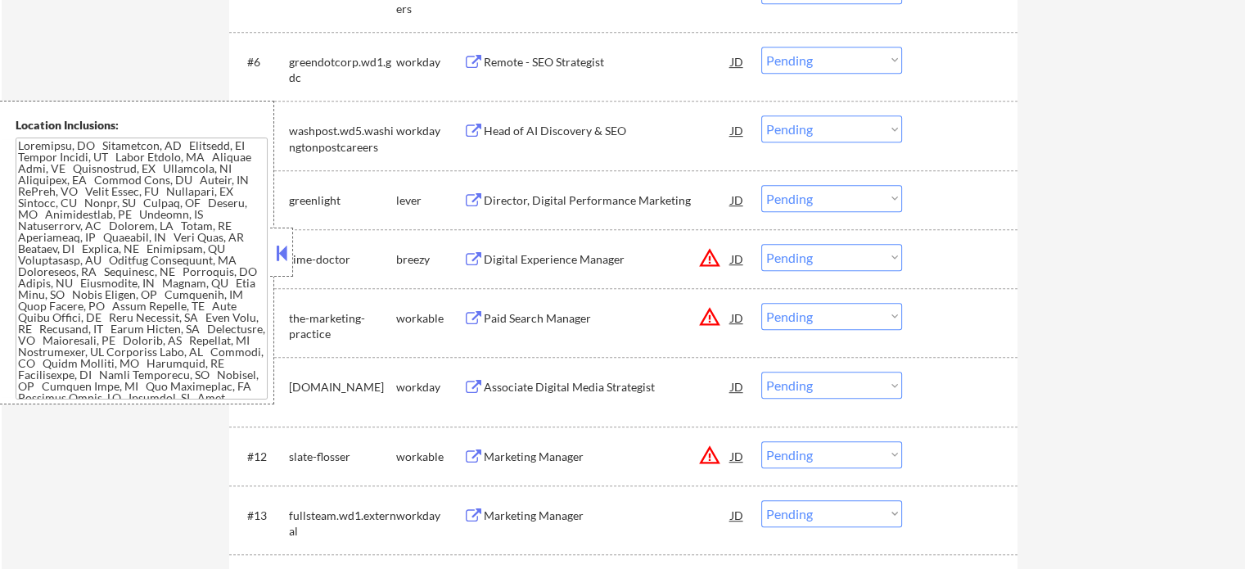
scroll to position [819, 0]
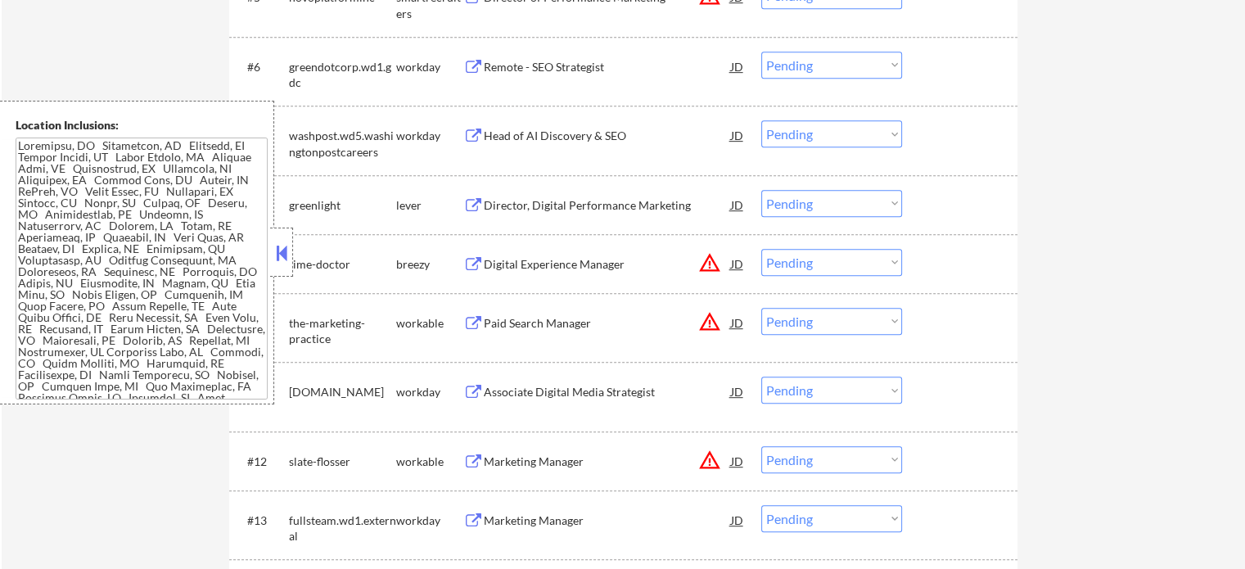
click at [613, 141] on div "Head of AI Discovery & SEO" at bounding box center [607, 136] width 247 height 16
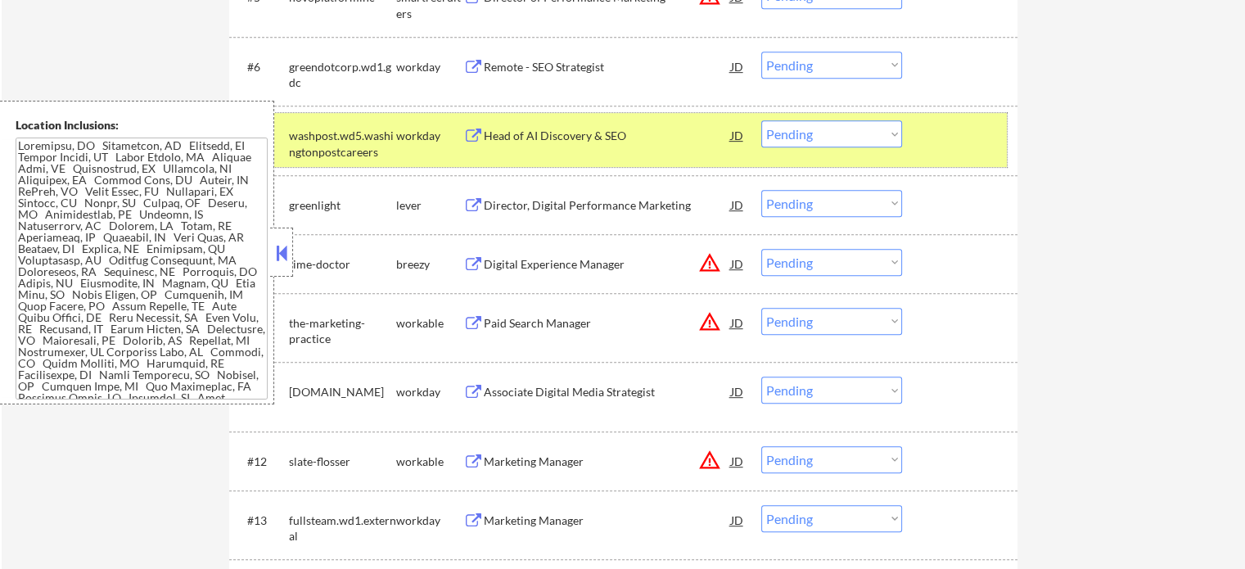
click at [983, 142] on div at bounding box center [962, 134] width 72 height 29
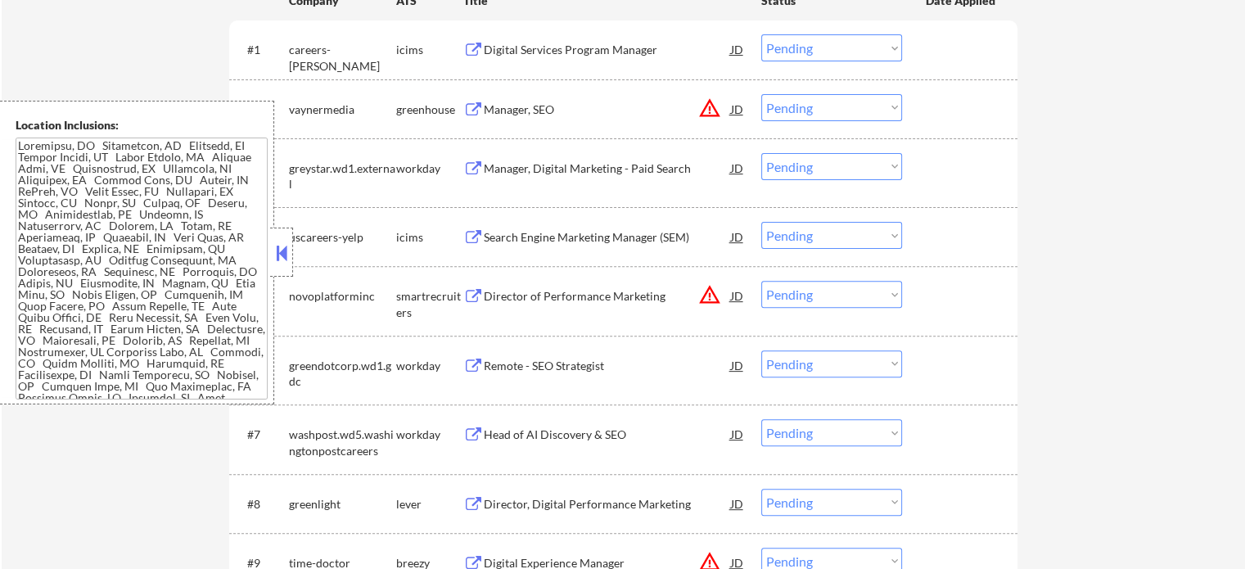
scroll to position [409, 0]
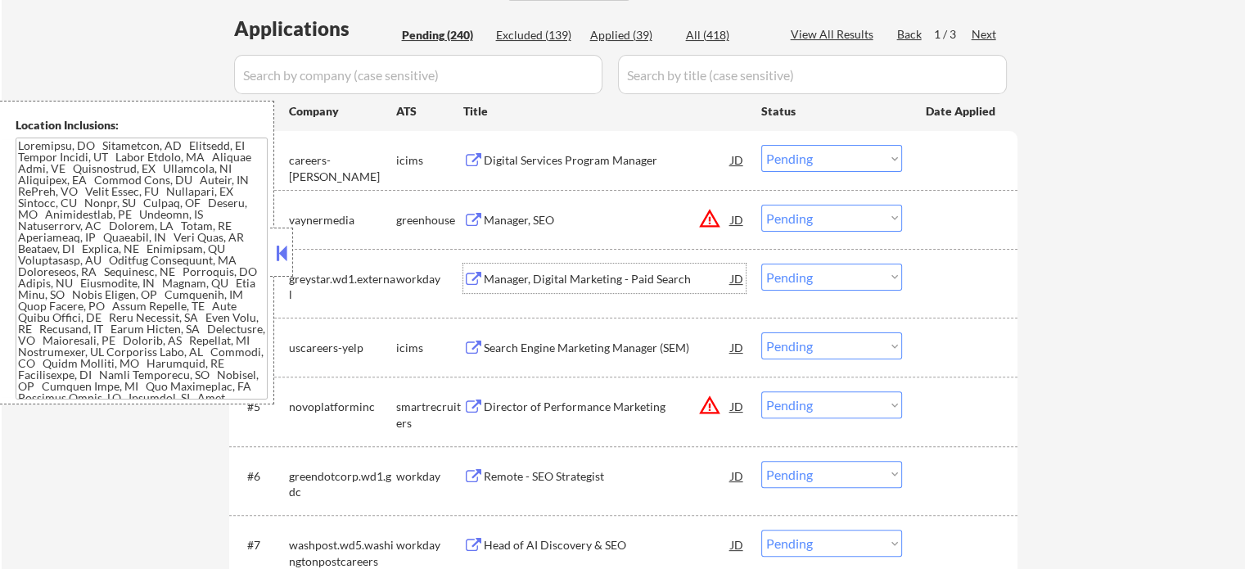
click at [510, 283] on div "Manager, Digital Marketing - Paid Search" at bounding box center [607, 279] width 247 height 16
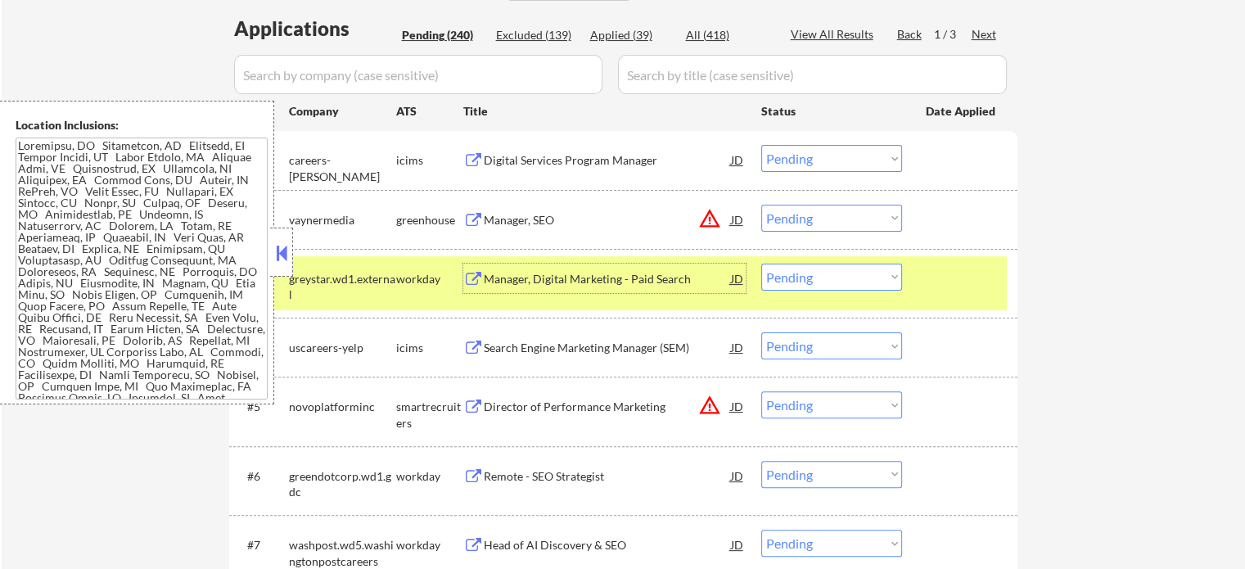
click at [934, 286] on div at bounding box center [962, 278] width 72 height 29
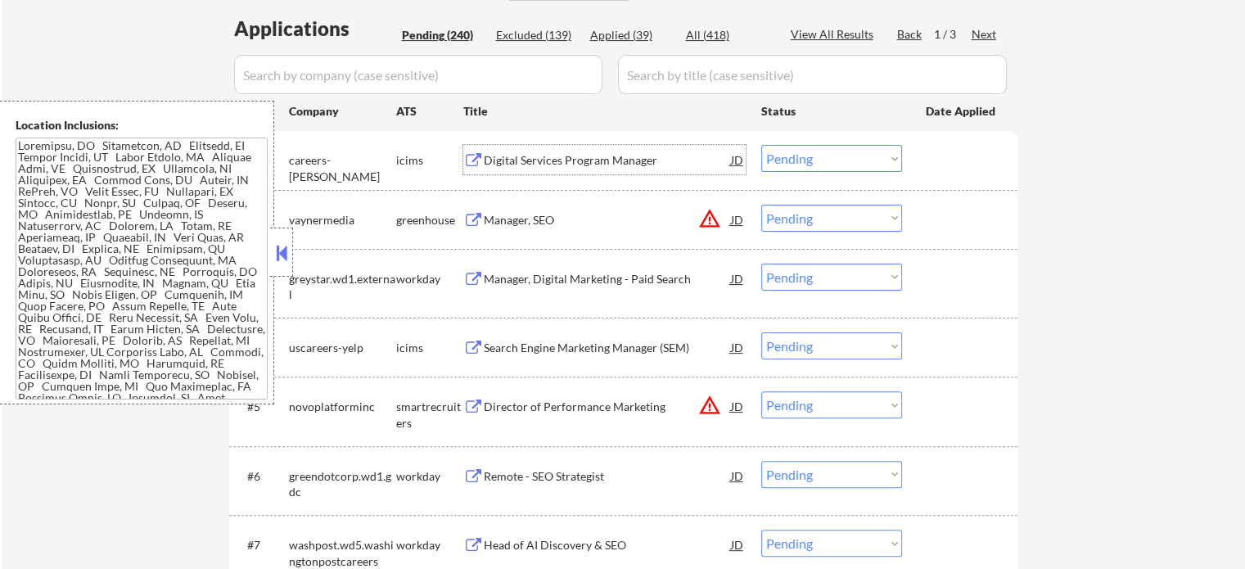
click at [529, 151] on div "Digital Services Program Manager" at bounding box center [607, 159] width 247 height 29
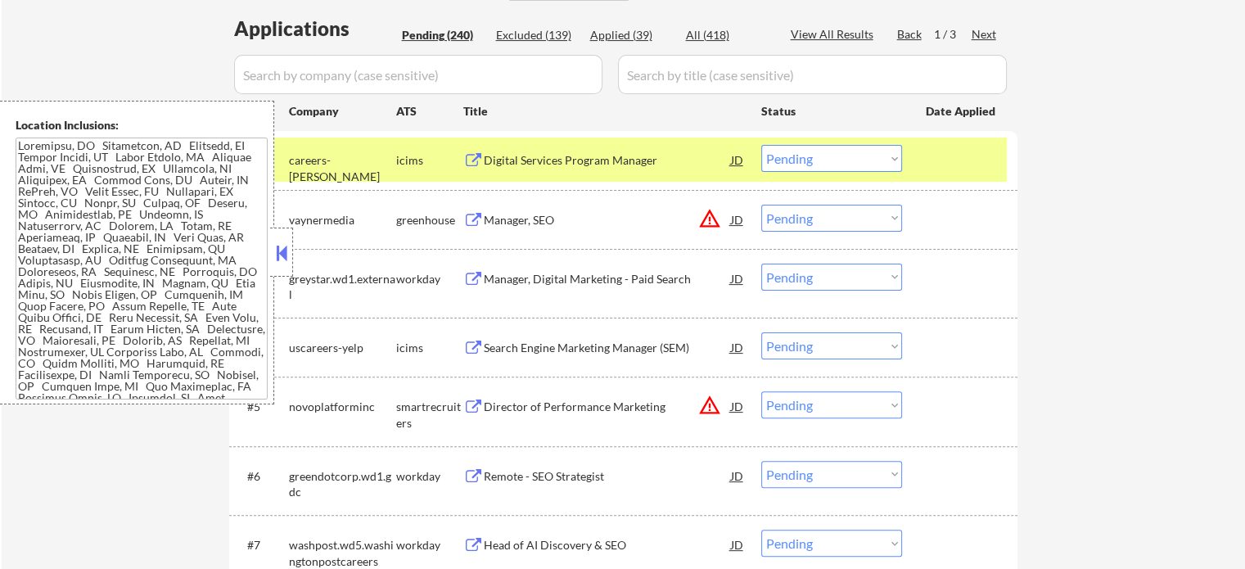
click at [970, 185] on div "#1 careers-[PERSON_NAME] icims Digital Services Program Manager JD Choose an op…" at bounding box center [623, 160] width 789 height 58
click at [920, 174] on div "#1 careers-[PERSON_NAME] icims Digital Services Program Manager JD Choose an op…" at bounding box center [620, 160] width 773 height 44
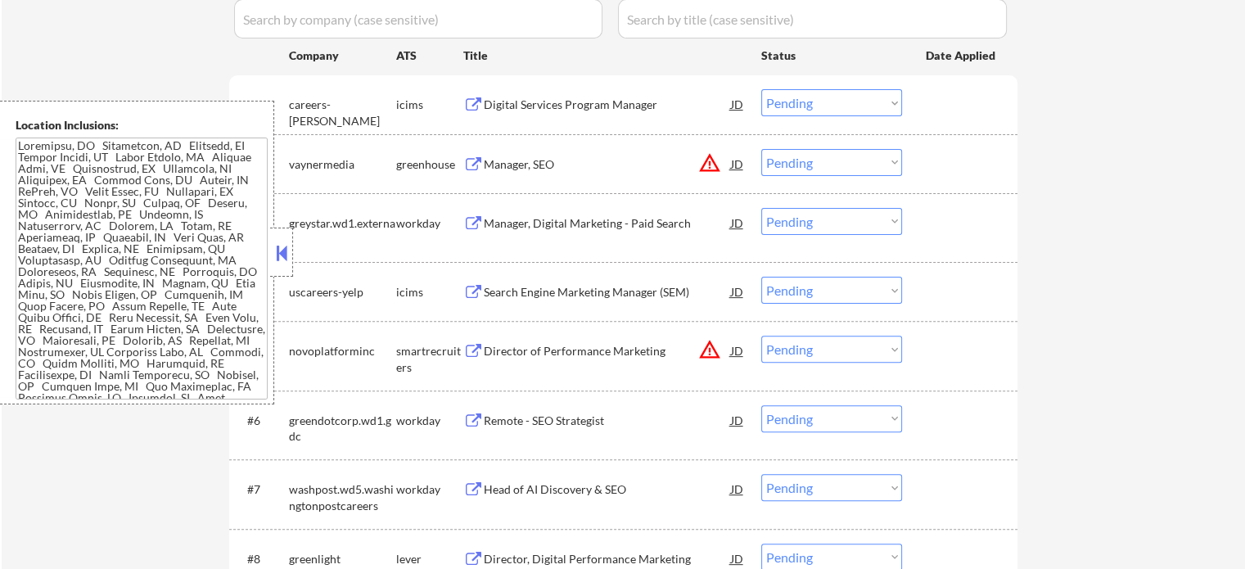
scroll to position [573, 0]
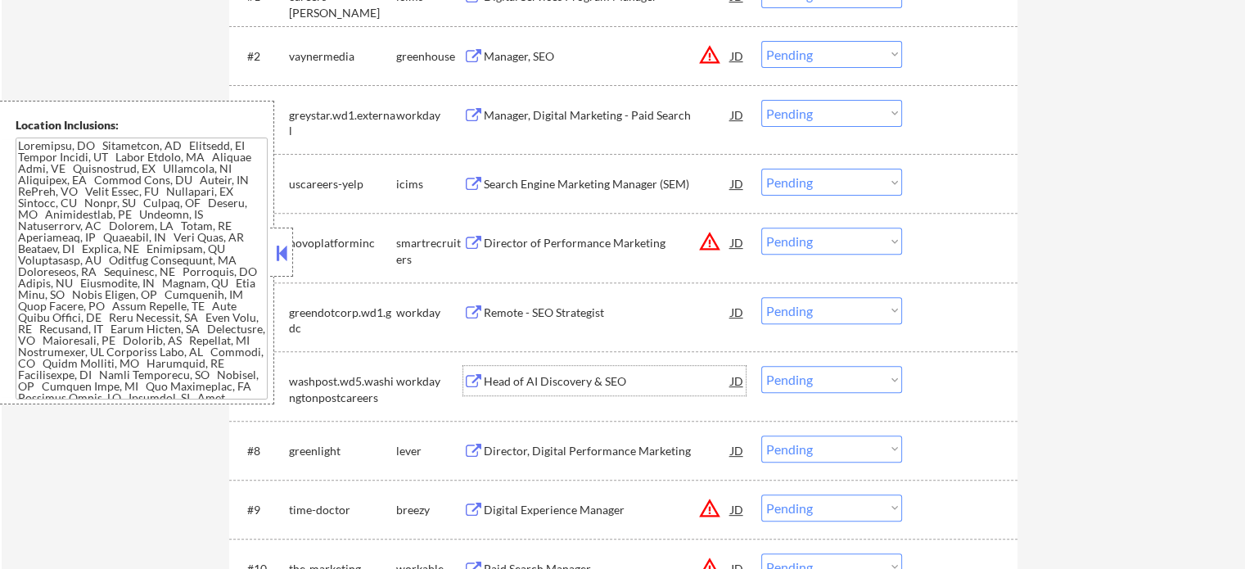
click at [518, 383] on div "Head of AI Discovery & SEO" at bounding box center [607, 381] width 247 height 16
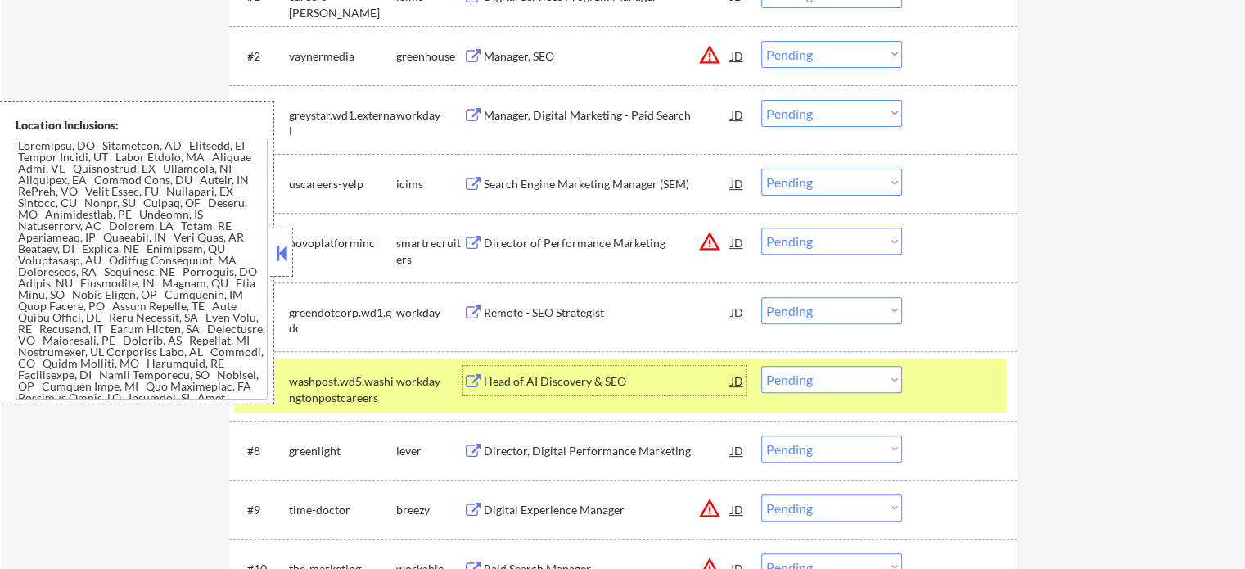
click at [994, 400] on div "#7 washpost.wd5.washingtonpostcareers workday Head of AI Discovery & SEO JD Cho…" at bounding box center [620, 386] width 773 height 54
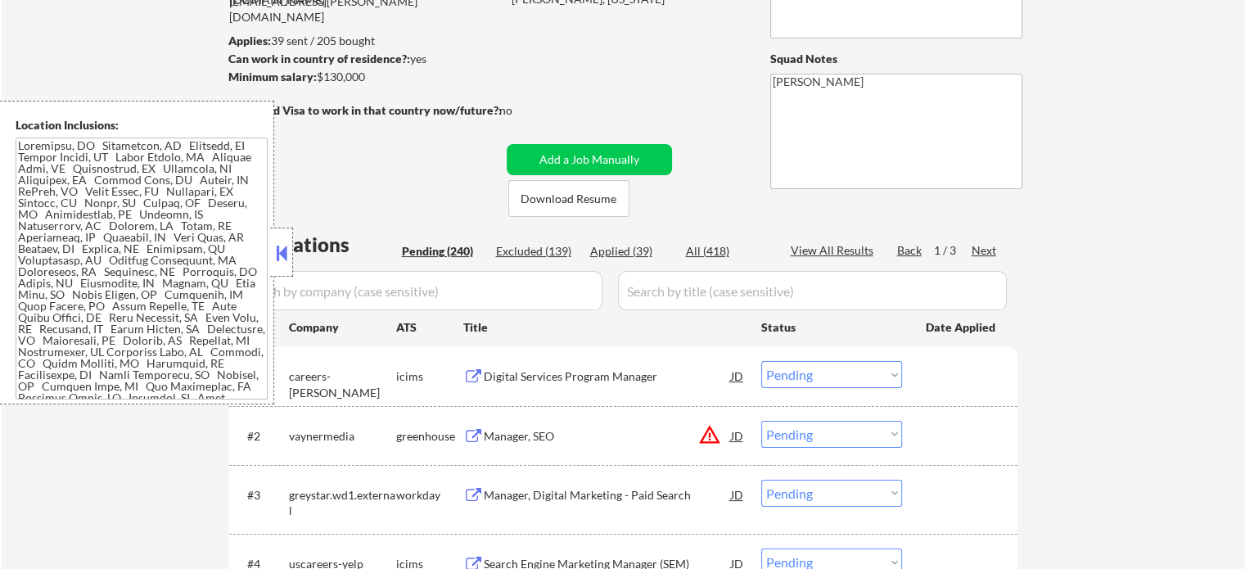
scroll to position [164, 0]
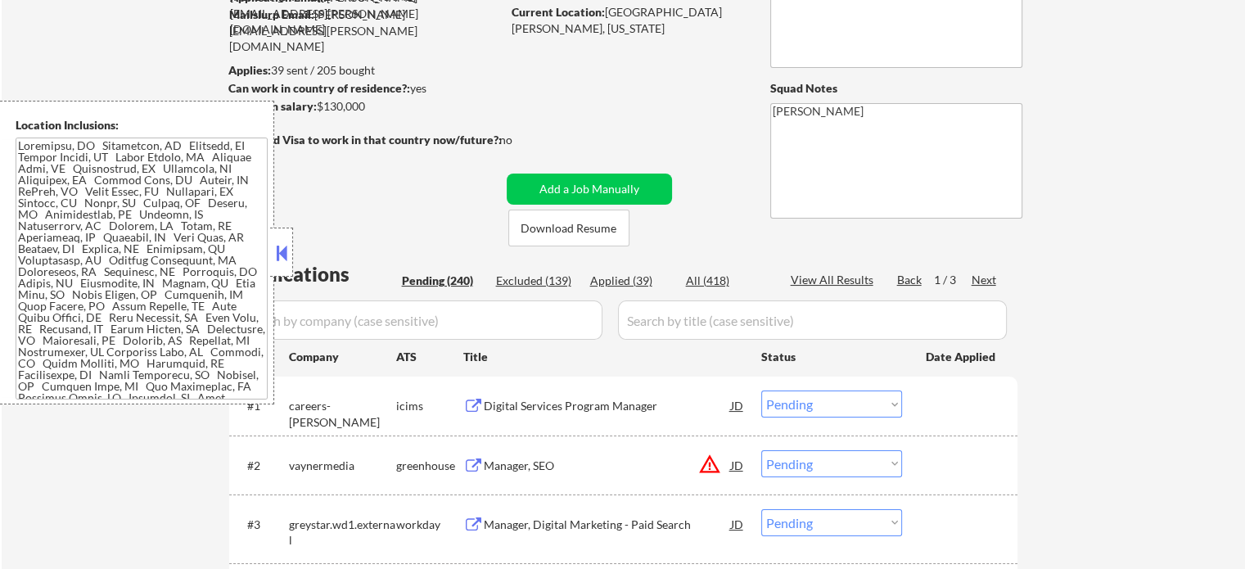
click at [573, 407] on div "Digital Services Program Manager" at bounding box center [607, 406] width 247 height 16
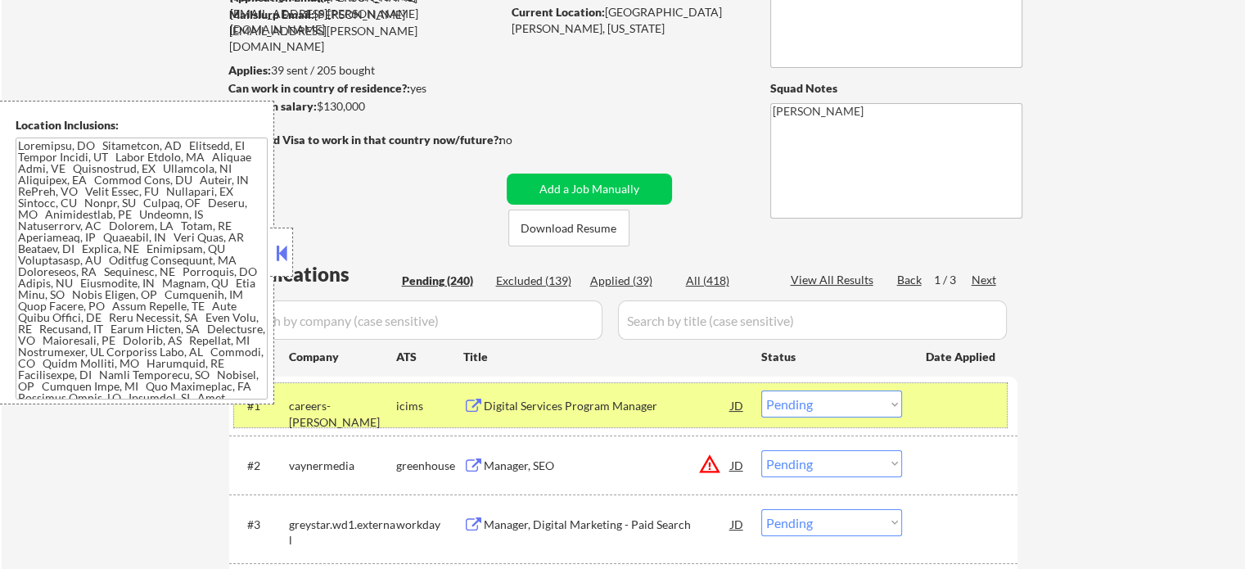
click at [970, 405] on div at bounding box center [962, 405] width 72 height 29
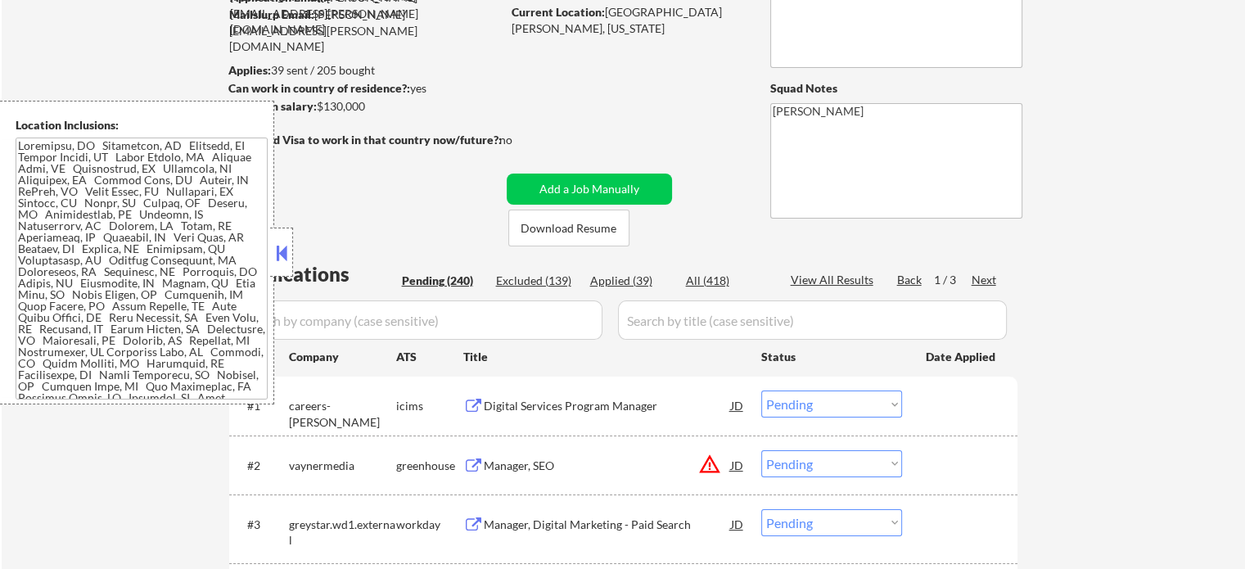
scroll to position [491, 0]
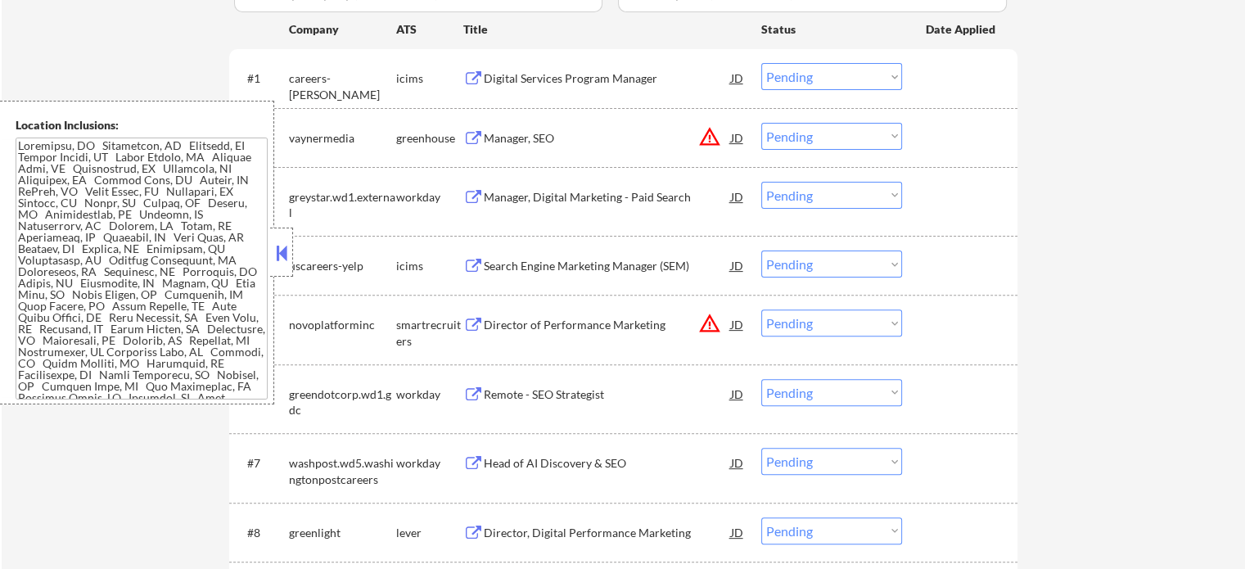
click at [508, 400] on div "Remote - SEO Strategist" at bounding box center [607, 395] width 247 height 16
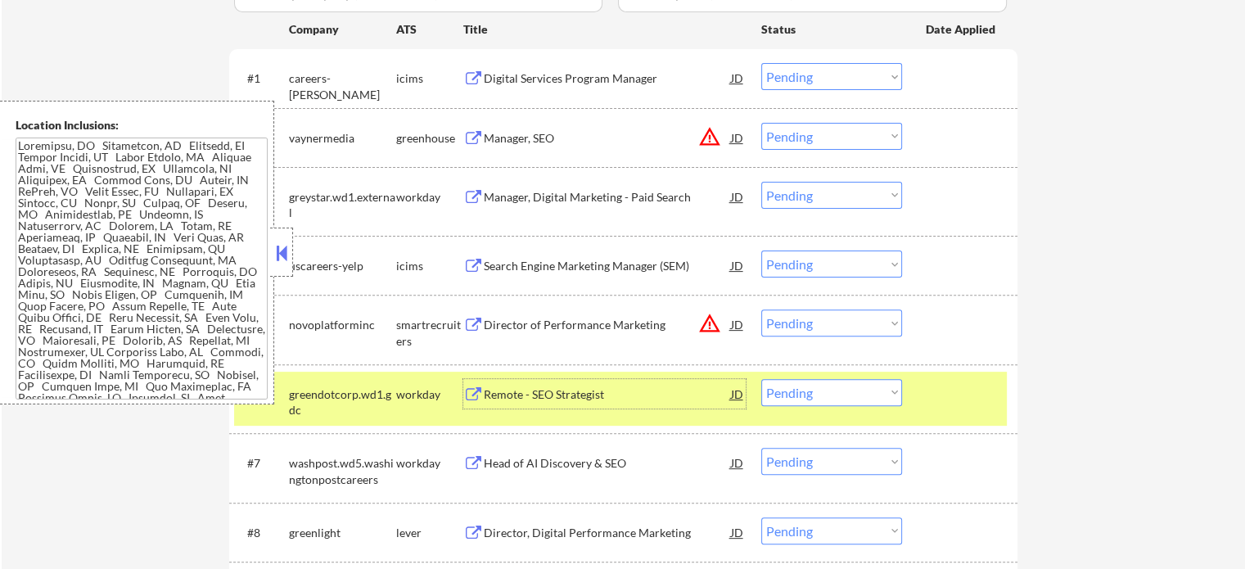
click at [927, 414] on div "#6 greendotcorp.wd1.gdc workday Remote - SEO Strategist JD Choose an option... …" at bounding box center [620, 399] width 773 height 54
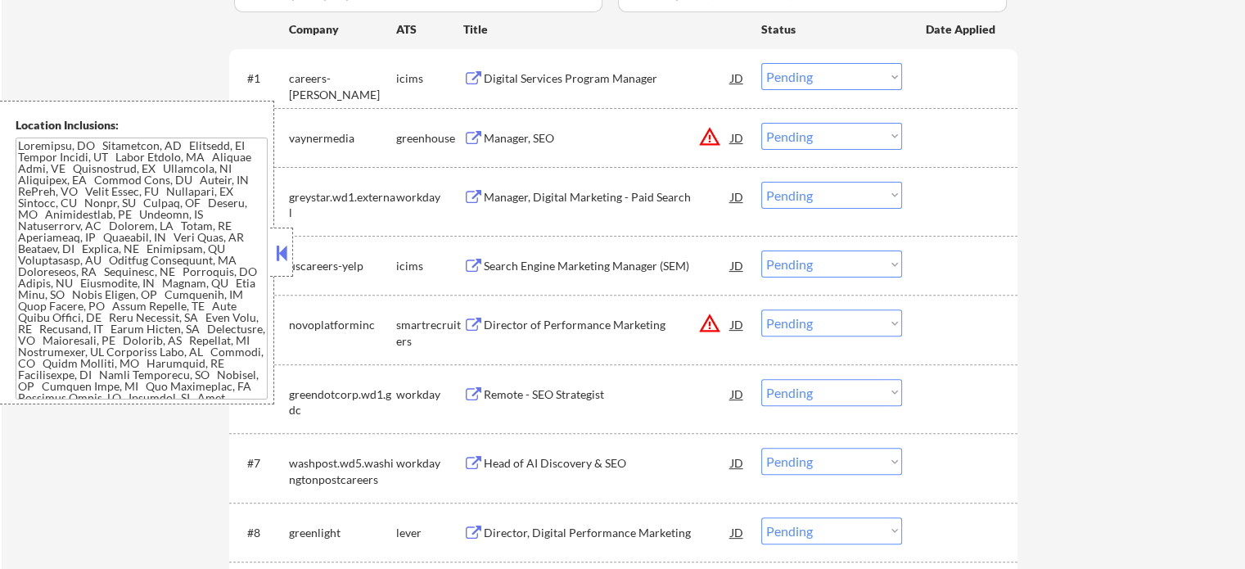
click at [576, 192] on div "Manager, Digital Marketing - Paid Search" at bounding box center [607, 197] width 247 height 16
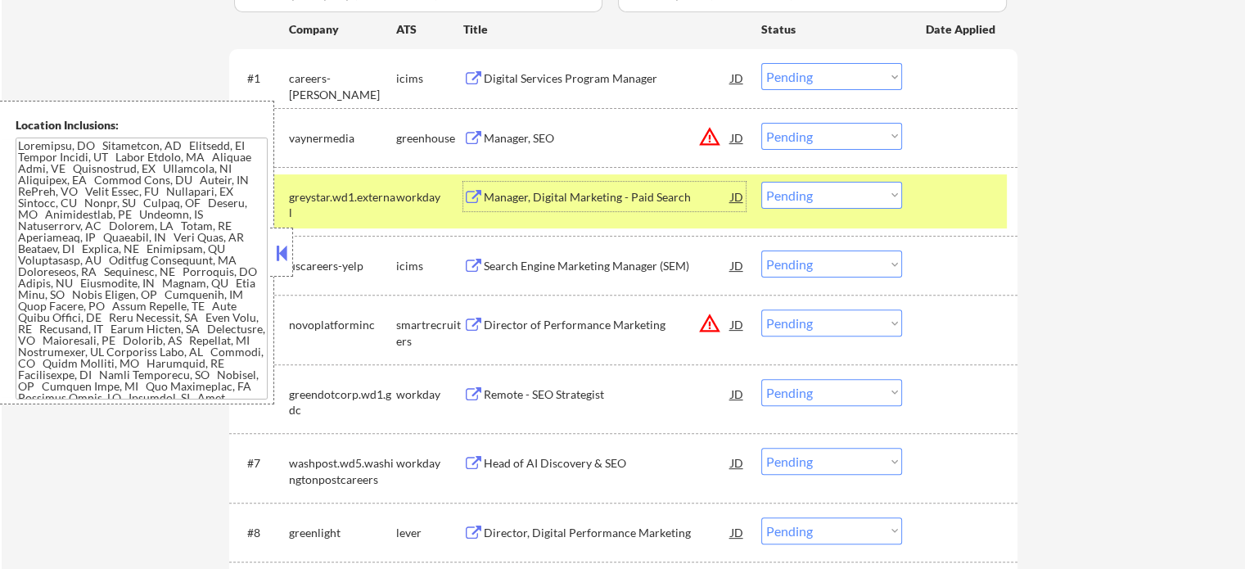
drag, startPoint x: 944, startPoint y: 199, endPoint x: 940, endPoint y: 192, distance: 8.4
click at [943, 197] on div at bounding box center [962, 196] width 72 height 29
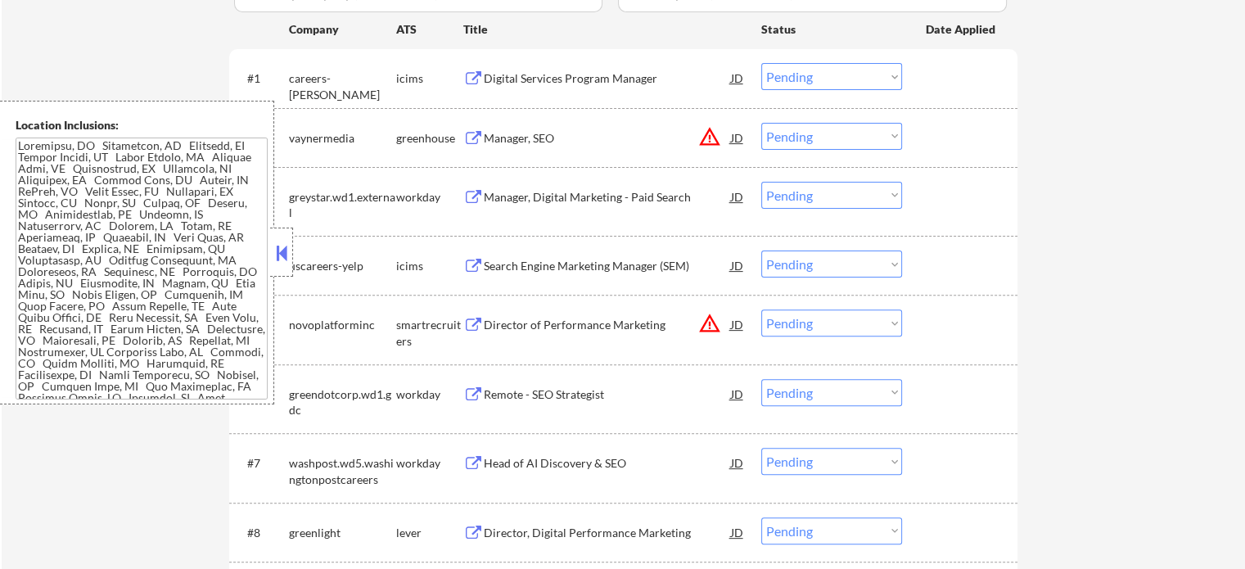
scroll to position [737, 0]
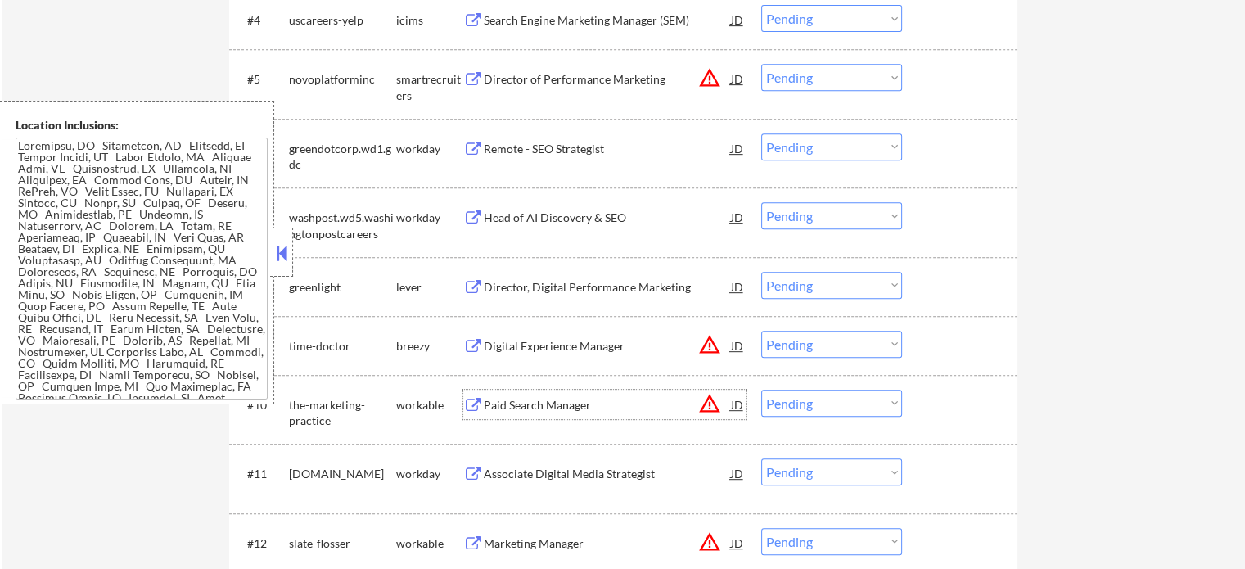
click at [540, 406] on div "Paid Search Manager" at bounding box center [607, 405] width 247 height 16
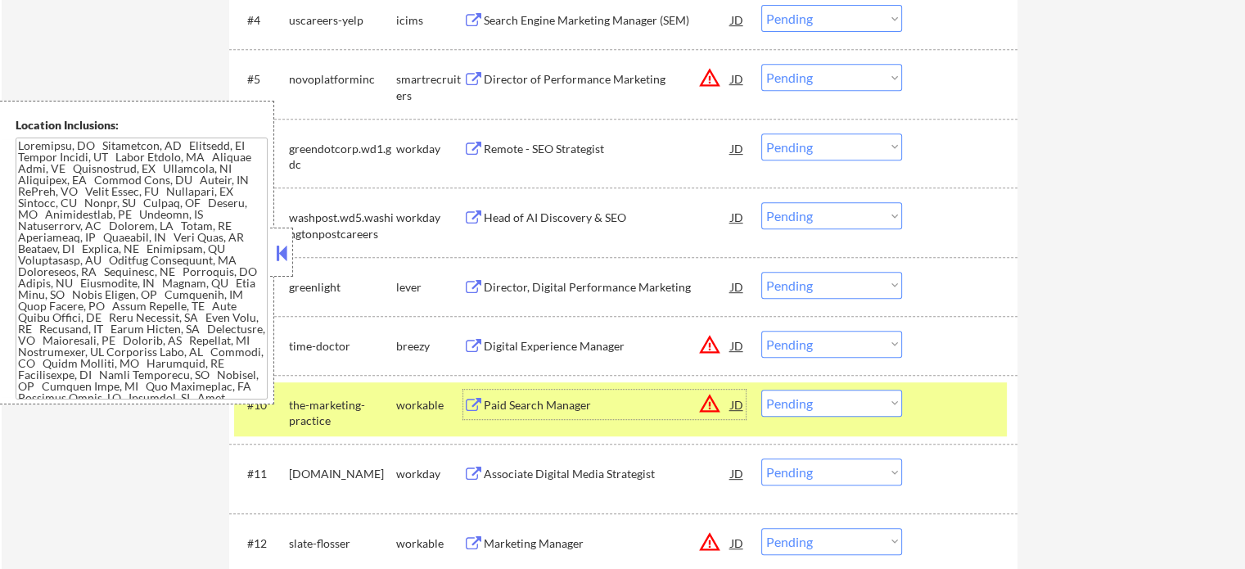
click at [973, 403] on div at bounding box center [962, 404] width 72 height 29
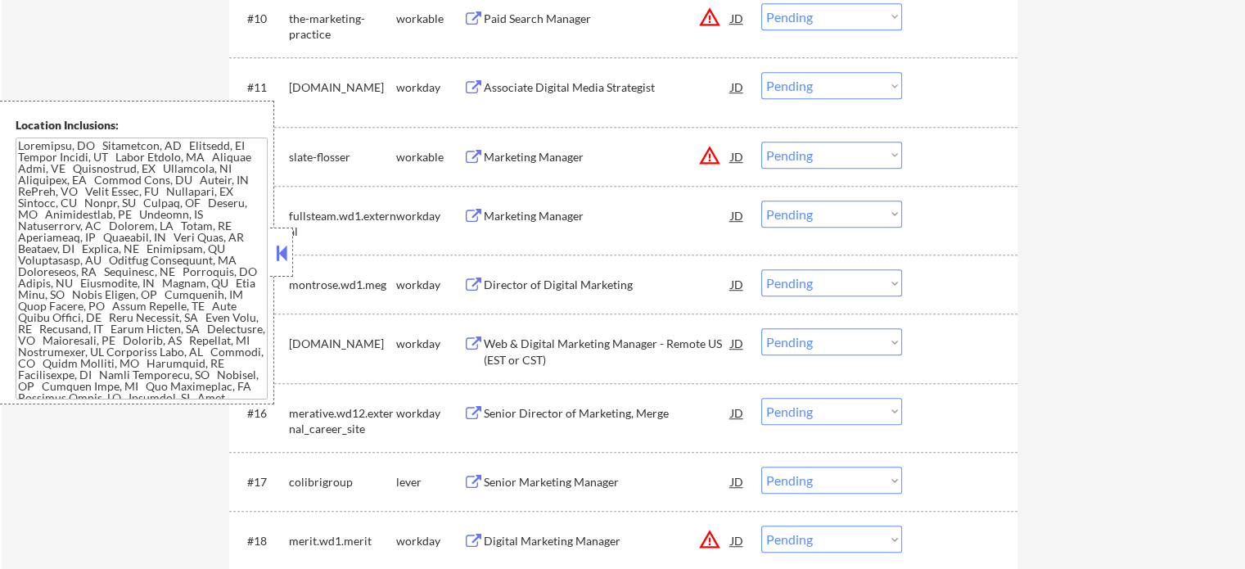
scroll to position [1310, 0]
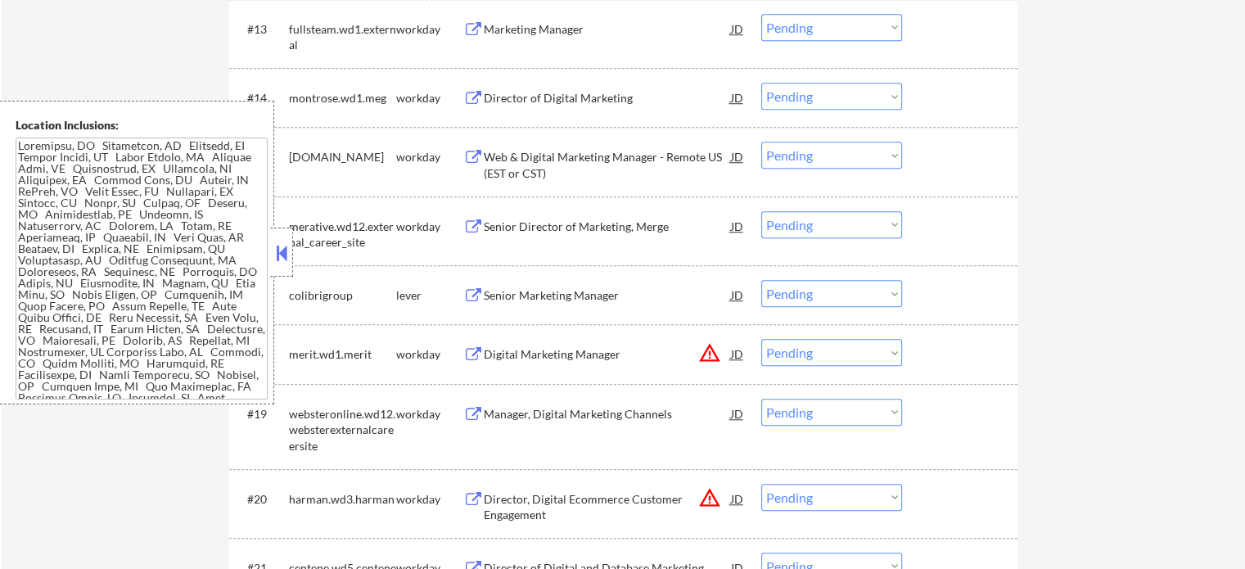
click at [554, 291] on div "Senior Marketing Manager" at bounding box center [607, 295] width 247 height 16
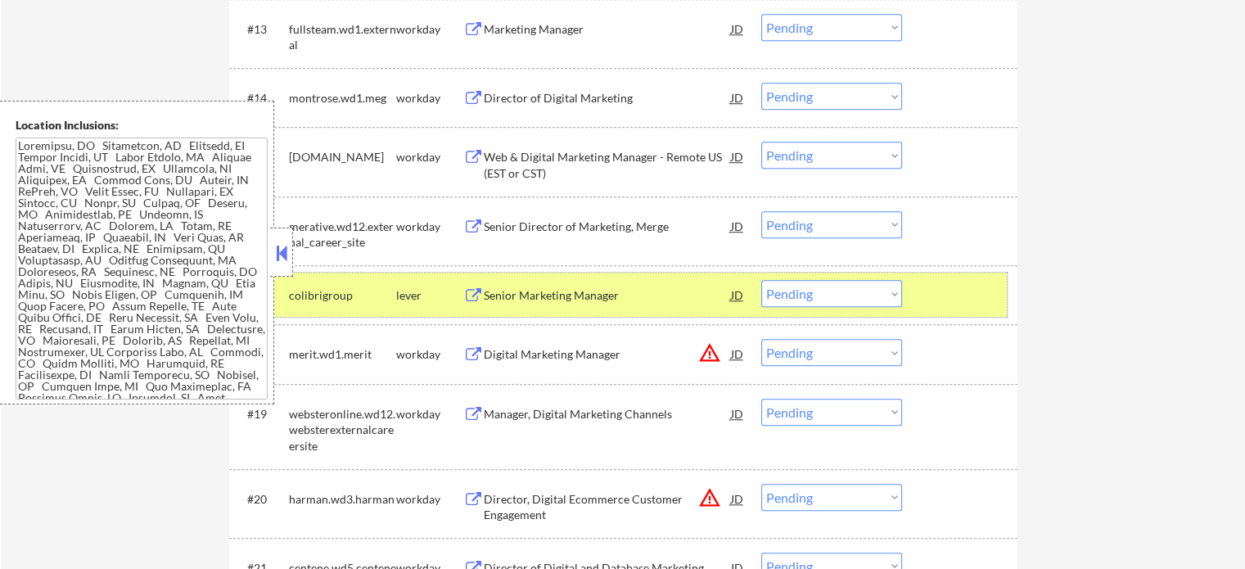
click at [926, 304] on div at bounding box center [962, 294] width 72 height 29
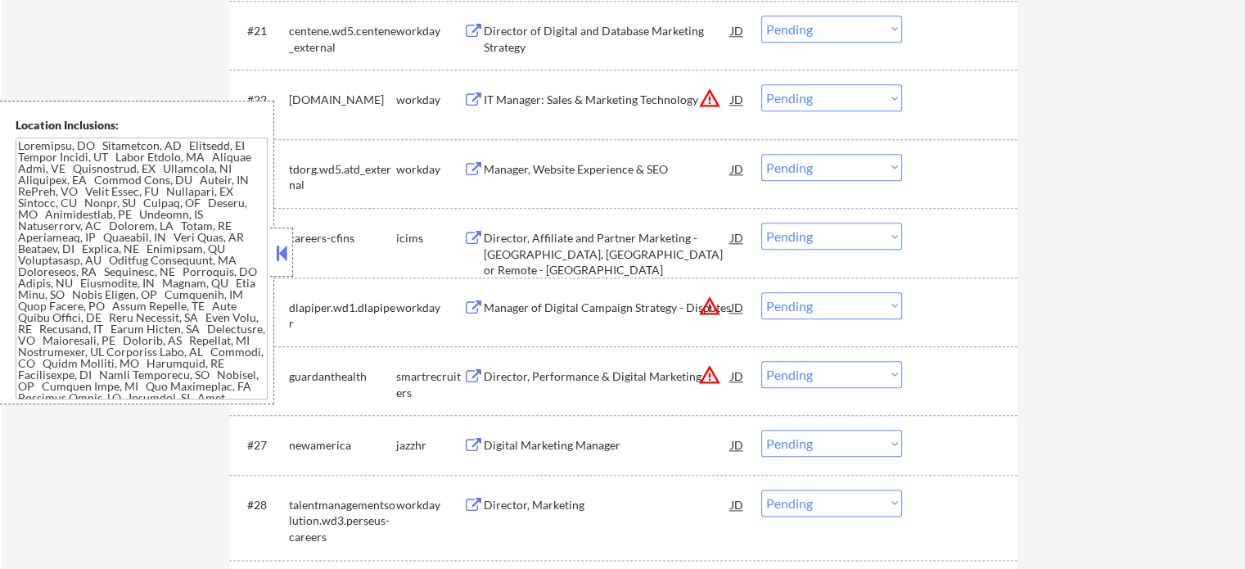
scroll to position [1883, 0]
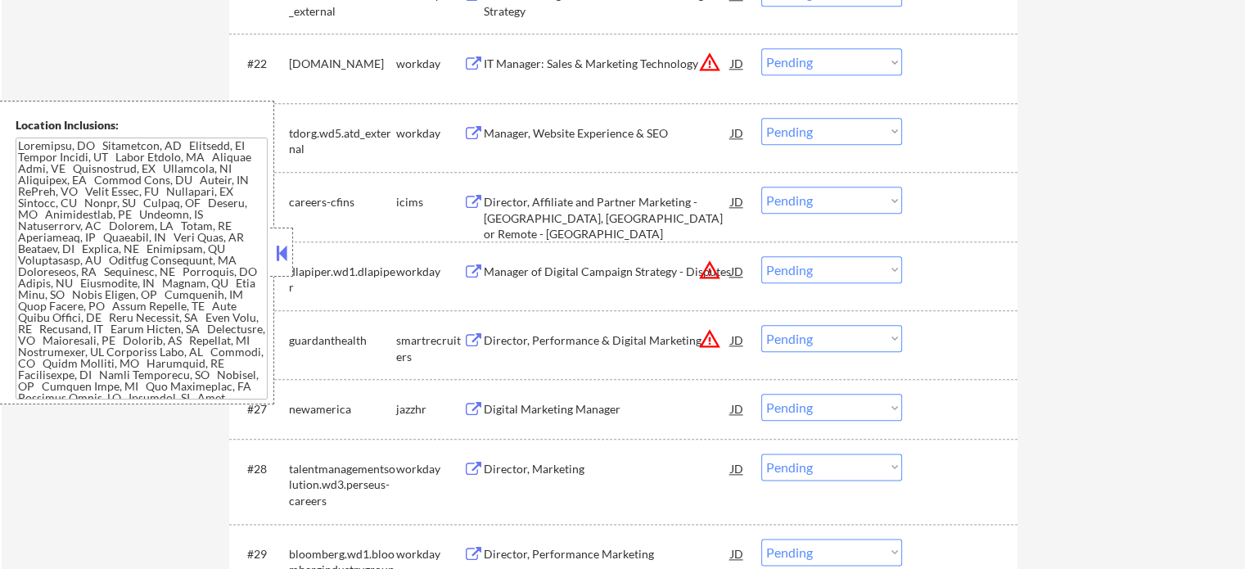
click at [609, 347] on div "Director, Performance & Digital Marketing" at bounding box center [607, 340] width 247 height 16
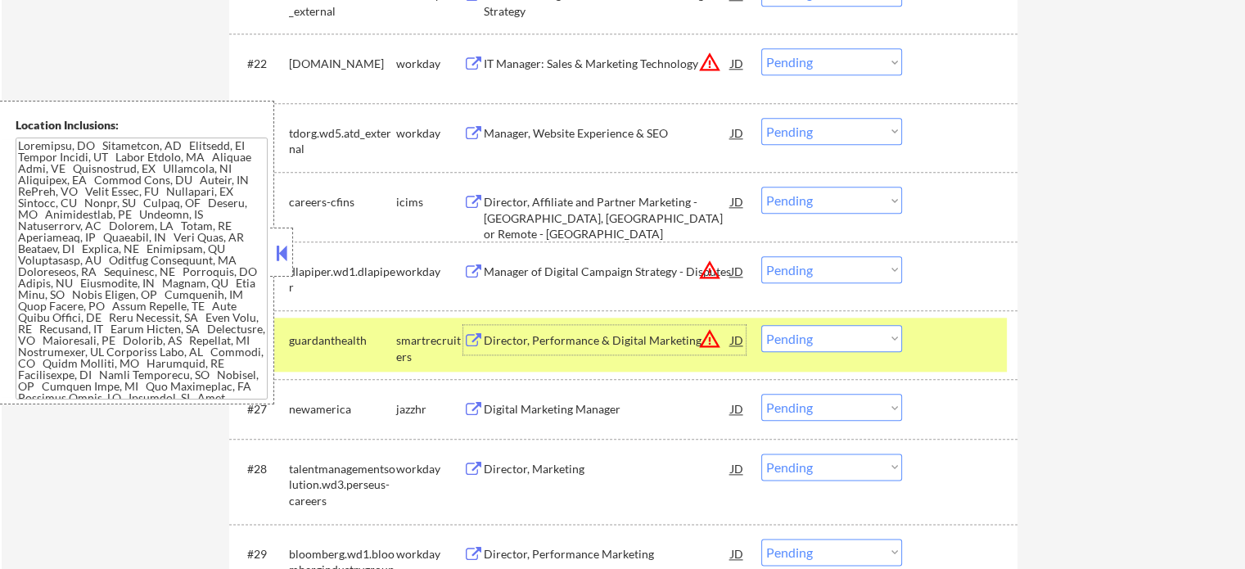
drag, startPoint x: 948, startPoint y: 359, endPoint x: 927, endPoint y: 341, distance: 27.9
click at [947, 359] on div "#26 guardanthealth smartrecruiters Director, Performance & Digital Marketing JD…" at bounding box center [620, 345] width 773 height 54
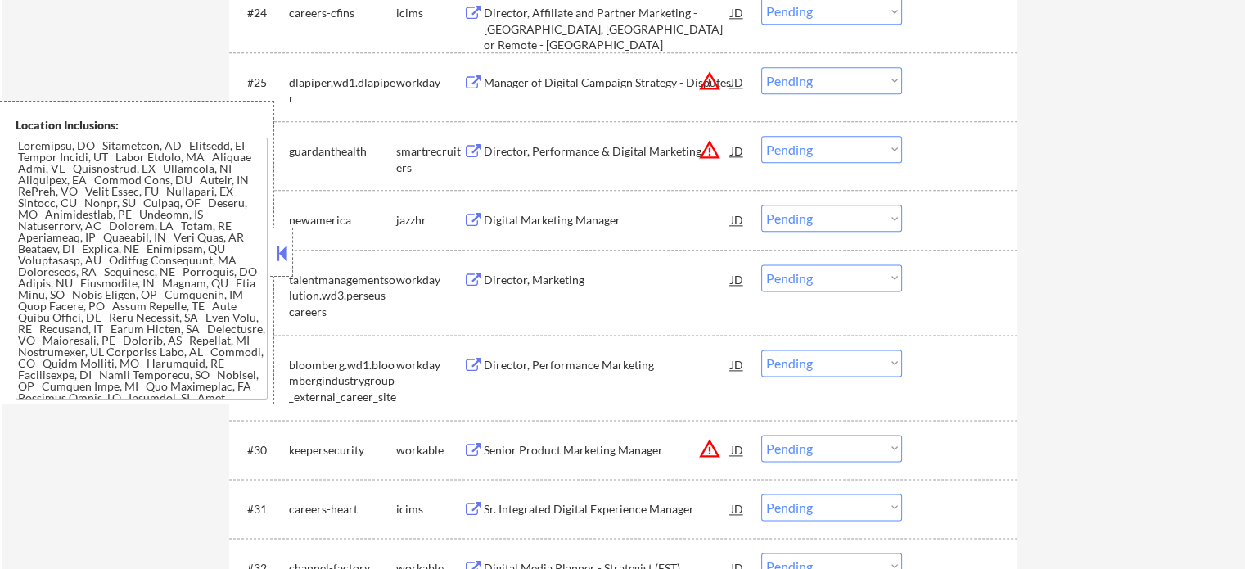
scroll to position [2211, 0]
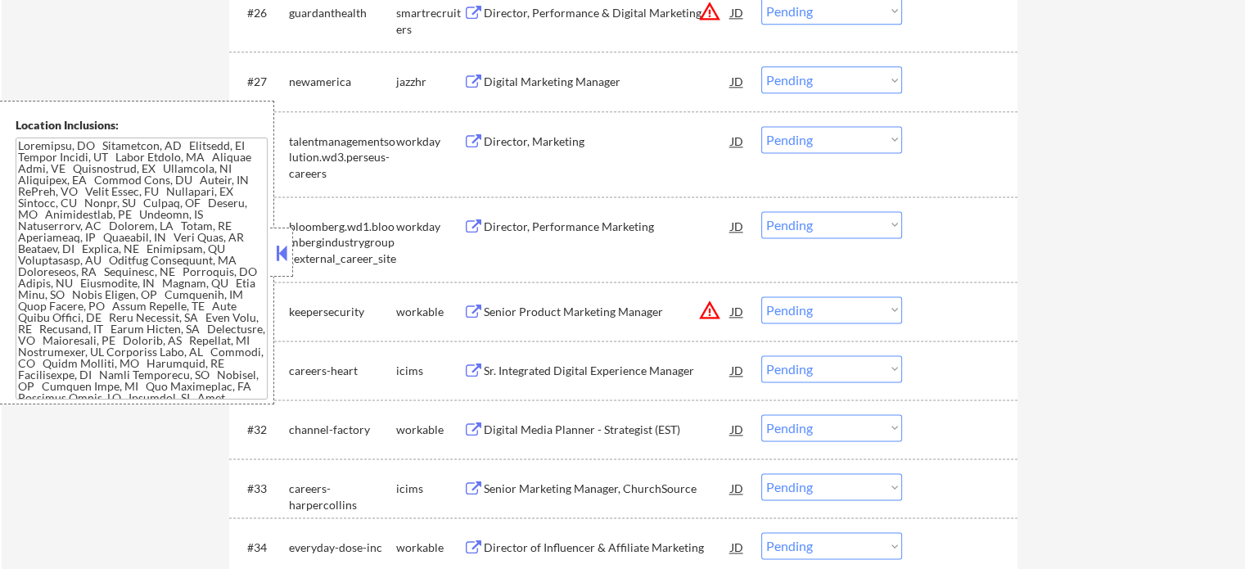
click at [609, 425] on div "Digital Media Planner - Strategist (EST)" at bounding box center [607, 430] width 247 height 16
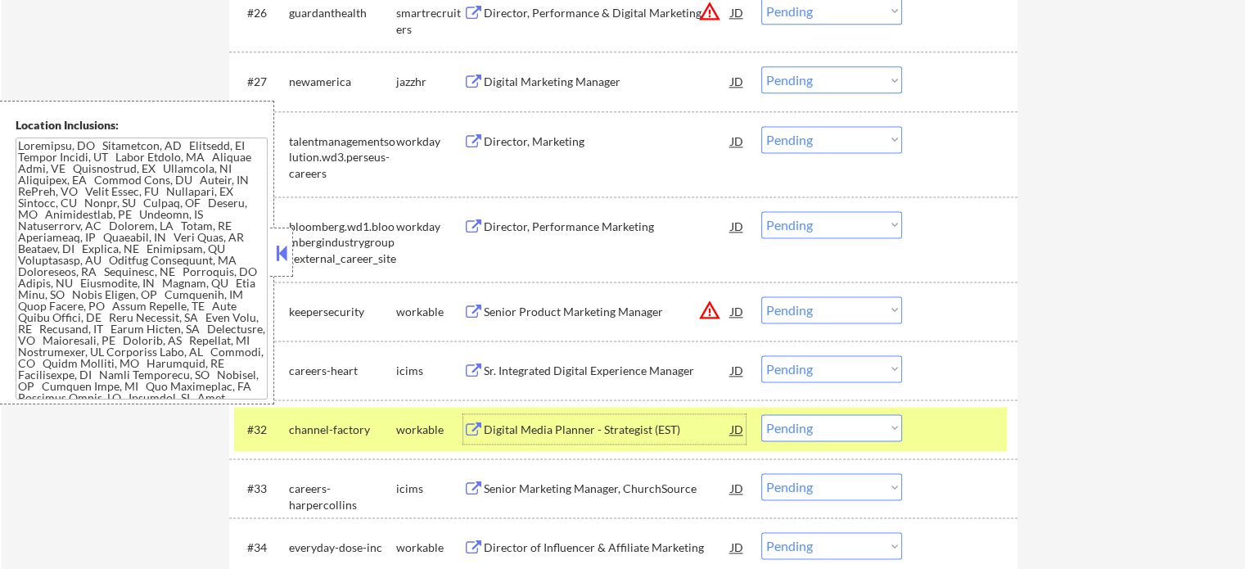
drag, startPoint x: 973, startPoint y: 429, endPoint x: 941, endPoint y: 409, distance: 37.5
click at [970, 429] on div at bounding box center [962, 428] width 72 height 29
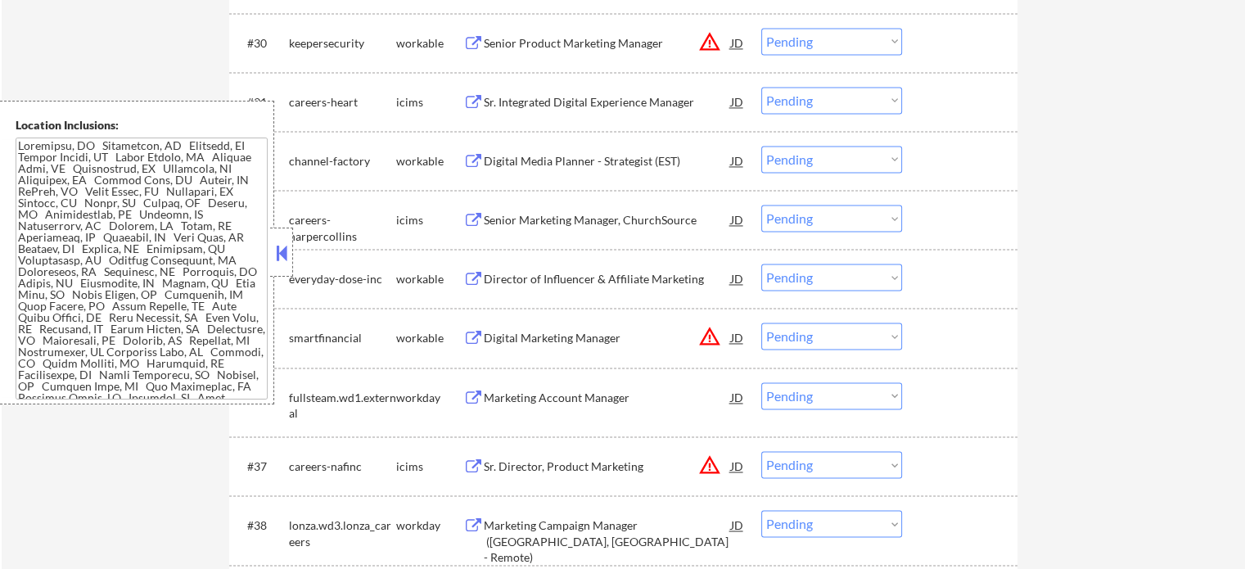
scroll to position [2538, 0]
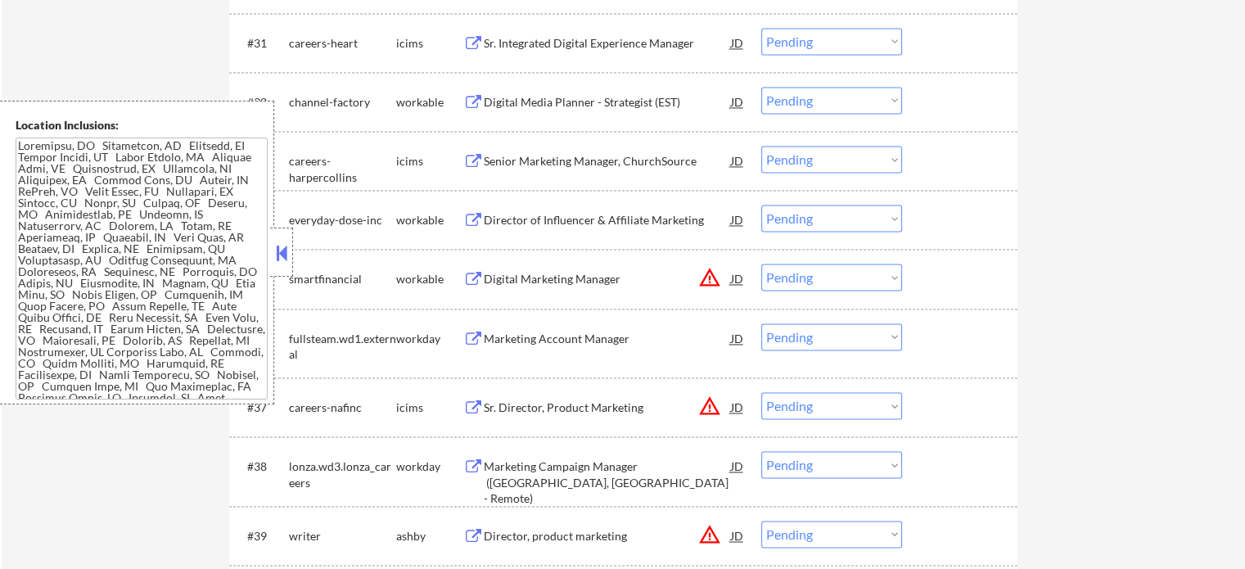
click at [528, 343] on div "Marketing Account Manager" at bounding box center [607, 339] width 247 height 16
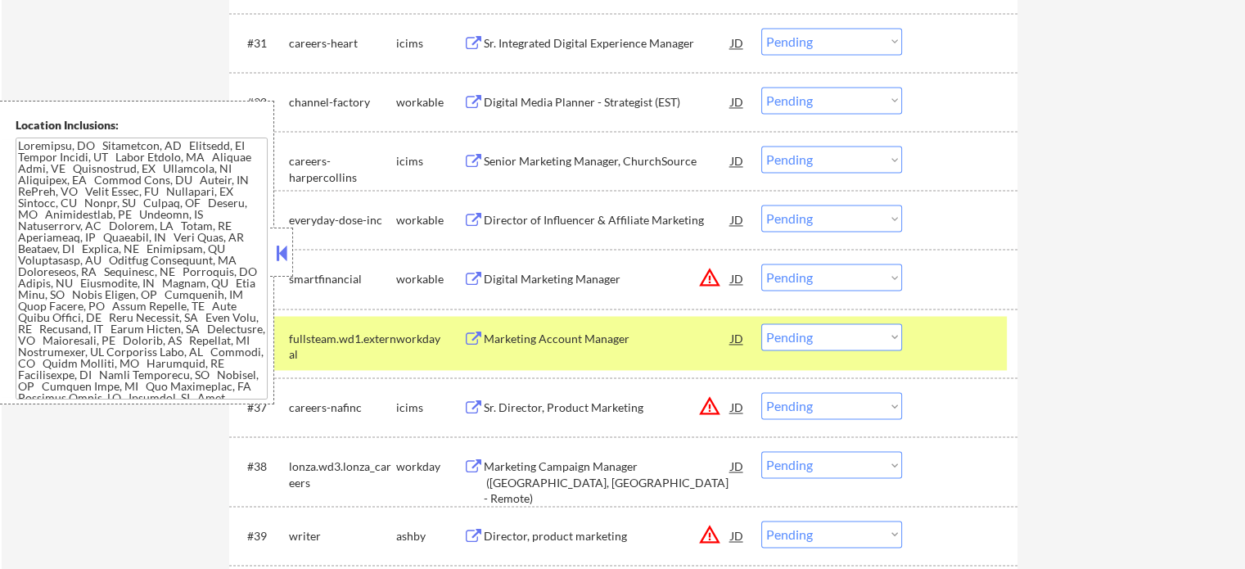
click at [937, 305] on div "#35 smartfinancial workable Digital Marketing Manager JD warning_amber Choose a…" at bounding box center [623, 278] width 789 height 59
click at [938, 338] on div at bounding box center [962, 337] width 72 height 29
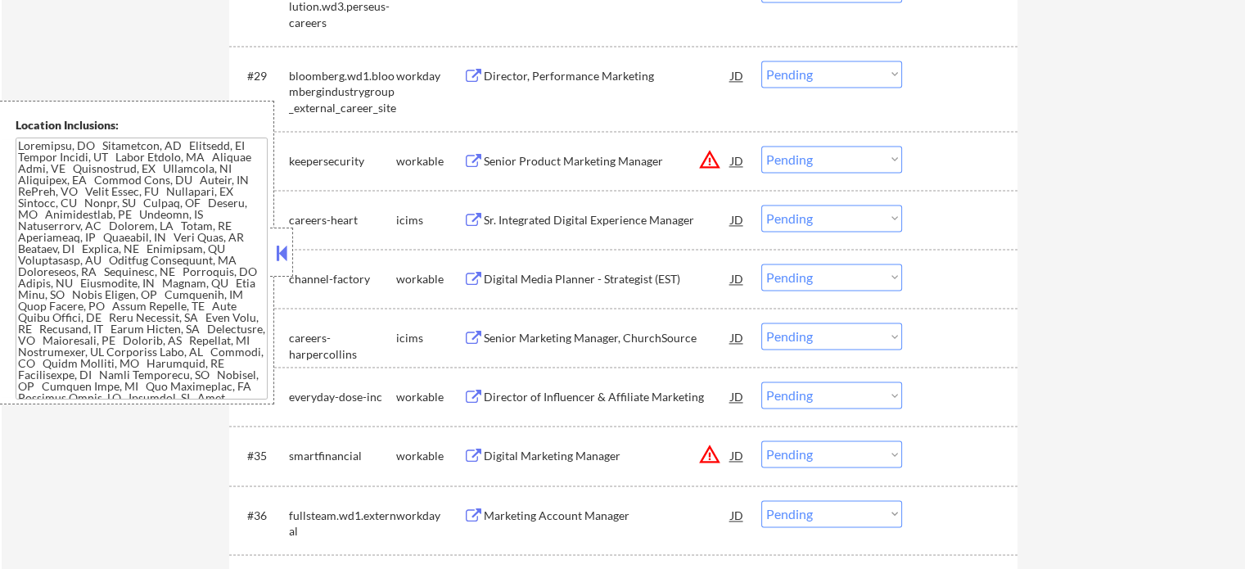
scroll to position [2293, 0]
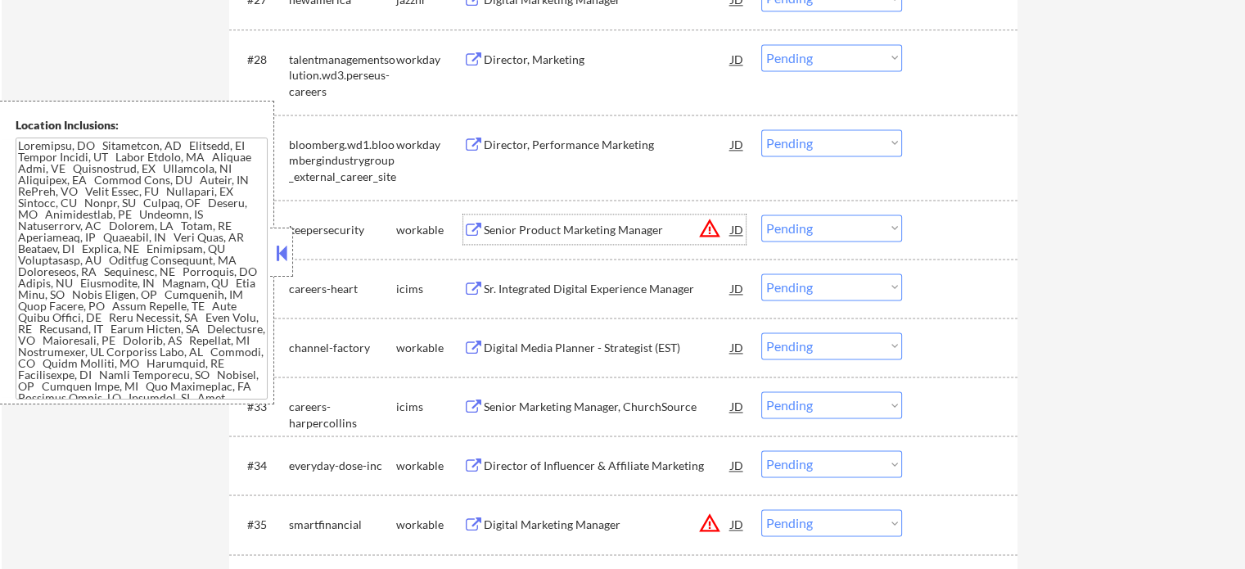
click at [553, 229] on div "Senior Product Marketing Manager" at bounding box center [607, 230] width 247 height 16
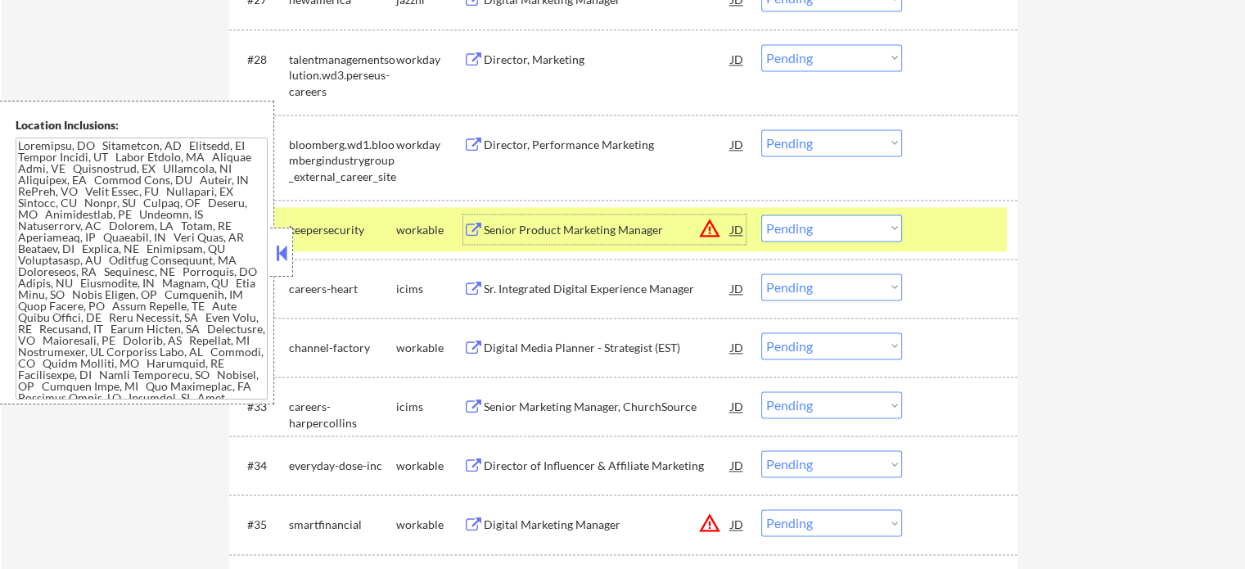
click at [981, 228] on div at bounding box center [962, 229] width 72 height 29
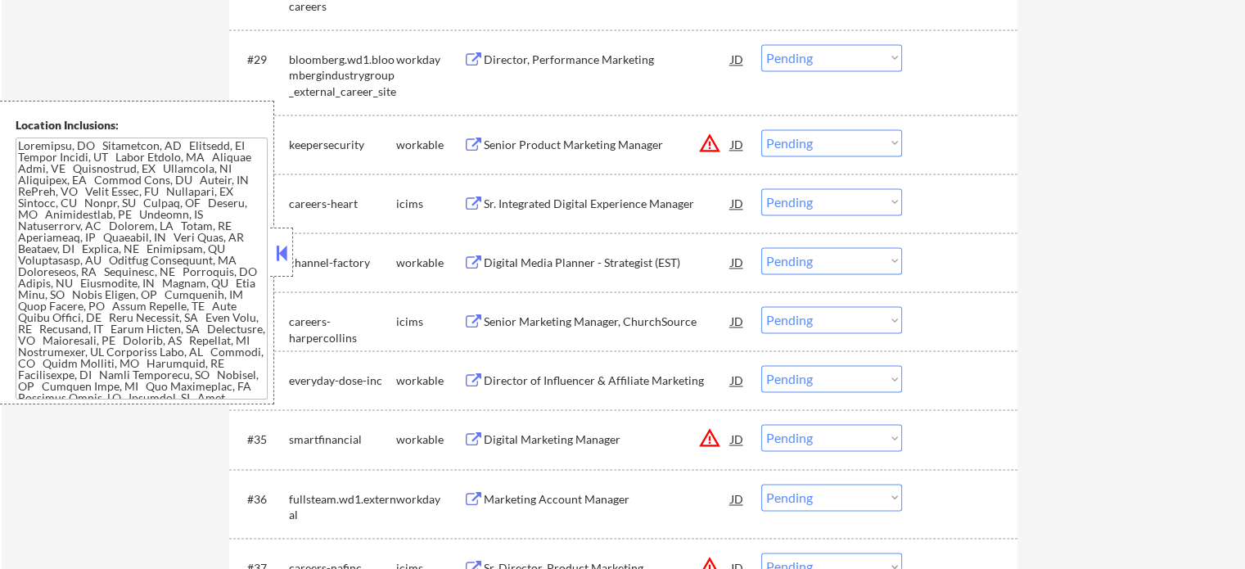
scroll to position [2457, 0]
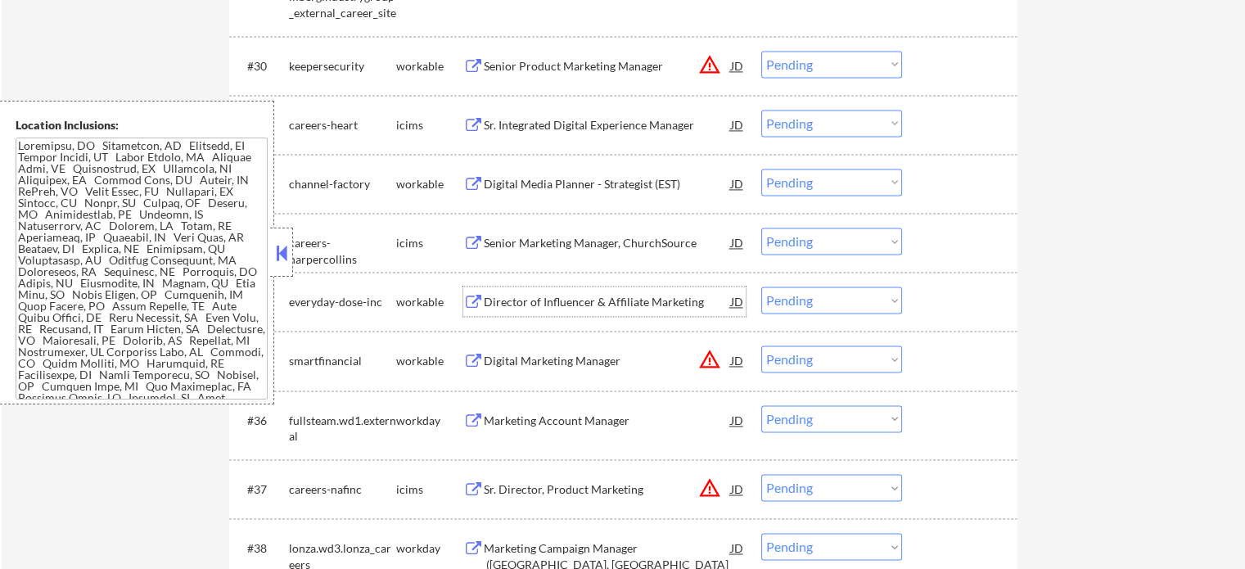
click at [572, 310] on div "Director of Influencer & Affiliate Marketing" at bounding box center [607, 302] width 247 height 16
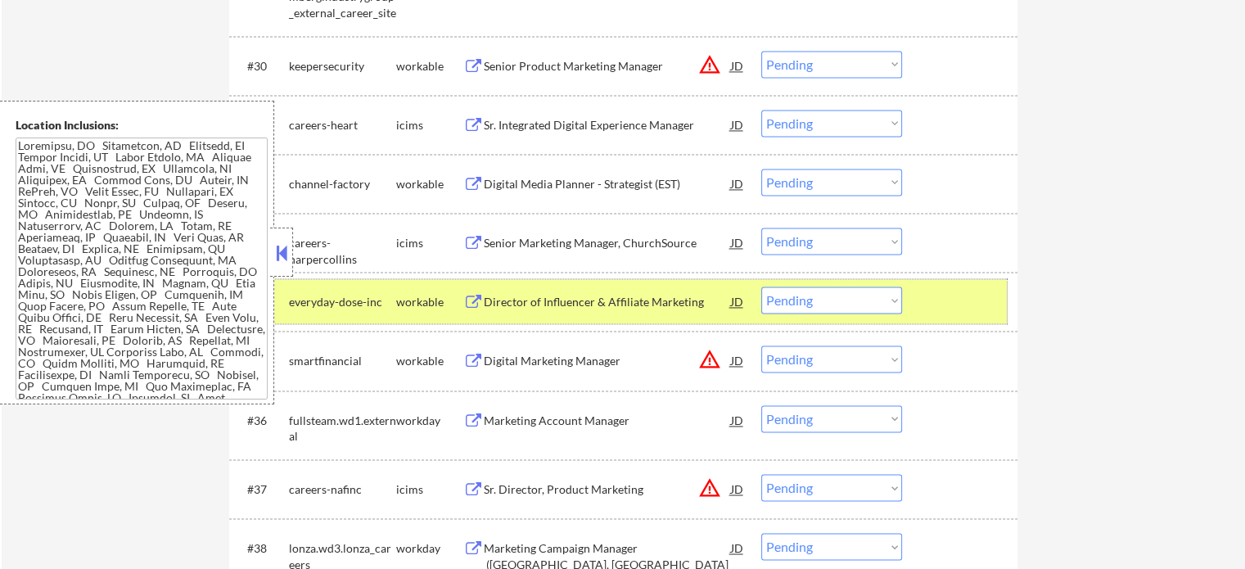
click at [966, 317] on div "#34 everyday-dose-inc workable Director of Influencer & Affiliate Marketing JD …" at bounding box center [620, 301] width 773 height 44
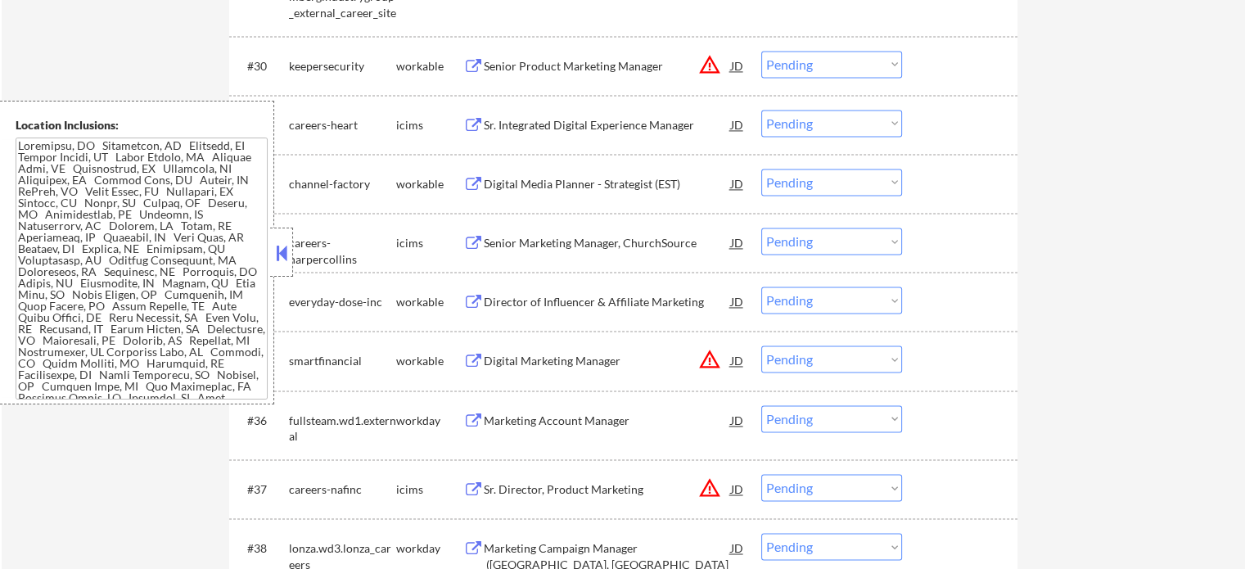
click at [573, 183] on div "Digital Media Planner - Strategist (EST)" at bounding box center [607, 184] width 247 height 16
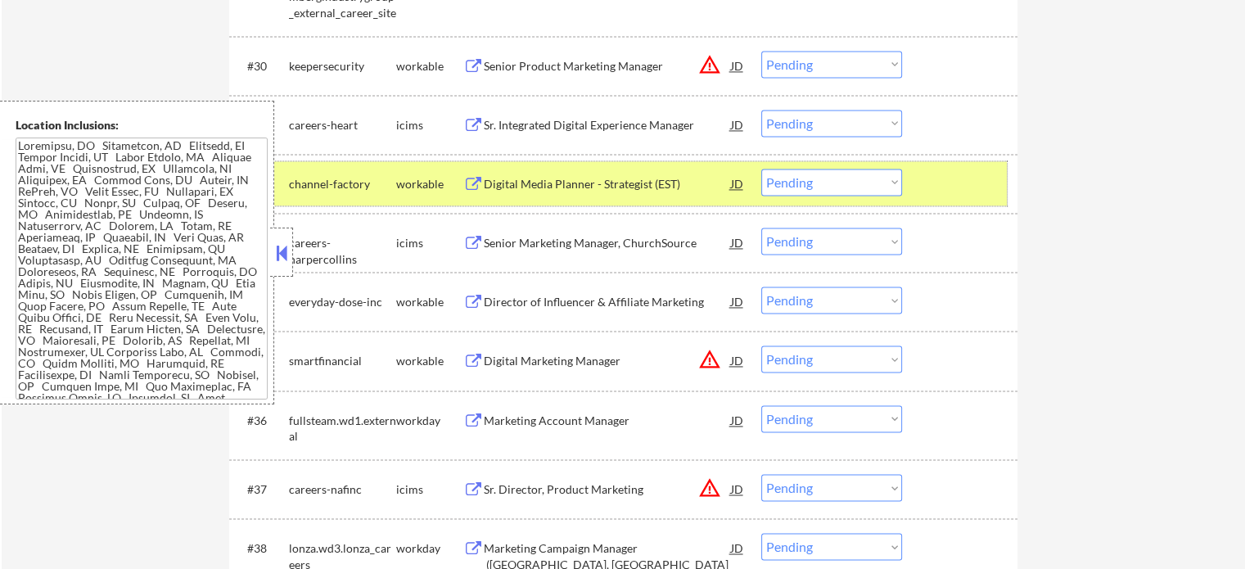
click at [947, 180] on div at bounding box center [962, 183] width 72 height 29
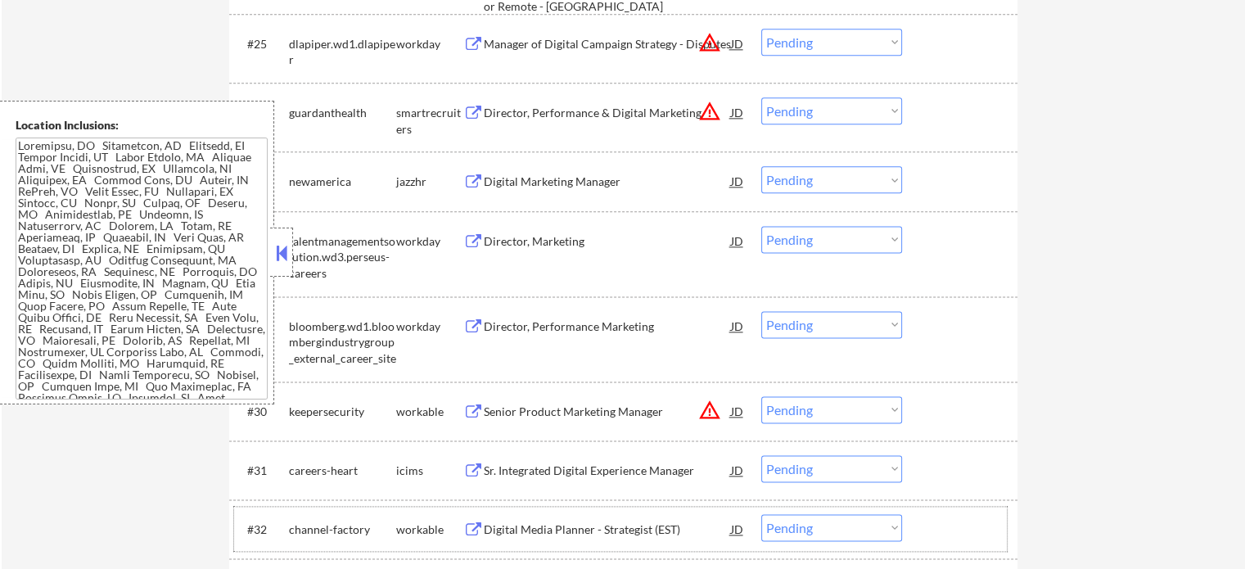
scroll to position [2047, 0]
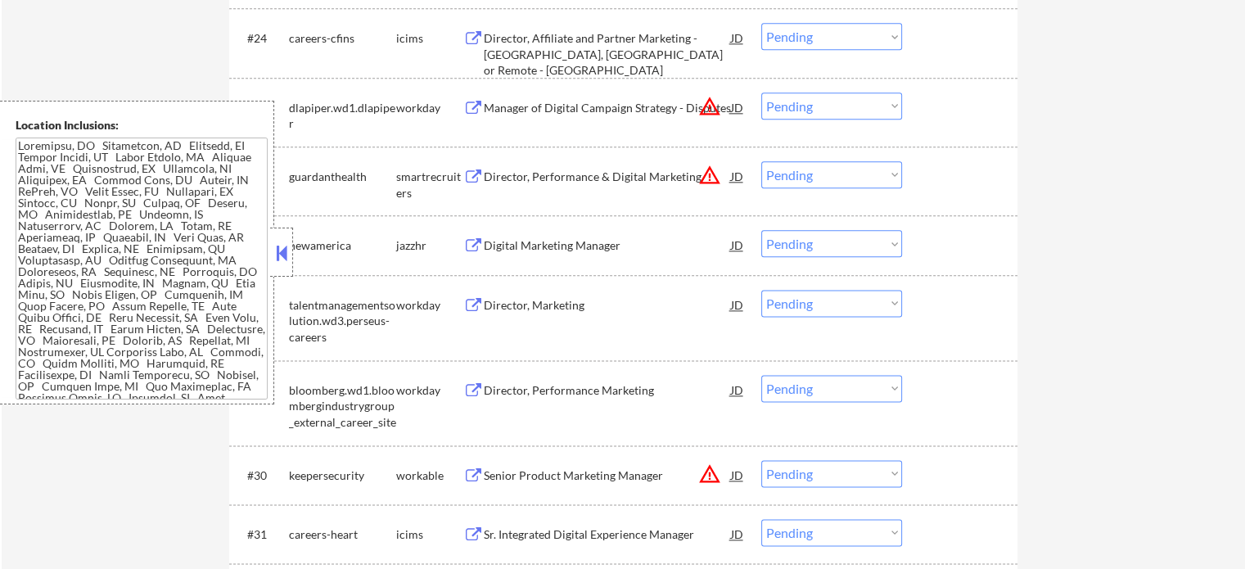
click at [639, 51] on div "Director, Affiliate and Partner Marketing - [GEOGRAPHIC_DATA], [GEOGRAPHIC_DATA…" at bounding box center [607, 54] width 247 height 48
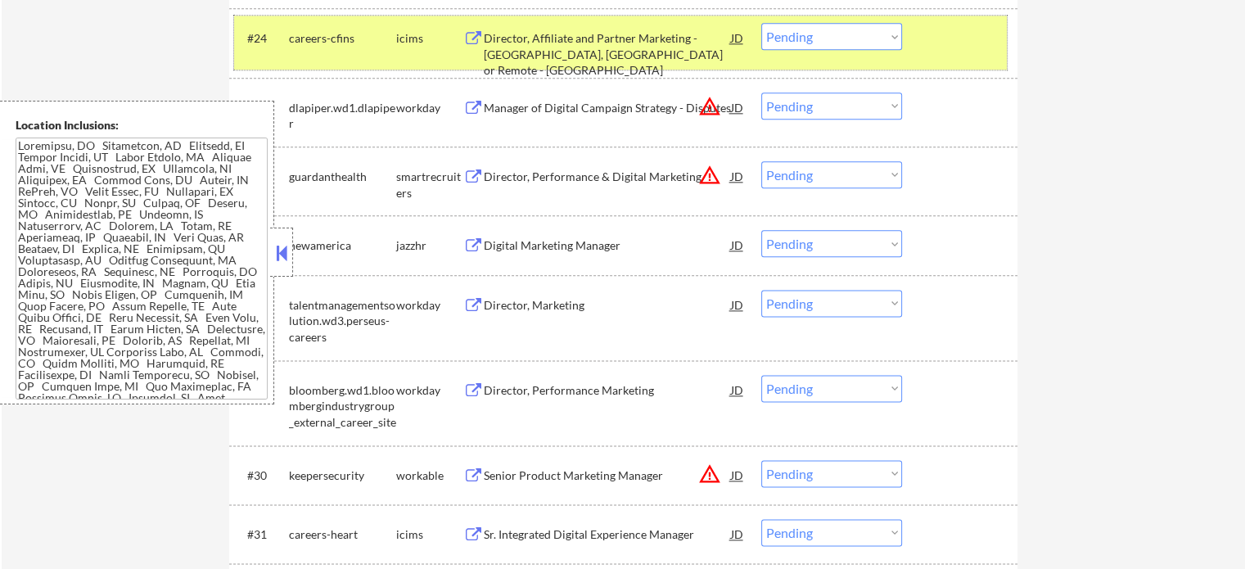
click at [938, 19] on div "#24 careers-cfins icims Director, Affiliate and Partner Marketing - [GEOGRAPHIC…" at bounding box center [620, 43] width 773 height 54
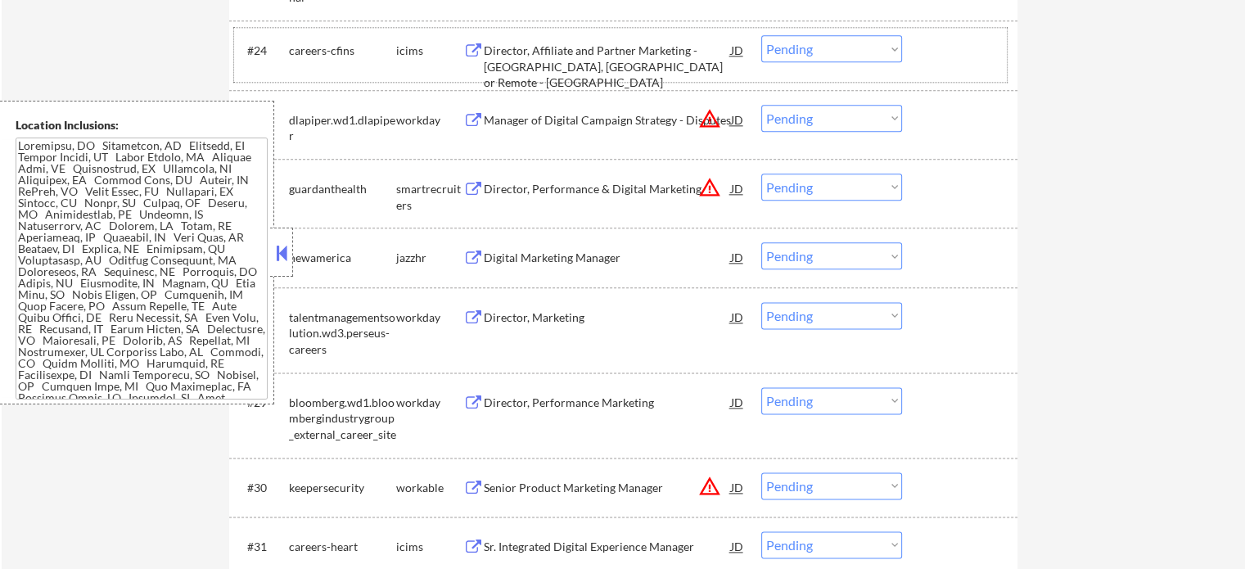
scroll to position [1883, 0]
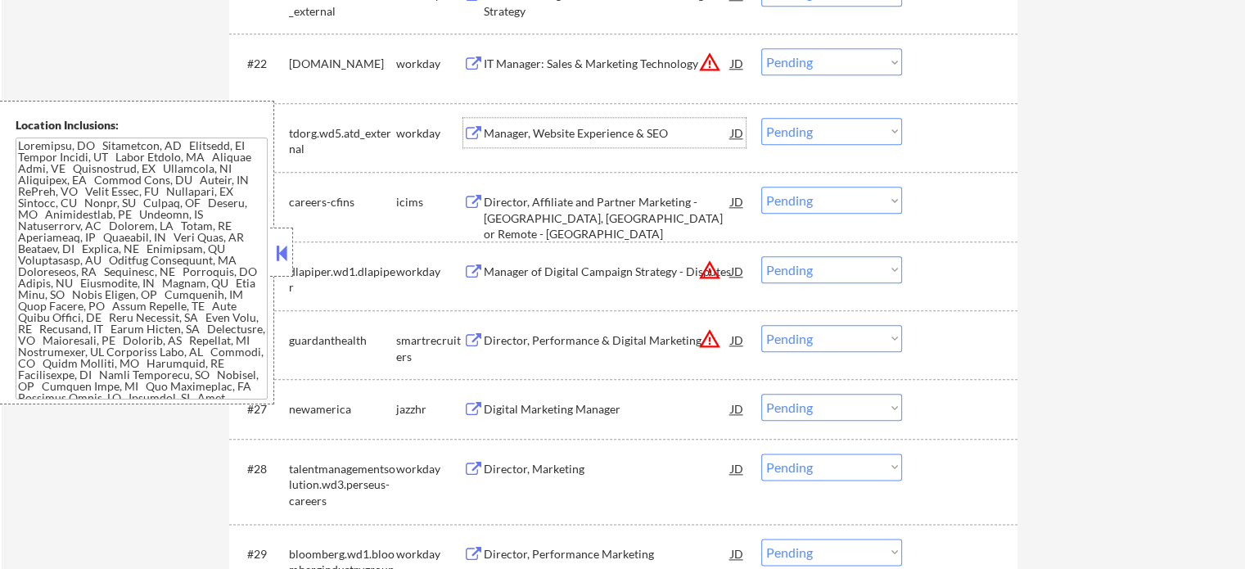
click at [558, 129] on div "Manager, Website Experience & SEO" at bounding box center [607, 133] width 247 height 16
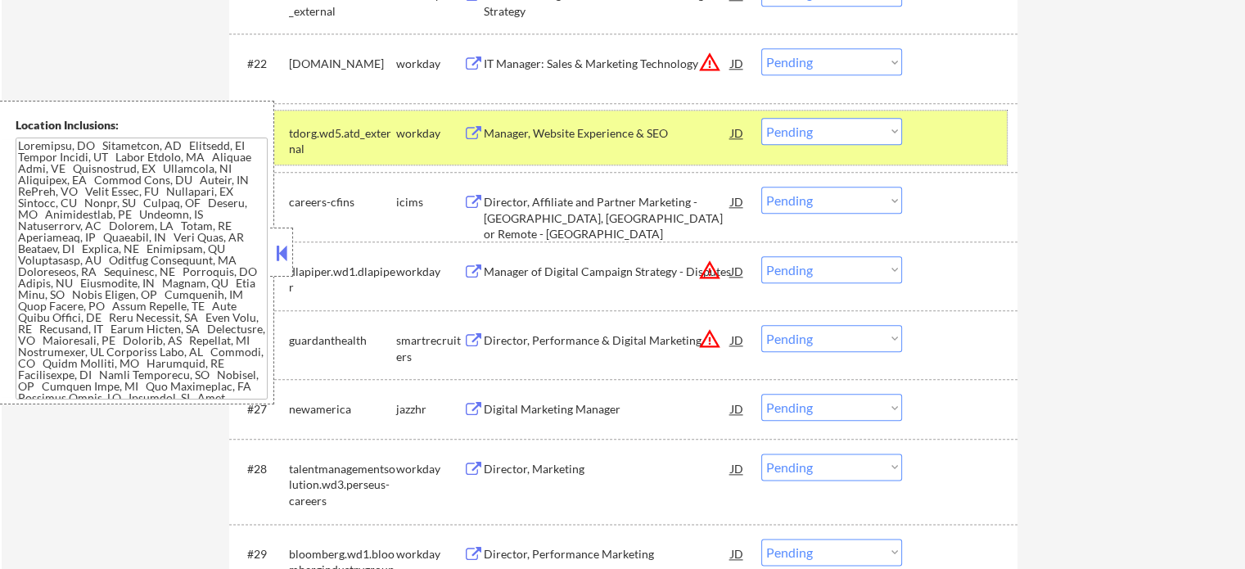
click at [985, 133] on div at bounding box center [962, 132] width 72 height 29
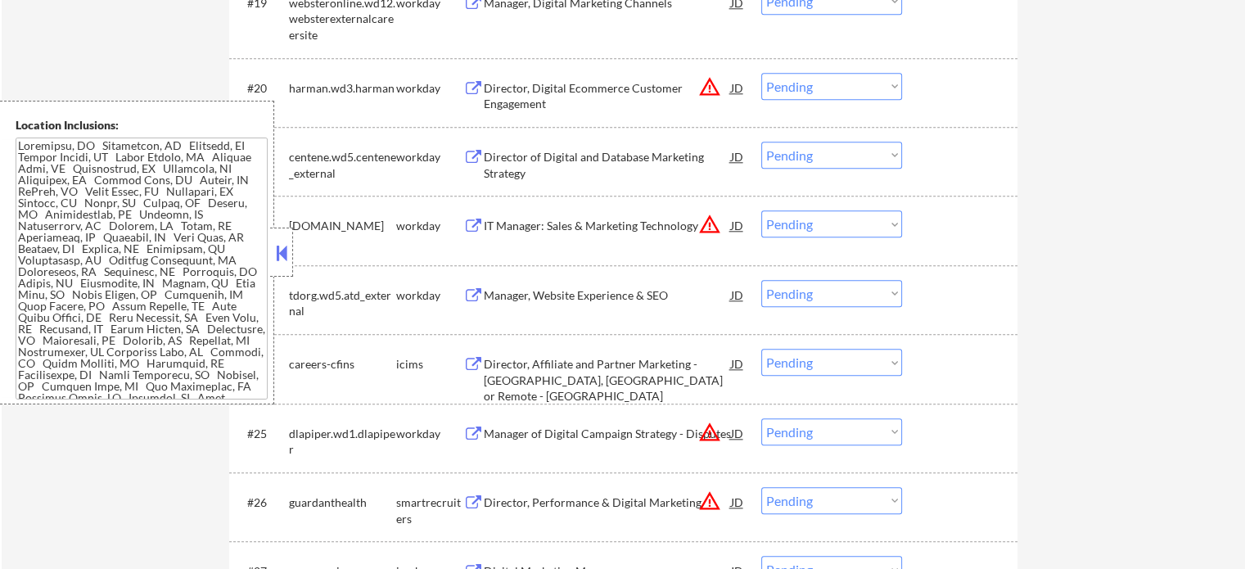
scroll to position [1720, 0]
click at [533, 106] on div "Director, Digital Ecommerce Customer Engagement" at bounding box center [607, 98] width 247 height 32
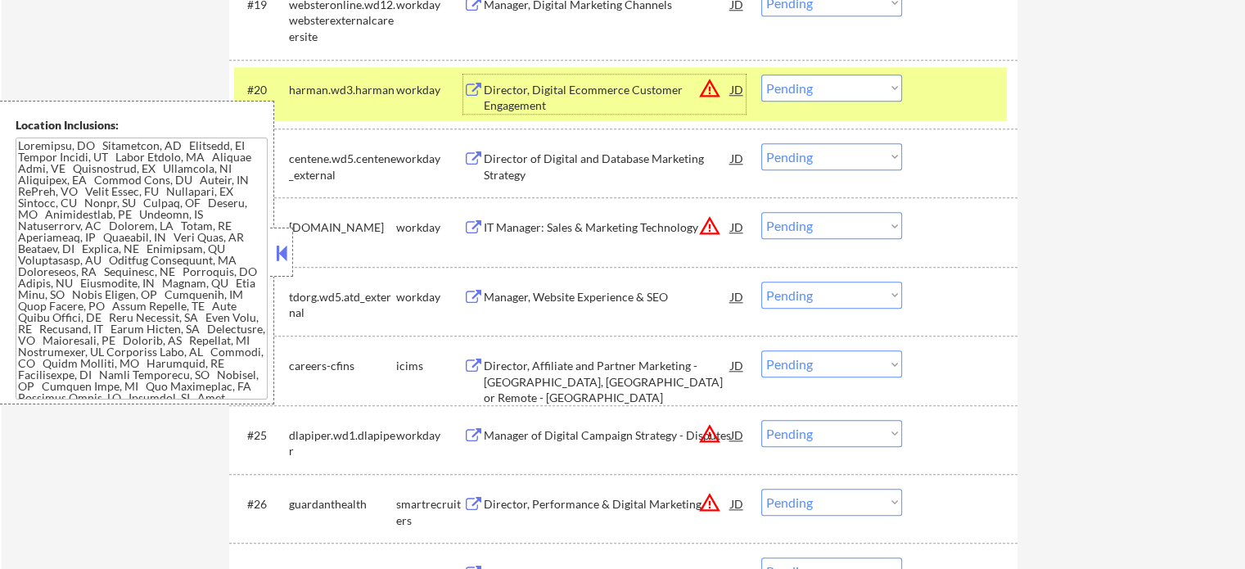
click at [924, 97] on div "#20 [PERSON_NAME].wd3.[PERSON_NAME] workday Director, Digital Ecommerce Custome…" at bounding box center [620, 94] width 773 height 54
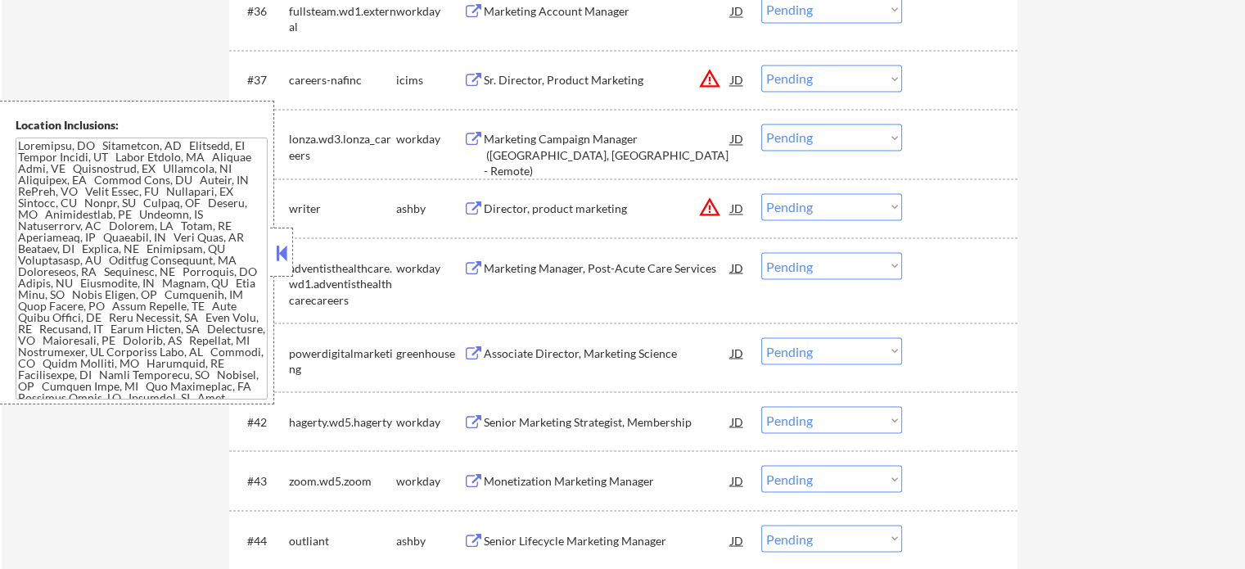
scroll to position [3030, 0]
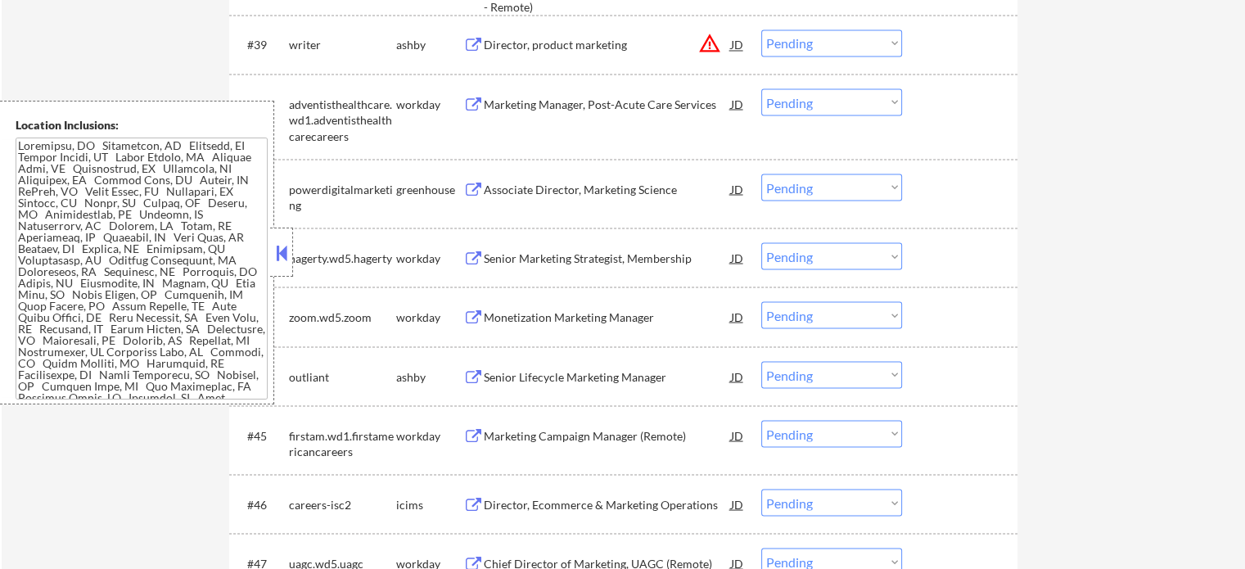
click at [575, 314] on div "Monetization Marketing Manager" at bounding box center [607, 317] width 247 height 16
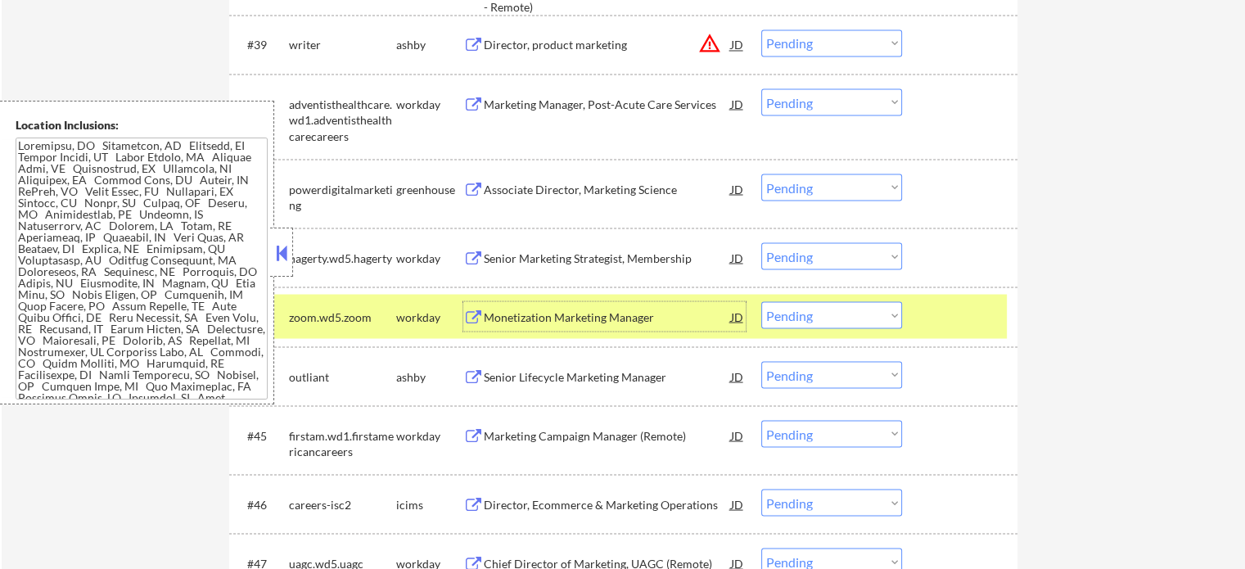
click at [956, 319] on div at bounding box center [962, 315] width 72 height 29
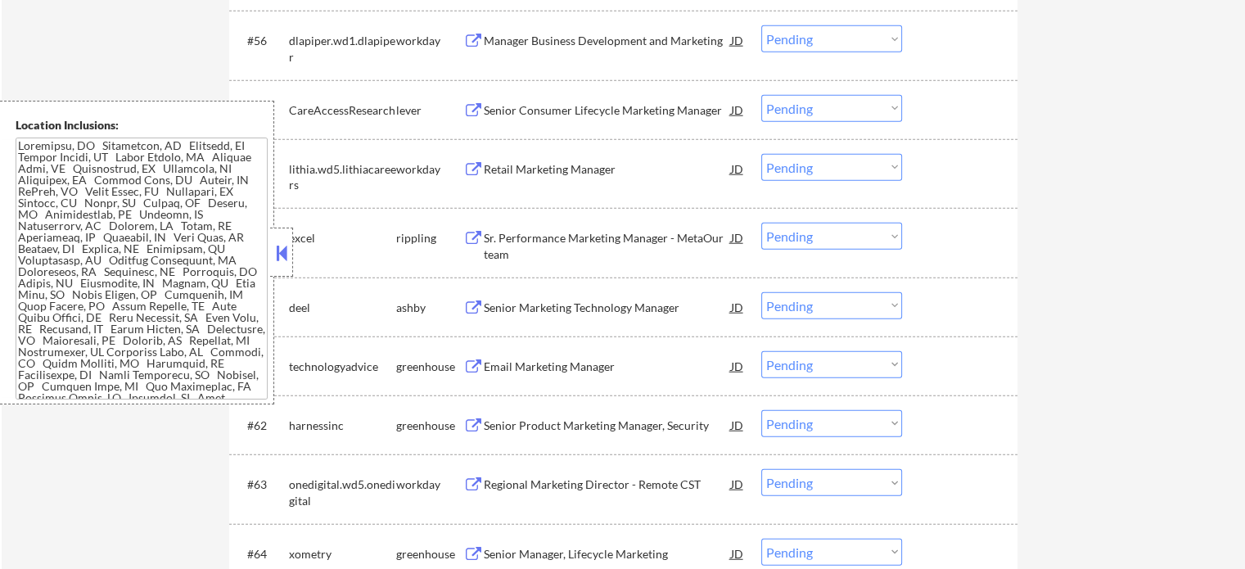
scroll to position [4340, 0]
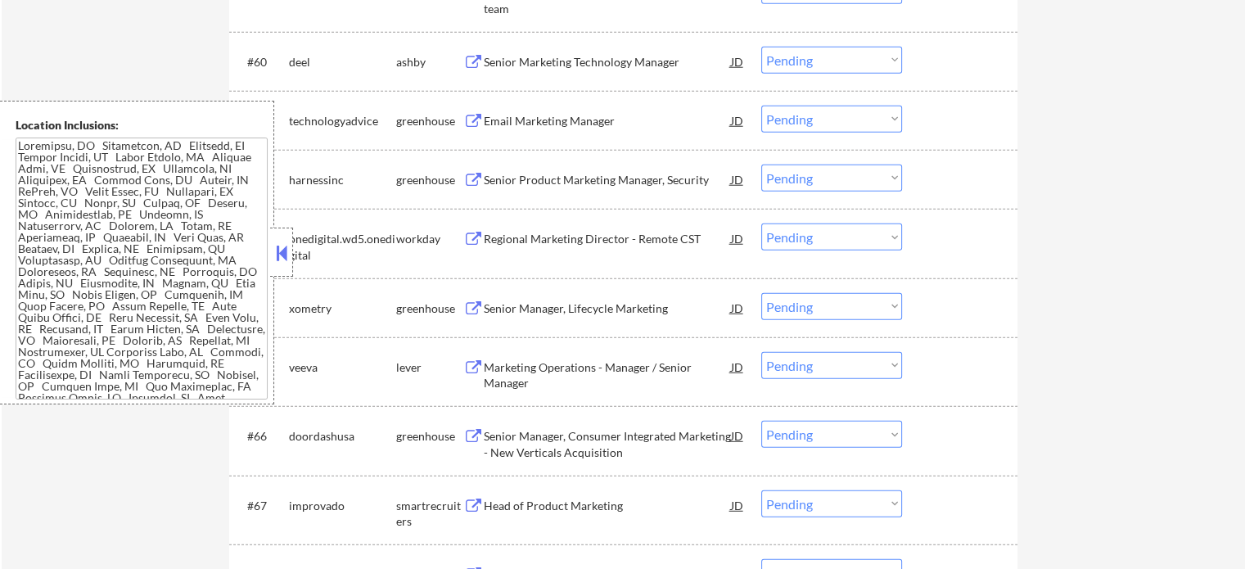
click at [630, 383] on div "Marketing Operations - Manager / Senior Manager" at bounding box center [607, 375] width 247 height 32
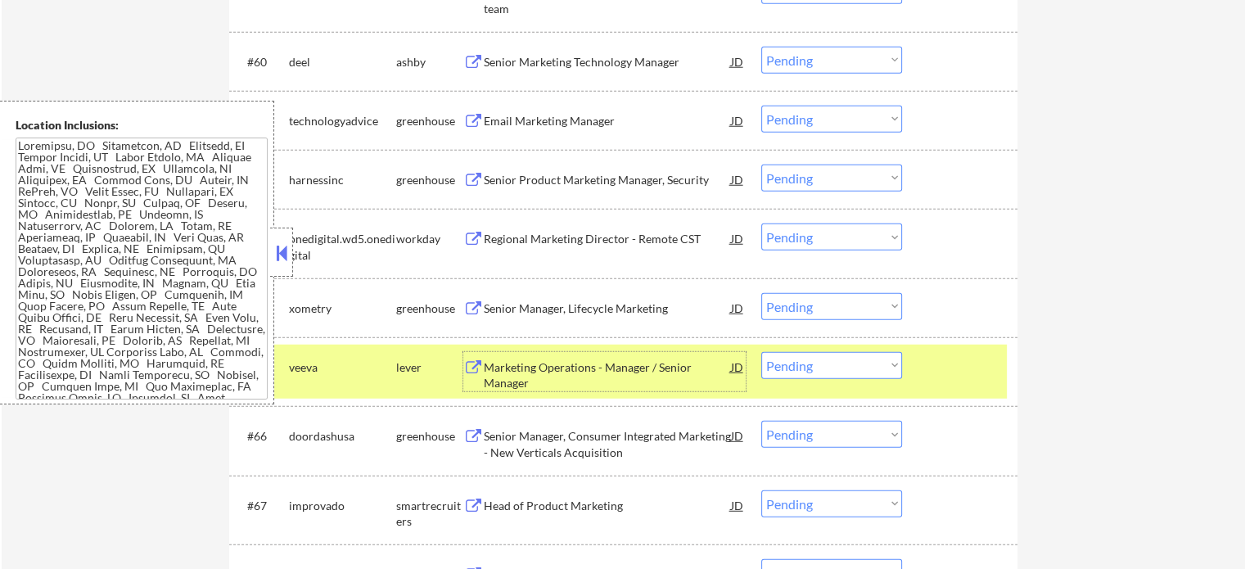
click at [950, 365] on div at bounding box center [962, 366] width 72 height 29
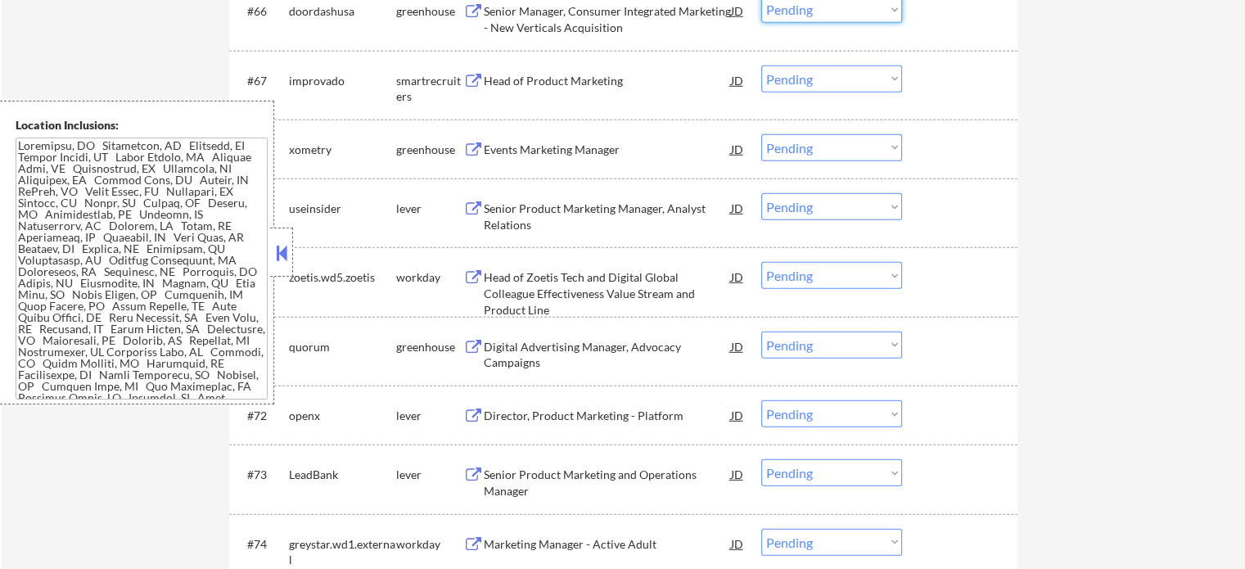
scroll to position [4831, 0]
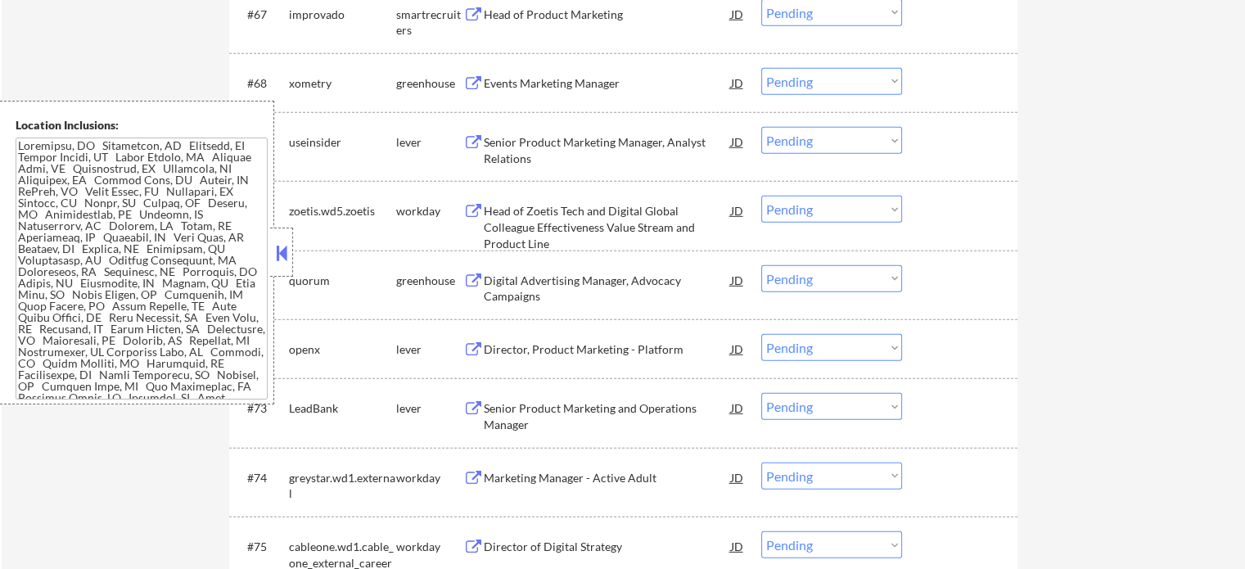
click at [633, 282] on div "Digital Advertising Manager, Advocacy Campaigns" at bounding box center [607, 289] width 247 height 32
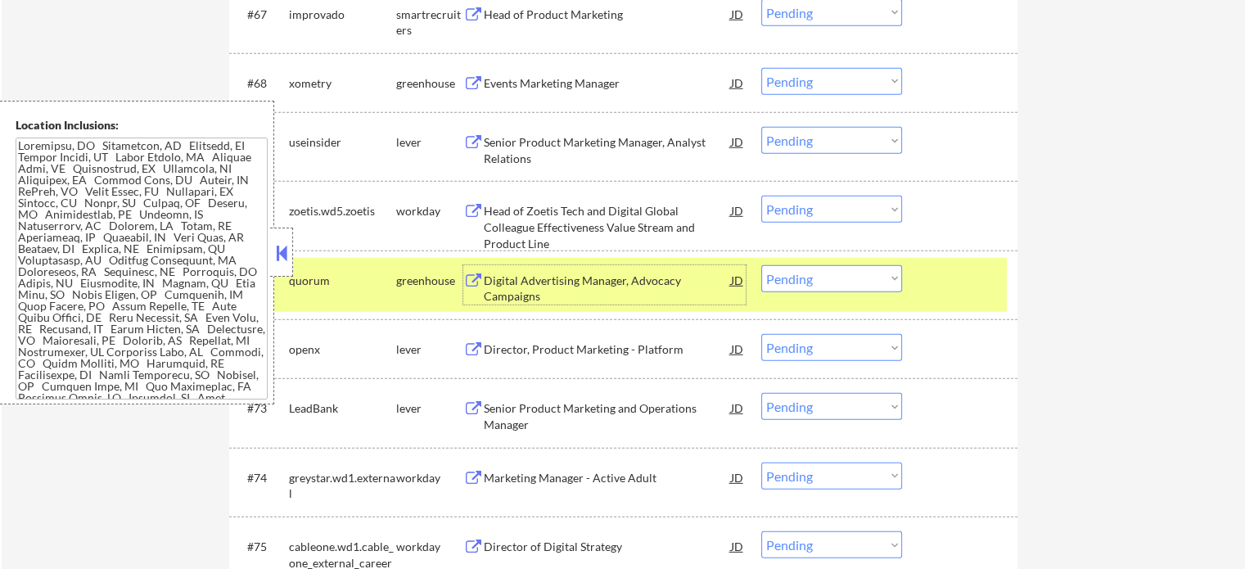
click at [921, 284] on div "#71 quorum greenhouse Digital Advertising Manager, Advocacy Campaigns JD Choose…" at bounding box center [620, 285] width 773 height 54
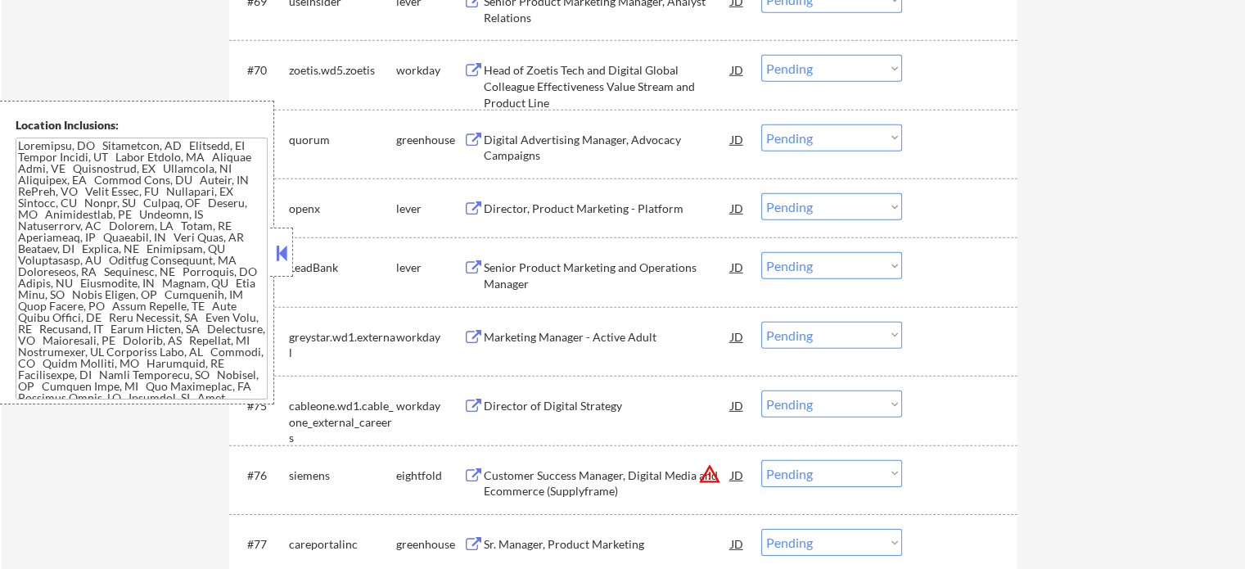
scroll to position [5077, 0]
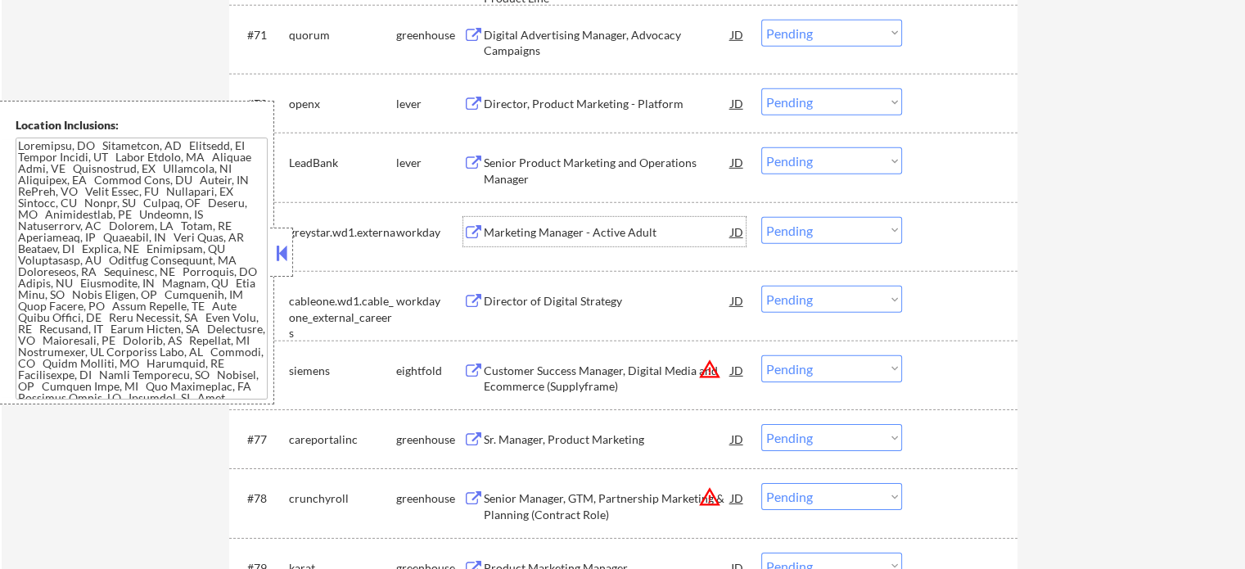
click at [543, 245] on div "Marketing Manager - Active Adult" at bounding box center [607, 231] width 247 height 29
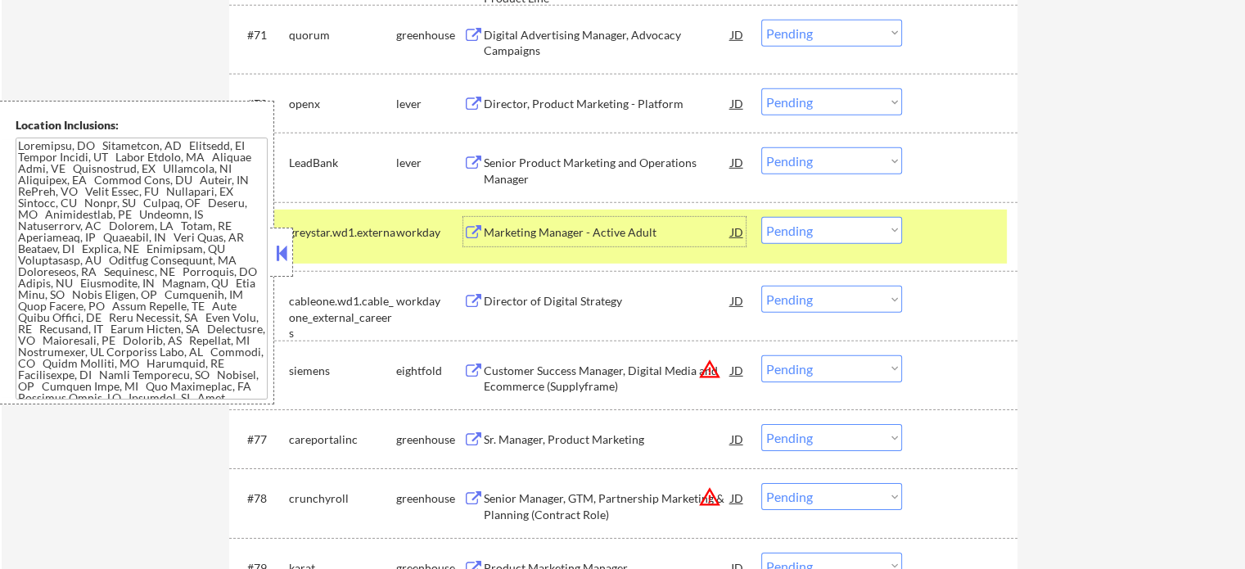
click at [923, 225] on div "#74 greystar.wd1.external workday Marketing Manager - Active Adult JD Choose an…" at bounding box center [620, 237] width 773 height 54
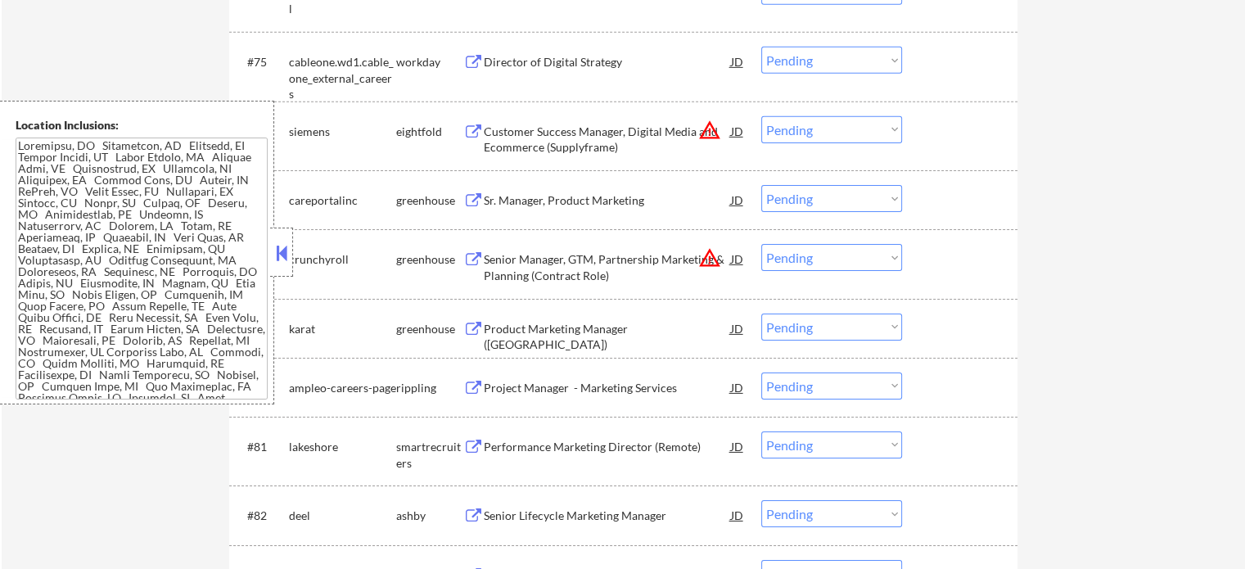
scroll to position [5404, 0]
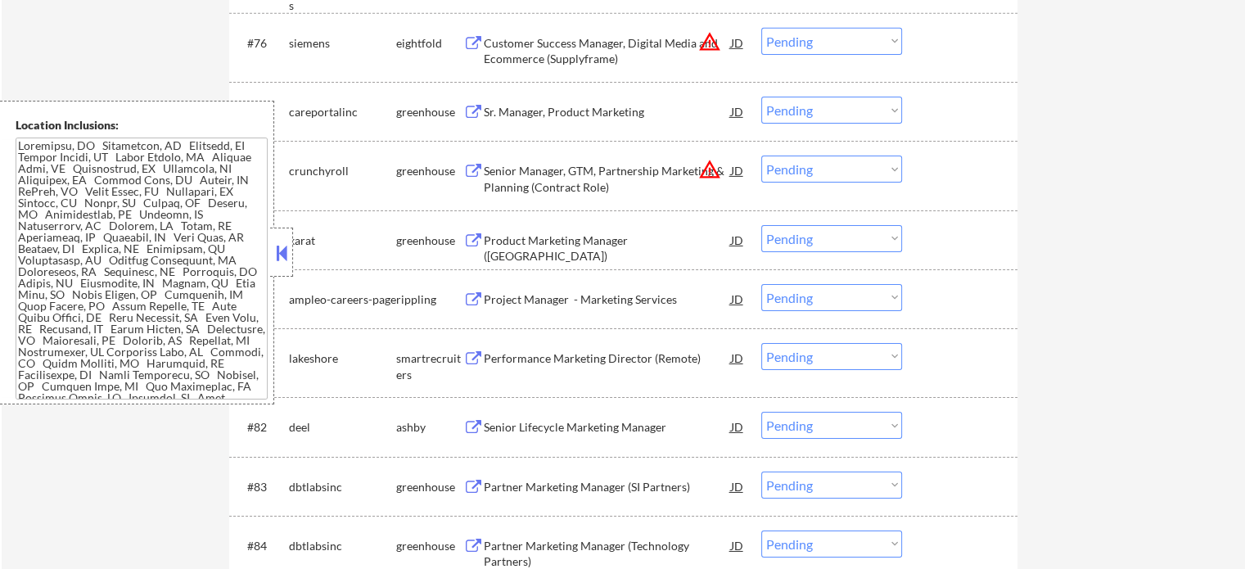
click at [622, 304] on div "Project Manager - Marketing Services" at bounding box center [607, 300] width 247 height 16
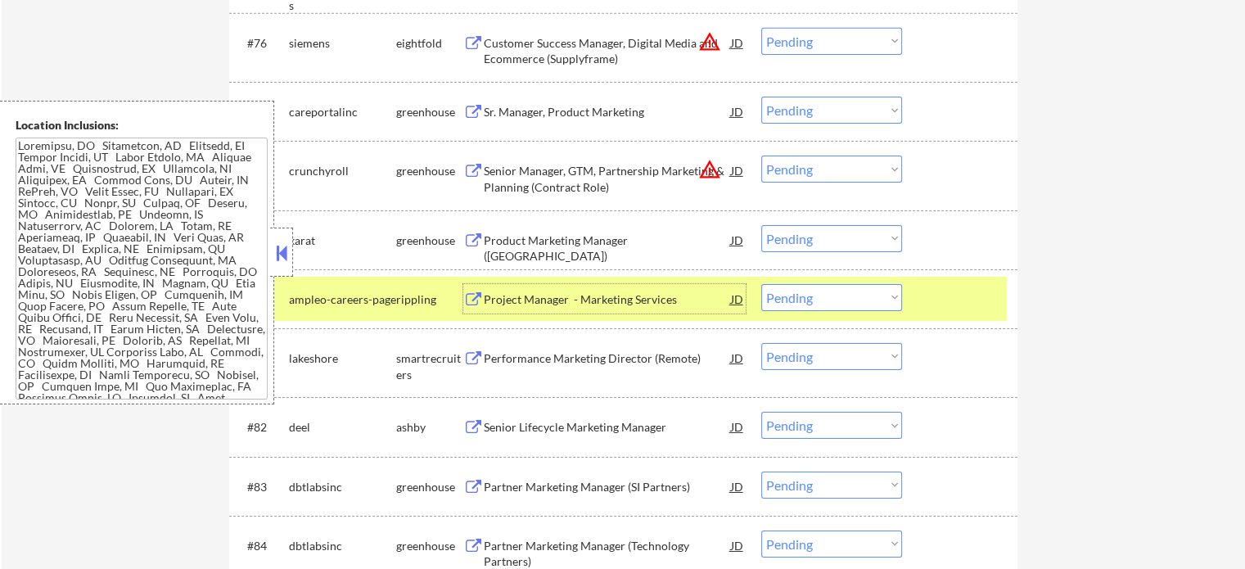
click at [963, 298] on div at bounding box center [962, 298] width 72 height 29
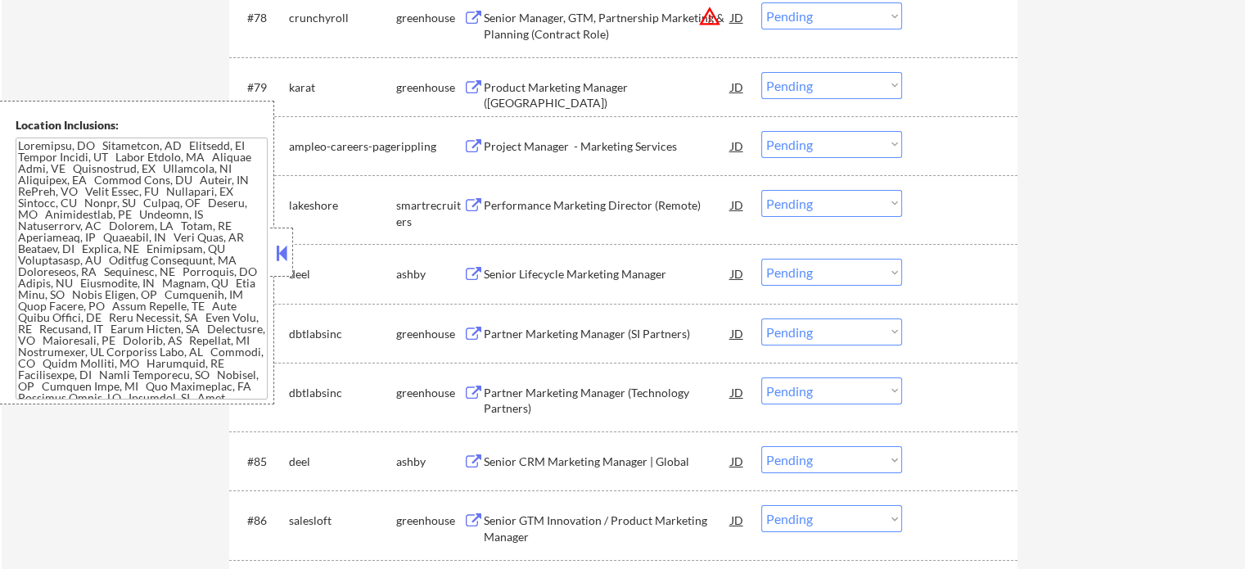
scroll to position [5650, 0]
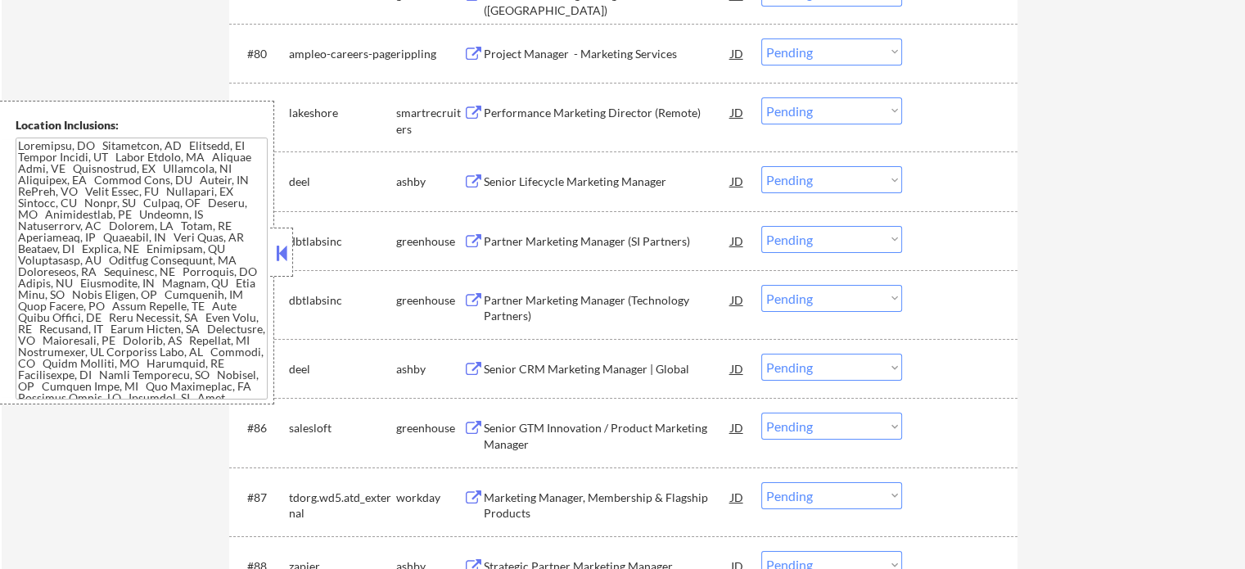
click at [580, 372] on div "Senior CRM Marketing Manager | Global" at bounding box center [607, 369] width 247 height 16
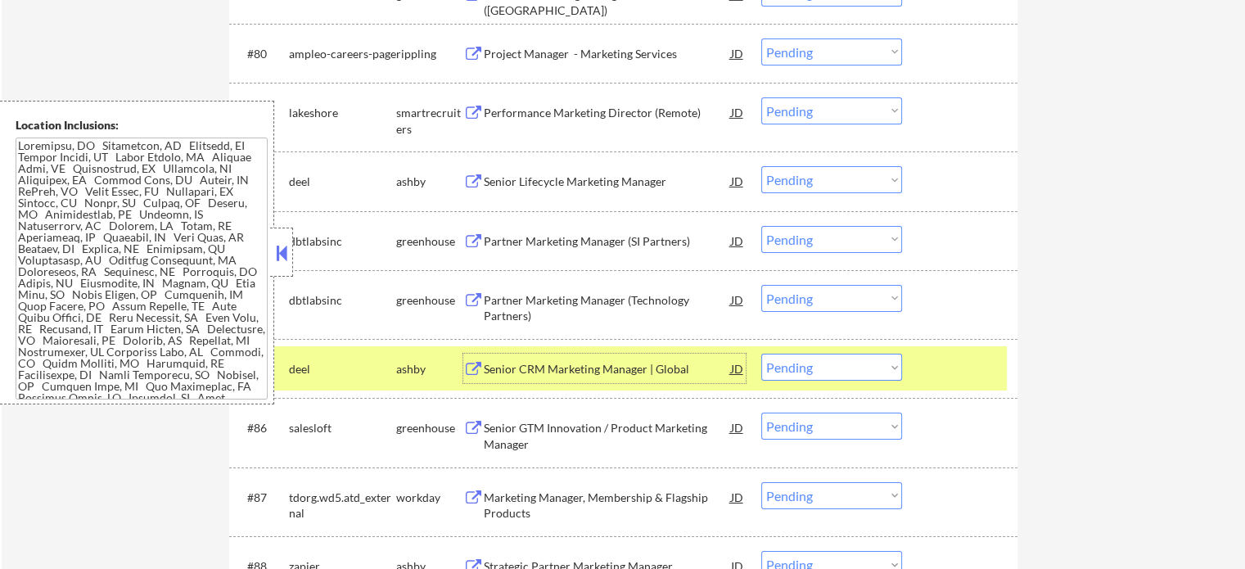
click at [959, 358] on div at bounding box center [962, 368] width 72 height 29
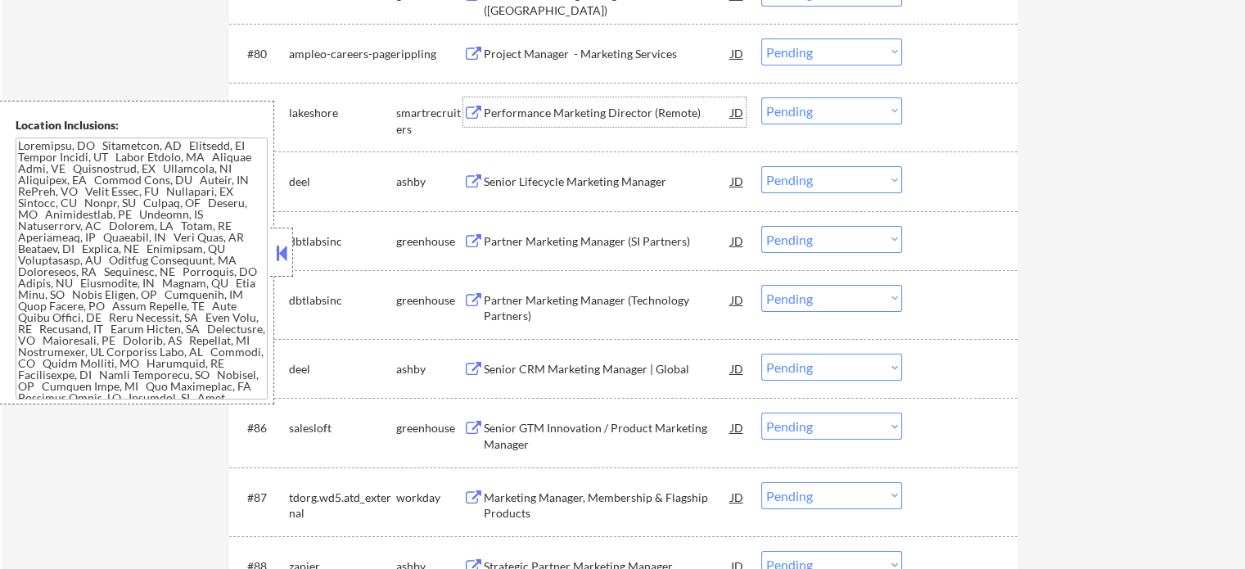
click at [580, 115] on div "Performance Marketing Director (Remote)" at bounding box center [607, 113] width 247 height 16
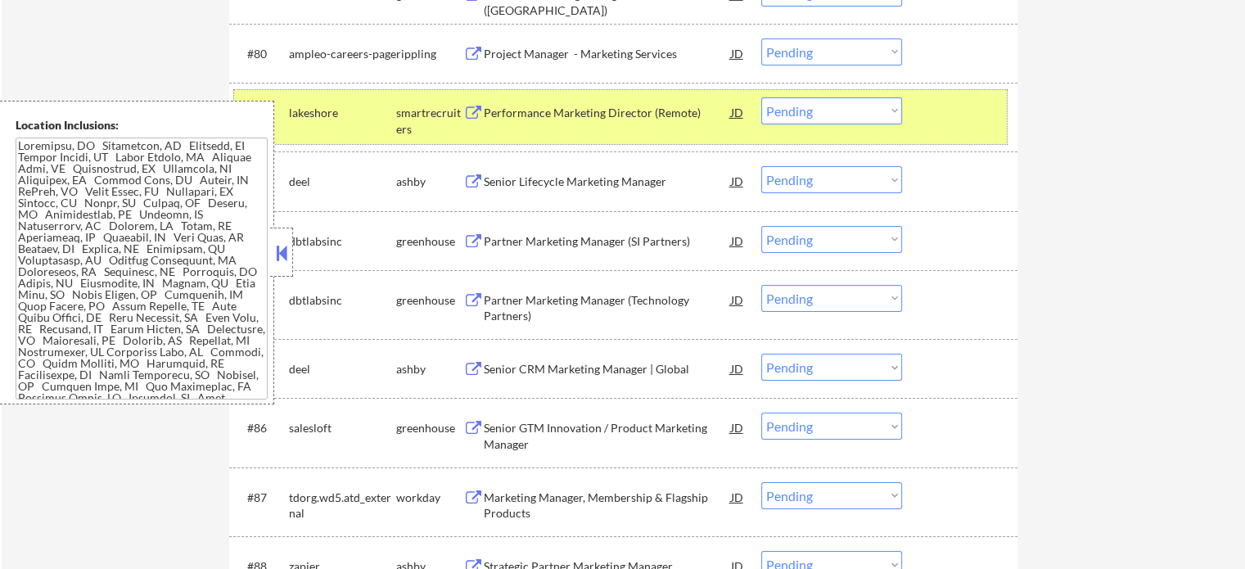
click at [961, 115] on div at bounding box center [962, 111] width 72 height 29
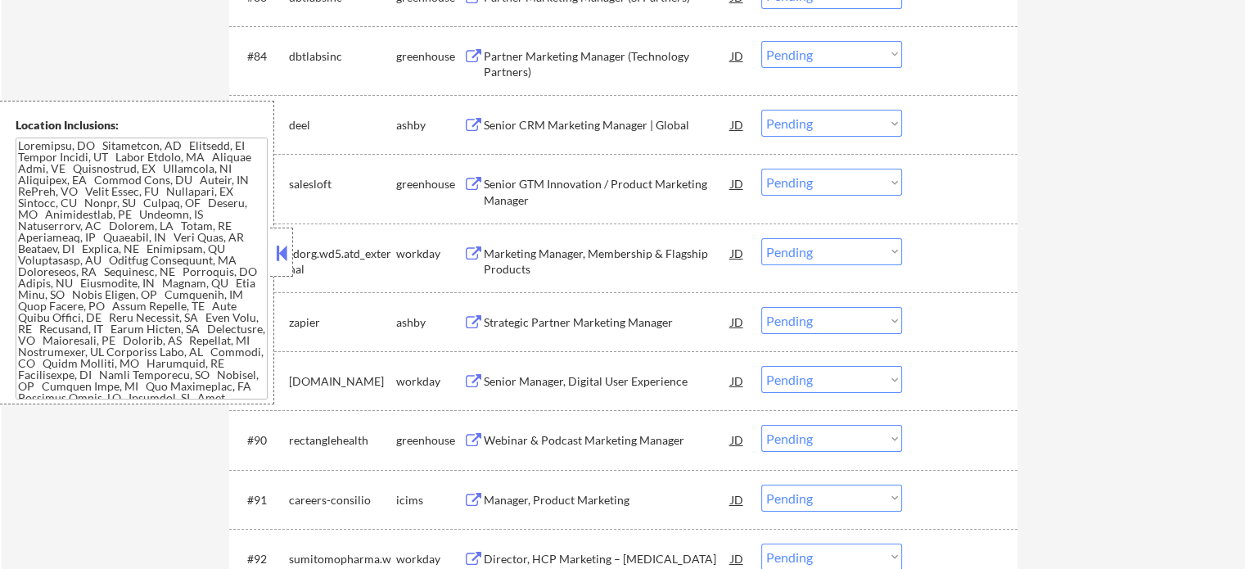
scroll to position [5896, 0]
click at [488, 268] on div "Marketing Manager, Membership & Flagship Products" at bounding box center [607, 260] width 247 height 32
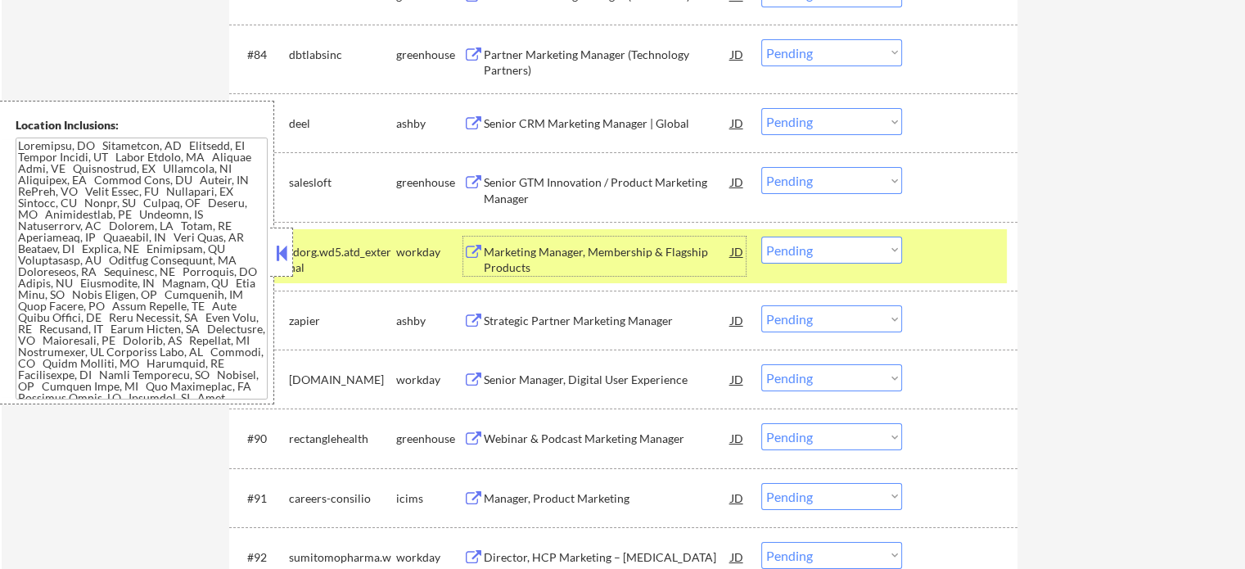
click at [956, 259] on div at bounding box center [962, 251] width 72 height 29
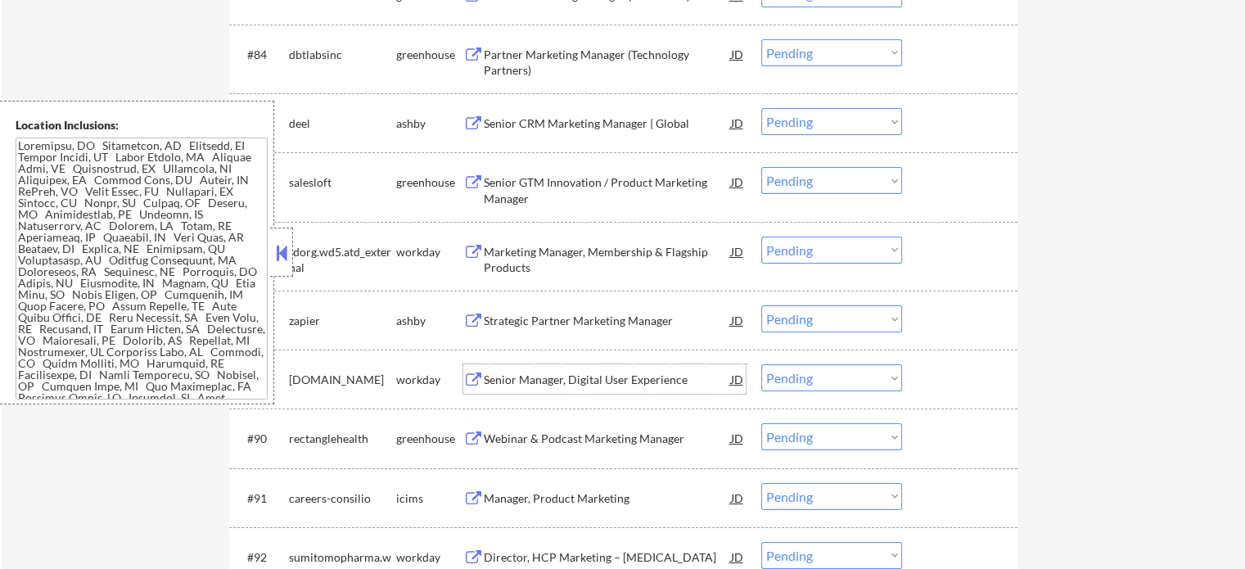
click at [632, 383] on div "Senior Manager, Digital User Experience" at bounding box center [607, 380] width 247 height 16
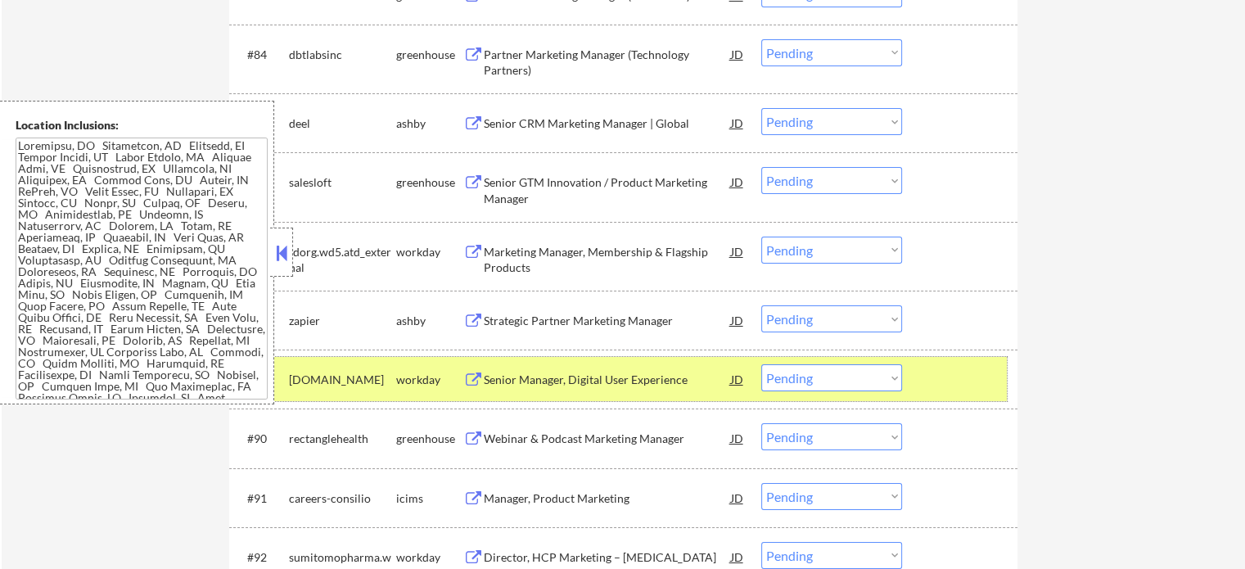
drag, startPoint x: 995, startPoint y: 372, endPoint x: 958, endPoint y: 359, distance: 38.8
click at [994, 371] on div at bounding box center [962, 378] width 72 height 29
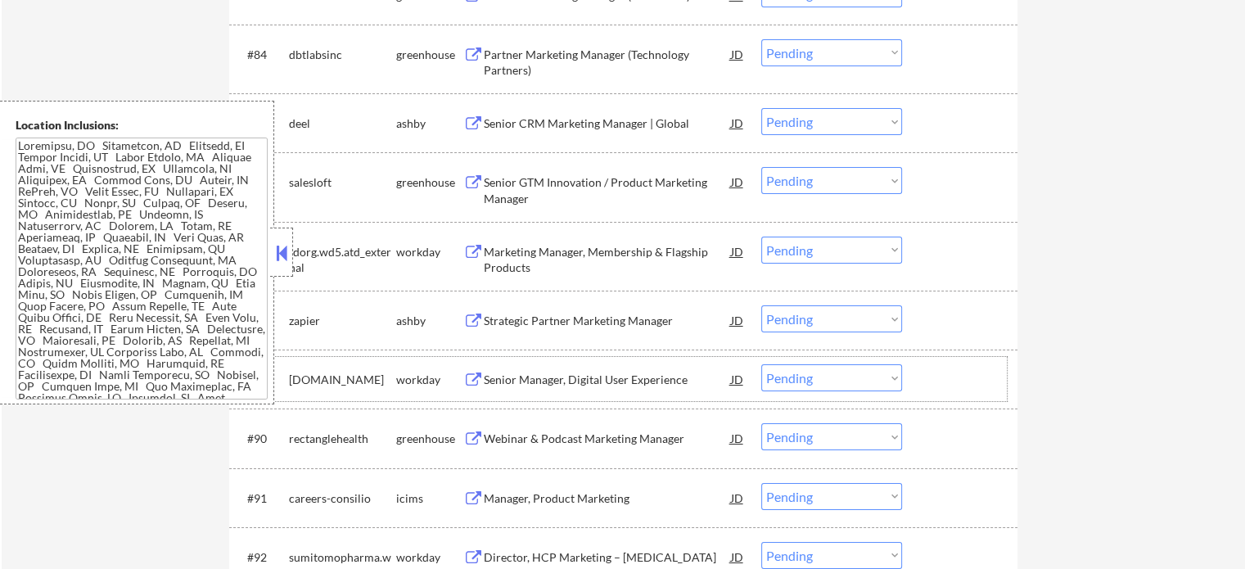
scroll to position [6141, 0]
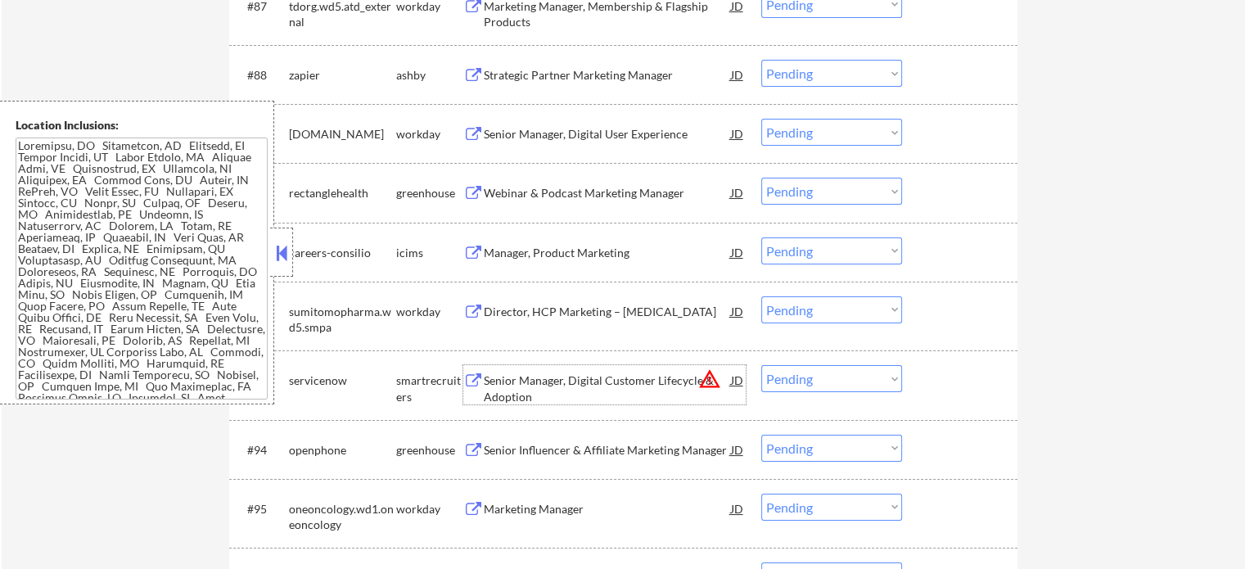
click at [616, 391] on div "Senior Manager, Digital Customer Lifecycle & Adoption" at bounding box center [607, 389] width 247 height 32
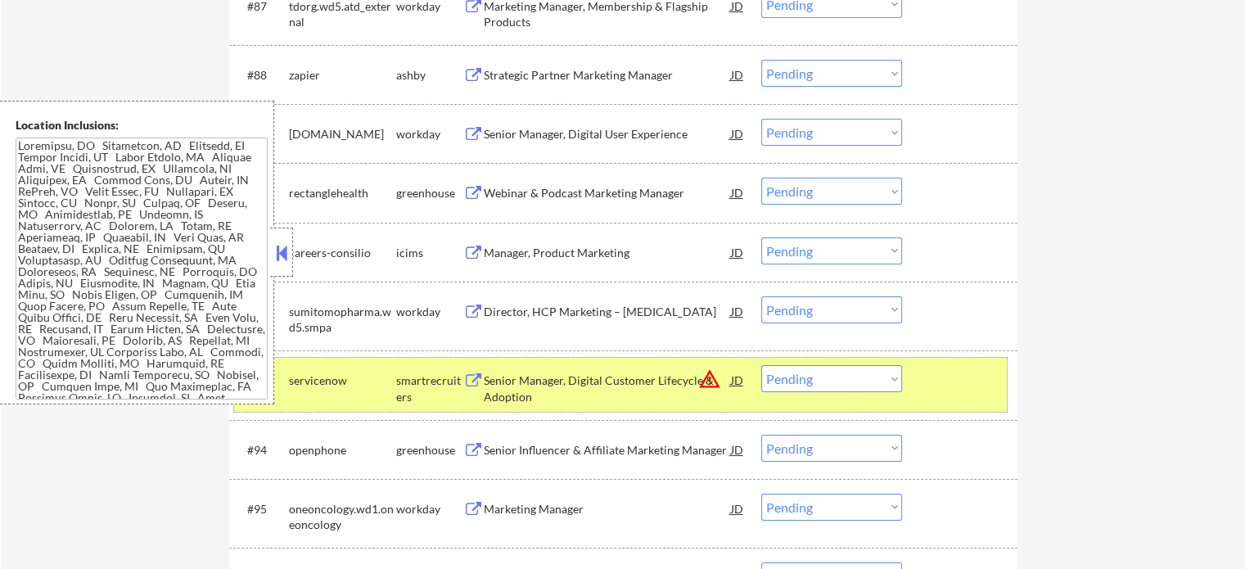
click at [979, 383] on div at bounding box center [962, 379] width 72 height 29
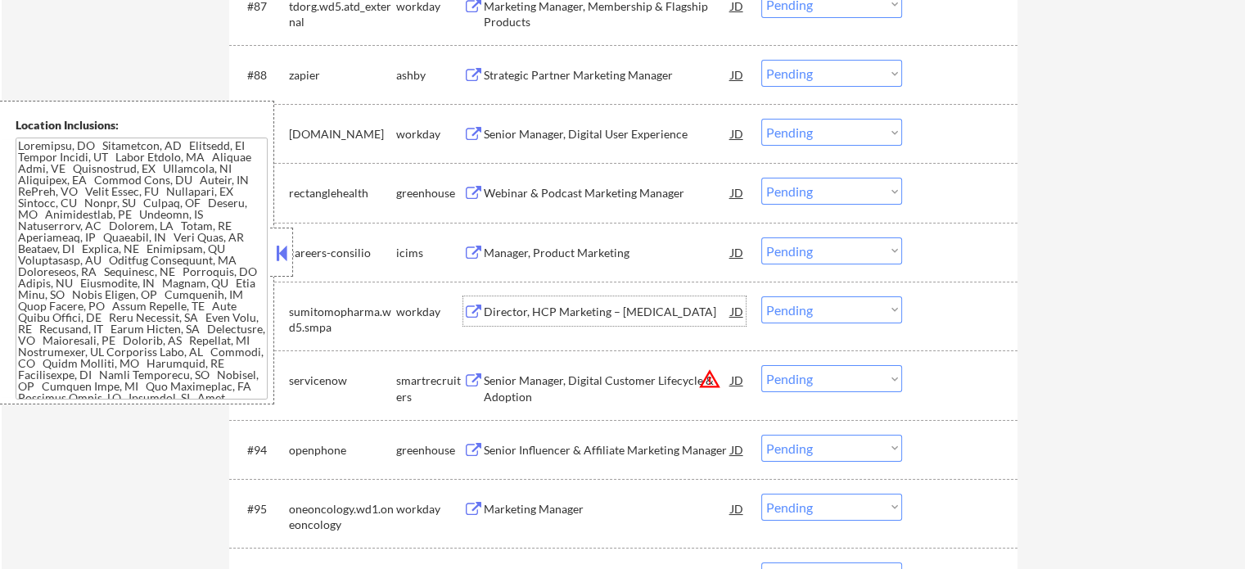
click at [616, 317] on div "Director, HCP Marketing – [MEDICAL_DATA]" at bounding box center [607, 312] width 247 height 16
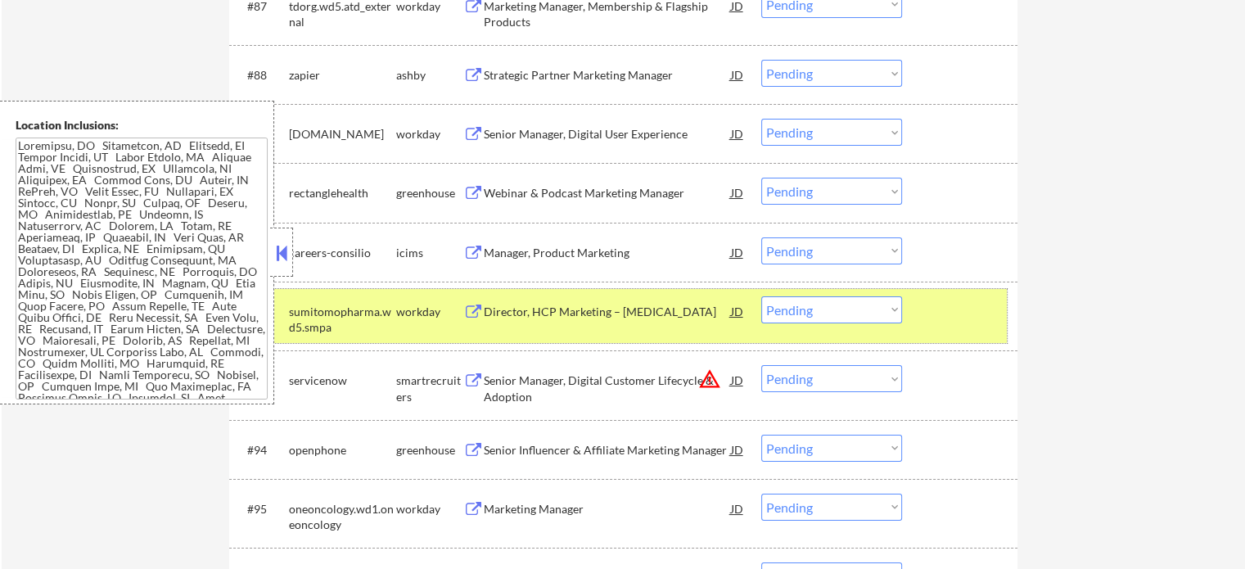
click at [972, 311] on div at bounding box center [962, 310] width 72 height 29
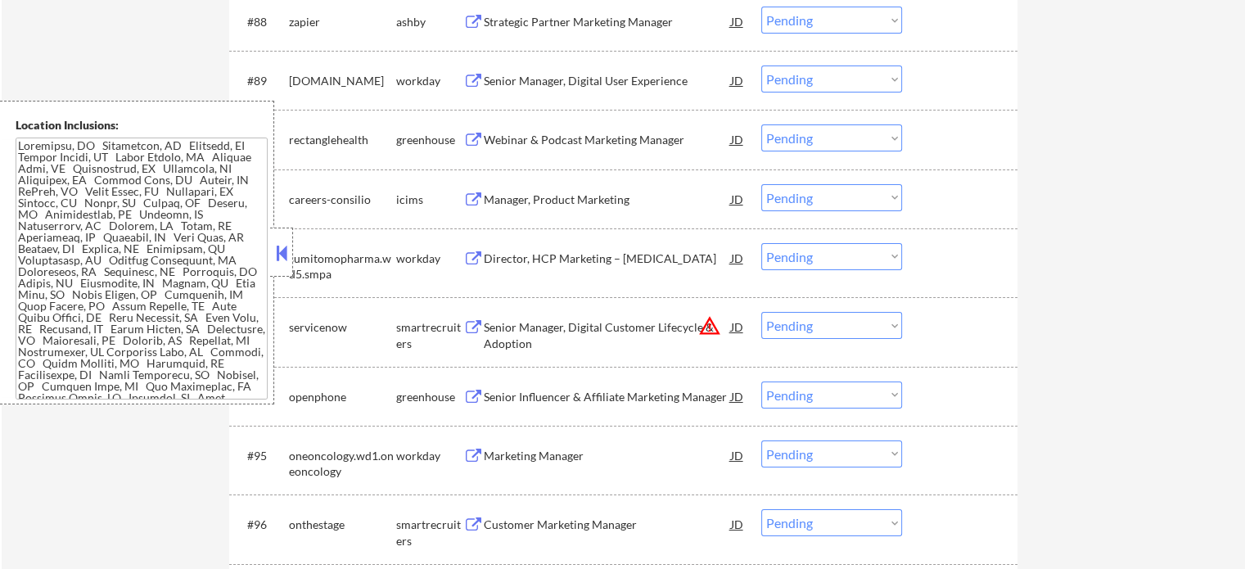
scroll to position [6223, 0]
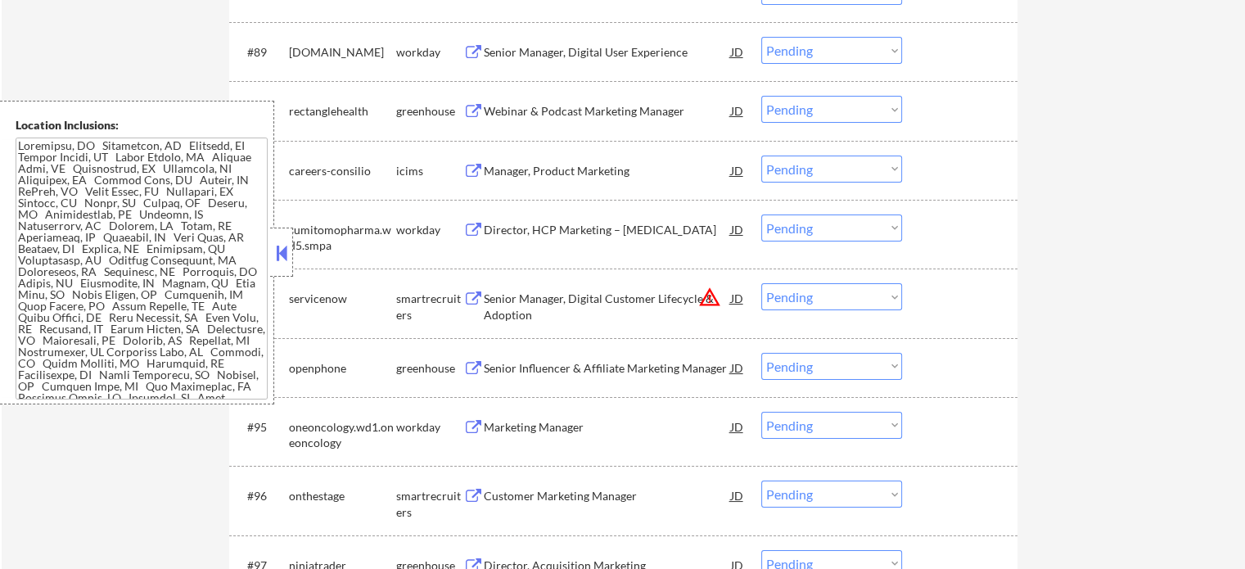
click at [593, 497] on div "Customer Marketing Manager" at bounding box center [607, 496] width 247 height 16
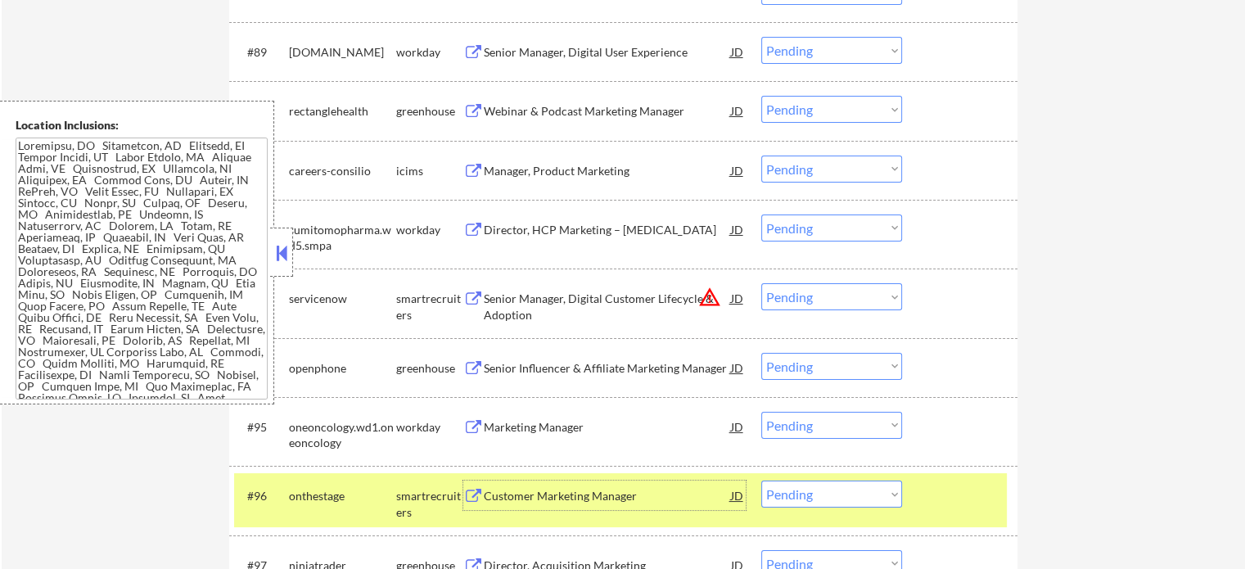
click at [988, 535] on div "#96 onthestage smartrecruiters Customer Marketing Manager JD Choose an option..…" at bounding box center [623, 500] width 789 height 69
click at [988, 520] on div "#96 onthestage smartrecruiters Customer Marketing Manager JD Choose an option..…" at bounding box center [620, 500] width 773 height 54
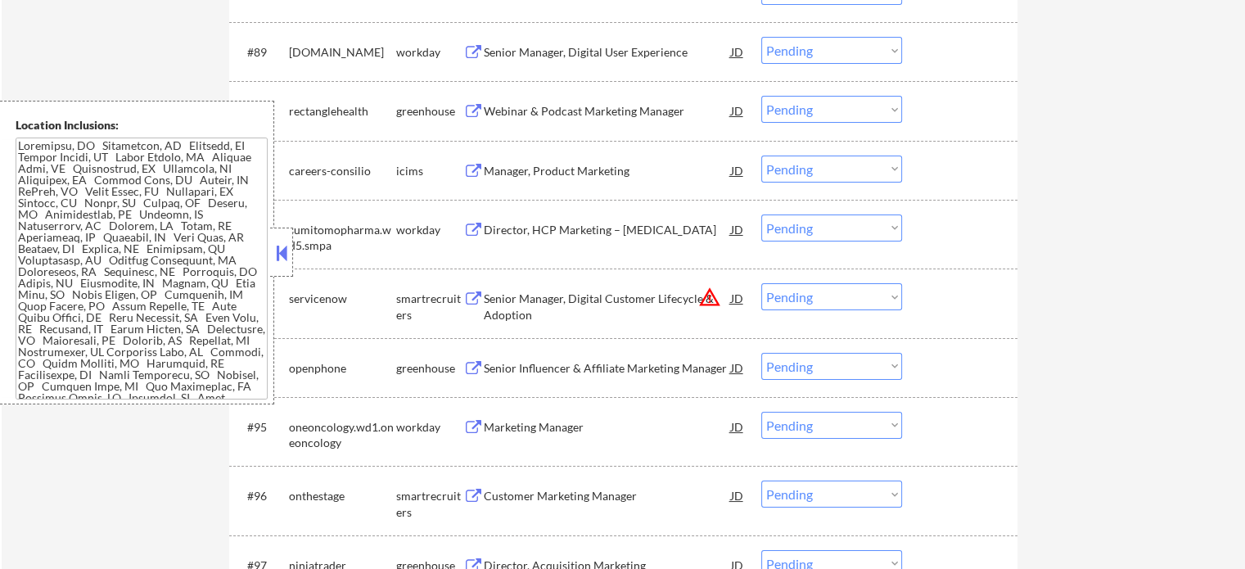
click at [653, 310] on div "Senior Manager, Digital Customer Lifecycle & Adoption" at bounding box center [607, 307] width 247 height 32
